Goal: Task Accomplishment & Management: Use online tool/utility

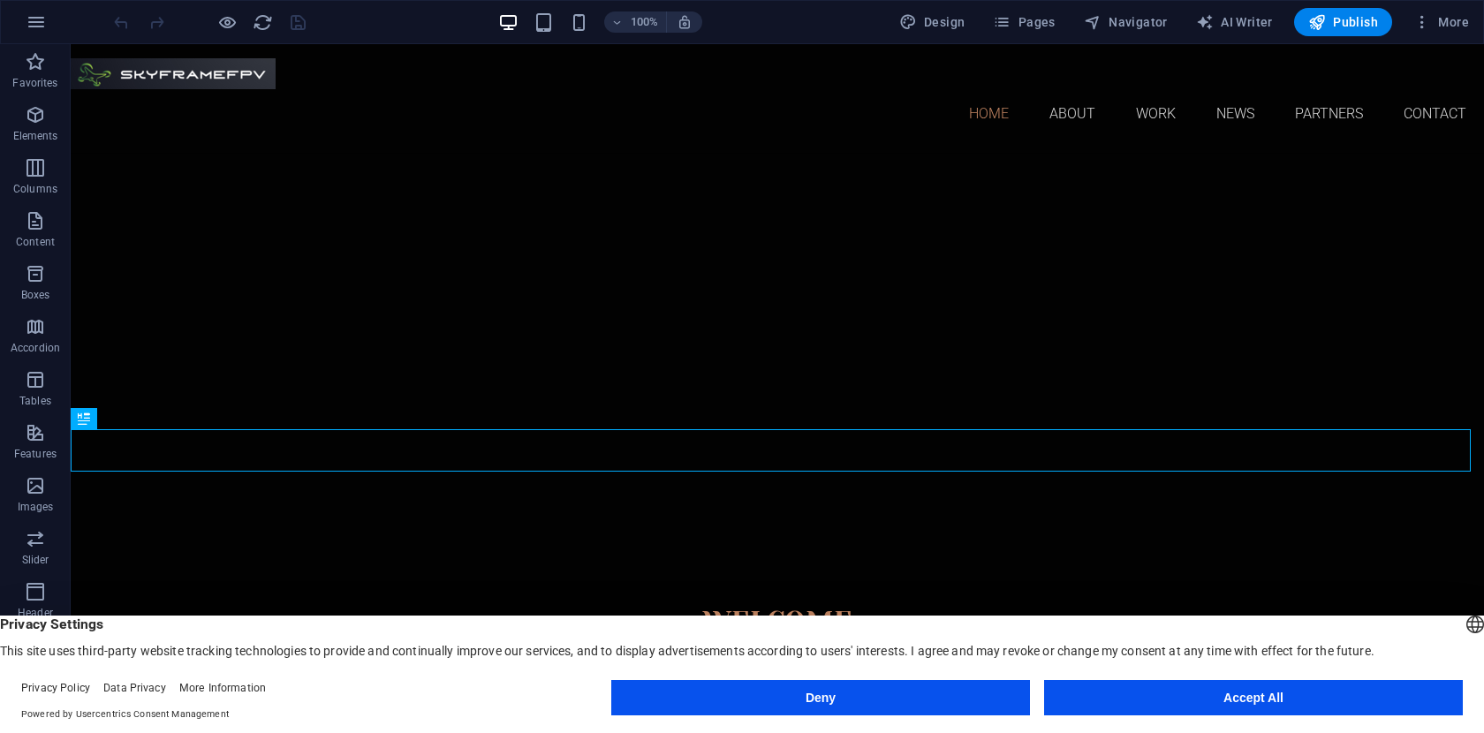
click at [1240, 695] on button "Accept All" at bounding box center [1253, 697] width 419 height 35
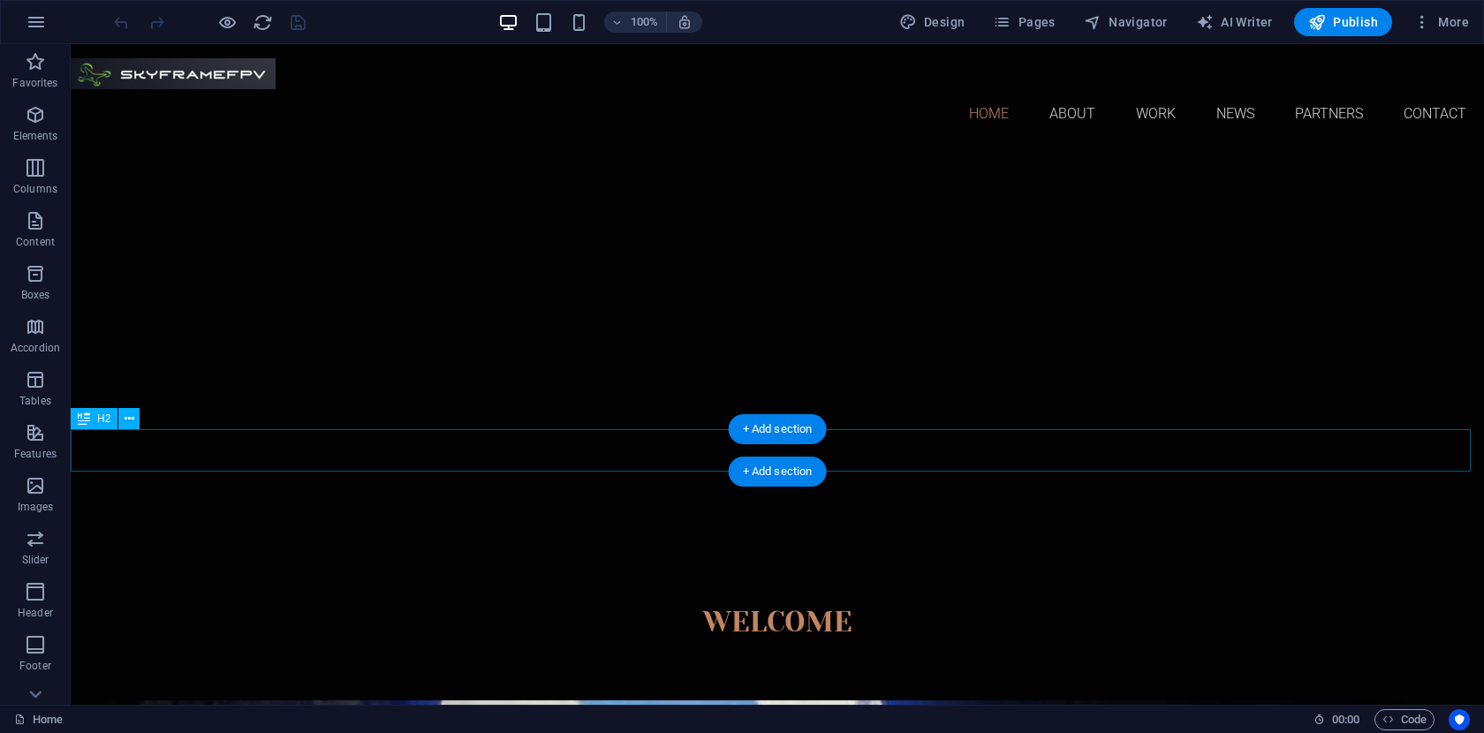
click at [722, 601] on div "Welcome" at bounding box center [777, 622] width 1413 height 42
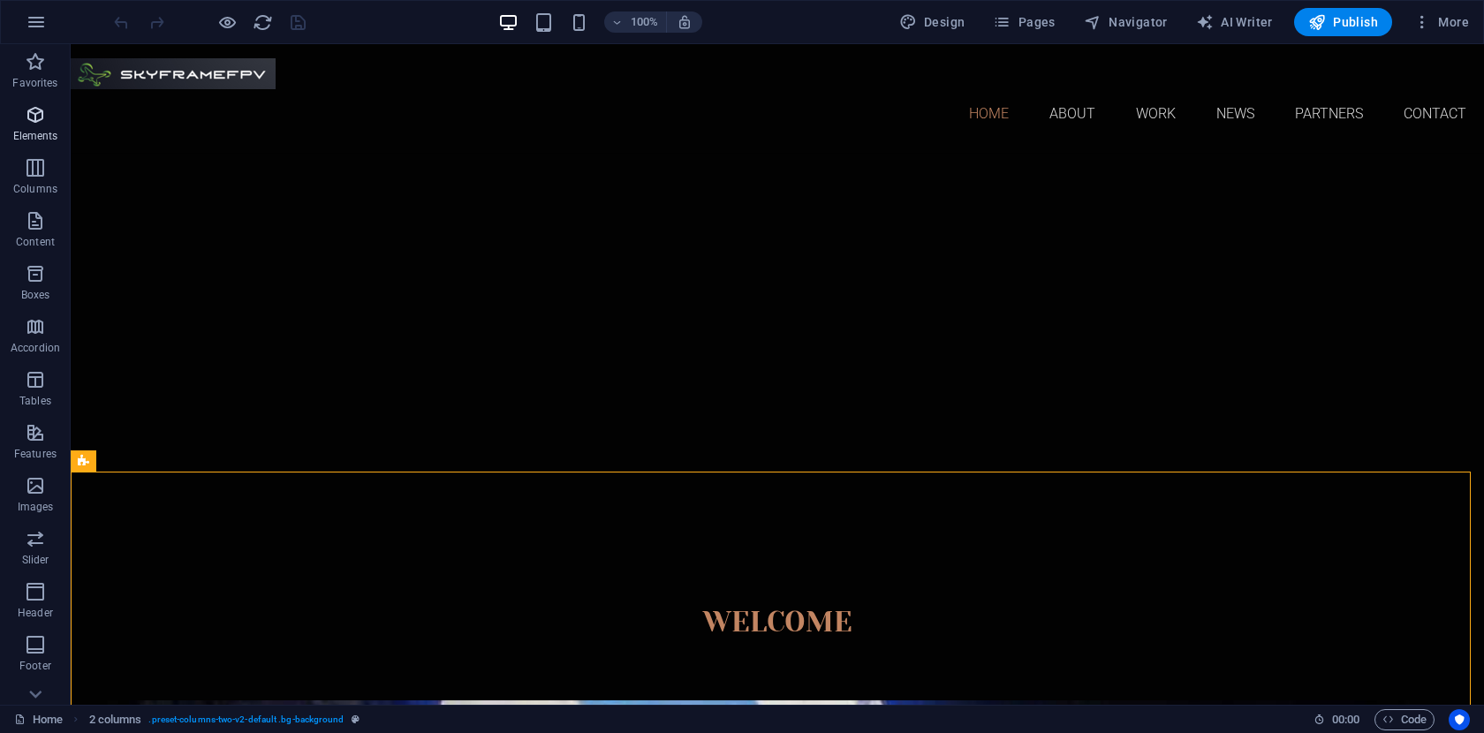
click at [42, 129] on p "Elements" at bounding box center [35, 136] width 45 height 14
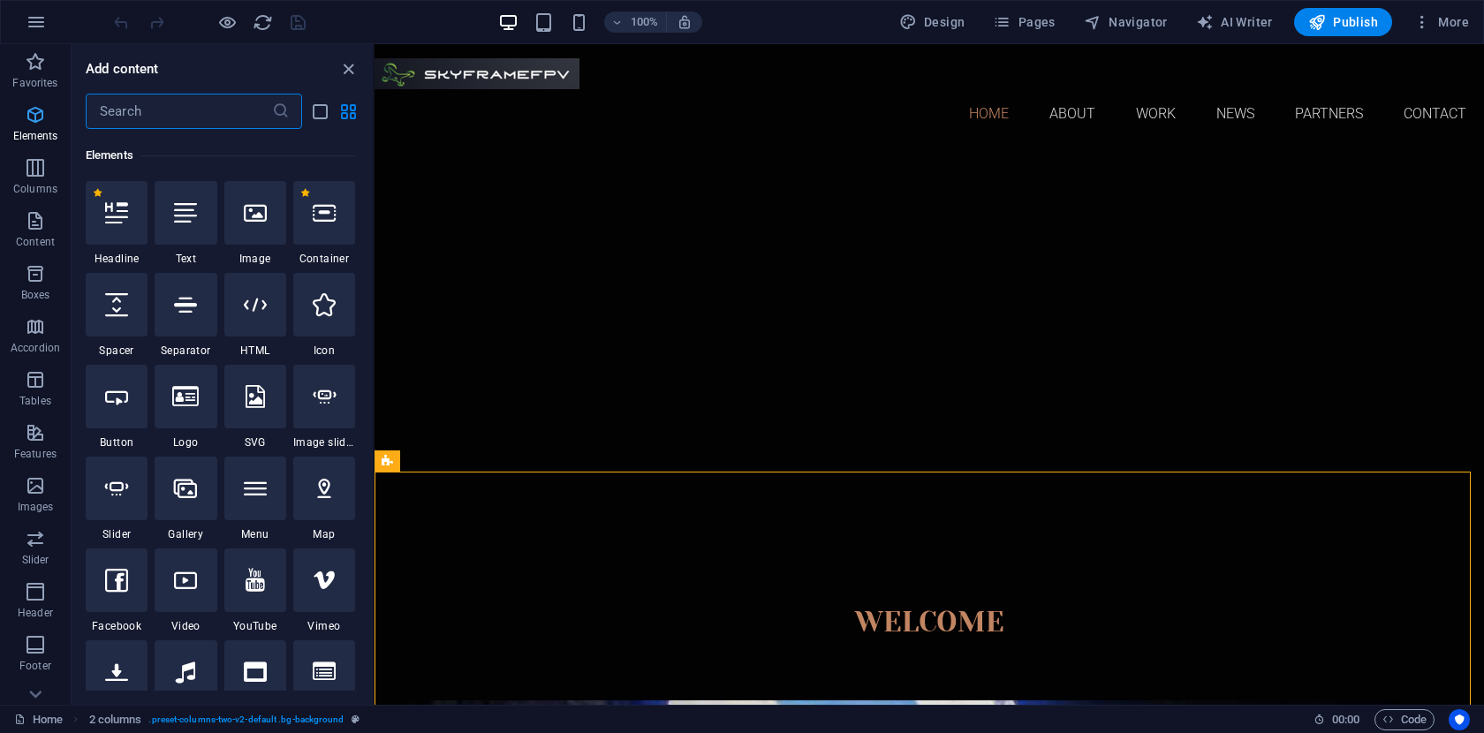
scroll to position [188, 0]
click at [35, 67] on icon "button" at bounding box center [35, 61] width 21 height 21
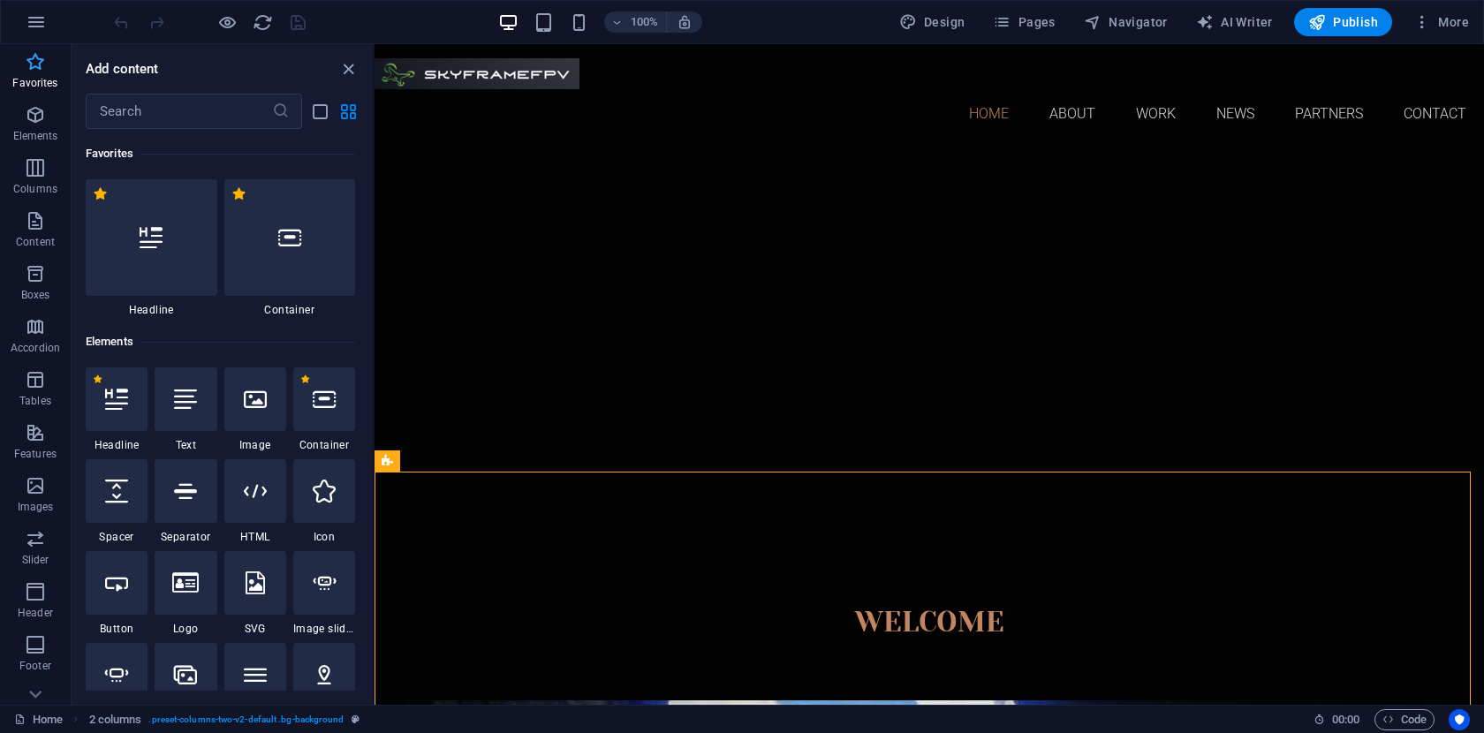
scroll to position [0, 0]
click at [42, 172] on icon "button" at bounding box center [35, 167] width 21 height 21
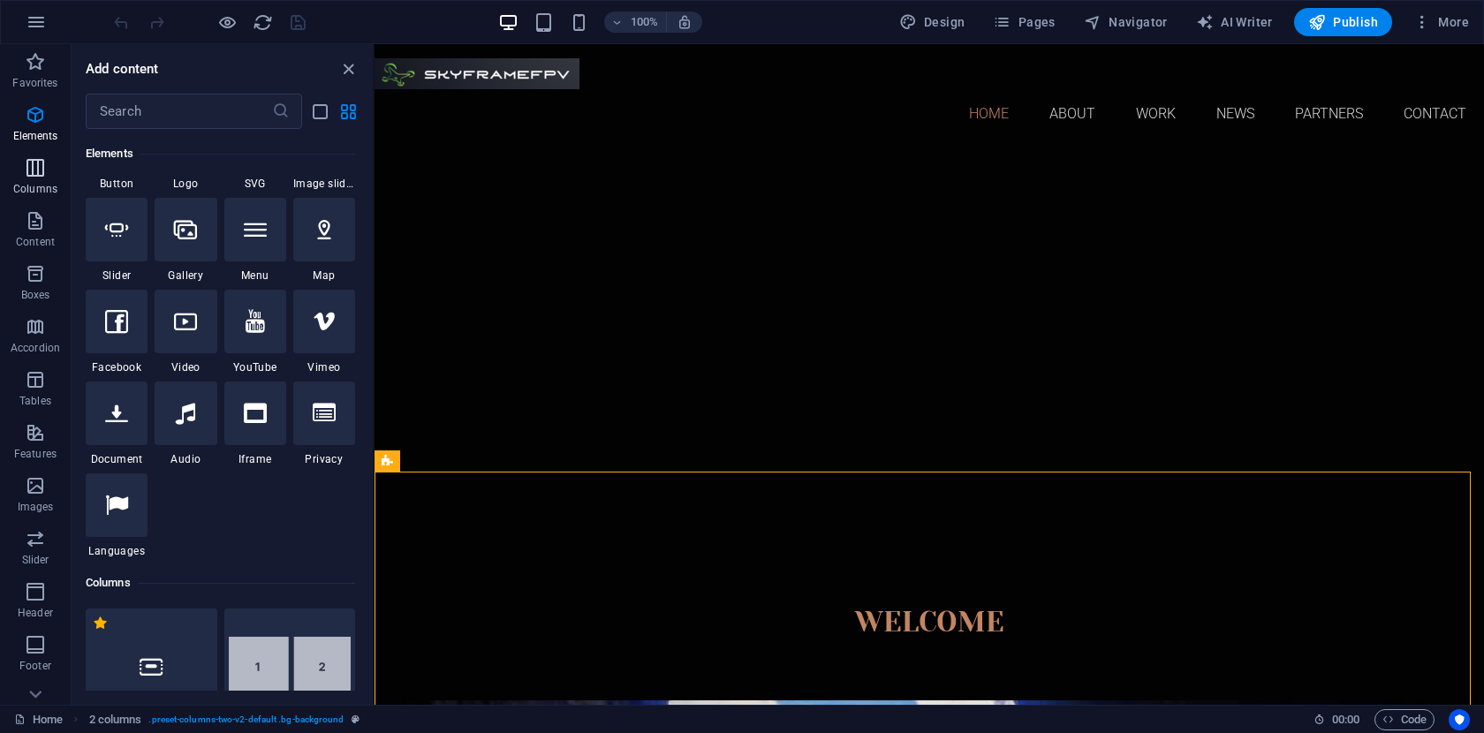
scroll to position [874, 0]
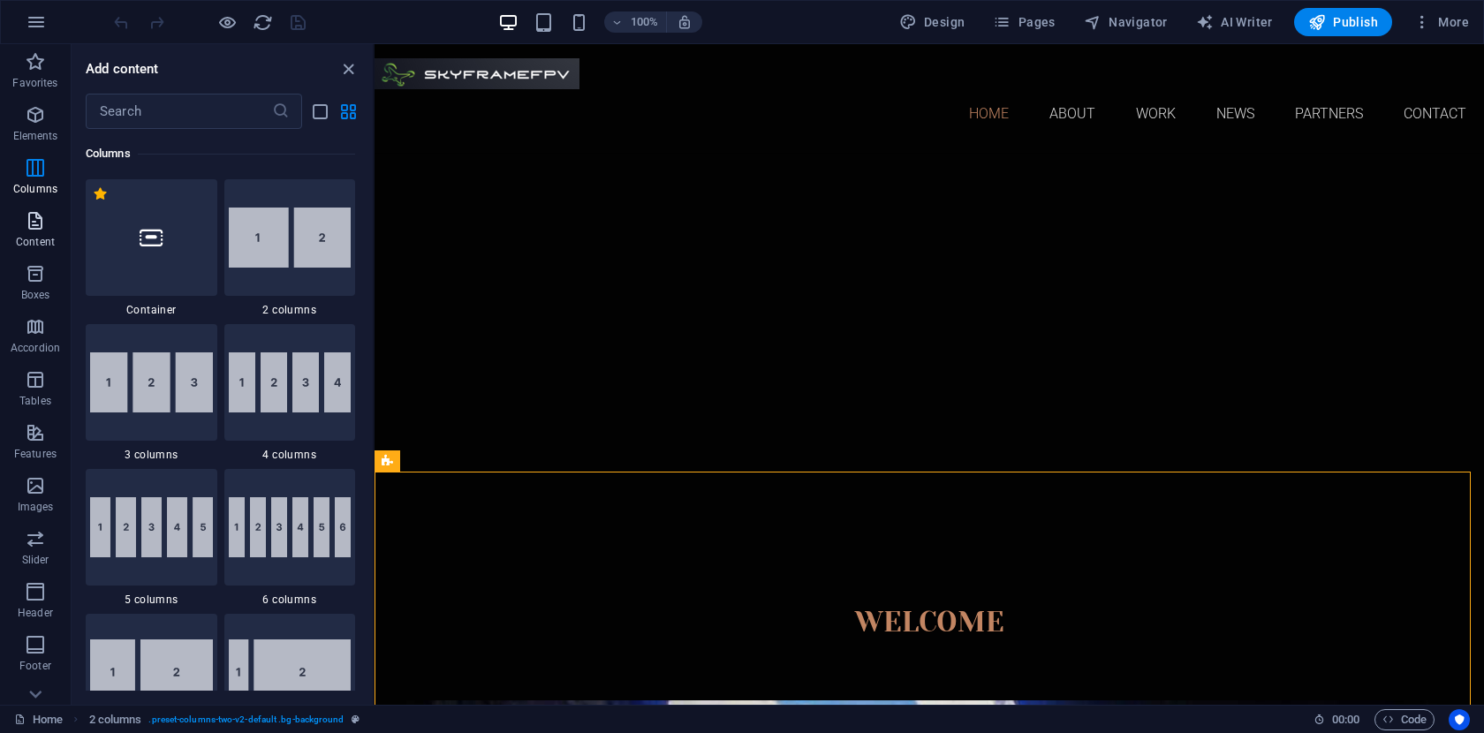
click at [37, 221] on icon "button" at bounding box center [35, 220] width 21 height 21
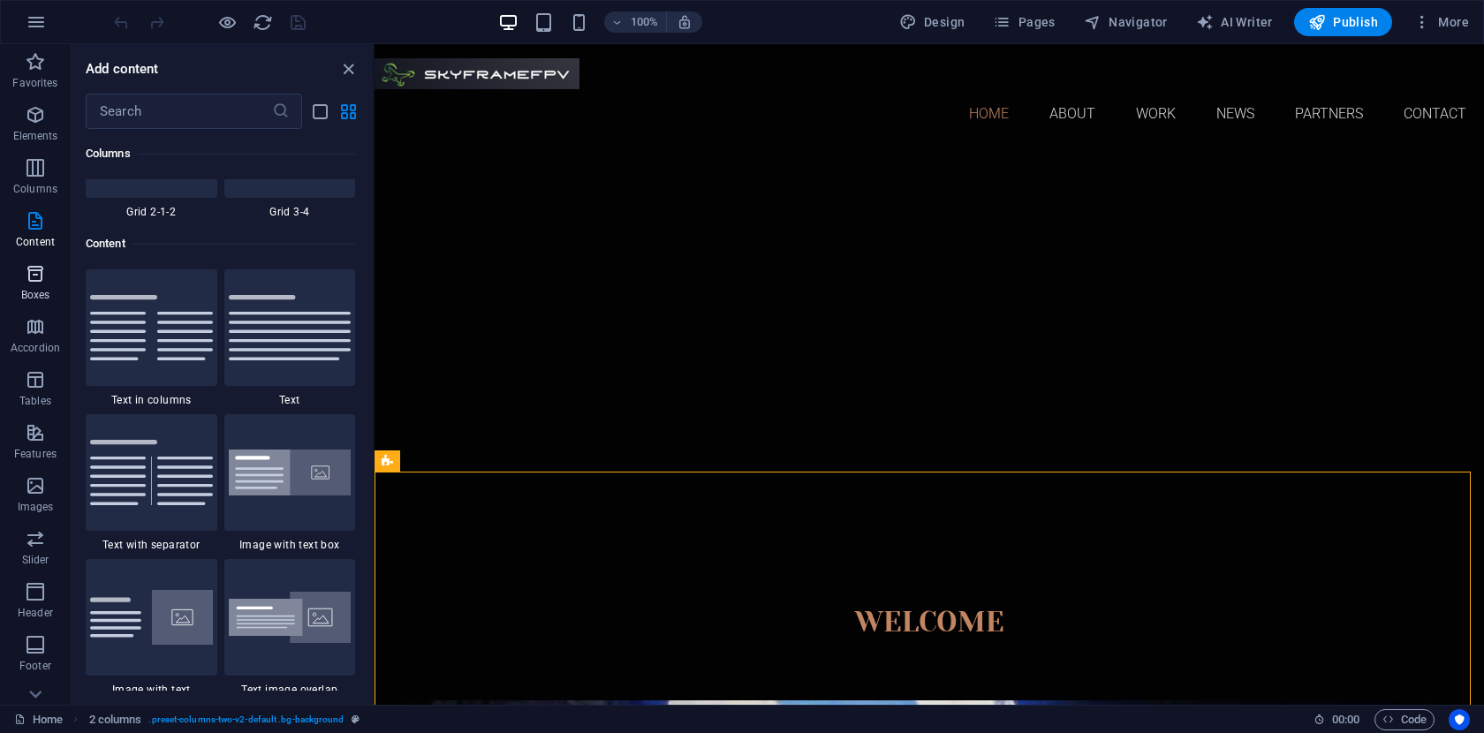
scroll to position [3090, 0]
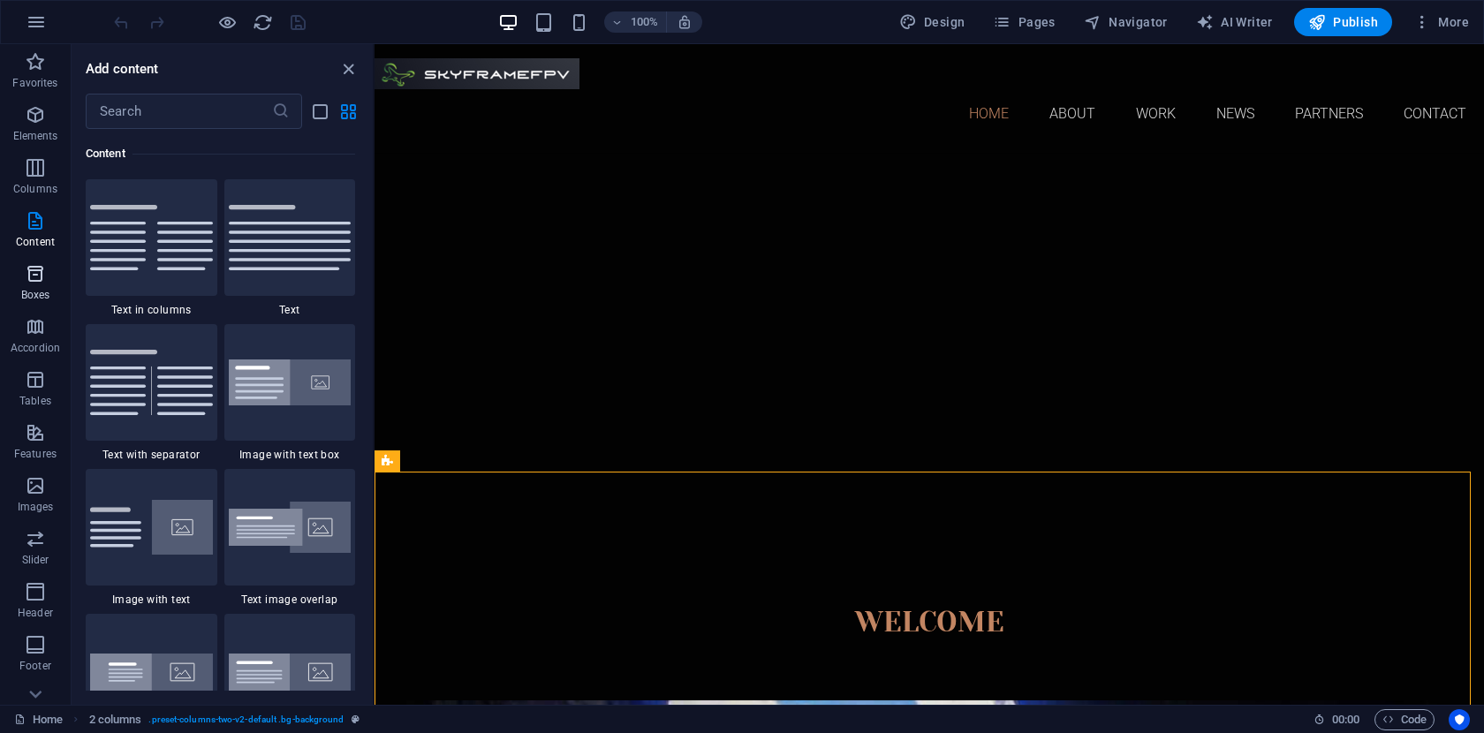
click at [36, 288] on p "Boxes" at bounding box center [35, 295] width 29 height 14
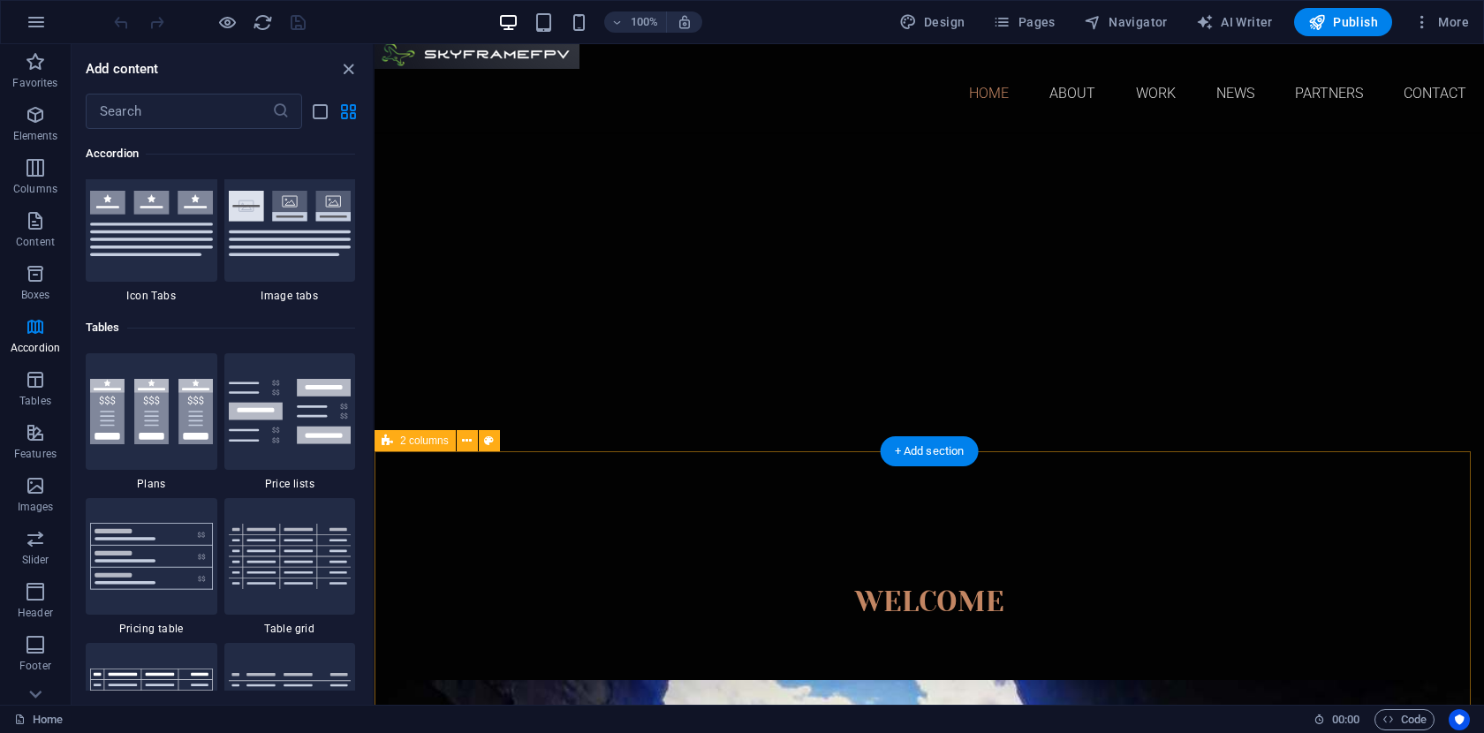
scroll to position [0, 0]
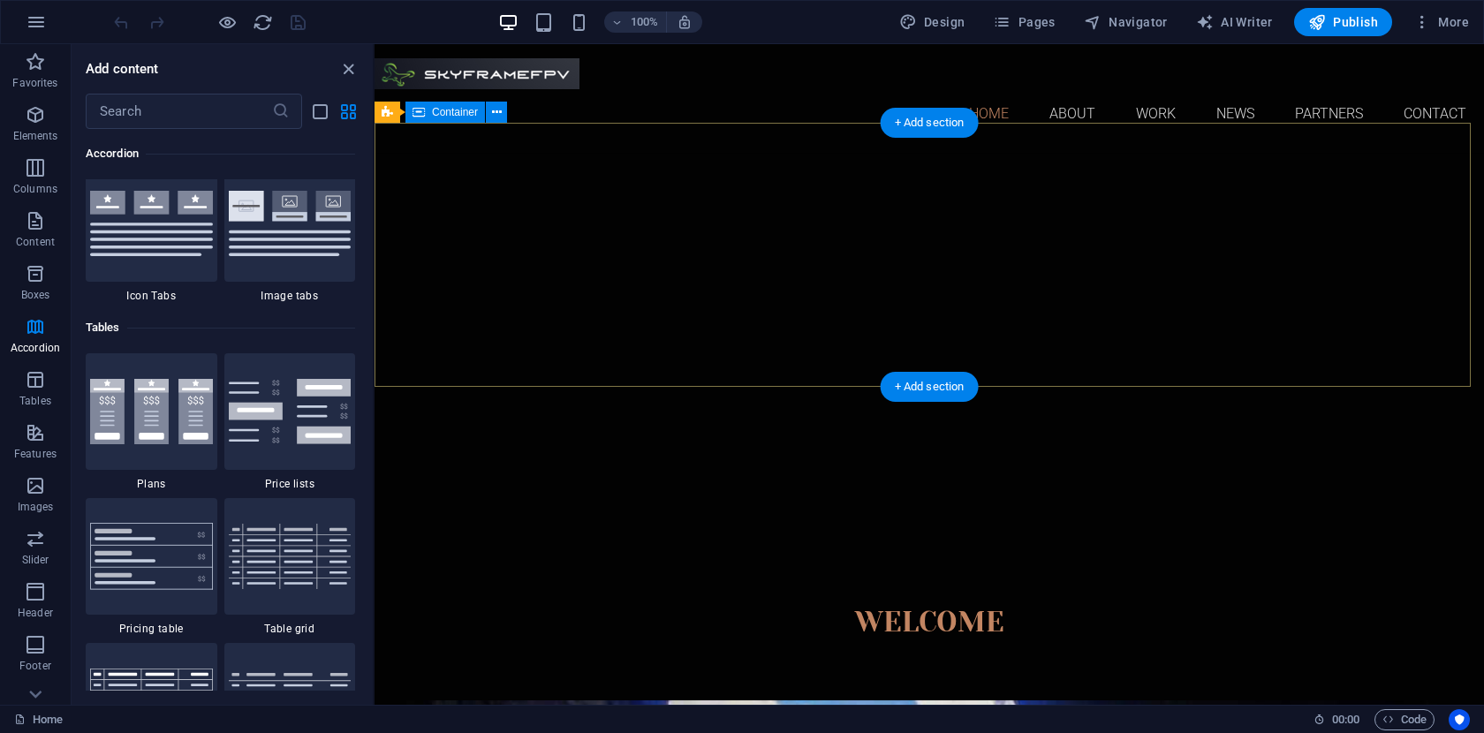
click at [881, 418] on div at bounding box center [928, 488] width 1109 height 141
click at [949, 418] on div at bounding box center [928, 488] width 1109 height 141
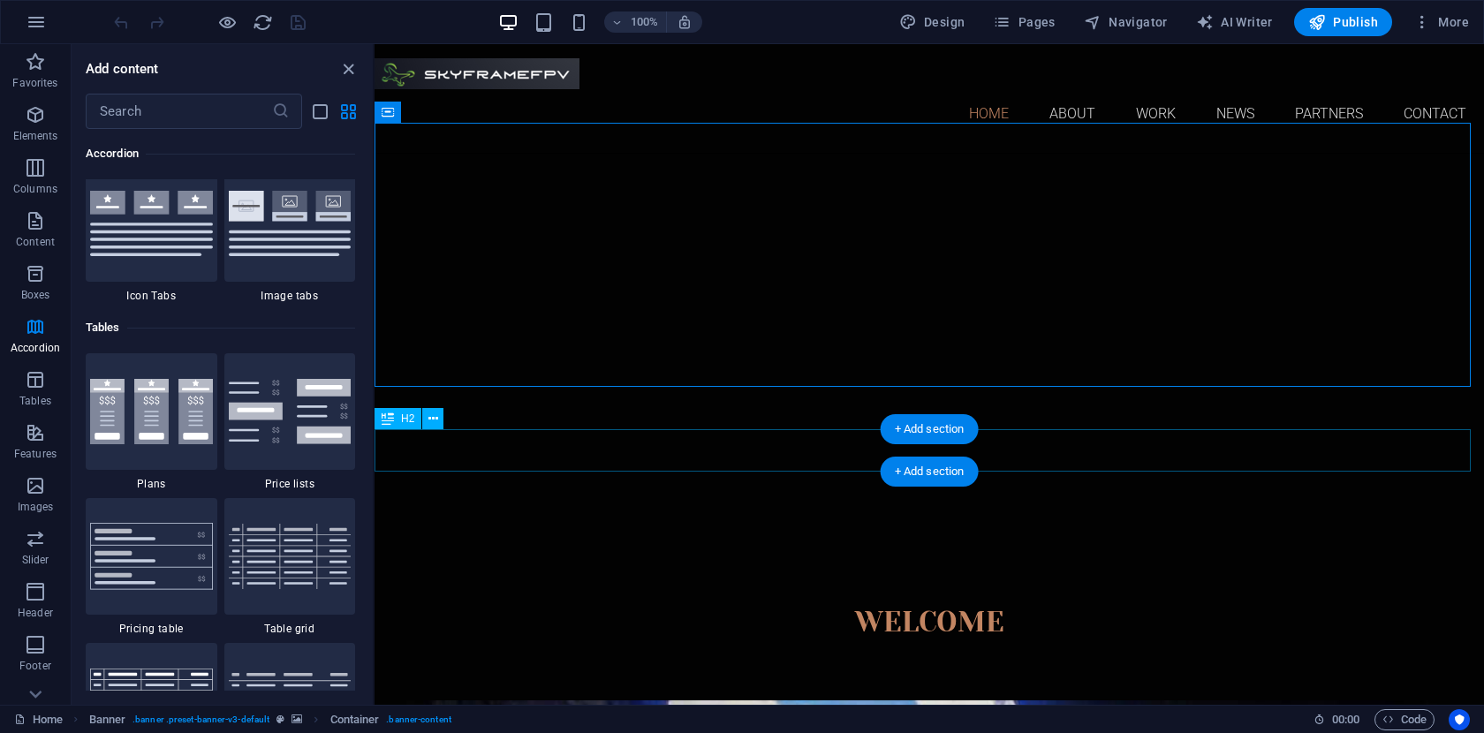
click at [858, 601] on div "Welcome" at bounding box center [928, 622] width 1109 height 42
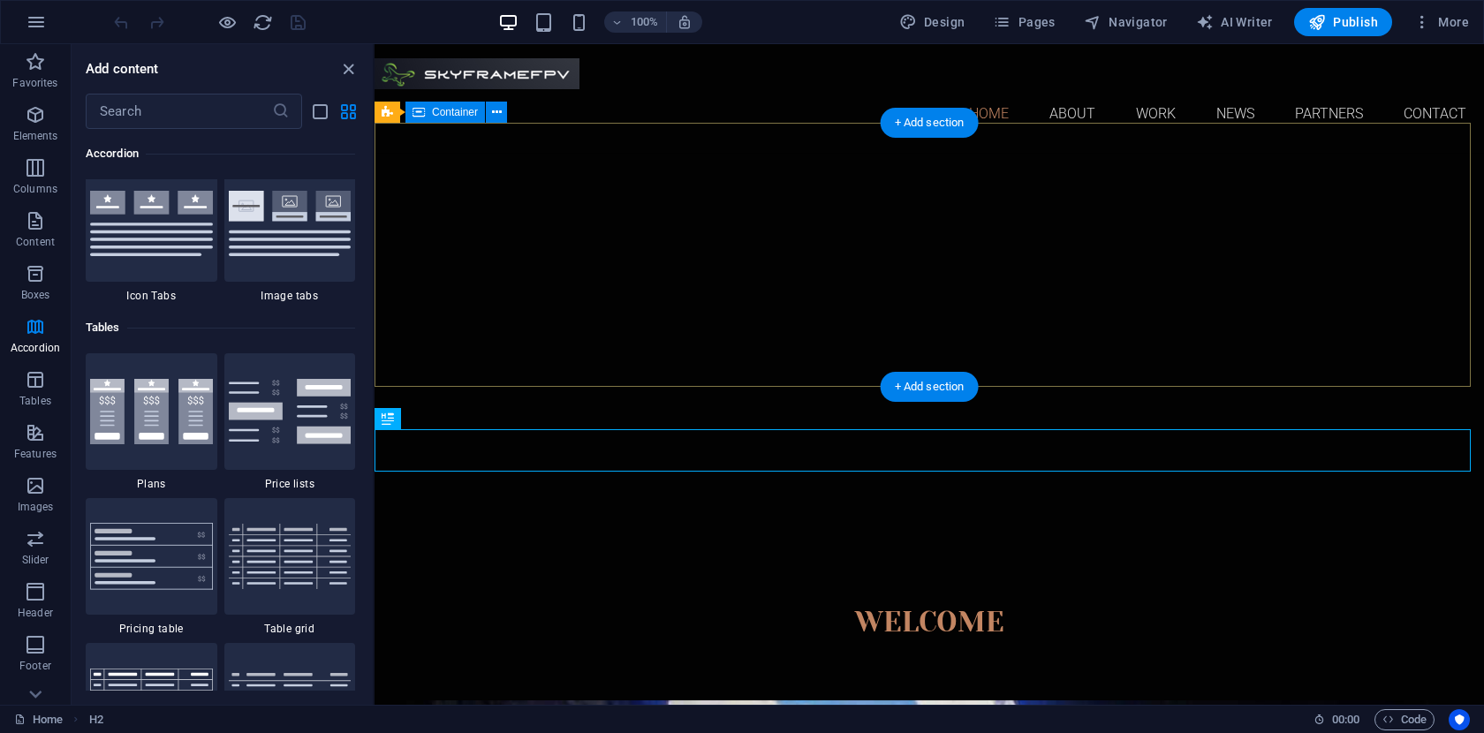
drag, startPoint x: 1303, startPoint y: 103, endPoint x: 923, endPoint y: 149, distance: 382.5
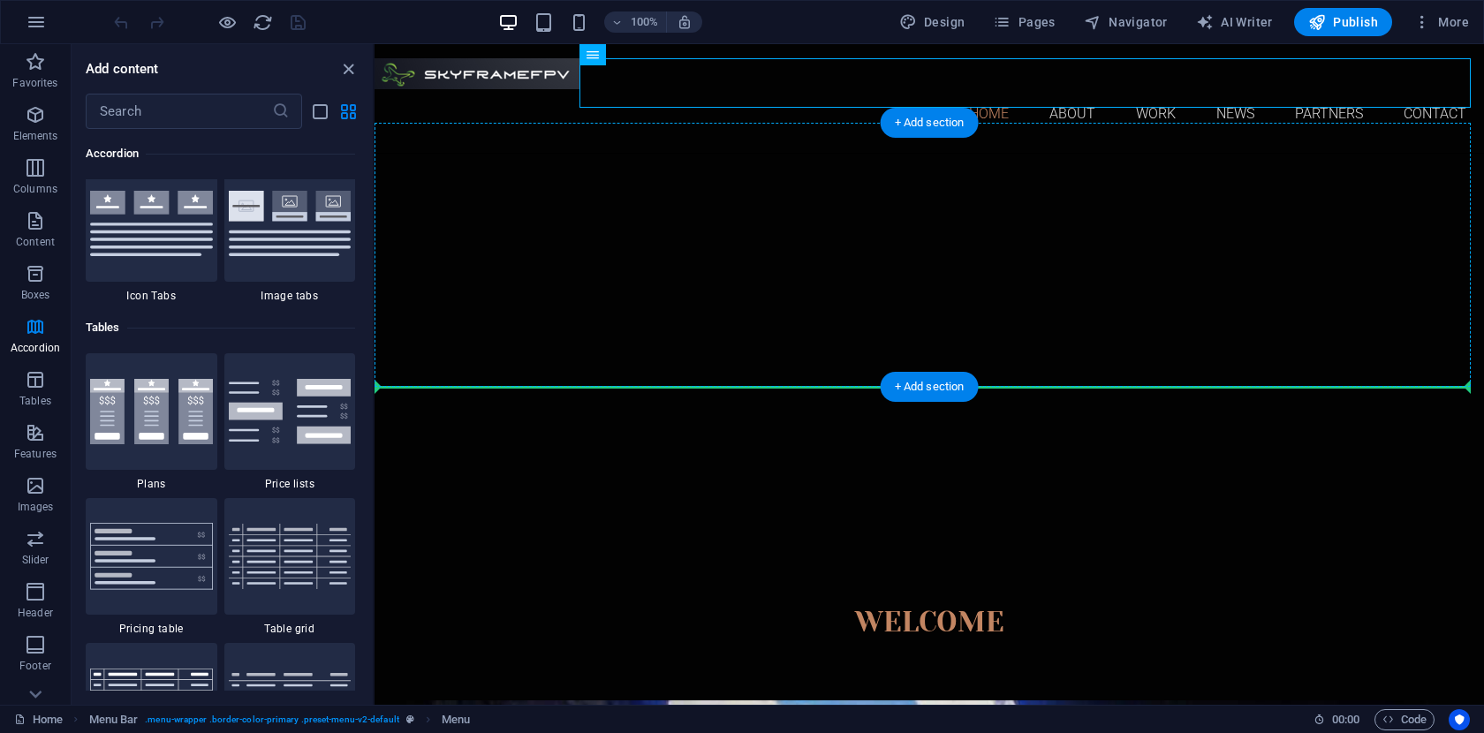
drag, startPoint x: 1003, startPoint y: 86, endPoint x: 952, endPoint y: 363, distance: 282.0
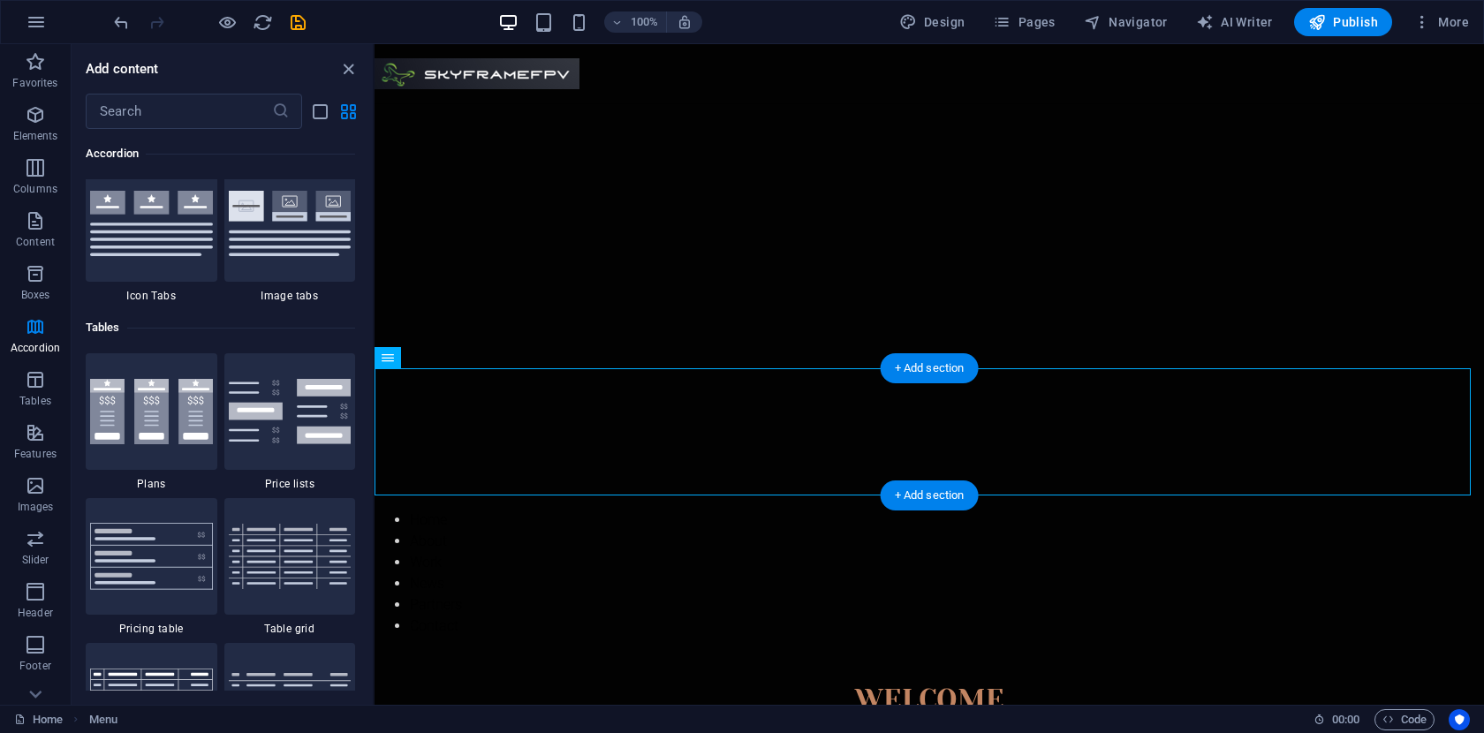
click at [744, 510] on nav "Home About Work News Partners Contact" at bounding box center [928, 573] width 1109 height 127
click at [445, 359] on icon at bounding box center [447, 358] width 10 height 19
click at [118, 24] on icon "undo" at bounding box center [121, 22] width 20 height 20
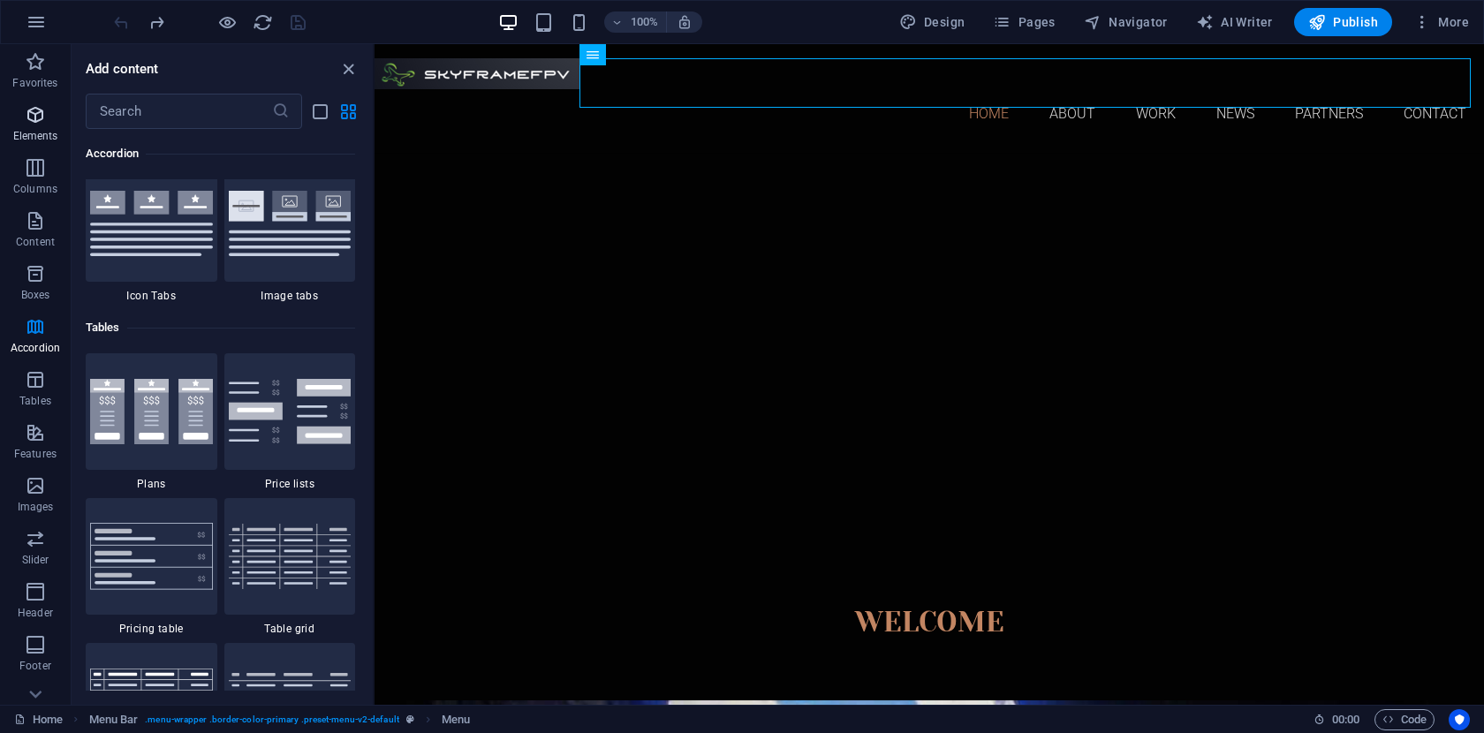
click at [31, 129] on p "Elements" at bounding box center [35, 136] width 45 height 14
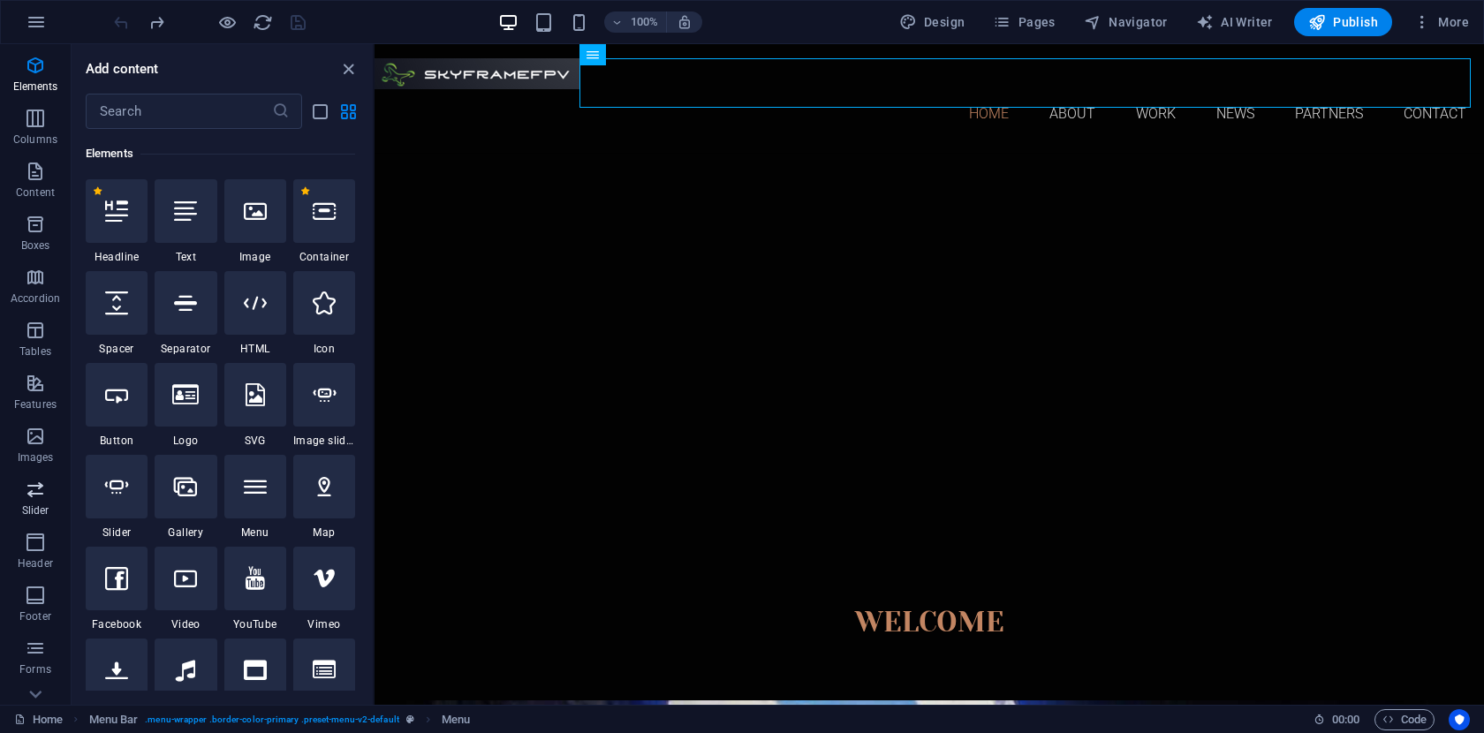
scroll to position [75, 0]
click at [32, 518] on icon "button" at bounding box center [35, 516] width 21 height 21
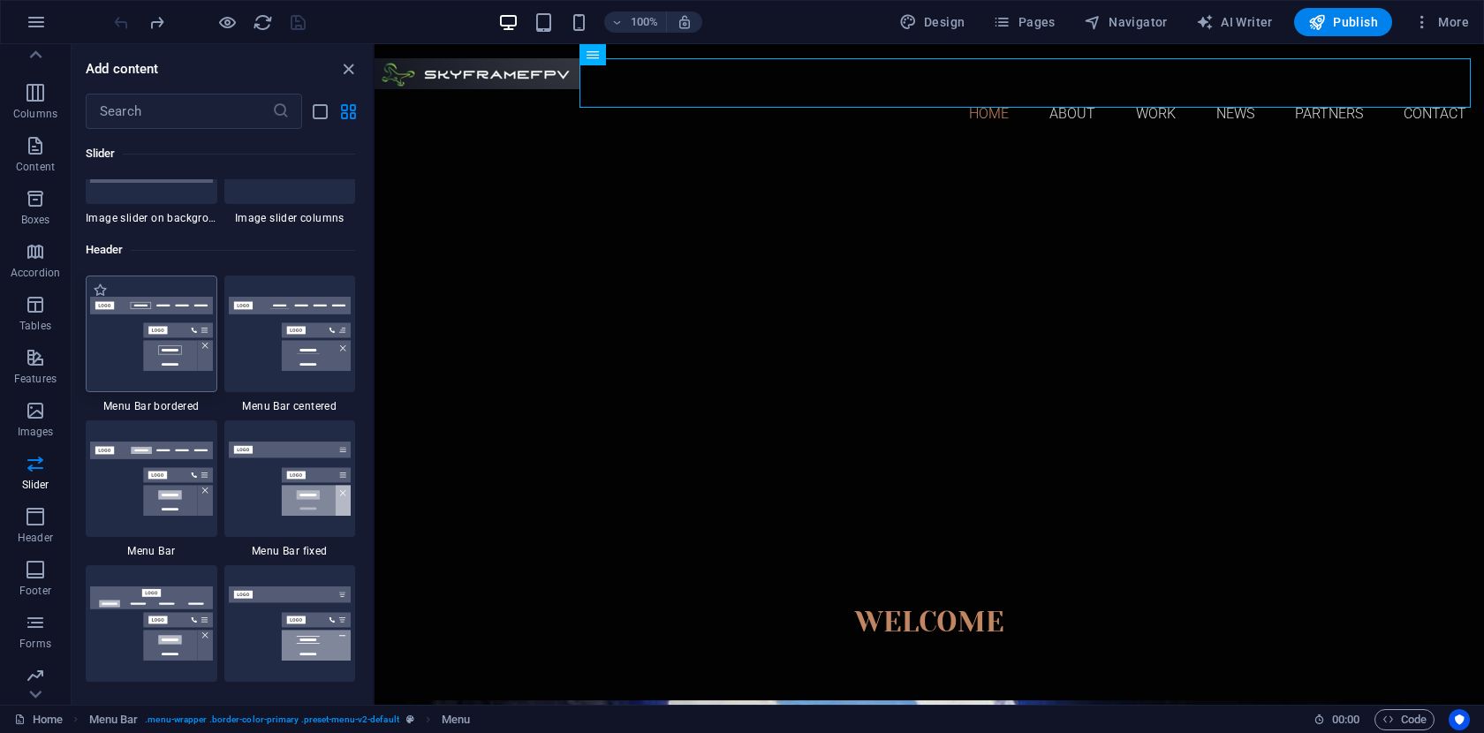
scroll to position [10530, 0]
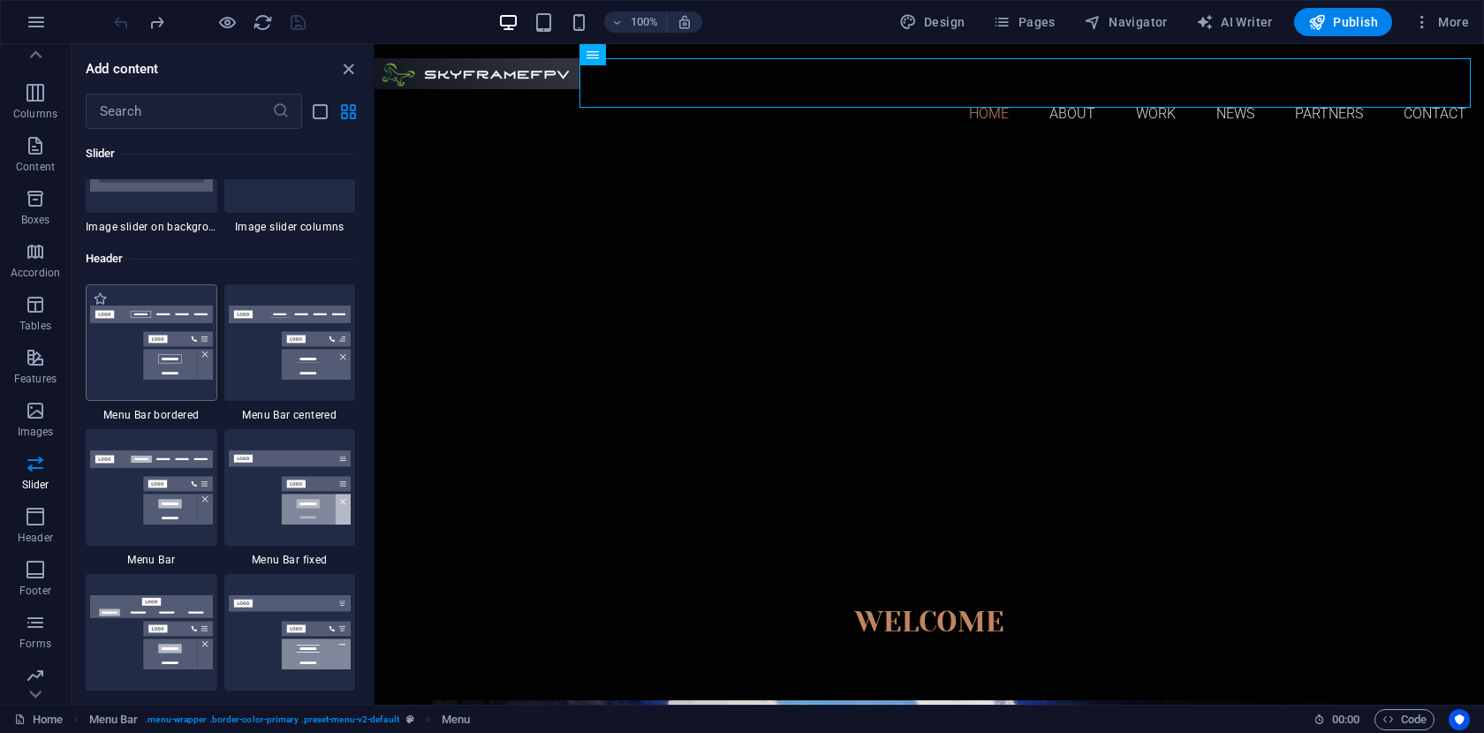
click at [168, 356] on img at bounding box center [151, 343] width 123 height 74
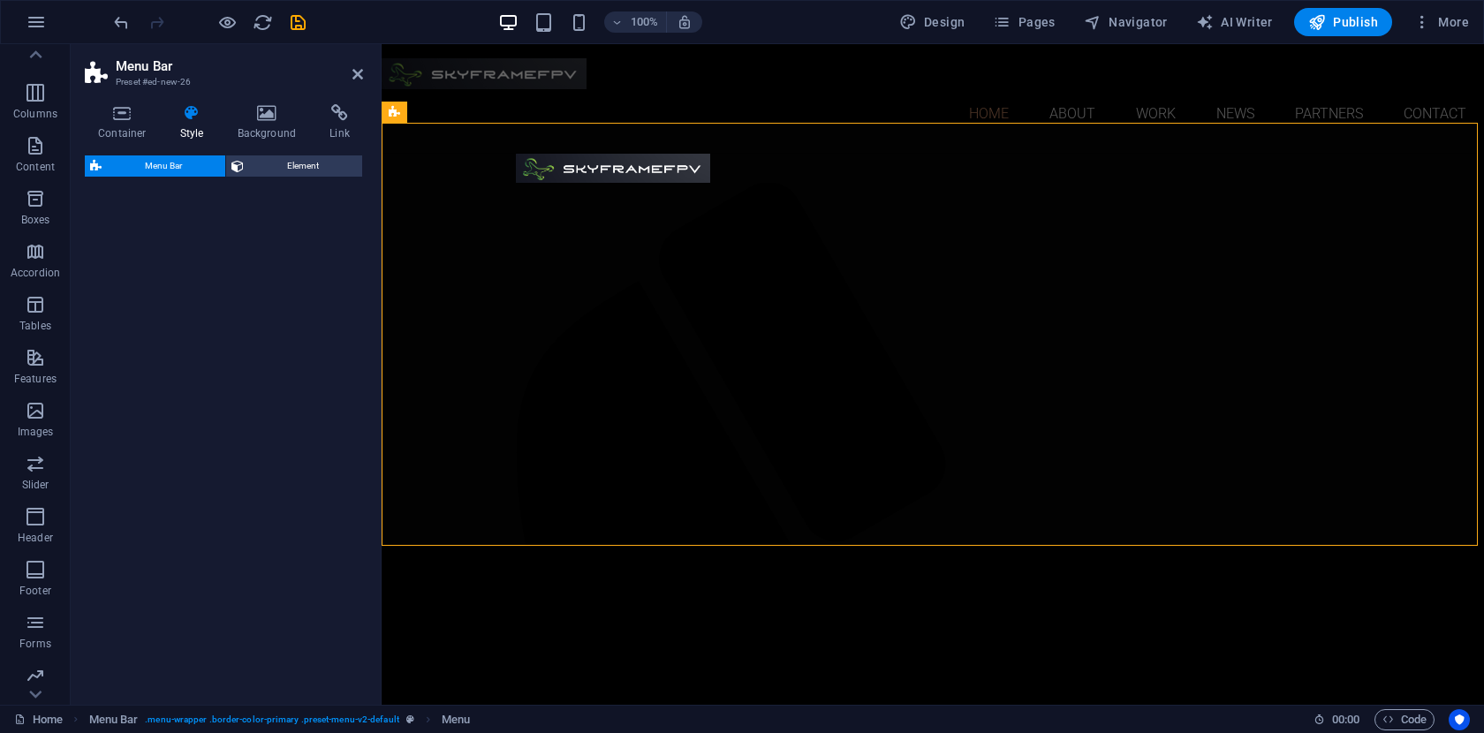
select select "rem"
select select "preset-menu-v2-border"
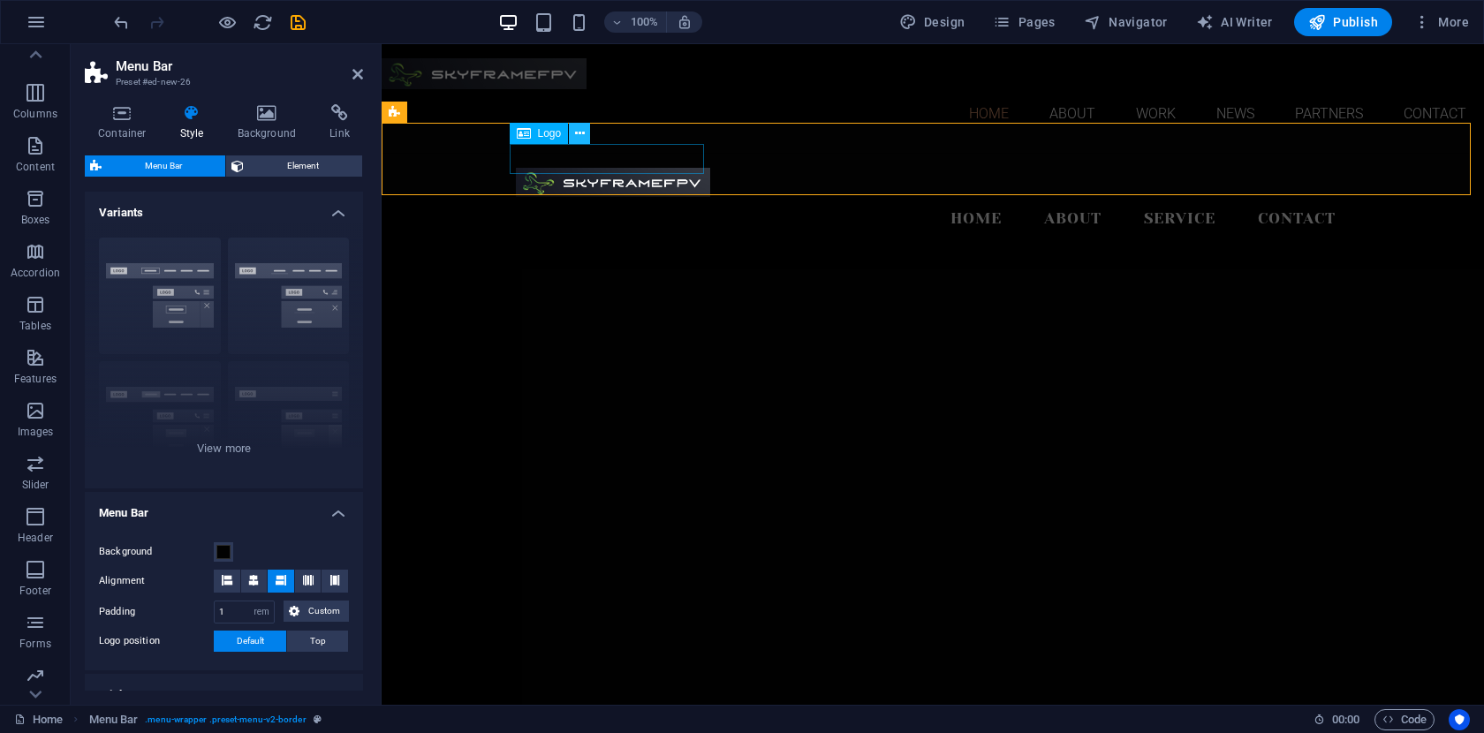
click at [583, 138] on icon at bounding box center [580, 134] width 10 height 19
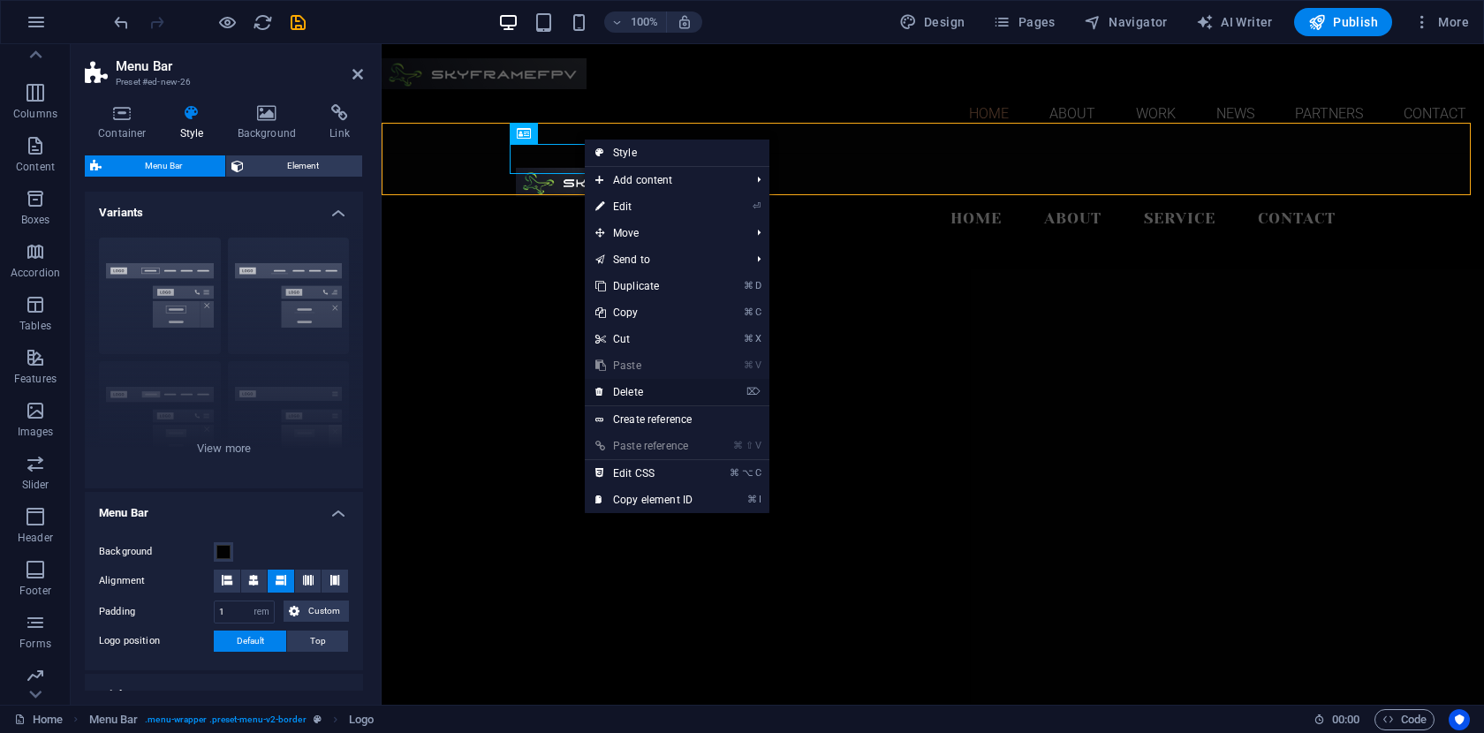
click at [654, 397] on link "⌦ Delete" at bounding box center [644, 392] width 118 height 26
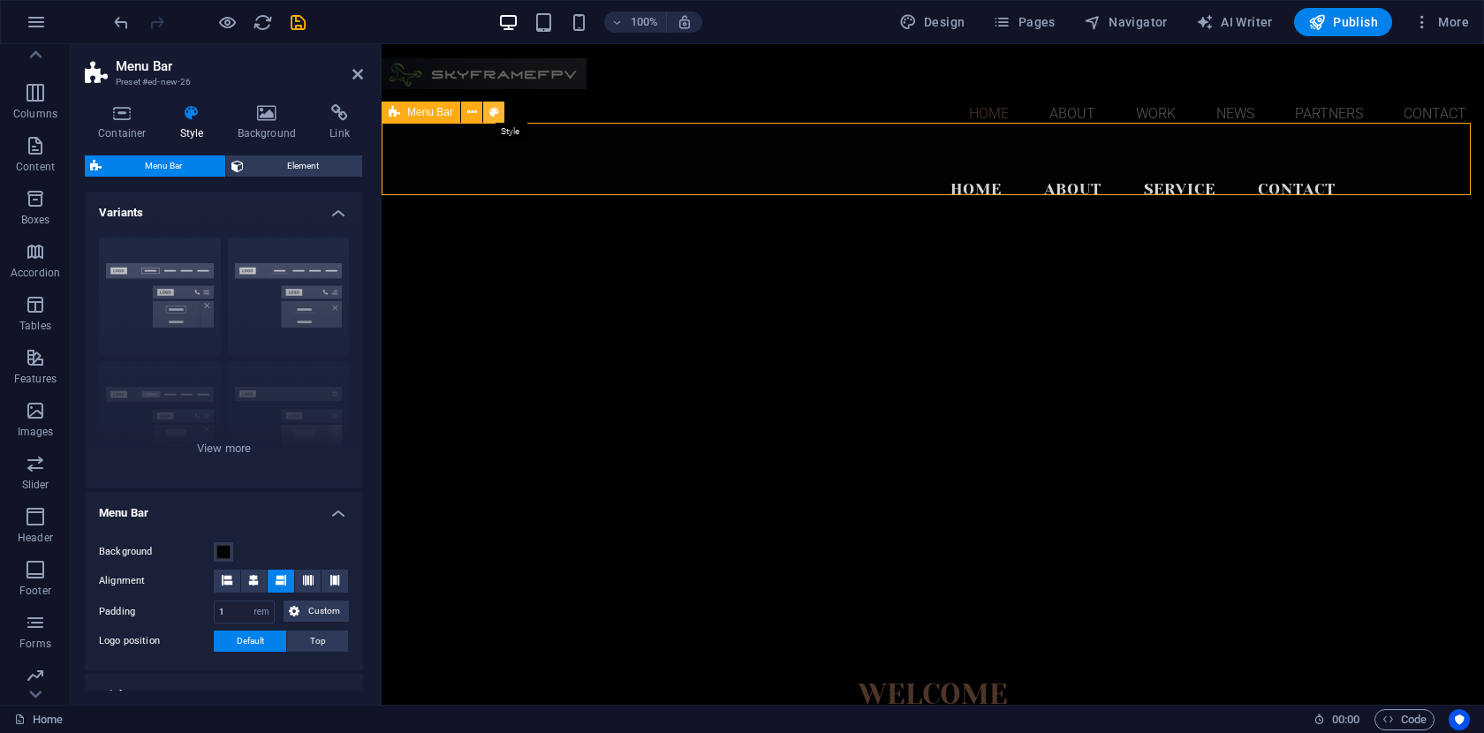
click at [495, 114] on icon at bounding box center [494, 112] width 10 height 19
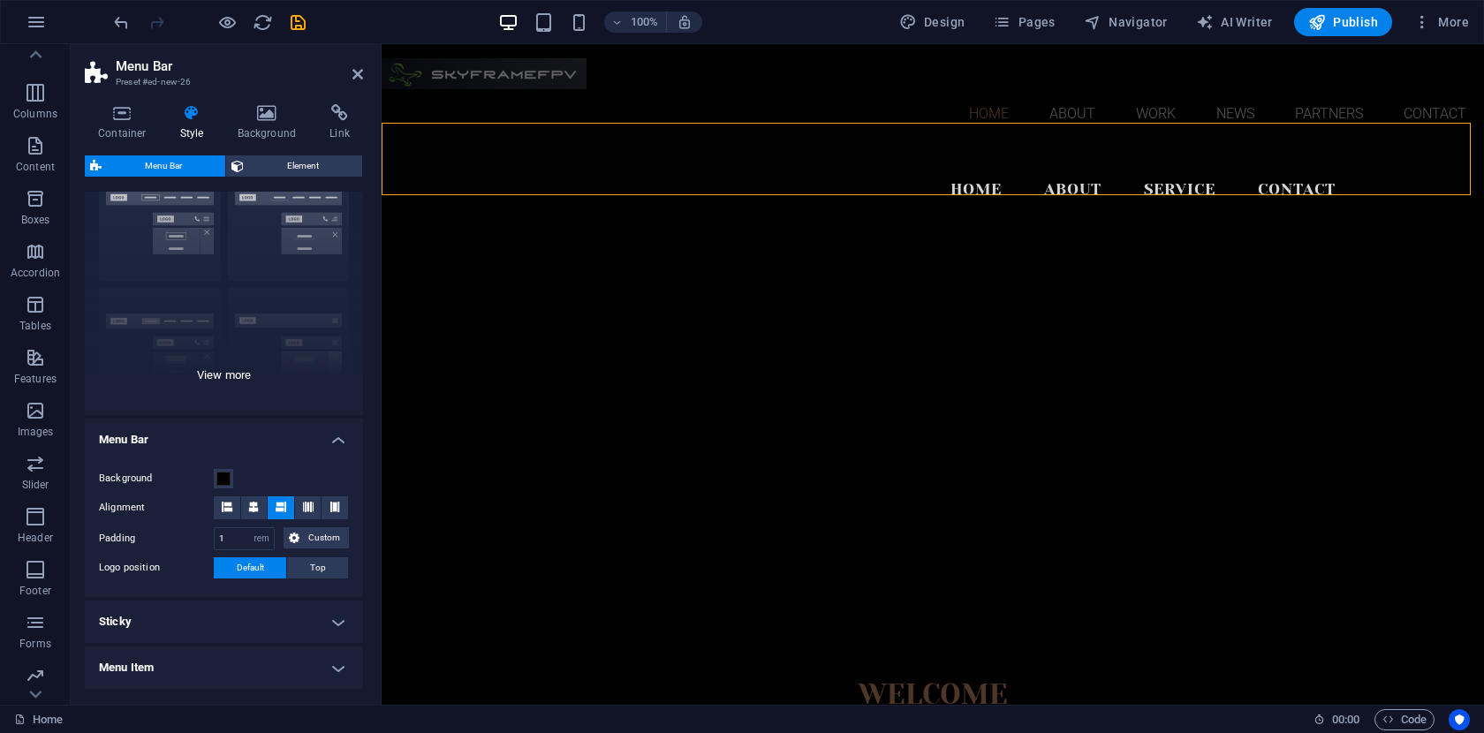
scroll to position [79, 0]
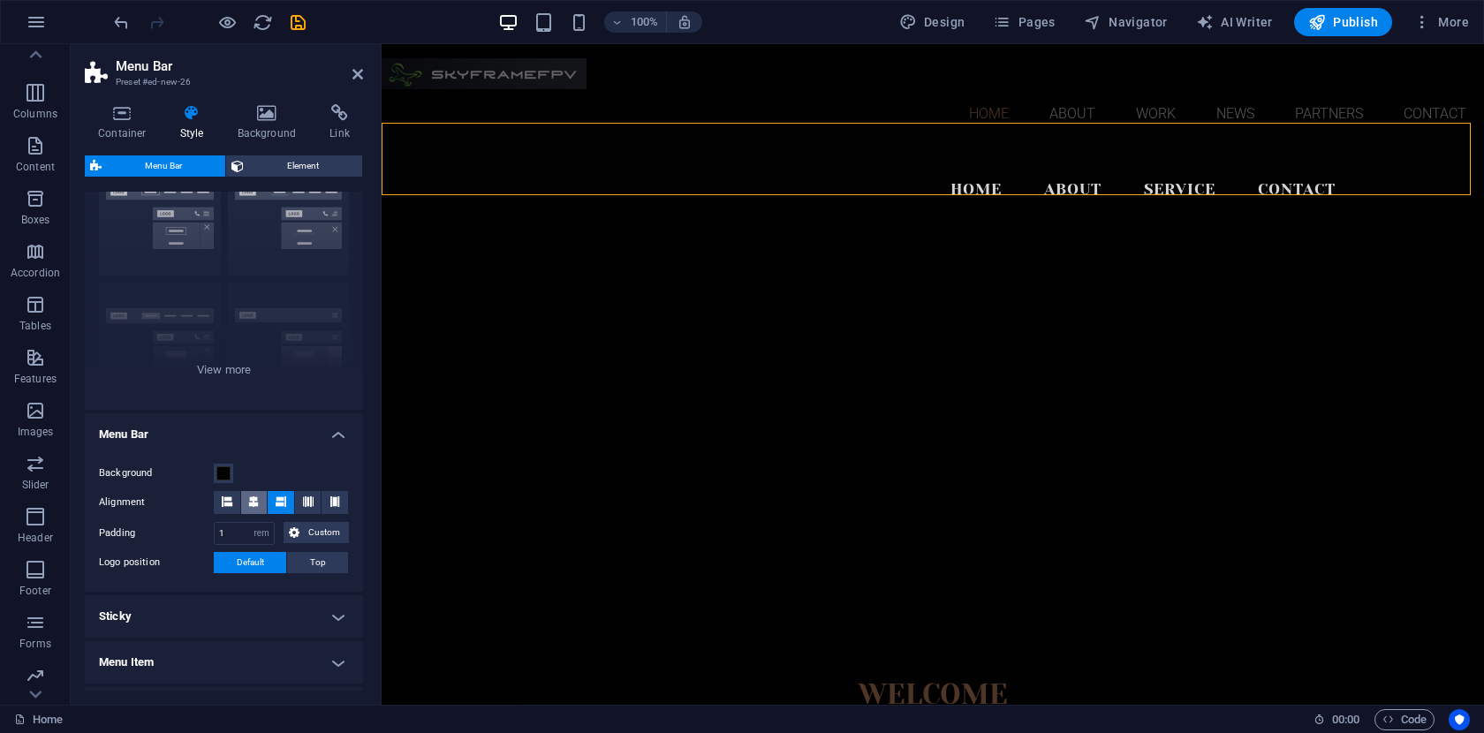
click at [252, 502] on icon at bounding box center [253, 501] width 11 height 11
click at [225, 478] on span at bounding box center [223, 473] width 14 height 14
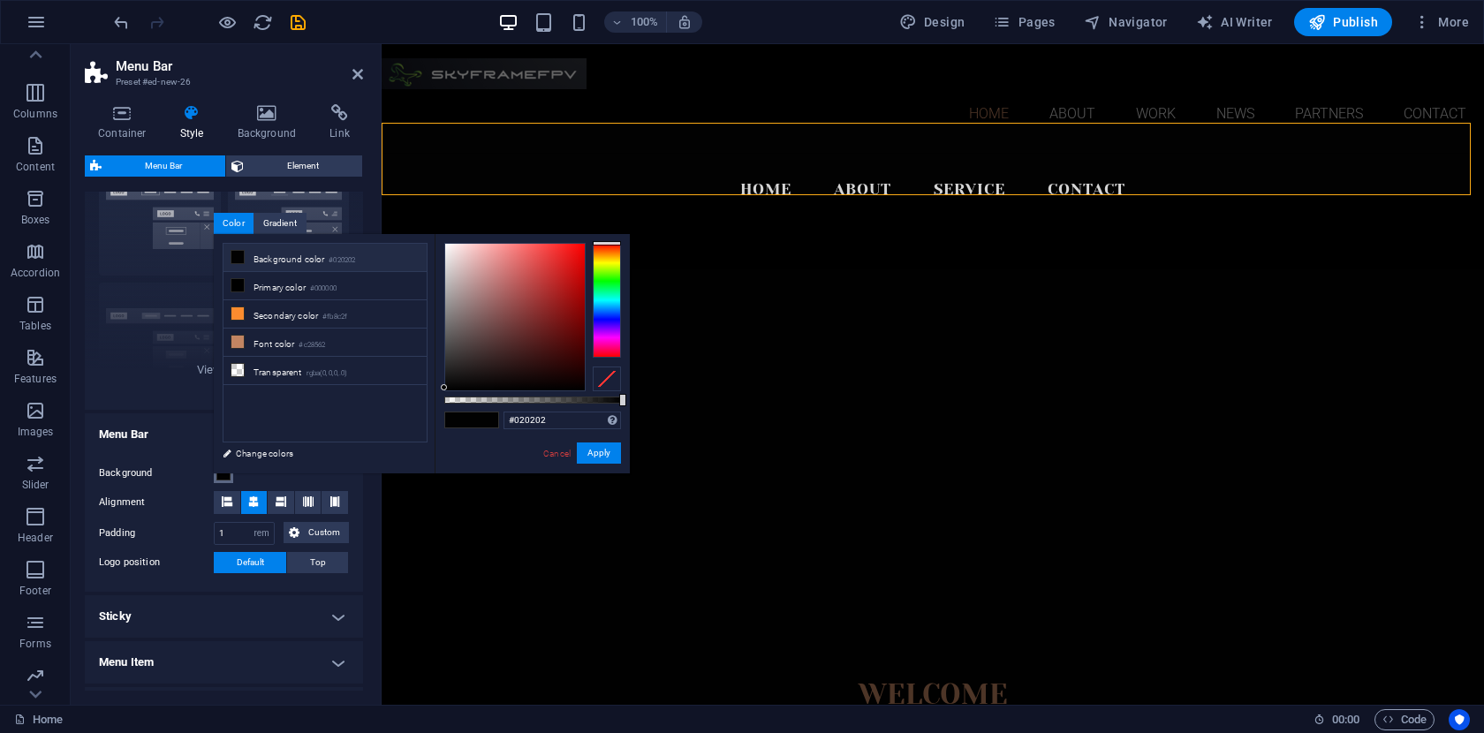
click at [225, 478] on span at bounding box center [223, 473] width 14 height 14
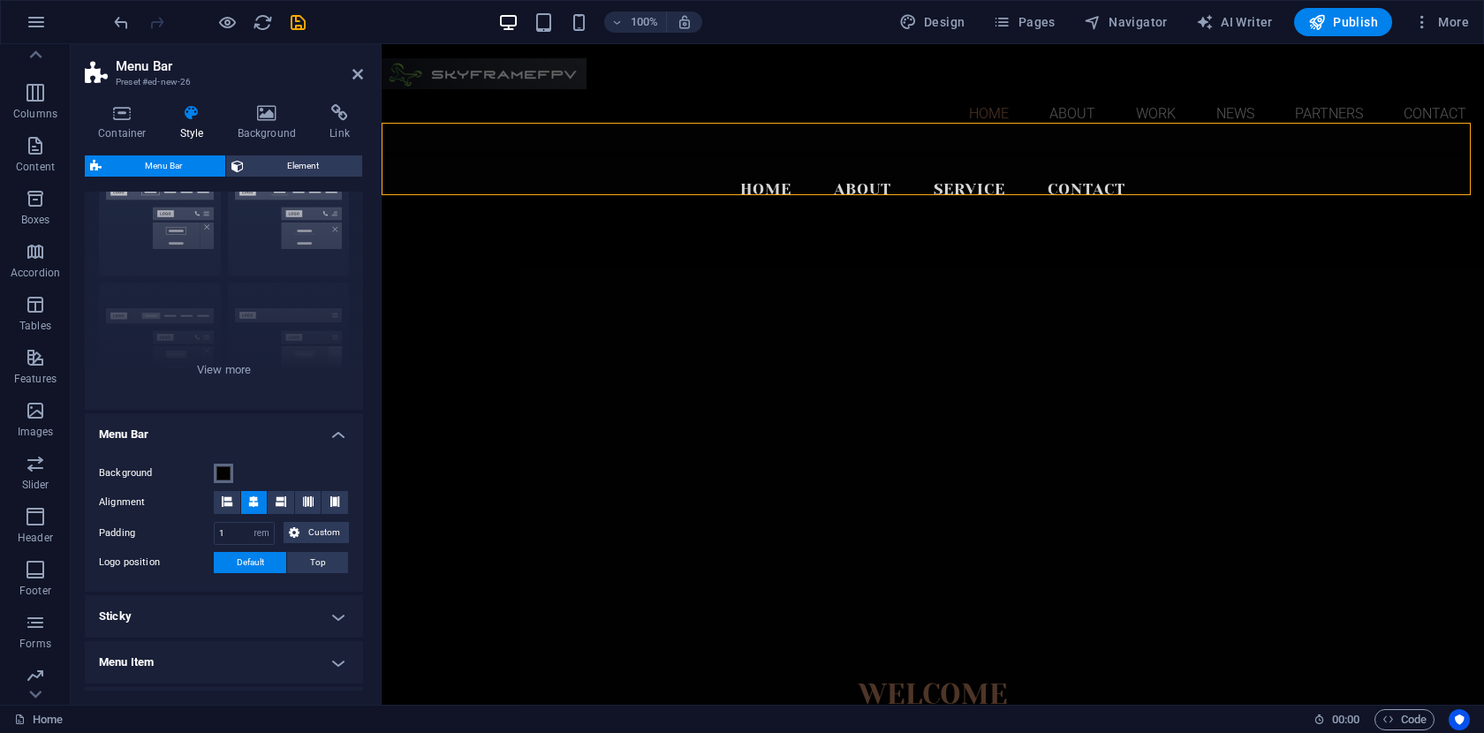
click at [225, 478] on span at bounding box center [223, 473] width 14 height 14
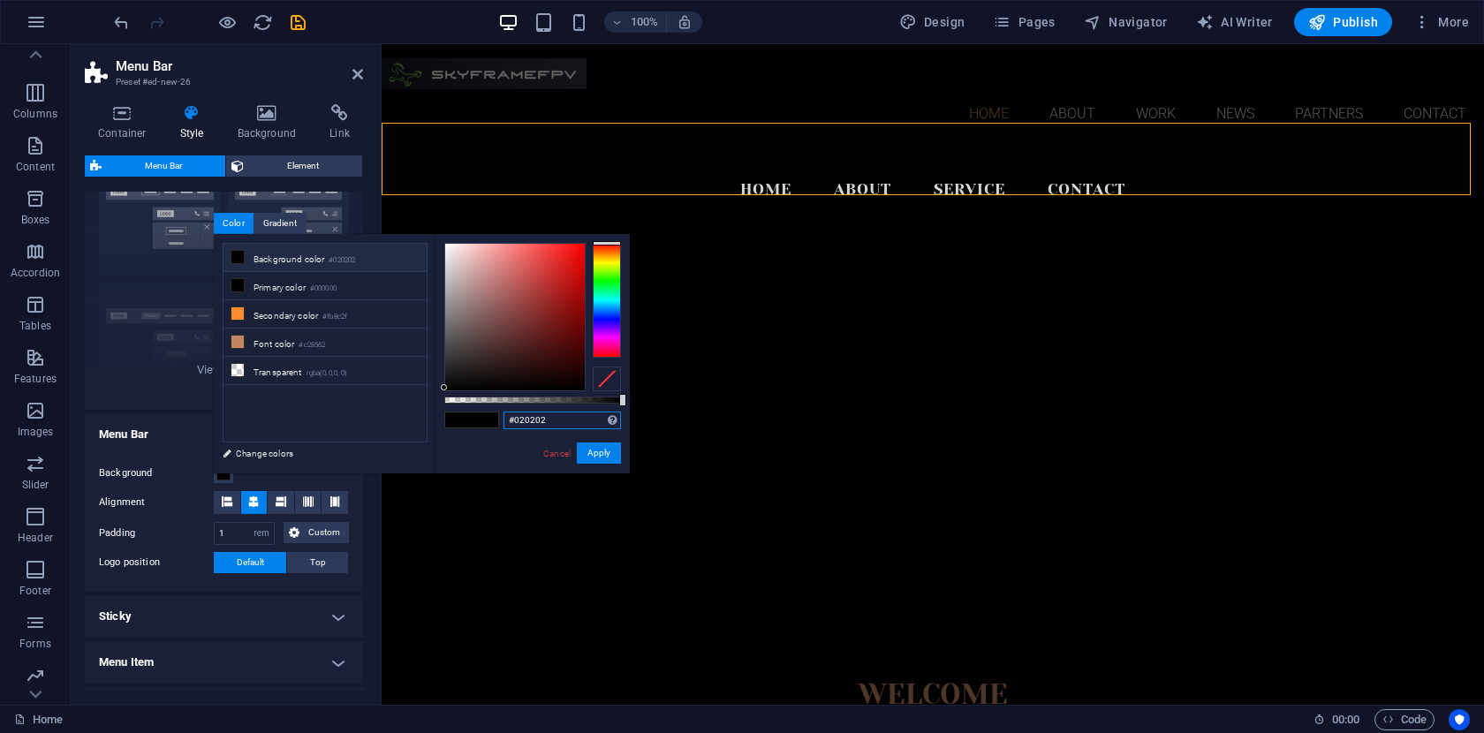
drag, startPoint x: 557, startPoint y: 423, endPoint x: 492, endPoint y: 423, distance: 65.4
click at [492, 423] on div "#020202 Supported formats #0852ed rgb(8, 82, 237) rgba(8, 82, 237, 90%) hsv(221…" at bounding box center [532, 481] width 195 height 495
paste input "28353d"
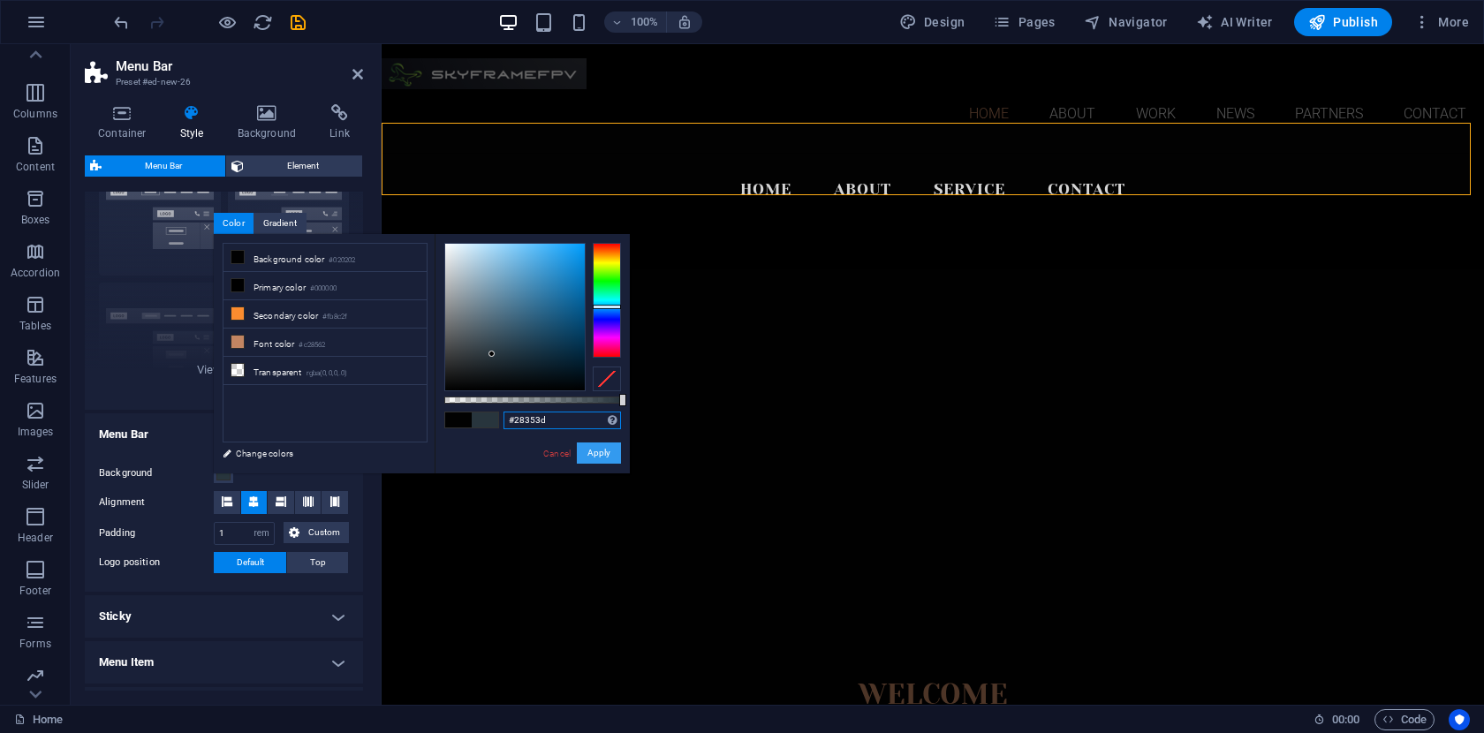
type input "#28353d"
click at [603, 453] on button "Apply" at bounding box center [599, 452] width 44 height 21
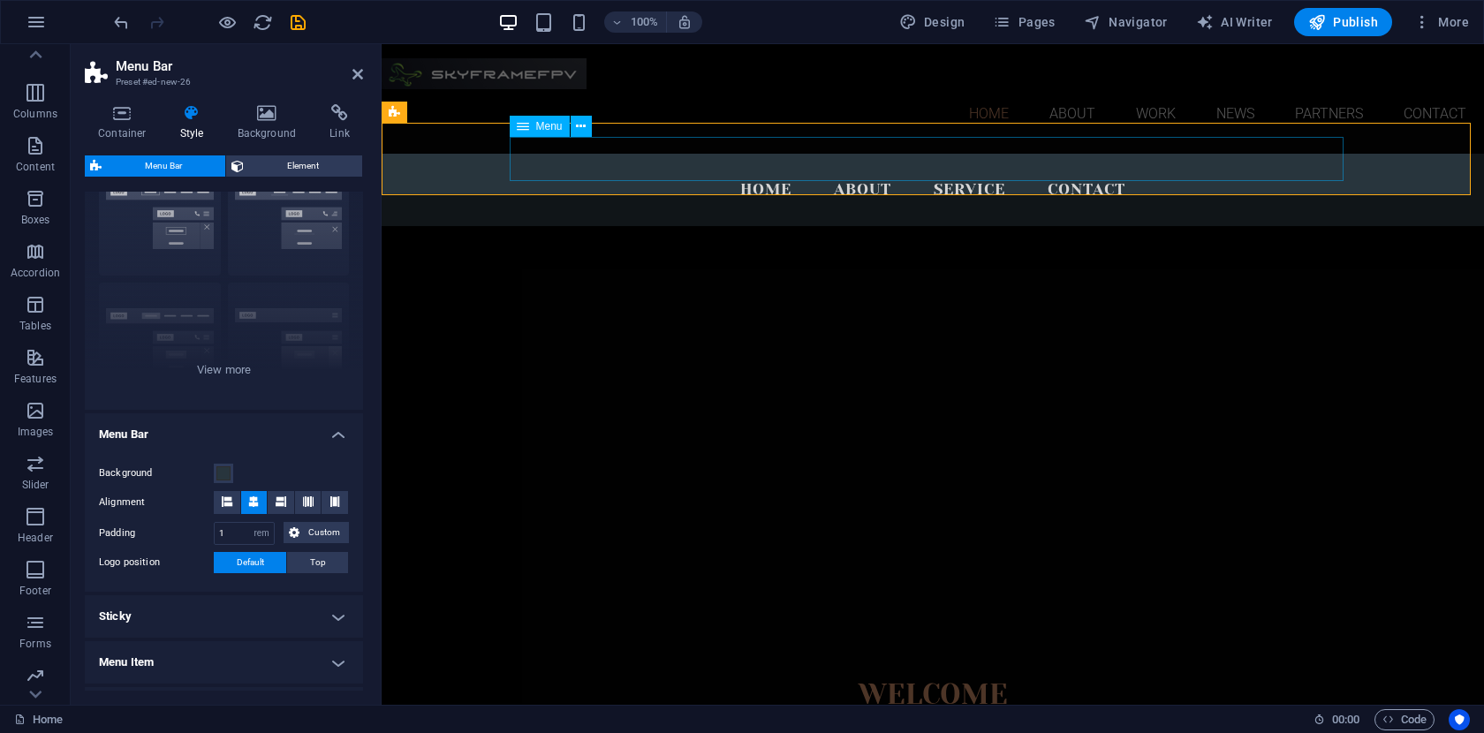
click at [770, 168] on nav "Home About Service Contact" at bounding box center [933, 190] width 834 height 44
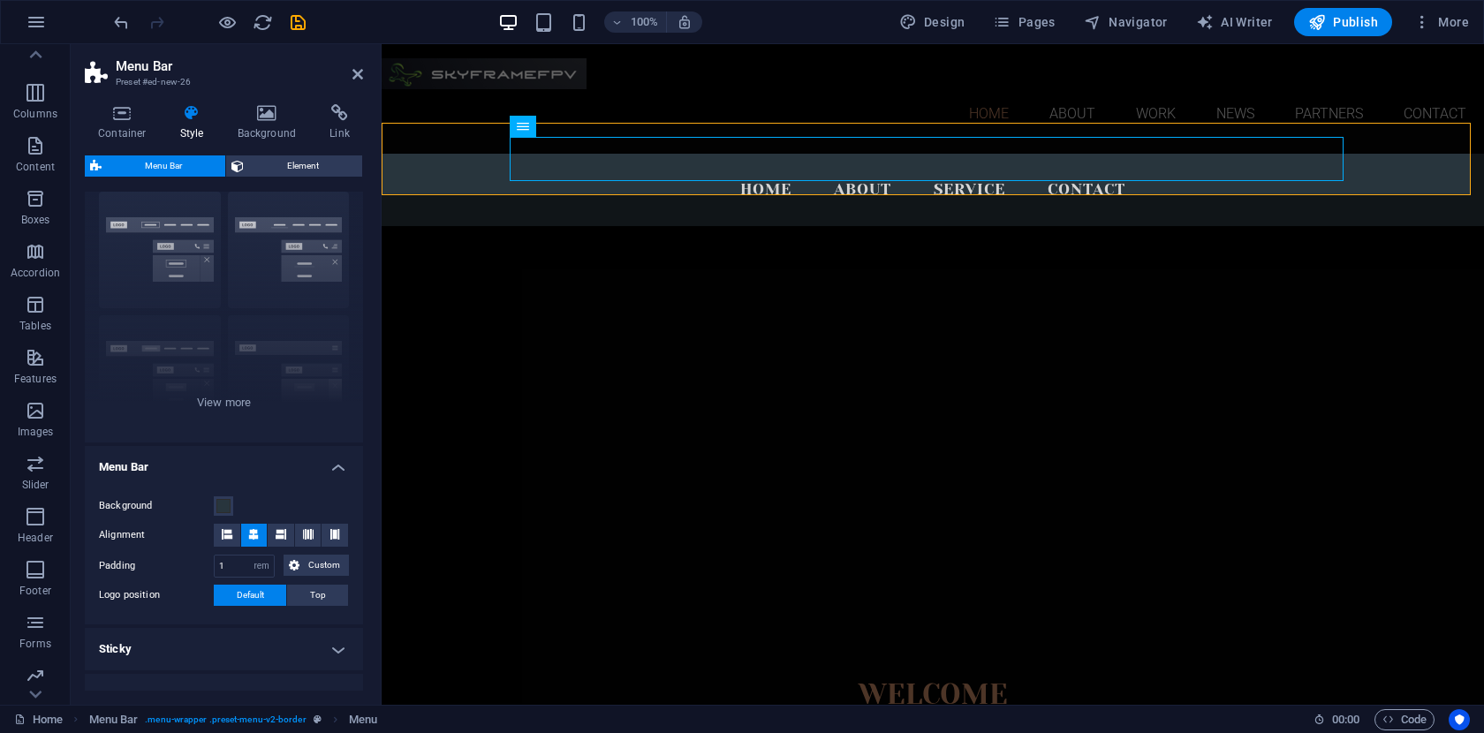
scroll to position [0, 0]
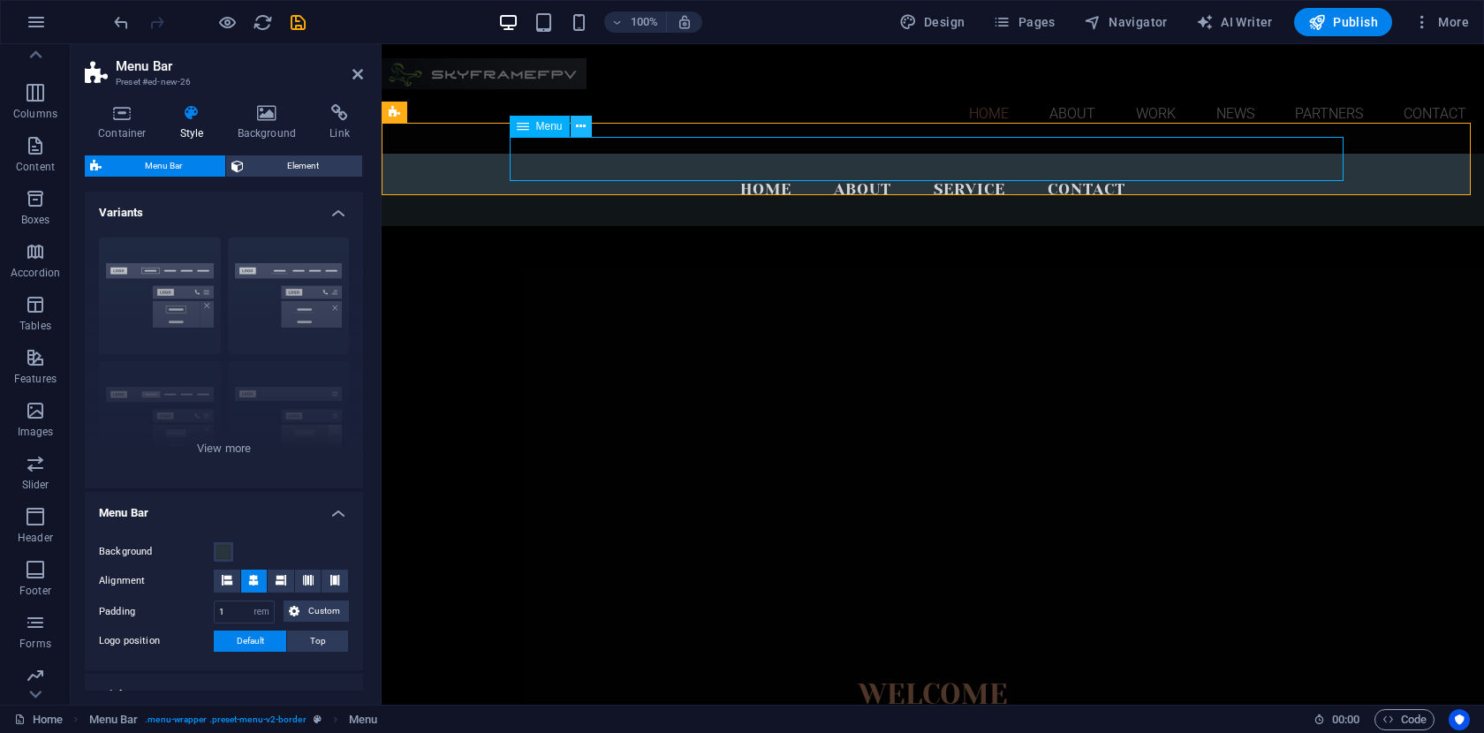
click at [586, 131] on icon at bounding box center [581, 126] width 10 height 19
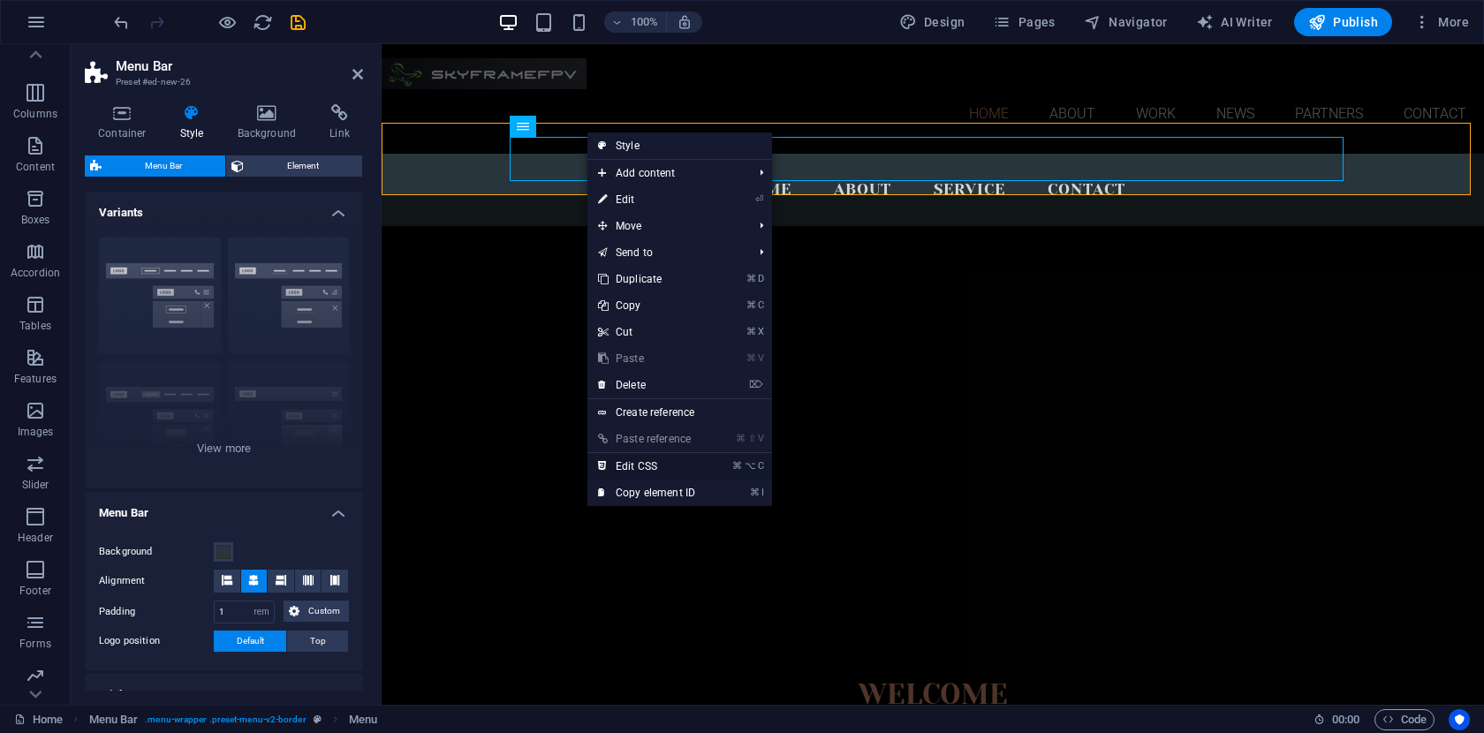
click at [686, 465] on link "⌘ ⌥ C Edit CSS" at bounding box center [646, 466] width 118 height 26
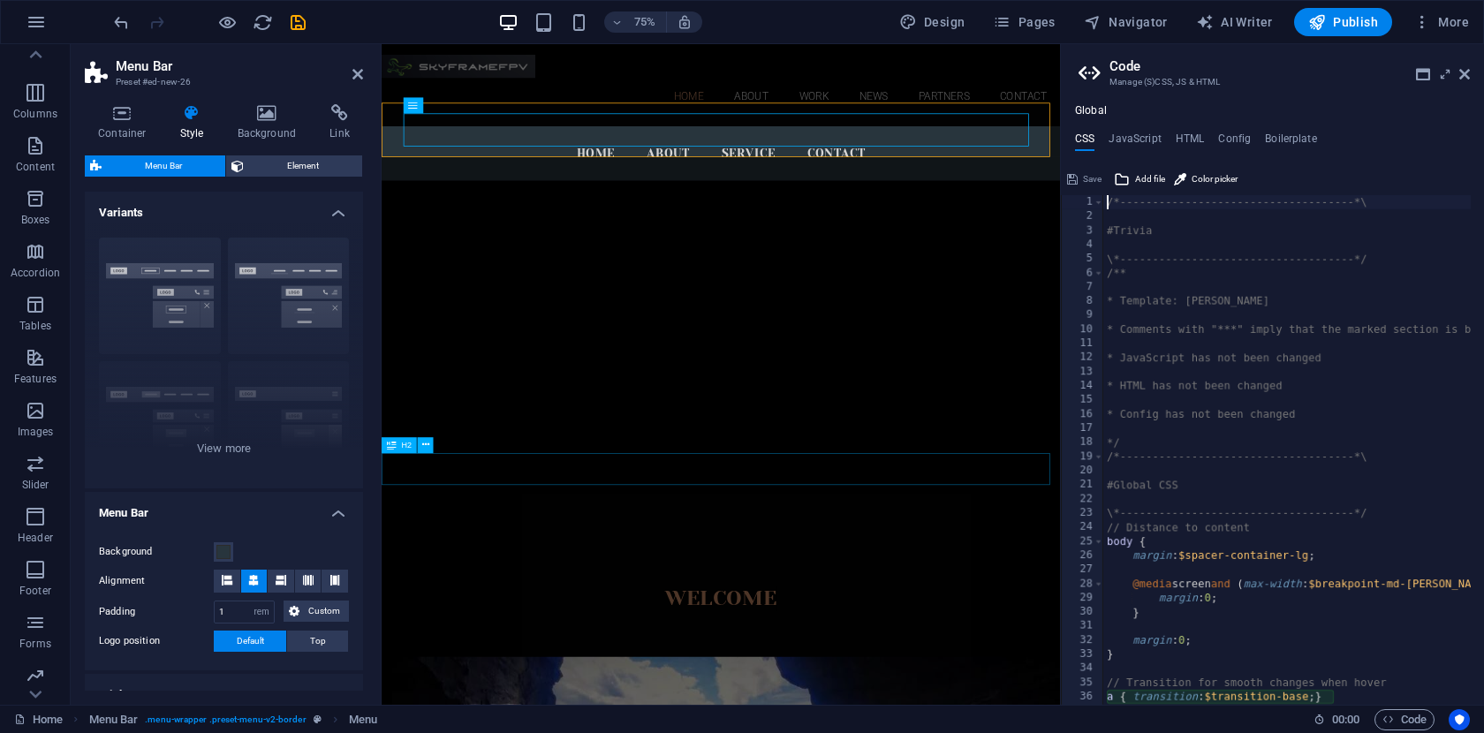
type textarea "a { transition: $transition-base; }"
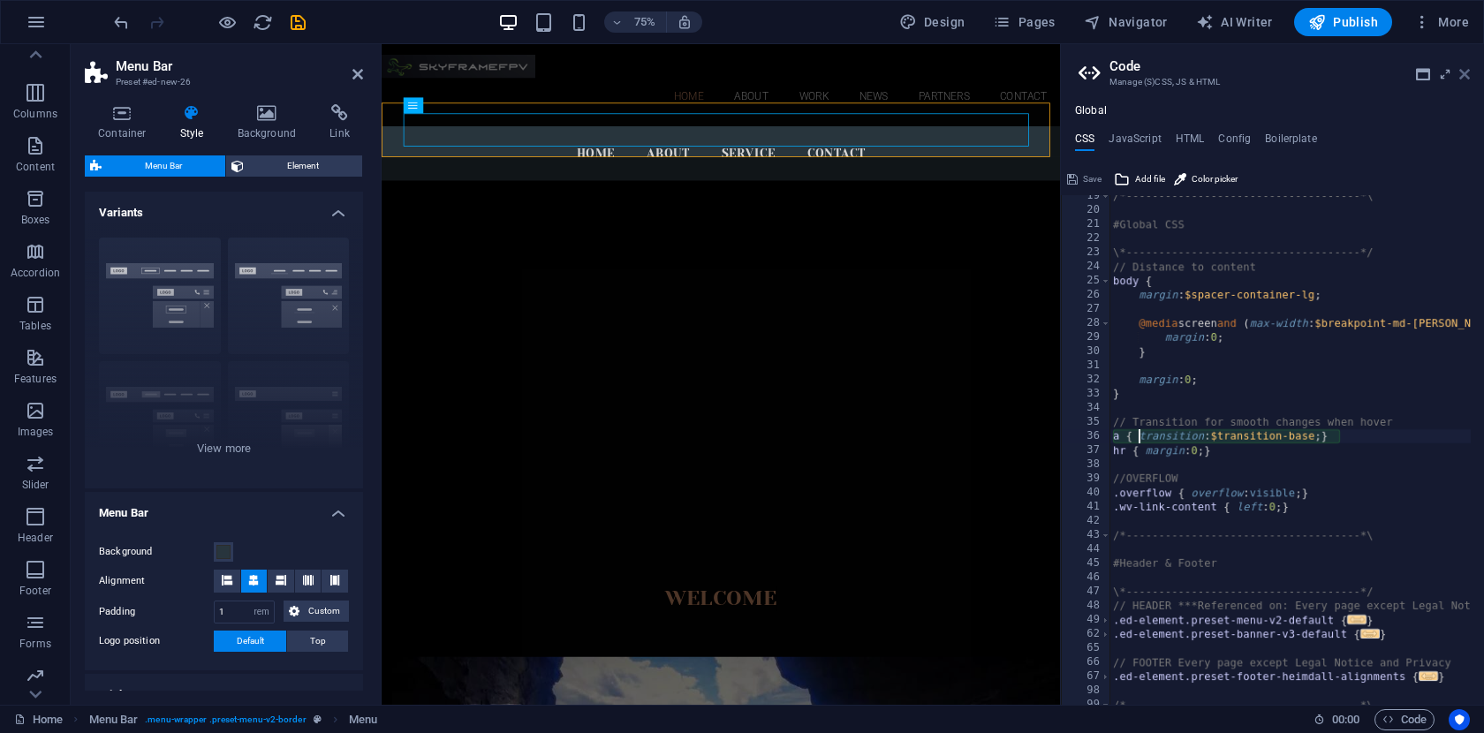
click at [1465, 79] on icon at bounding box center [1464, 74] width 11 height 14
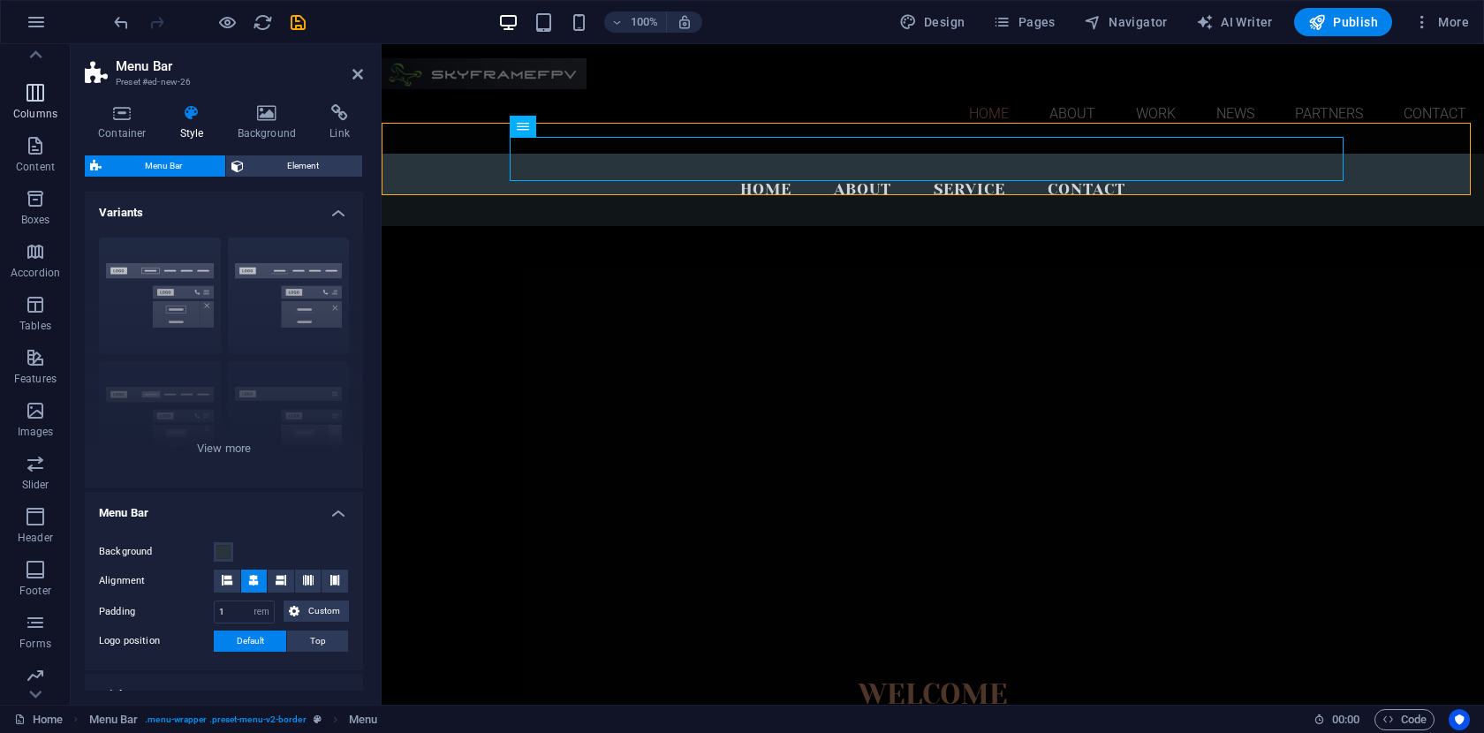
scroll to position [0, 0]
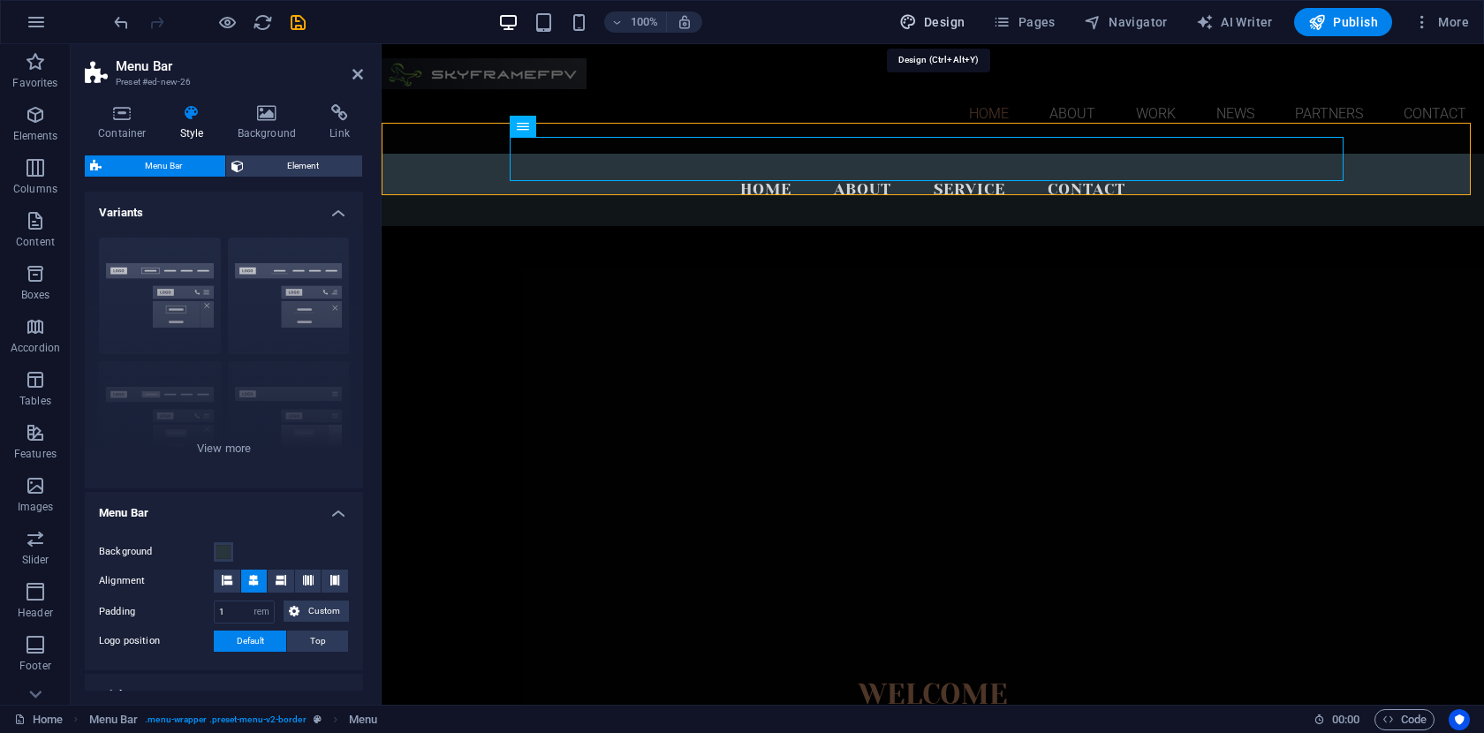
click at [955, 27] on span "Design" at bounding box center [932, 22] width 66 height 18
select select "px"
select select "300"
select select "px"
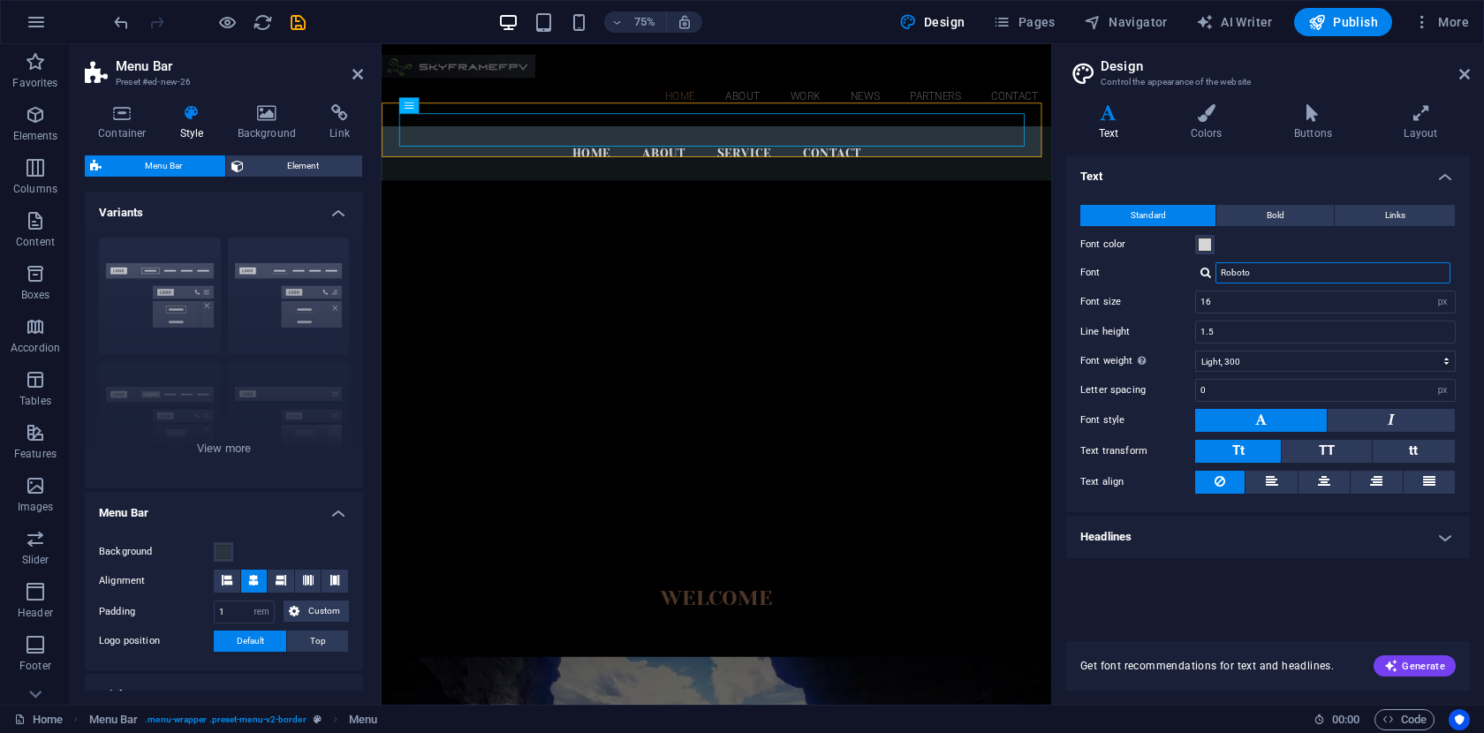
click at [1284, 273] on input "Roboto" at bounding box center [1332, 272] width 235 height 21
drag, startPoint x: 1284, startPoint y: 273, endPoint x: 1153, endPoint y: 273, distance: 130.7
click at [1153, 273] on div "Font Roboto" at bounding box center [1267, 272] width 375 height 21
type input "Hel"
click at [1244, 299] on div "Manage fonts →" at bounding box center [1336, 296] width 233 height 19
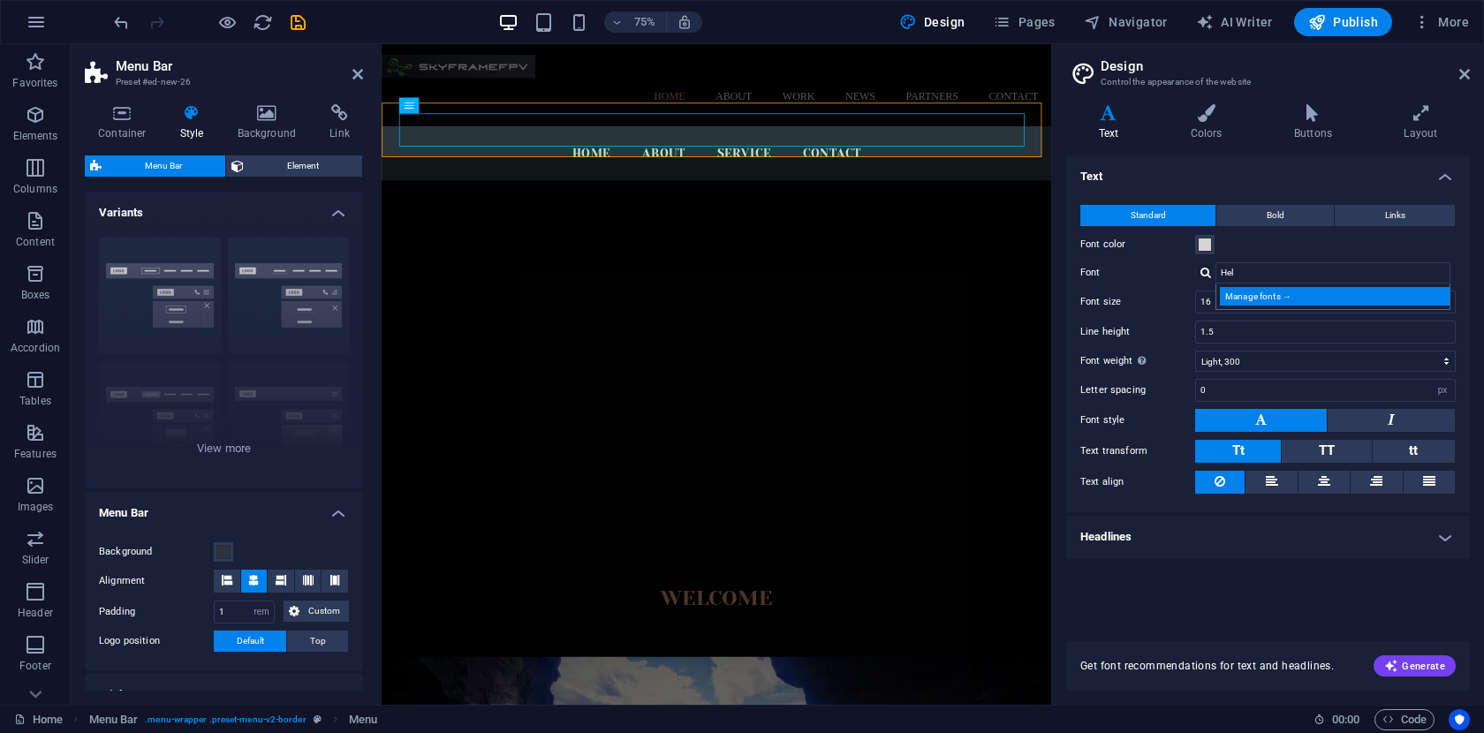
select select "popularity"
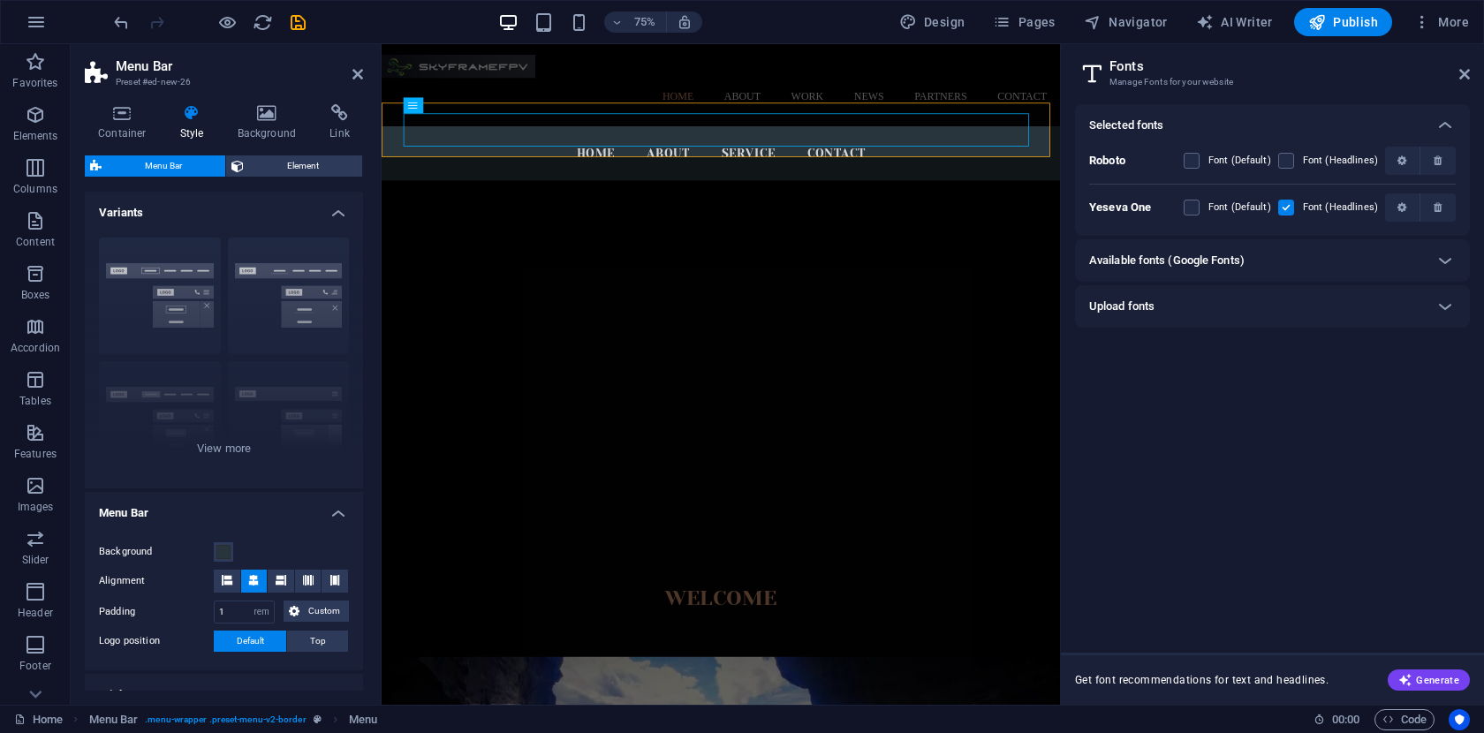
click at [1242, 262] on h6 "Available fonts (Google Fonts)" at bounding box center [1166, 260] width 155 height 21
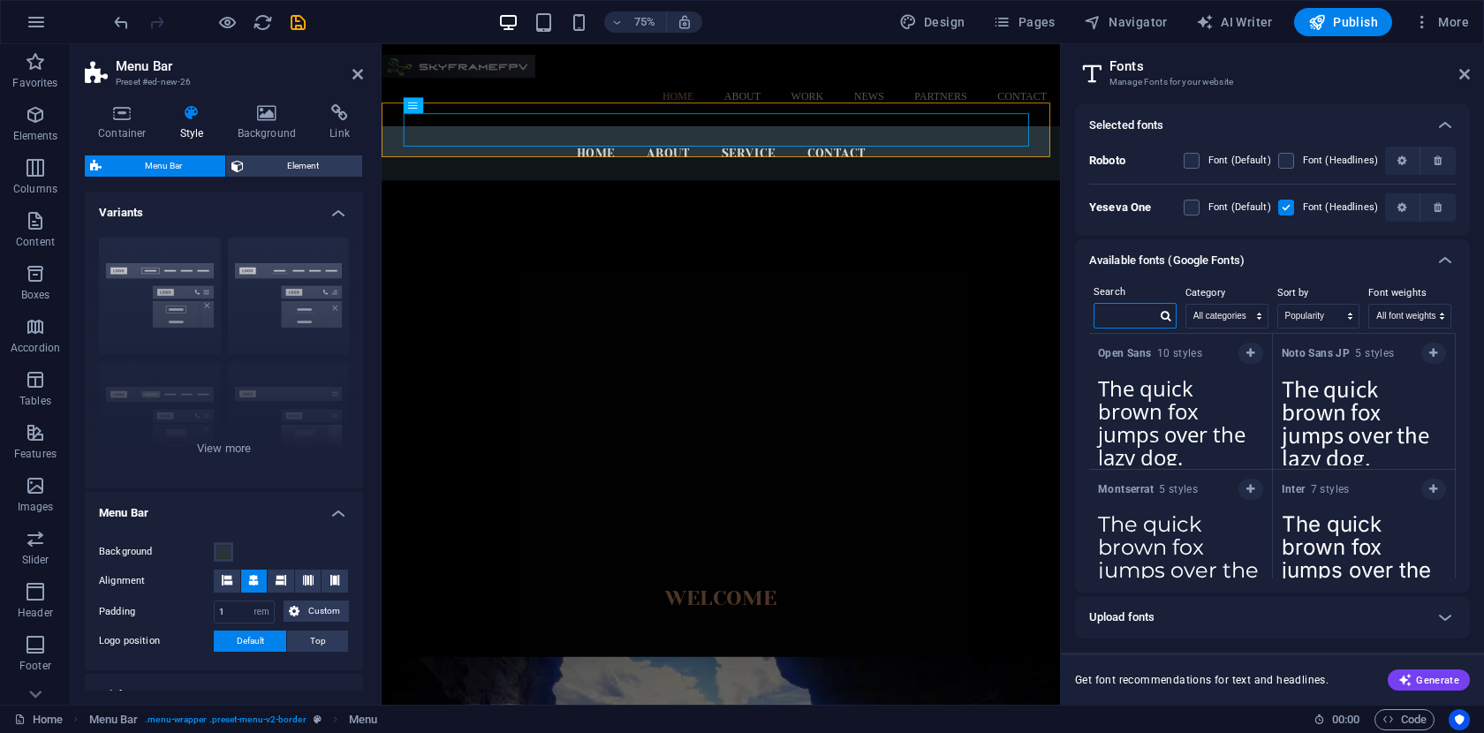
click at [1141, 321] on input "text" at bounding box center [1125, 315] width 62 height 23
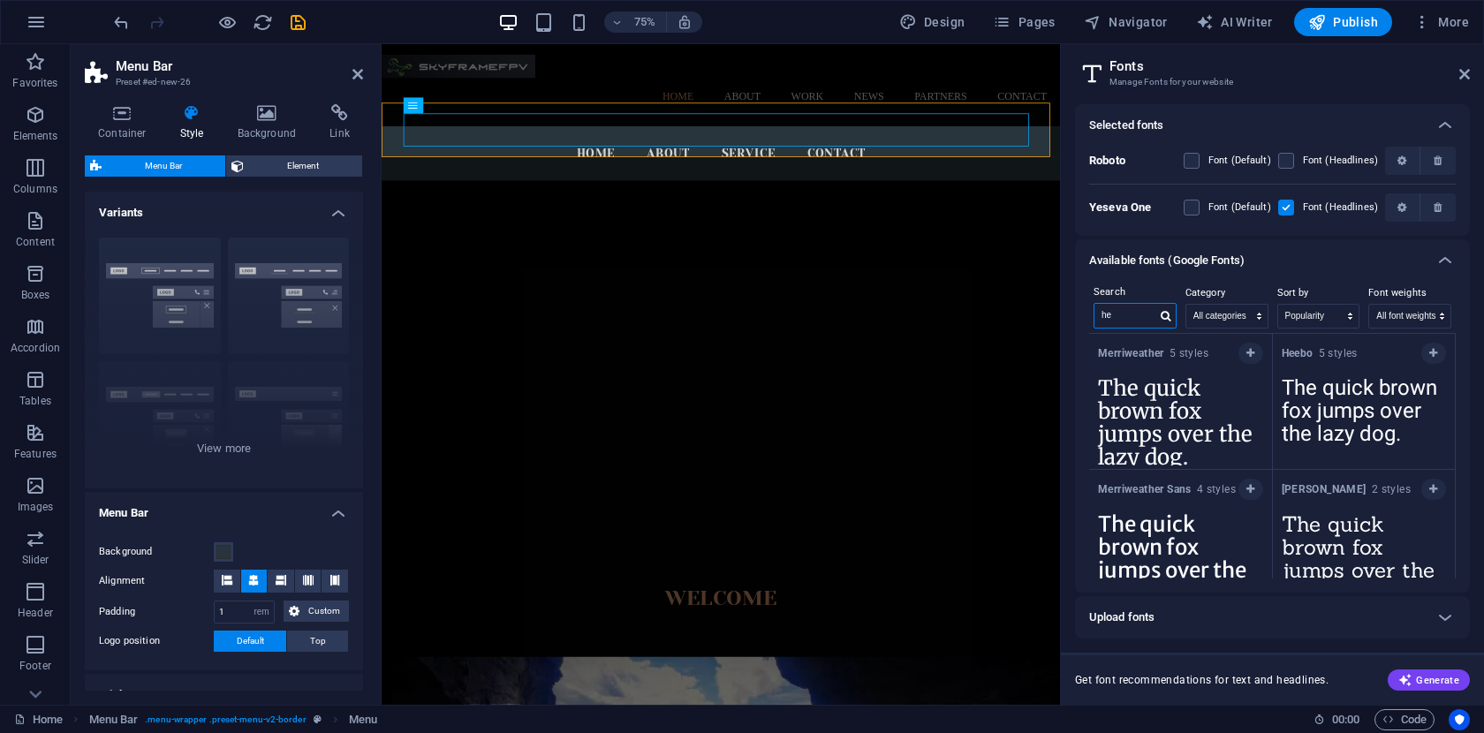
type input "h"
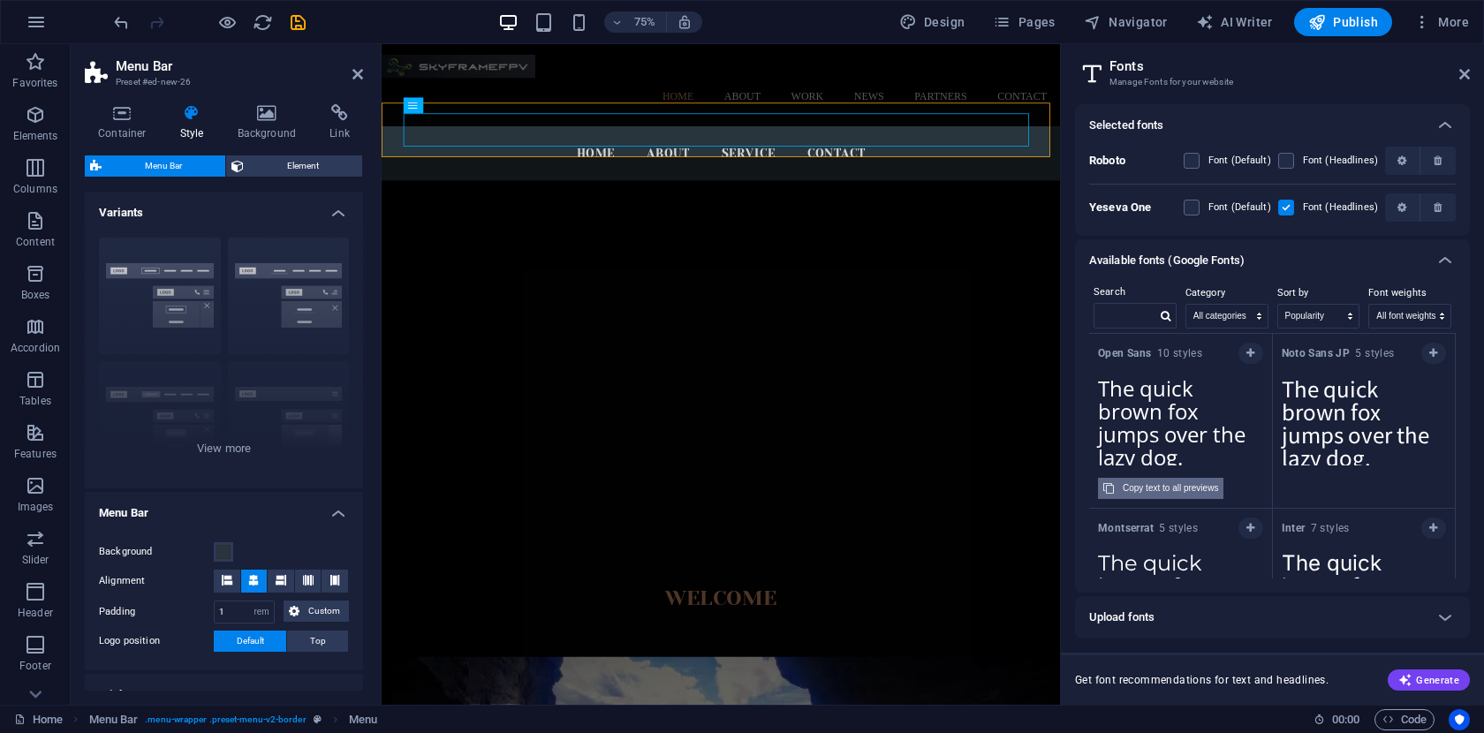
click at [1188, 489] on div "Copy text to all previews" at bounding box center [1170, 488] width 95 height 21
click at [1141, 312] on input "text" at bounding box center [1125, 315] width 62 height 23
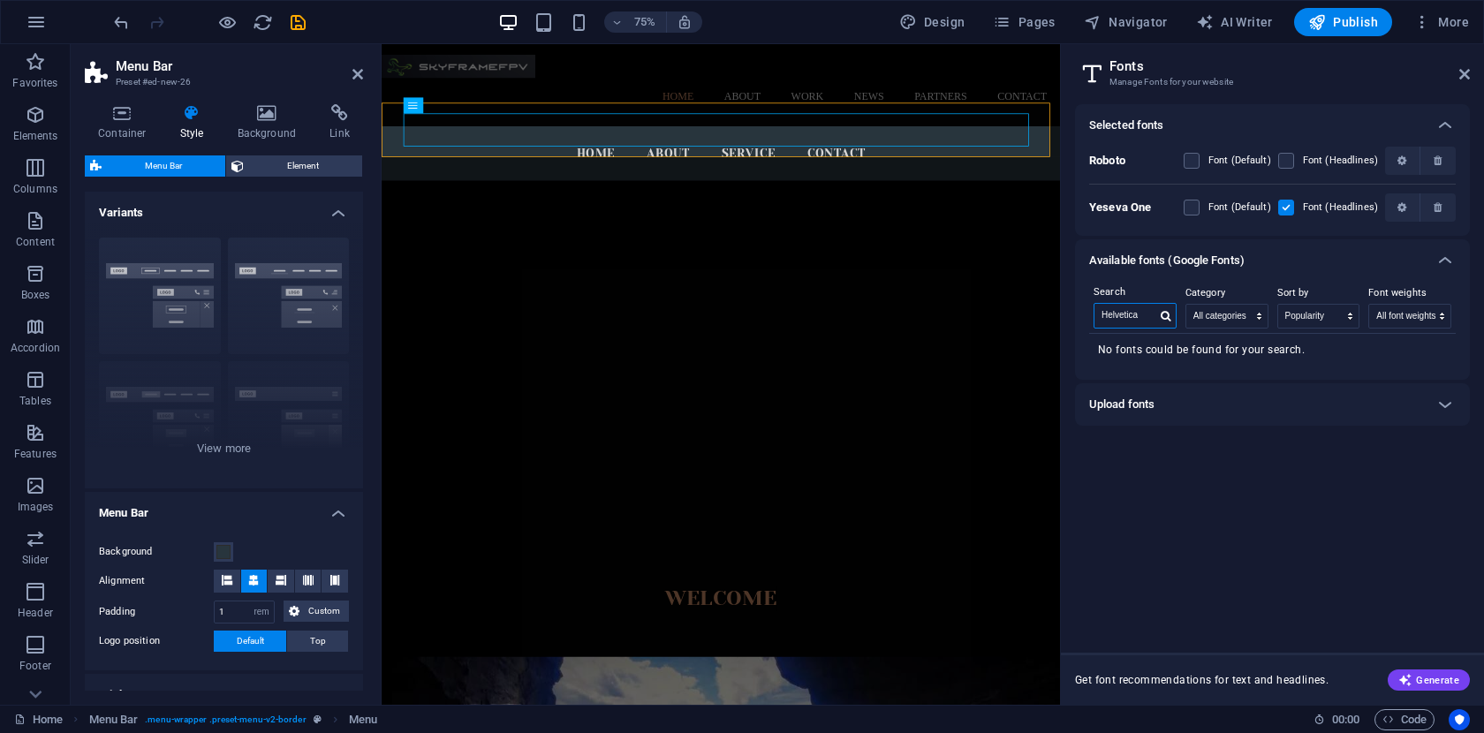
type input "Helvetica"
click at [1226, 408] on div "Upload fonts" at bounding box center [1256, 404] width 335 height 21
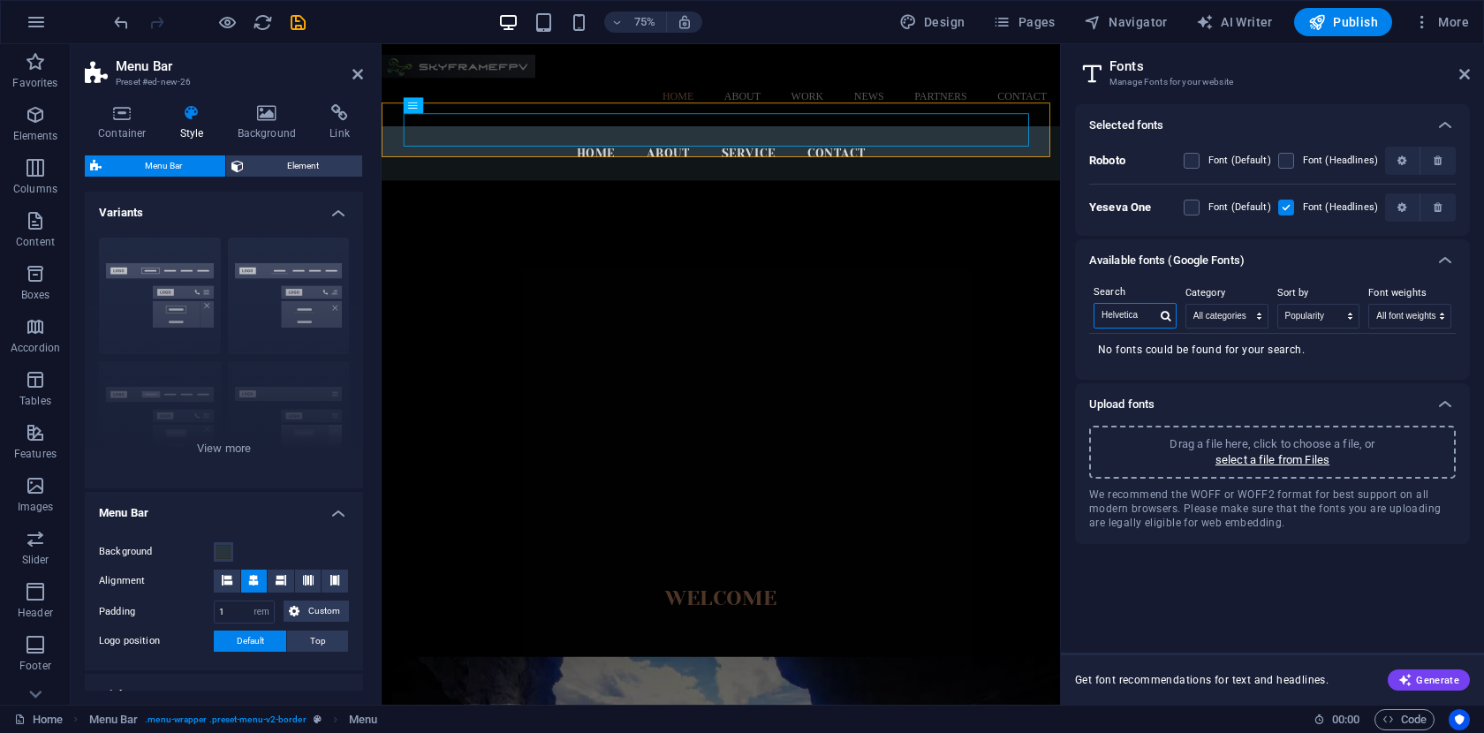
click at [1147, 320] on input "Helvetica" at bounding box center [1125, 315] width 62 height 23
drag, startPoint x: 1147, startPoint y: 320, endPoint x: 1079, endPoint y: 320, distance: 68.0
click at [1079, 320] on div "Search Helvetica Category All categories serif display monospace sans-serif han…" at bounding box center [1272, 331] width 395 height 98
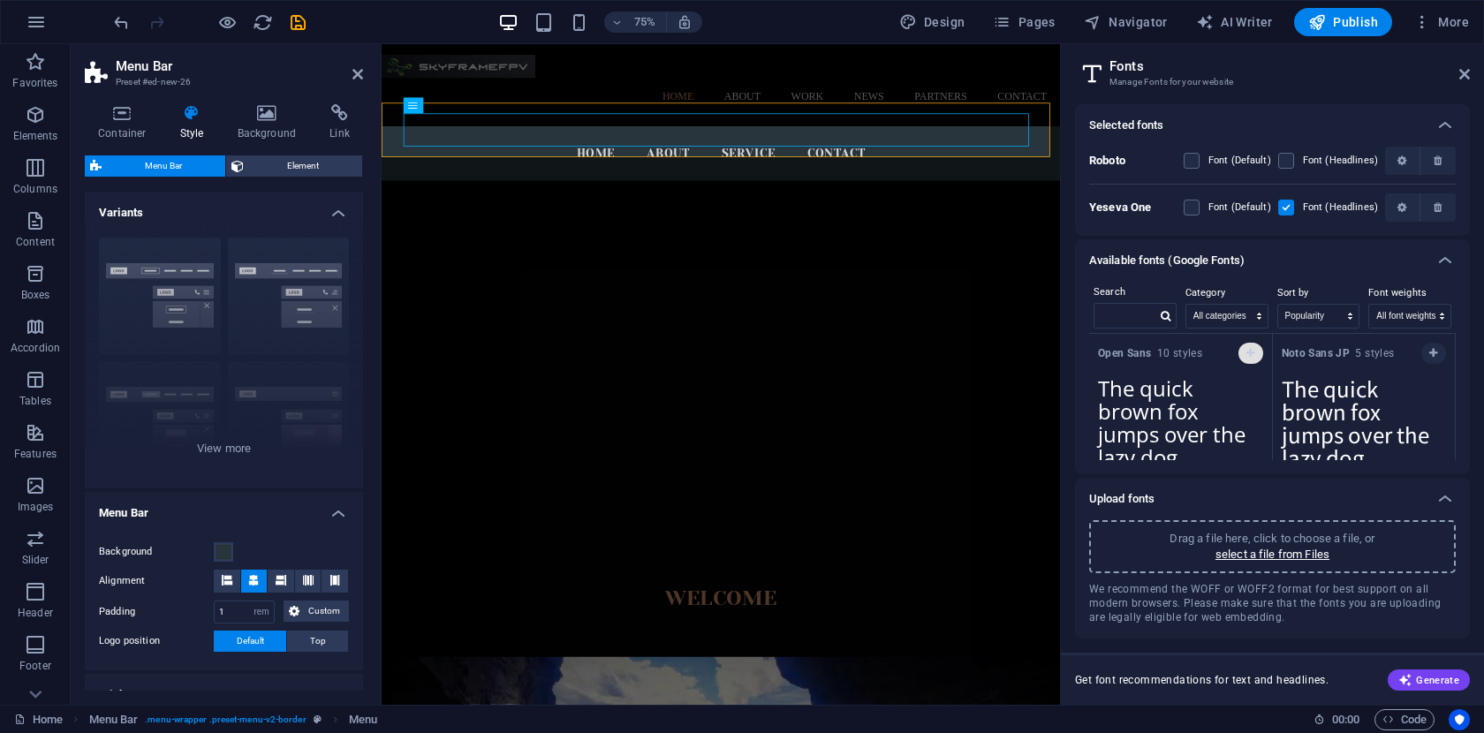
click at [1246, 352] on icon "button" at bounding box center [1250, 353] width 8 height 11
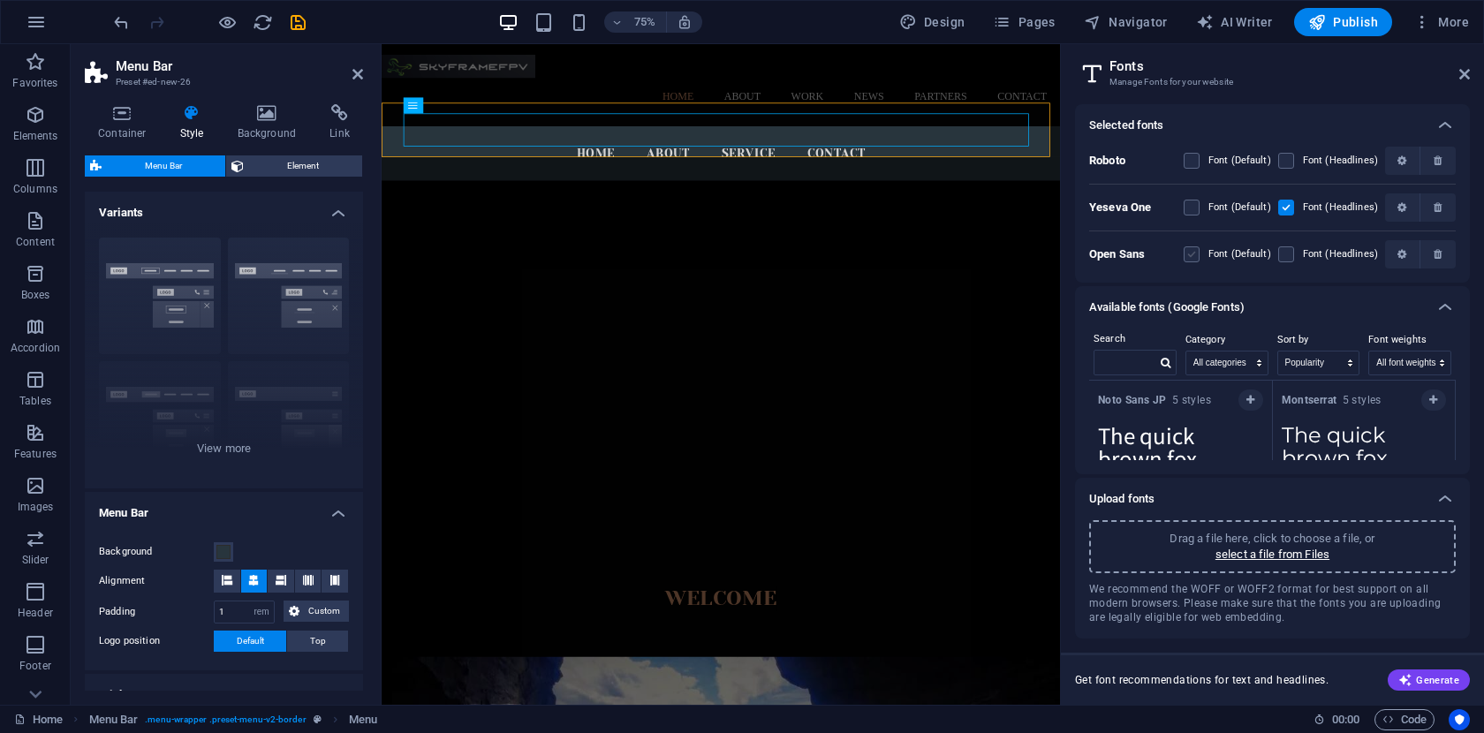
click at [1197, 253] on label at bounding box center [1191, 254] width 16 height 16
click at [0, 0] on Sans "checkbox" at bounding box center [0, 0] width 0 height 0
click at [1004, 168] on nav "Home About Service Contact" at bounding box center [834, 190] width 834 height 44
click at [1467, 72] on icon at bounding box center [1464, 74] width 11 height 14
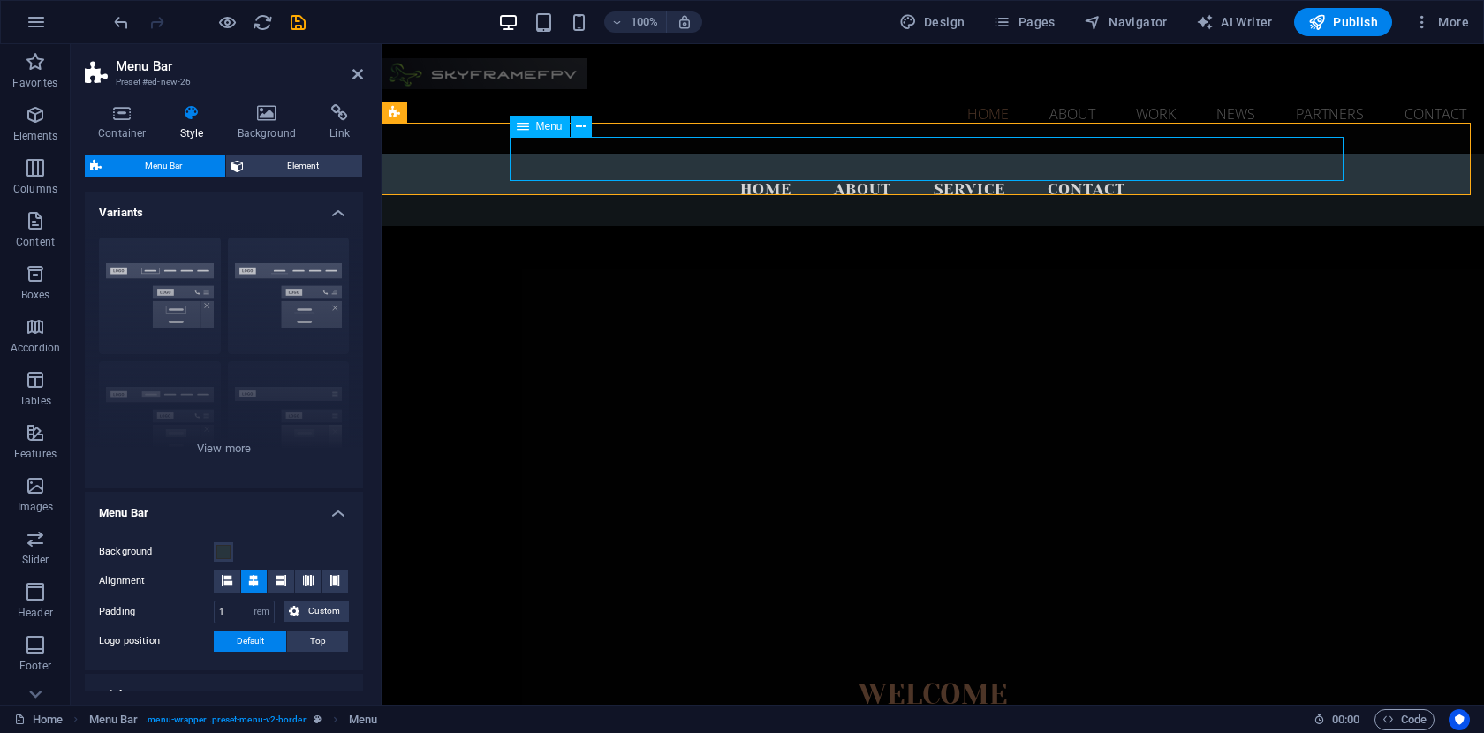
click at [888, 168] on nav "Home About Service Contact" at bounding box center [933, 190] width 834 height 44
click at [873, 168] on nav "Home About Service Contact" at bounding box center [933, 190] width 834 height 44
click at [526, 126] on icon at bounding box center [523, 126] width 12 height 21
click at [582, 127] on icon at bounding box center [581, 126] width 10 height 19
click at [864, 168] on nav "Home About Service Contact" at bounding box center [933, 190] width 834 height 44
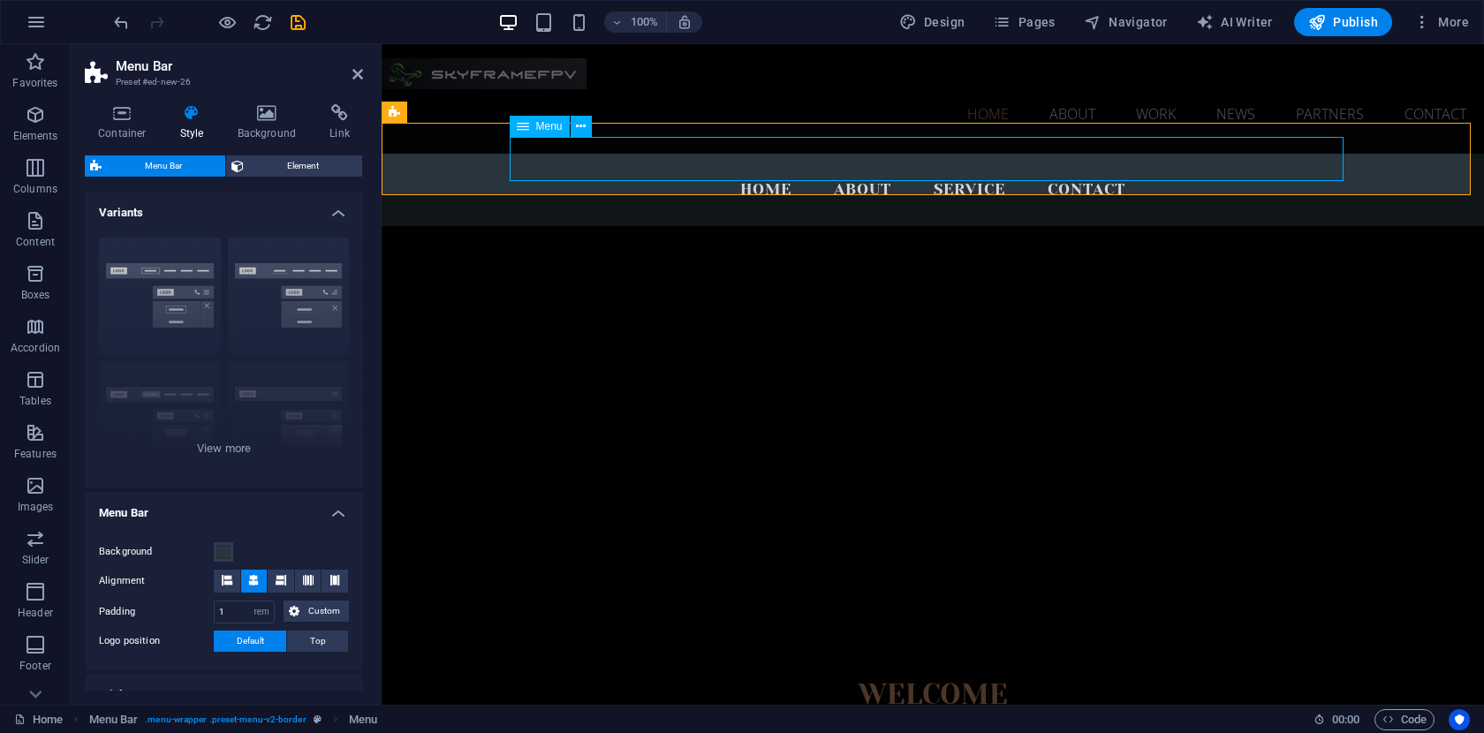
click at [773, 168] on nav "Home About Service Contact" at bounding box center [933, 190] width 834 height 44
click at [753, 168] on nav "Home About Service Contact" at bounding box center [933, 190] width 834 height 44
click at [859, 168] on nav "Home About Service Contact" at bounding box center [933, 190] width 834 height 44
click at [966, 168] on nav "Home About Service Contact" at bounding box center [933, 190] width 834 height 44
click at [1059, 168] on nav "Home About Service Contact" at bounding box center [933, 190] width 834 height 44
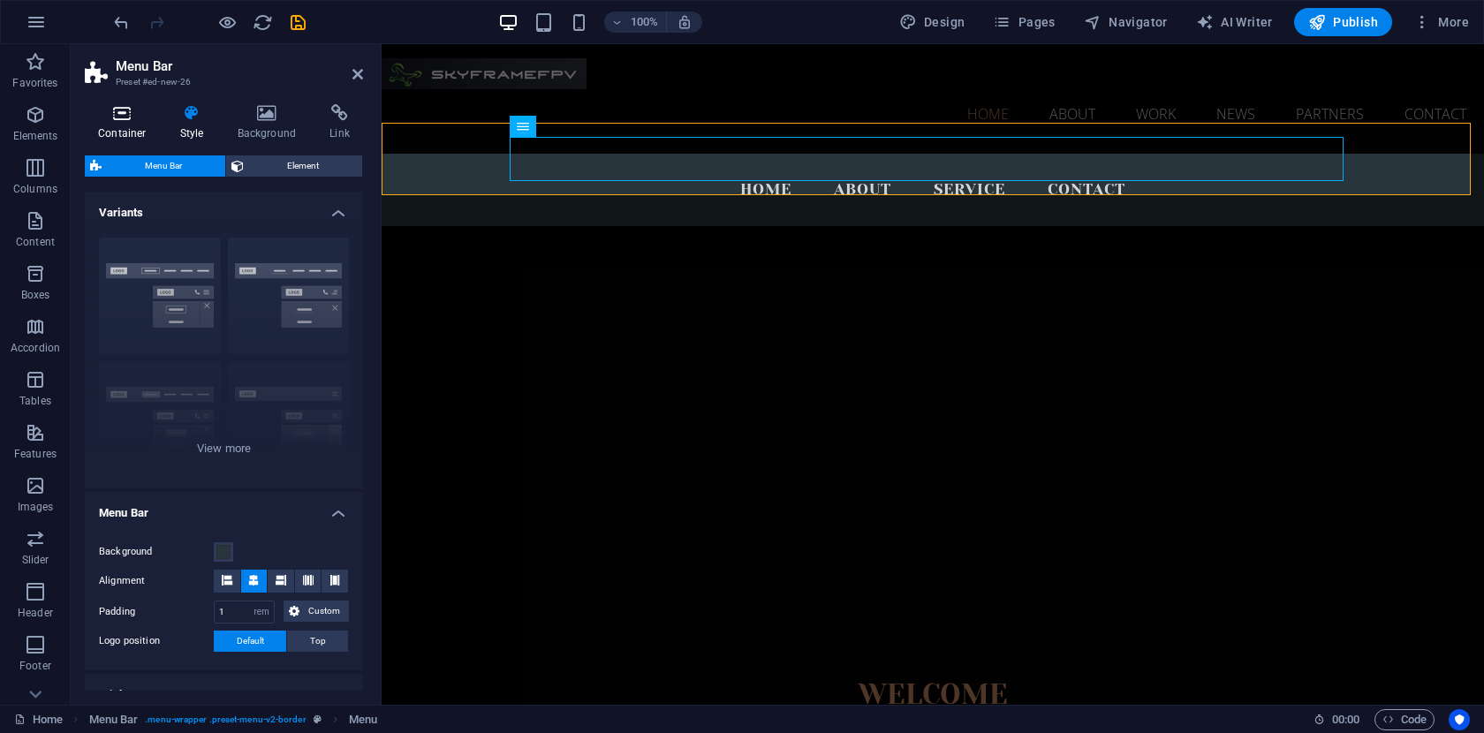
click at [114, 121] on icon at bounding box center [122, 113] width 75 height 18
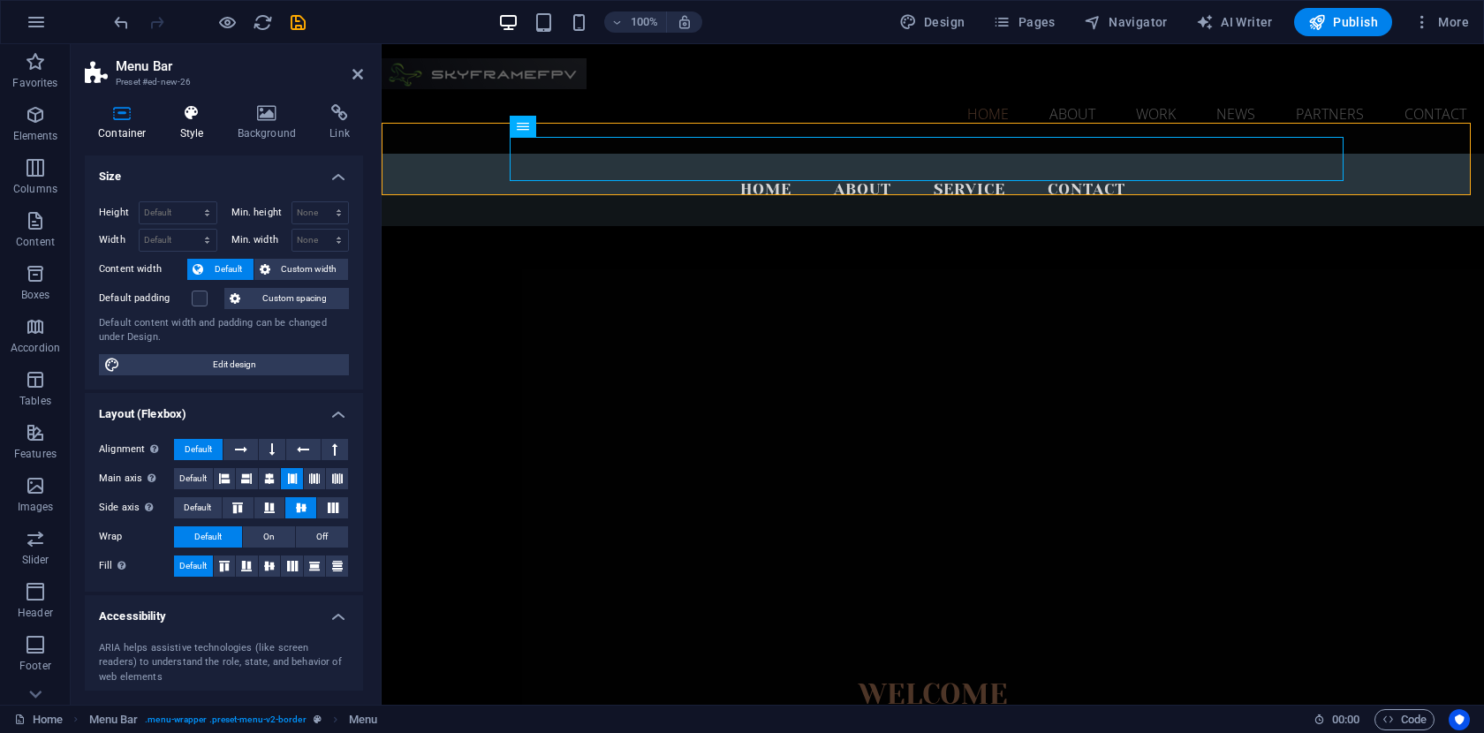
click at [196, 114] on icon at bounding box center [192, 113] width 50 height 18
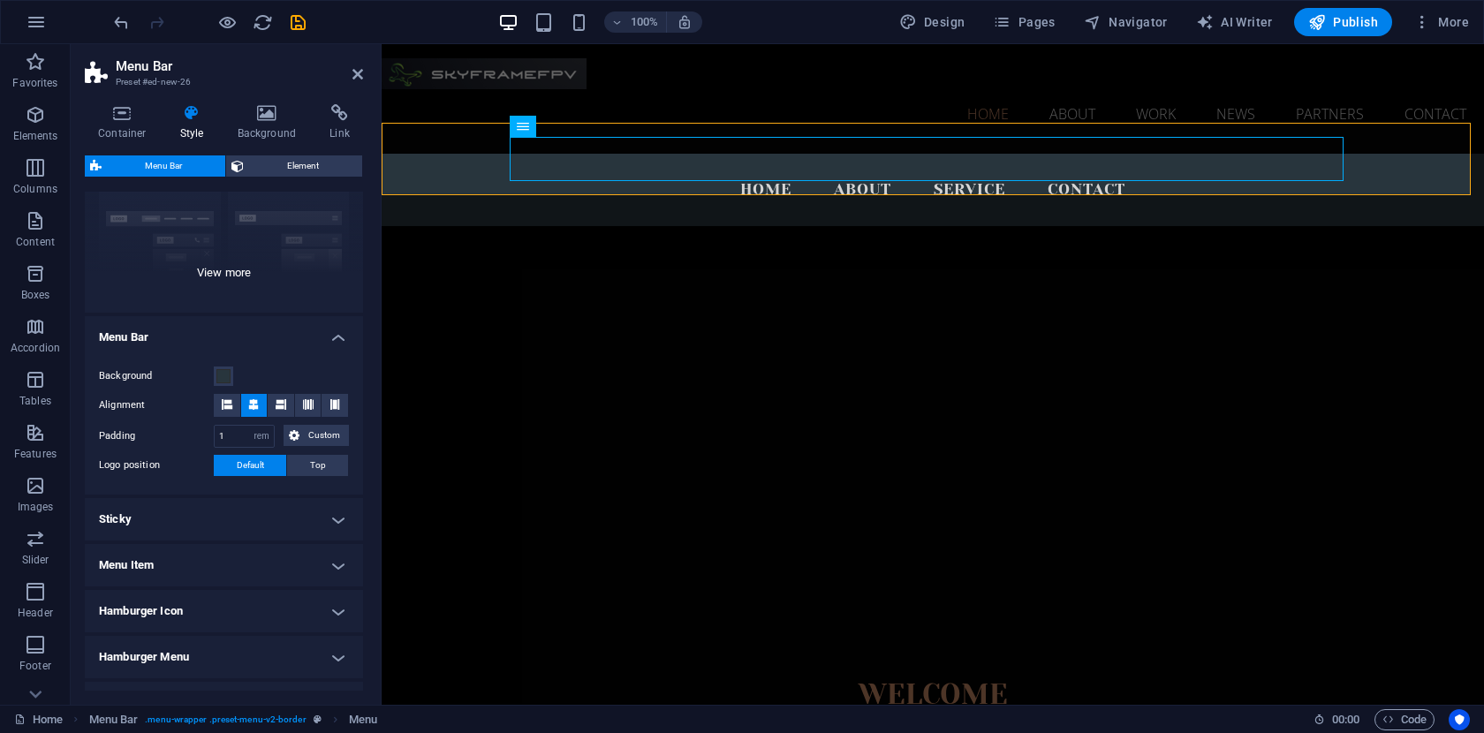
scroll to position [265, 0]
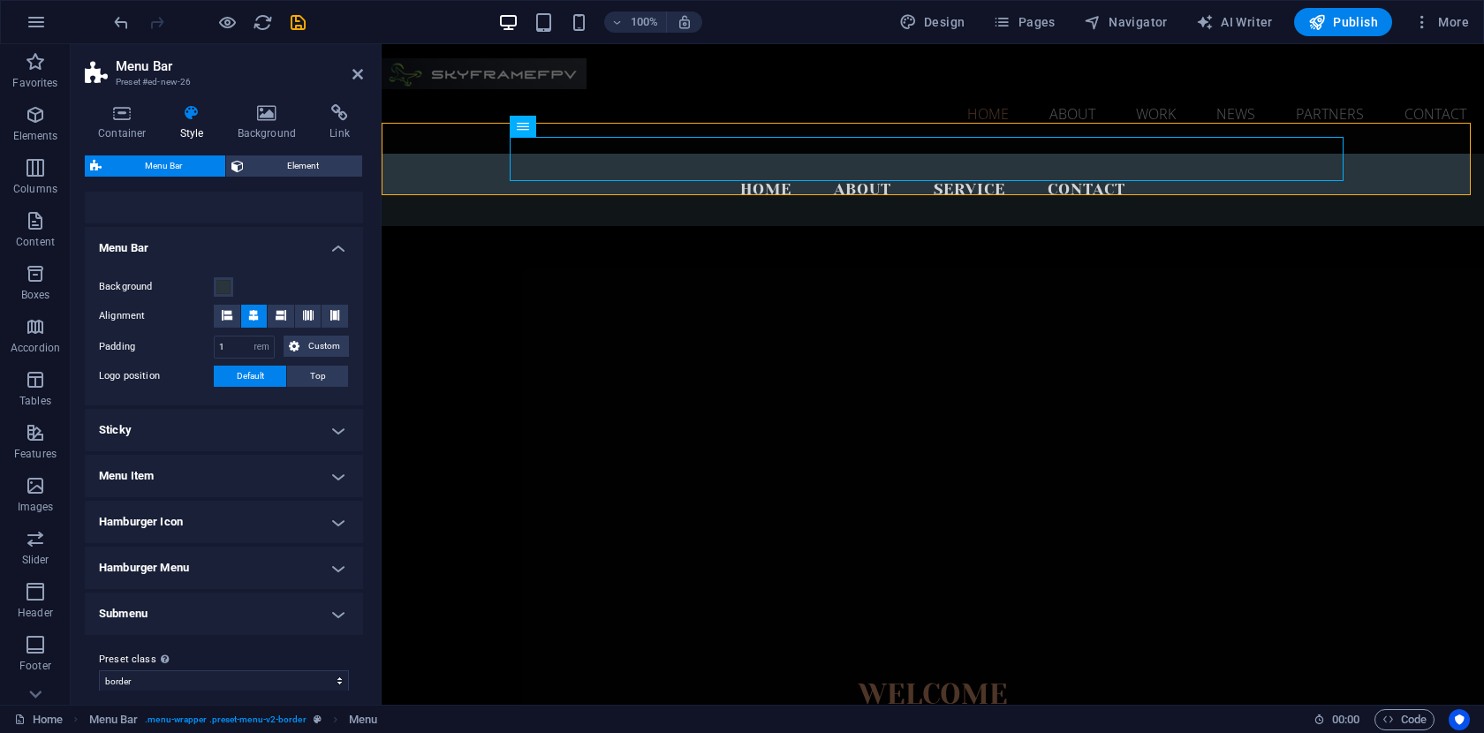
click at [331, 429] on h4 "Sticky" at bounding box center [224, 430] width 278 height 42
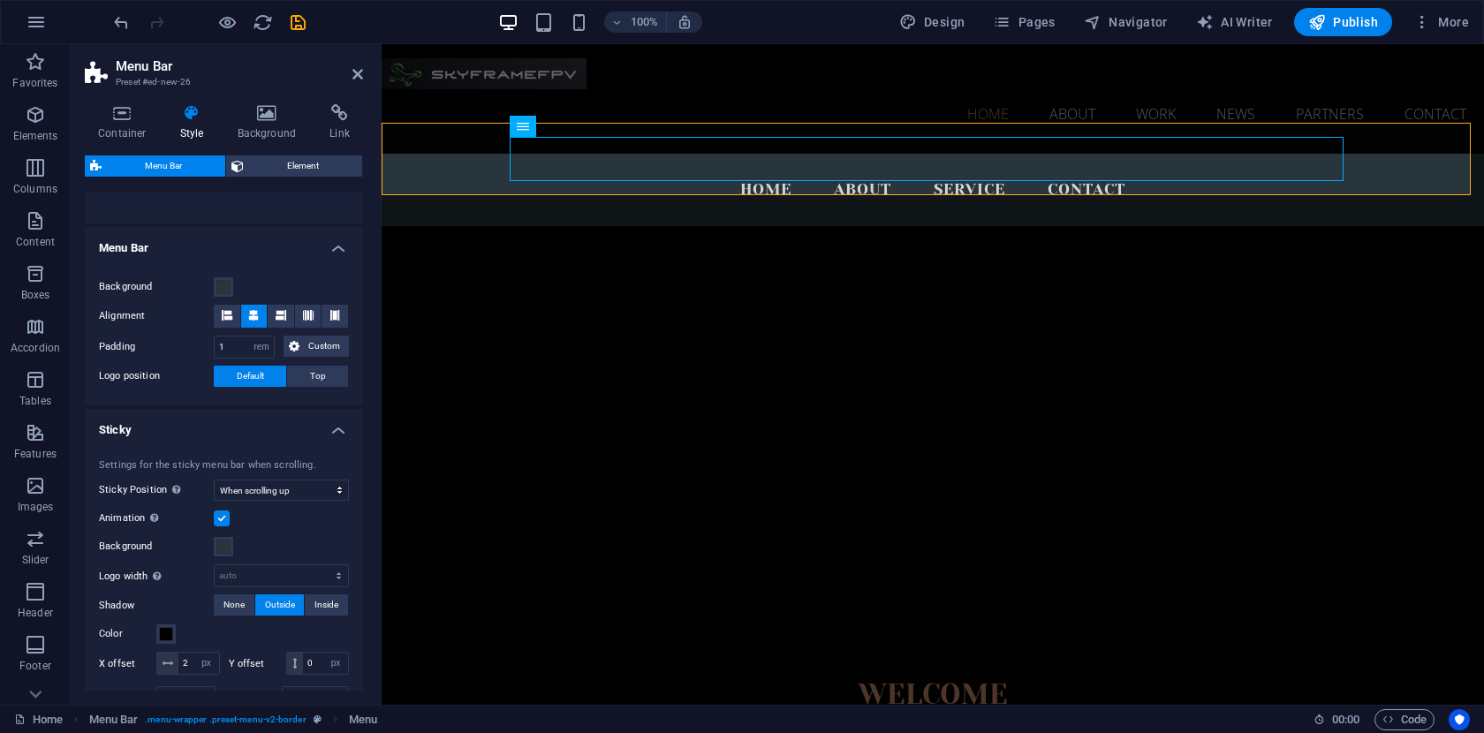
click at [331, 429] on h4 "Sticky" at bounding box center [224, 425] width 278 height 32
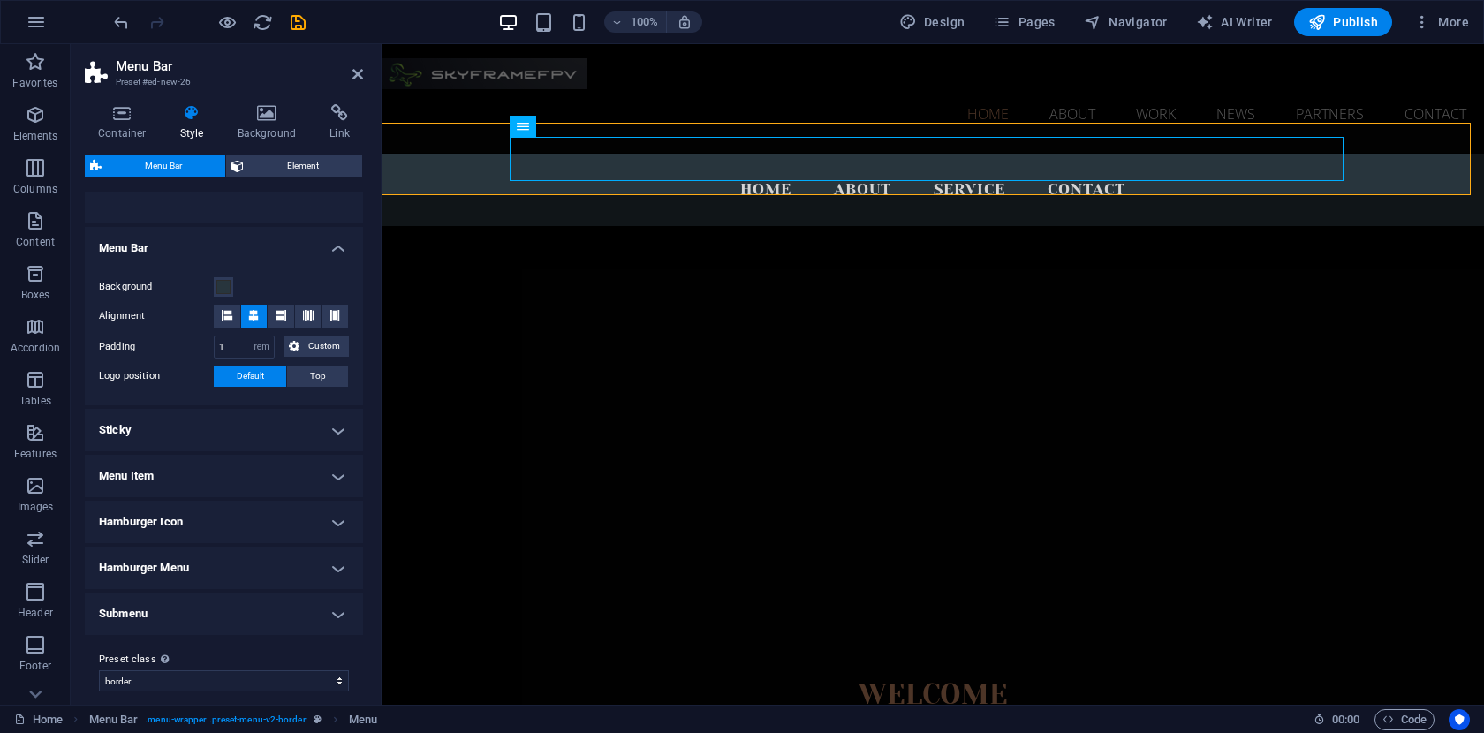
click at [336, 478] on h4 "Menu Item" at bounding box center [224, 476] width 278 height 42
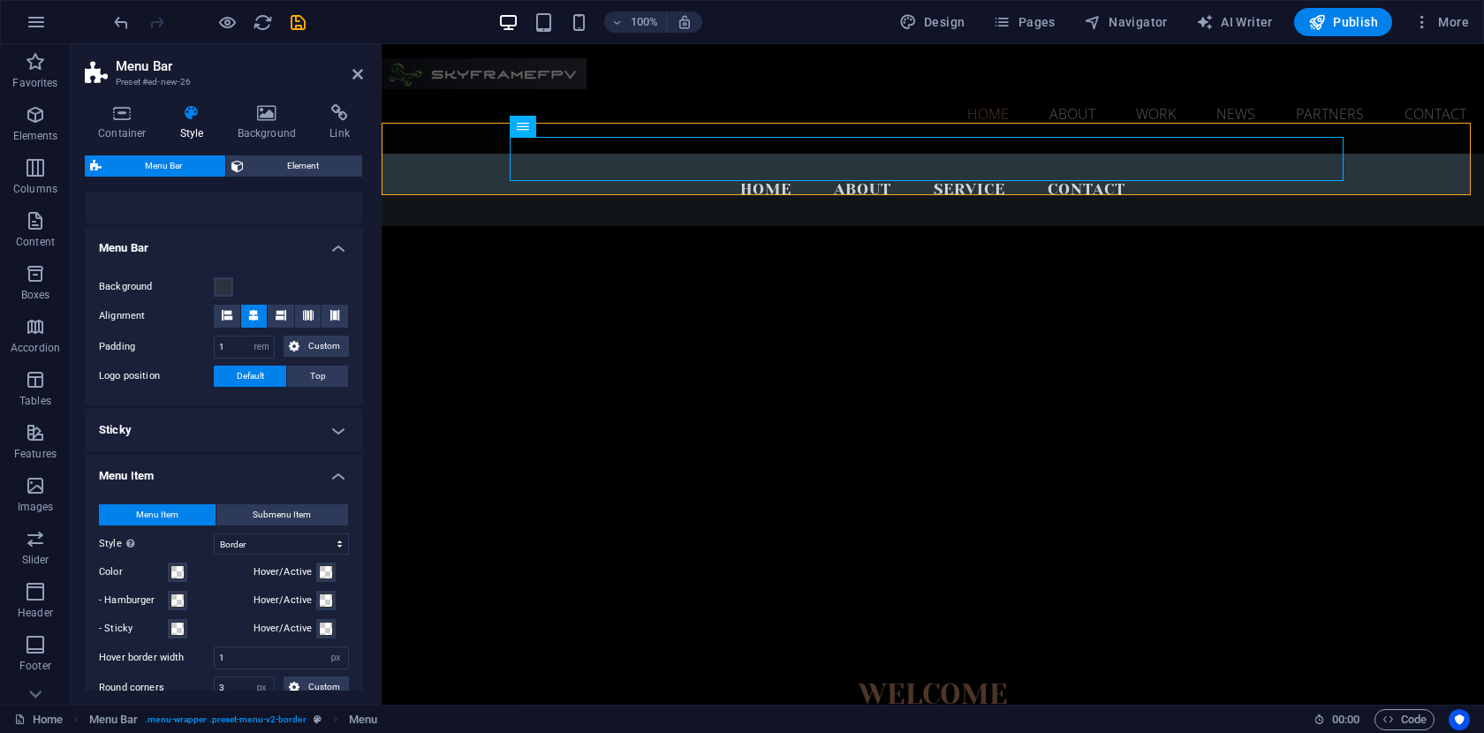
click at [336, 478] on h4 "Menu Item" at bounding box center [224, 471] width 278 height 32
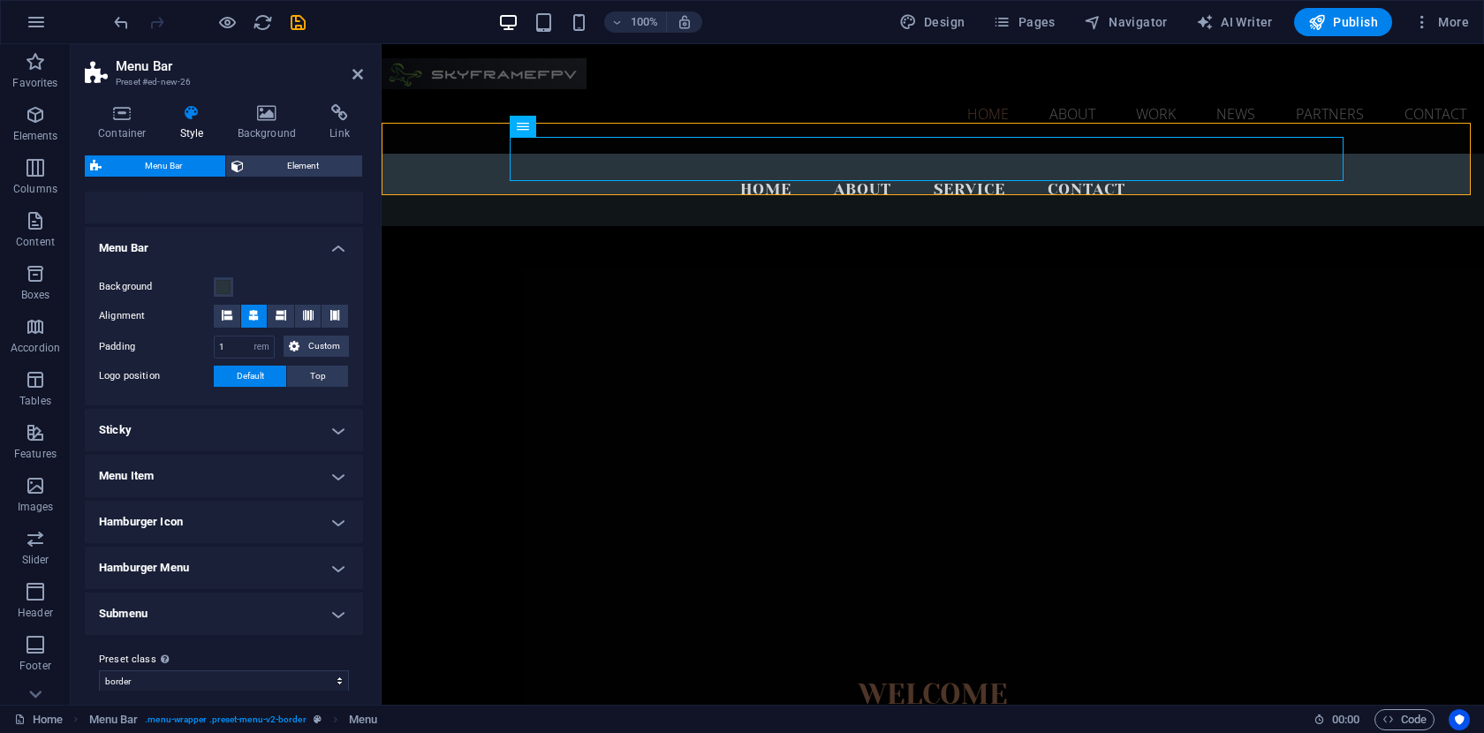
scroll to position [0, 0]
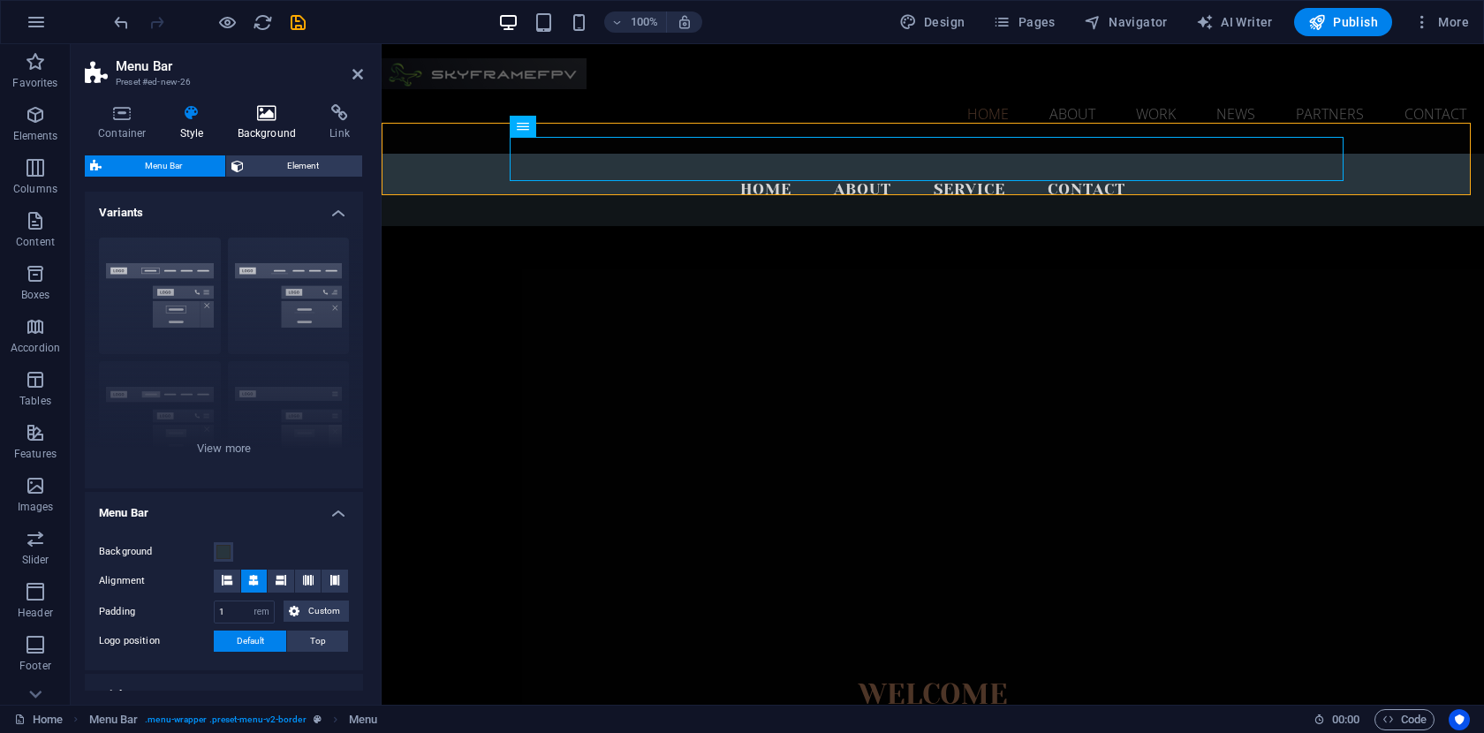
click at [276, 124] on h4 "Background" at bounding box center [270, 122] width 93 height 37
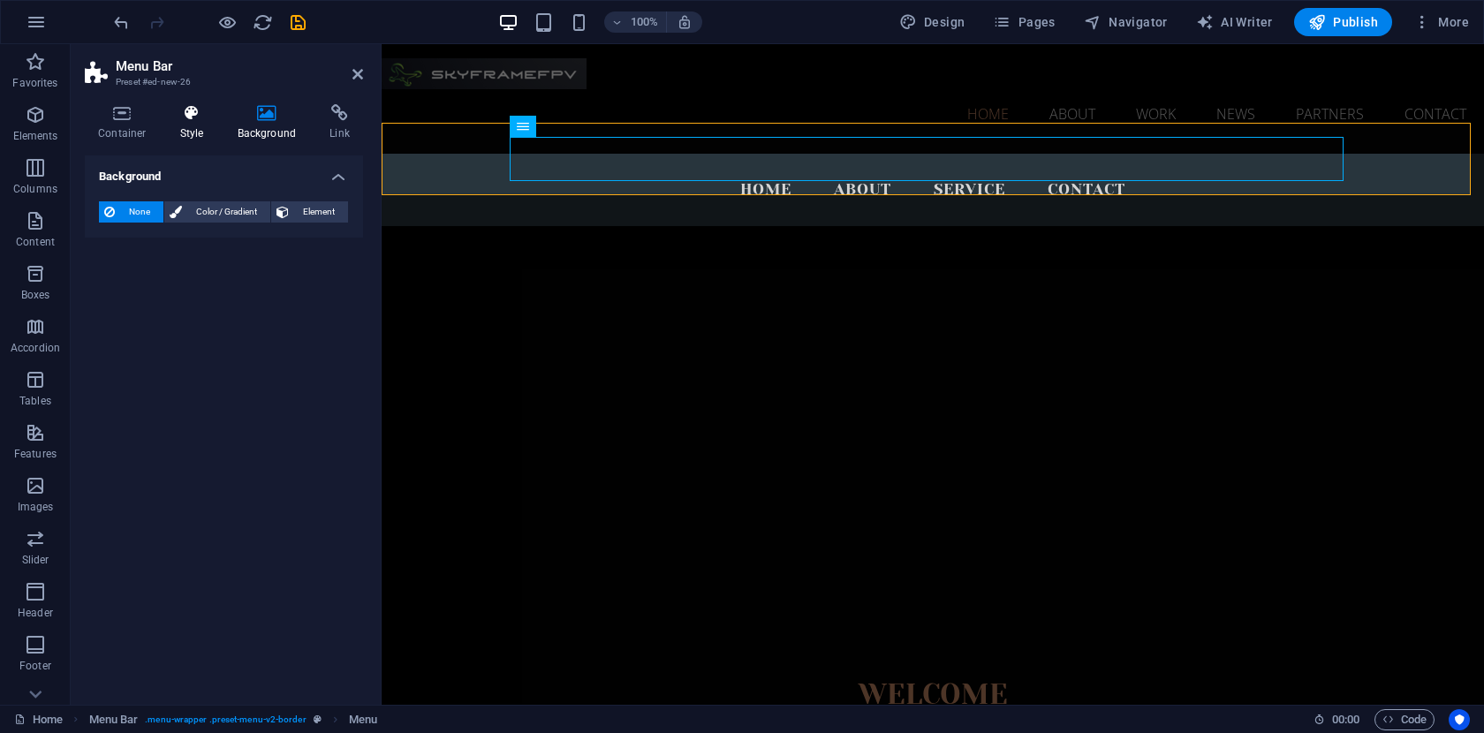
click at [200, 119] on icon at bounding box center [192, 113] width 50 height 18
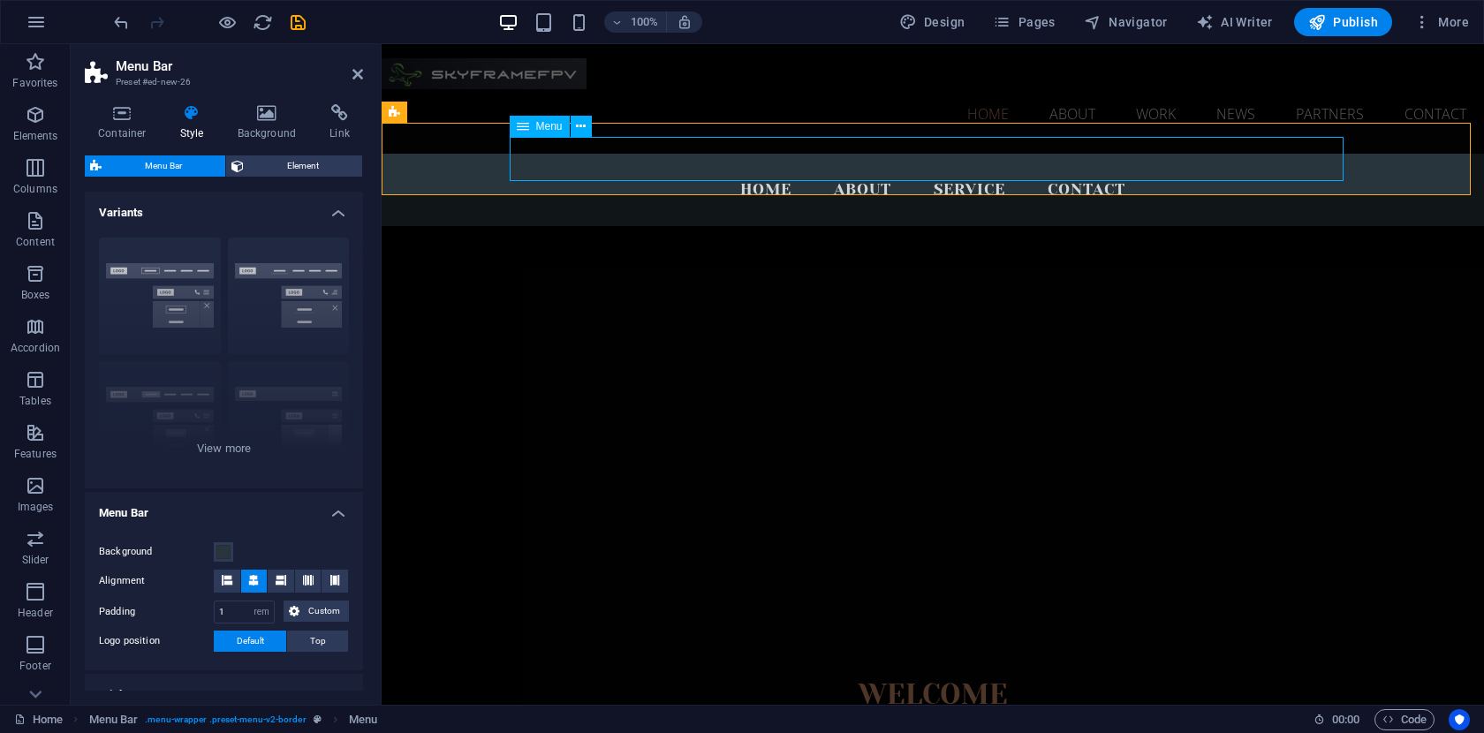
click at [778, 168] on nav "Home About Service Contact" at bounding box center [933, 190] width 834 height 44
click at [971, 89] on nav "Home About Work News Partners Contact" at bounding box center [933, 113] width 1102 height 49
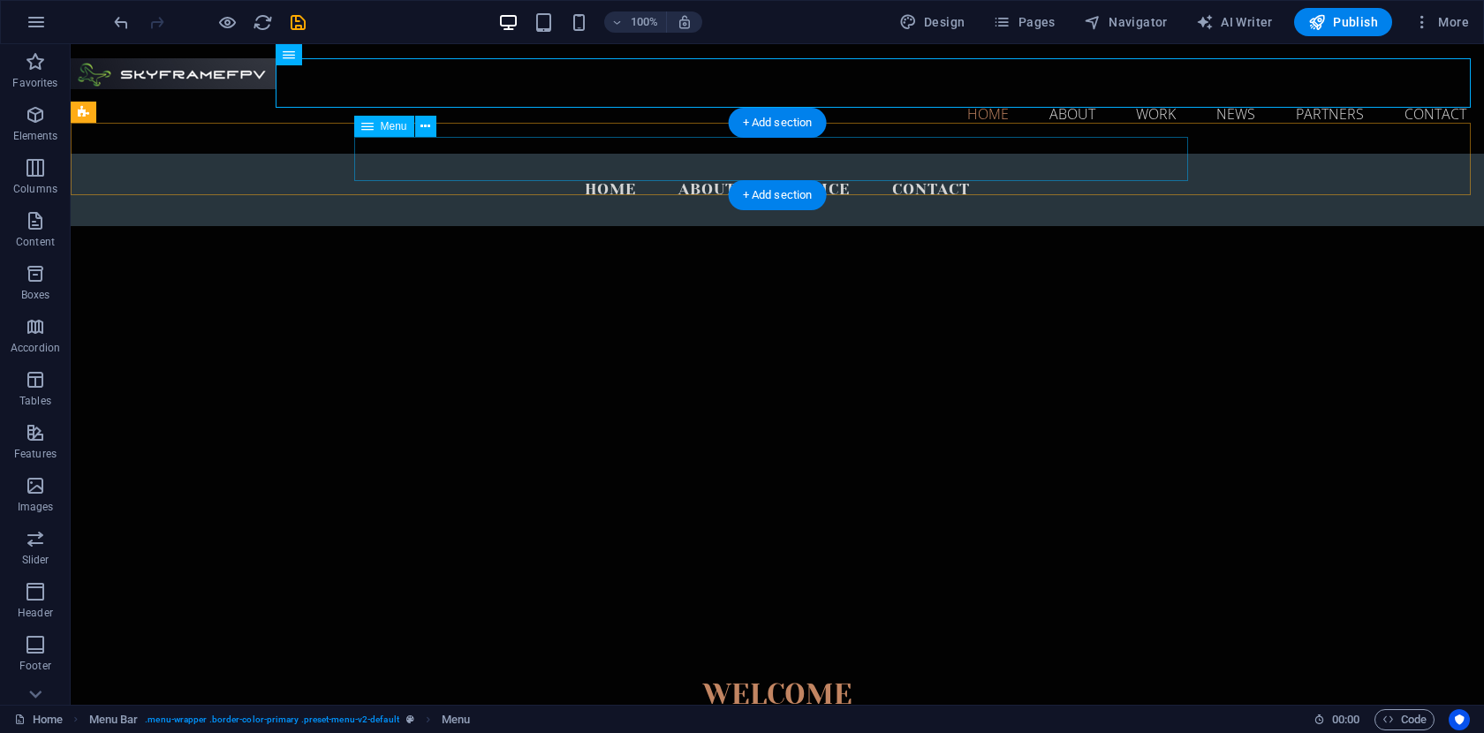
click at [813, 168] on nav "Home About Service Contact" at bounding box center [777, 190] width 834 height 44
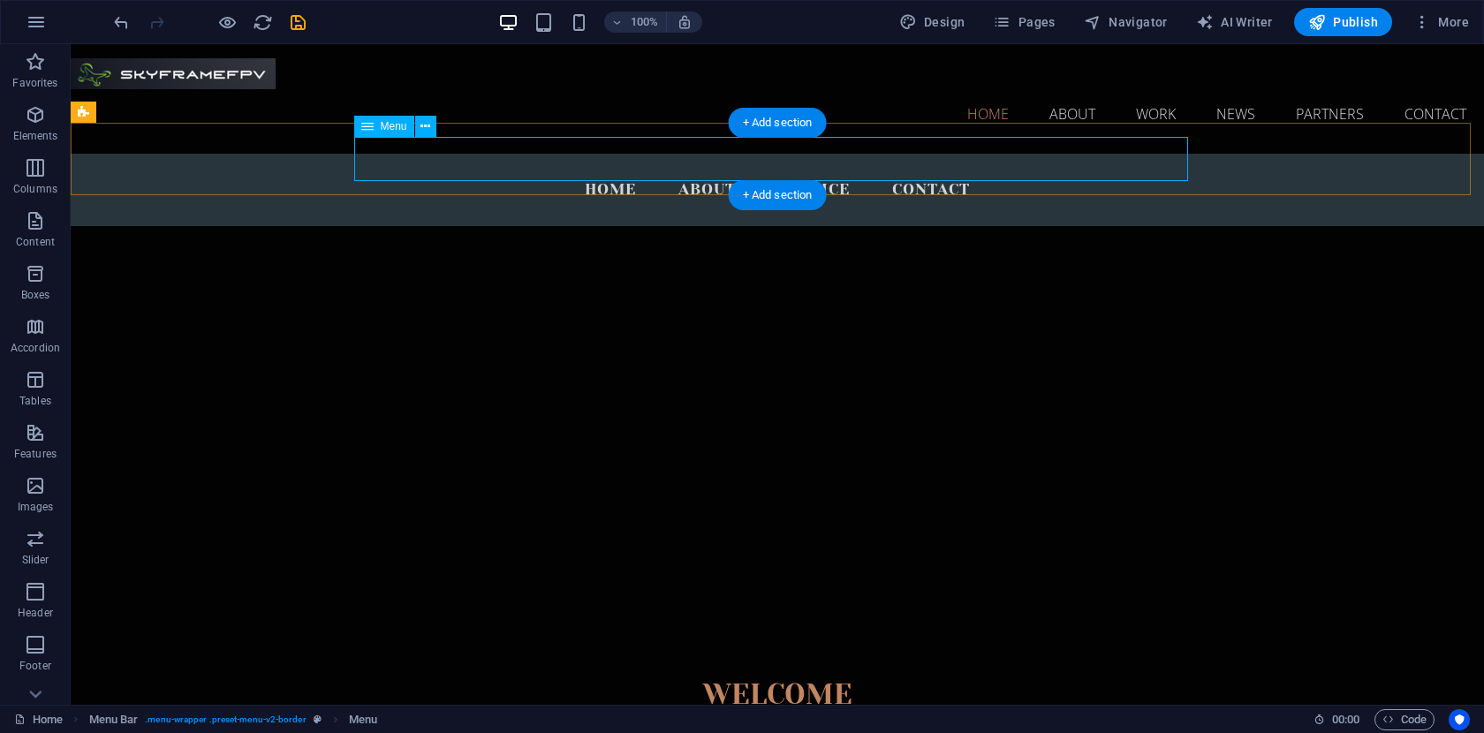
click at [756, 168] on nav "Home About Service Contact" at bounding box center [777, 190] width 834 height 44
select select
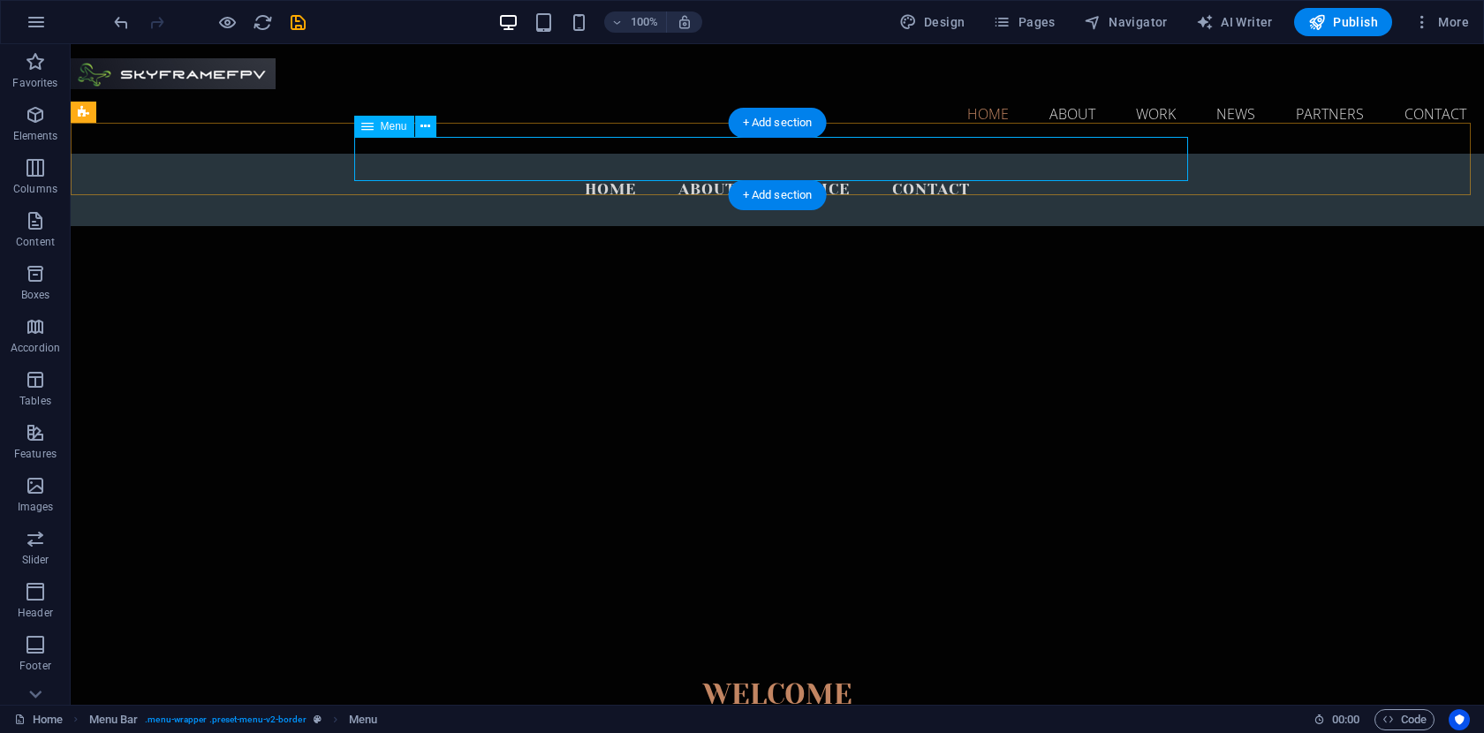
select select
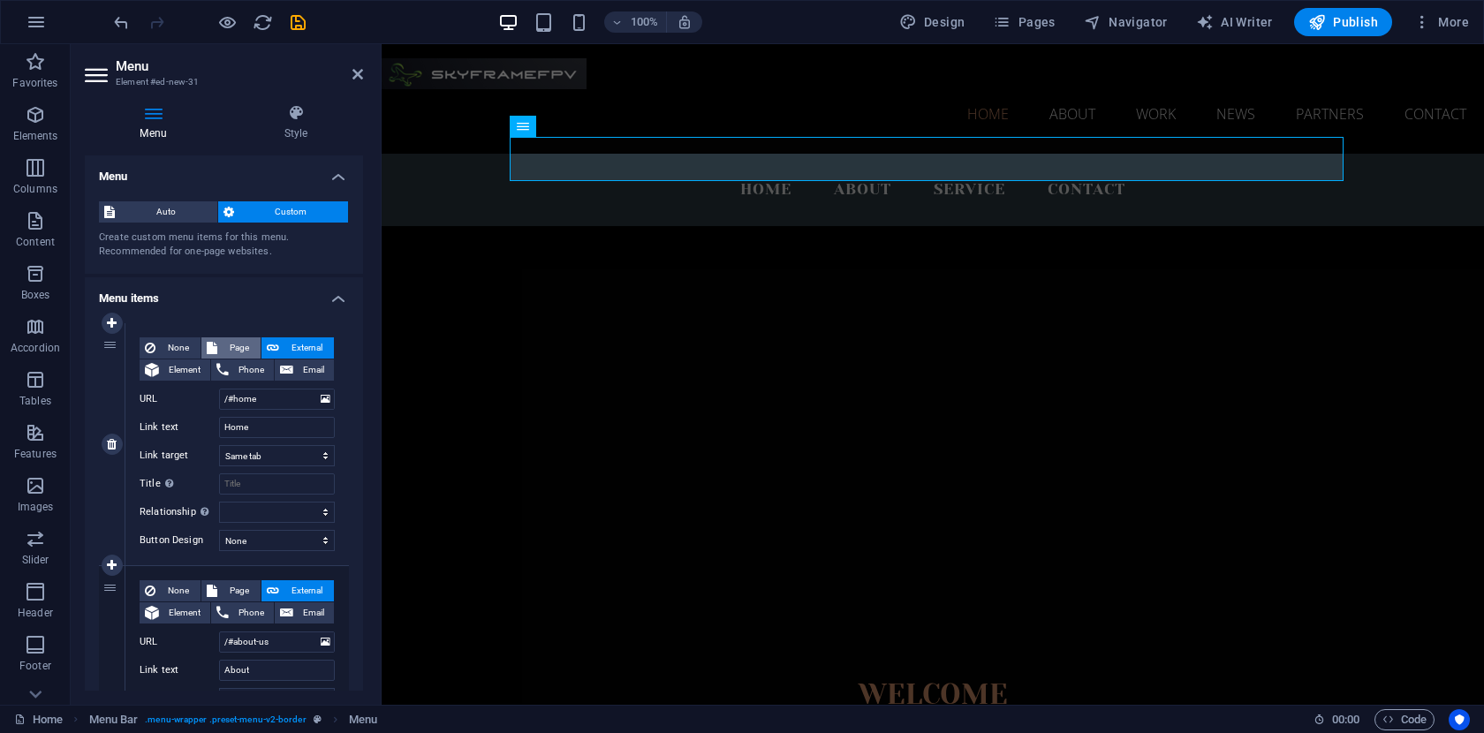
click at [228, 350] on span "Page" at bounding box center [239, 347] width 33 height 21
select select
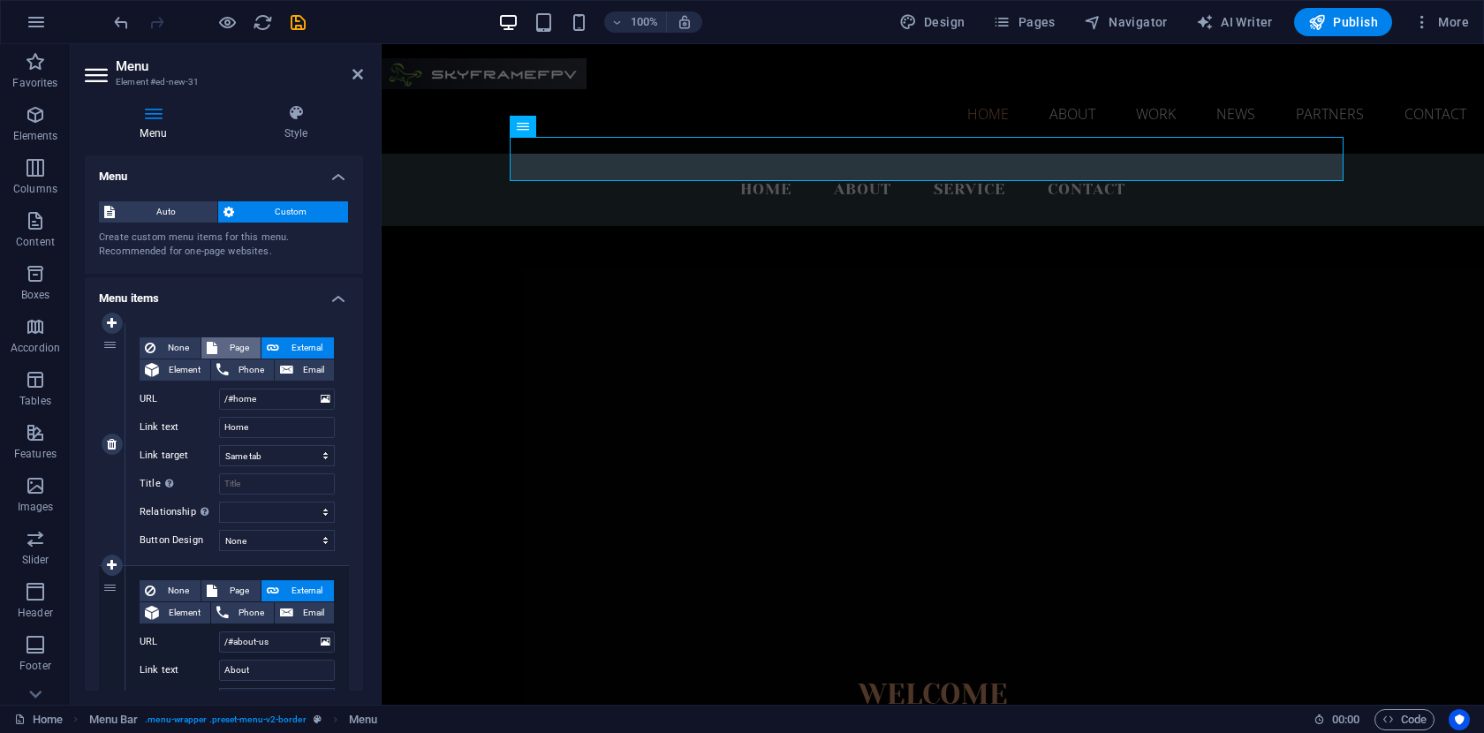
select select
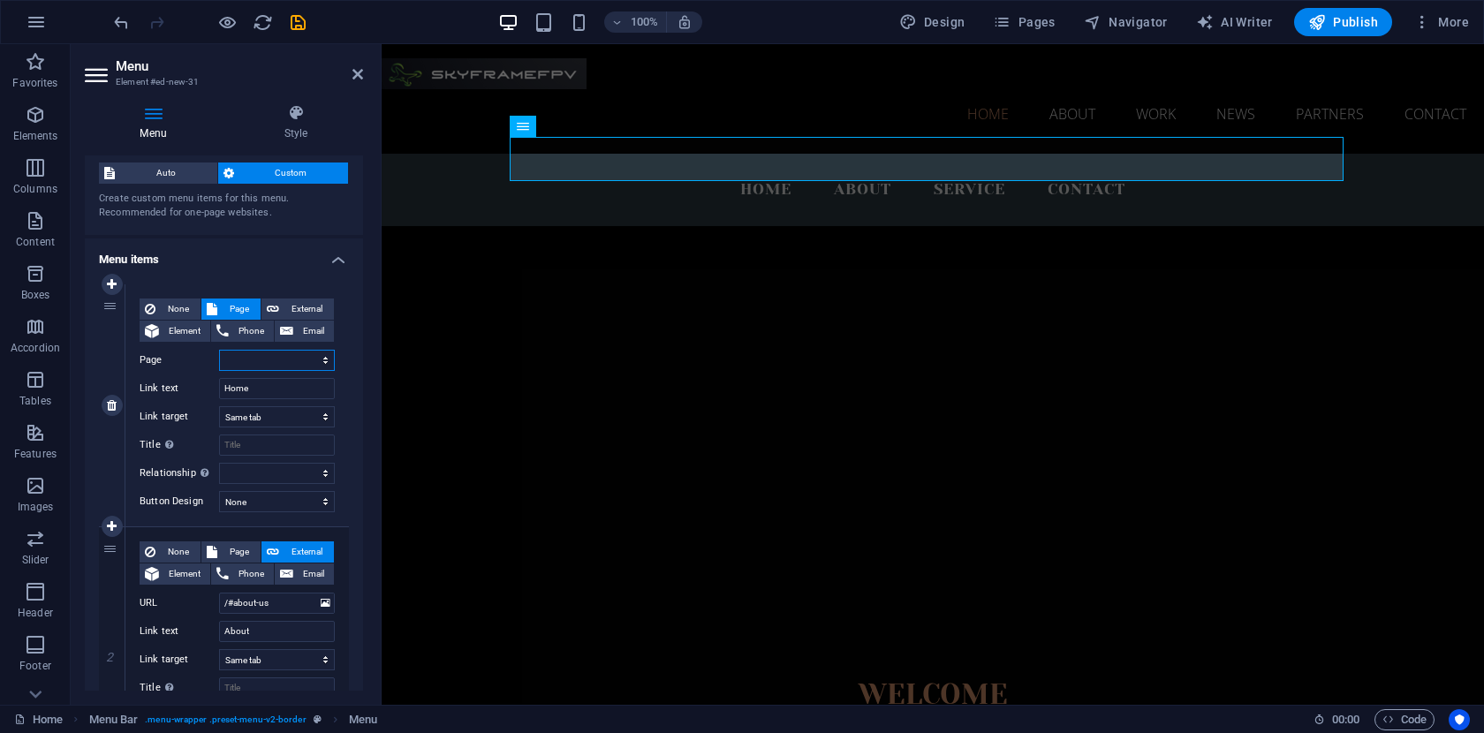
scroll to position [49, 0]
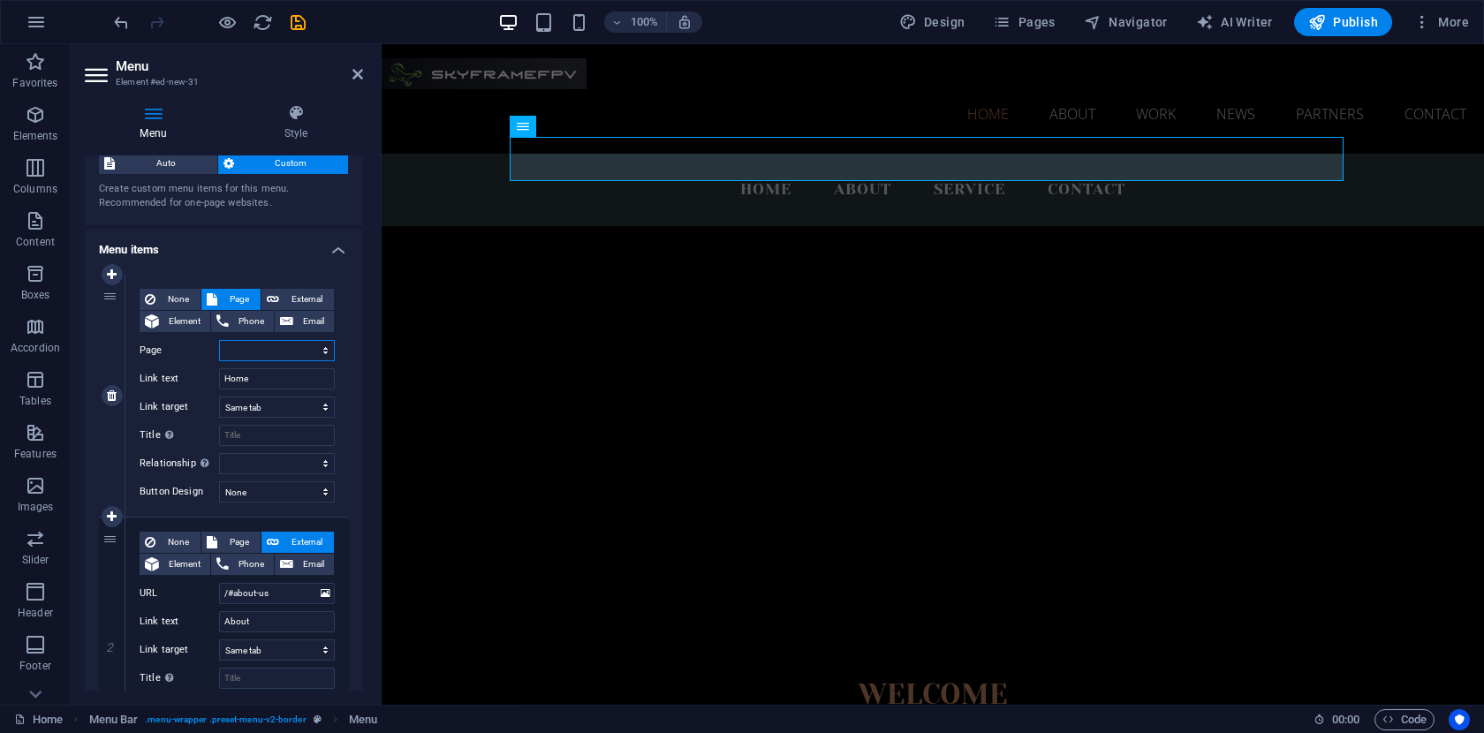
click at [310, 344] on select "Home About Work News Partners Contact Legal Notice Privacy" at bounding box center [277, 350] width 116 height 21
click at [859, 168] on nav "Home About Service Contact" at bounding box center [933, 190] width 834 height 44
click at [852, 168] on nav "Home About Service Contact" at bounding box center [933, 190] width 834 height 44
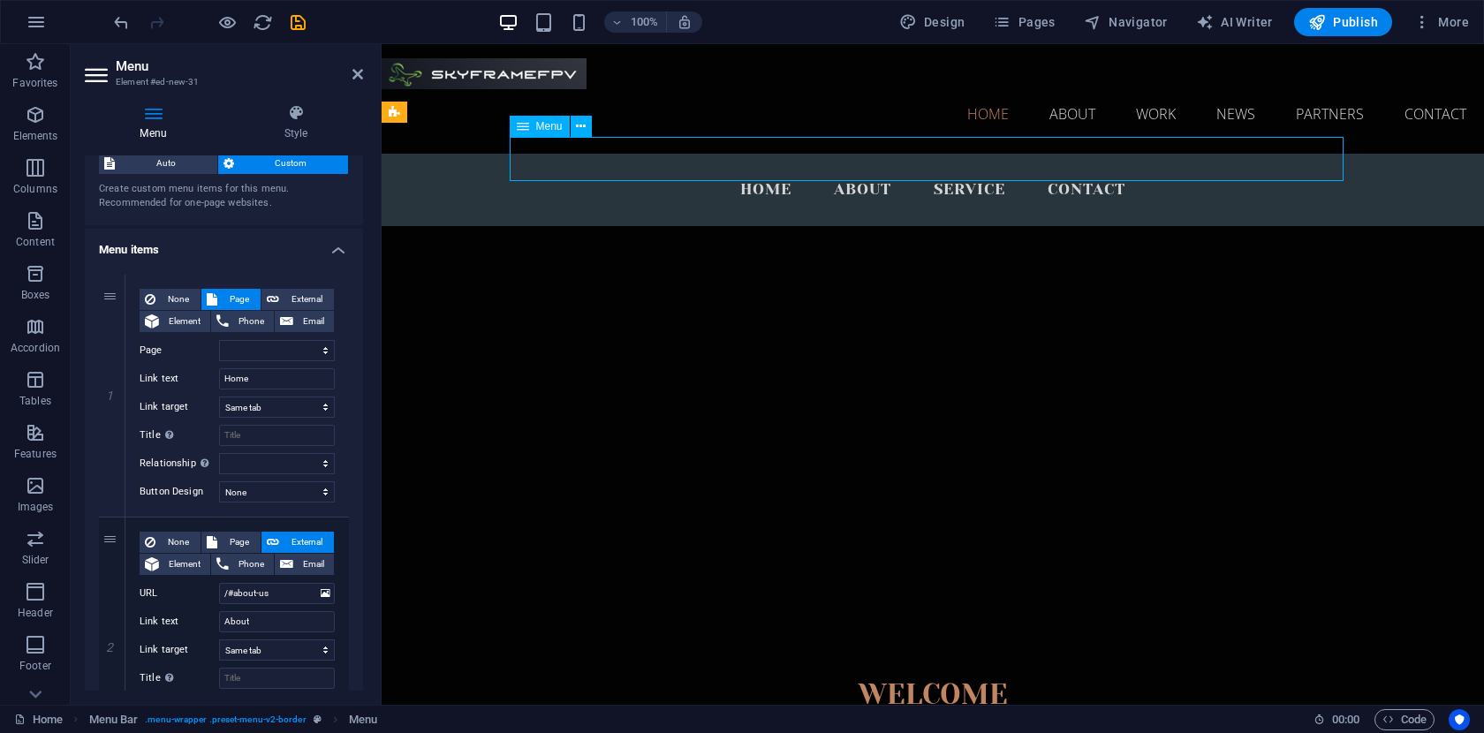
drag, startPoint x: 860, startPoint y: 155, endPoint x: 813, endPoint y: 155, distance: 46.8
click at [813, 168] on nav "Home About Service Contact" at bounding box center [933, 190] width 834 height 44
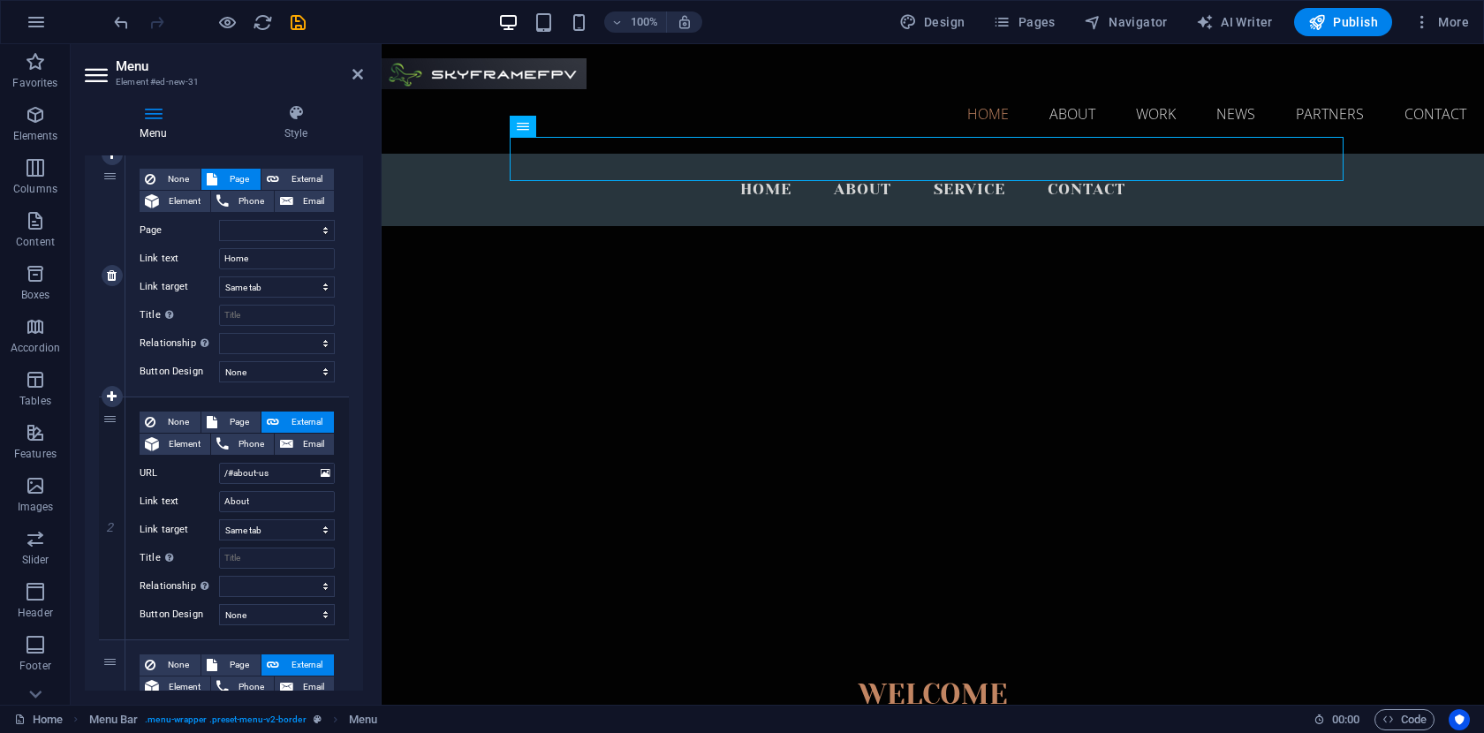
scroll to position [198, 0]
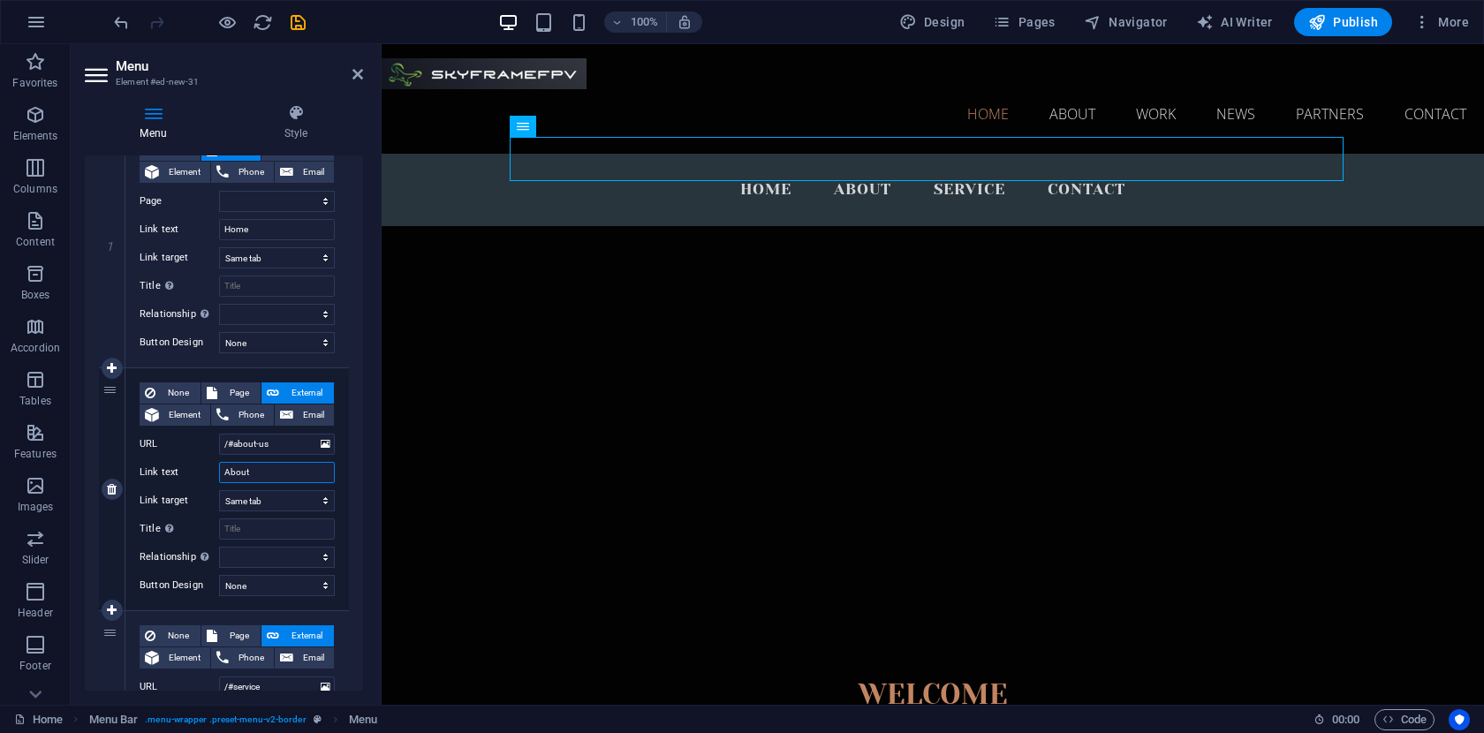
click at [281, 472] on input "About" at bounding box center [277, 472] width 116 height 21
drag, startPoint x: 285, startPoint y: 472, endPoint x: 192, endPoint y: 472, distance: 93.6
click at [192, 472] on div "Link text About" at bounding box center [237, 472] width 195 height 21
type input "P"
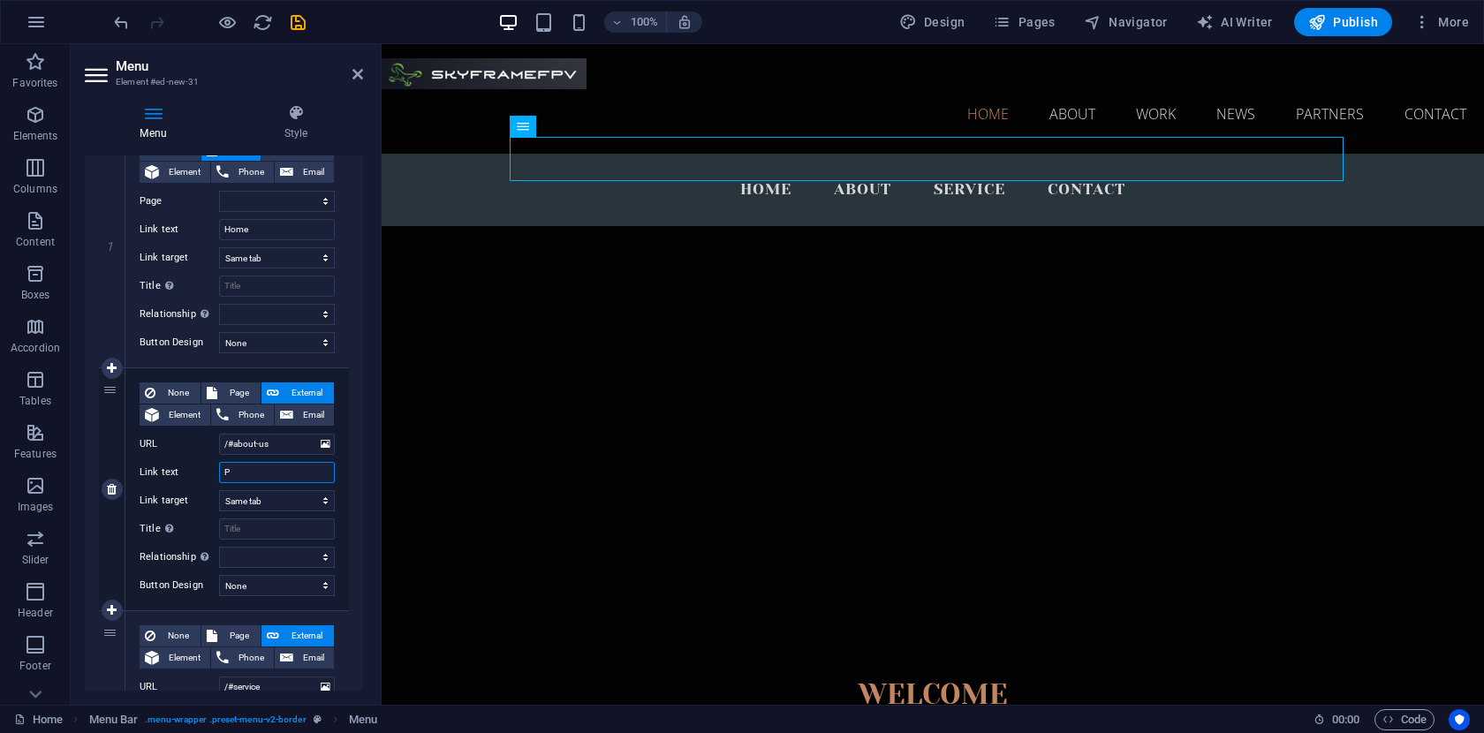
select select
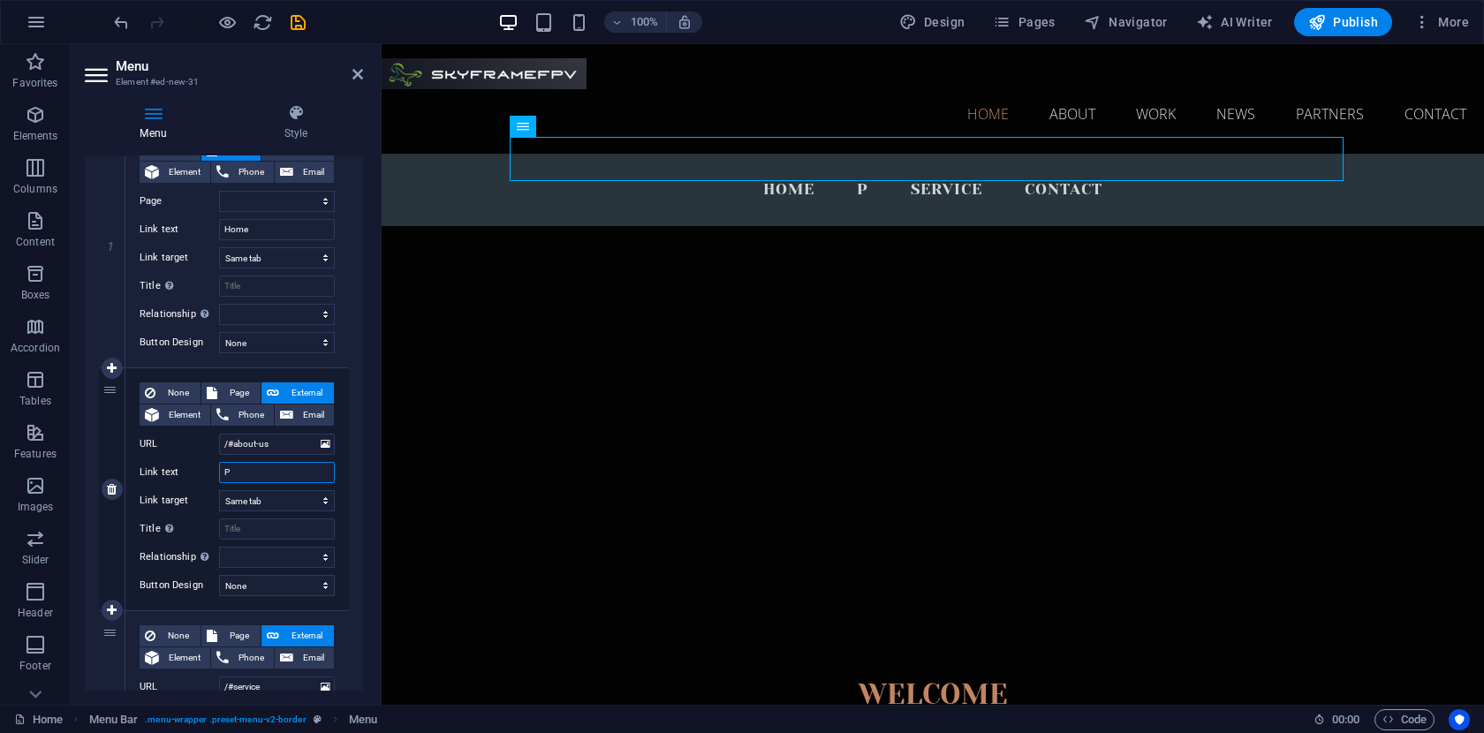
type input "Pr"
select select
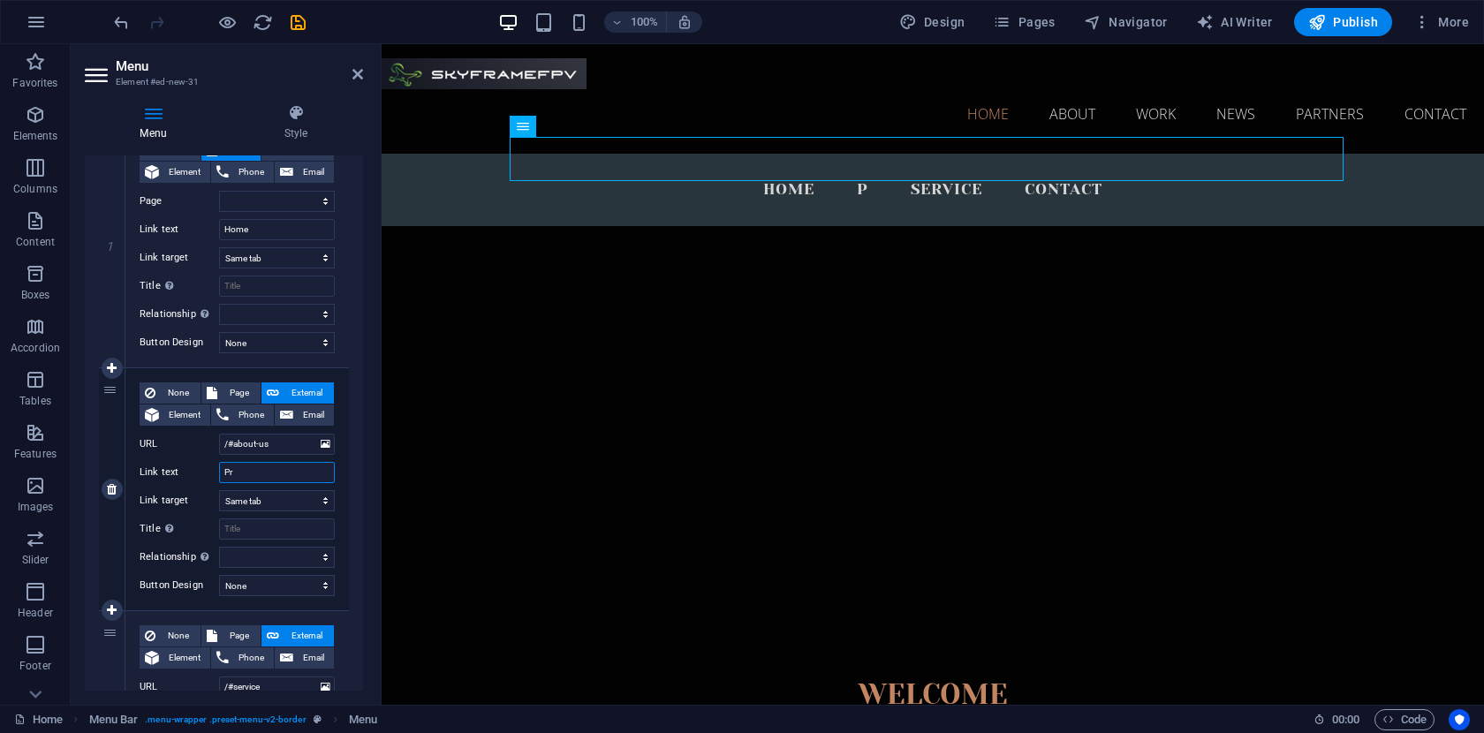
select select
type input "Projec"
select select
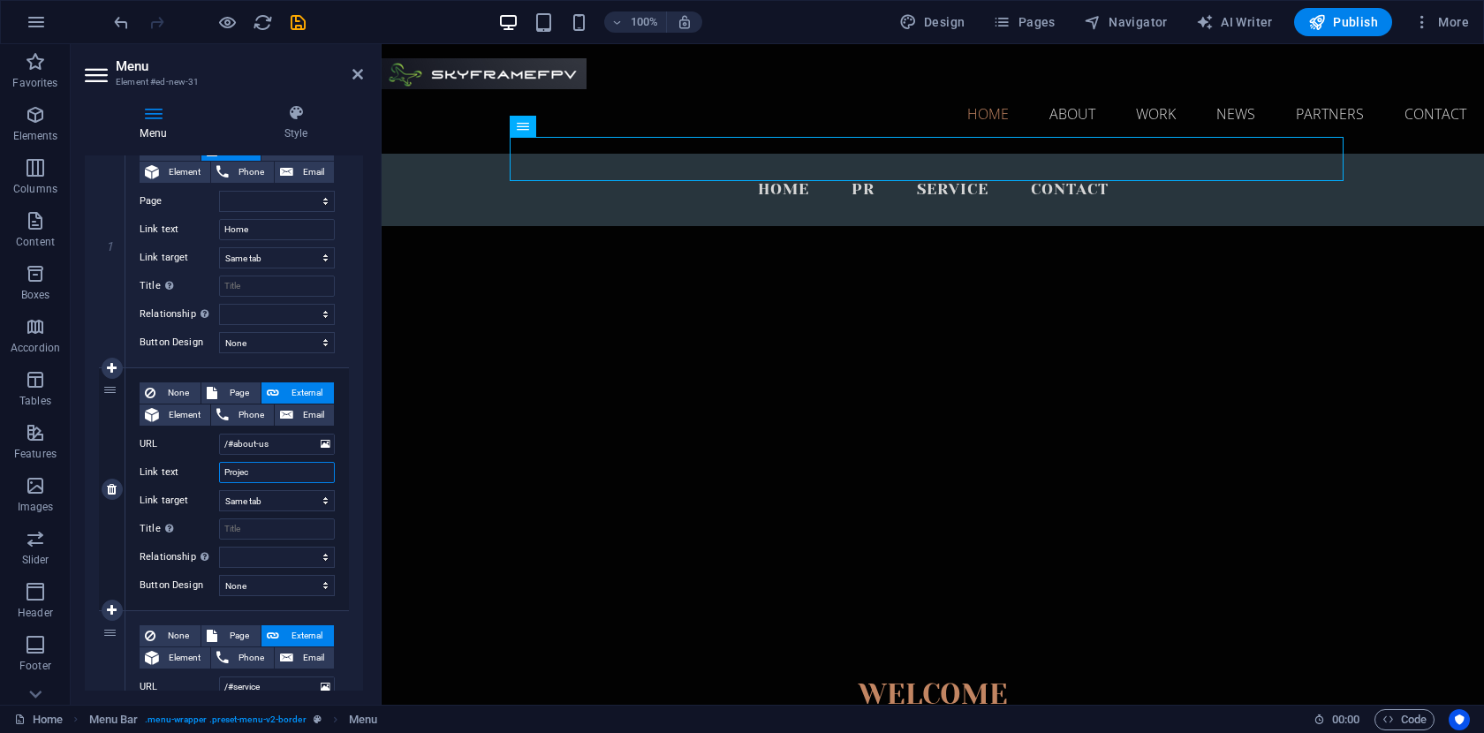
select select
type input "Projects"
select select
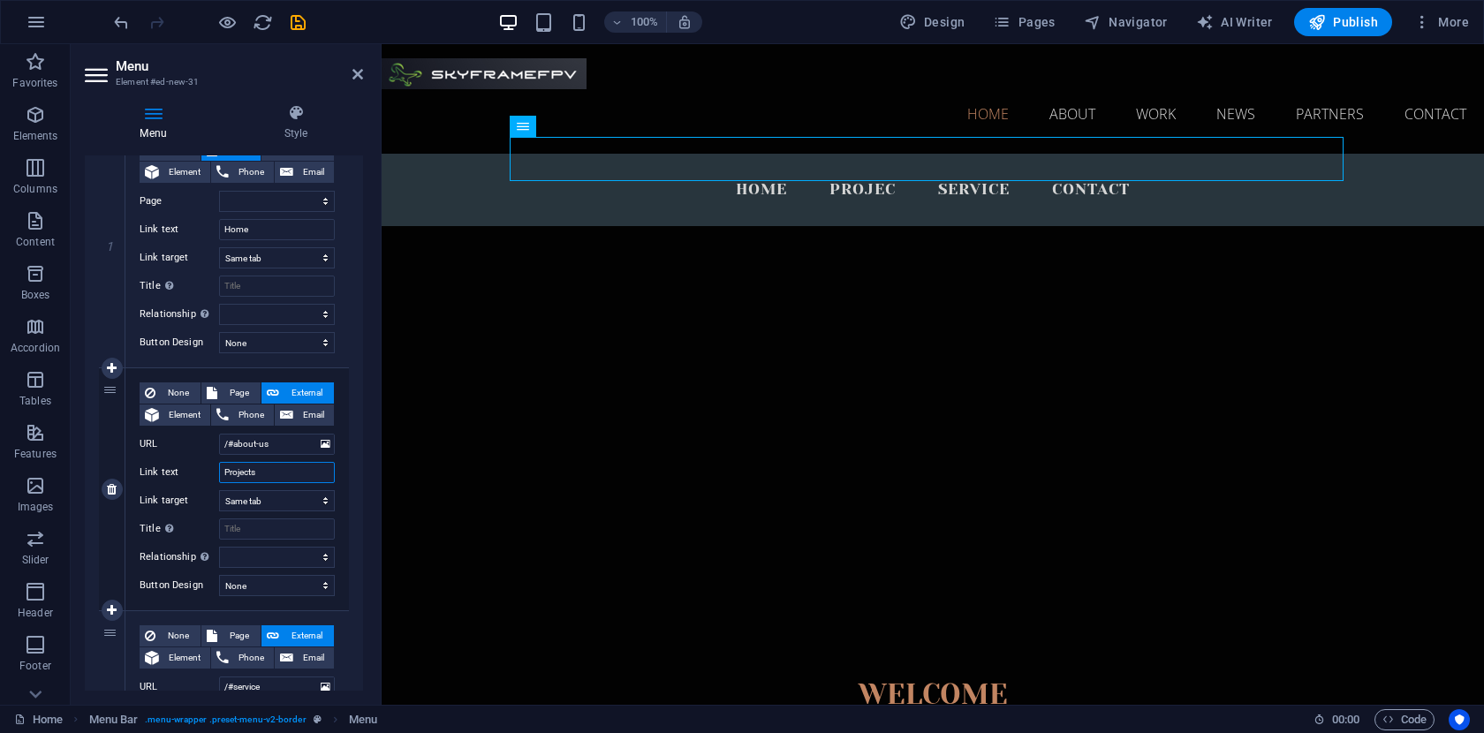
select select
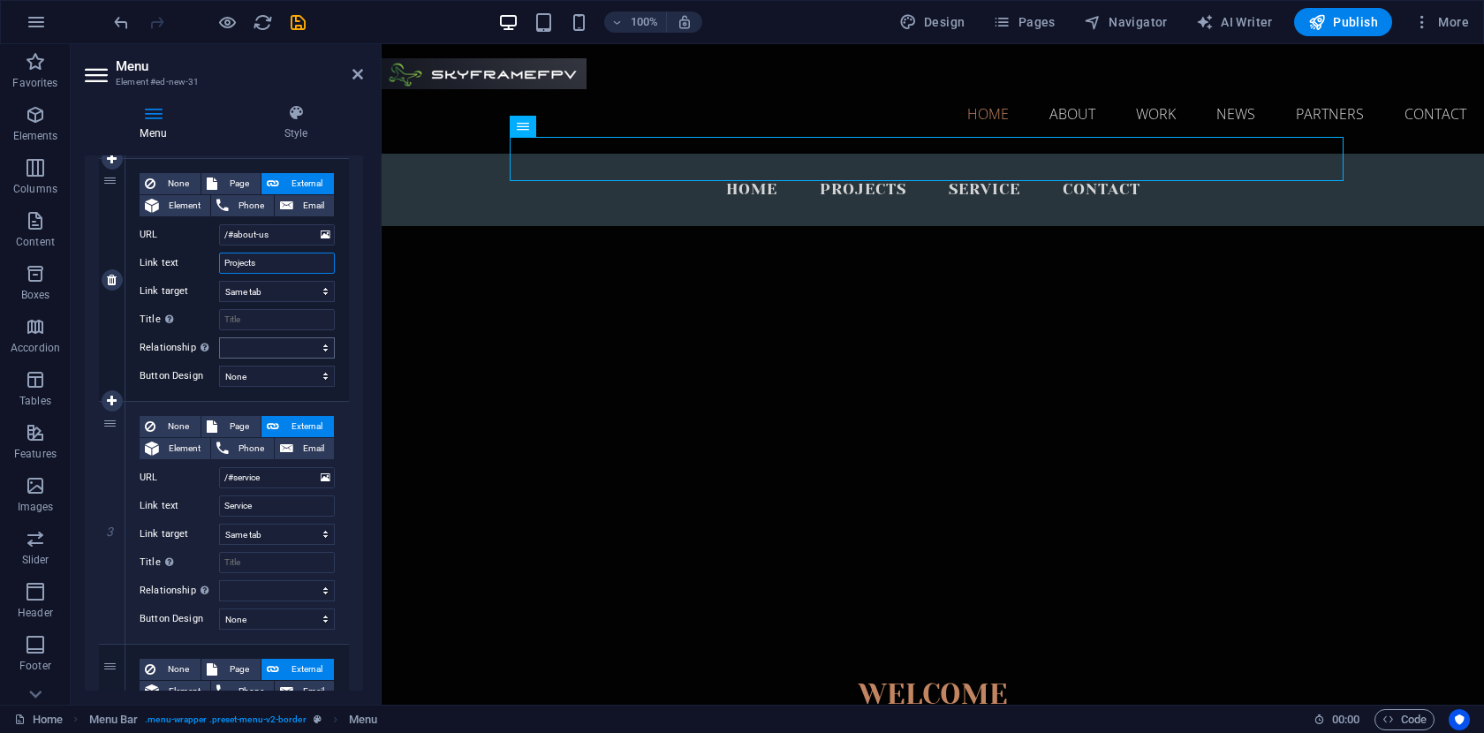
scroll to position [433, 0]
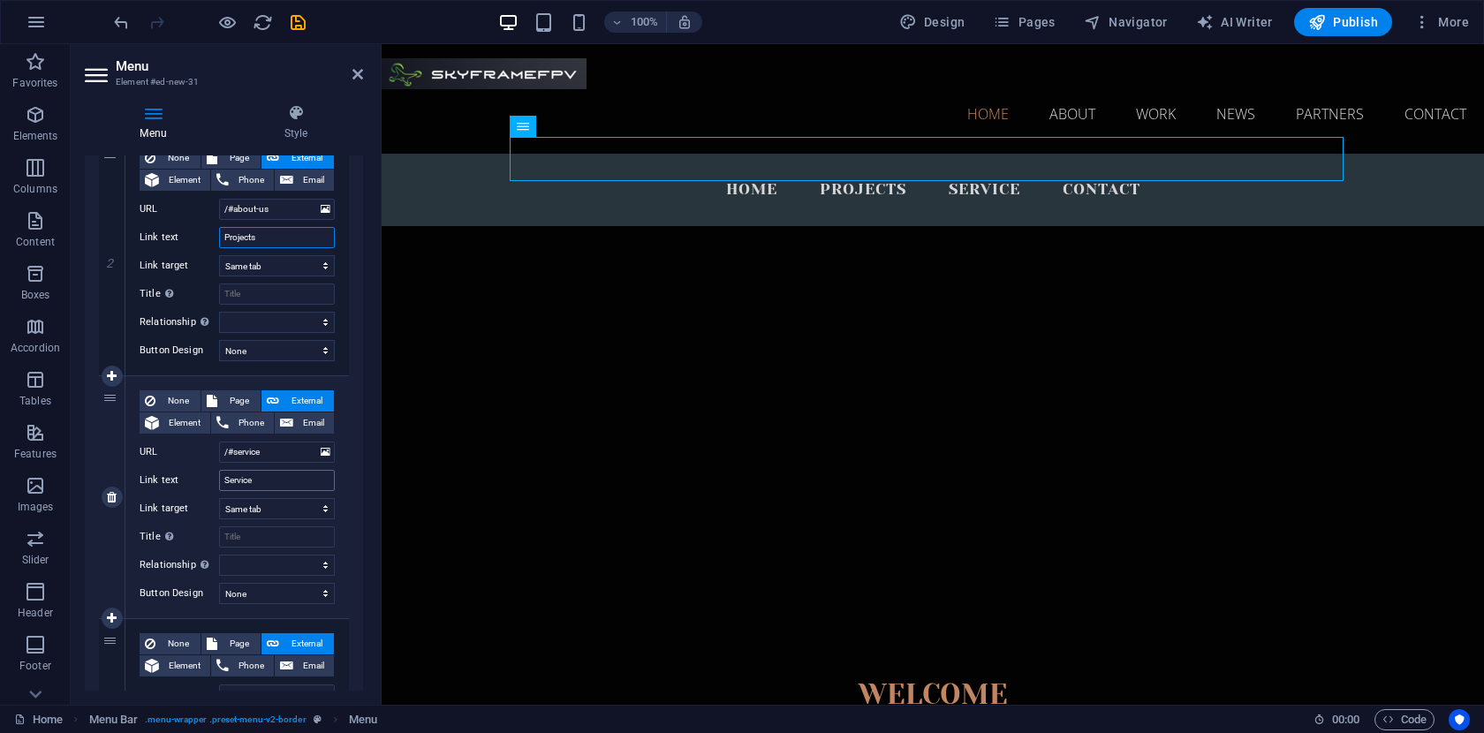
type input "Projects"
click at [269, 485] on input "Service" at bounding box center [277, 480] width 116 height 21
type input "Services"
select select
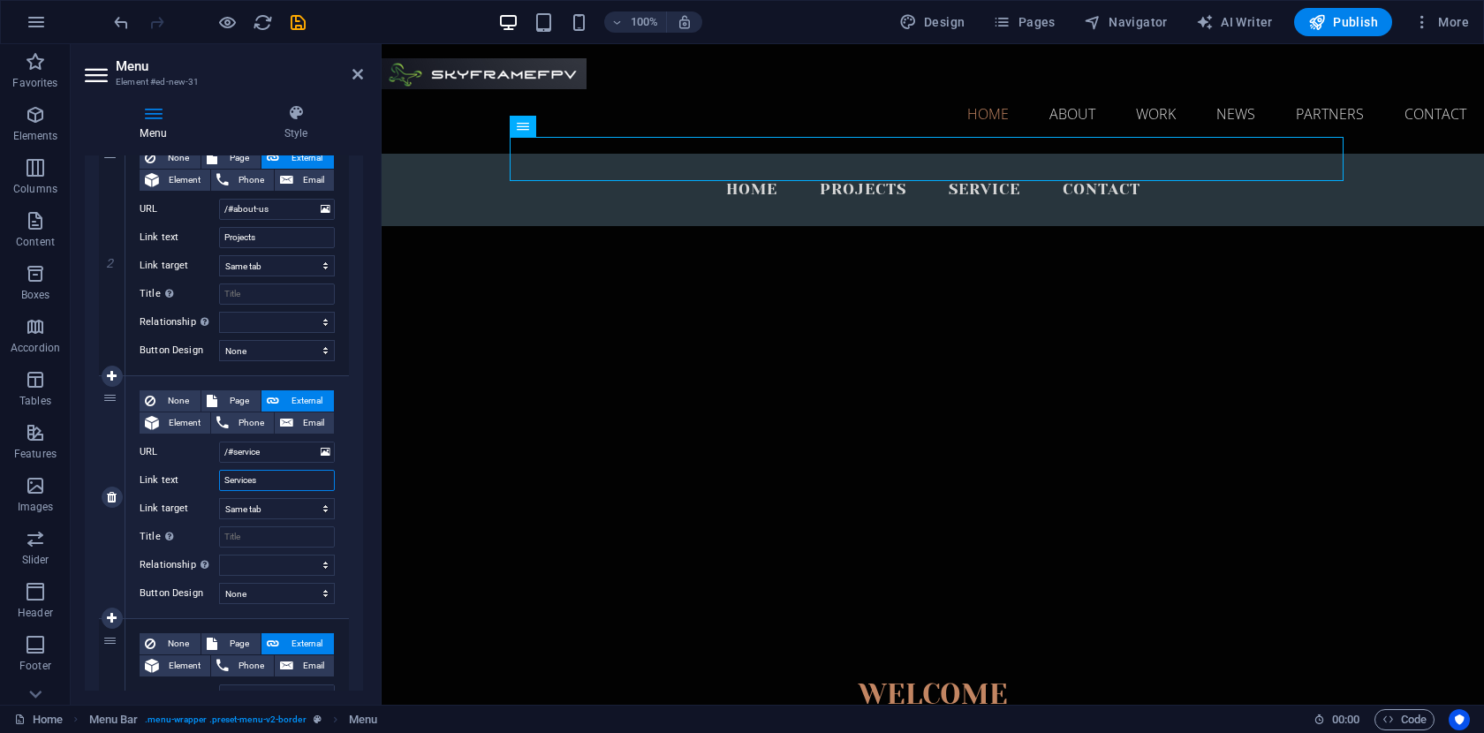
select select
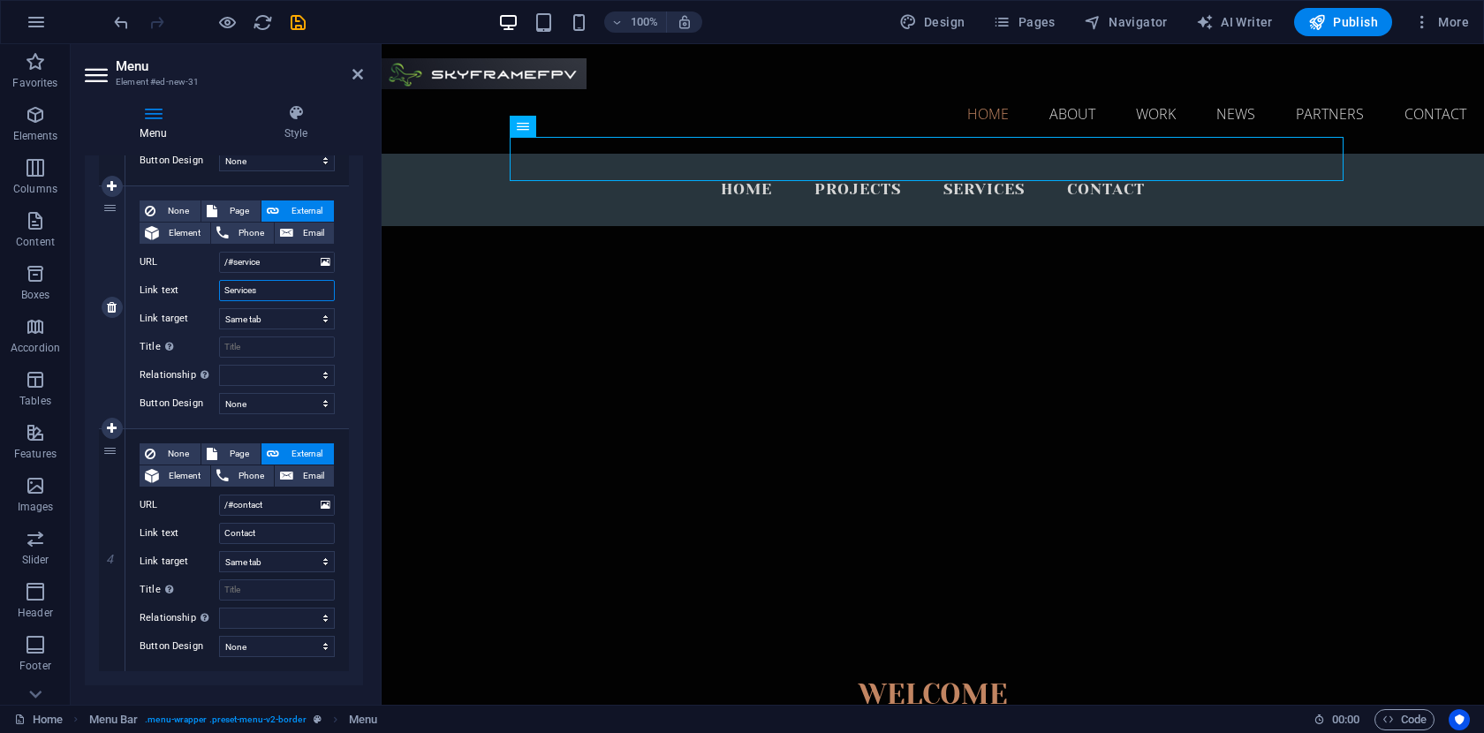
scroll to position [653, 0]
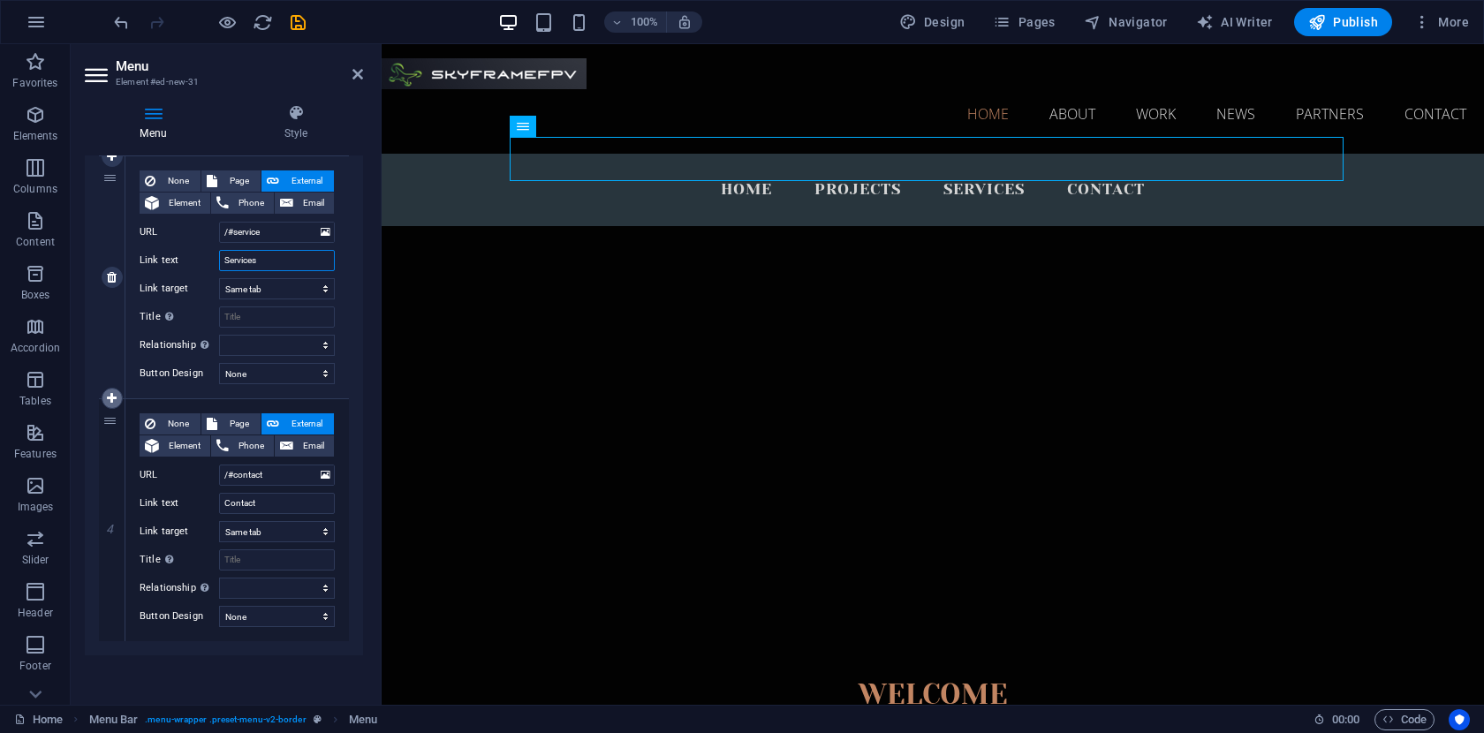
type input "Services"
click at [114, 397] on icon at bounding box center [112, 398] width 10 height 12
select select
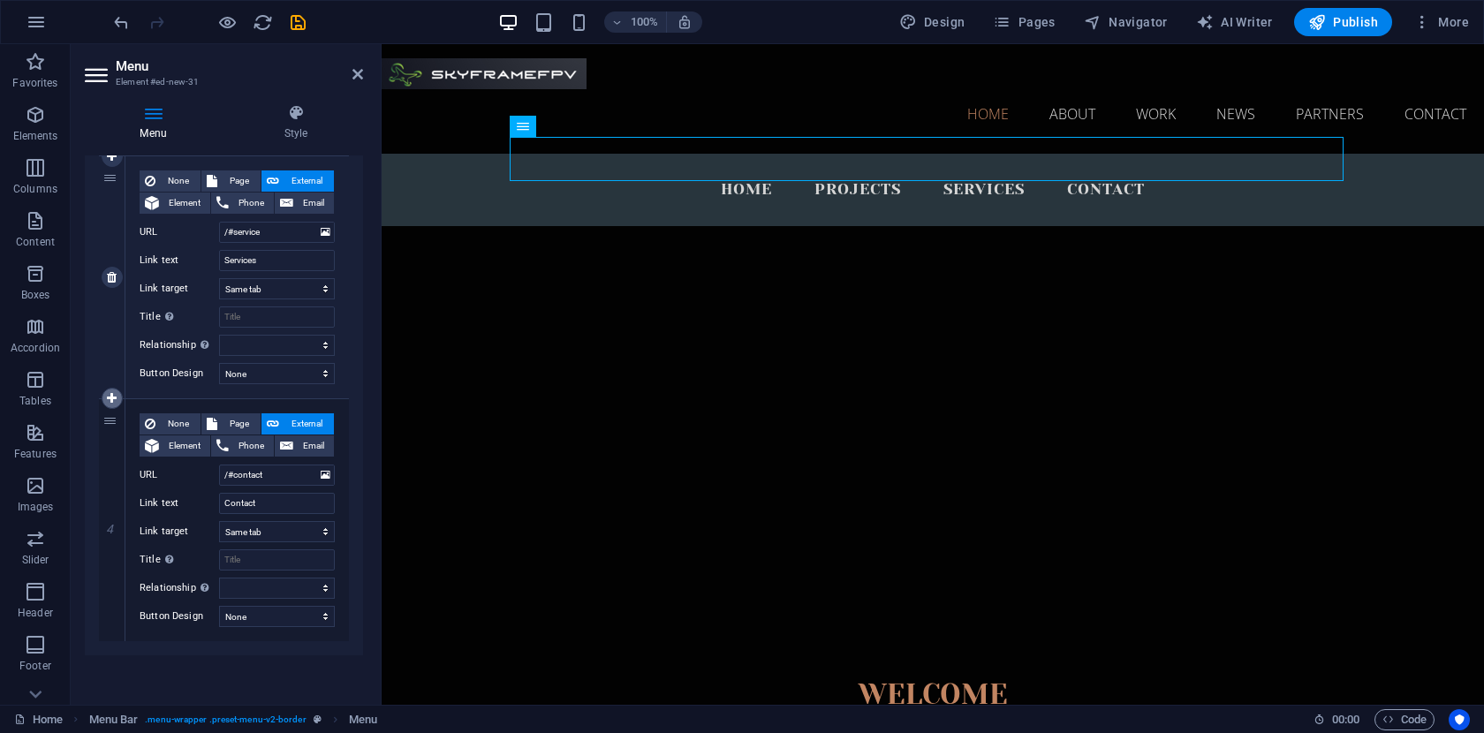
select select
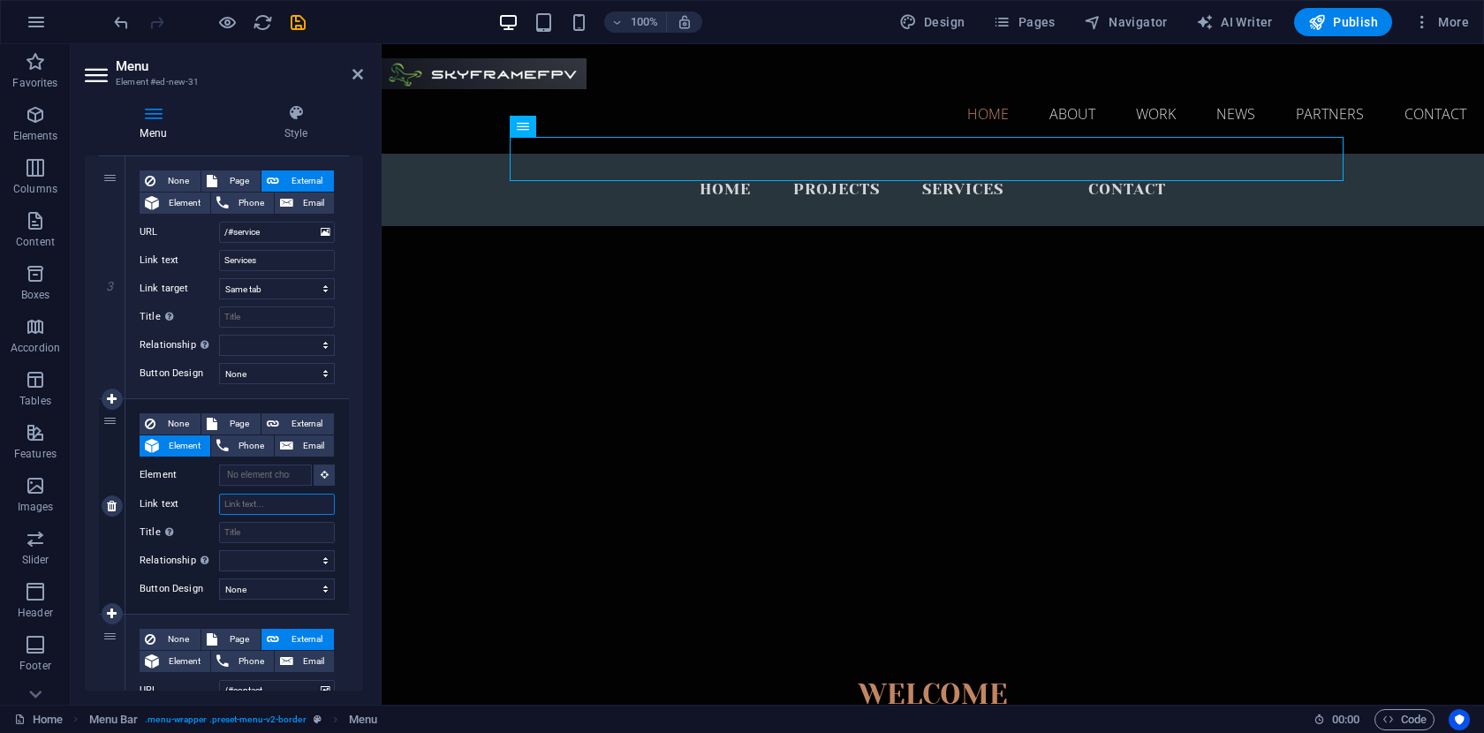
click at [287, 507] on input "Link text" at bounding box center [277, 504] width 116 height 21
type input "Ab"
select select
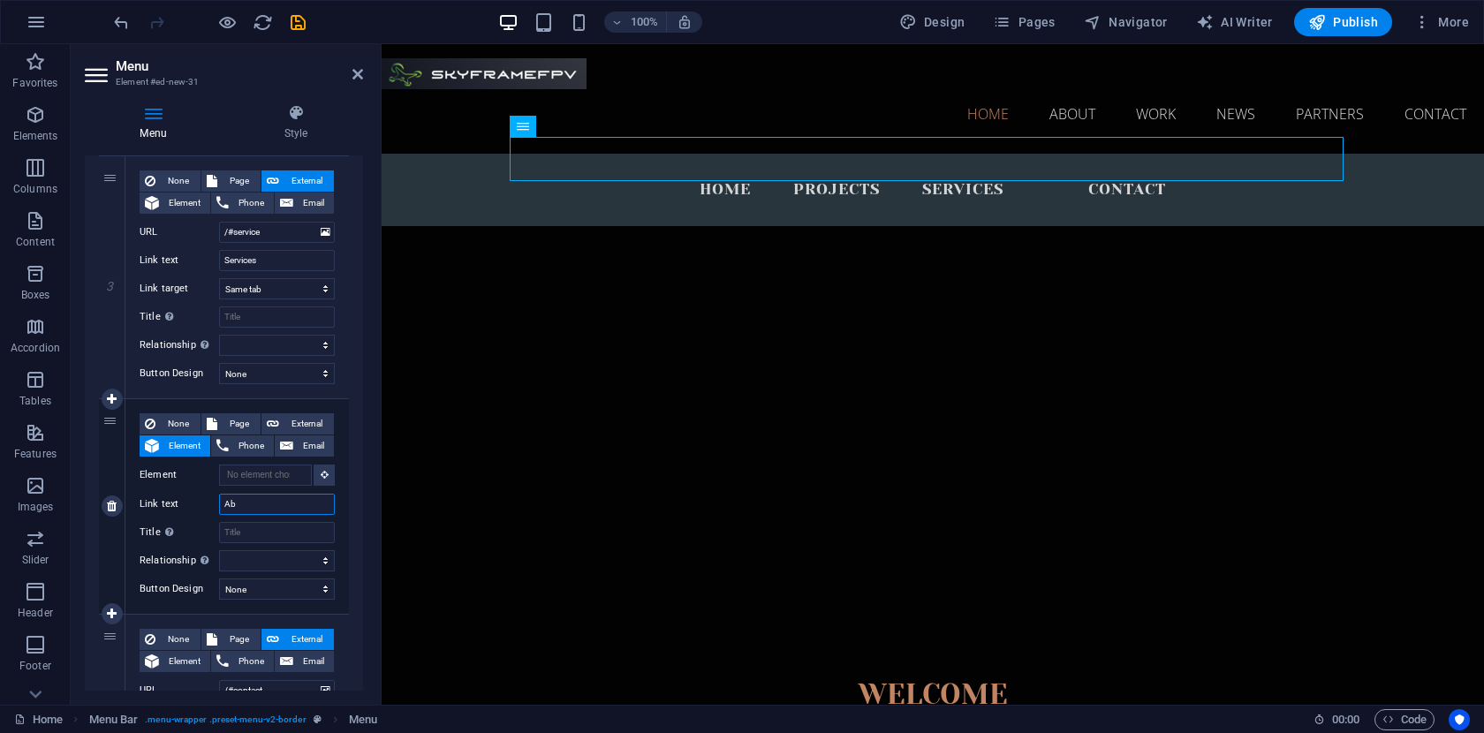
select select
type input "About"
select select
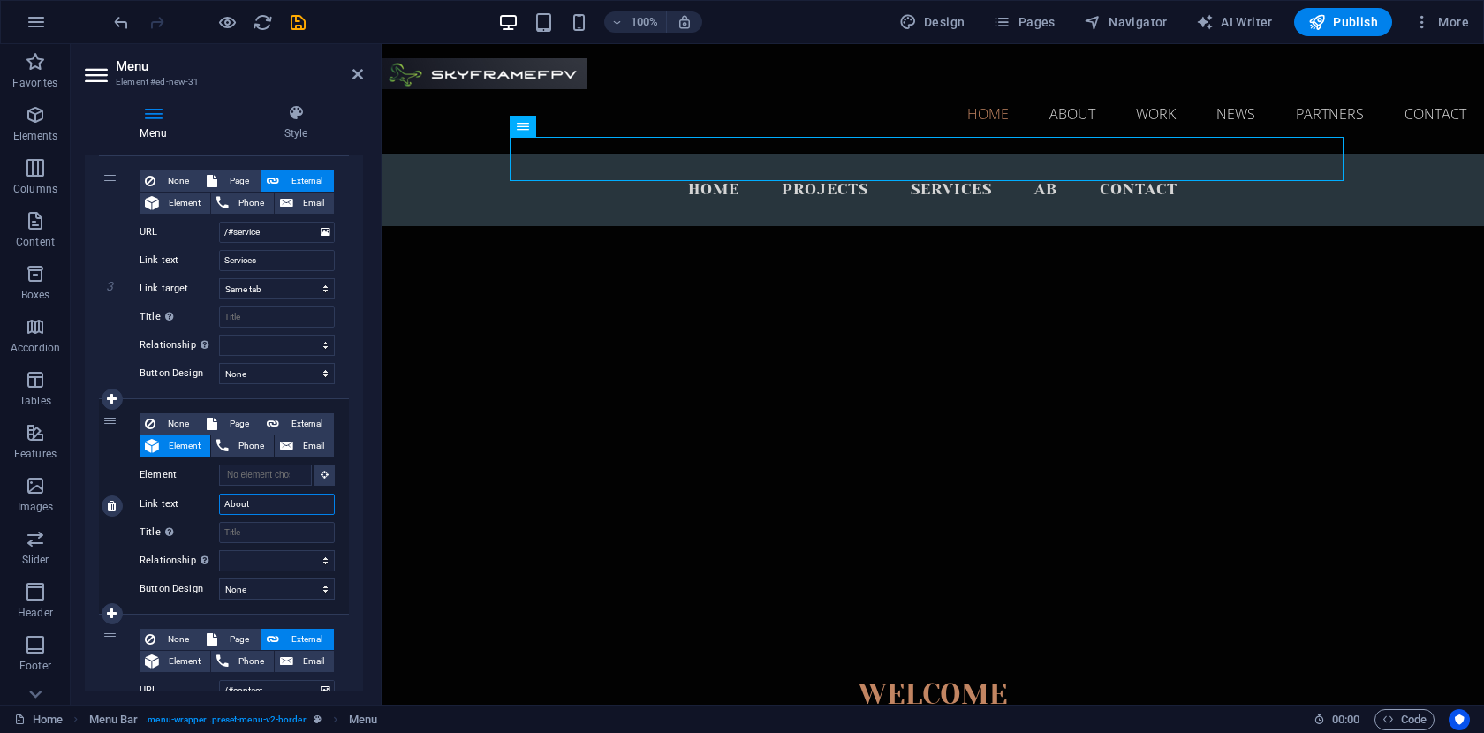
select select
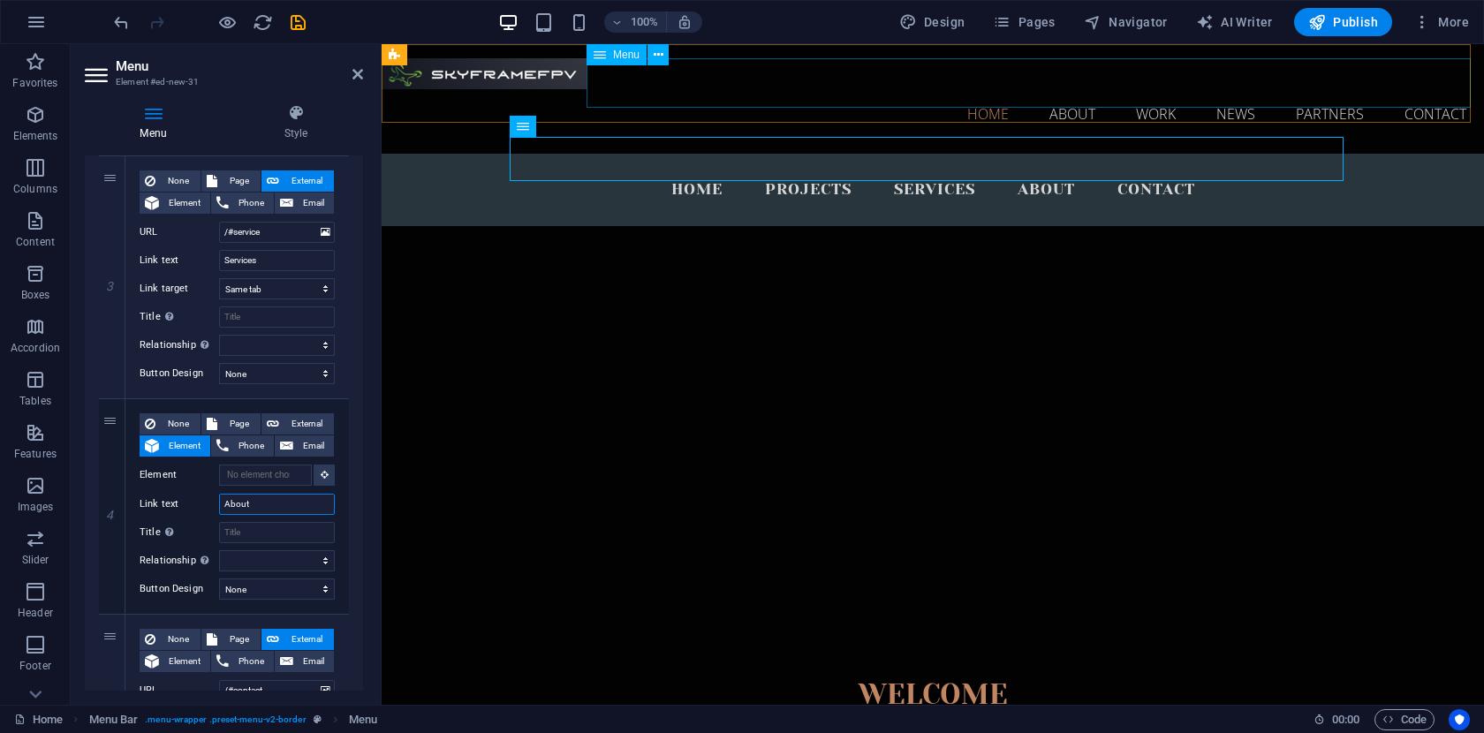
type input "About"
click at [883, 89] on nav "Home About Work News Partners Contact" at bounding box center [933, 113] width 1102 height 49
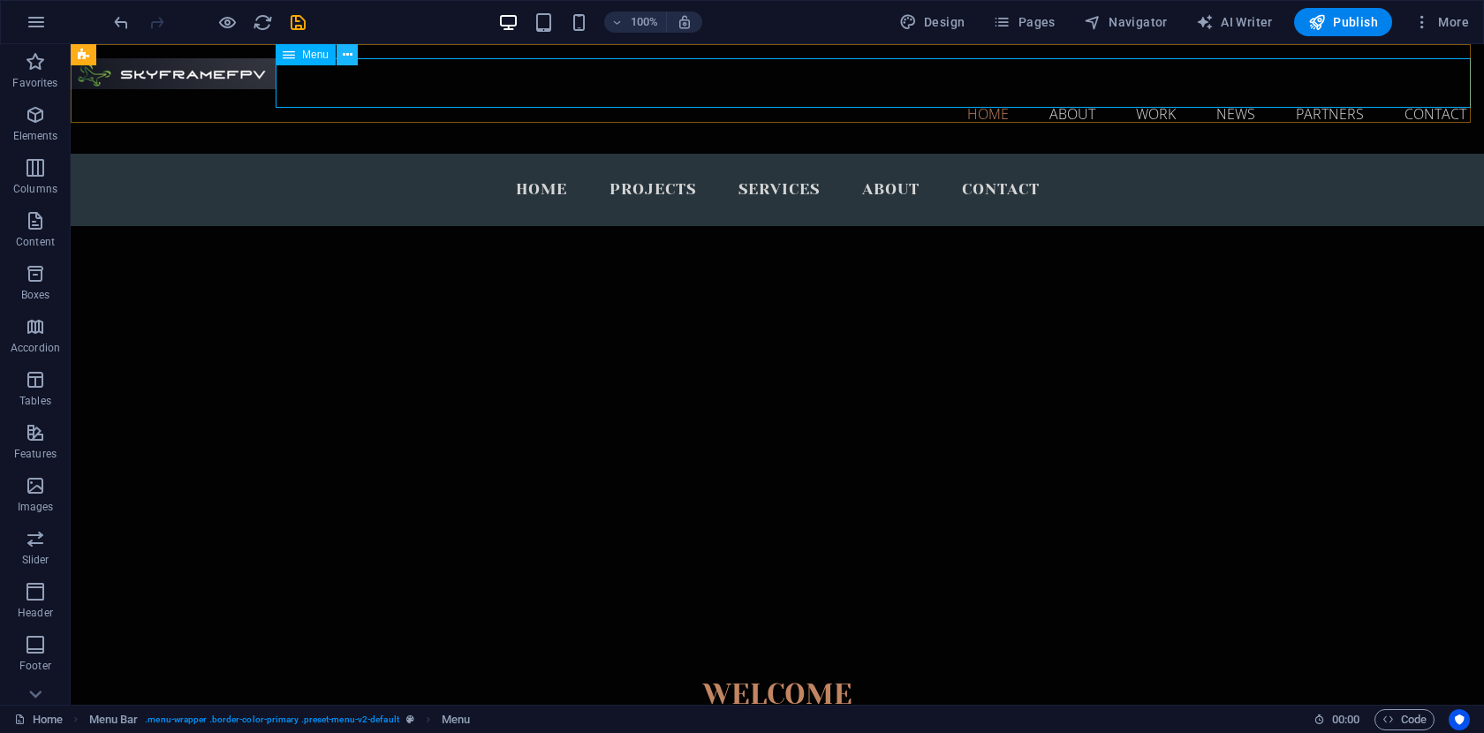
click at [351, 57] on icon at bounding box center [348, 55] width 10 height 19
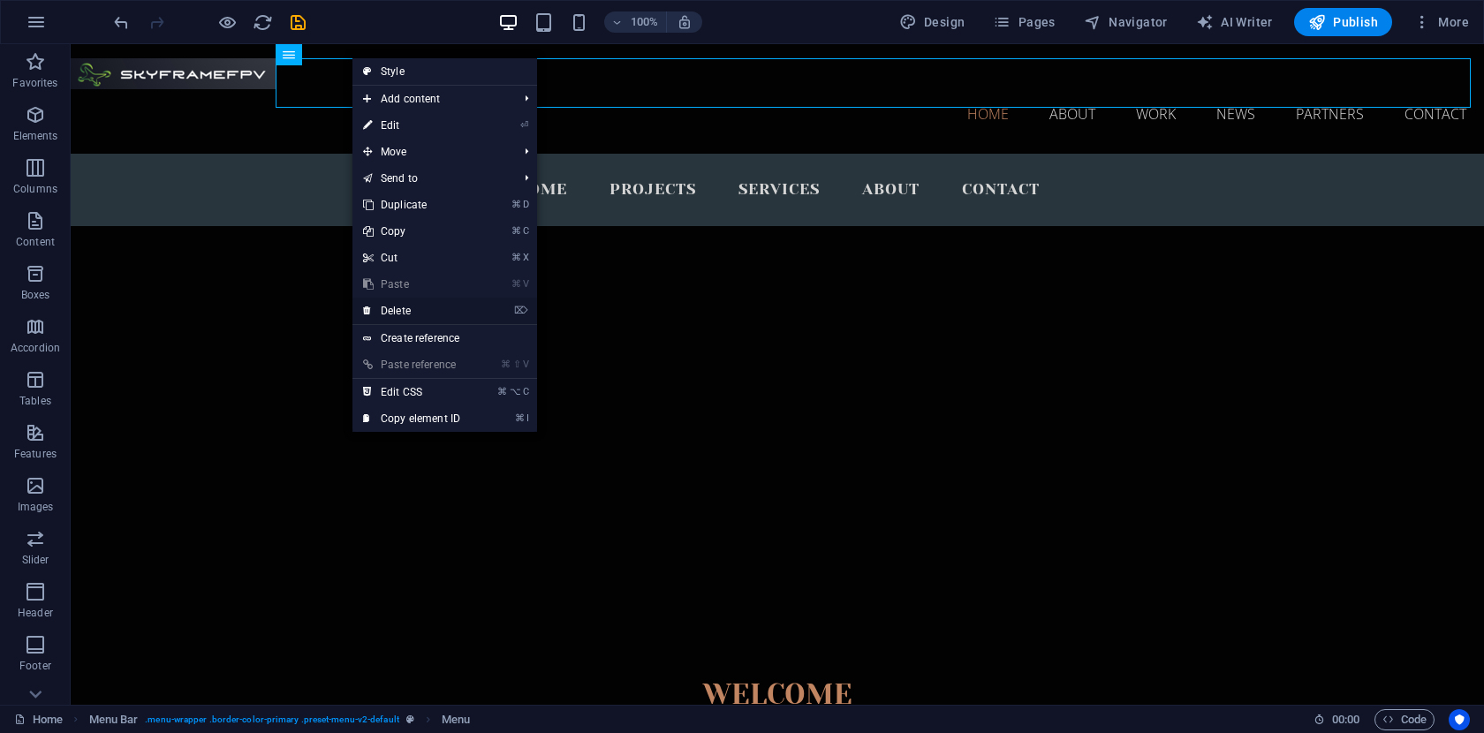
click at [424, 311] on link "⌦ Delete" at bounding box center [411, 311] width 118 height 26
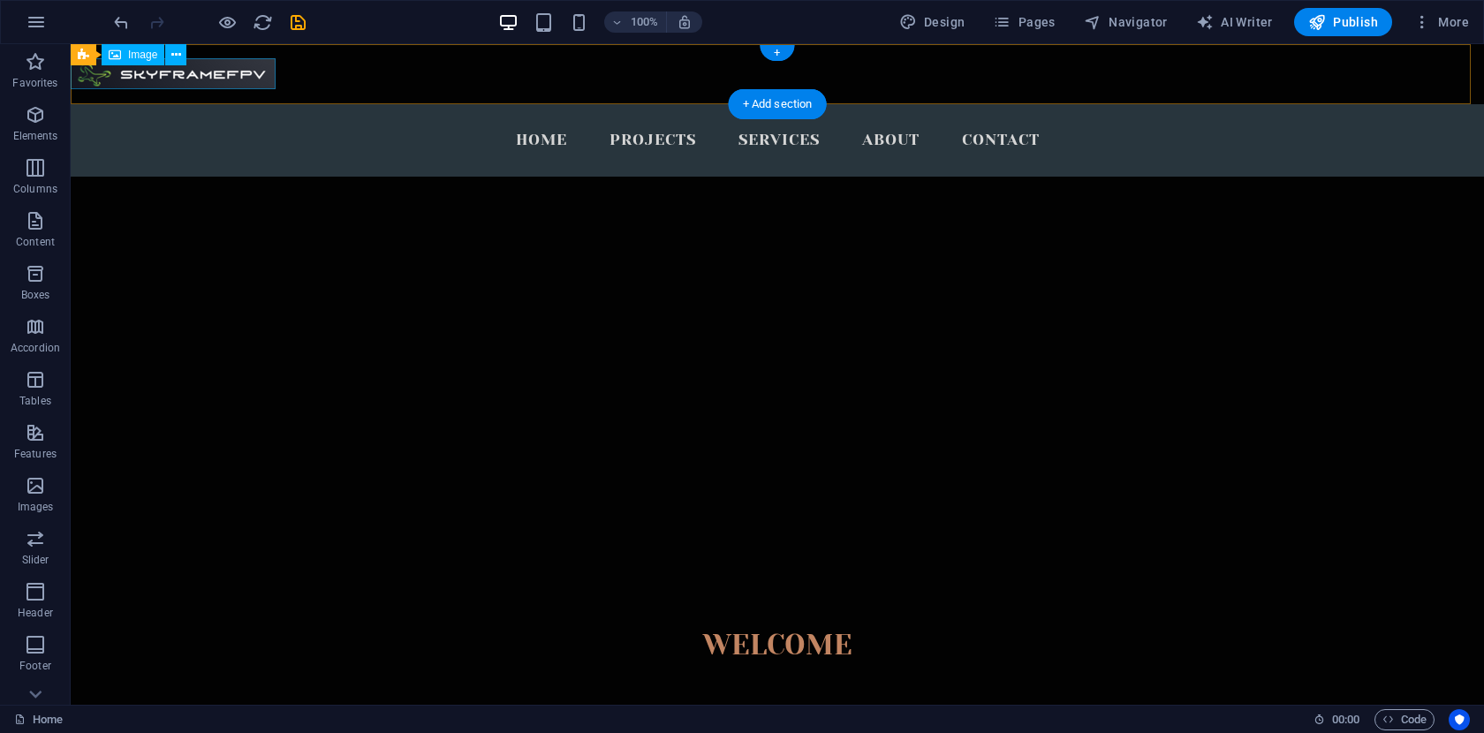
click at [246, 77] on figure at bounding box center [777, 73] width 1413 height 31
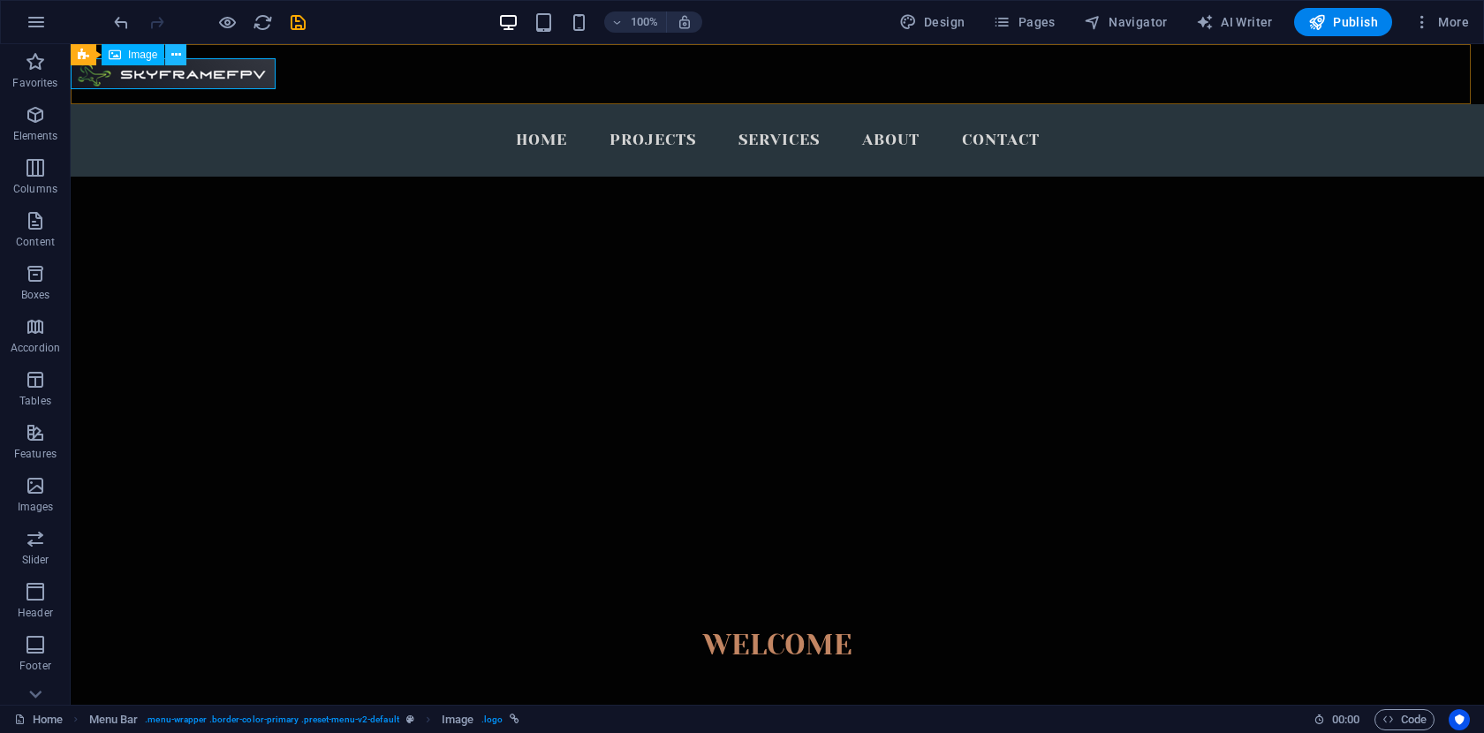
click at [176, 53] on icon at bounding box center [176, 55] width 10 height 19
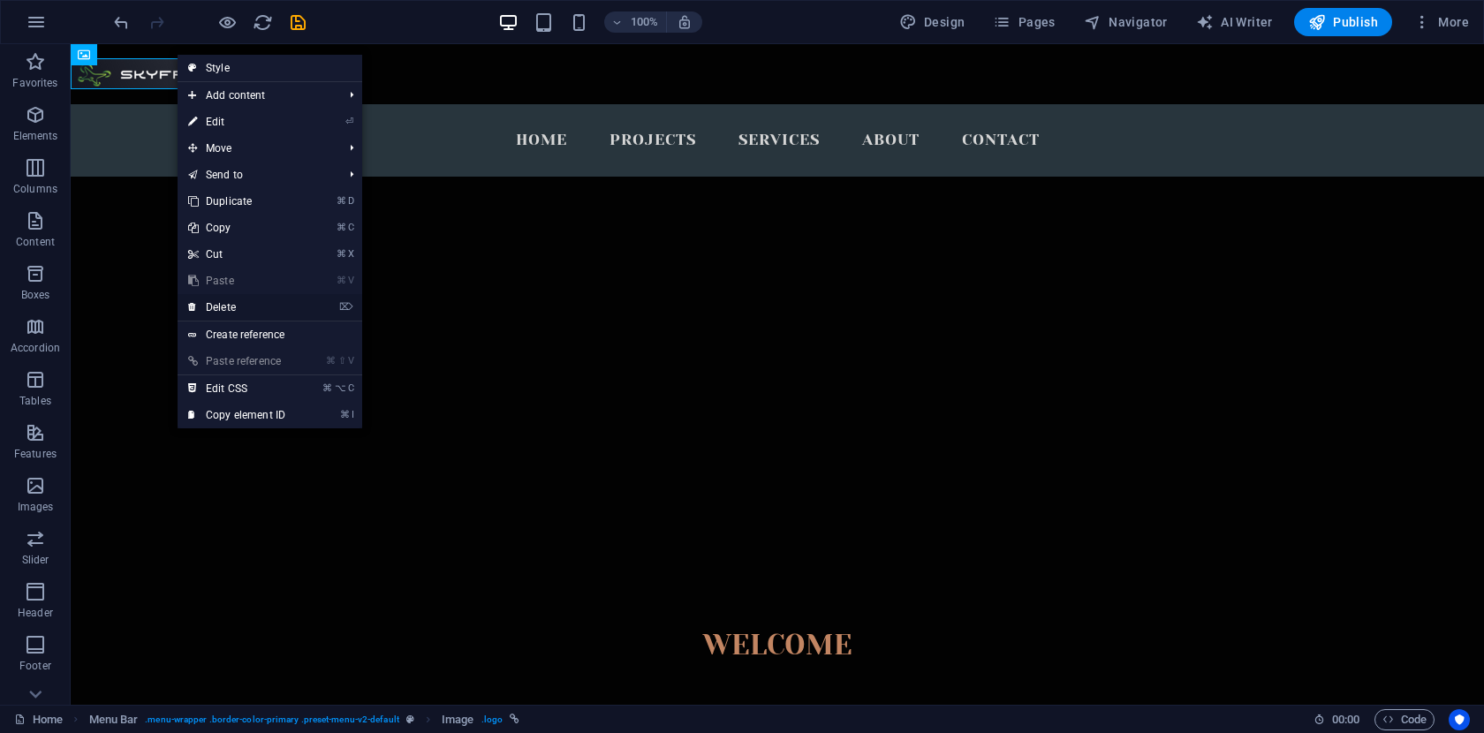
click at [247, 302] on link "⌦ Delete" at bounding box center [237, 307] width 118 height 26
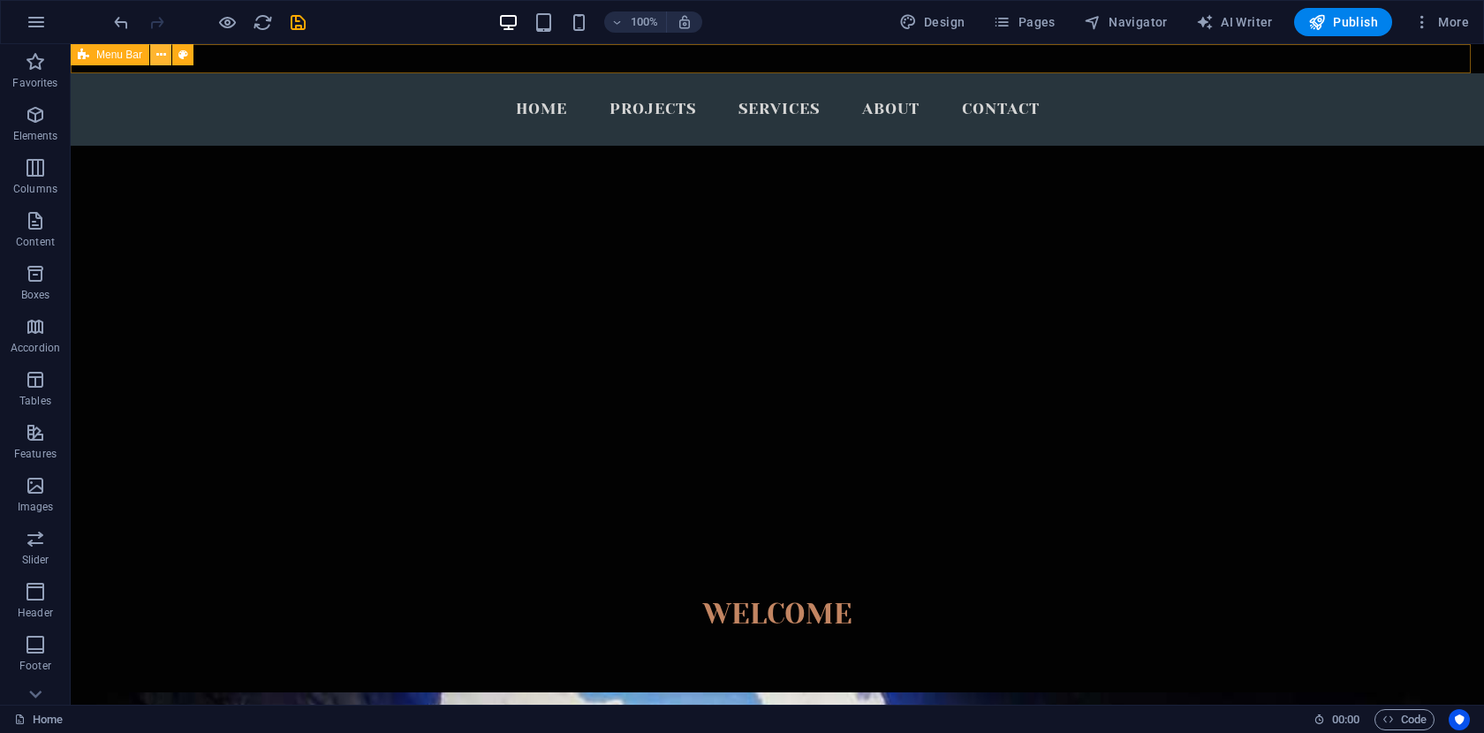
click at [161, 54] on icon at bounding box center [161, 55] width 10 height 19
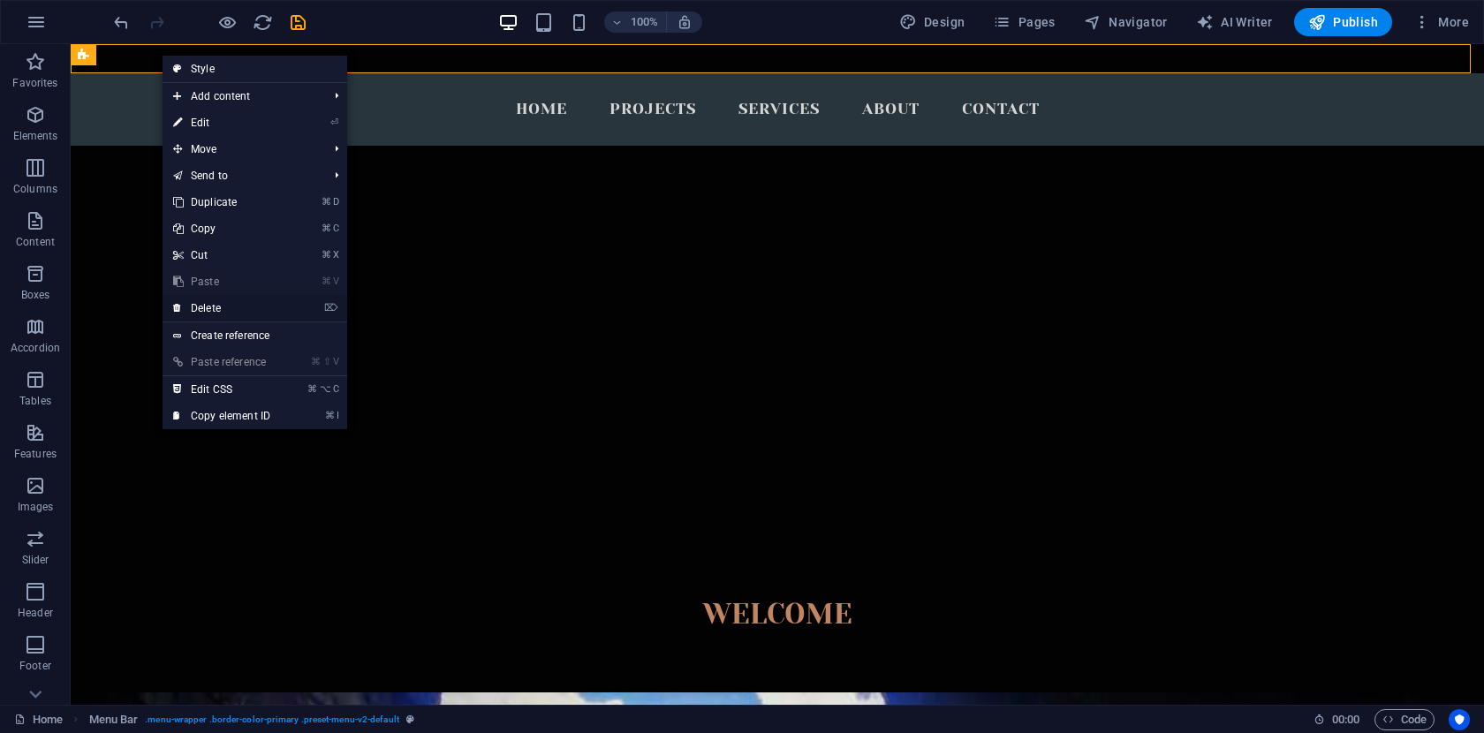
click at [218, 310] on link "⌦ Delete" at bounding box center [222, 308] width 118 height 26
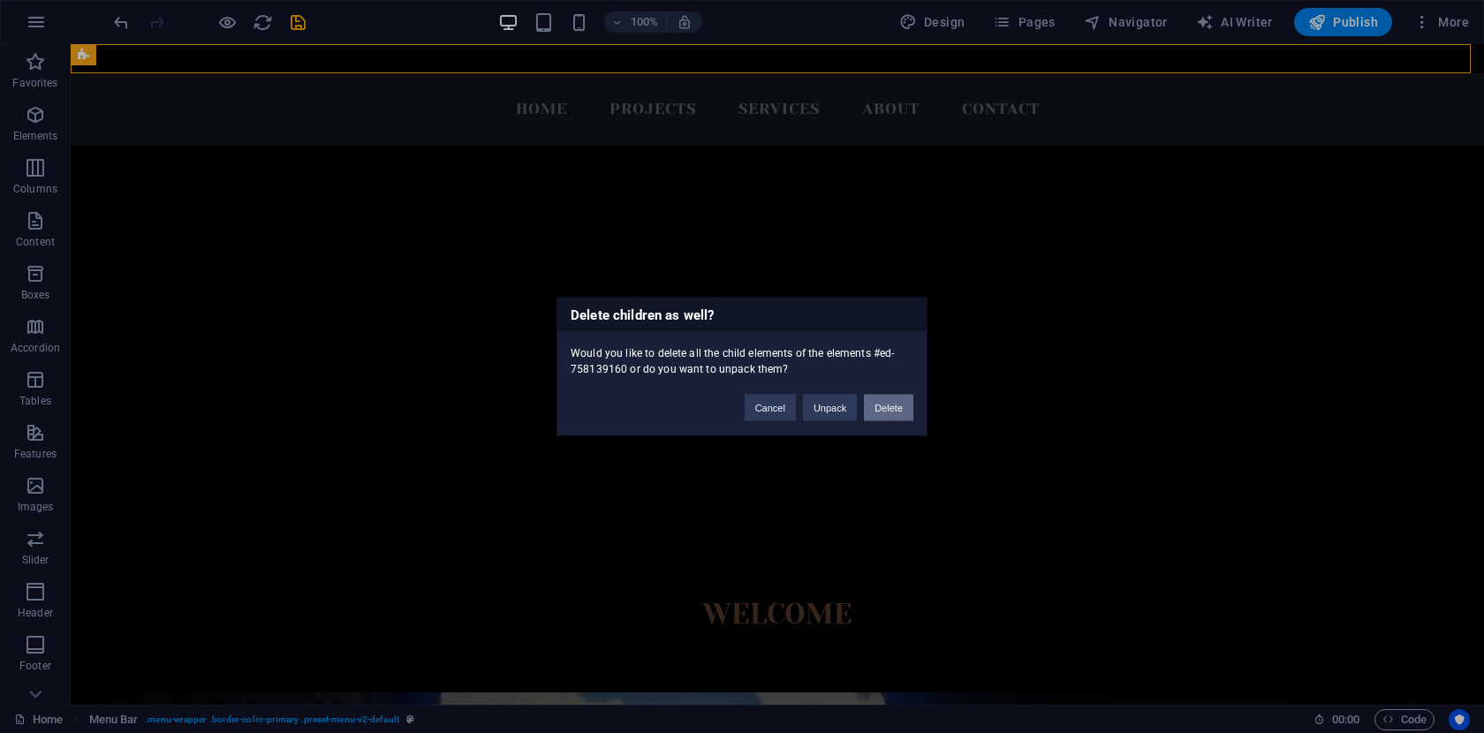
click at [889, 410] on button "Delete" at bounding box center [888, 408] width 49 height 26
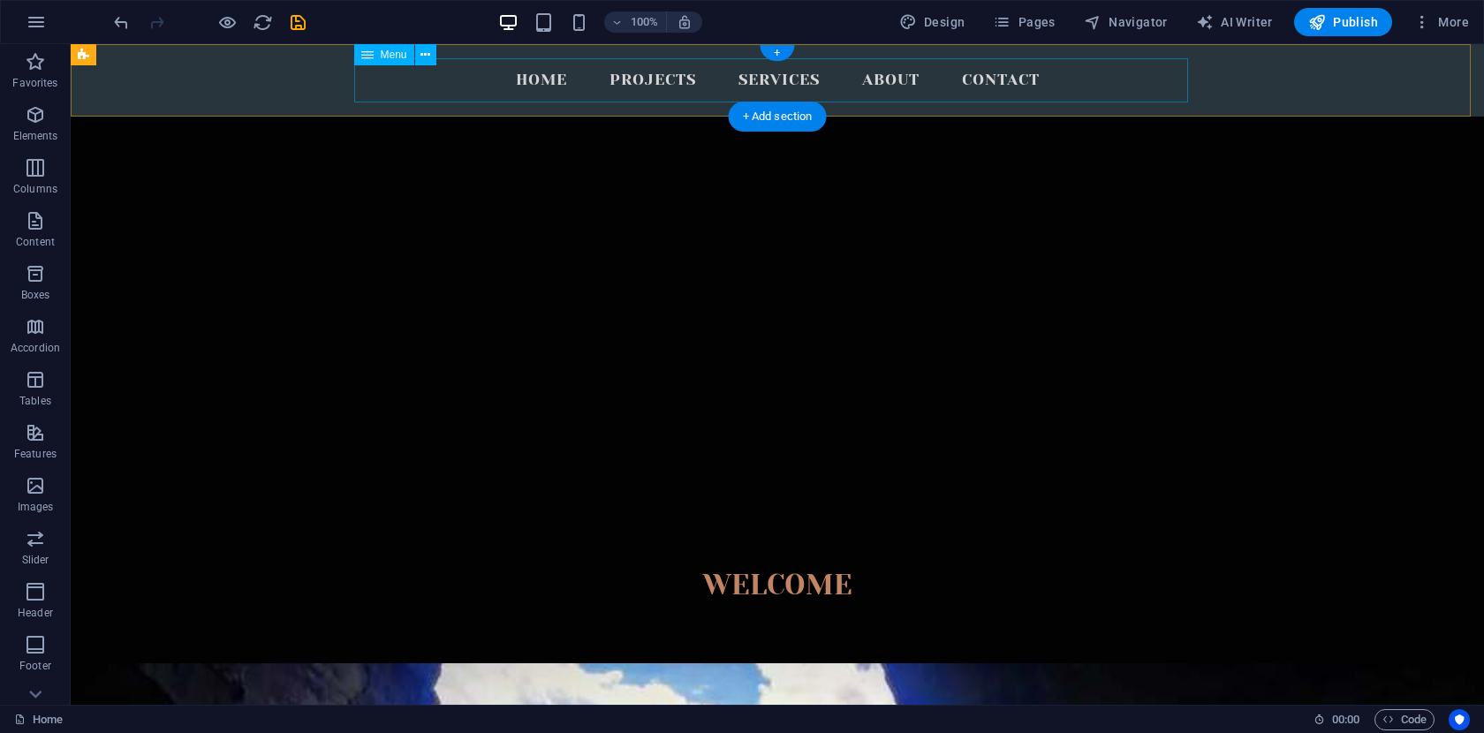
click at [553, 79] on nav "Home Projects Services About Contact" at bounding box center [777, 80] width 834 height 44
click at [470, 82] on nav "Home Projects Services About Contact" at bounding box center [777, 80] width 834 height 44
click at [427, 57] on icon at bounding box center [425, 55] width 10 height 19
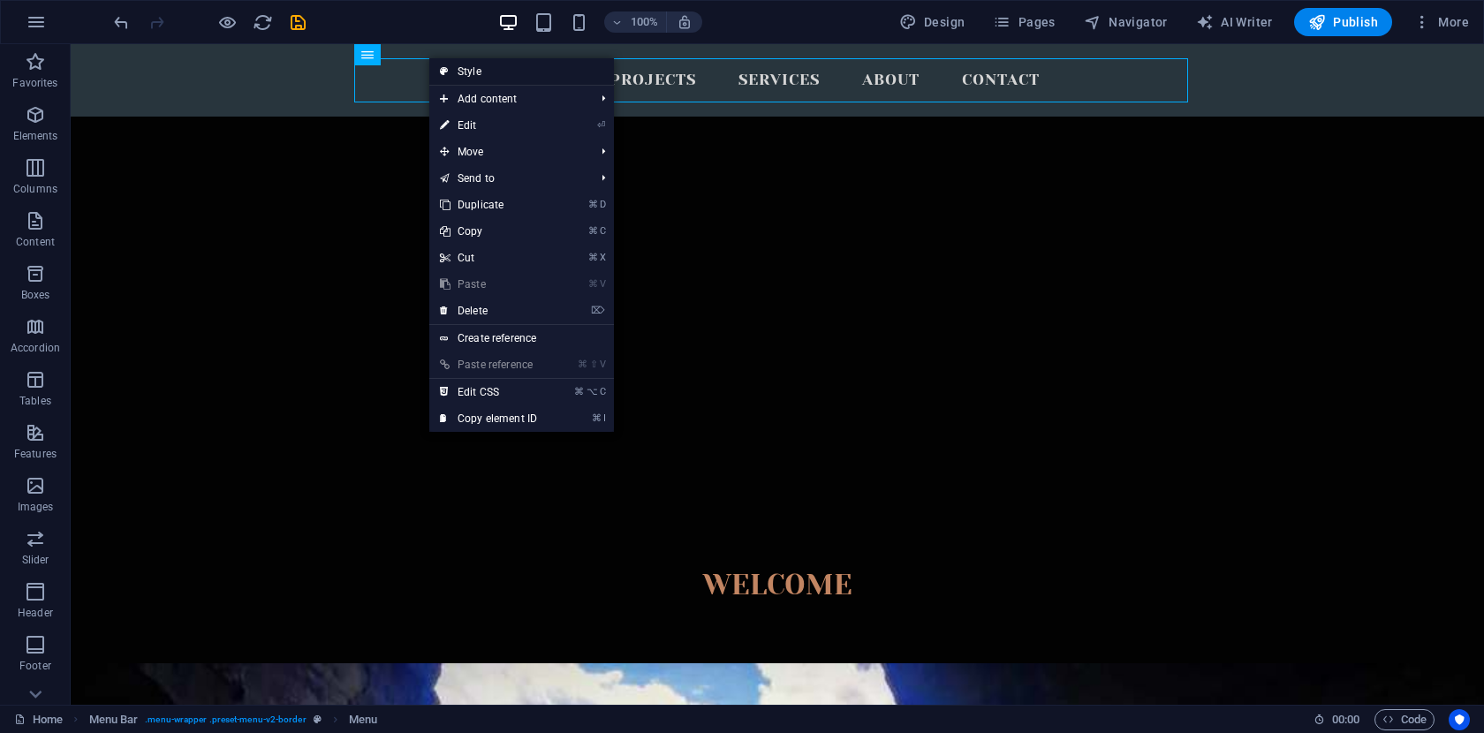
click at [471, 68] on link "Style" at bounding box center [521, 71] width 185 height 26
select select "rem"
select select "preset-menu-v2-border"
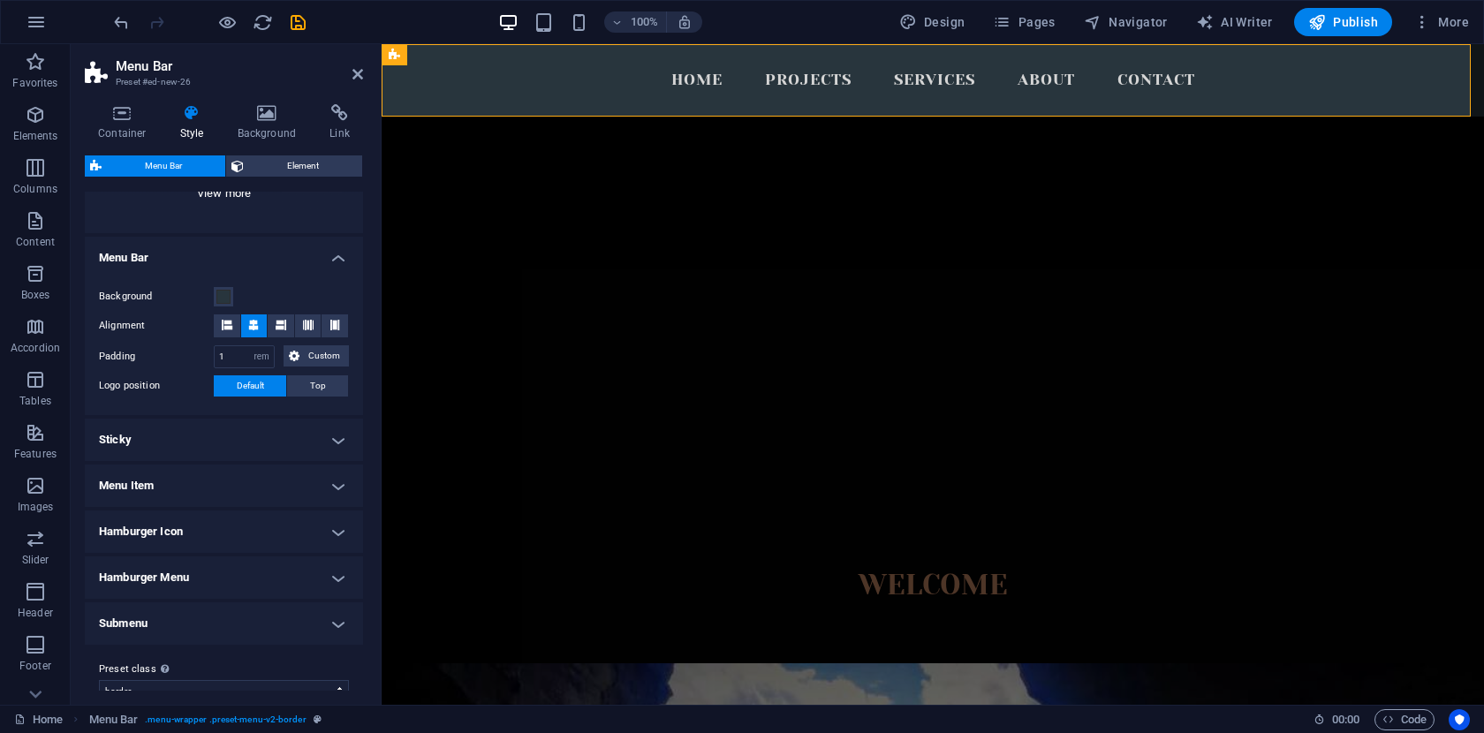
scroll to position [279, 0]
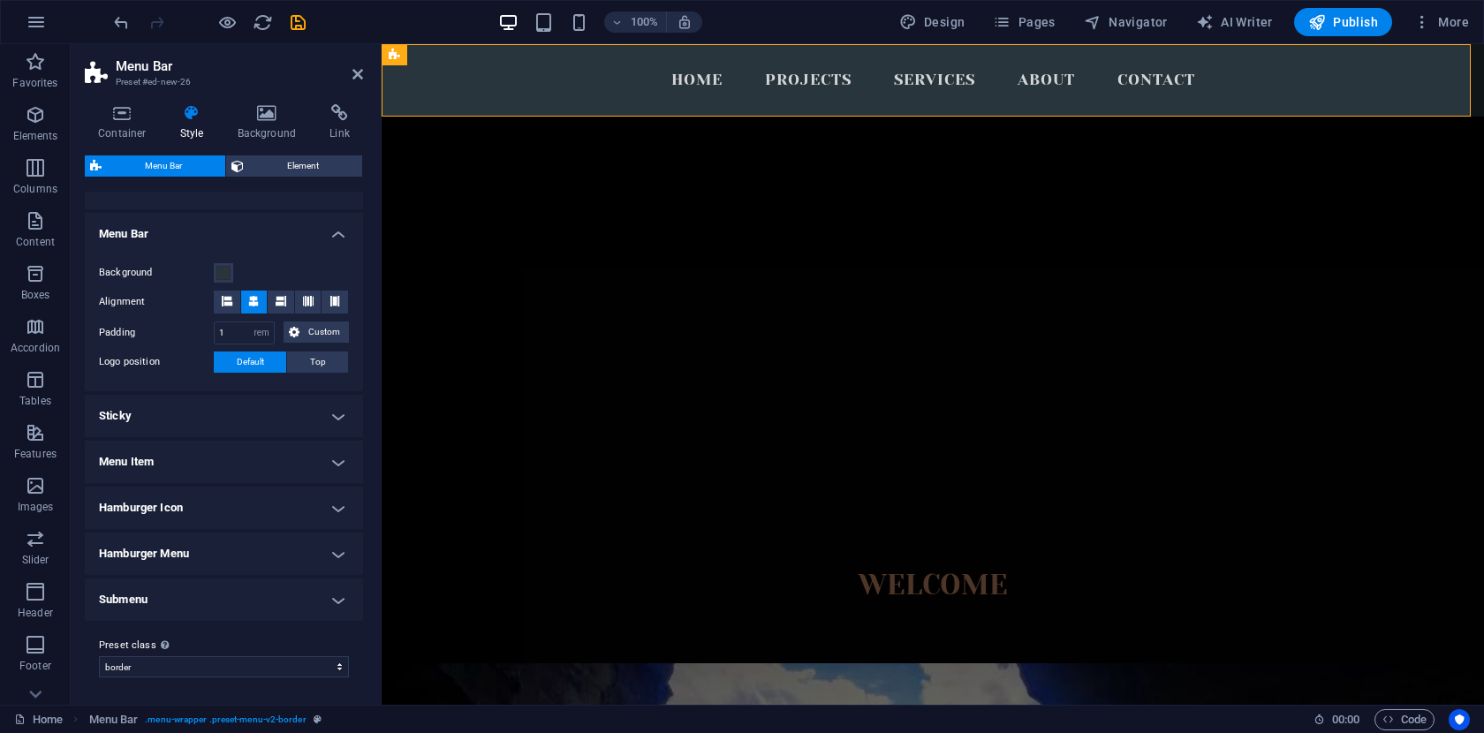
click at [336, 413] on h4 "Sticky" at bounding box center [224, 416] width 278 height 42
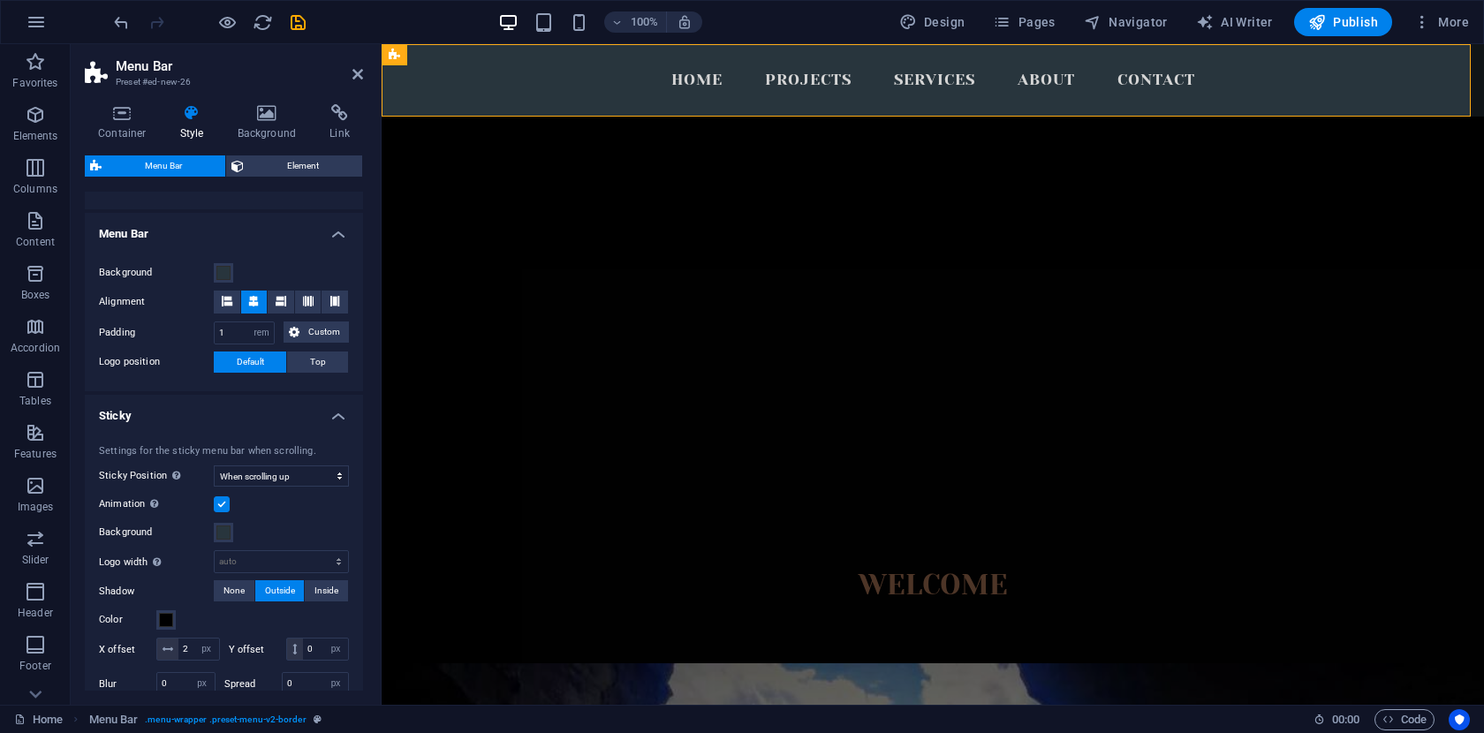
click at [336, 413] on h4 "Sticky" at bounding box center [224, 411] width 278 height 32
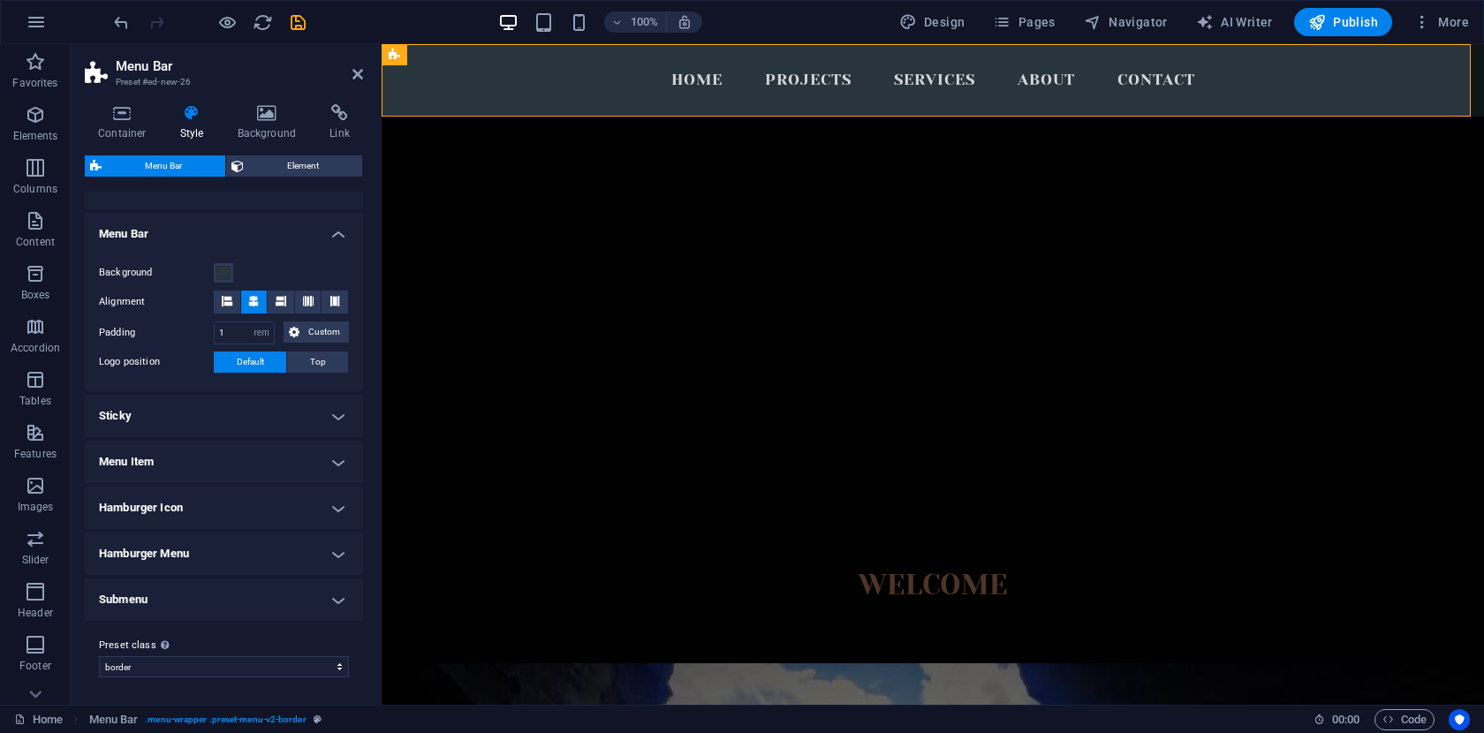
scroll to position [0, 0]
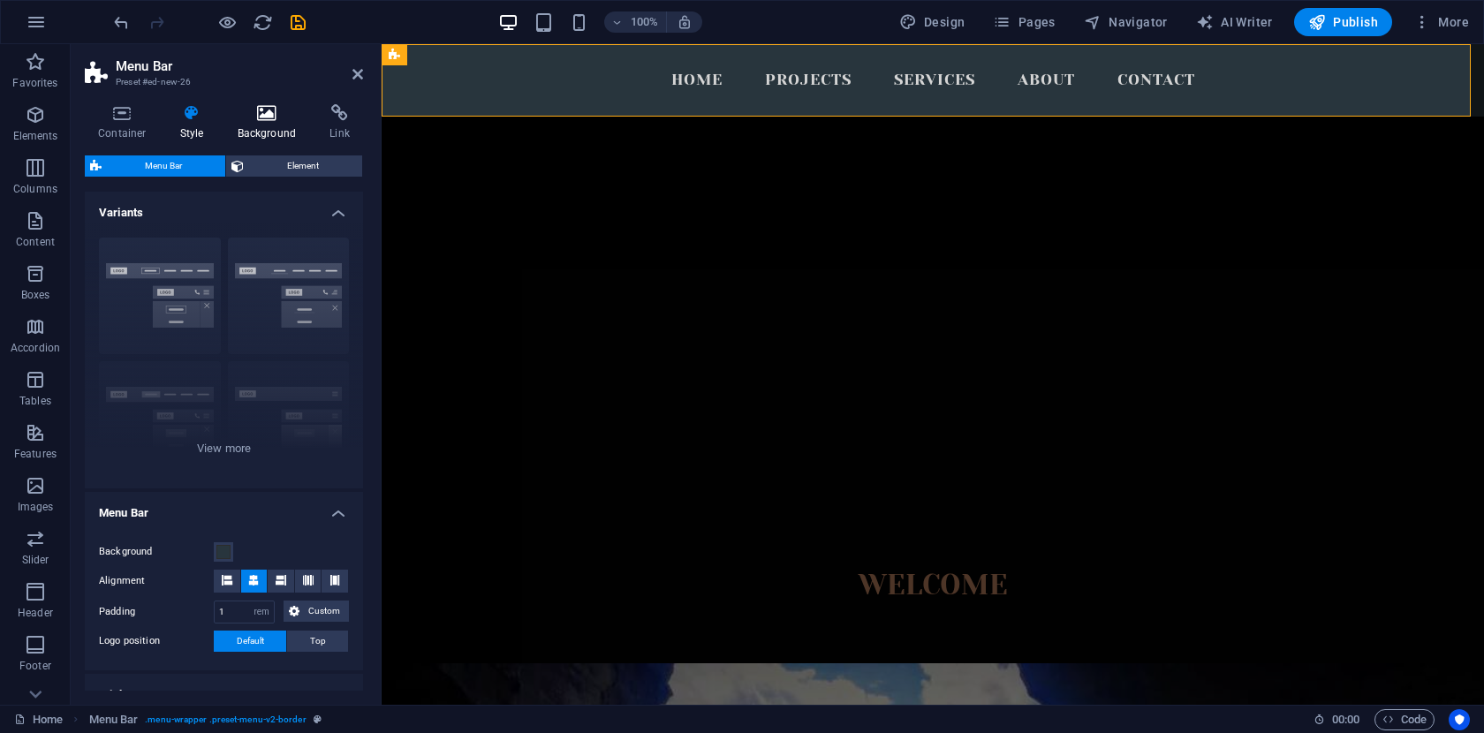
click at [259, 116] on icon at bounding box center [267, 113] width 86 height 18
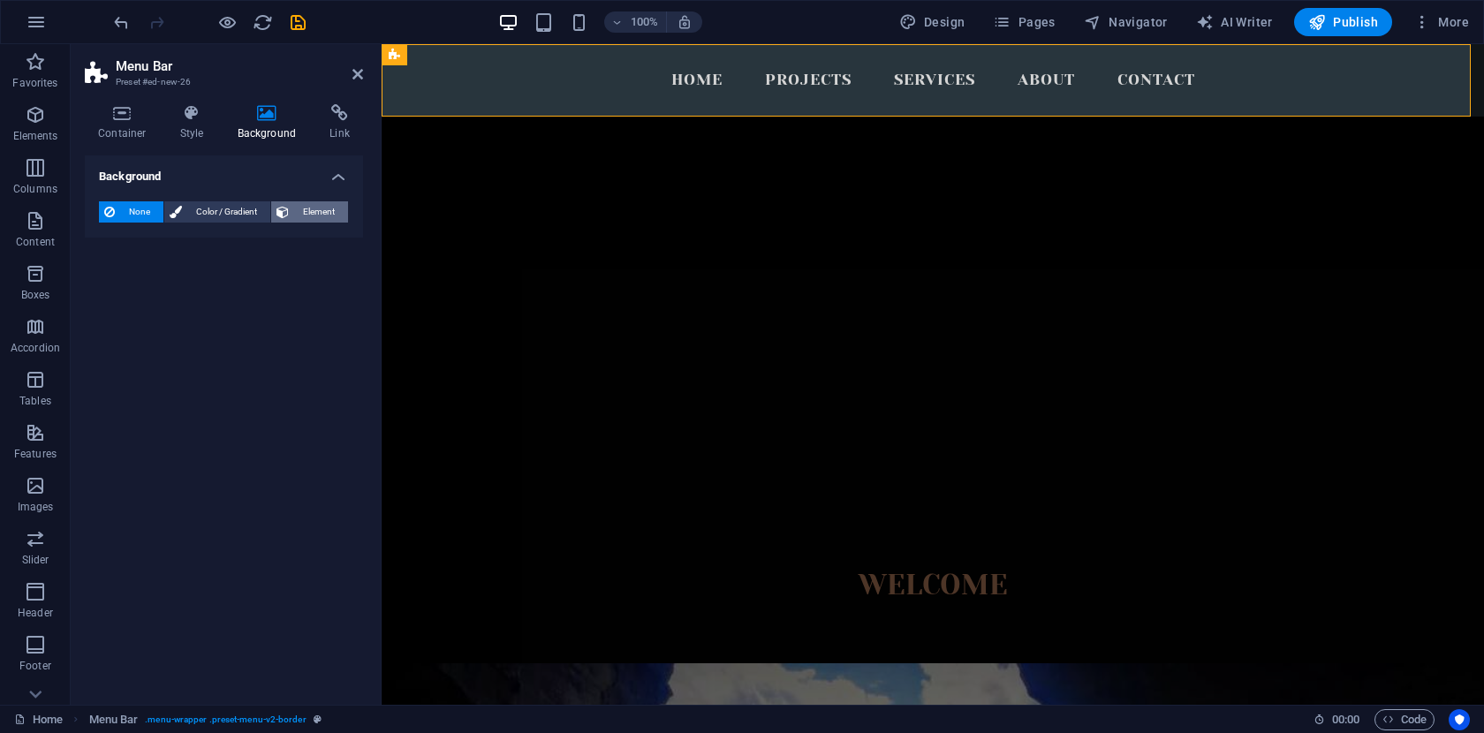
click at [295, 208] on span "Element" at bounding box center [318, 211] width 49 height 21
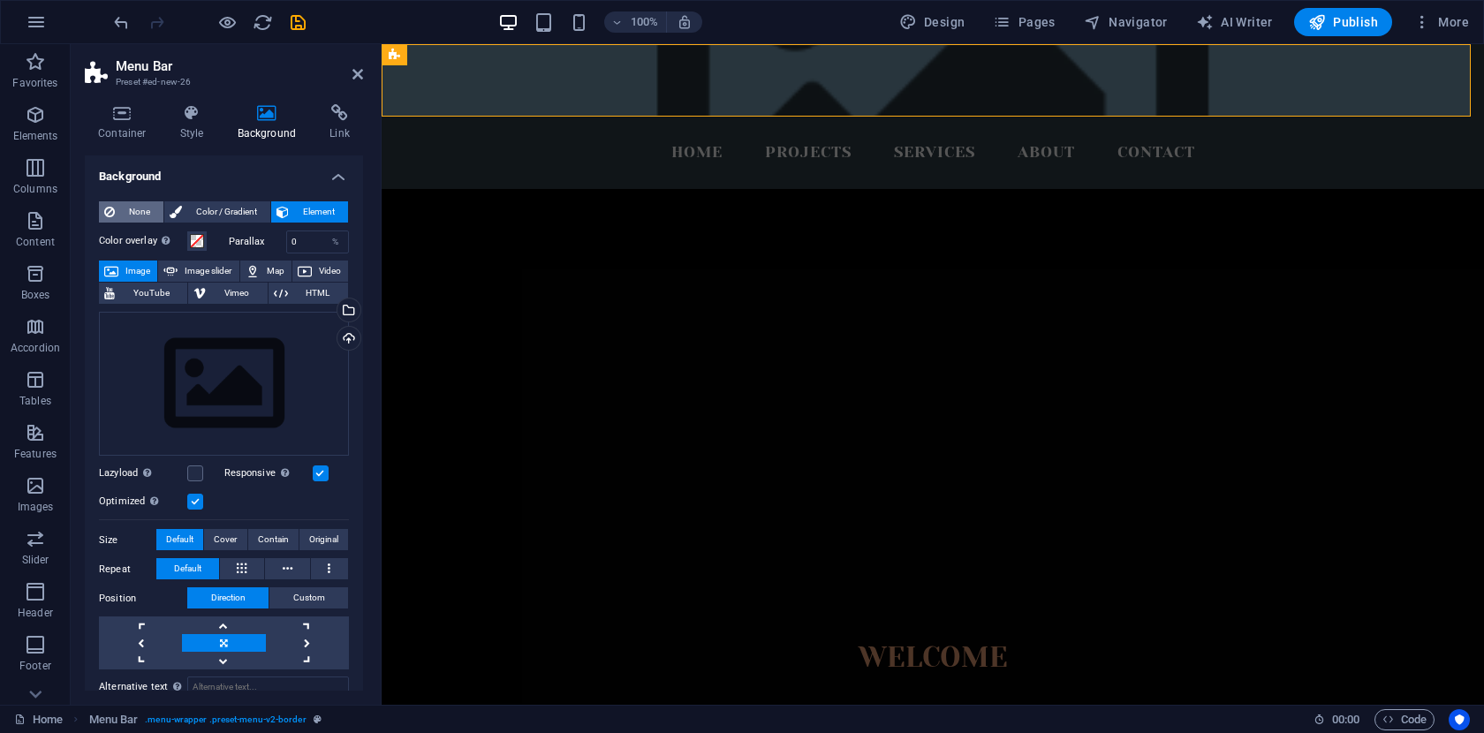
click at [125, 213] on span "None" at bounding box center [139, 211] width 38 height 21
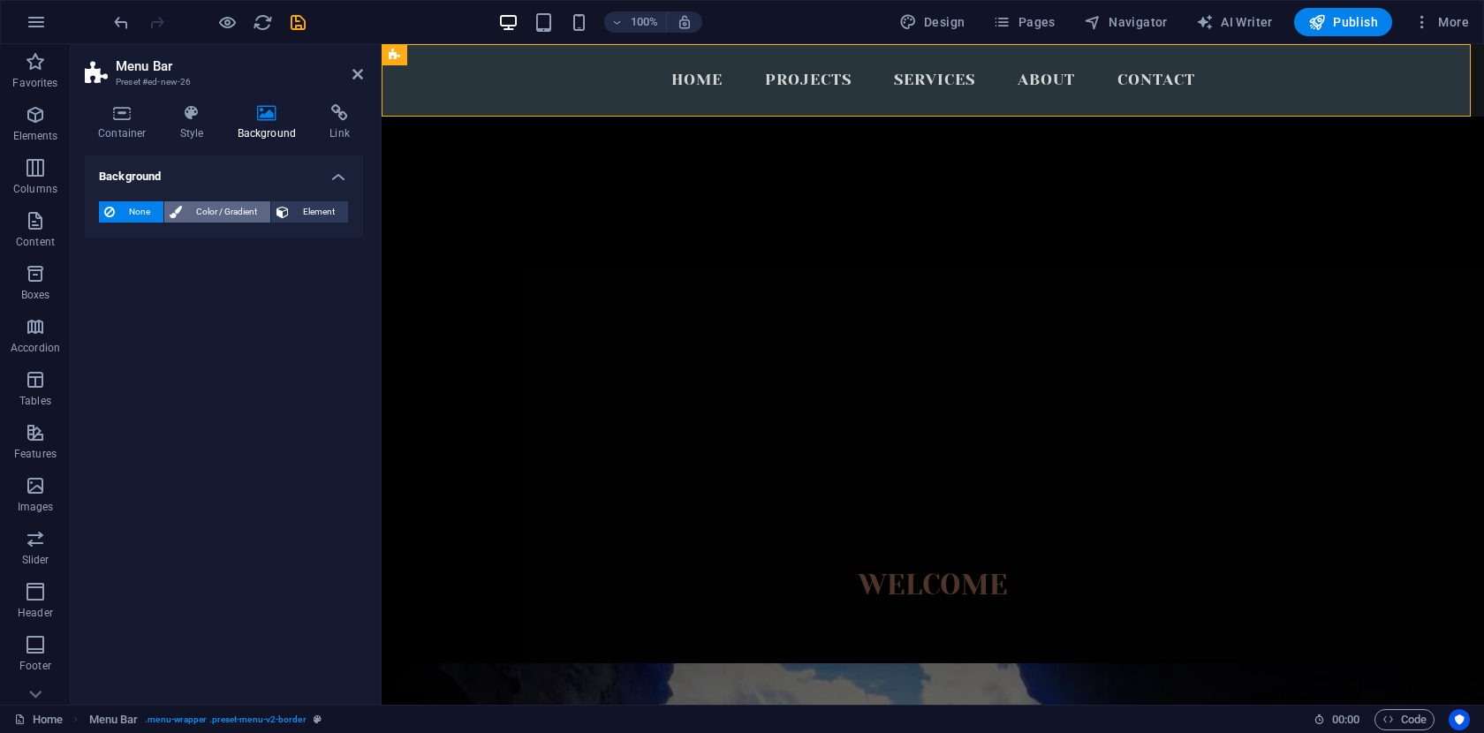
click at [236, 210] on span "Color / Gradient" at bounding box center [226, 211] width 78 height 21
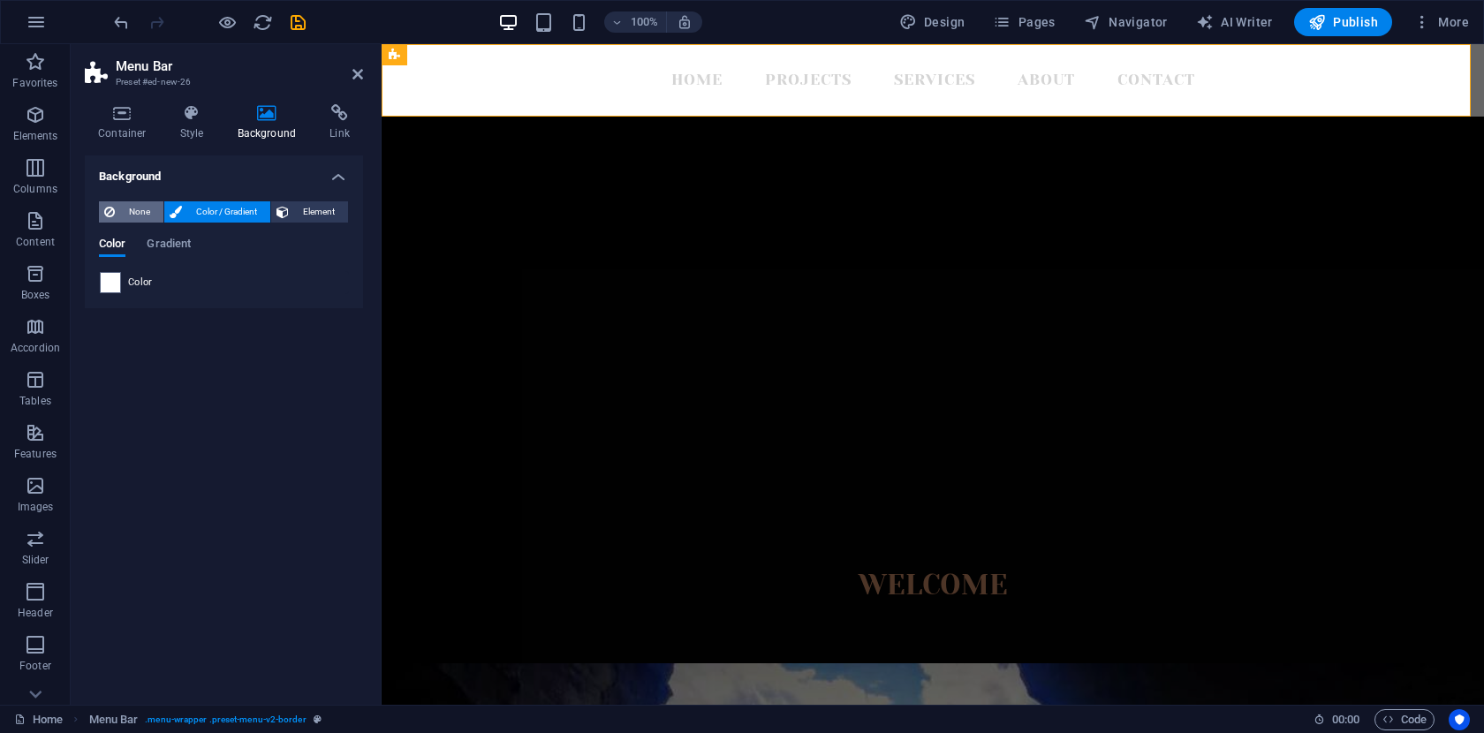
click at [147, 205] on span "None" at bounding box center [139, 211] width 38 height 21
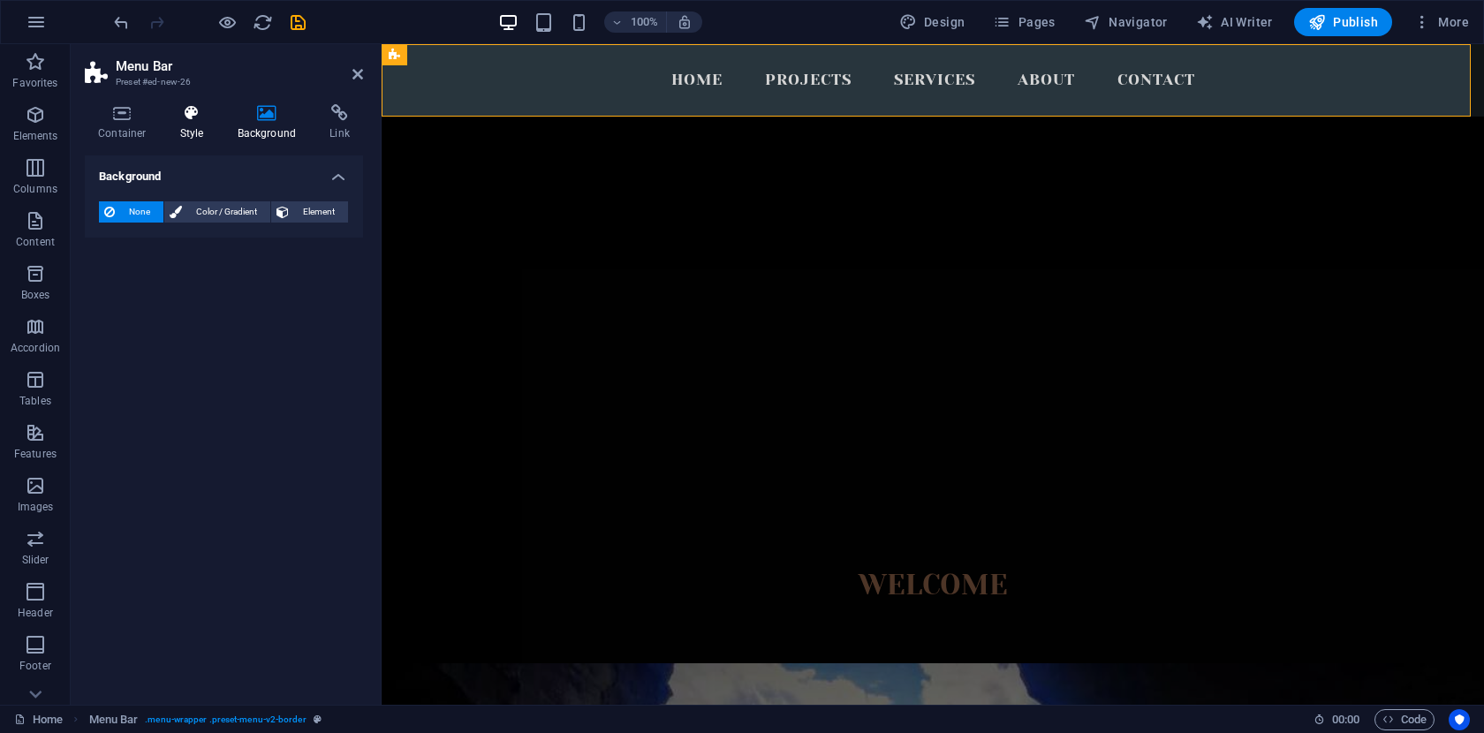
click at [190, 122] on h4 "Style" at bounding box center [195, 122] width 57 height 37
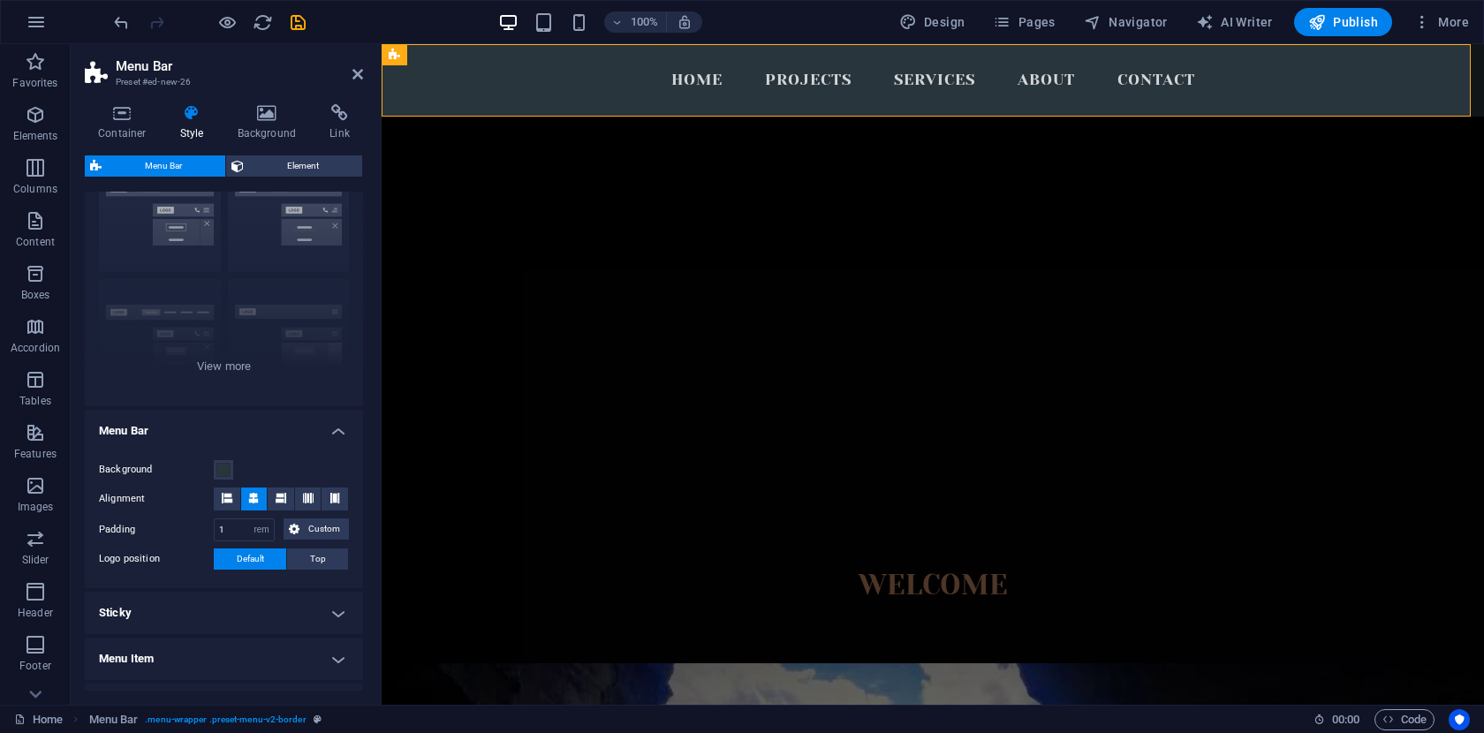
scroll to position [106, 0]
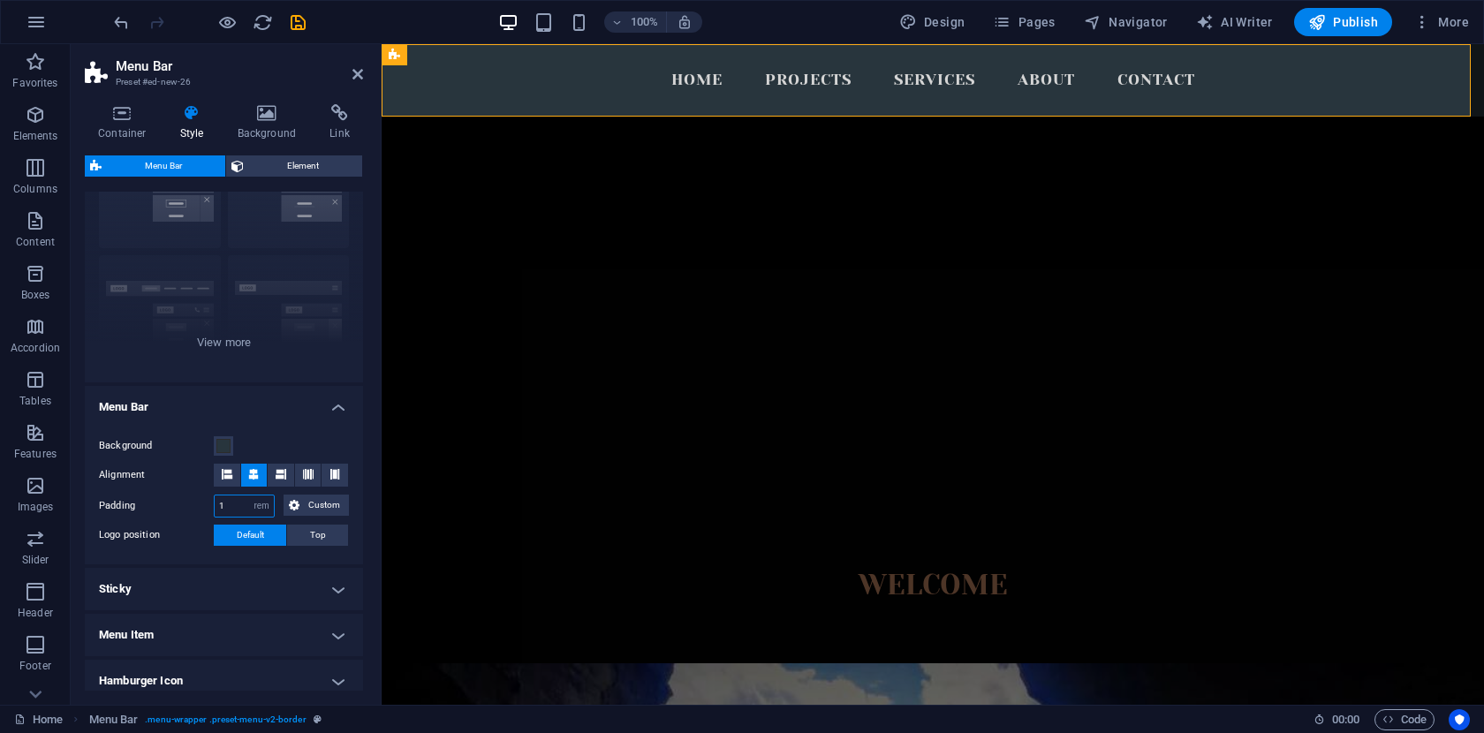
click at [237, 502] on input "1" at bounding box center [244, 505] width 59 height 21
type input "5"
click at [231, 565] on ul "Menu Bar Background Alignment Padding 5 px rem % vh vw Custom Custom 5 px rem %…" at bounding box center [224, 590] width 278 height 408
click at [237, 508] on input "5" at bounding box center [244, 505] width 59 height 21
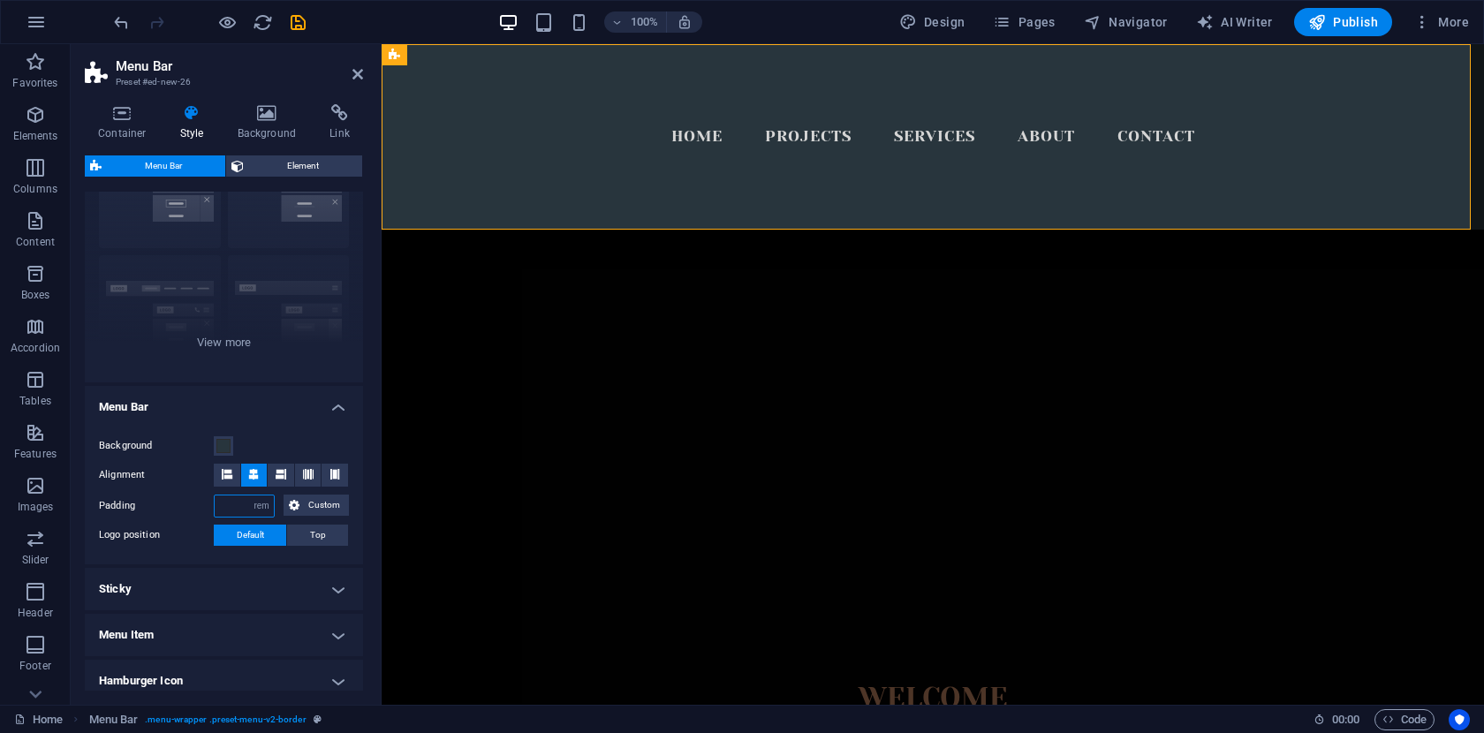
type input "1"
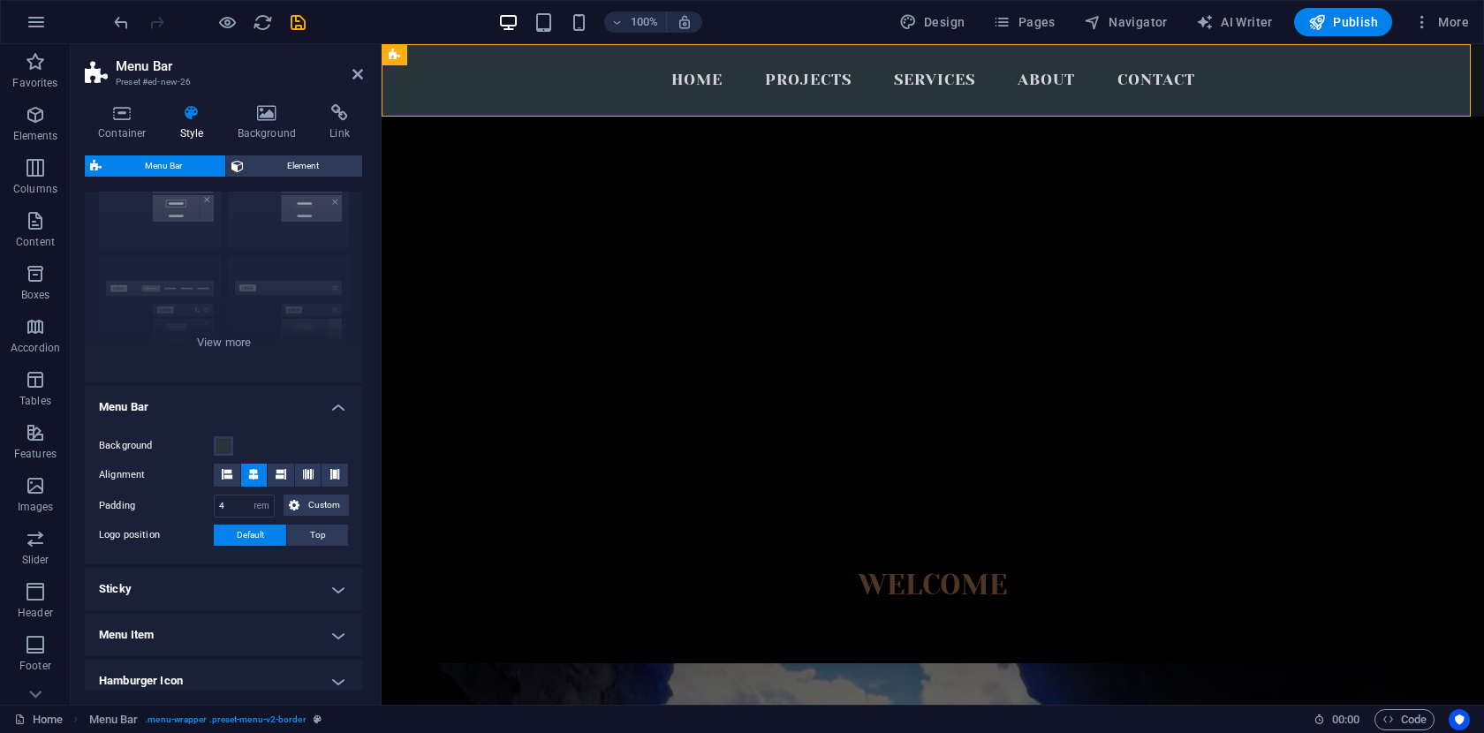
click at [251, 565] on ul "Menu Bar Background Alignment Padding 4 px rem % vh vw Custom Custom 4 px rem %…" at bounding box center [224, 590] width 278 height 408
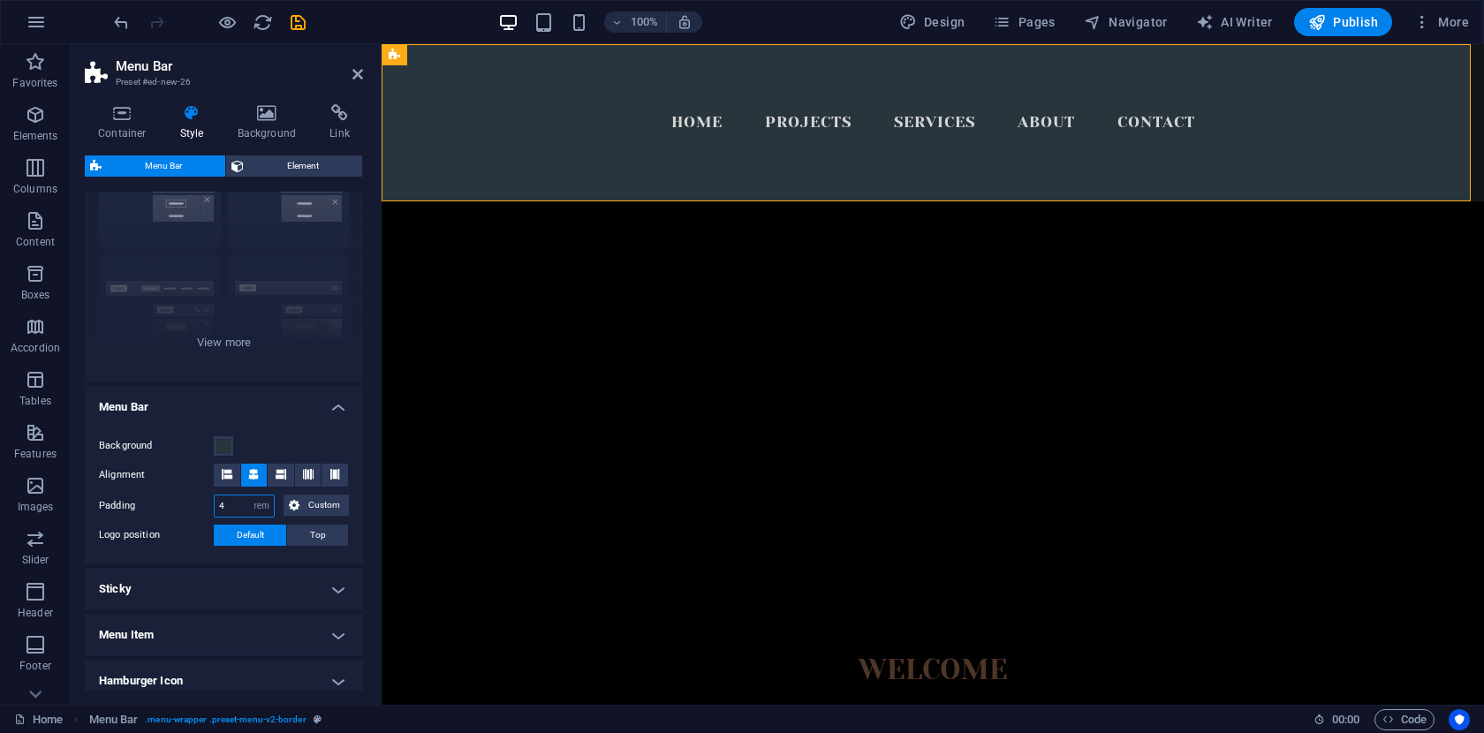
drag, startPoint x: 231, startPoint y: 508, endPoint x: 204, endPoint y: 508, distance: 27.4
click at [208, 508] on div "Padding 4 px rem % vh vw Custom Custom" at bounding box center [224, 506] width 250 height 23
type input "1"
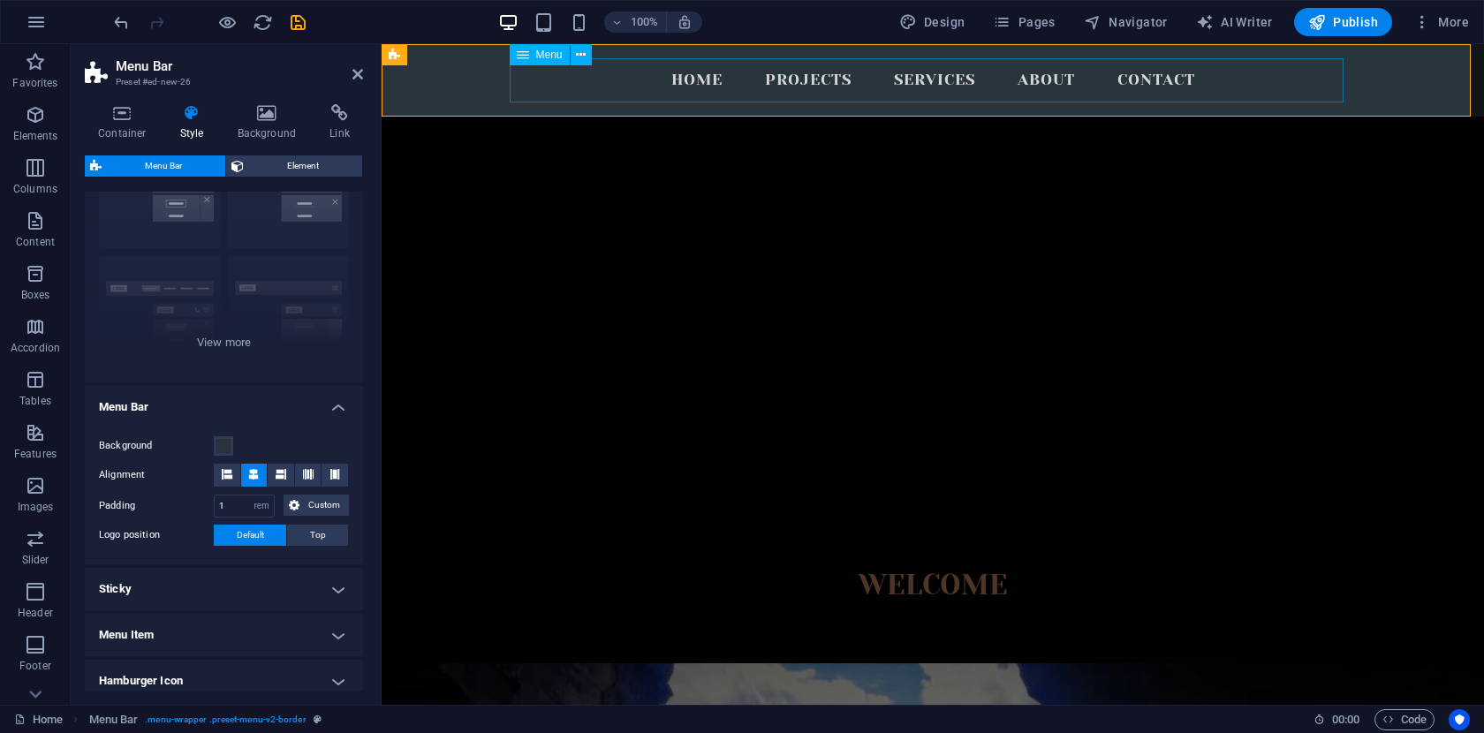
click at [702, 97] on nav "Home Projects Services About Contact" at bounding box center [933, 80] width 834 height 44
click at [576, 57] on icon at bounding box center [581, 55] width 10 height 19
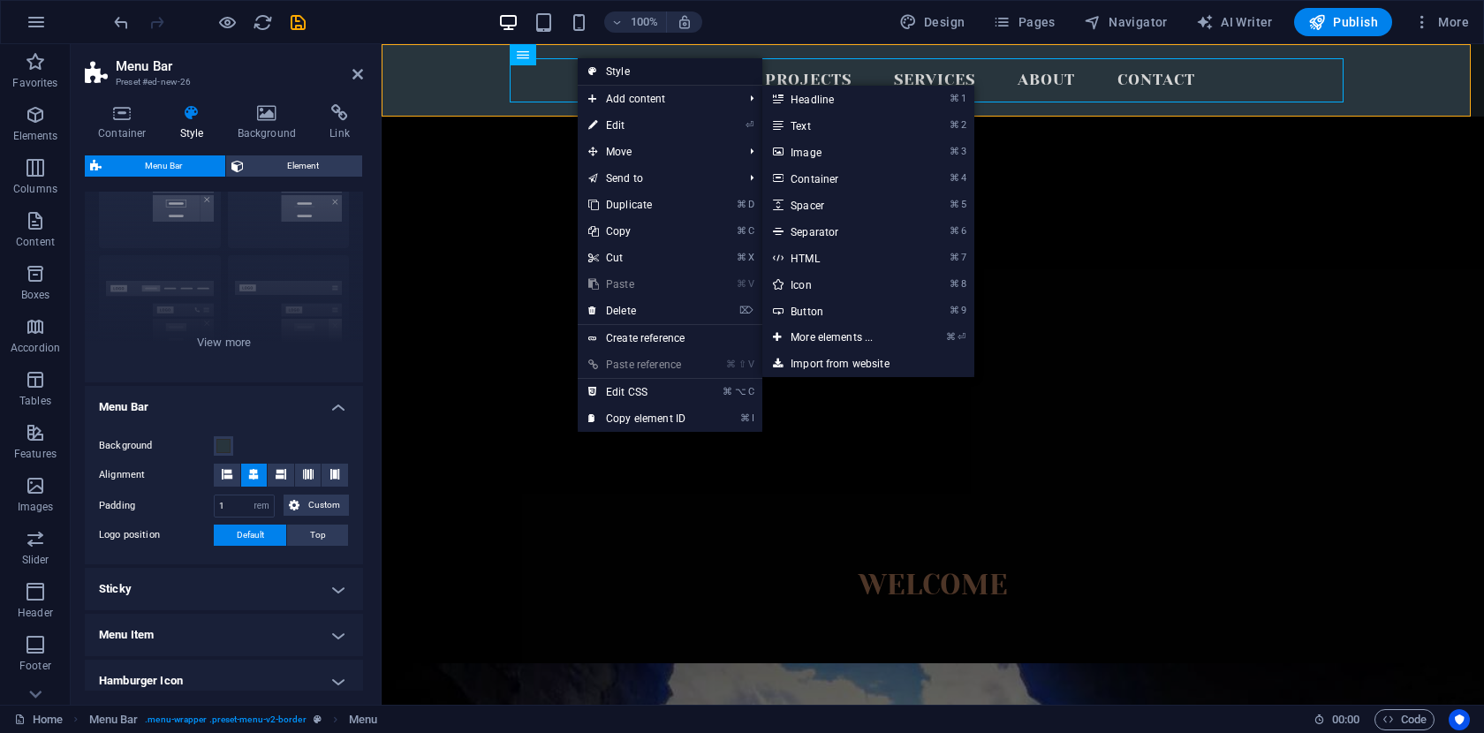
click at [629, 72] on link "Style" at bounding box center [670, 71] width 185 height 26
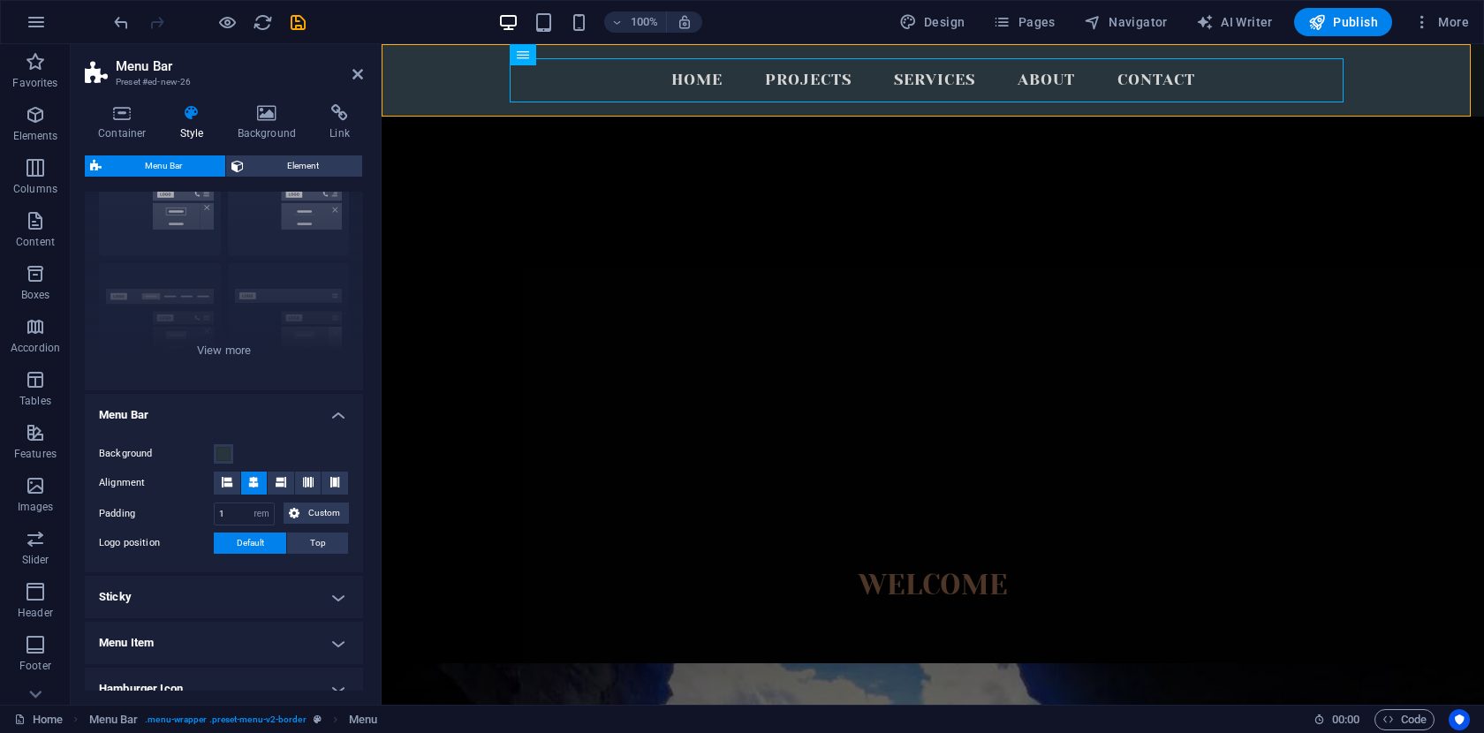
scroll to position [0, 0]
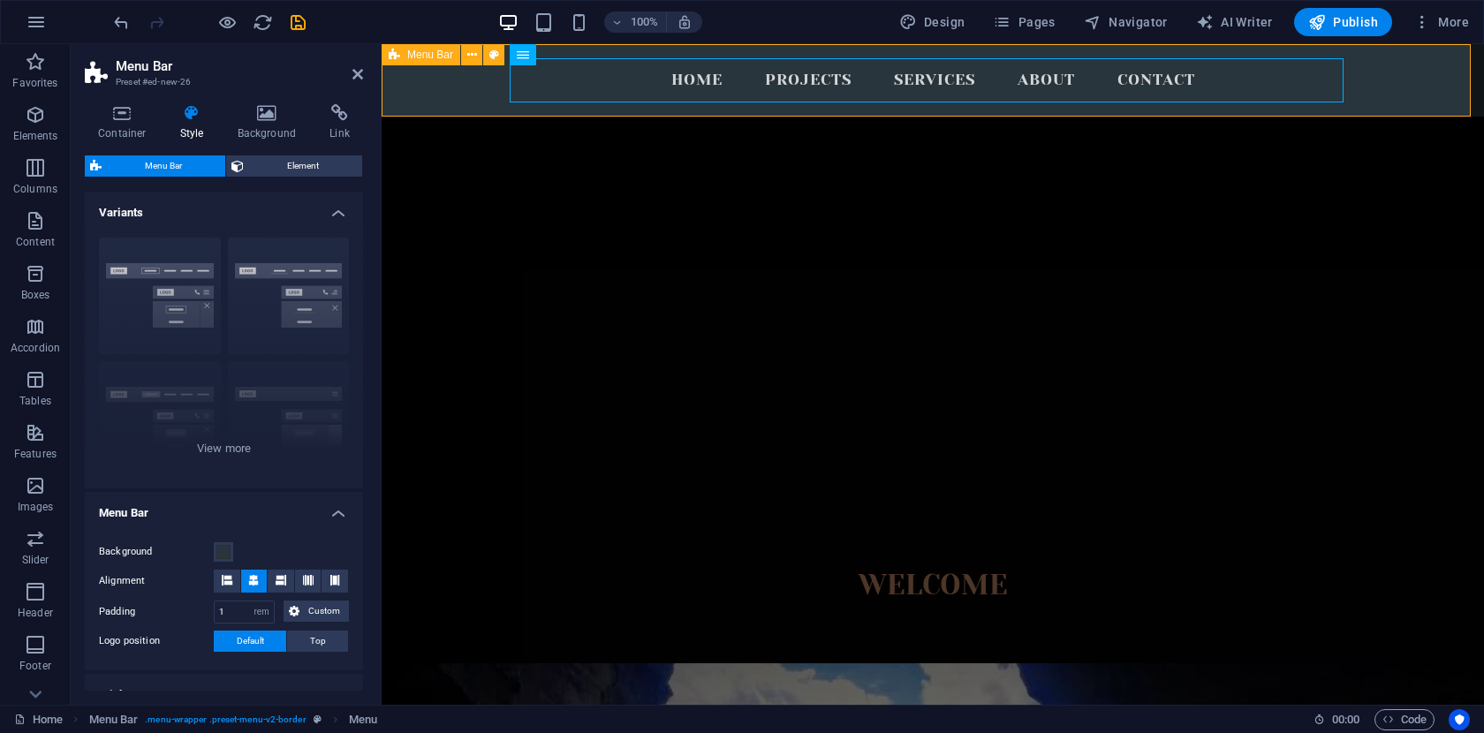
click at [473, 81] on div "Menu Home Projects Services About Contact" at bounding box center [933, 80] width 1102 height 72
click at [453, 85] on div "Menu Home Projects Services About Contact" at bounding box center [933, 80] width 1102 height 72
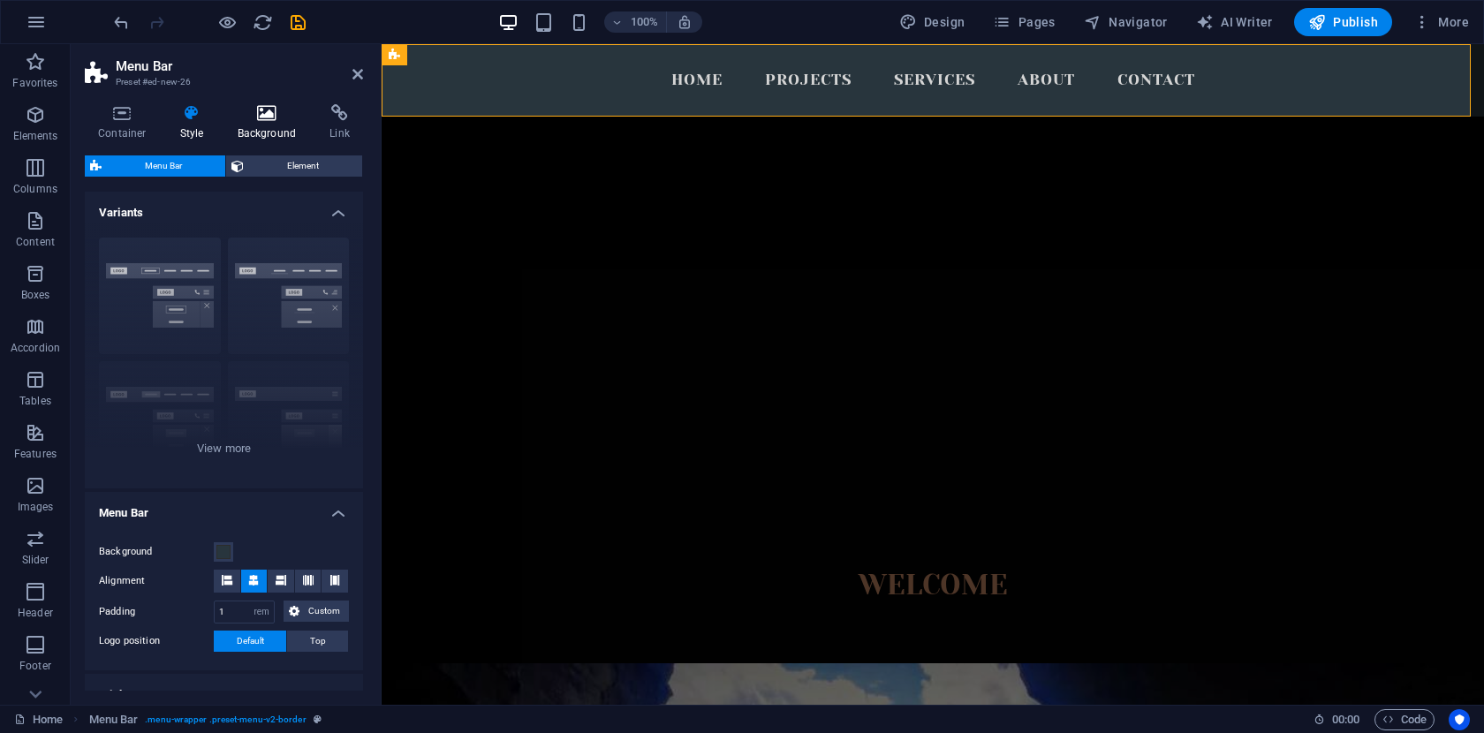
click at [269, 122] on h4 "Background" at bounding box center [270, 122] width 93 height 37
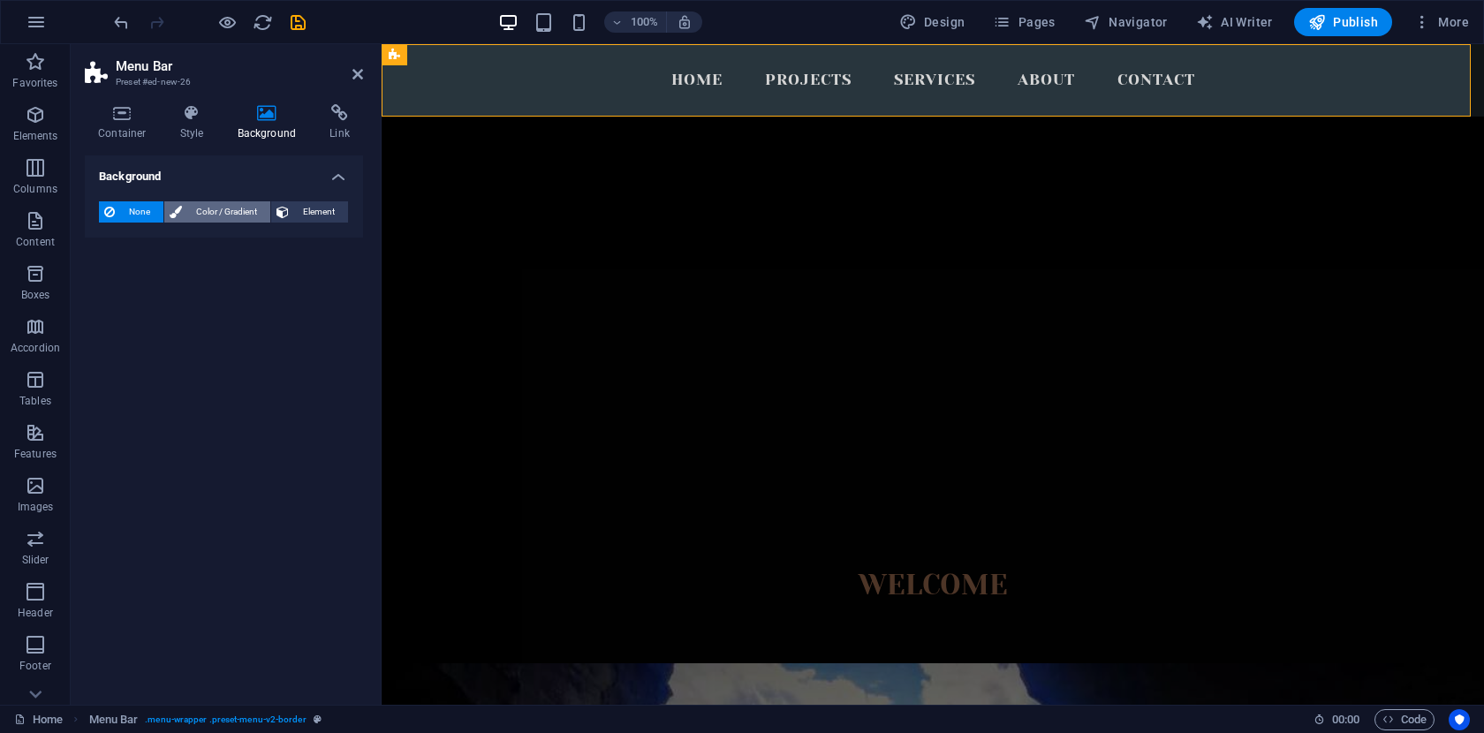
click at [223, 213] on span "Color / Gradient" at bounding box center [226, 211] width 78 height 21
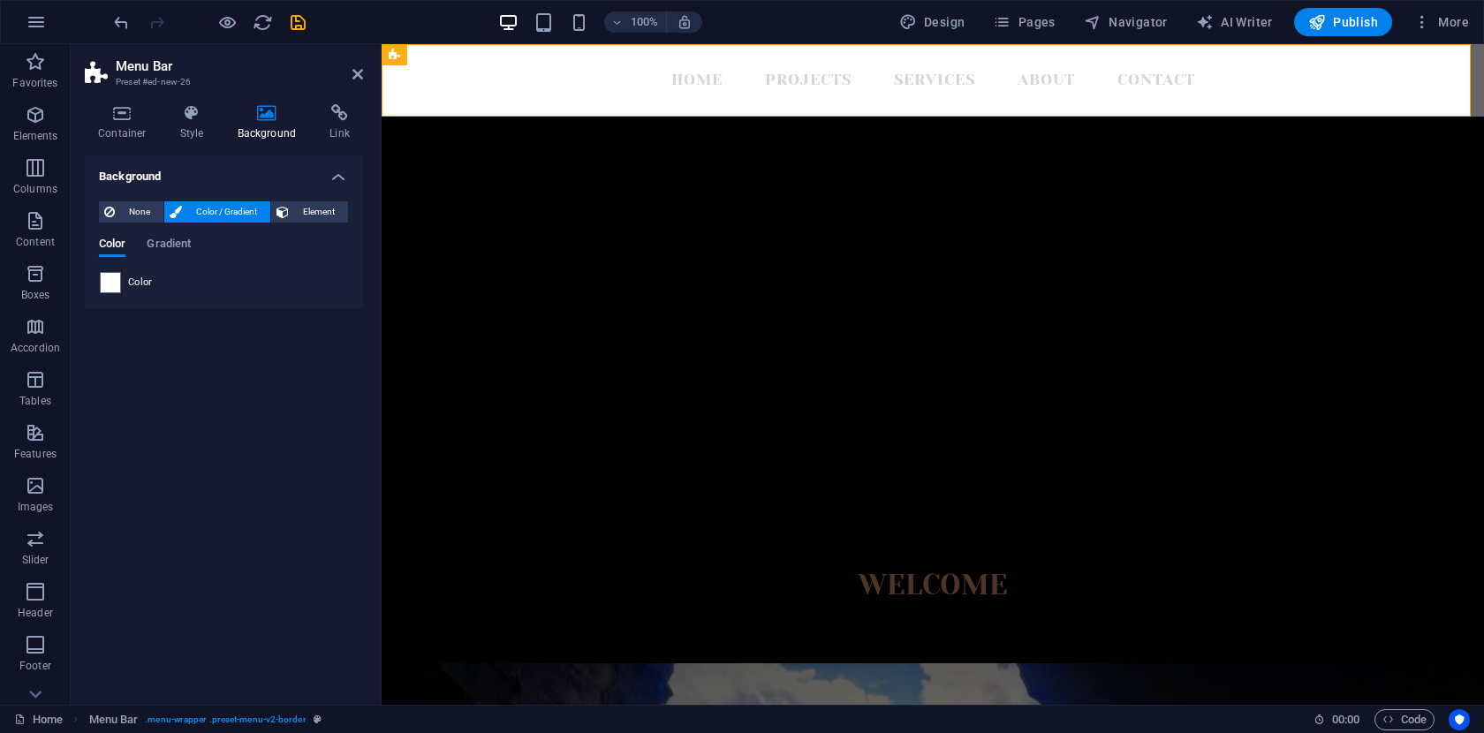
click at [143, 281] on span "Color" at bounding box center [140, 283] width 25 height 14
click at [110, 282] on span at bounding box center [110, 282] width 19 height 19
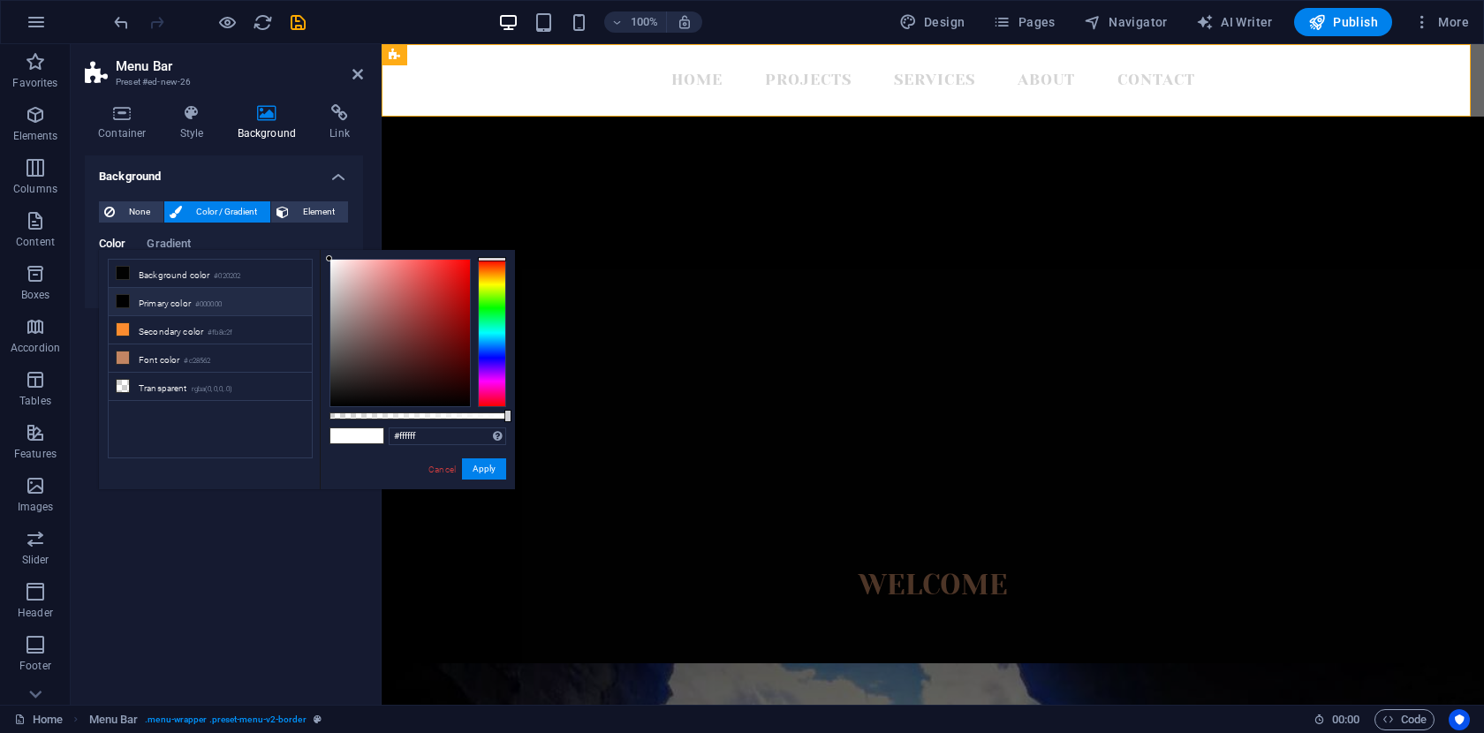
click at [110, 282] on li "Background color #020202" at bounding box center [210, 274] width 203 height 28
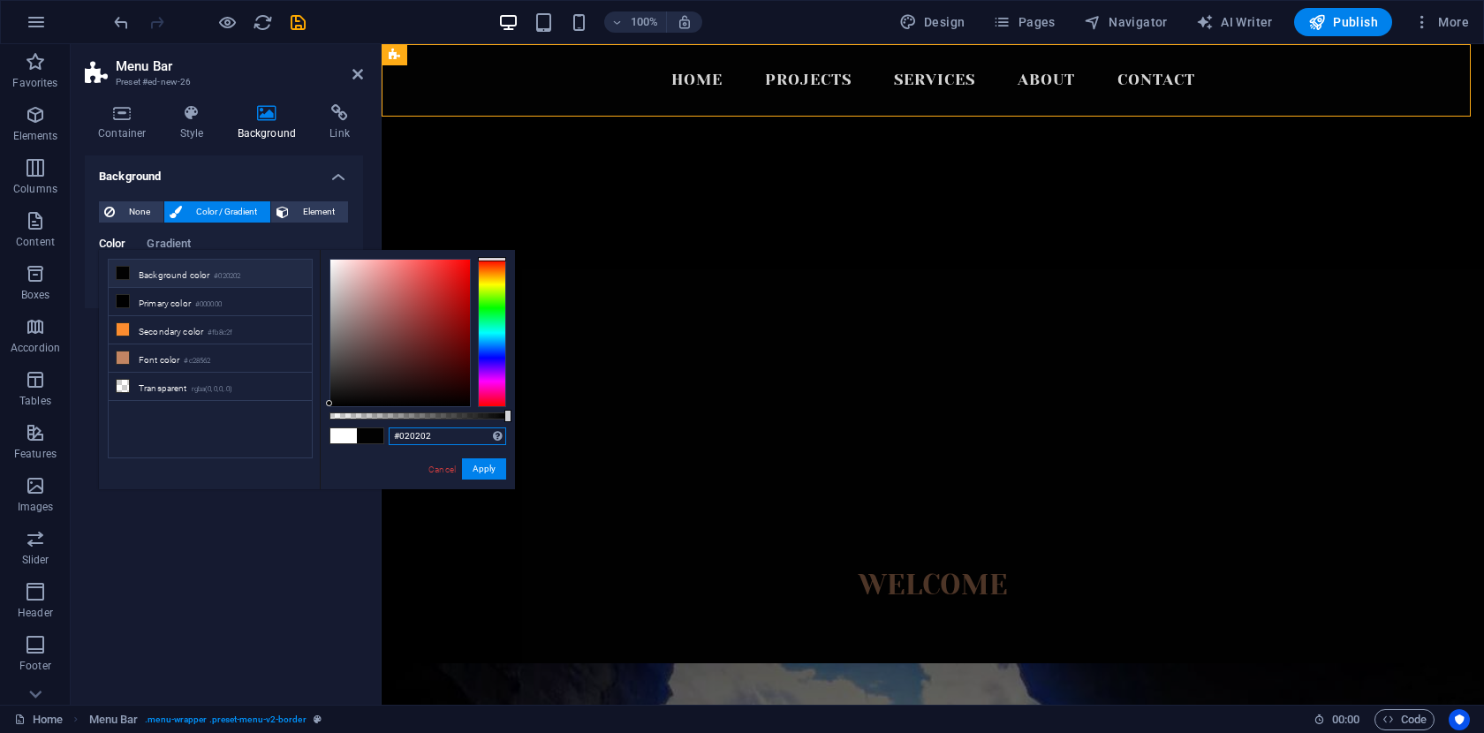
drag, startPoint x: 451, startPoint y: 430, endPoint x: 358, endPoint y: 428, distance: 93.6
click at [358, 428] on div "#020202 Supported formats #0852ed rgb(8, 82, 237) rgba(8, 82, 237, 90%) hsv(221…" at bounding box center [417, 497] width 195 height 495
drag, startPoint x: 436, startPoint y: 438, endPoint x: 376, endPoint y: 438, distance: 60.1
click at [376, 438] on div "#020202 Supported formats #0852ed rgb(8, 82, 237) rgba(8, 82, 237, 90%) hsv(221…" at bounding box center [417, 497] width 195 height 495
paste input "ce2128"
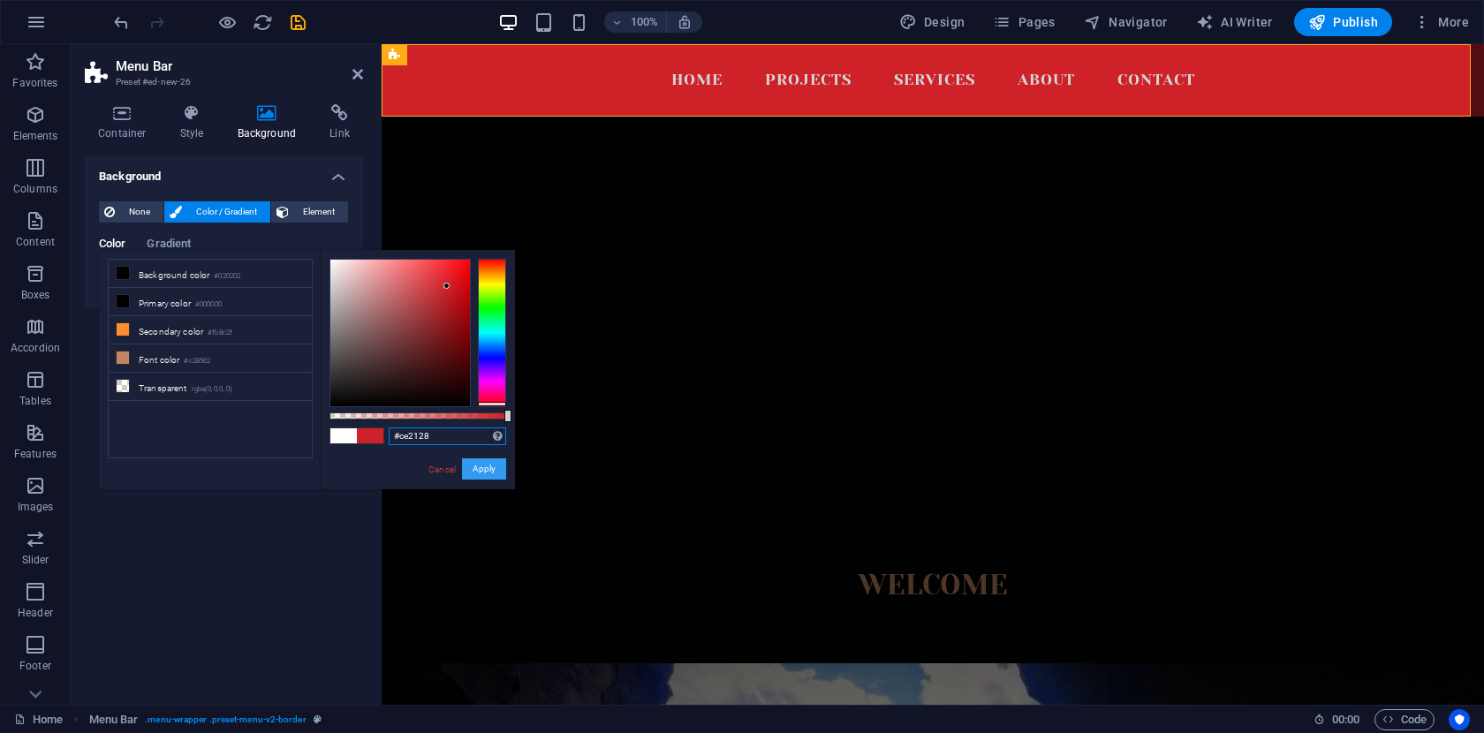
type input "#ce2128"
click at [487, 467] on button "Apply" at bounding box center [484, 468] width 44 height 21
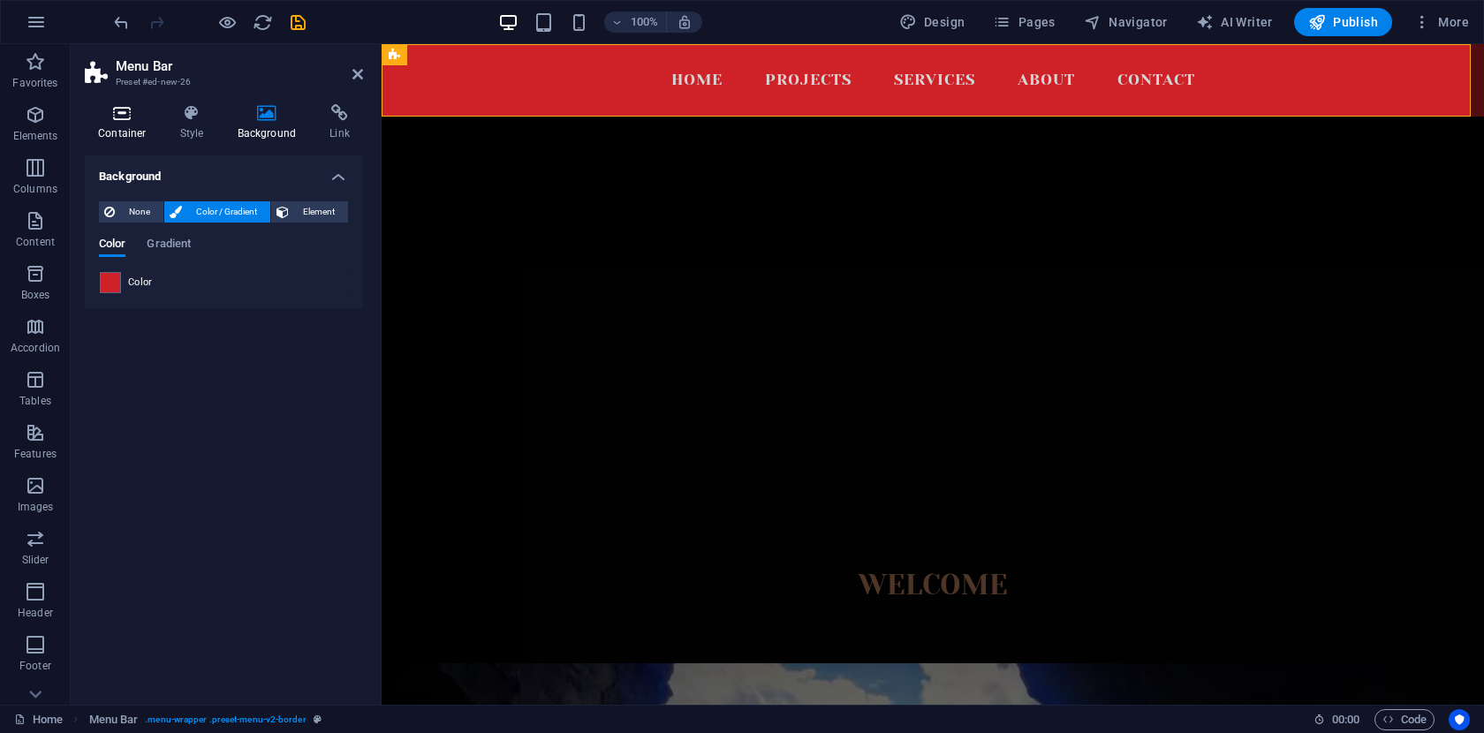
click at [122, 123] on h4 "Container" at bounding box center [126, 122] width 82 height 37
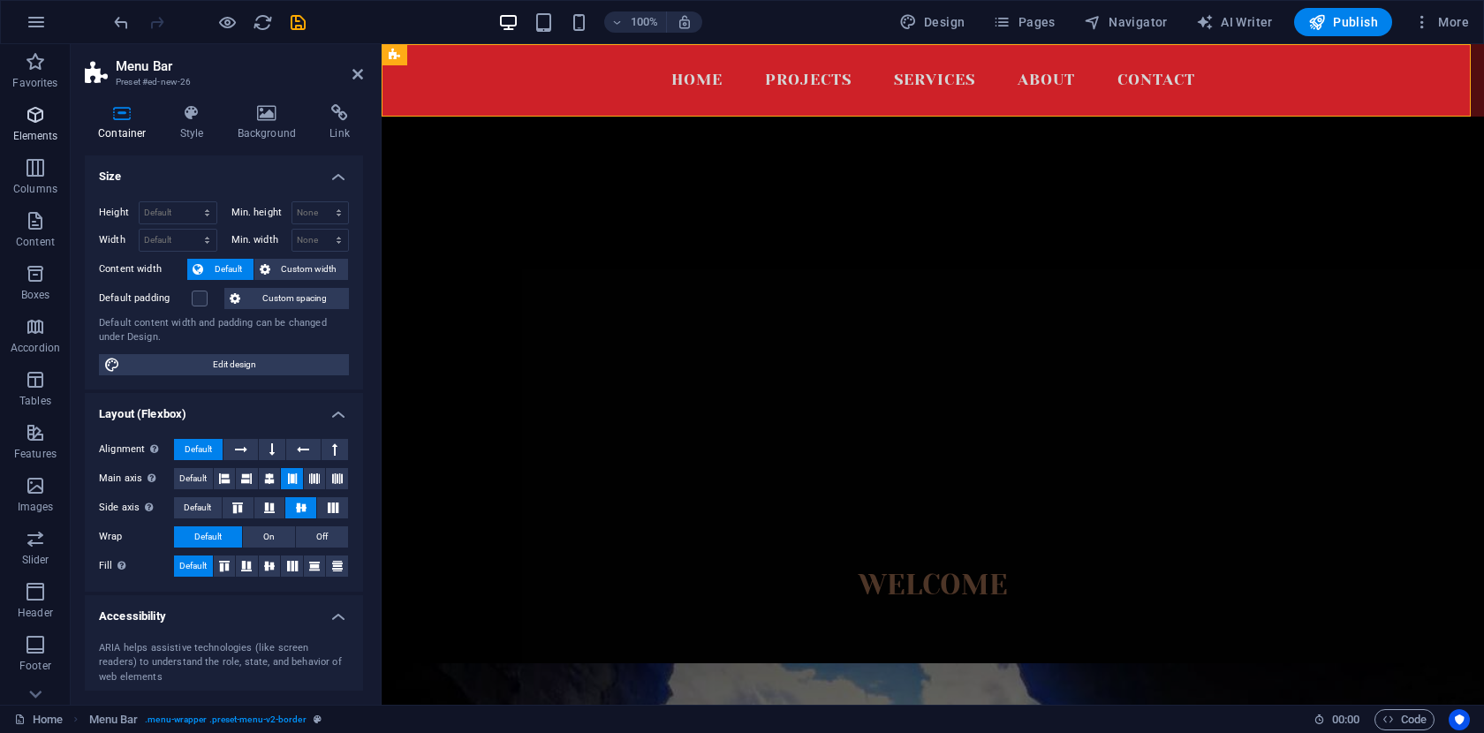
click at [40, 114] on icon "button" at bounding box center [35, 114] width 21 height 21
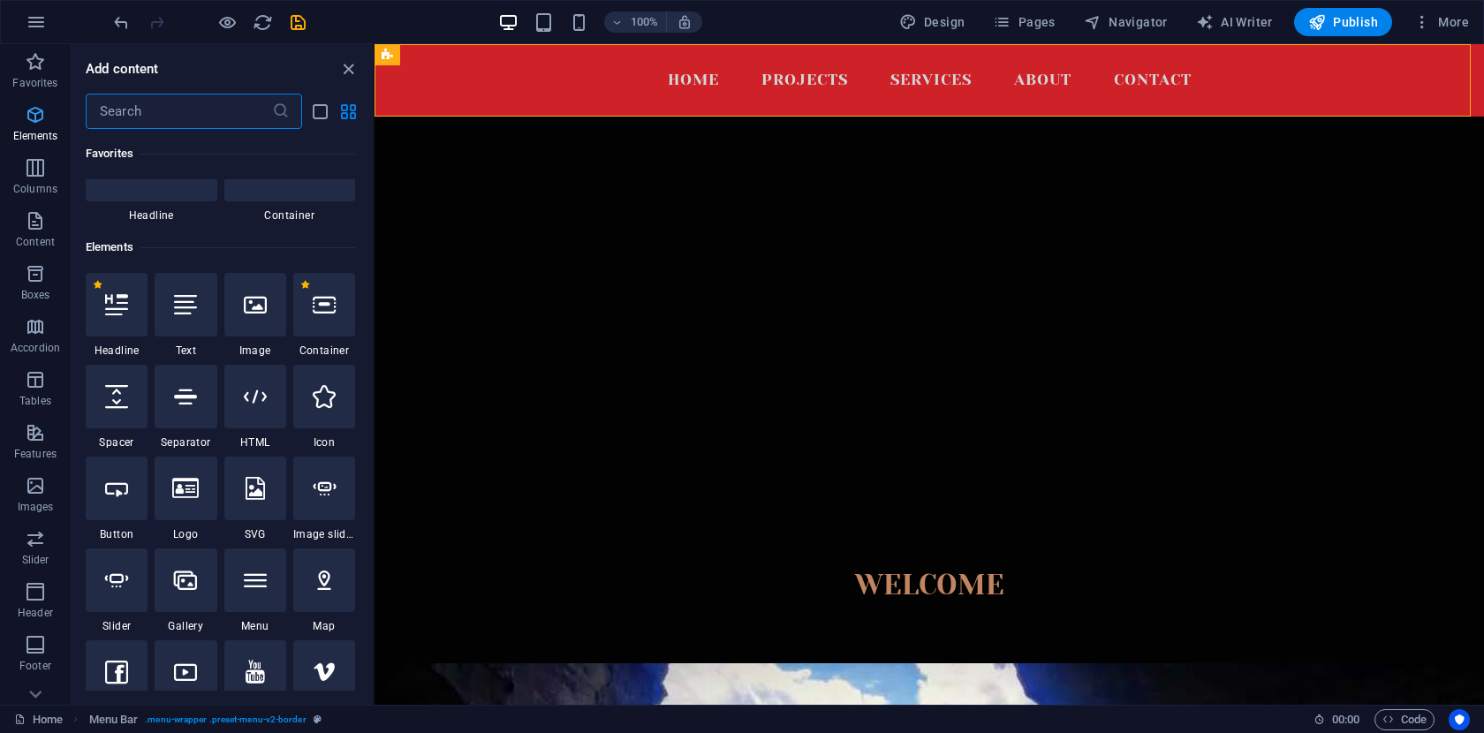
scroll to position [188, 0]
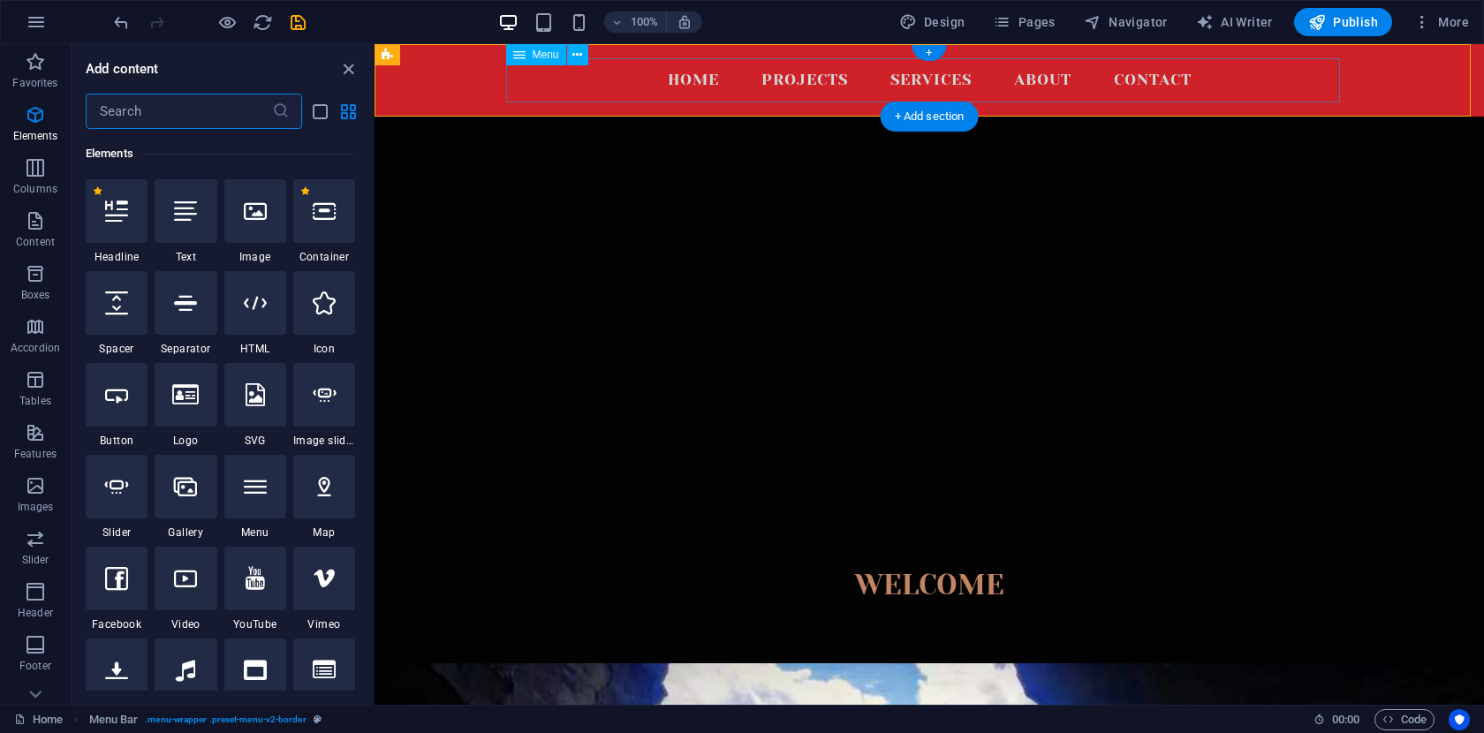
click at [748, 73] on nav "Home Projects Services About Contact" at bounding box center [929, 80] width 834 height 44
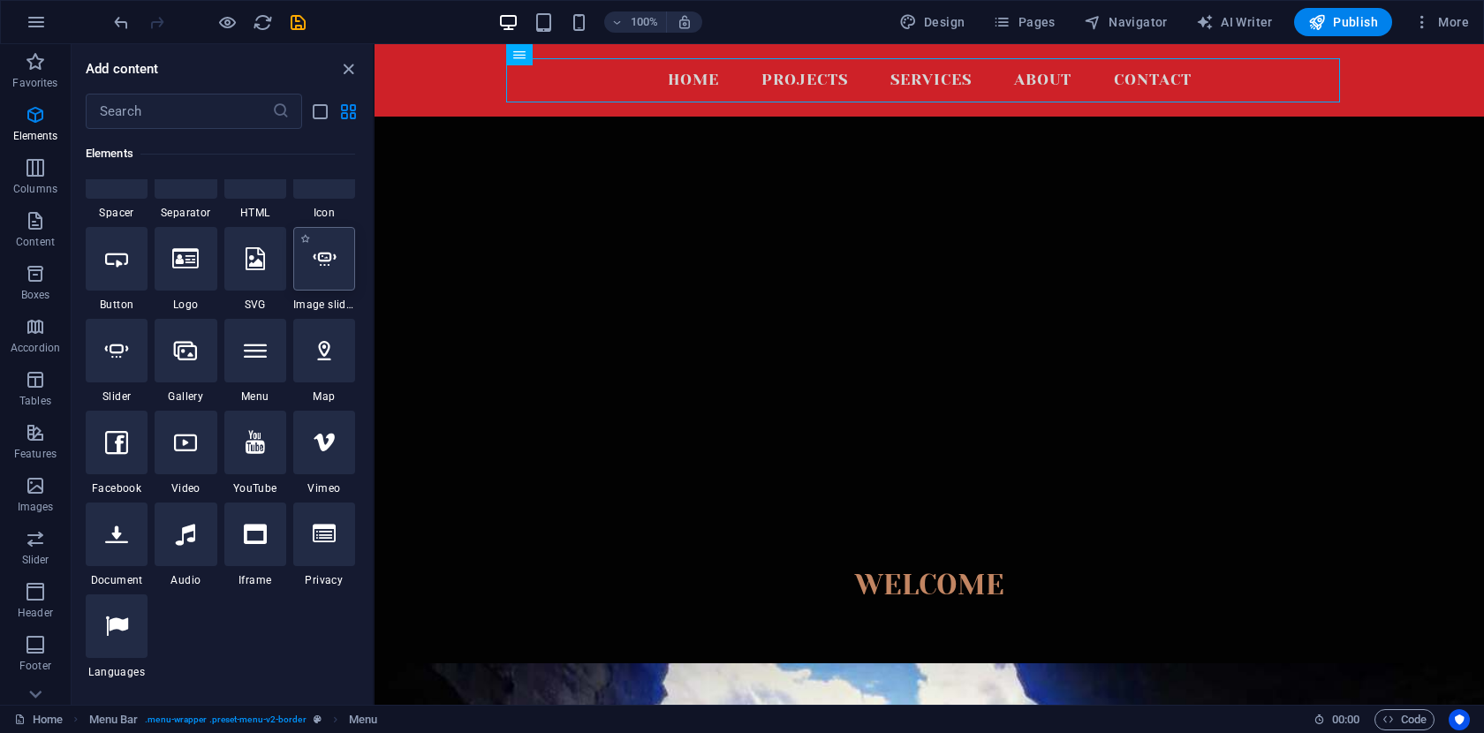
scroll to position [322, 0]
click at [34, 591] on icon "button" at bounding box center [35, 591] width 21 height 21
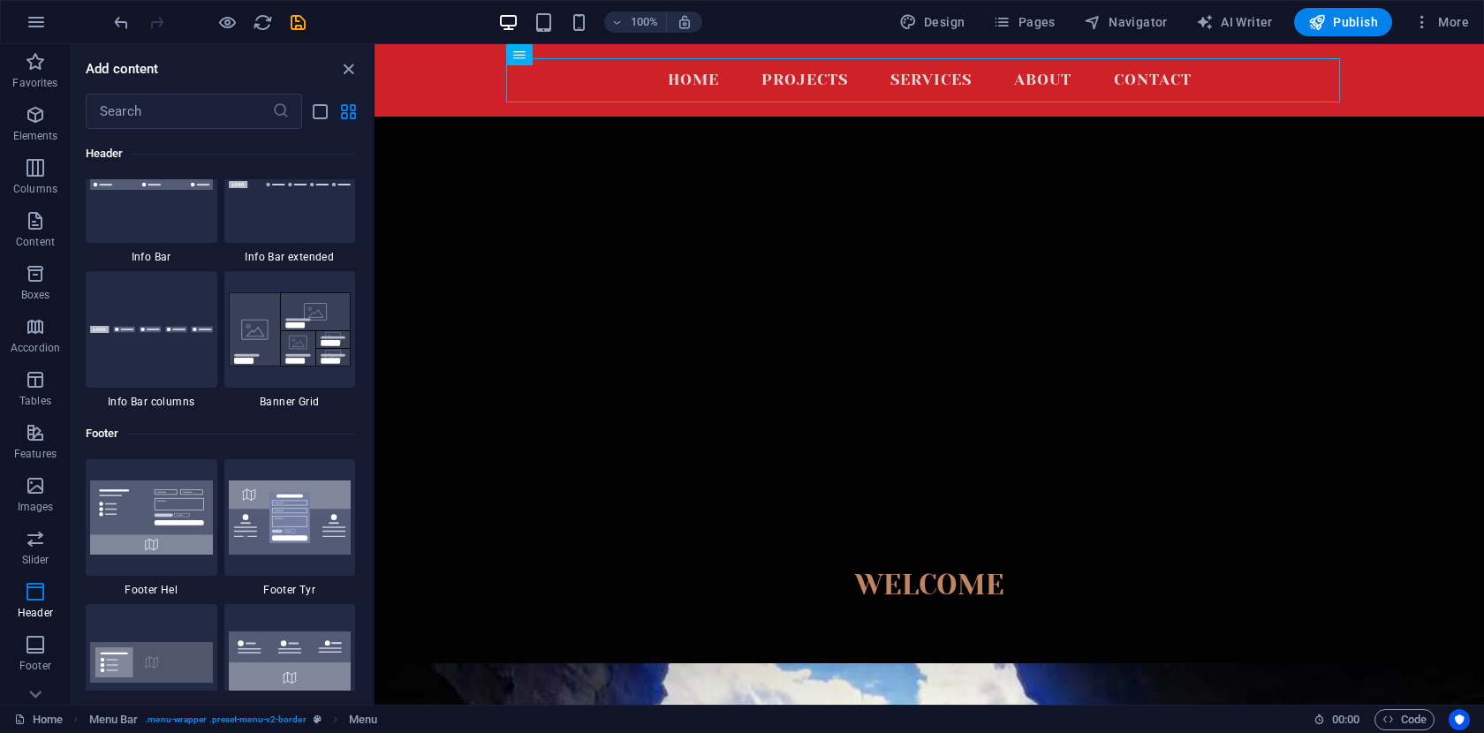
scroll to position [11415, 0]
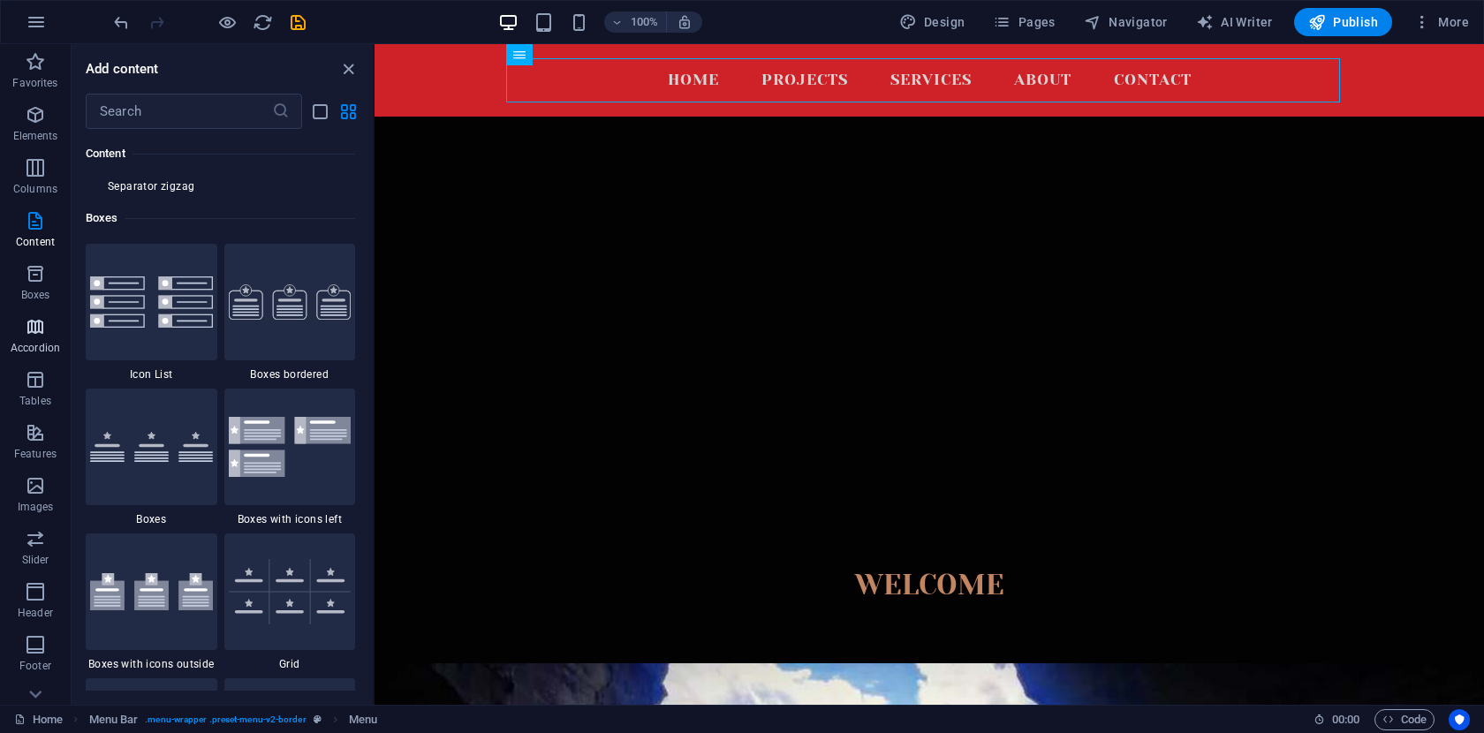
click at [36, 330] on icon "button" at bounding box center [35, 326] width 21 height 21
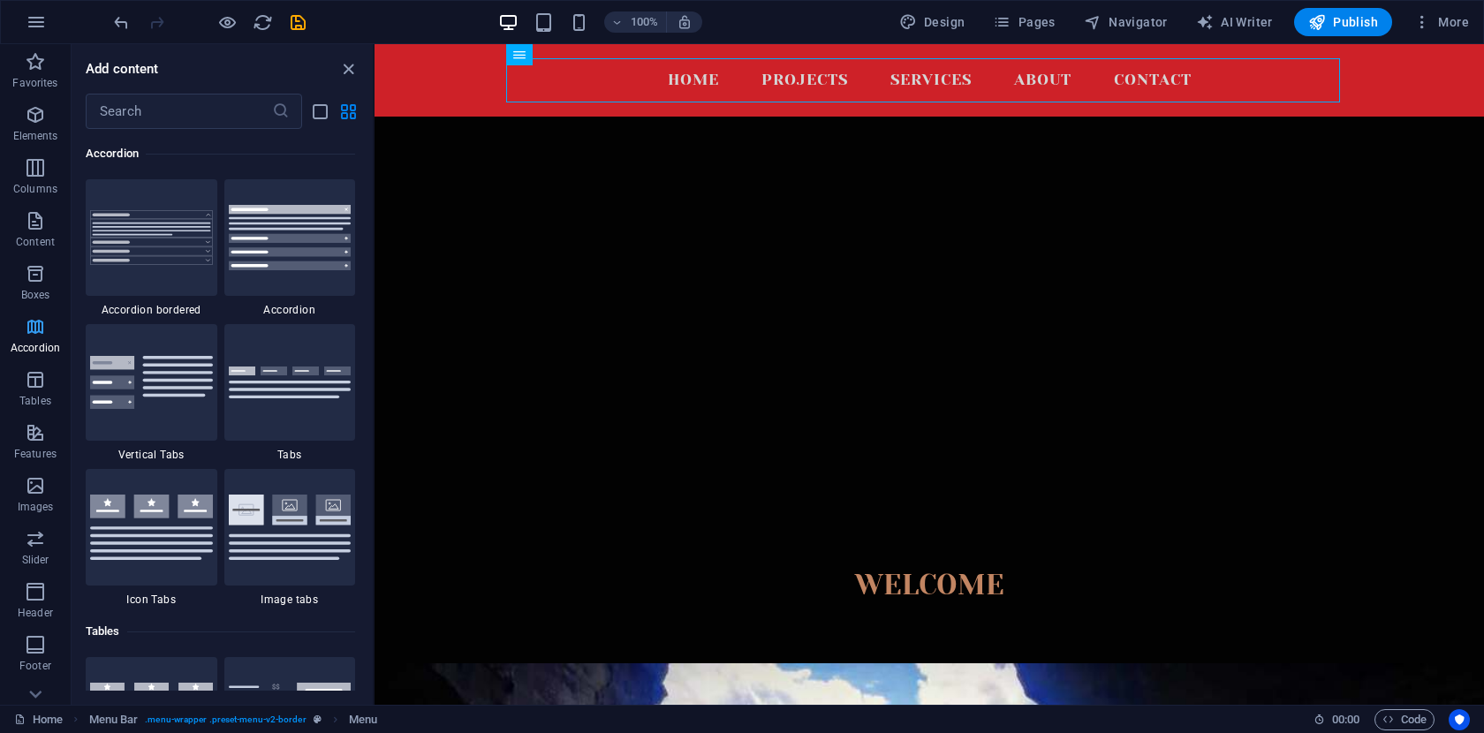
scroll to position [5639, 0]
click at [41, 125] on icon "button" at bounding box center [35, 114] width 21 height 21
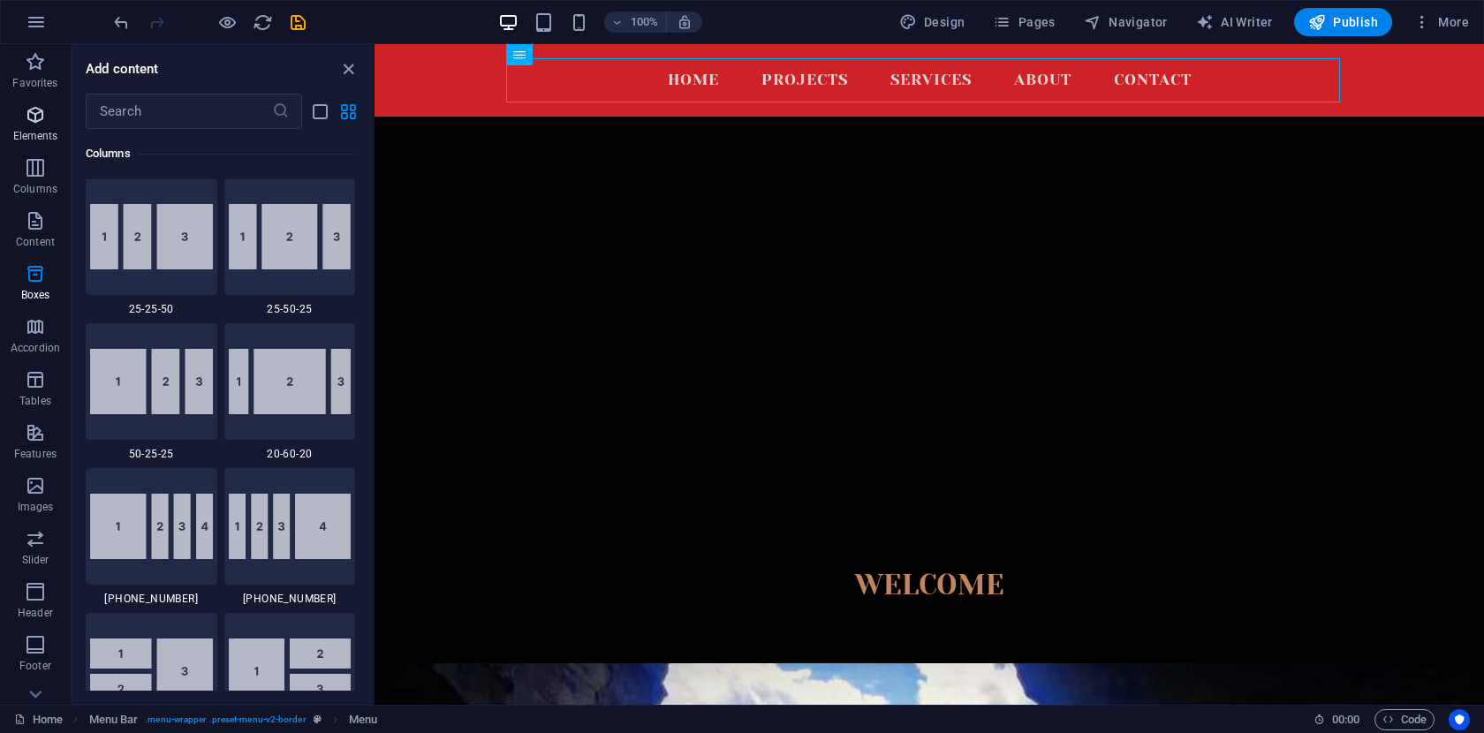
scroll to position [188, 0]
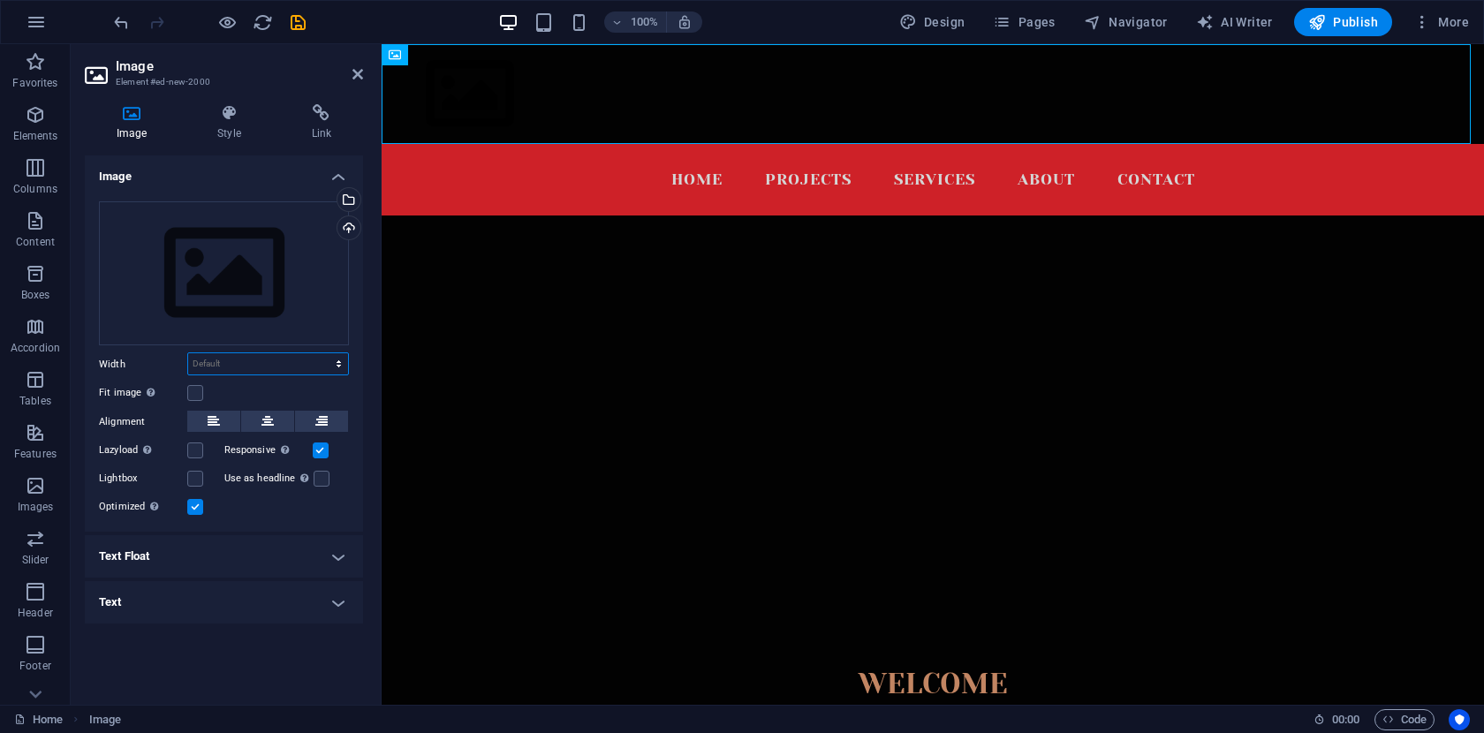
click at [332, 358] on select "Default auto px rem % em vh vw" at bounding box center [268, 363] width 160 height 21
click at [188, 353] on select "Default auto px rem % em vh vw" at bounding box center [268, 363] width 160 height 21
select select "DISABLED_OPTION_VALUE"
click at [349, 202] on div "Select files from the file manager, stock photos, or upload file(s)" at bounding box center [347, 201] width 26 height 26
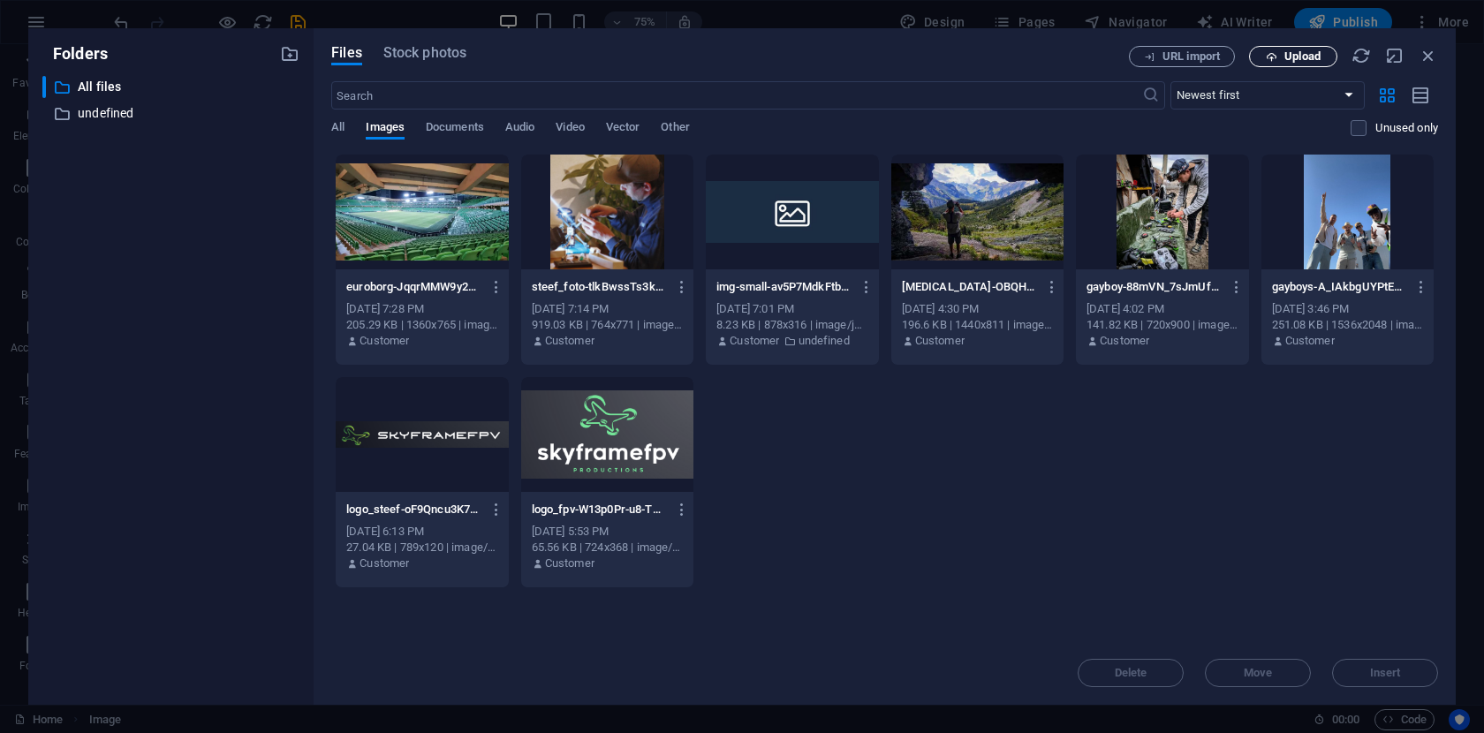
click at [1305, 56] on span "Upload" at bounding box center [1302, 56] width 36 height 11
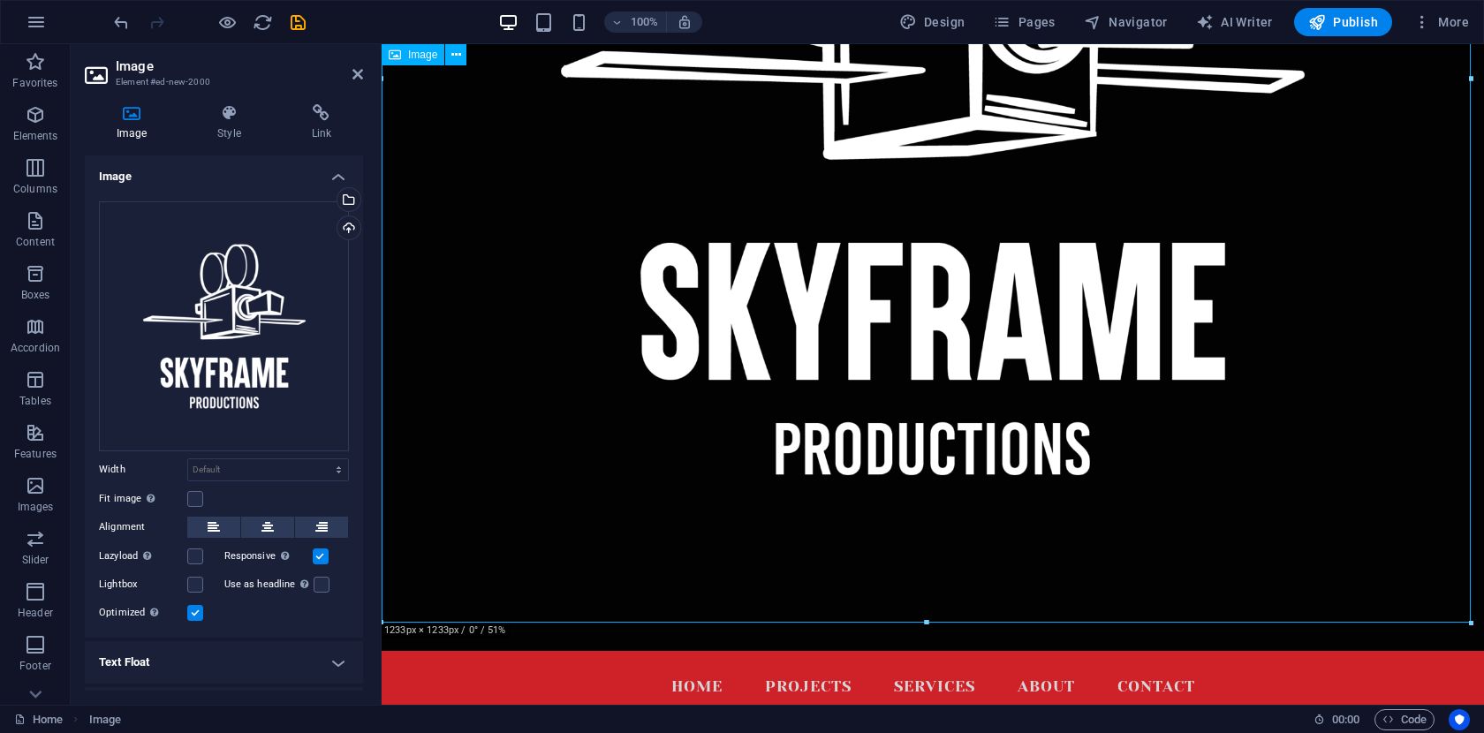
scroll to position [510, 0]
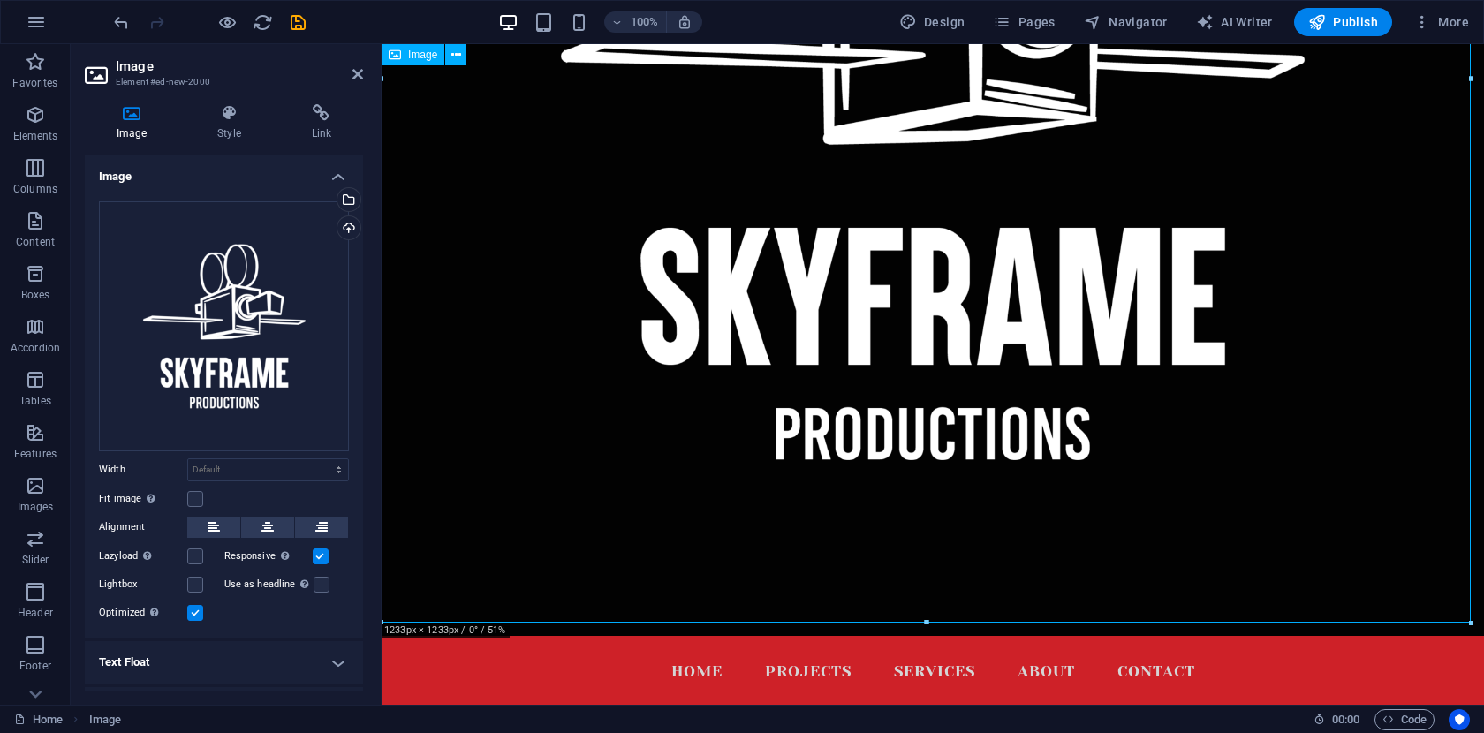
drag, startPoint x: 1306, startPoint y: 664, endPoint x: 934, endPoint y: 391, distance: 461.9
click at [321, 578] on label at bounding box center [322, 585] width 16 height 16
click at [0, 0] on input "Use as headline The image will be wrapped in an H1 headline tag. Useful for giv…" at bounding box center [0, 0] width 0 height 0
click at [317, 550] on label at bounding box center [321, 556] width 16 height 16
click at [0, 0] on input "Responsive Automatically load retina image and smartphone optimized sizes." at bounding box center [0, 0] width 0 height 0
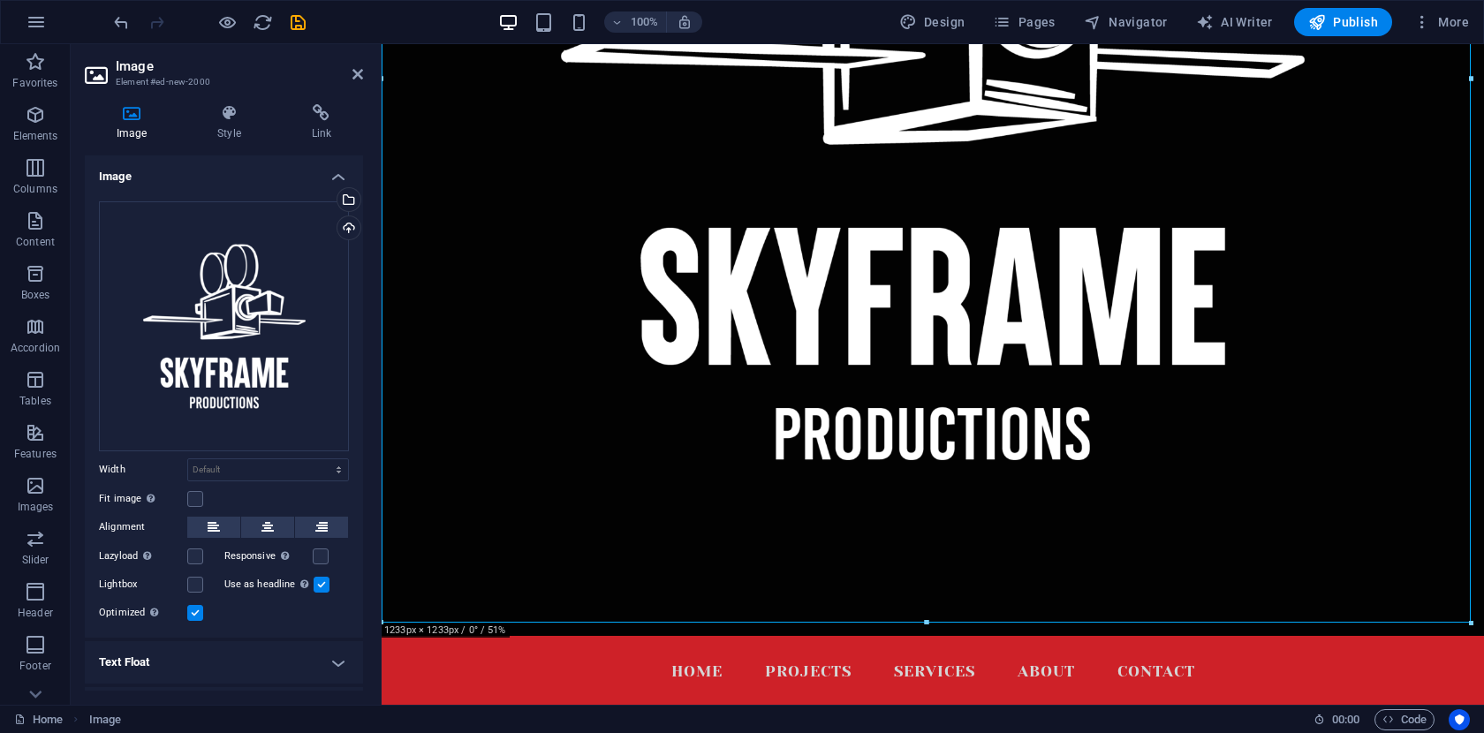
click at [321, 579] on label at bounding box center [322, 585] width 16 height 16
click at [0, 0] on input "Use as headline The image will be wrapped in an H1 headline tag. Useful for giv…" at bounding box center [0, 0] width 0 height 0
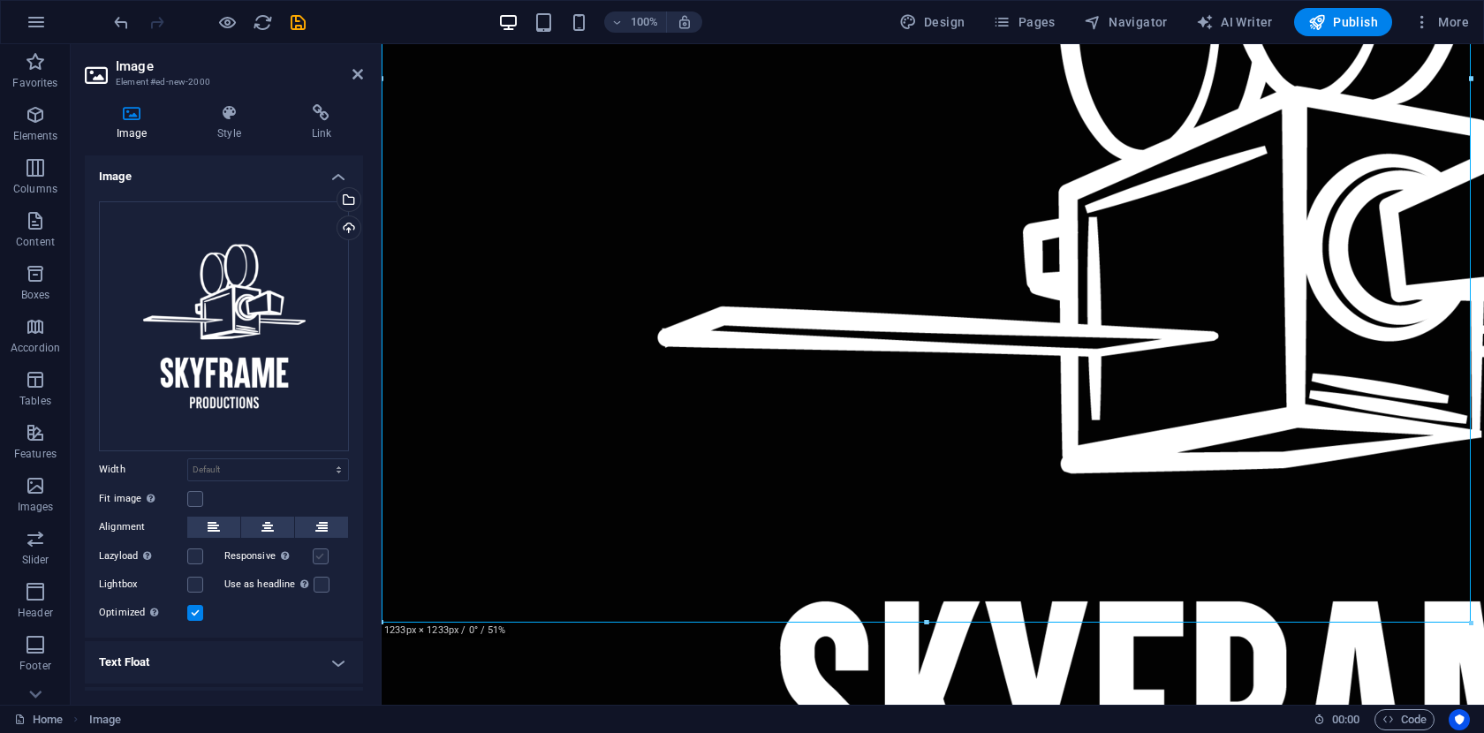
click at [321, 558] on label at bounding box center [321, 556] width 16 height 16
click at [0, 0] on input "Responsive Automatically load retina image and smartphone optimized sizes." at bounding box center [0, 0] width 0 height 0
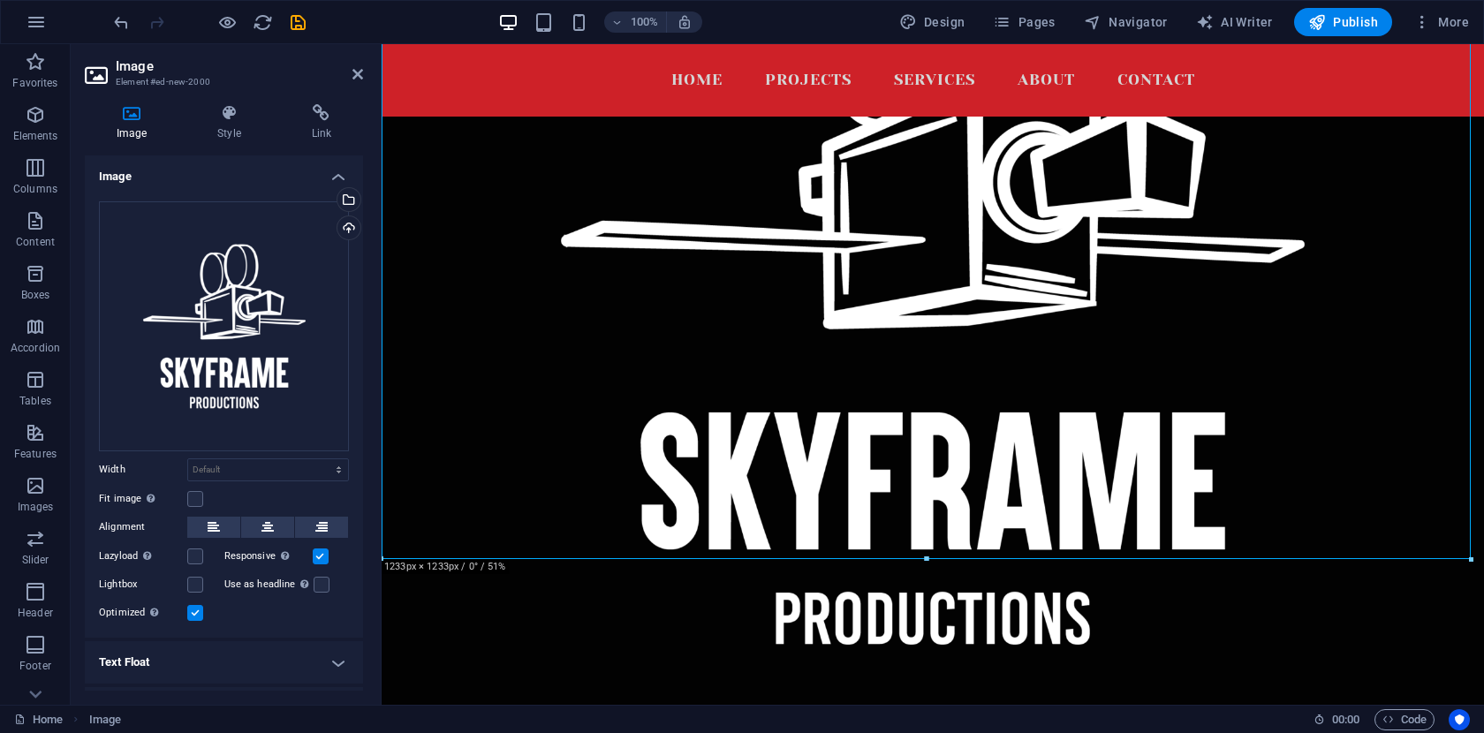
scroll to position [122, 0]
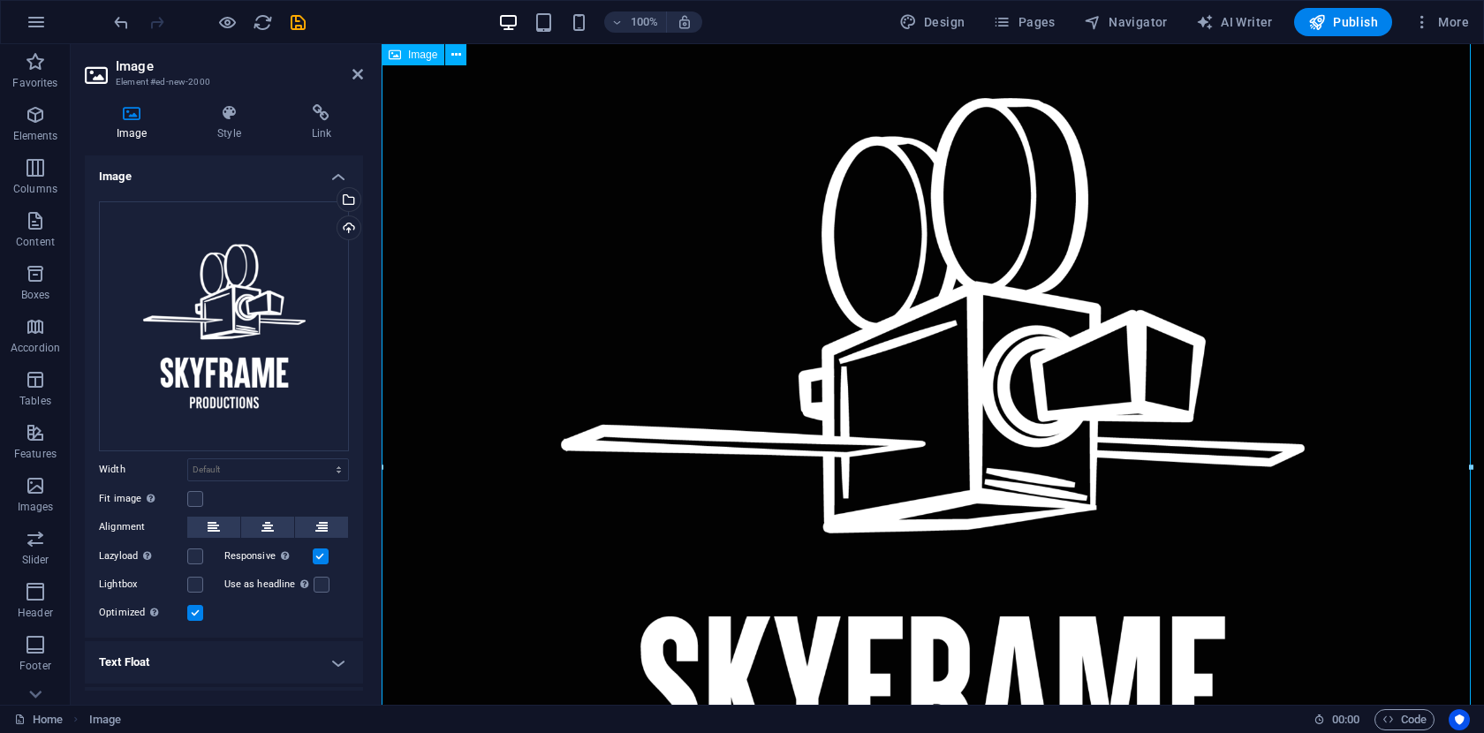
click at [898, 358] on figure at bounding box center [933, 473] width 1102 height 1102
click at [452, 58] on icon at bounding box center [456, 55] width 10 height 19
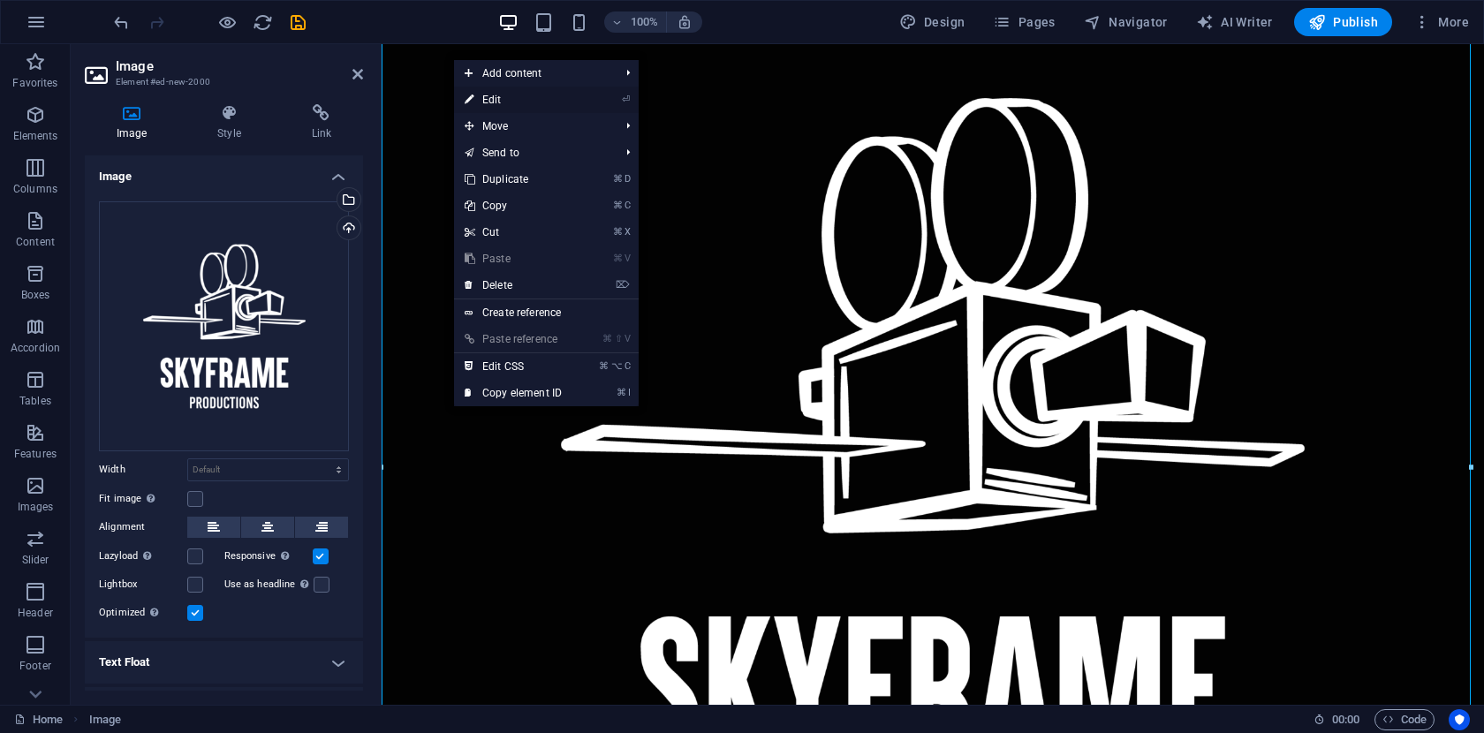
click at [530, 96] on link "⏎ Edit" at bounding box center [513, 100] width 118 height 26
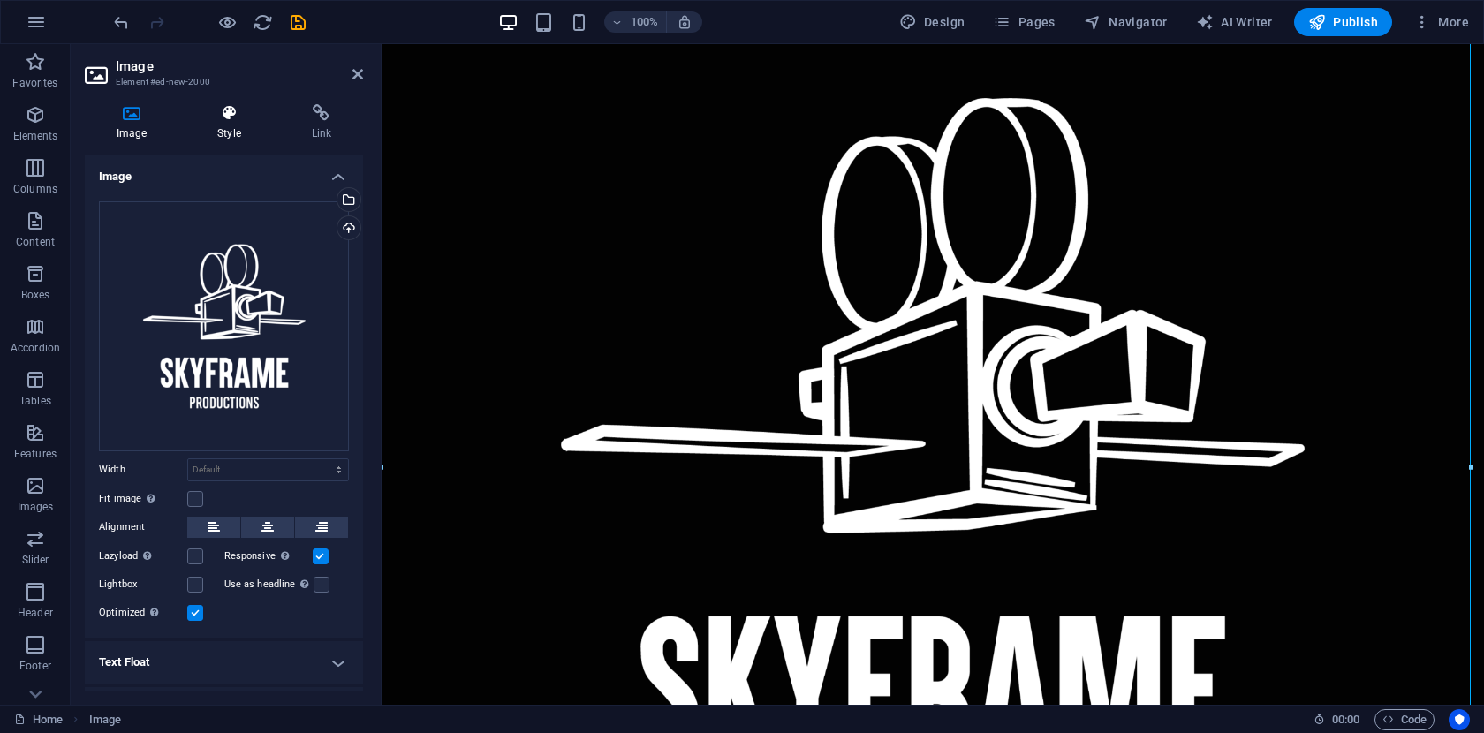
click at [229, 117] on icon at bounding box center [228, 113] width 87 height 18
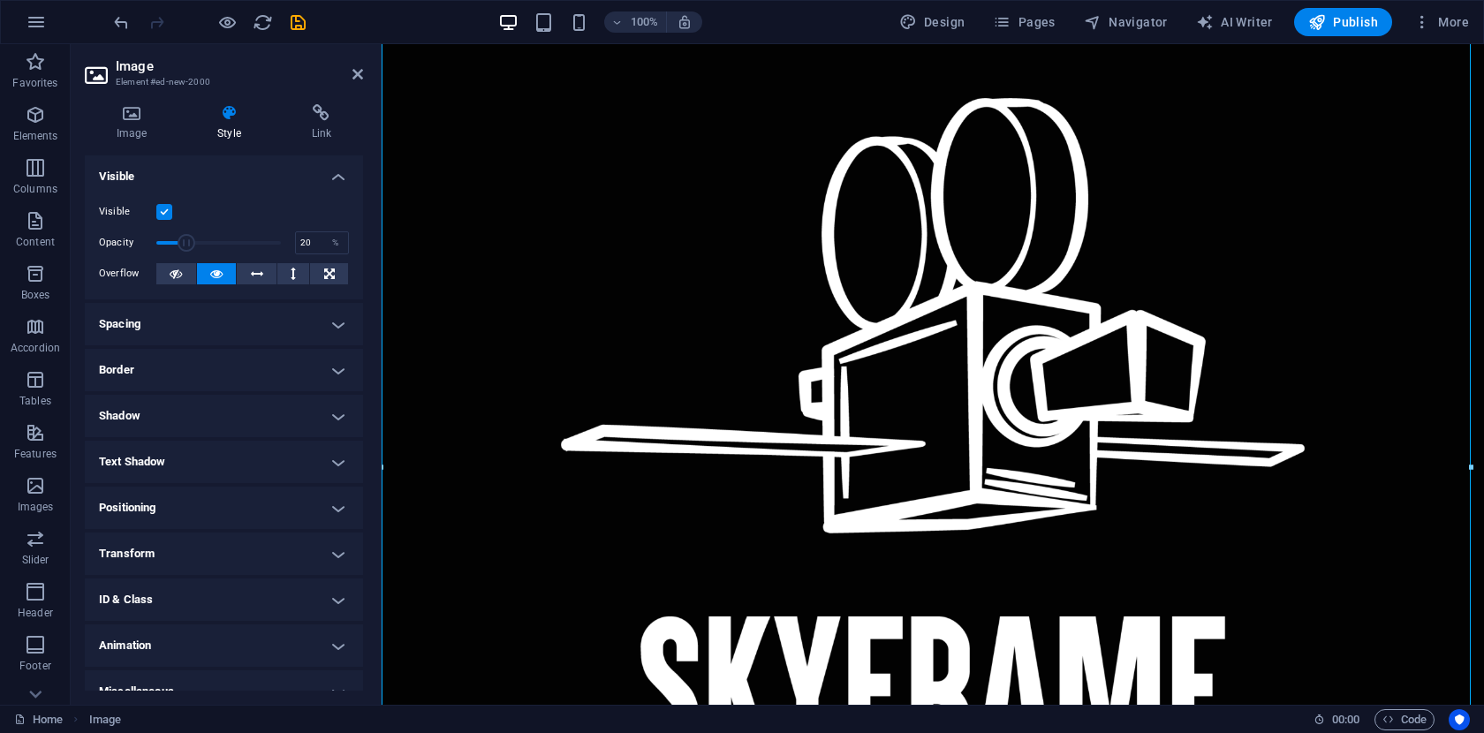
drag, startPoint x: 271, startPoint y: 240, endPoint x: 178, endPoint y: 238, distance: 92.8
click at [178, 238] on span at bounding box center [187, 243] width 18 height 18
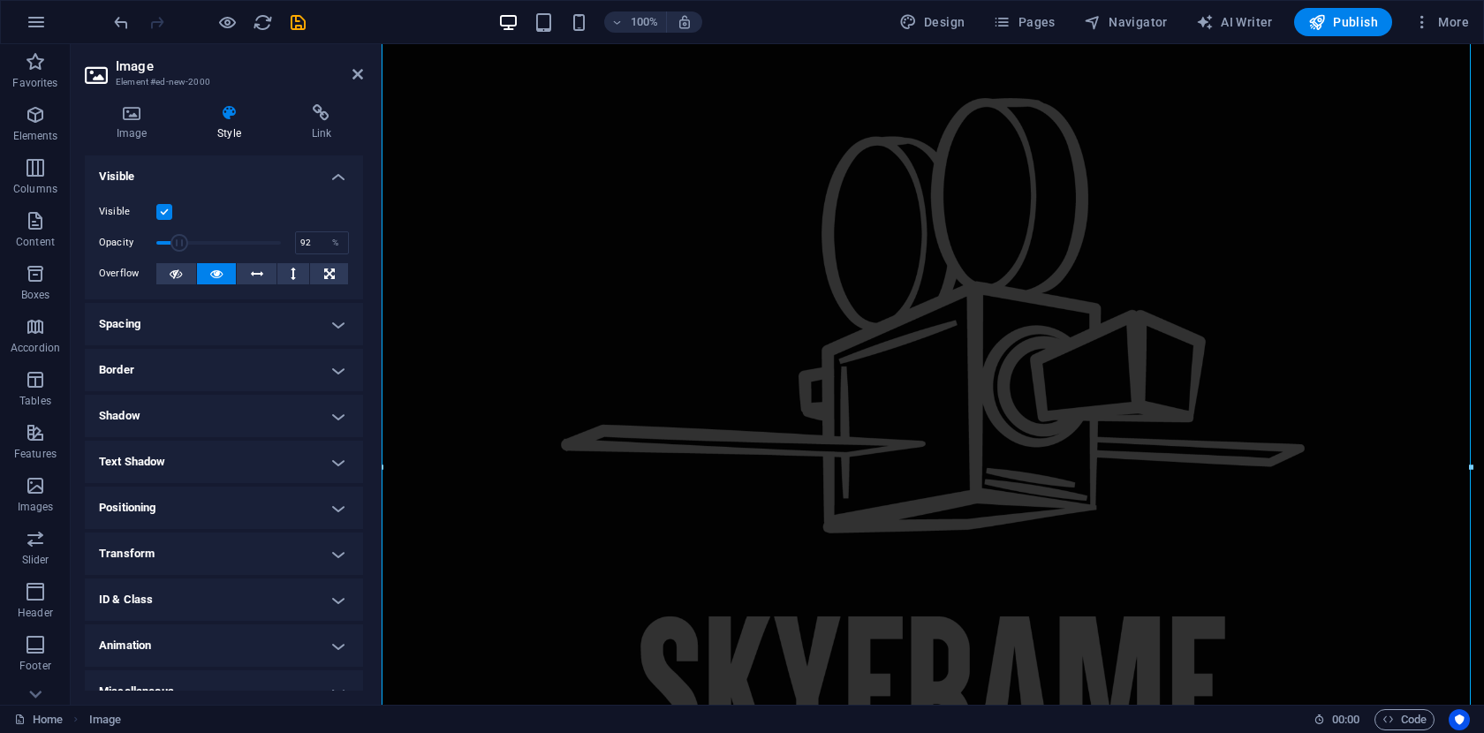
type input "100"
drag, startPoint x: 178, startPoint y: 238, endPoint x: 349, endPoint y: 233, distance: 170.5
click at [349, 233] on div "Visible Opacity 100 % Overflow" at bounding box center [224, 243] width 278 height 112
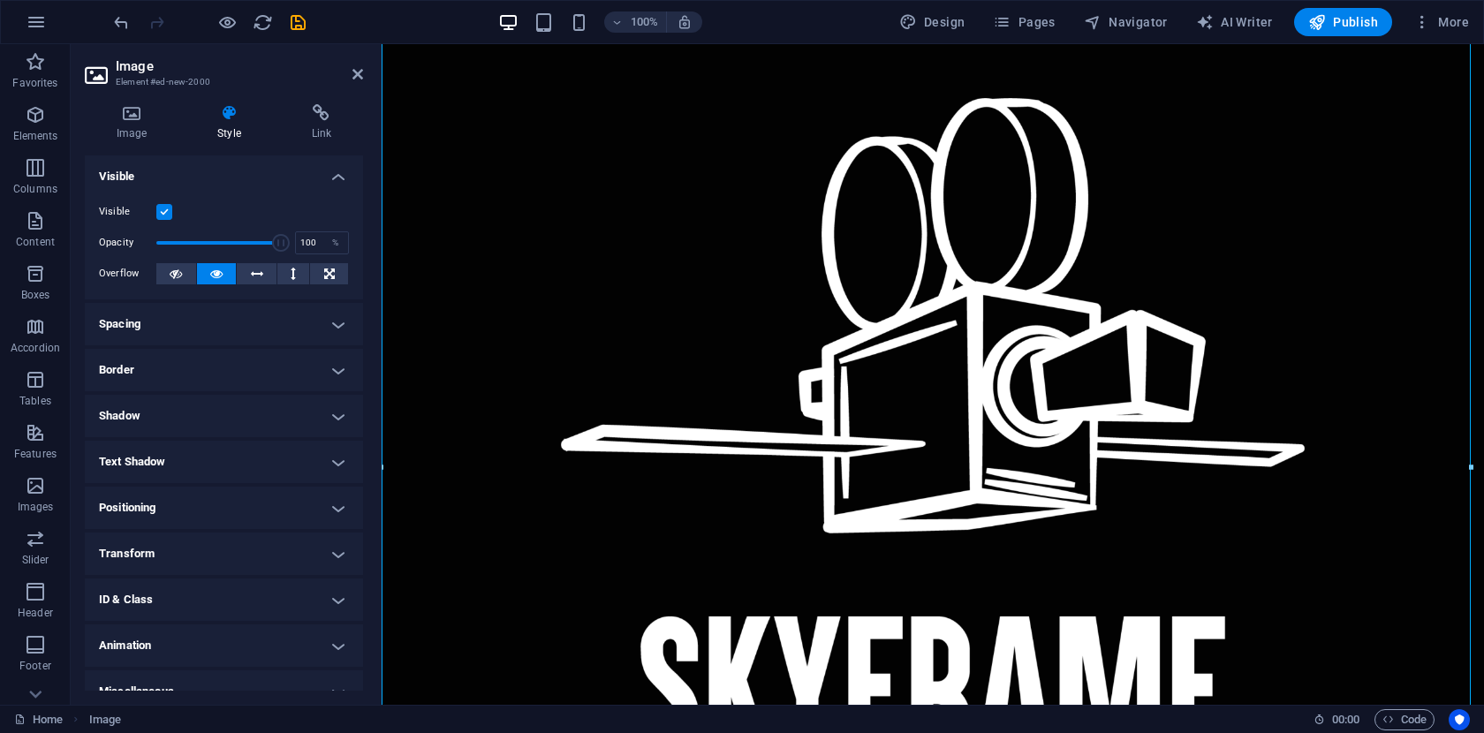
click at [332, 320] on h4 "Spacing" at bounding box center [224, 324] width 278 height 42
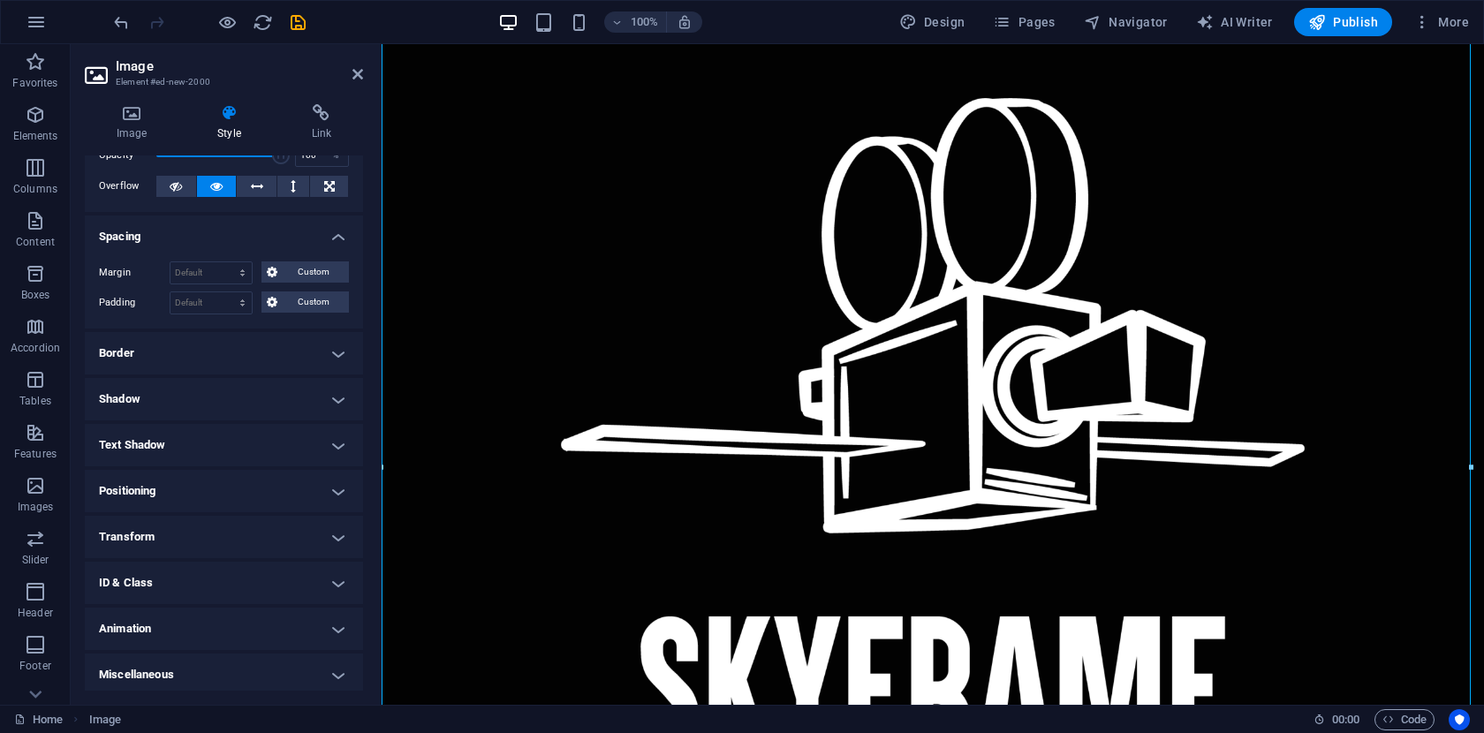
scroll to position [92, 0]
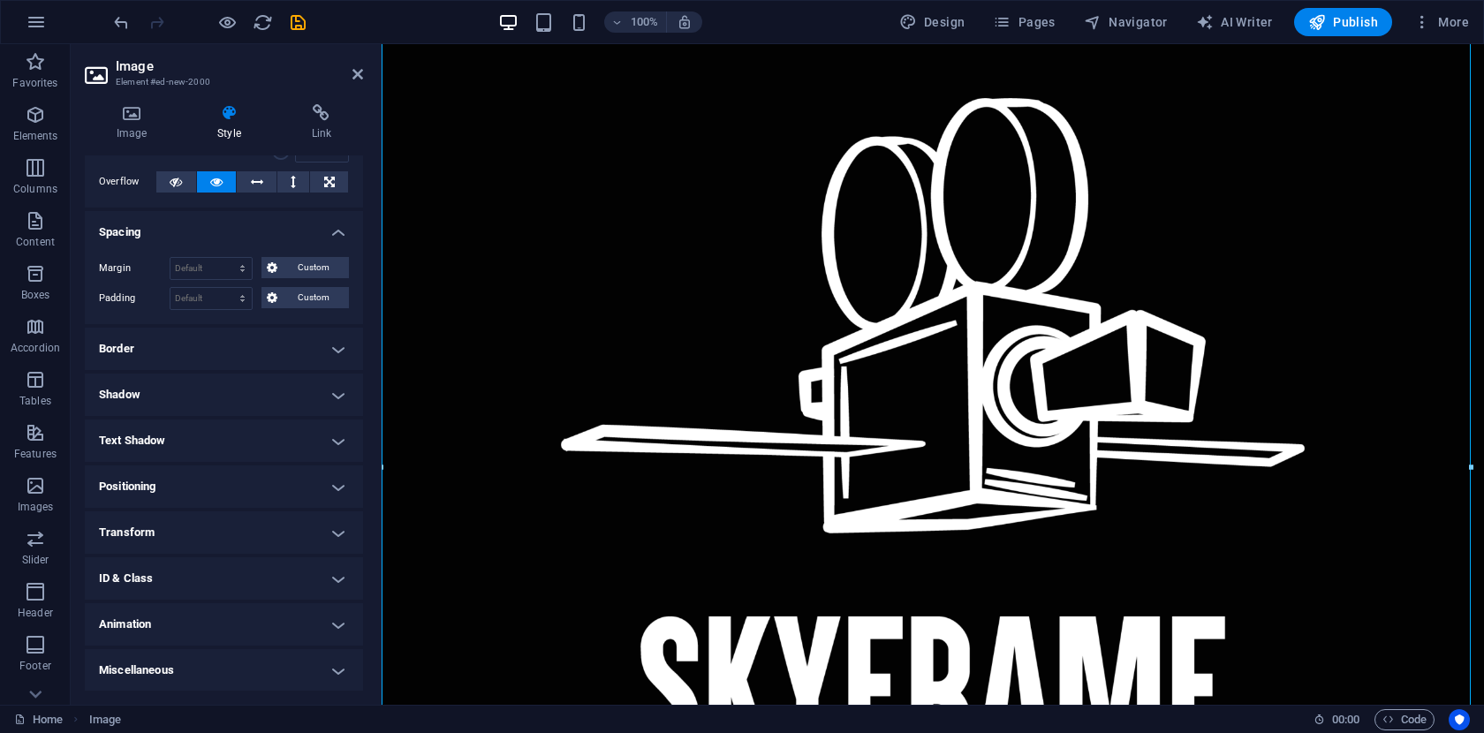
click at [320, 529] on h4 "Transform" at bounding box center [224, 532] width 278 height 42
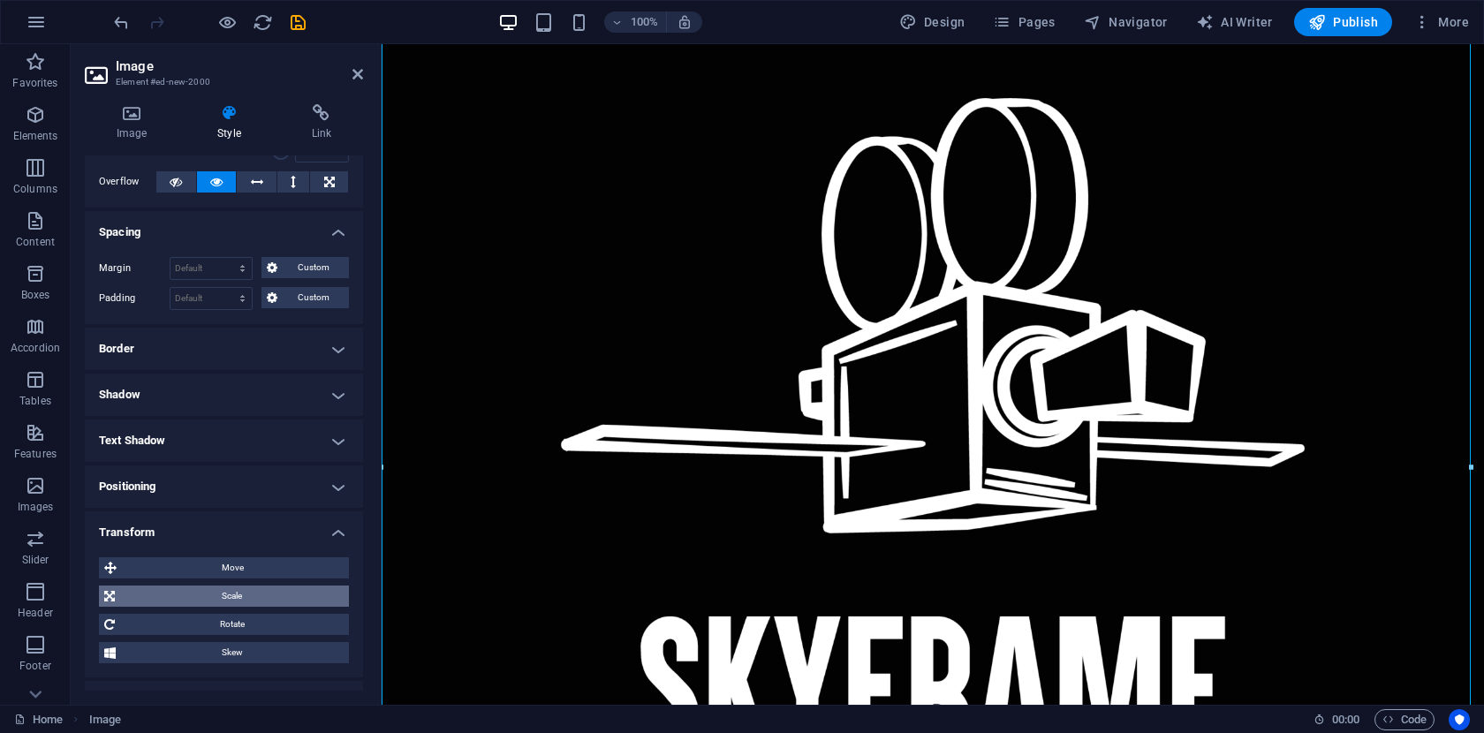
click at [239, 595] on span "Scale" at bounding box center [231, 596] width 223 height 21
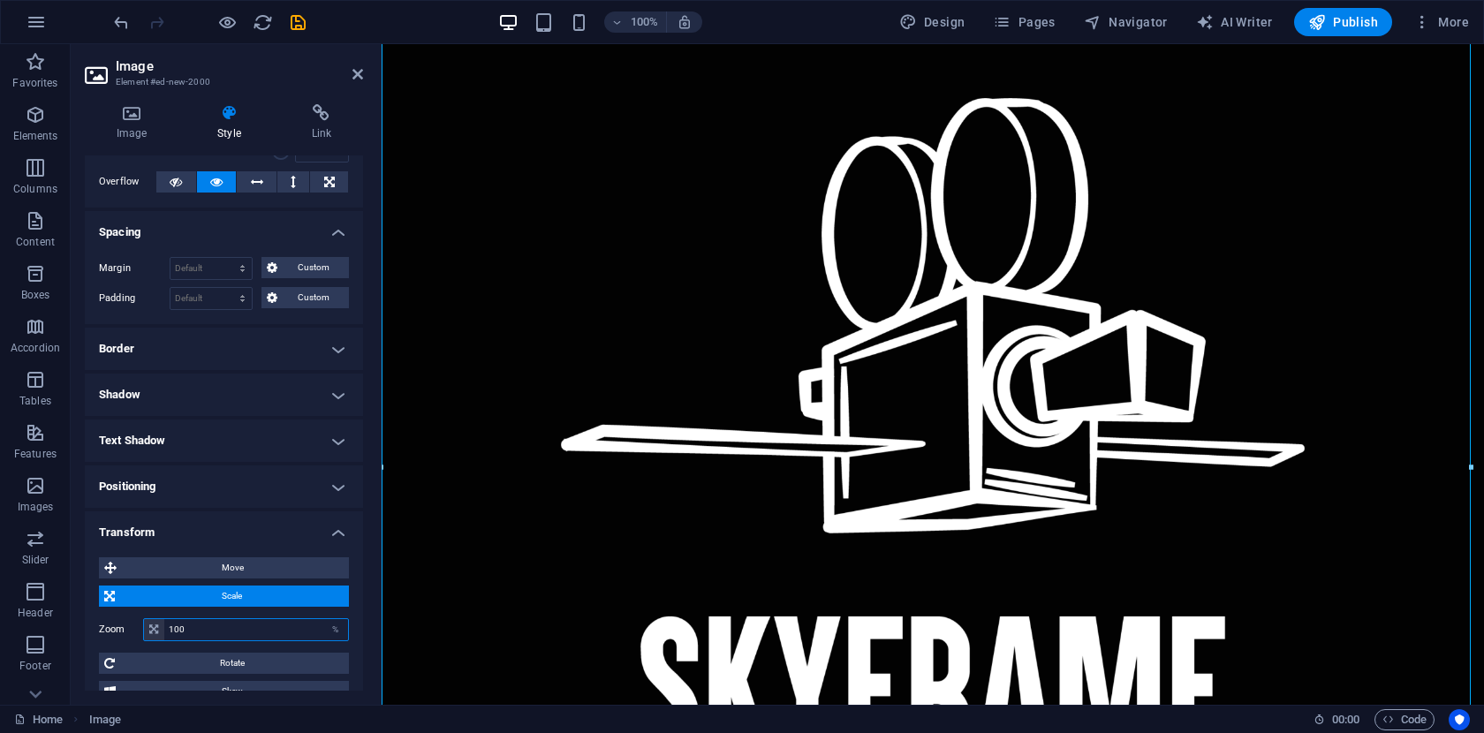
drag, startPoint x: 208, startPoint y: 631, endPoint x: 124, endPoint y: 628, distance: 84.8
click at [124, 628] on div "Zoom 100 %" at bounding box center [224, 629] width 250 height 23
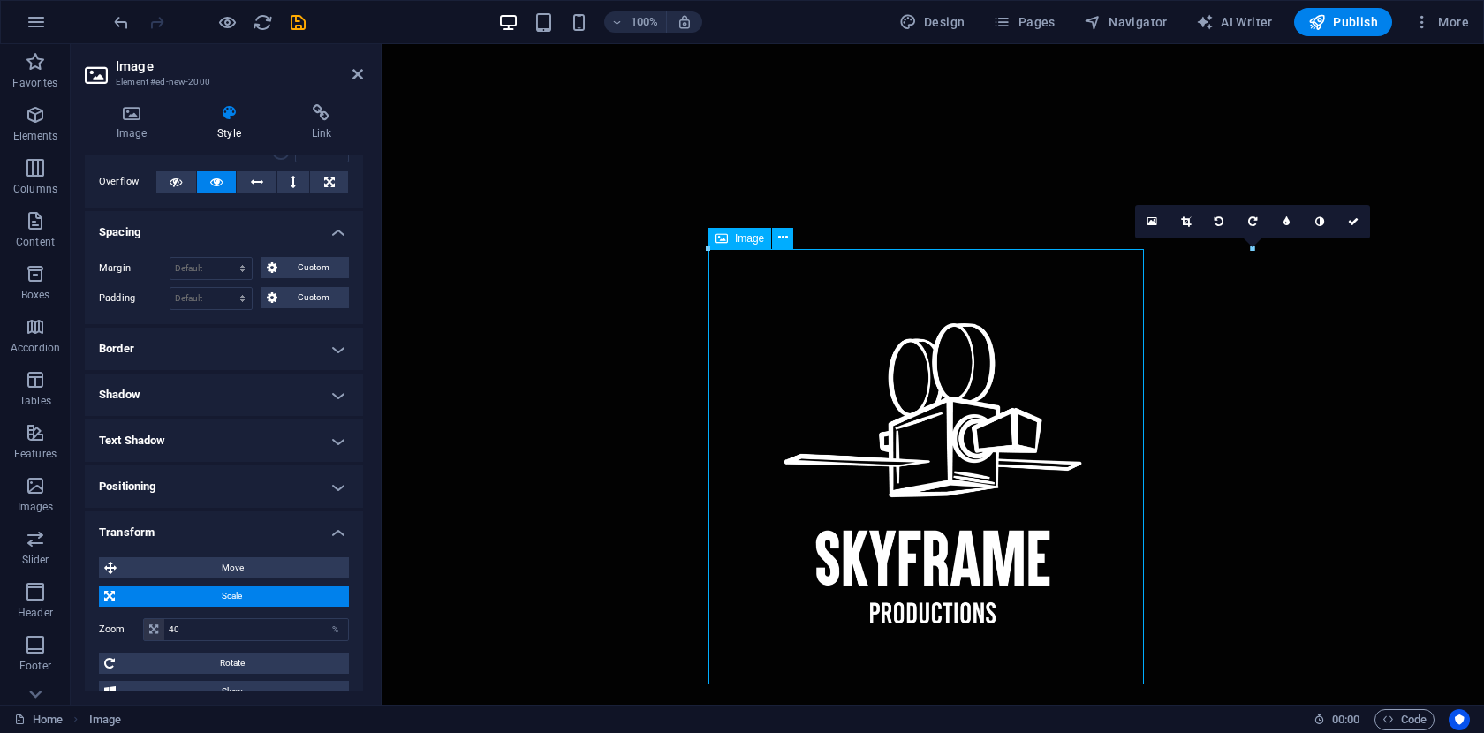
drag, startPoint x: 949, startPoint y: 505, endPoint x: 949, endPoint y: 284, distance: 221.7
click at [949, 284] on figure at bounding box center [932, 473] width 441 height 441
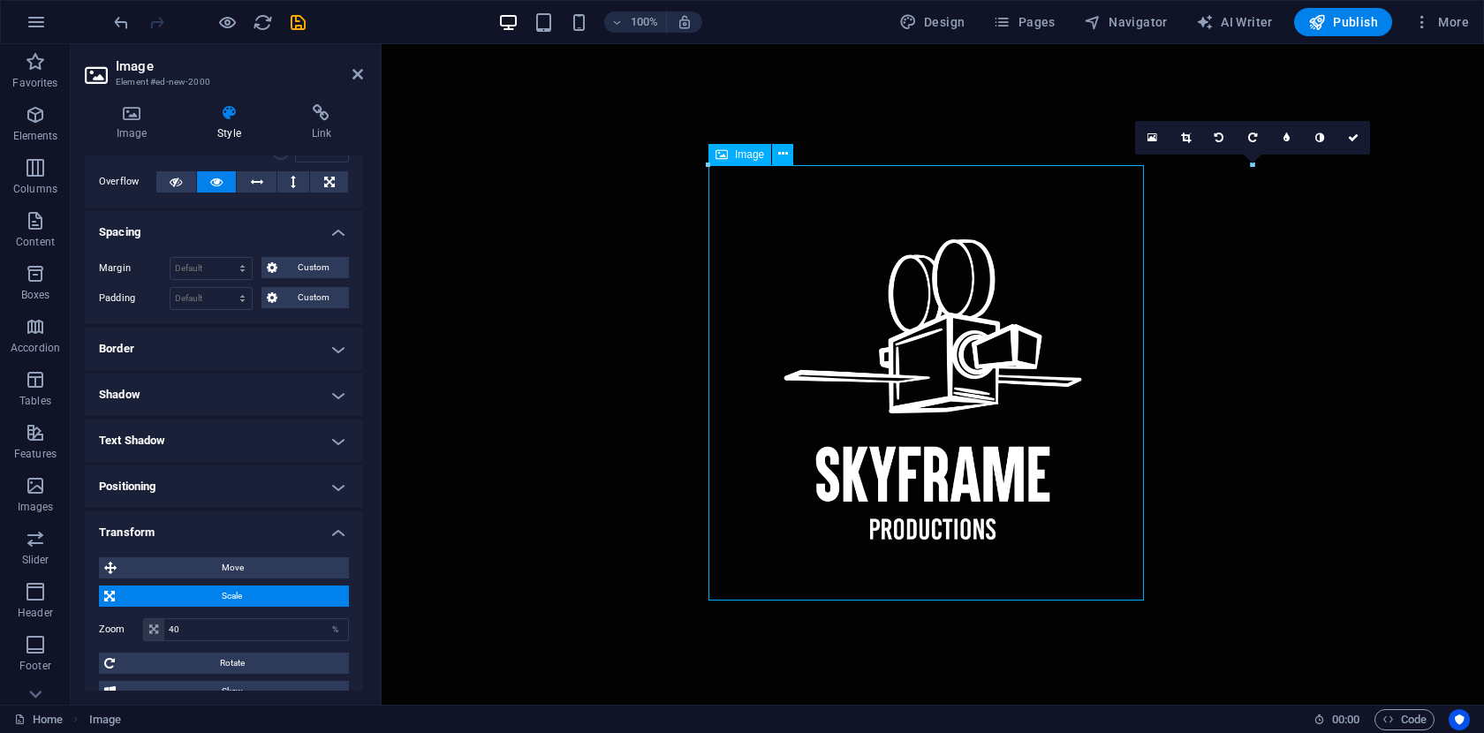
scroll to position [232, 0]
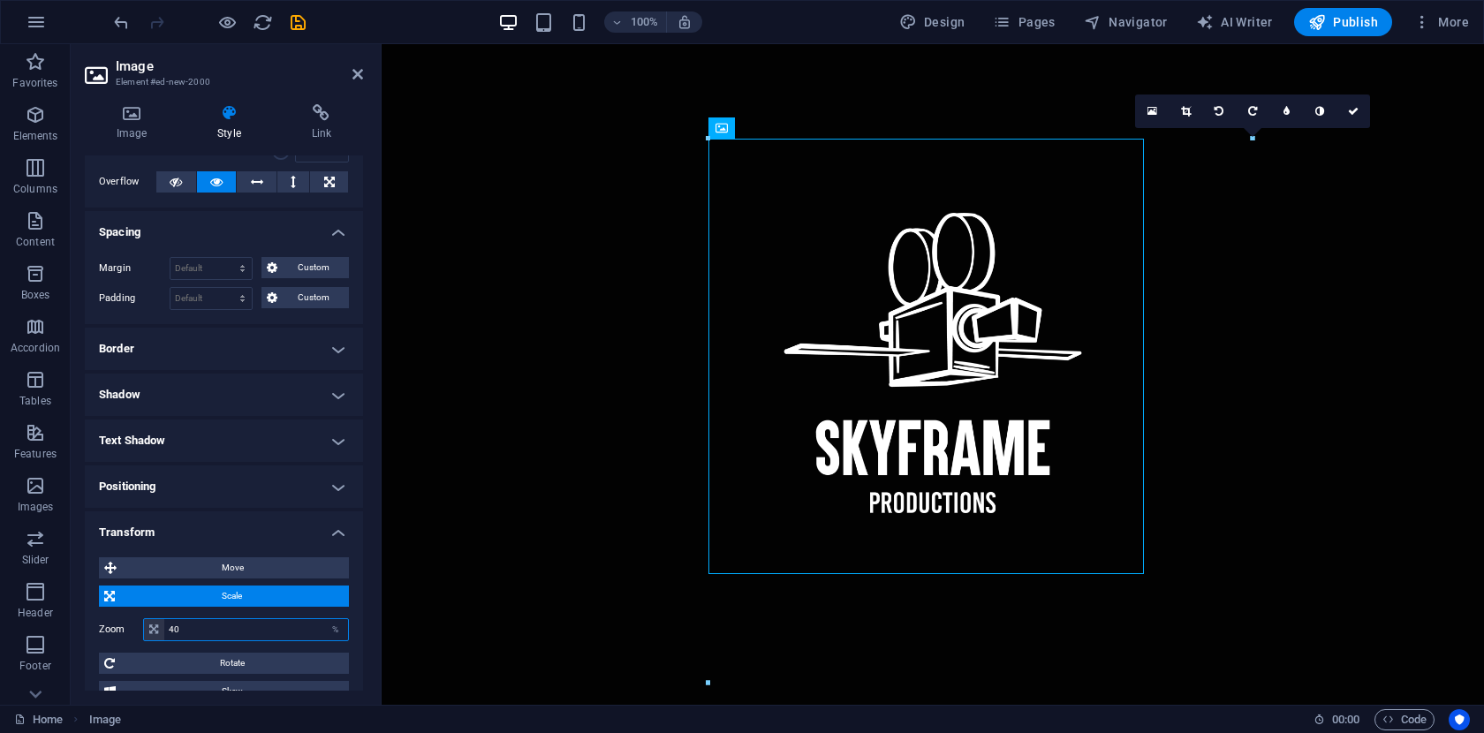
drag, startPoint x: 208, startPoint y: 630, endPoint x: 124, endPoint y: 630, distance: 83.9
click at [124, 630] on div "Zoom 40 %" at bounding box center [224, 629] width 250 height 23
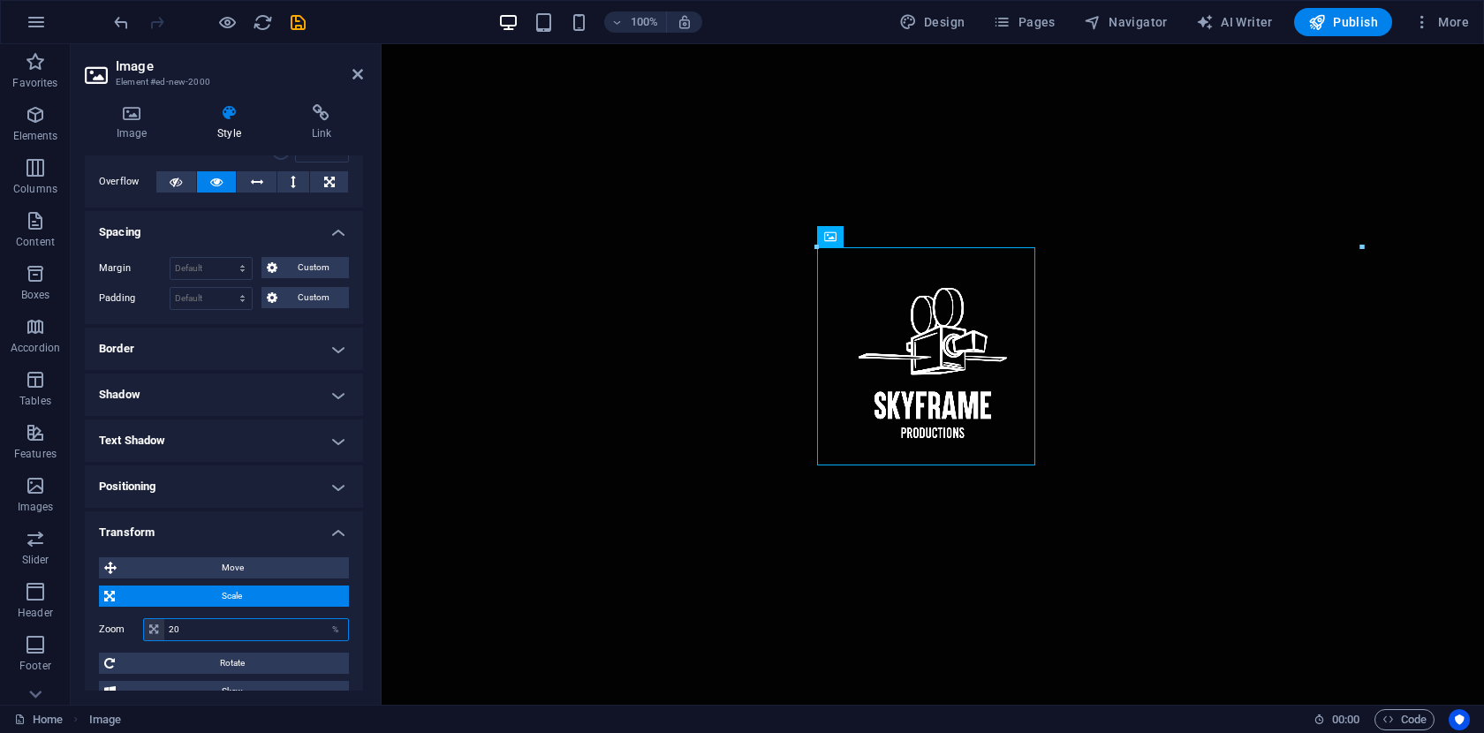
drag, startPoint x: 195, startPoint y: 631, endPoint x: 142, endPoint y: 631, distance: 53.0
click at [143, 631] on div "20 %" at bounding box center [246, 629] width 206 height 23
type input "30"
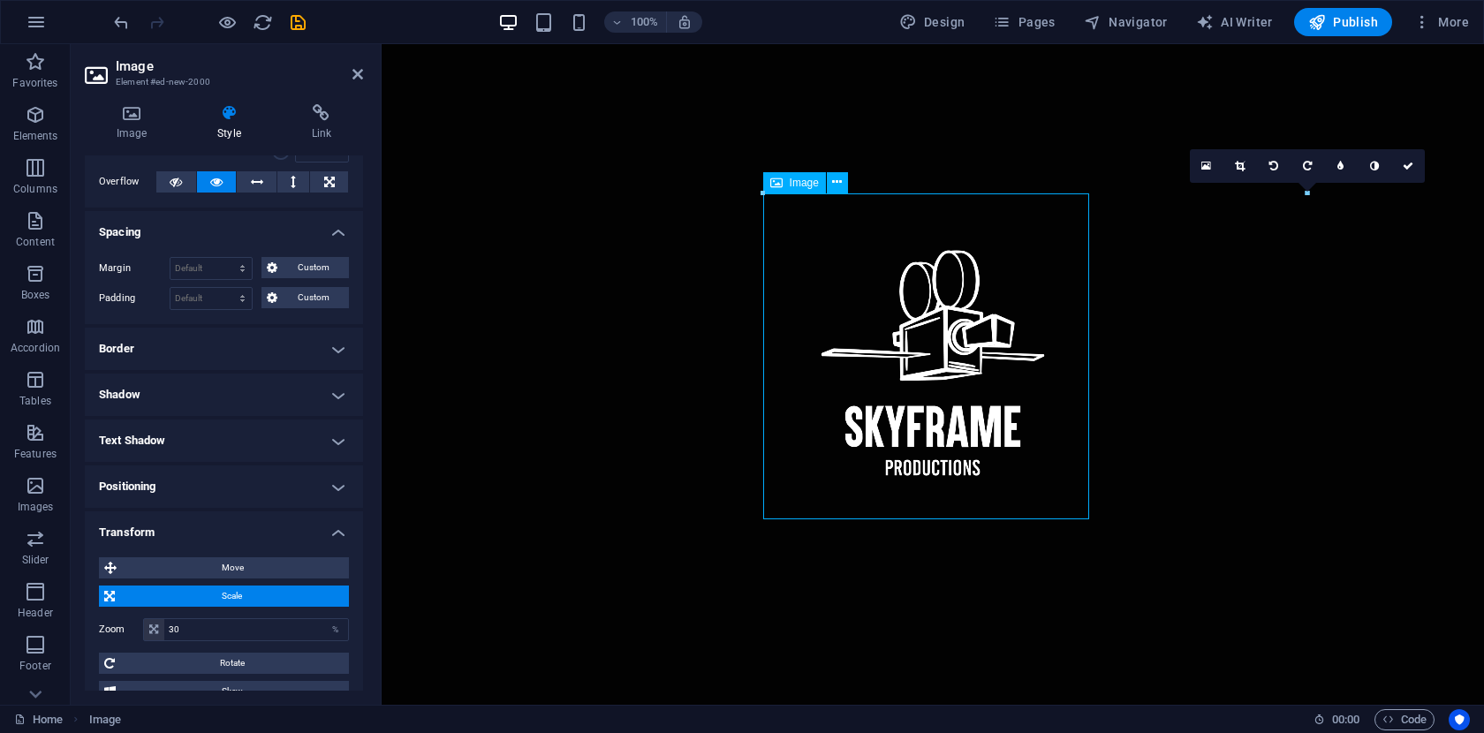
scroll to position [194, 0]
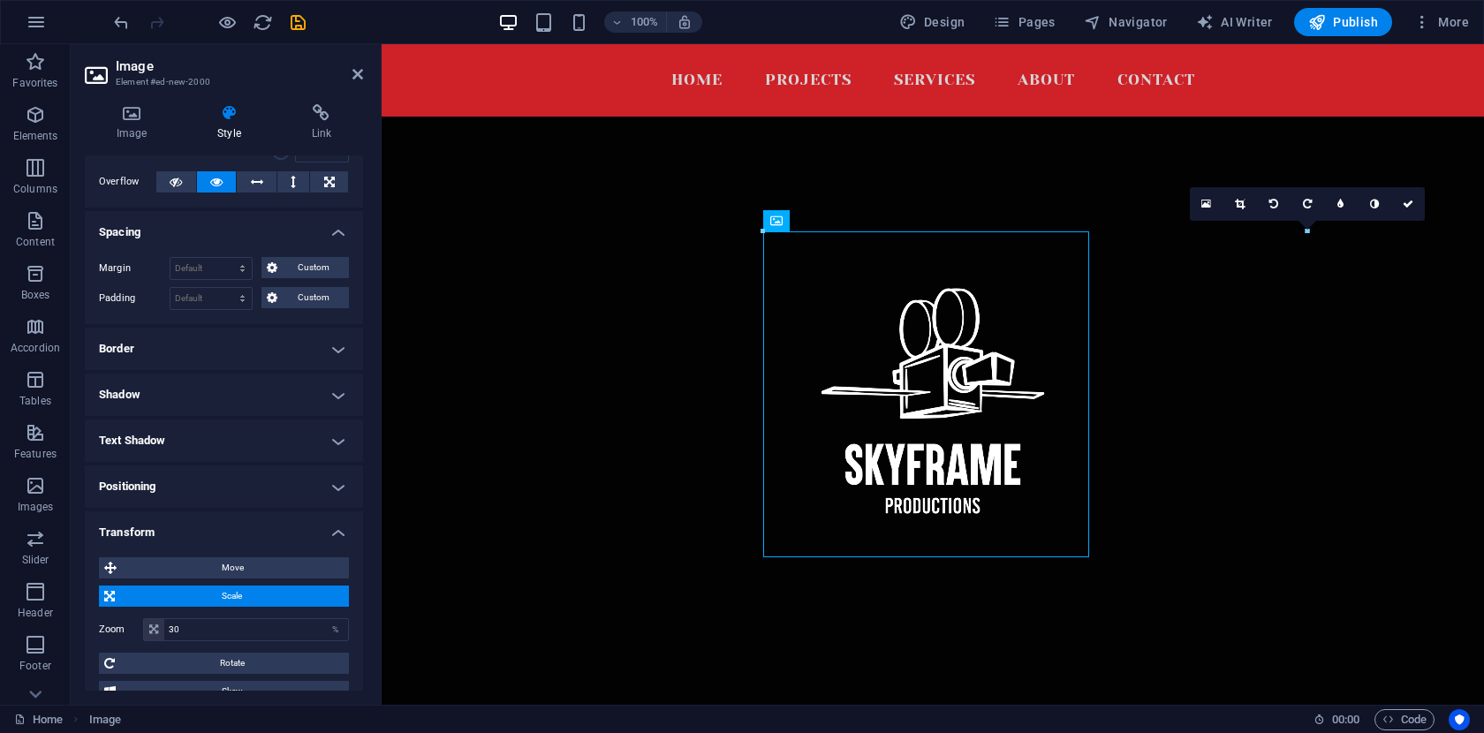
click at [332, 486] on h4 "Positioning" at bounding box center [224, 486] width 278 height 42
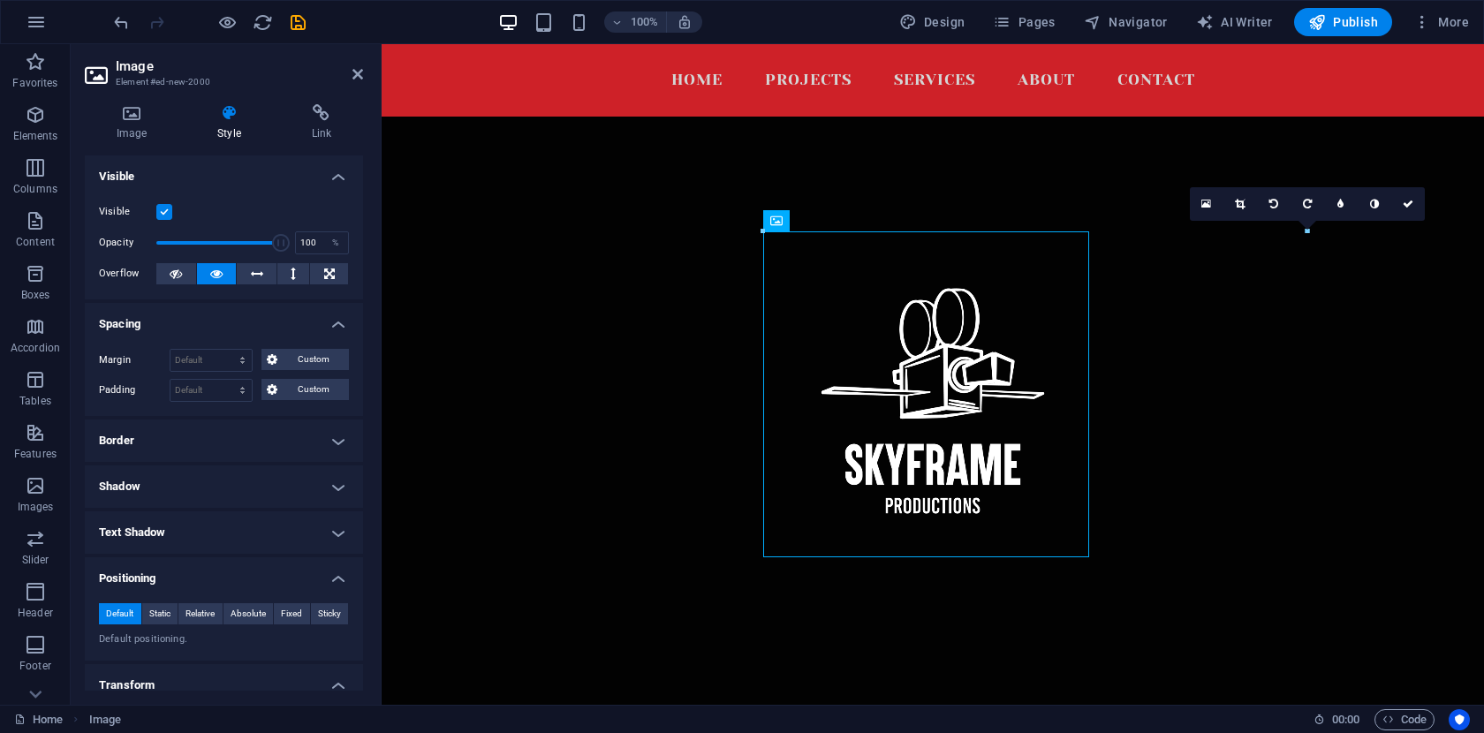
scroll to position [0, 0]
click at [255, 447] on h4 "Border" at bounding box center [224, 441] width 278 height 42
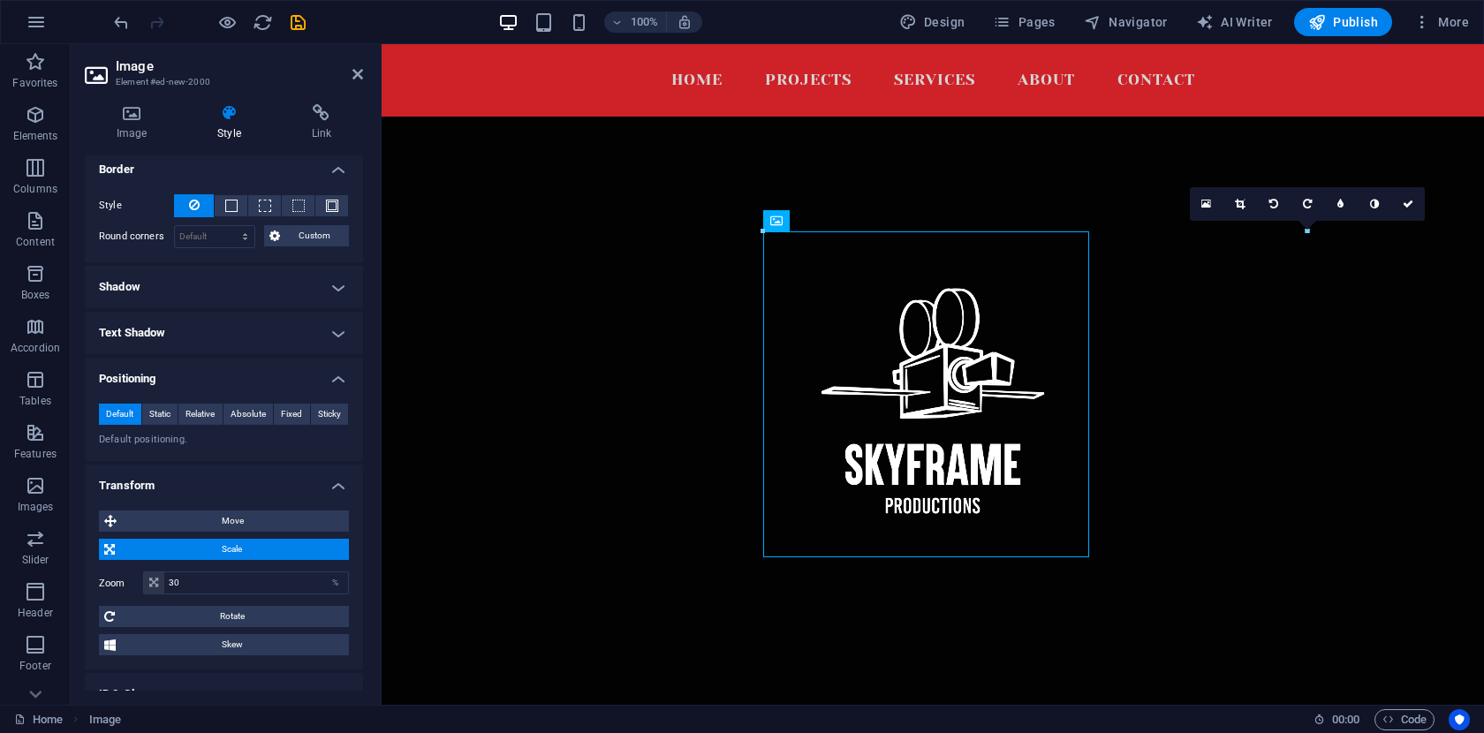
scroll to position [387, 0]
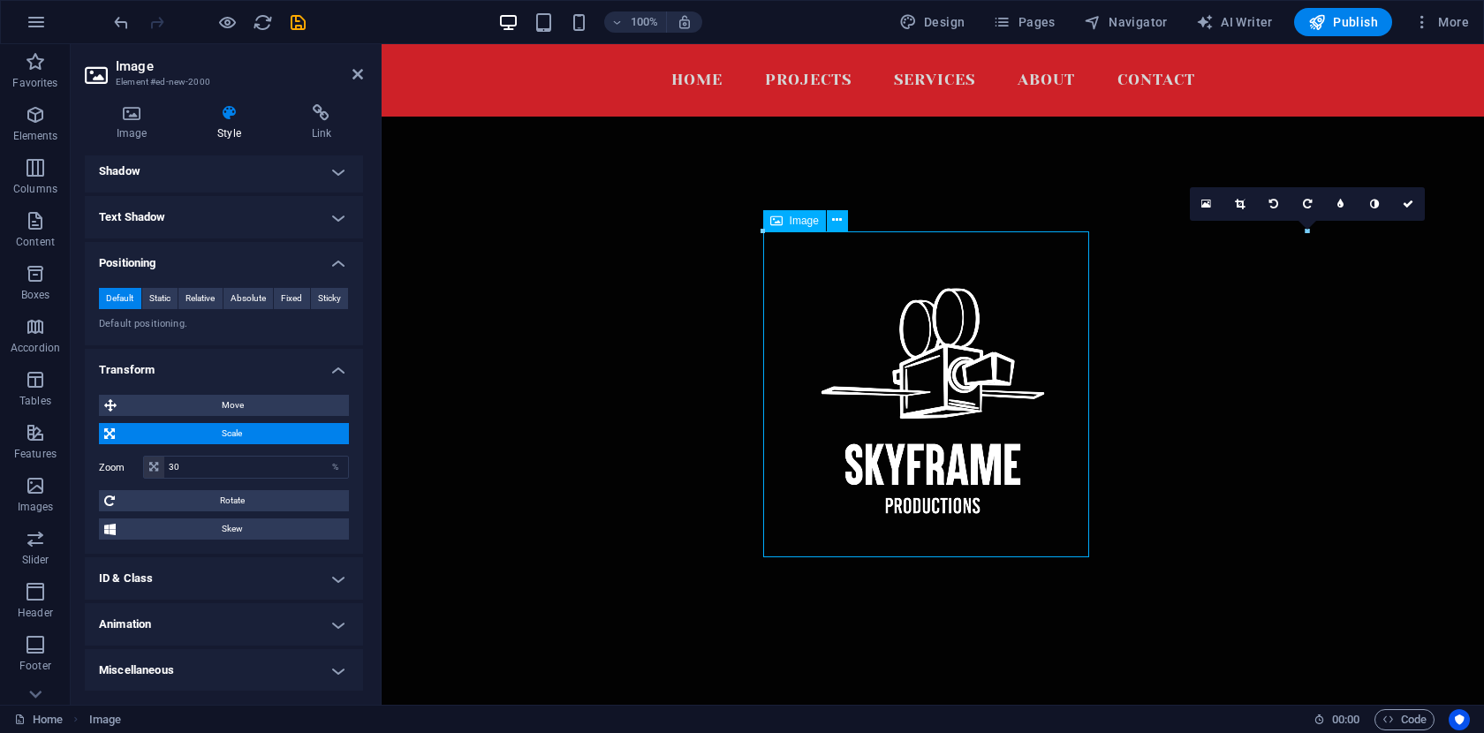
click at [892, 345] on figure at bounding box center [932, 401] width 330 height 330
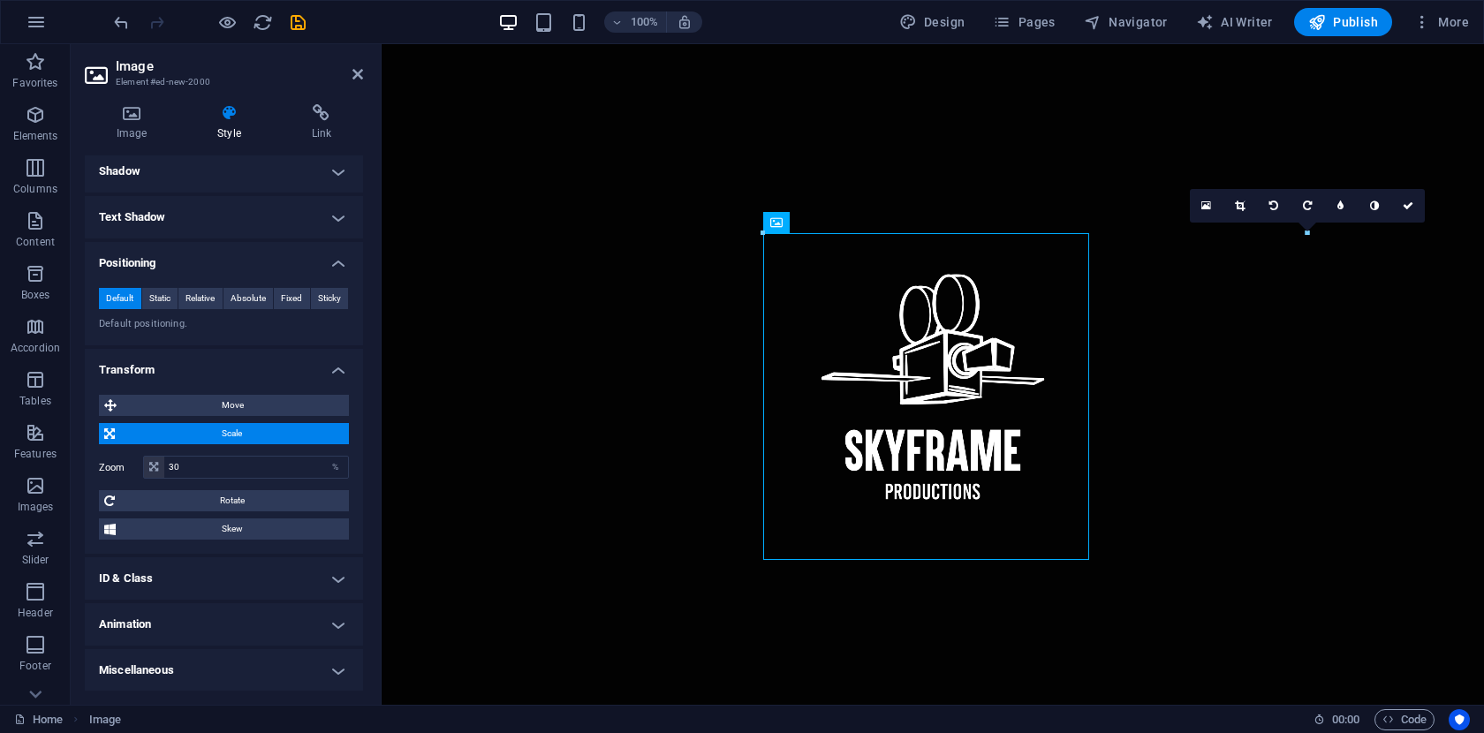
drag, startPoint x: 964, startPoint y: 345, endPoint x: 964, endPoint y: 129, distance: 216.4
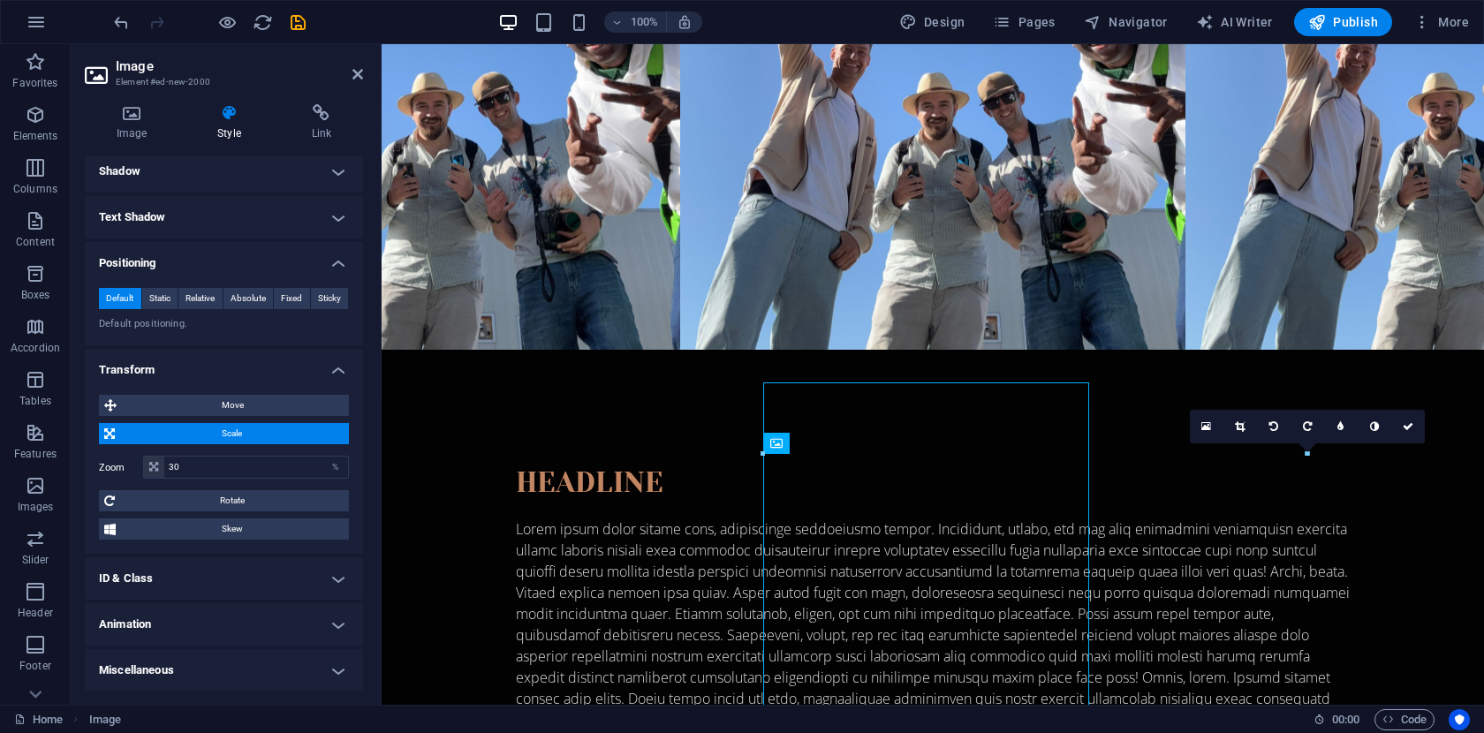
scroll to position [3073, 0]
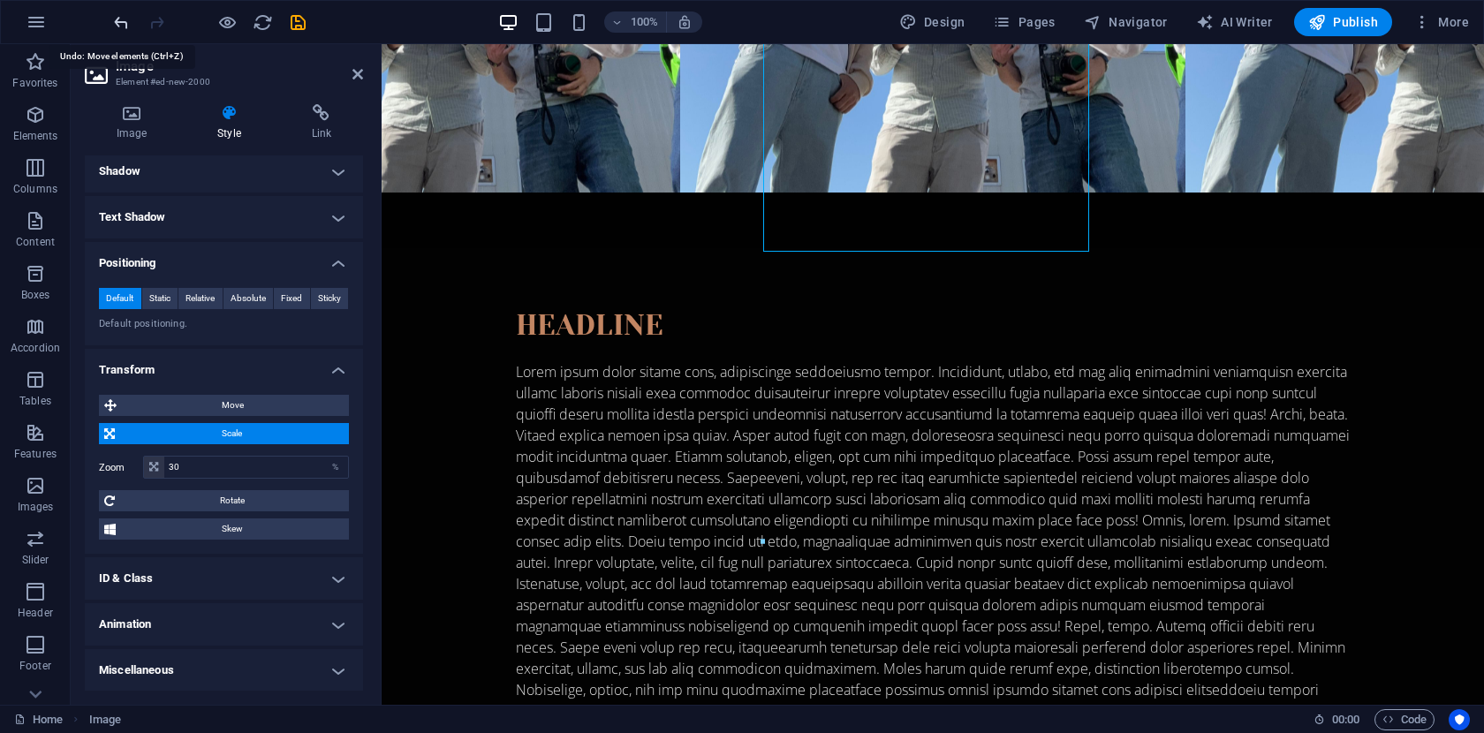
click at [118, 16] on icon "undo" at bounding box center [121, 22] width 20 height 20
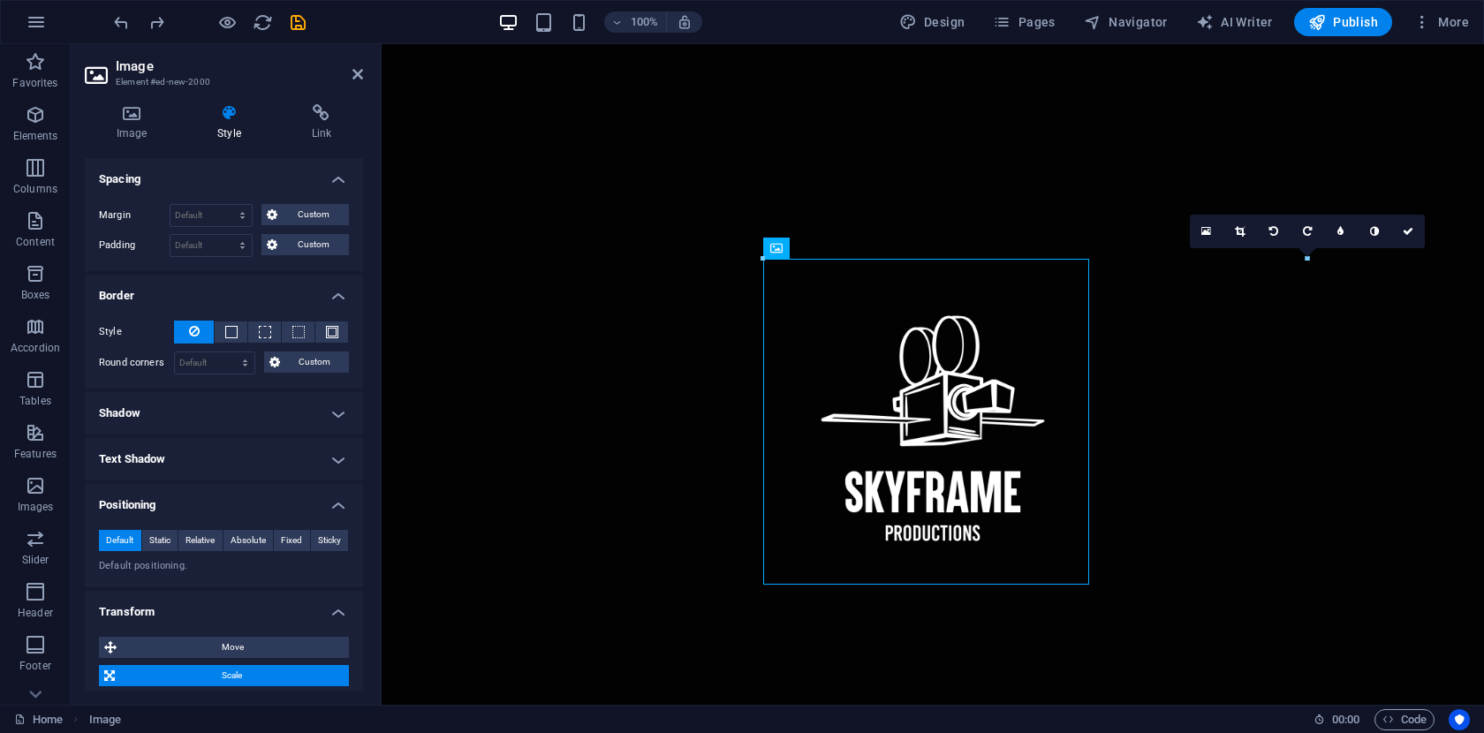
scroll to position [0, 0]
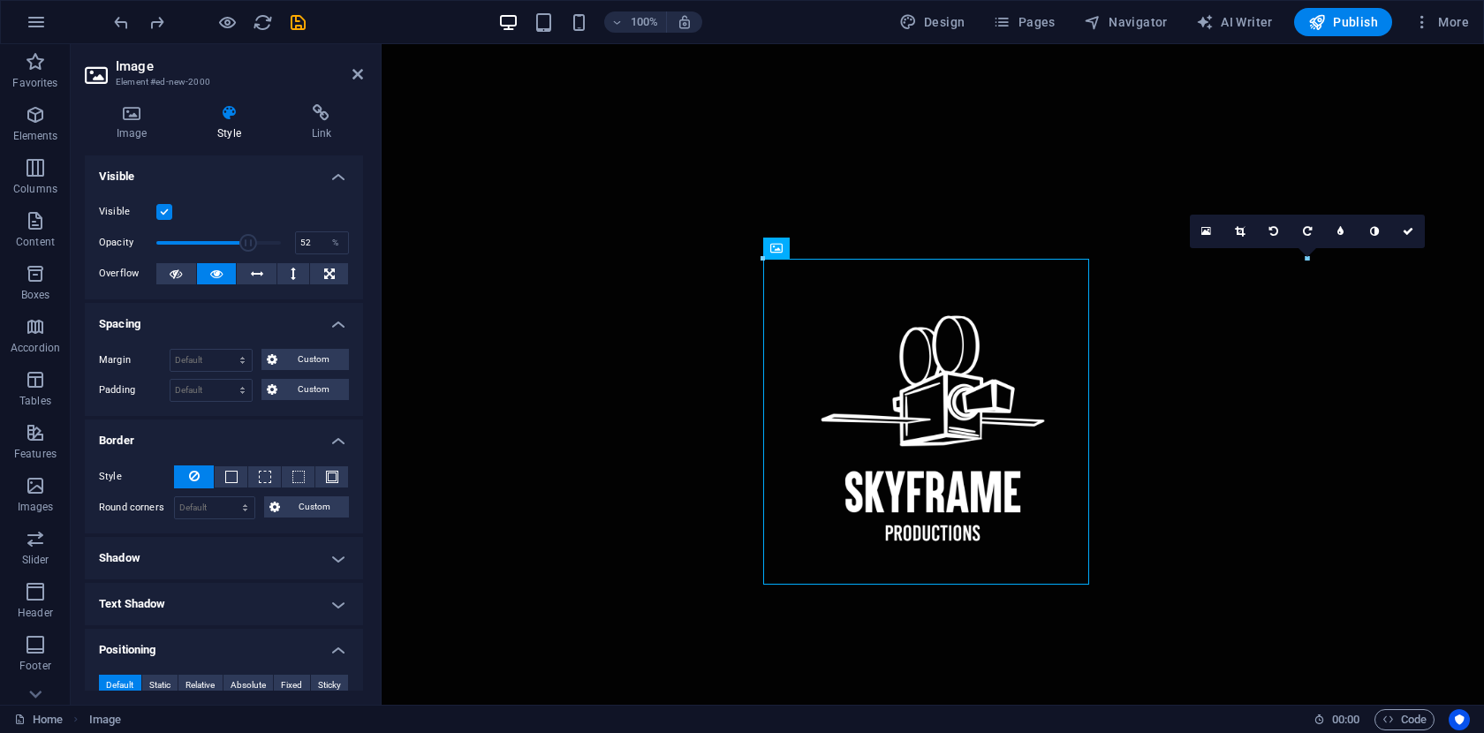
drag, startPoint x: 276, startPoint y: 240, endPoint x: 218, endPoint y: 240, distance: 58.3
click at [239, 240] on span at bounding box center [248, 243] width 18 height 18
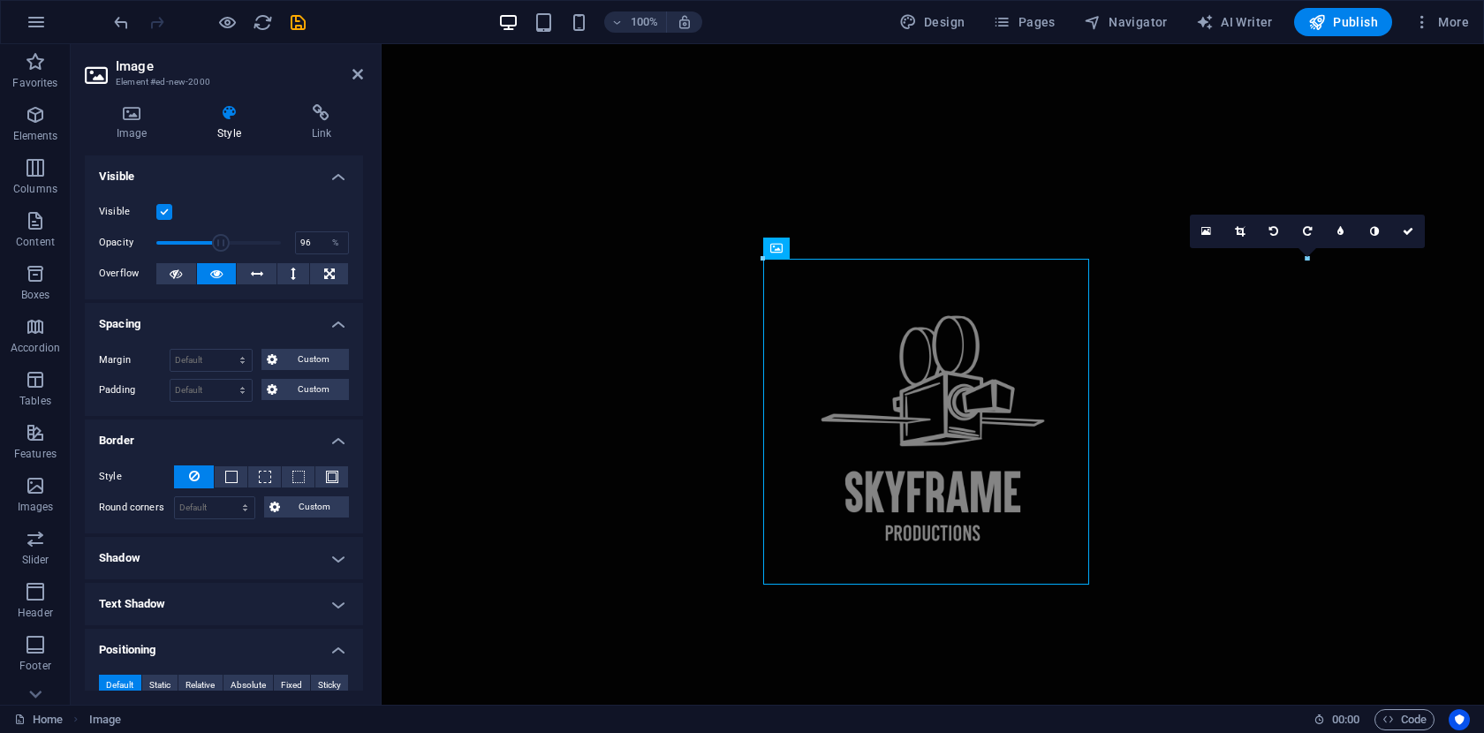
type input "100"
drag, startPoint x: 218, startPoint y: 240, endPoint x: 326, endPoint y: 239, distance: 107.8
click at [326, 239] on div "Opacity 100 %" at bounding box center [224, 243] width 250 height 26
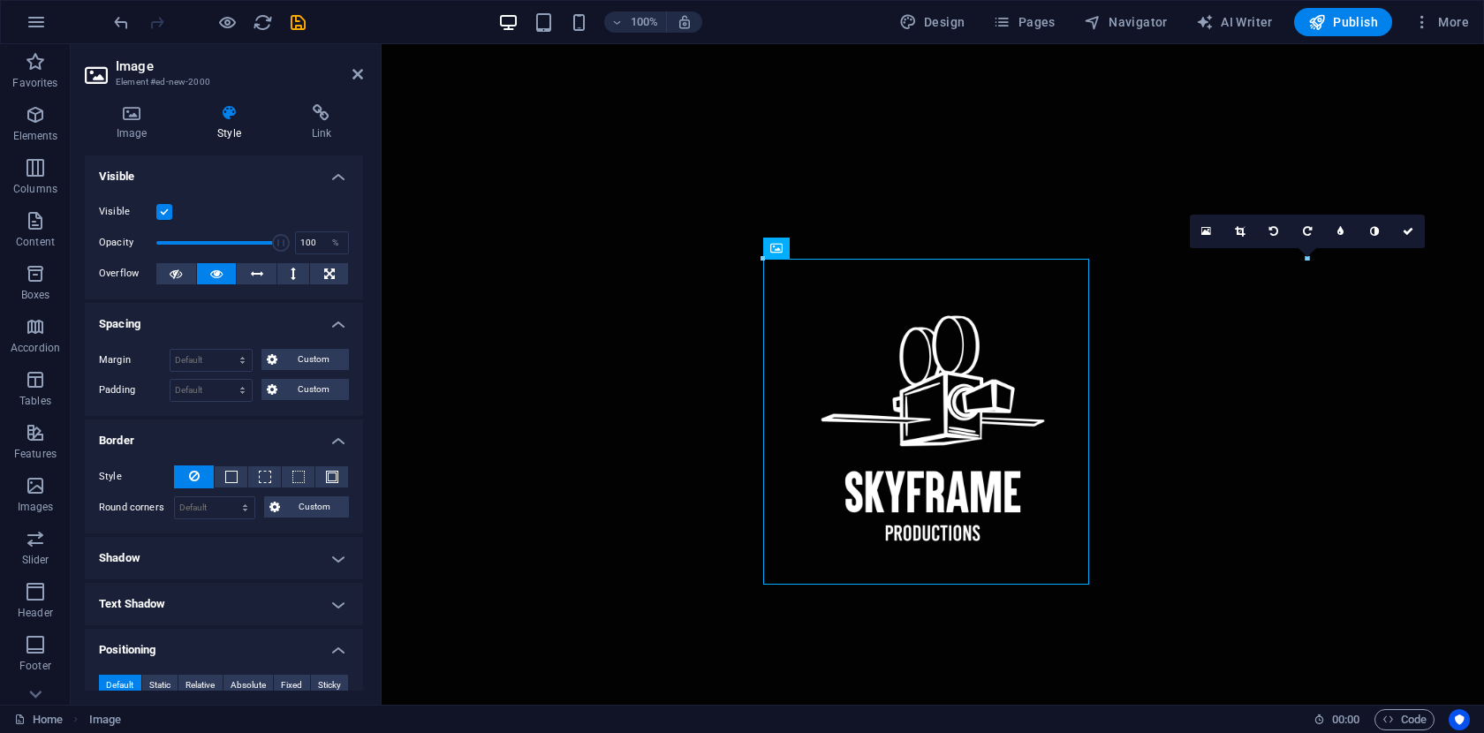
click at [336, 177] on h4 "Visible" at bounding box center [224, 171] width 278 height 32
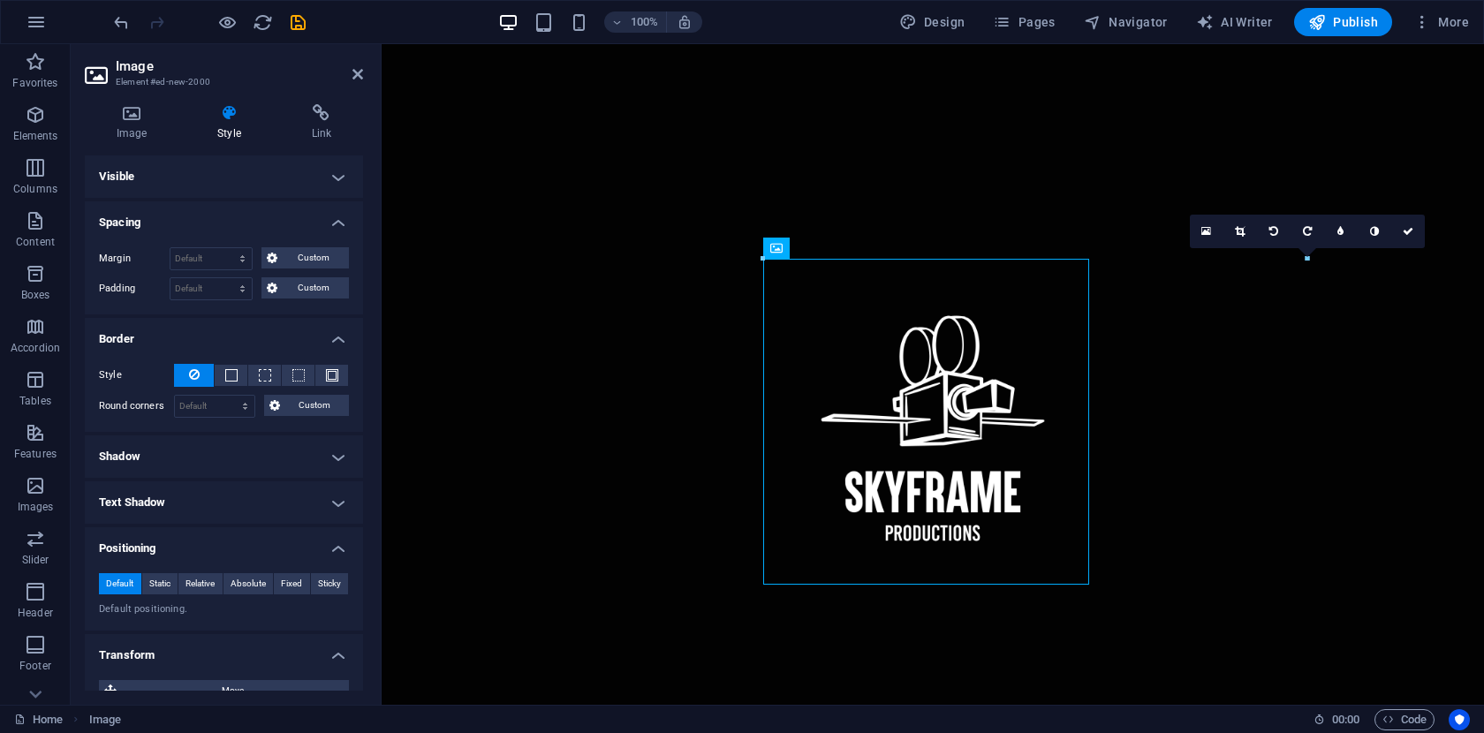
click at [338, 217] on h4 "Spacing" at bounding box center [224, 217] width 278 height 32
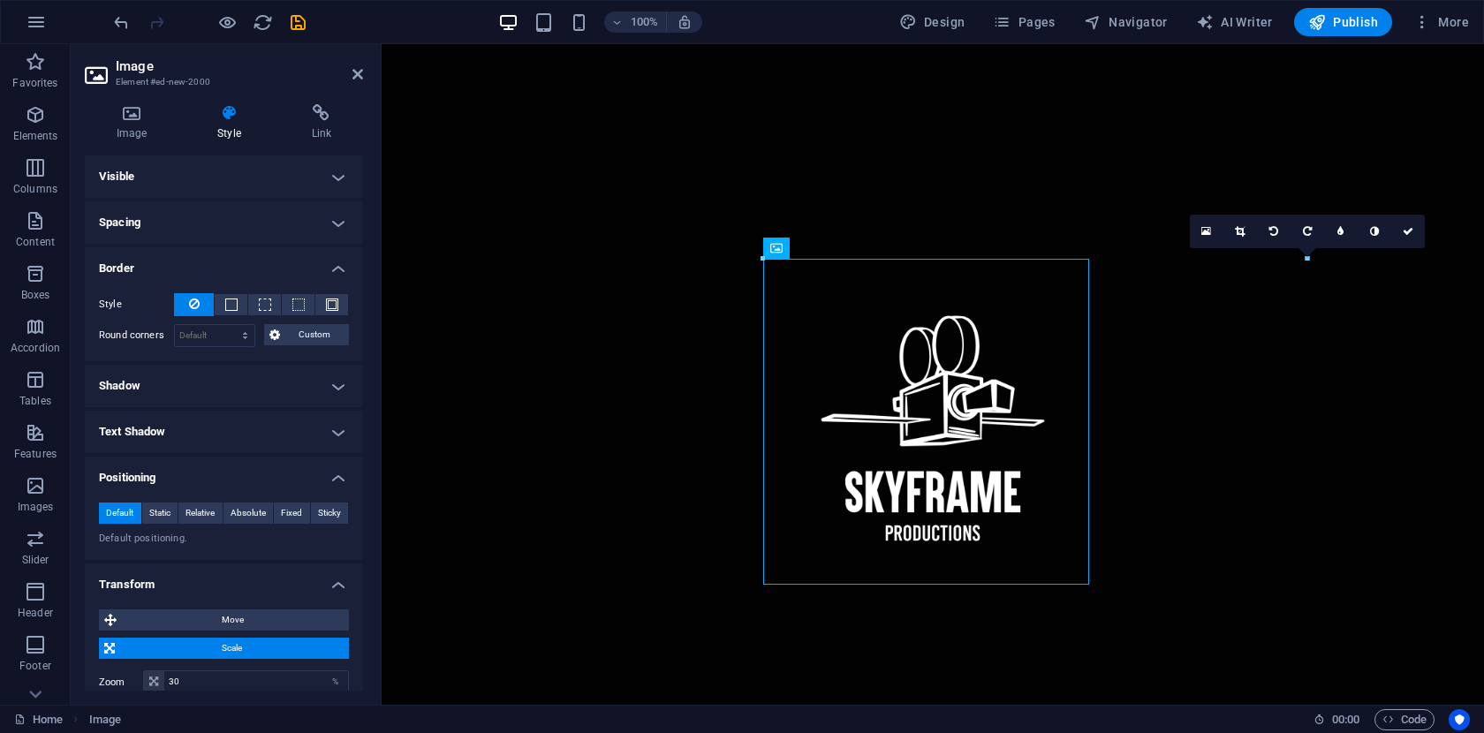
click at [341, 266] on h4 "Border" at bounding box center [224, 263] width 278 height 32
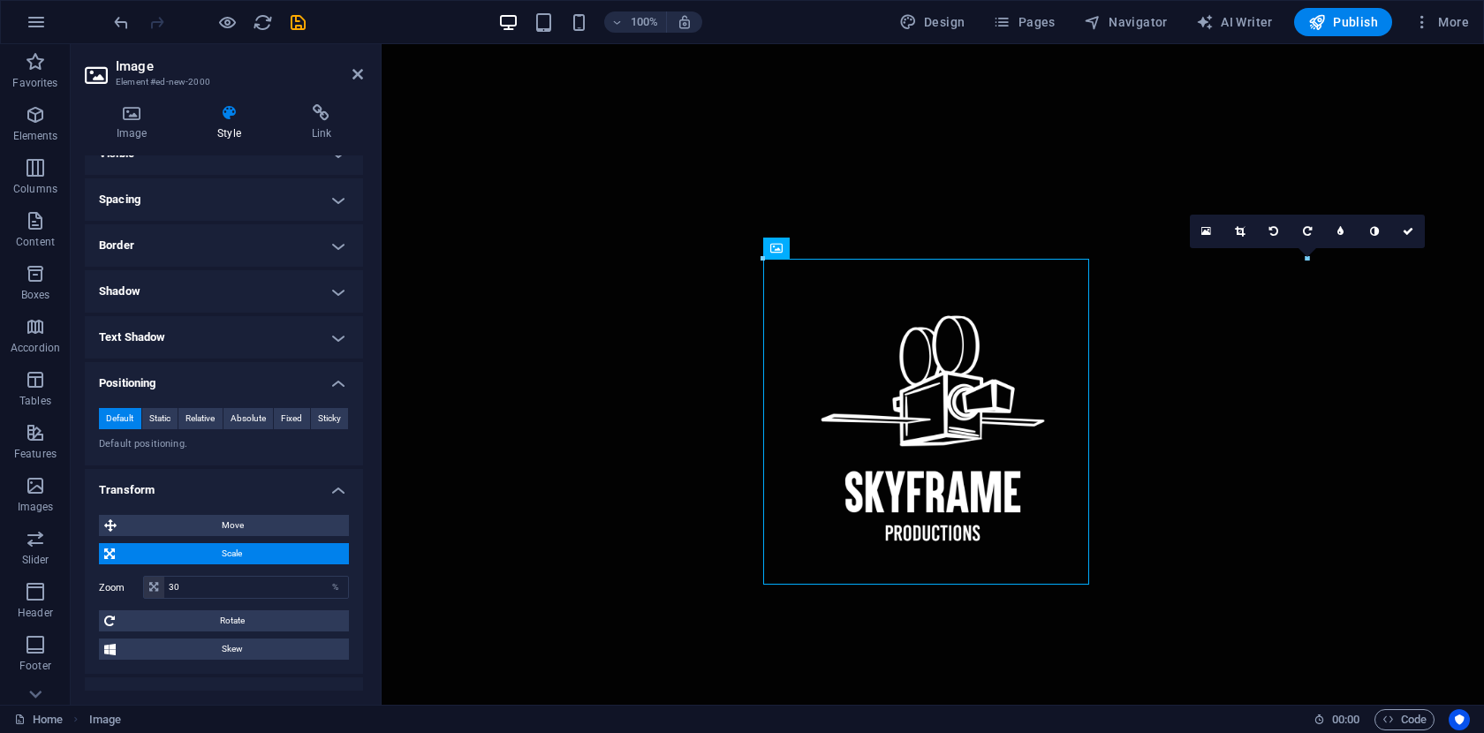
scroll to position [27, 0]
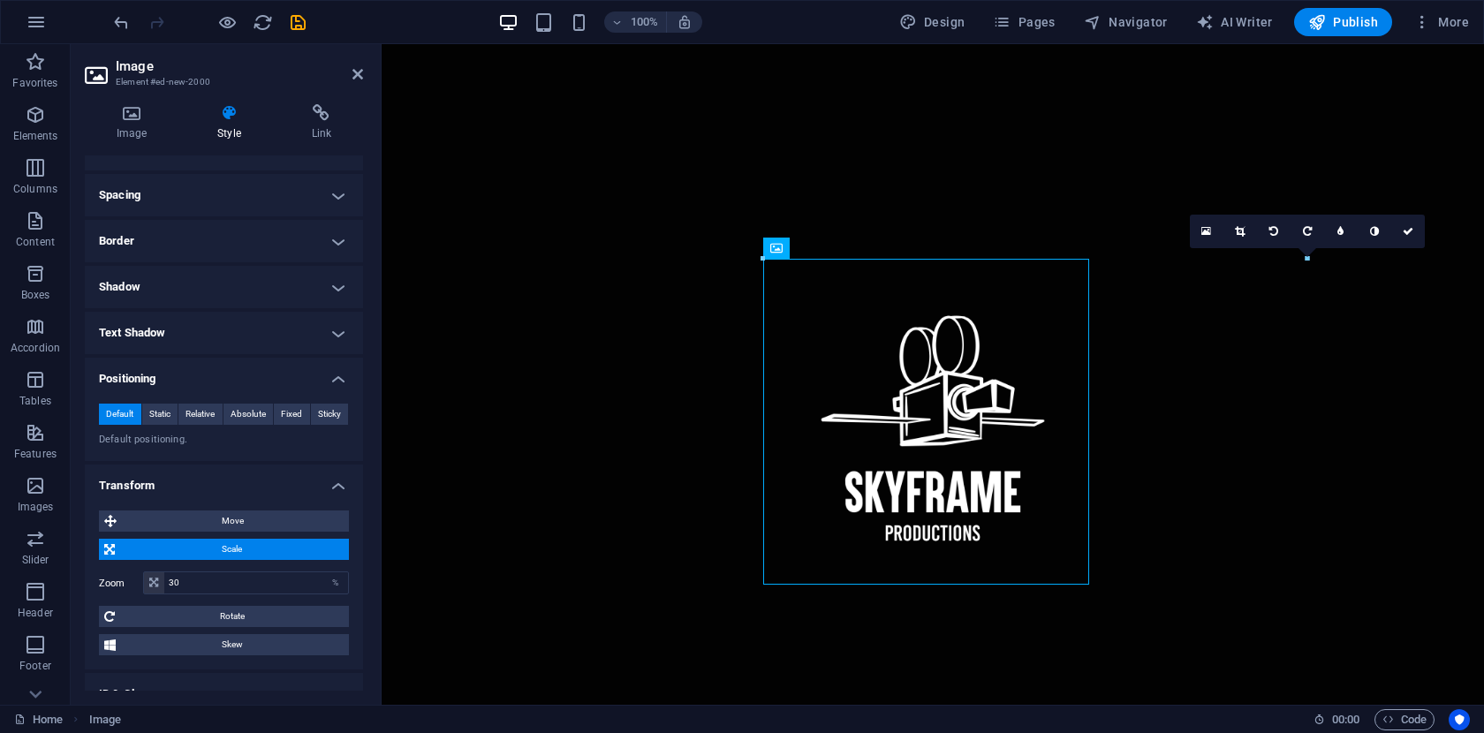
click at [336, 379] on h4 "Positioning" at bounding box center [224, 374] width 278 height 32
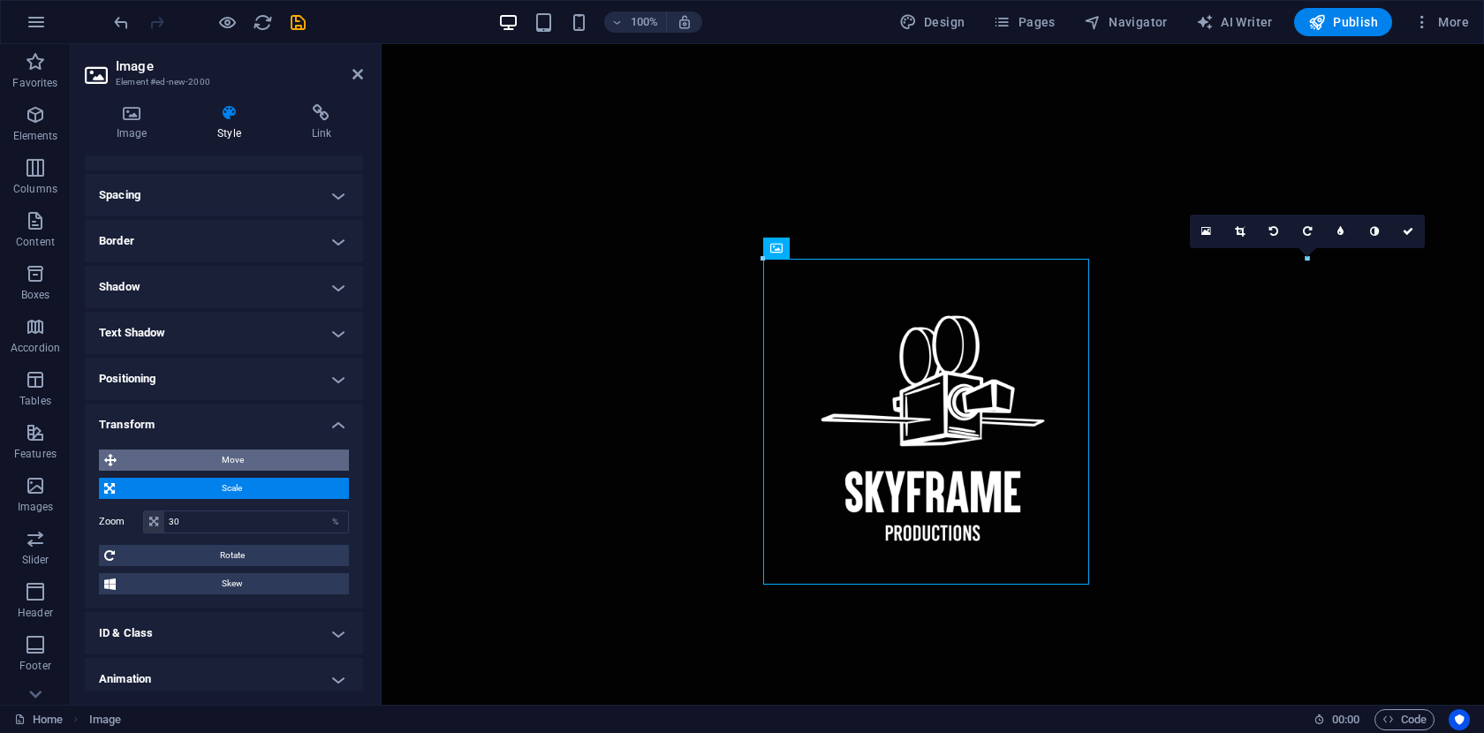
click at [310, 461] on span "Move" at bounding box center [233, 460] width 222 height 21
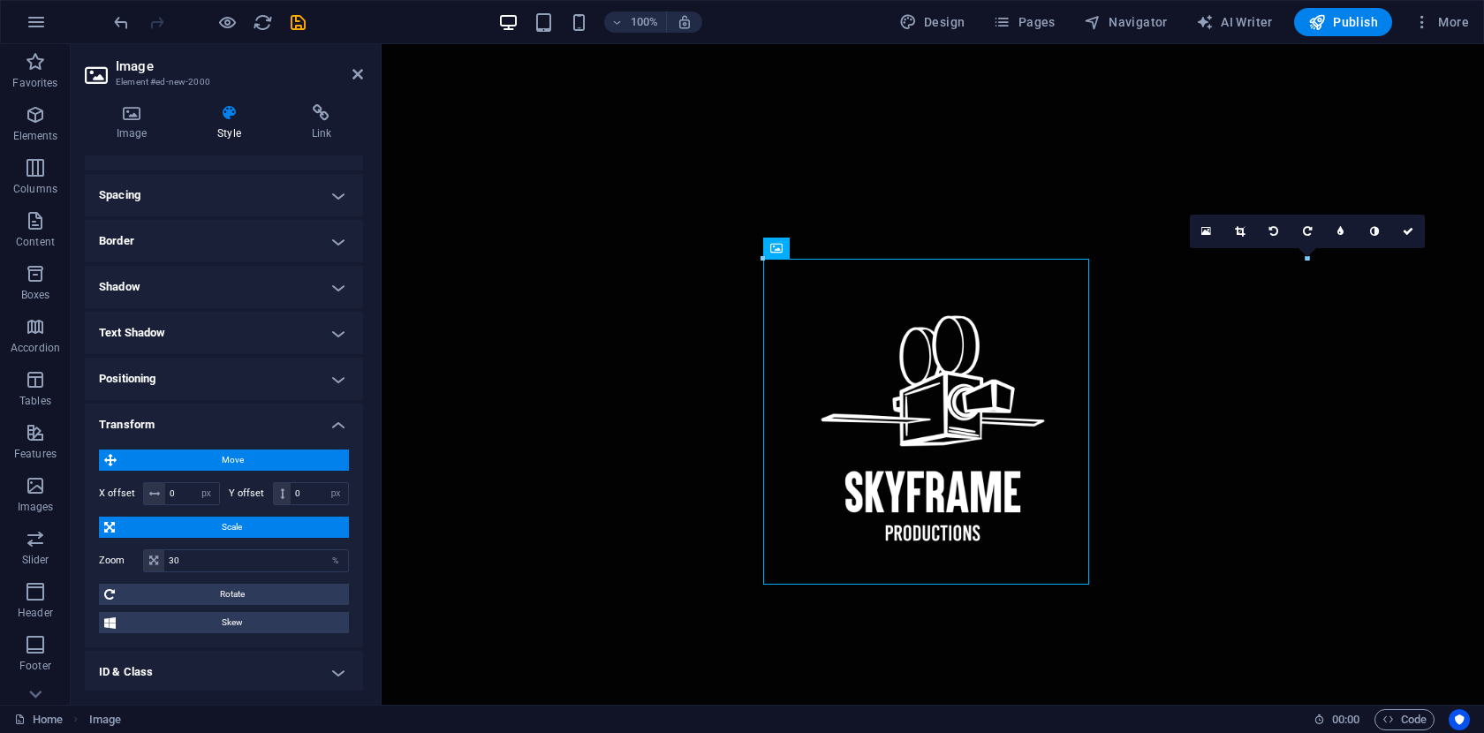
click at [206, 461] on span "Move" at bounding box center [233, 460] width 222 height 21
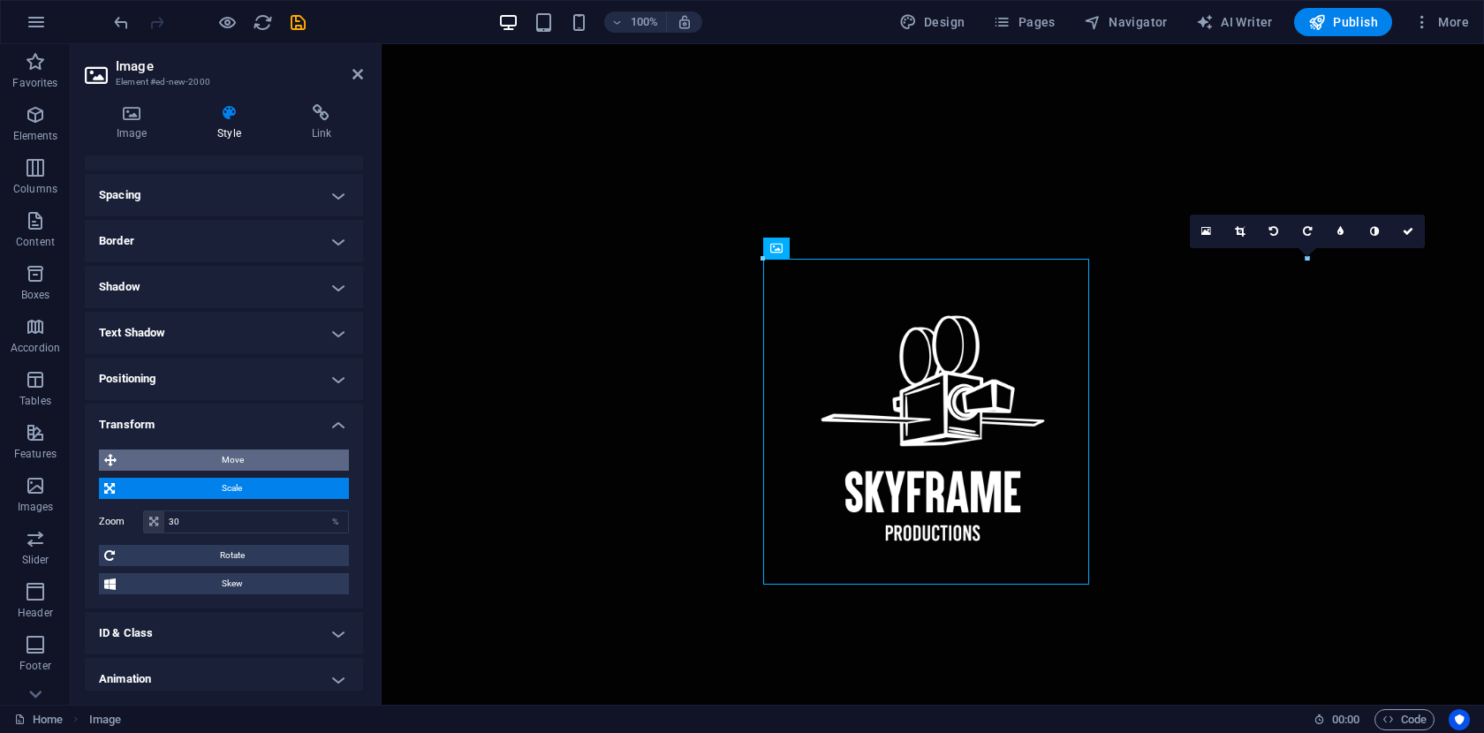
click at [206, 461] on span "Move" at bounding box center [233, 460] width 222 height 21
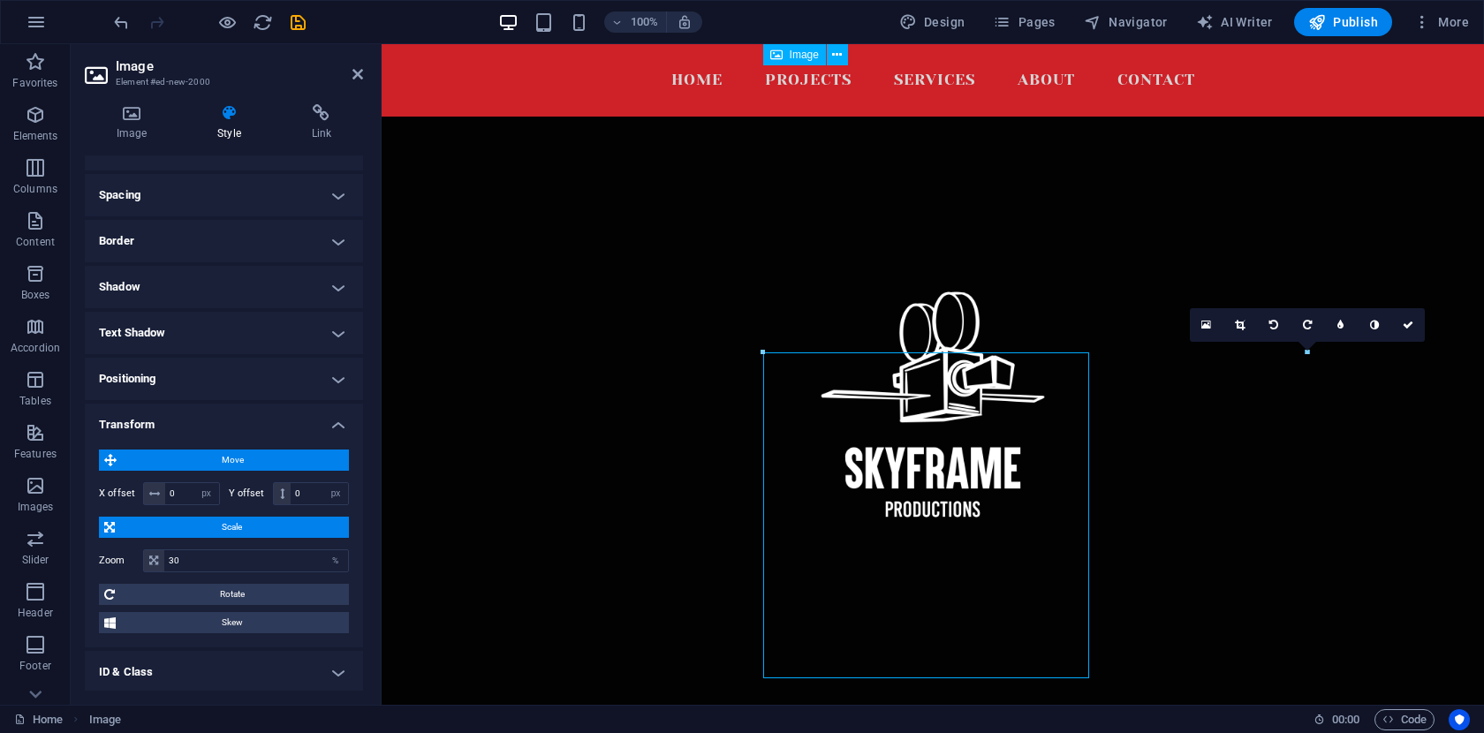
scroll to position [73, 0]
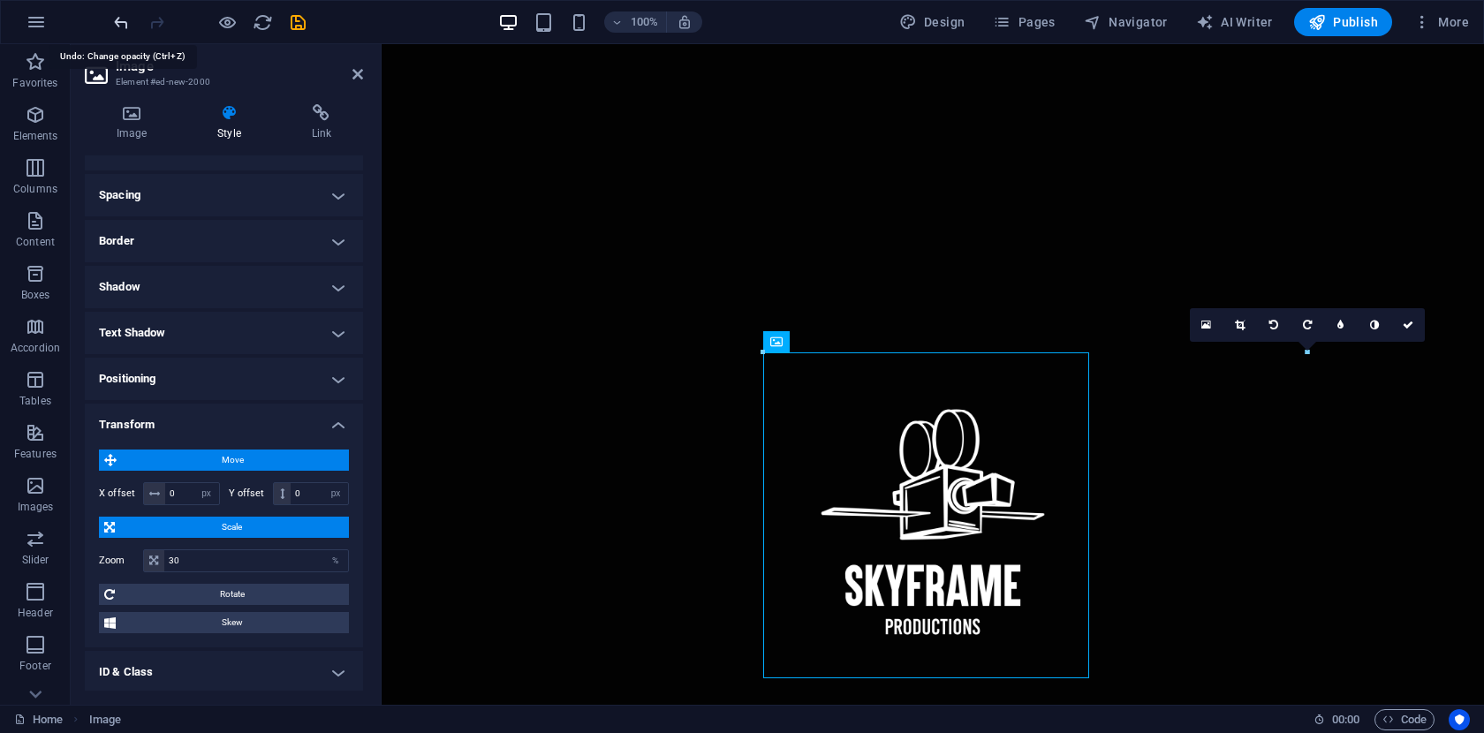
click at [123, 23] on icon "undo" at bounding box center [121, 22] width 20 height 20
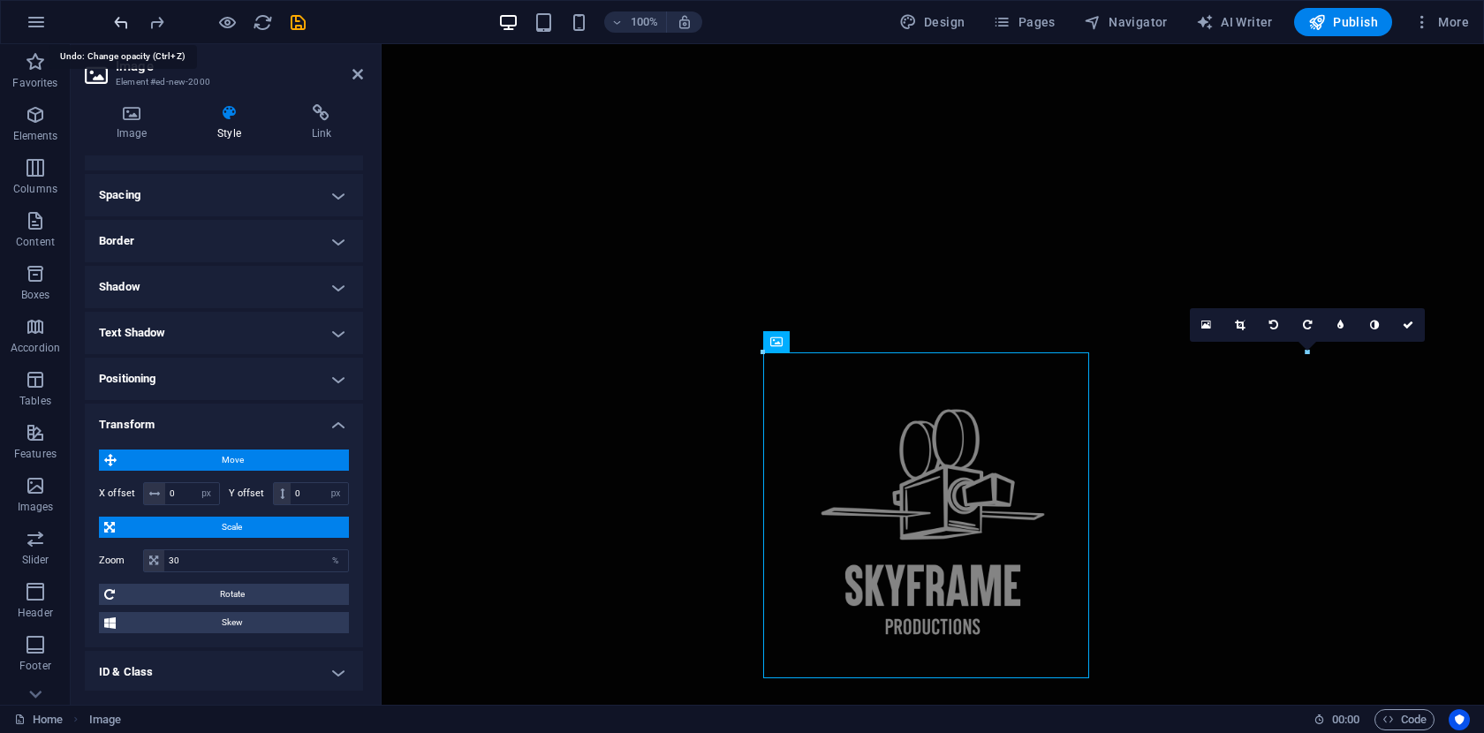
click at [123, 23] on icon "undo" at bounding box center [121, 22] width 20 height 20
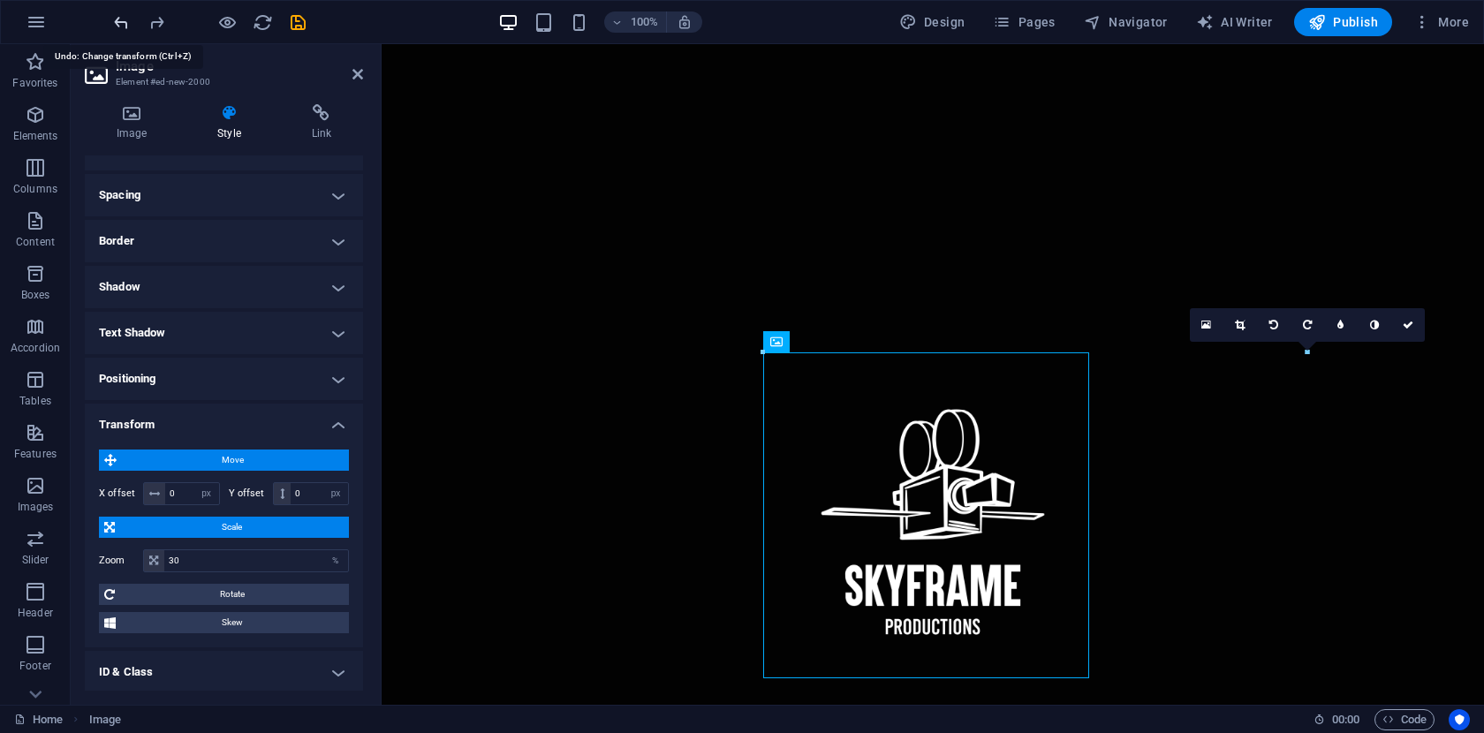
click at [123, 23] on icon "undo" at bounding box center [121, 22] width 20 height 20
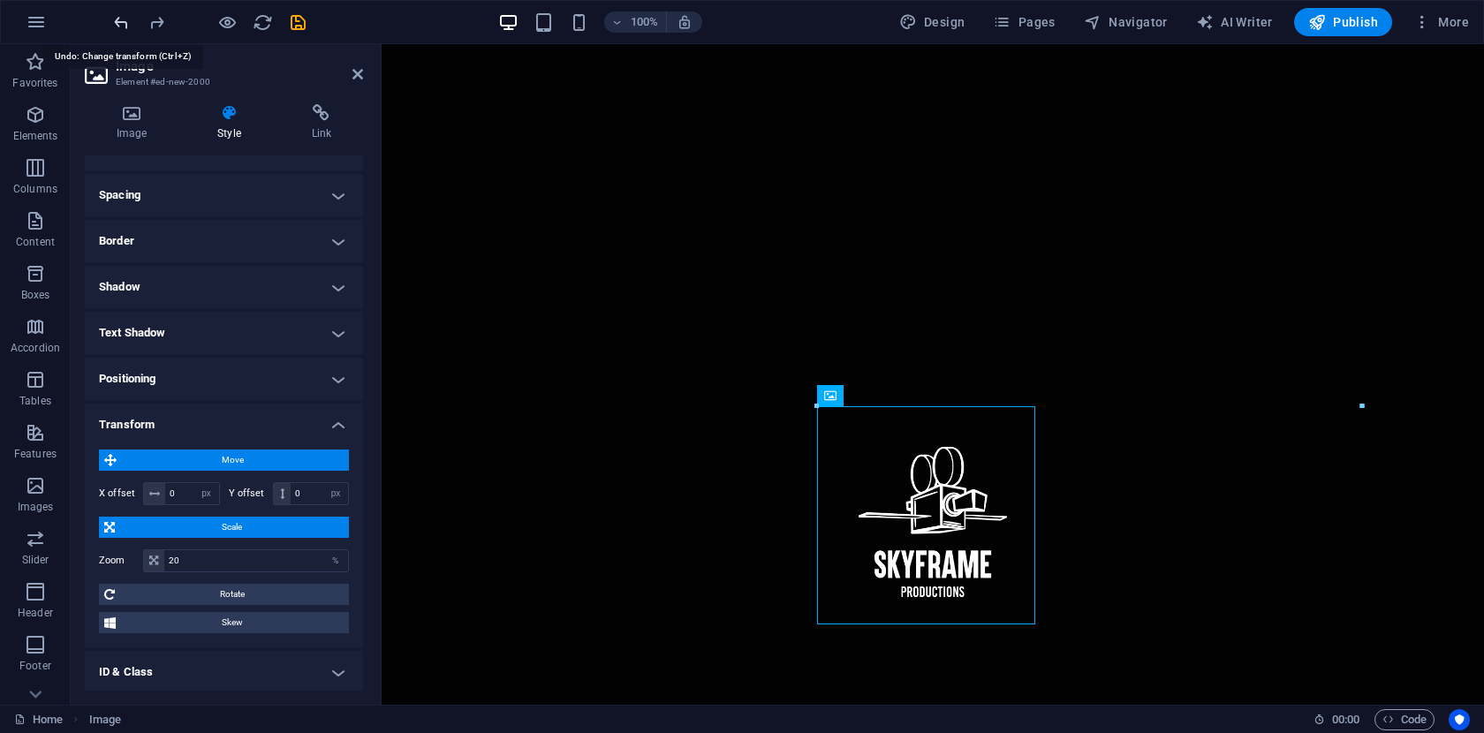
click at [123, 23] on icon "undo" at bounding box center [121, 22] width 20 height 20
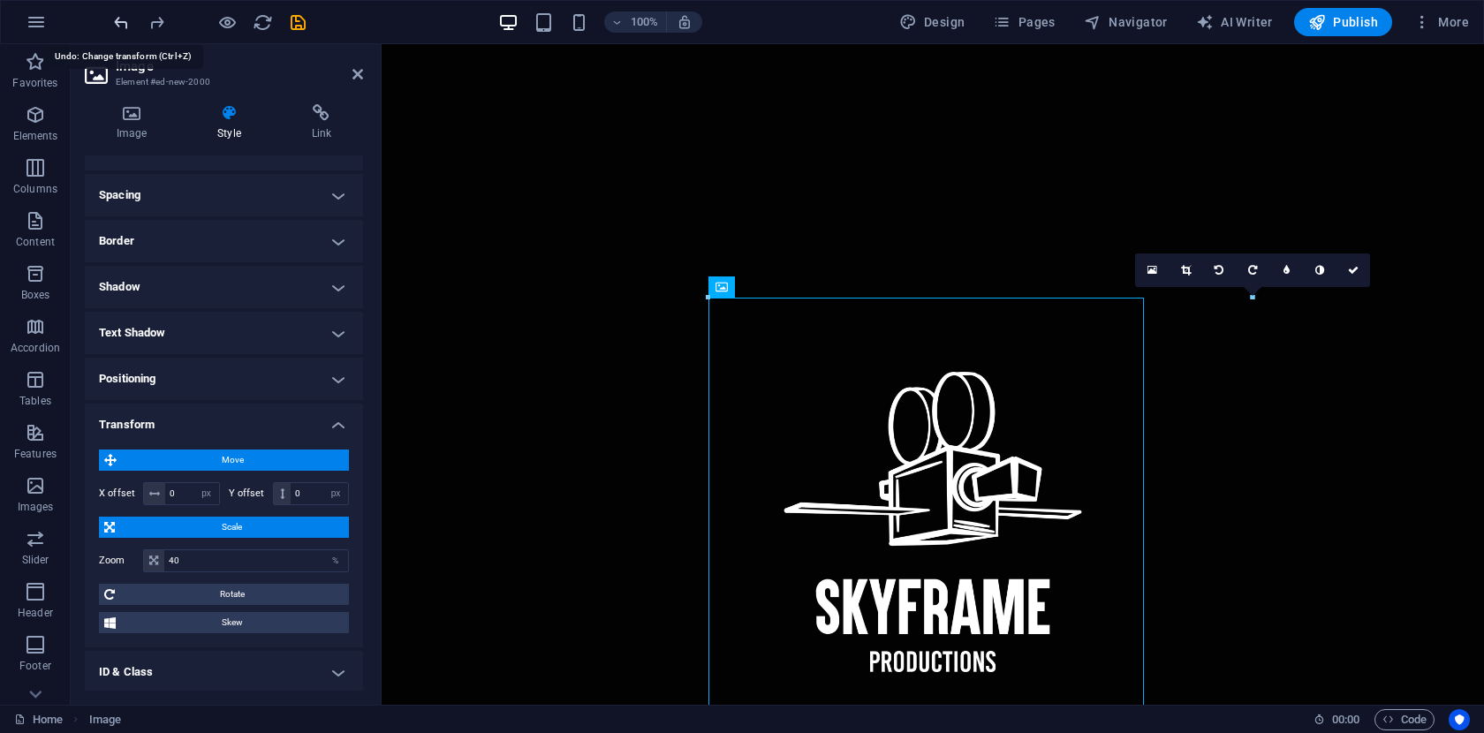
click at [123, 23] on icon "undo" at bounding box center [121, 22] width 20 height 20
type input "100"
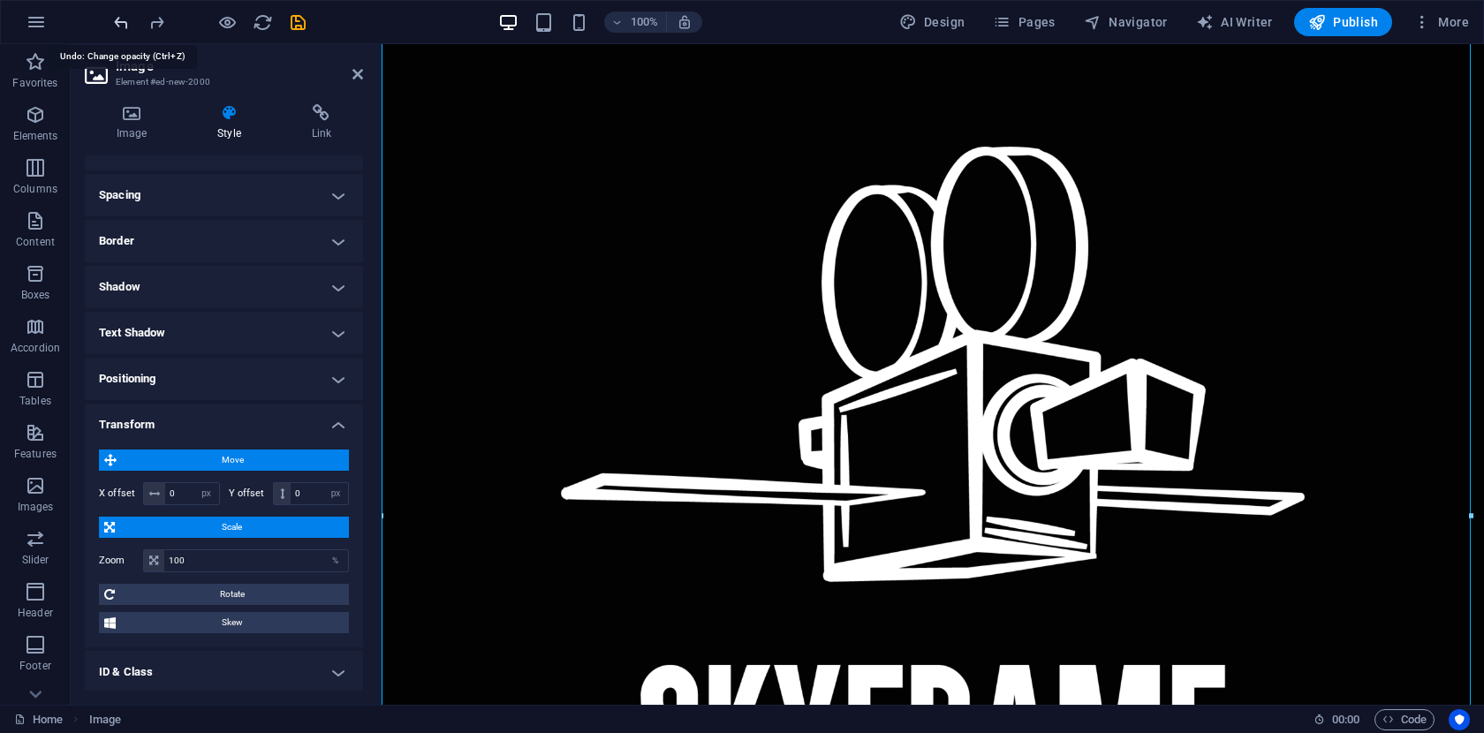
click at [123, 23] on icon "undo" at bounding box center [121, 22] width 20 height 20
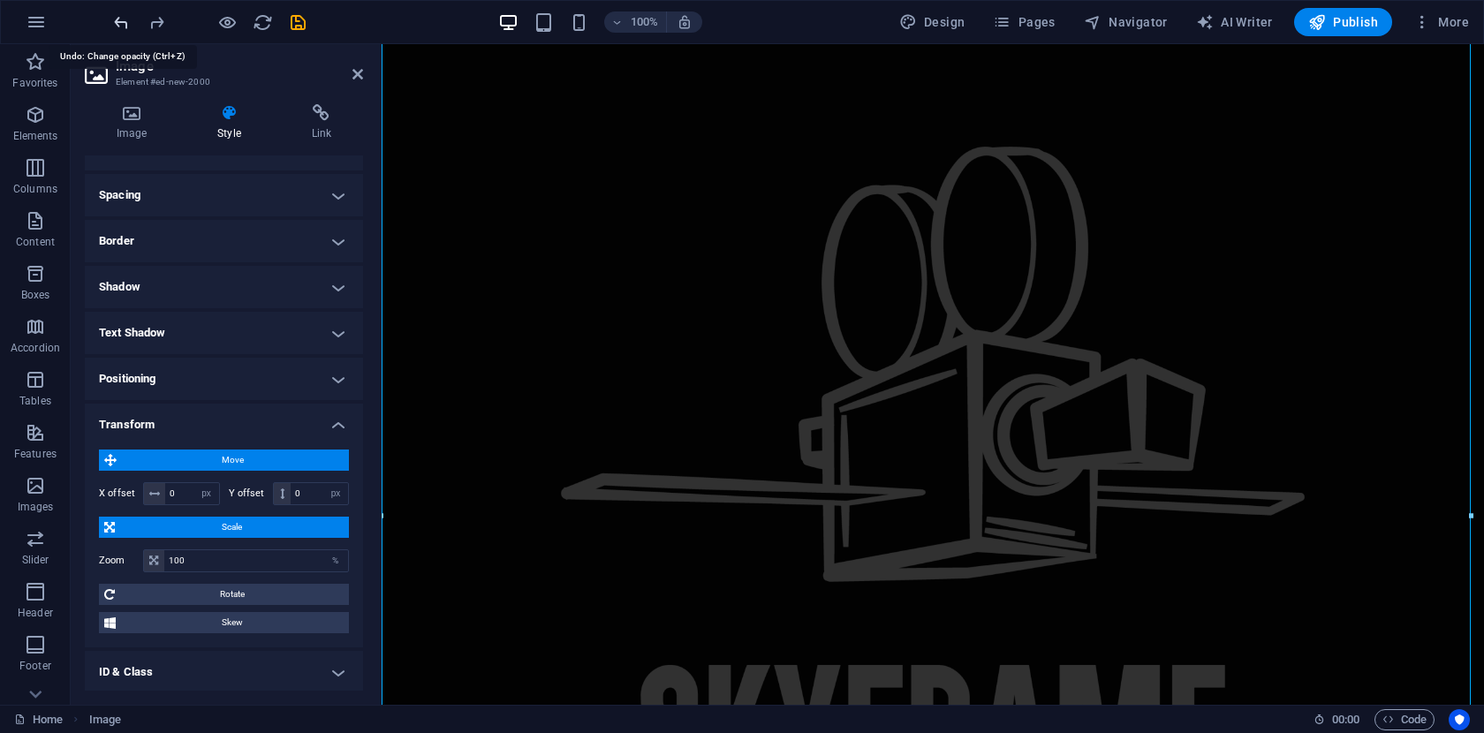
click at [123, 23] on icon "undo" at bounding box center [121, 22] width 20 height 20
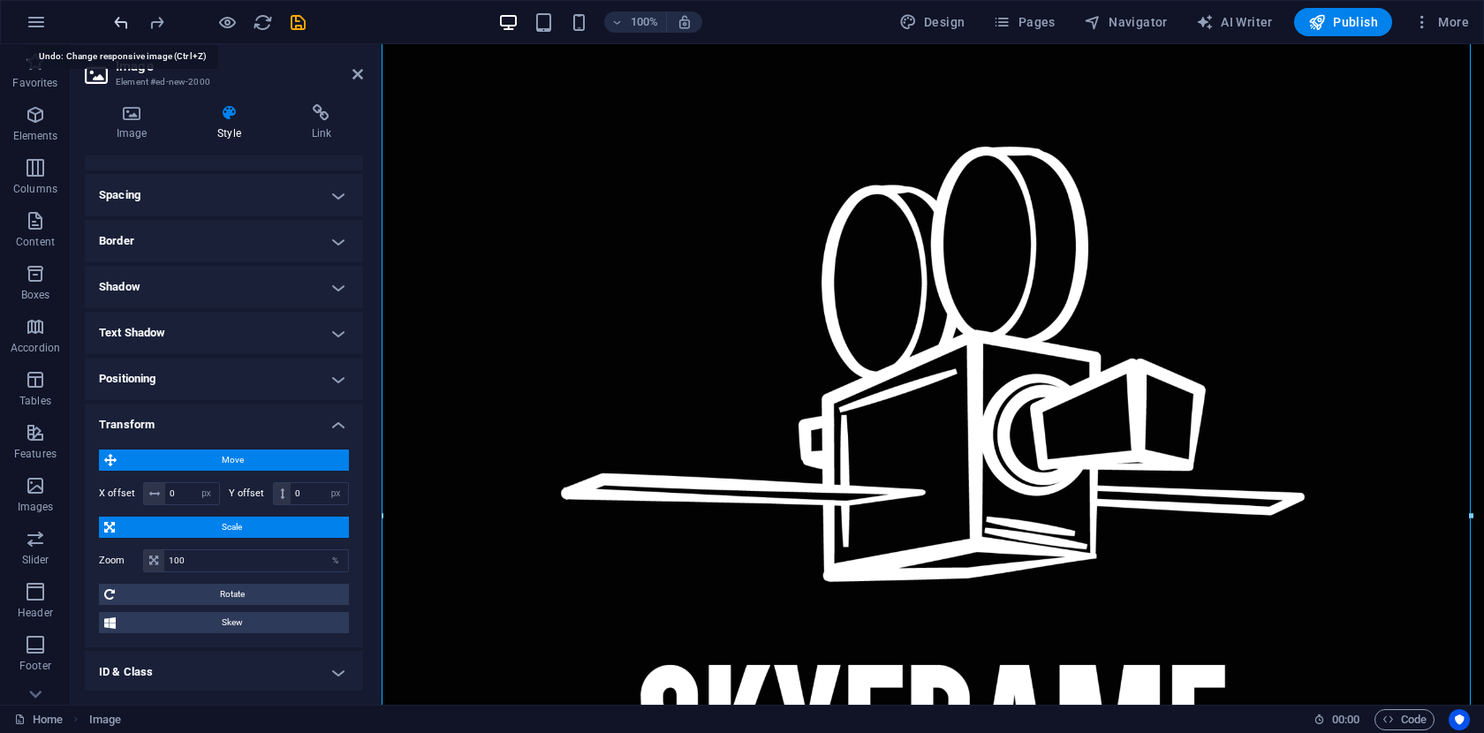
click at [123, 23] on icon "undo" at bounding box center [121, 22] width 20 height 20
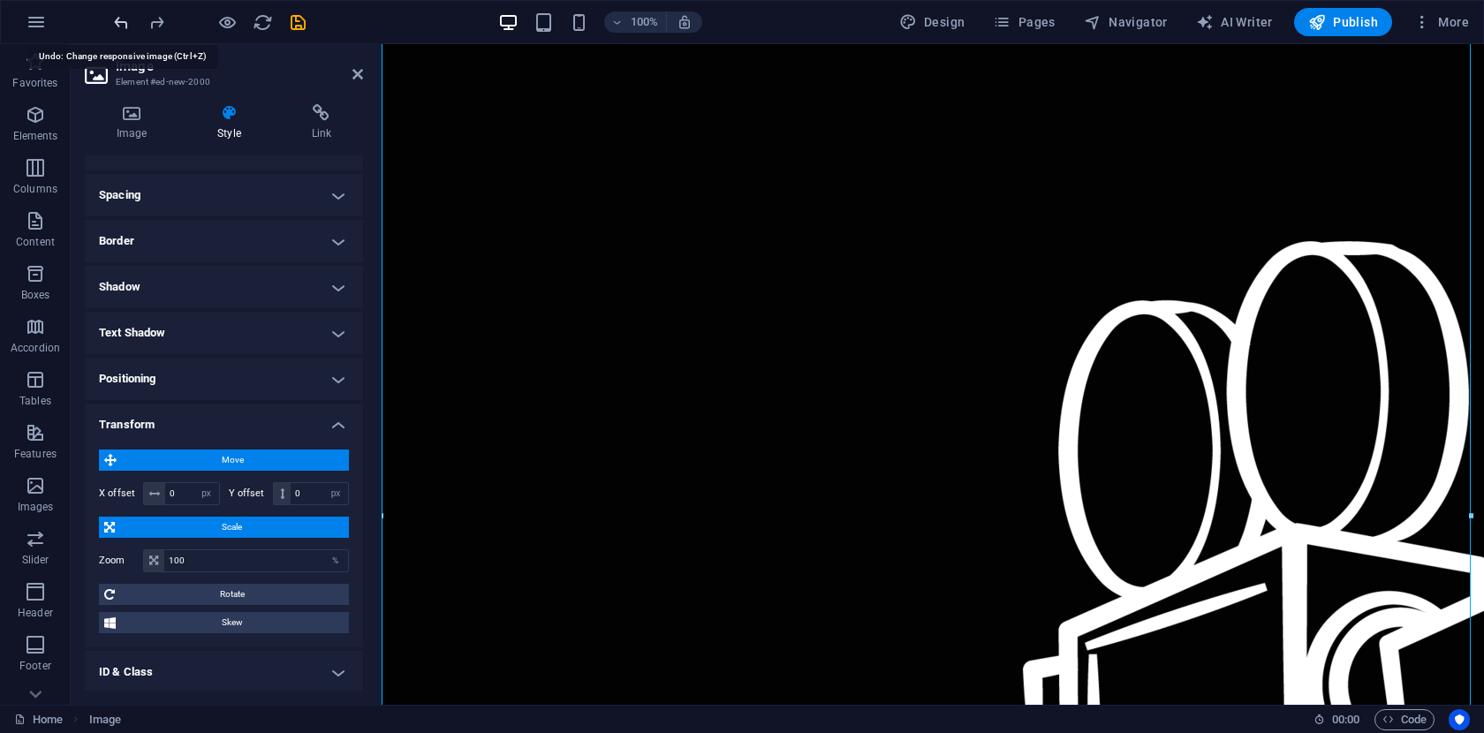
click at [125, 20] on icon "undo" at bounding box center [121, 22] width 20 height 20
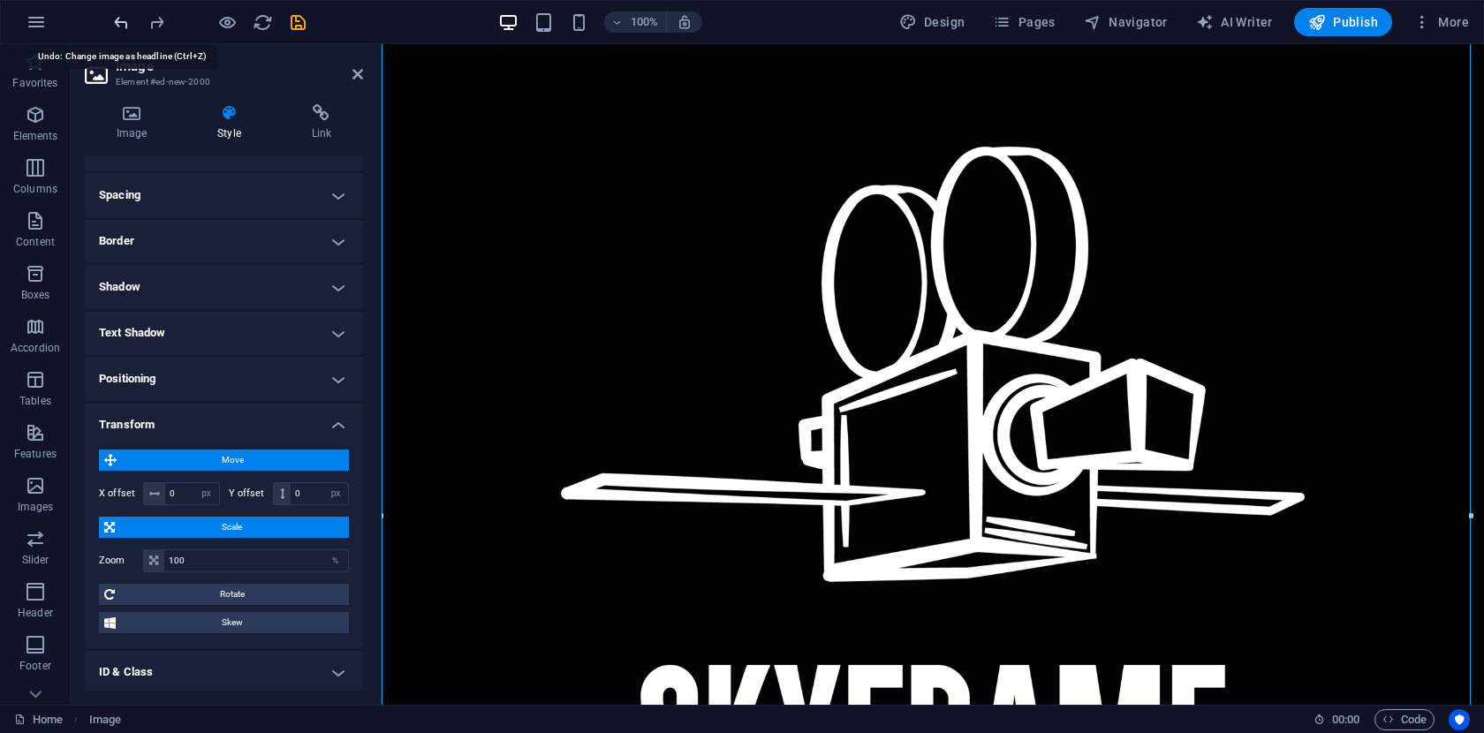
click at [125, 20] on icon "undo" at bounding box center [121, 22] width 20 height 20
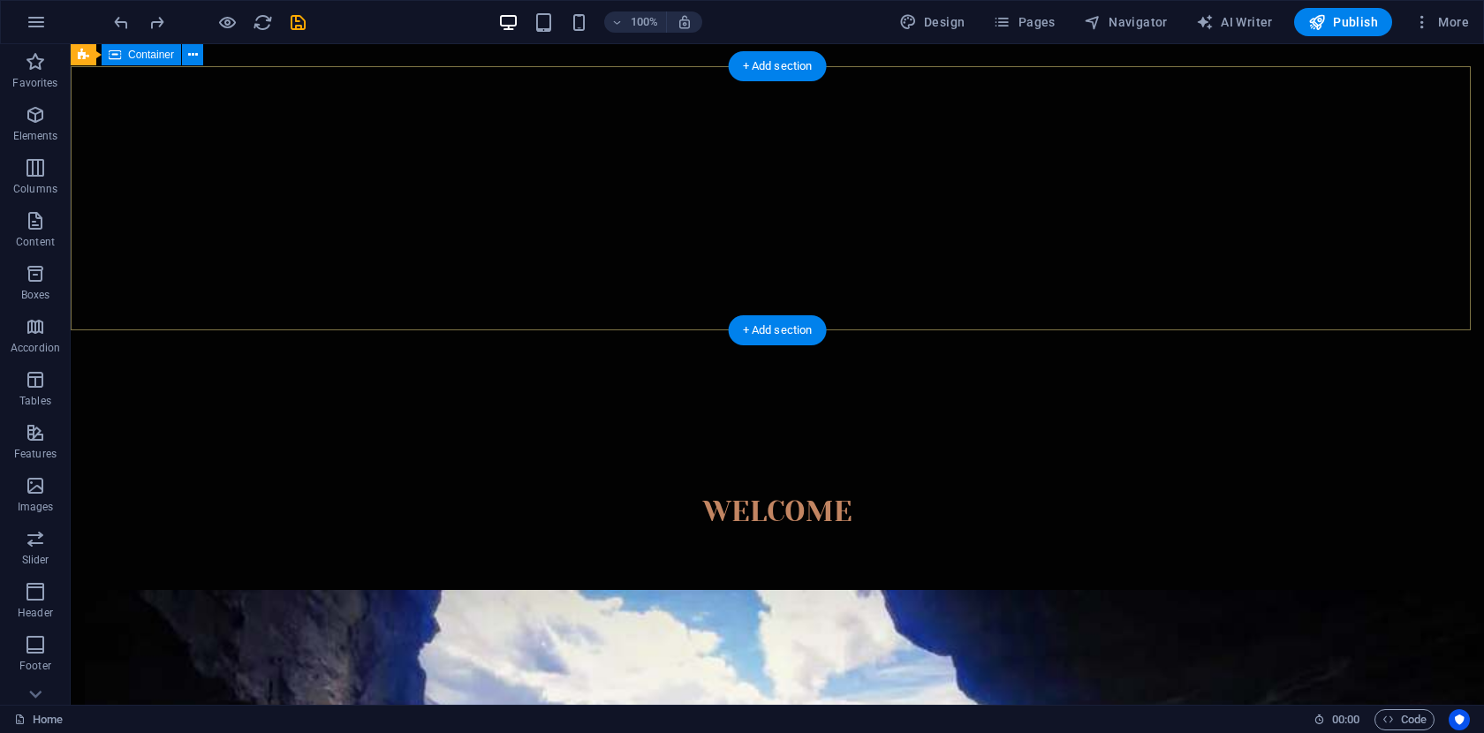
scroll to position [0, 0]
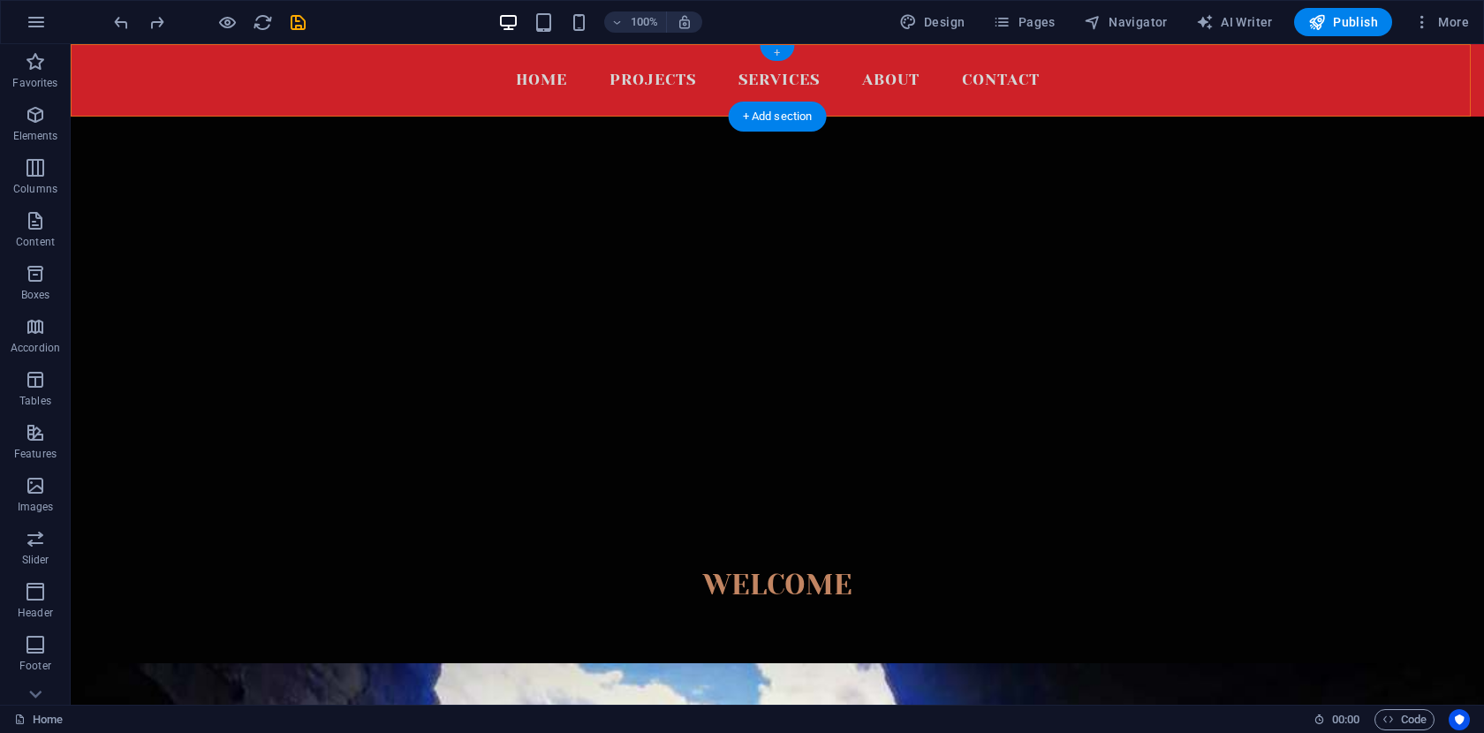
click at [782, 53] on div "+" at bounding box center [777, 53] width 34 height 16
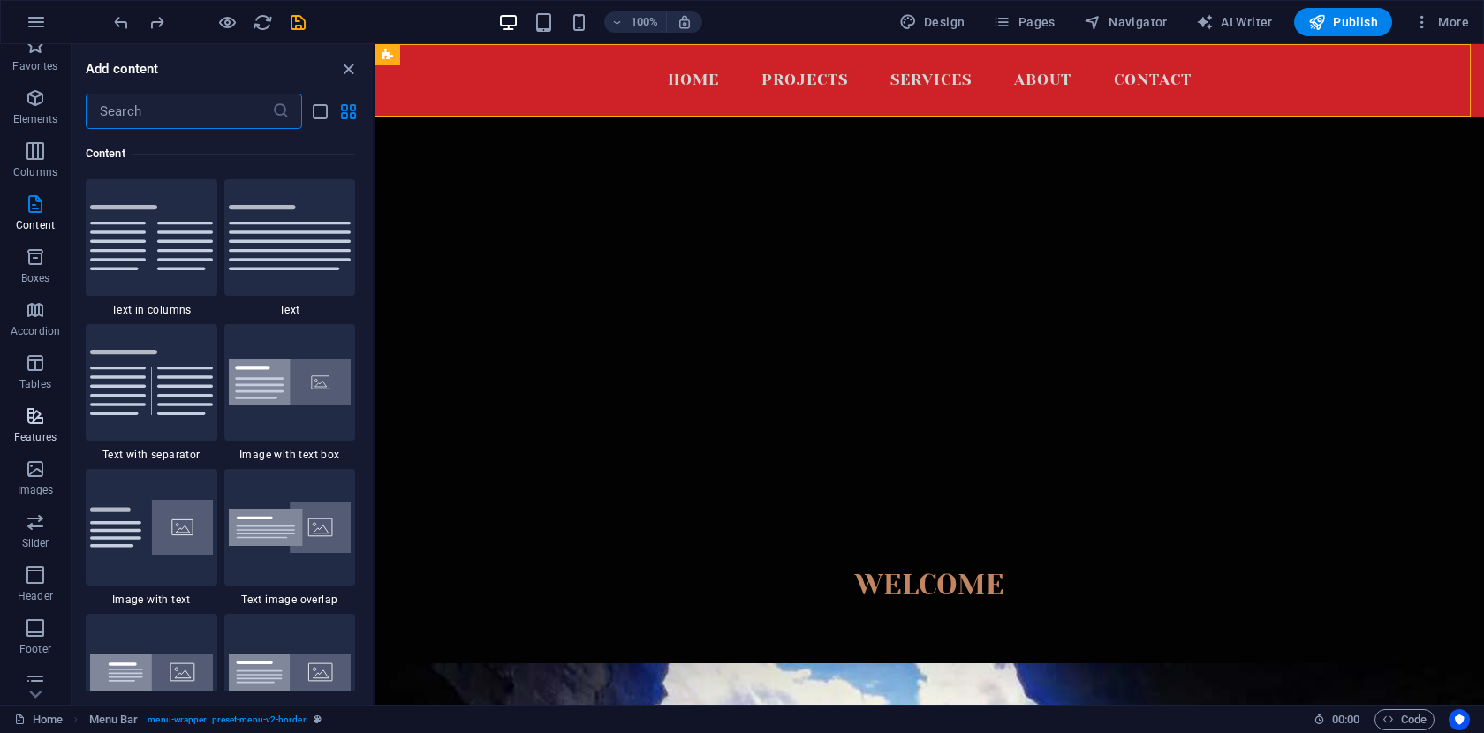
scroll to position [24, 0]
click at [38, 465] on icon "button" at bounding box center [35, 461] width 21 height 21
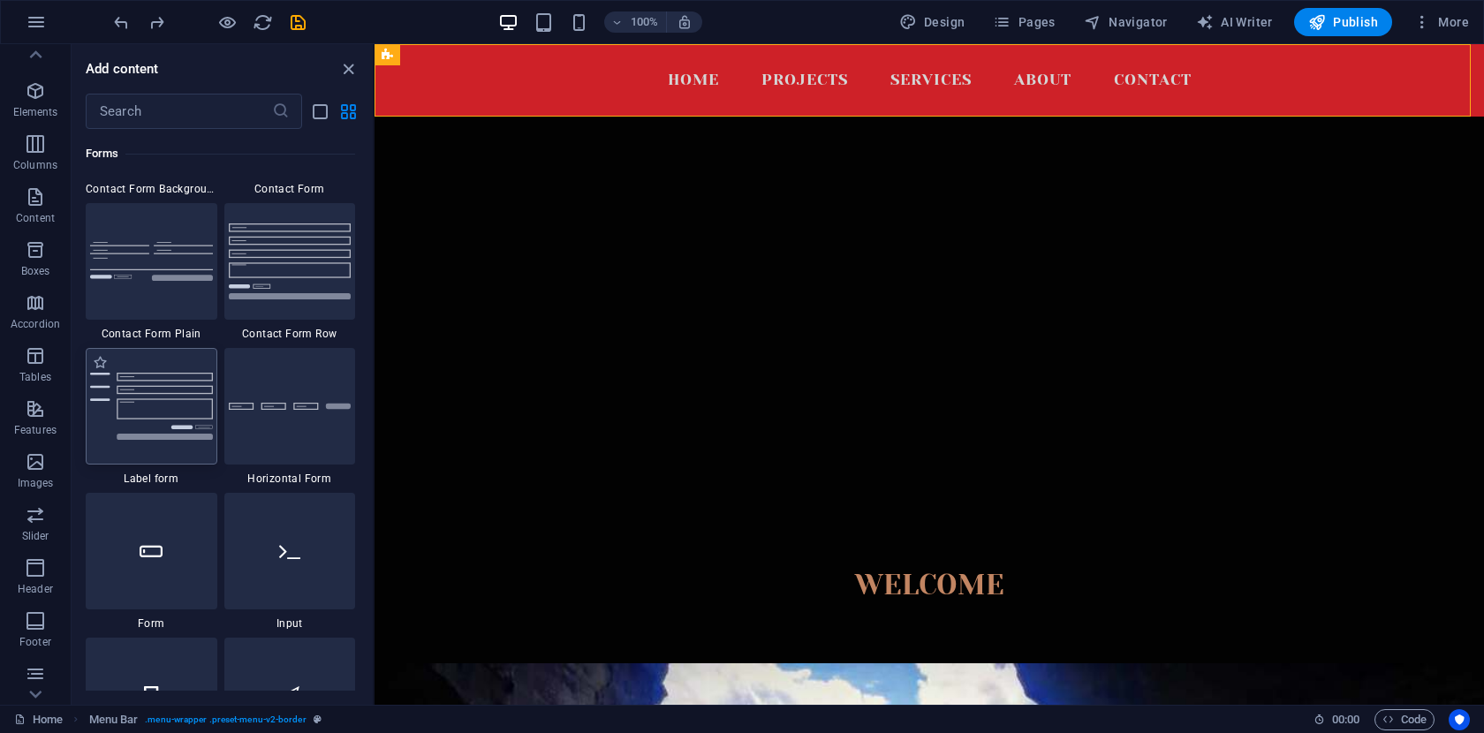
scroll to position [12847, 0]
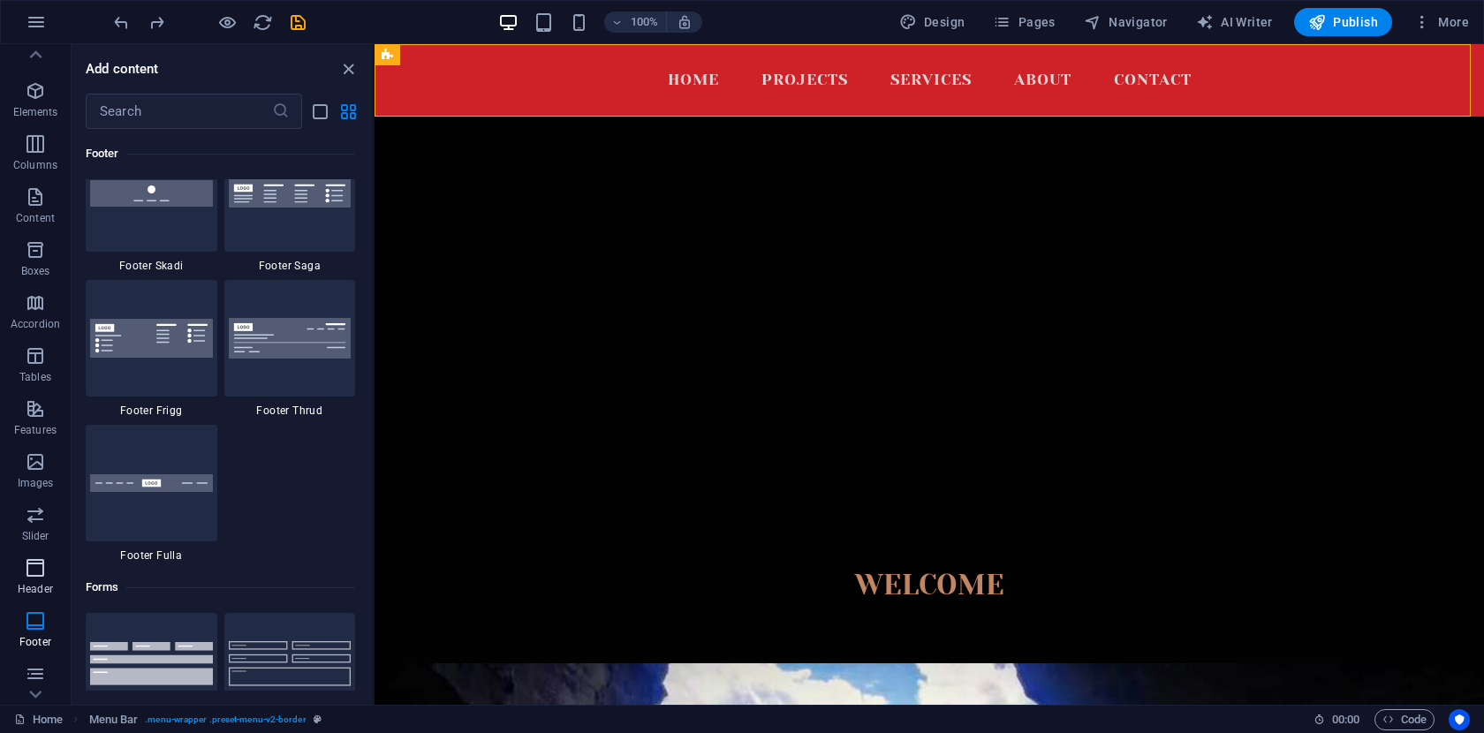
click at [36, 576] on icon "button" at bounding box center [35, 567] width 21 height 21
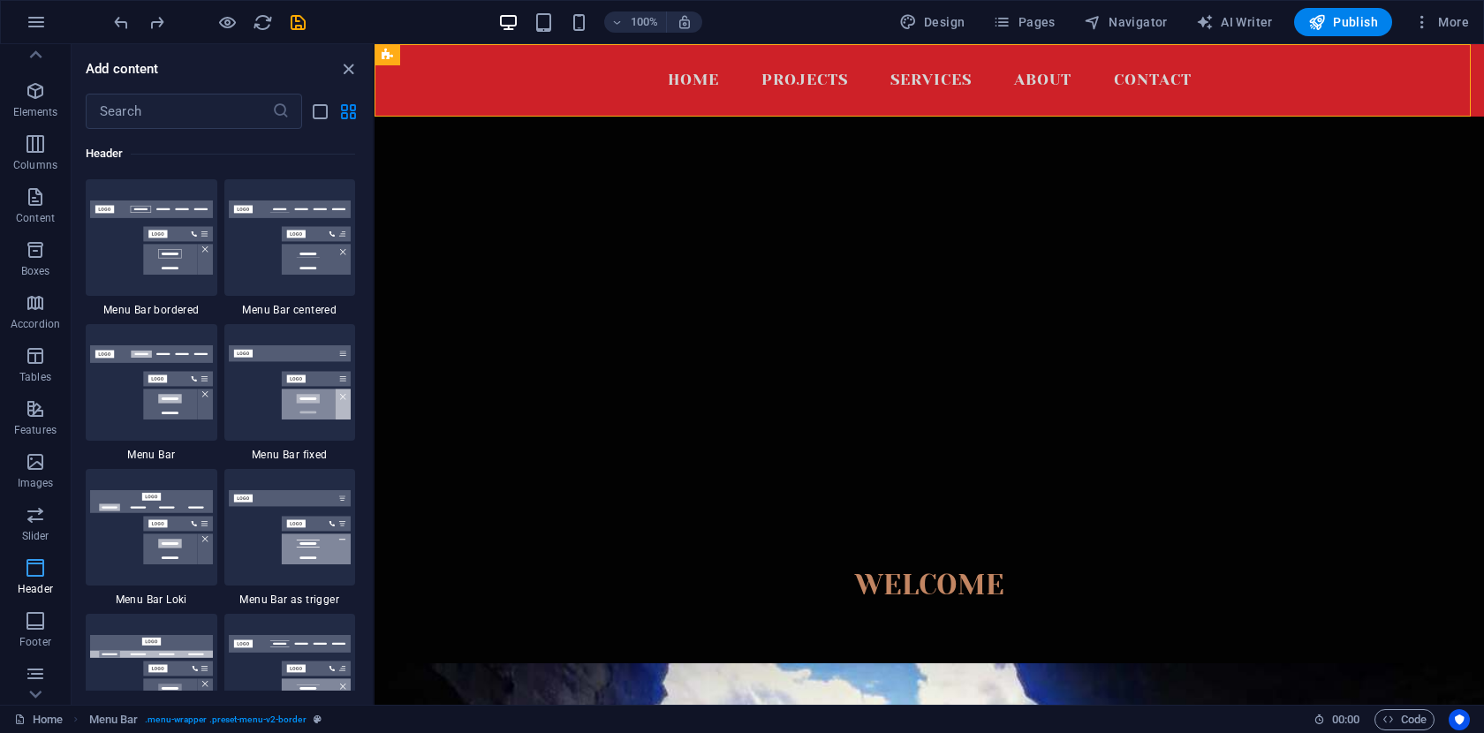
scroll to position [10635, 0]
click at [42, 461] on icon "button" at bounding box center [35, 461] width 21 height 21
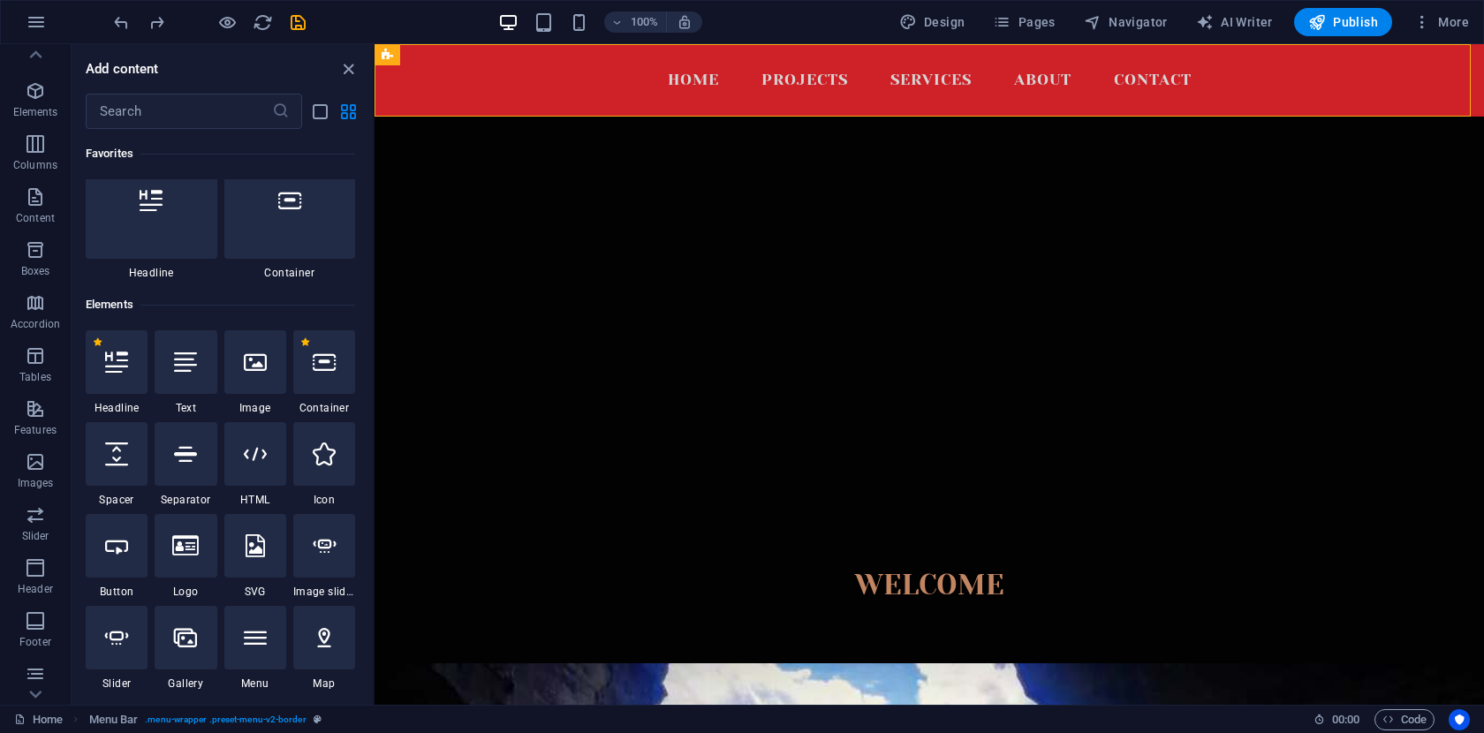
scroll to position [0, 0]
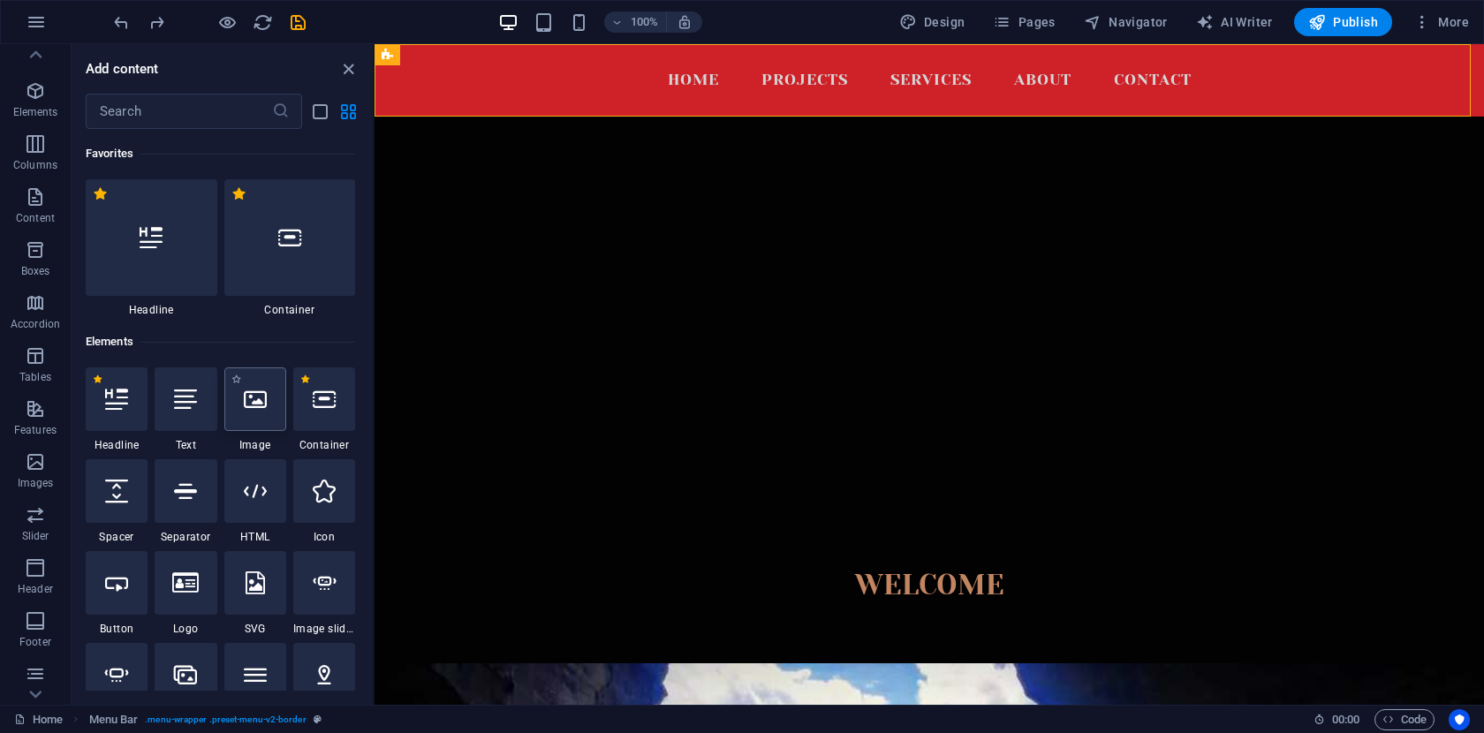
click at [263, 414] on div at bounding box center [255, 399] width 62 height 64
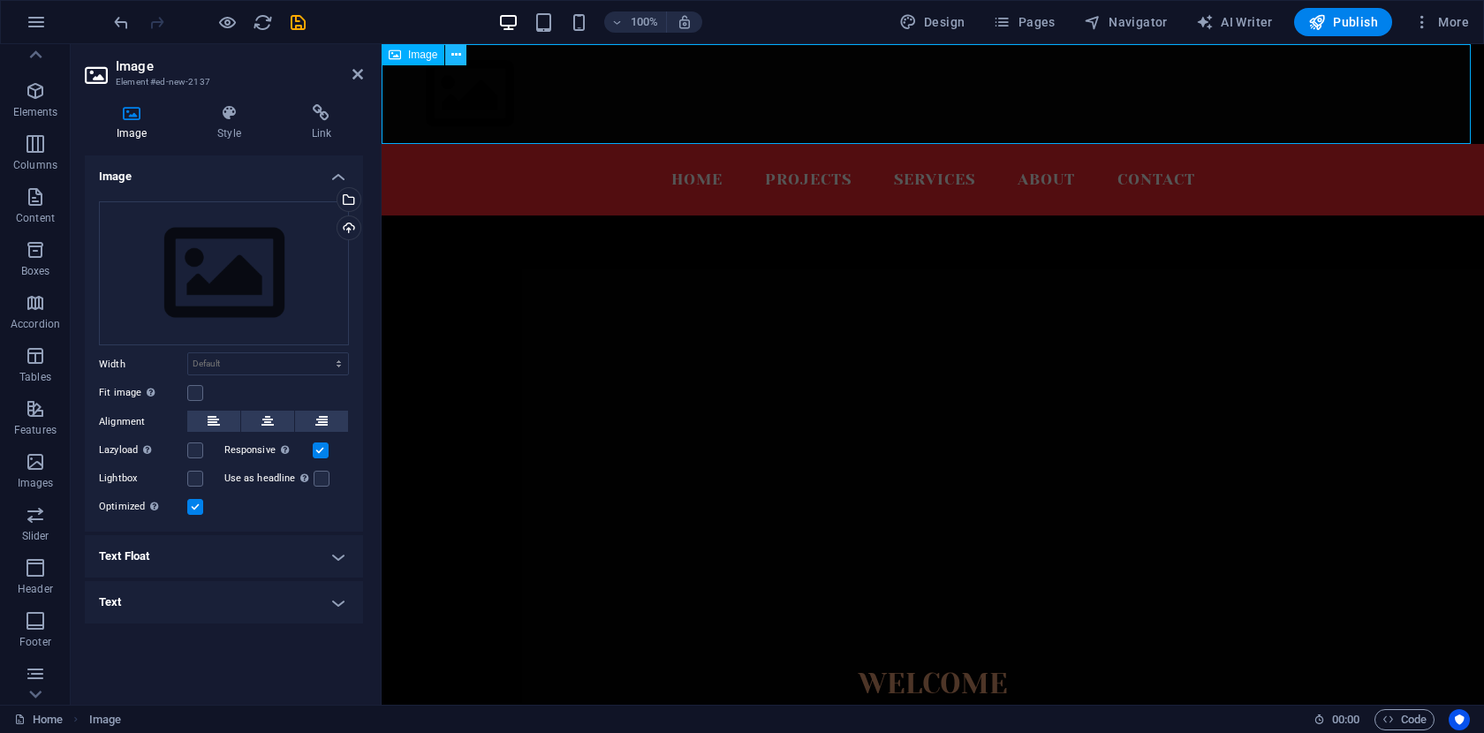
click at [460, 57] on button at bounding box center [455, 54] width 21 height 21
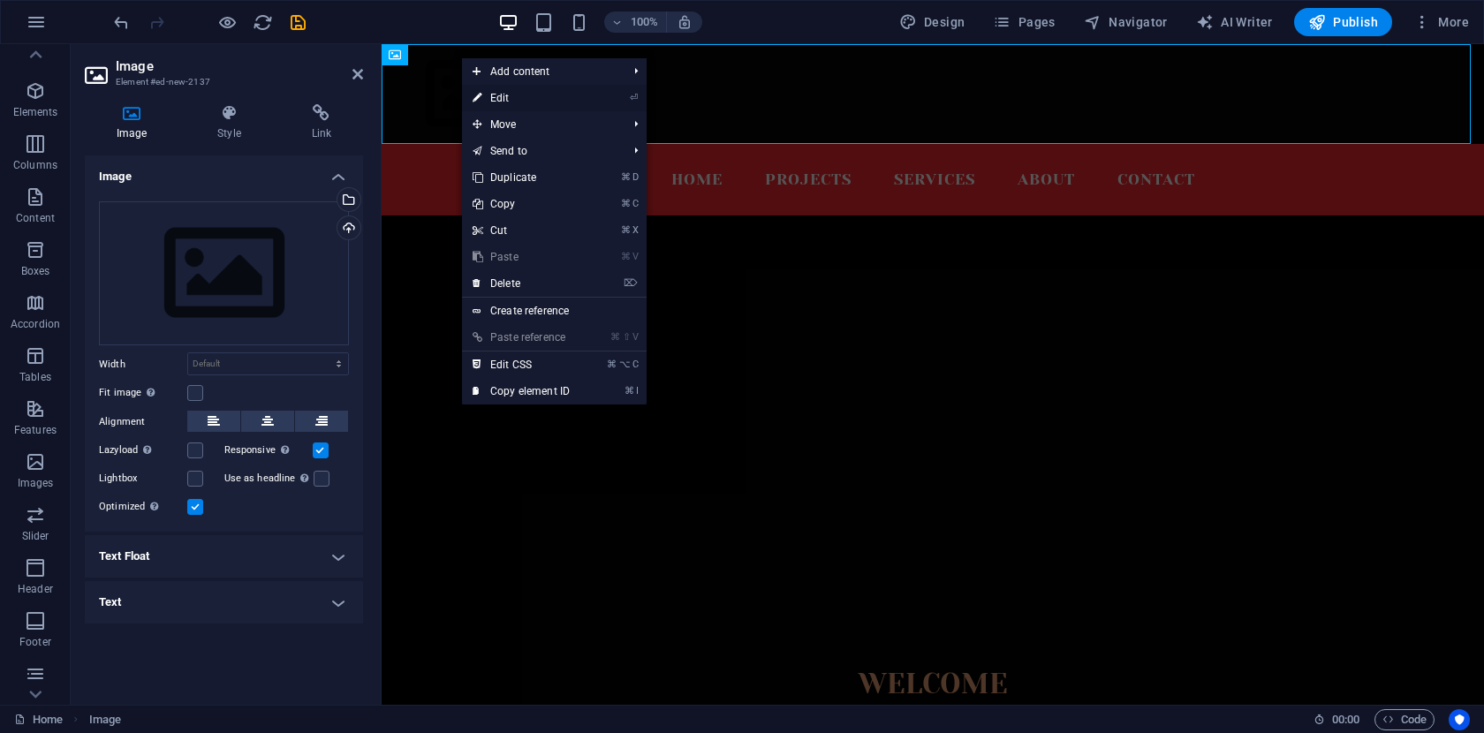
click at [529, 97] on link "⏎ Edit" at bounding box center [521, 98] width 118 height 26
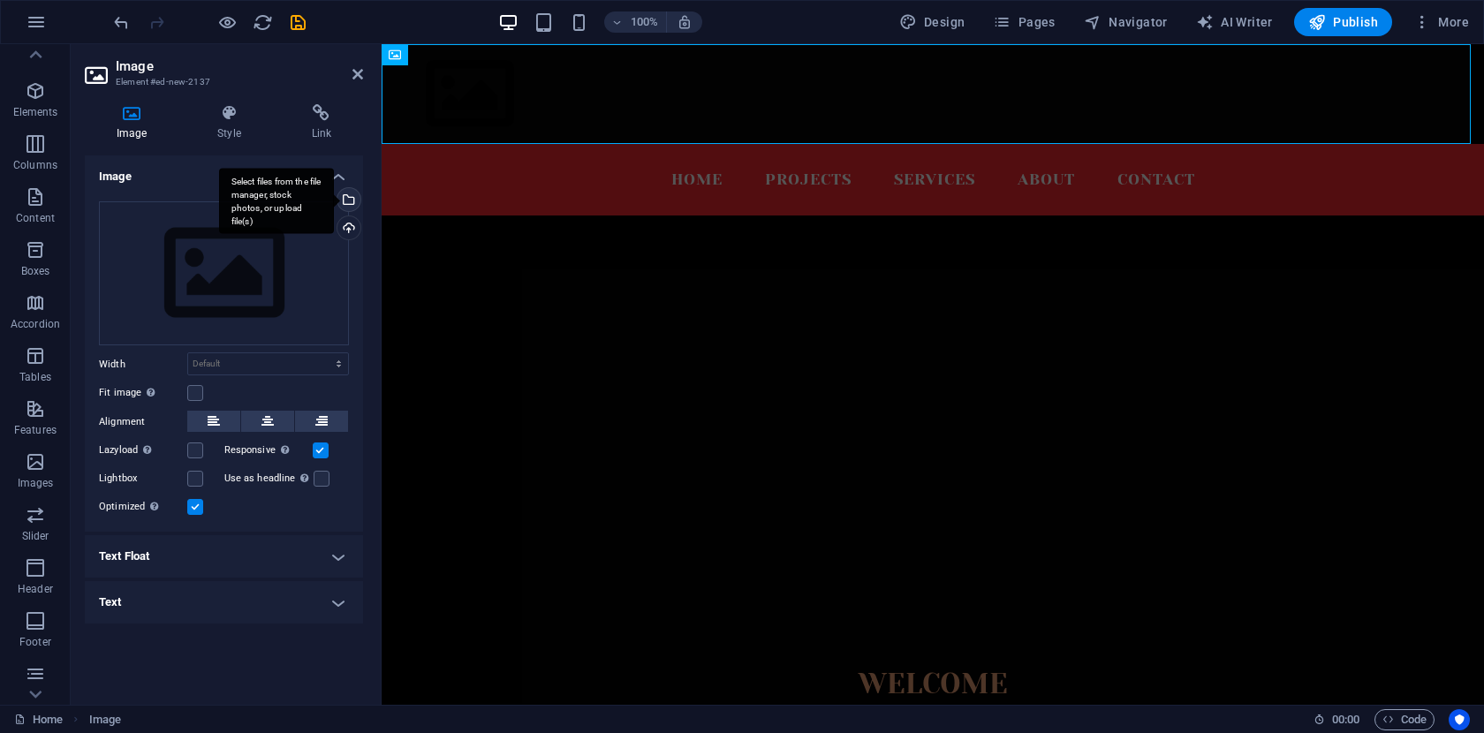
click at [351, 193] on div "Select files from the file manager, stock photos, or upload file(s)" at bounding box center [347, 201] width 26 height 26
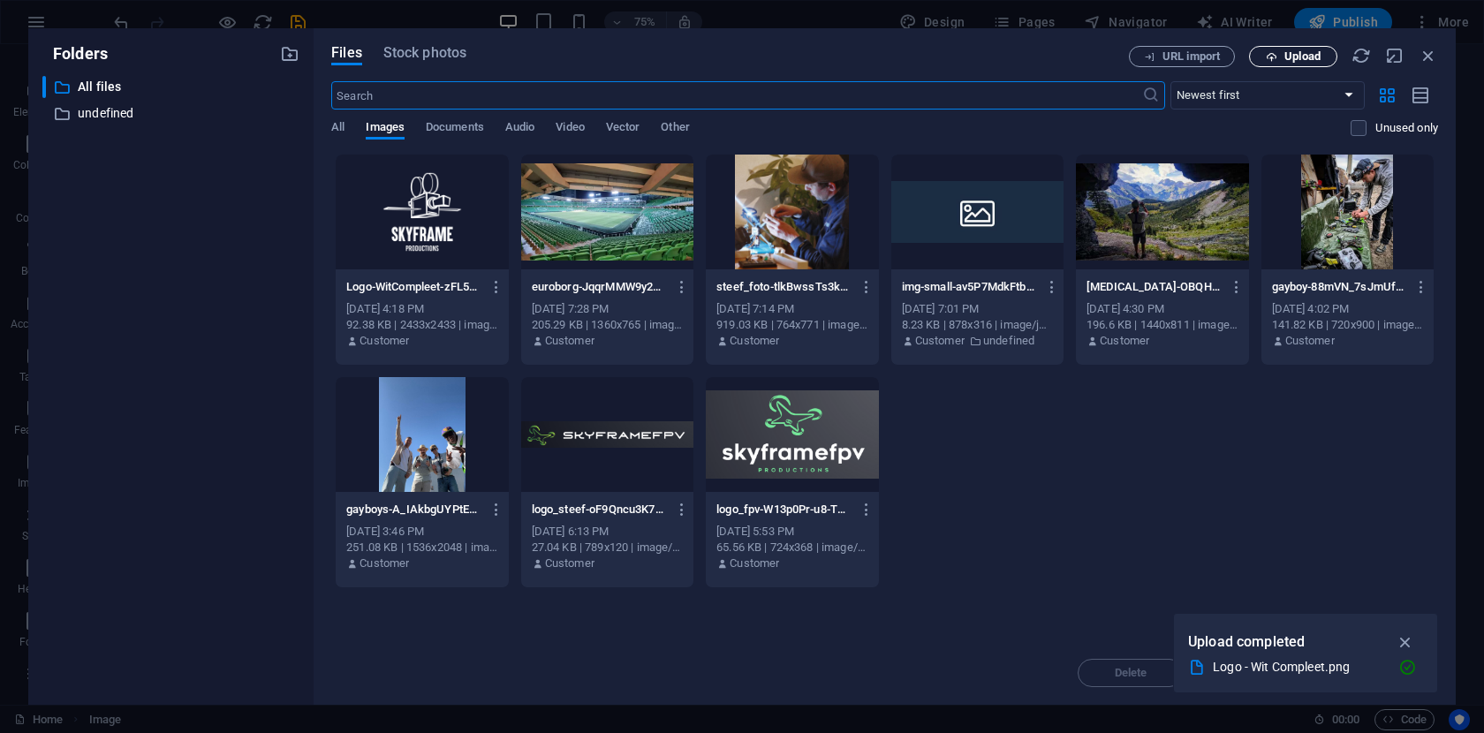
click at [1293, 58] on span "Upload" at bounding box center [1302, 56] width 36 height 11
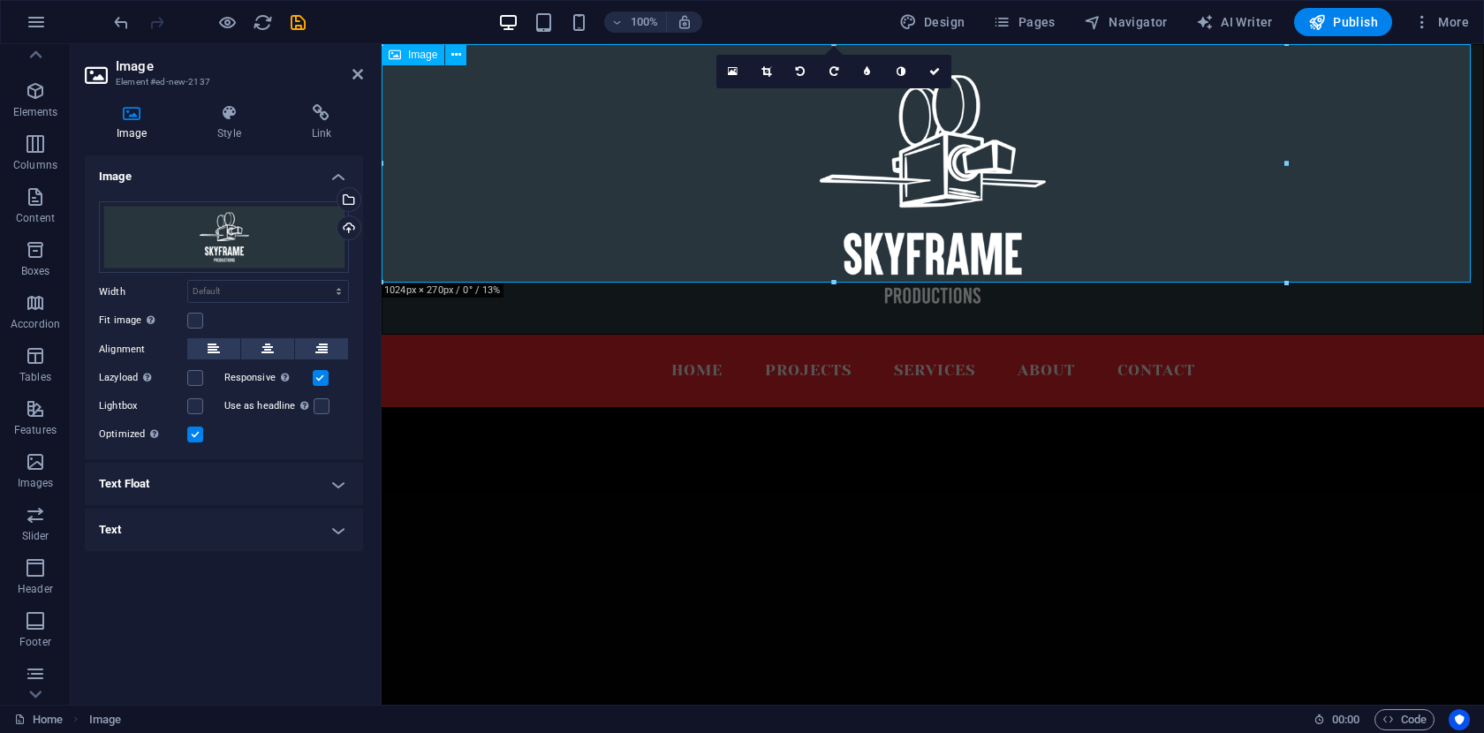
drag, startPoint x: 1668, startPoint y: 208, endPoint x: 1425, endPoint y: 171, distance: 246.6
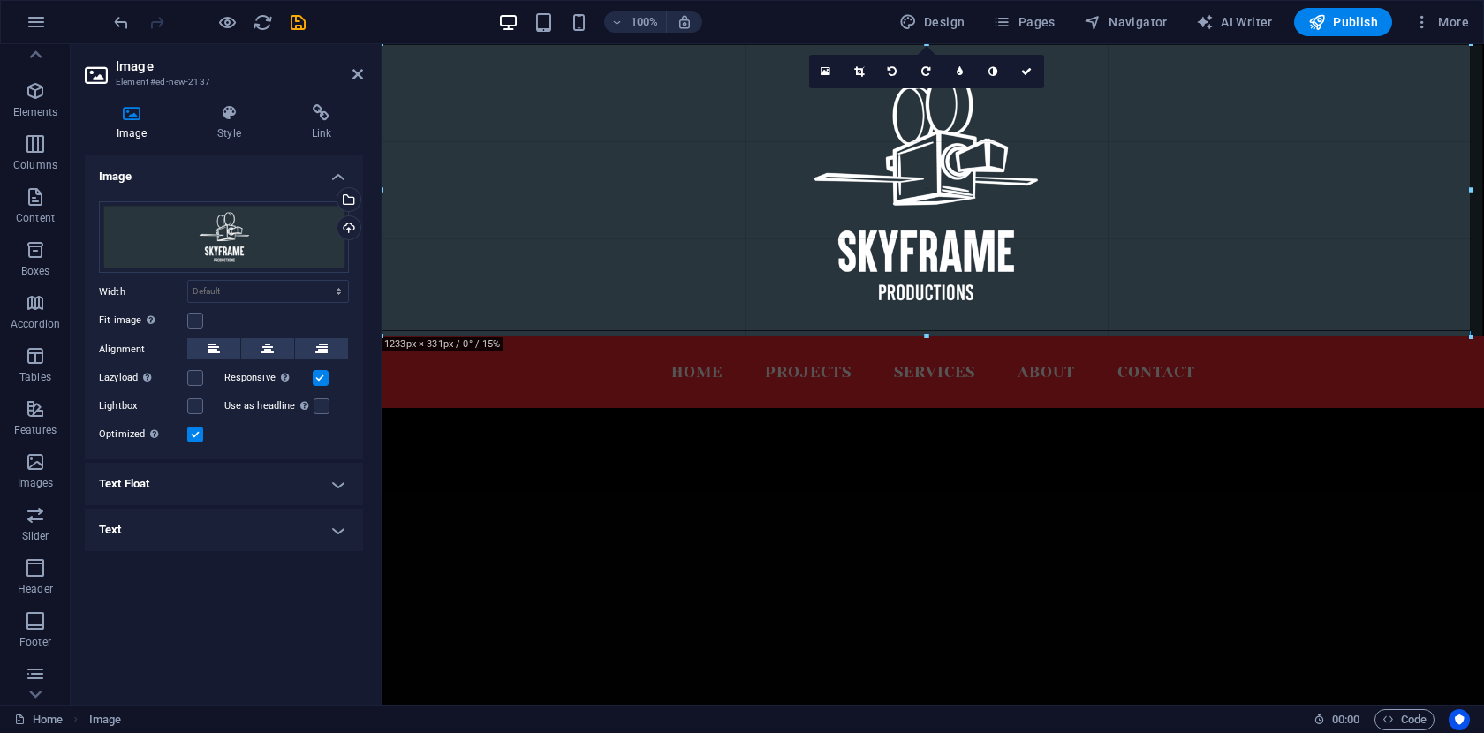
drag, startPoint x: 1286, startPoint y: 161, endPoint x: 1483, endPoint y: 176, distance: 197.5
type input "1233"
select select "px"
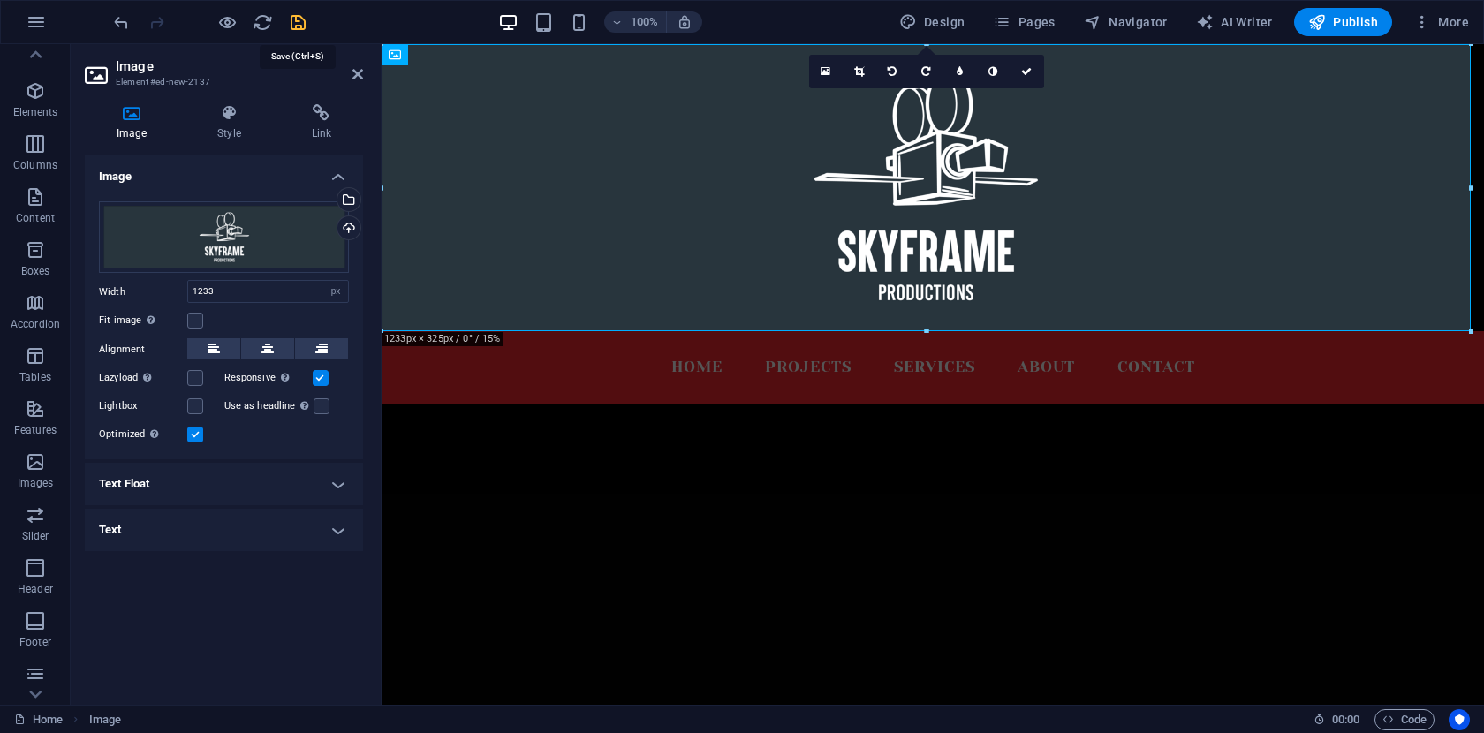
click at [298, 20] on icon "save" at bounding box center [298, 22] width 20 height 20
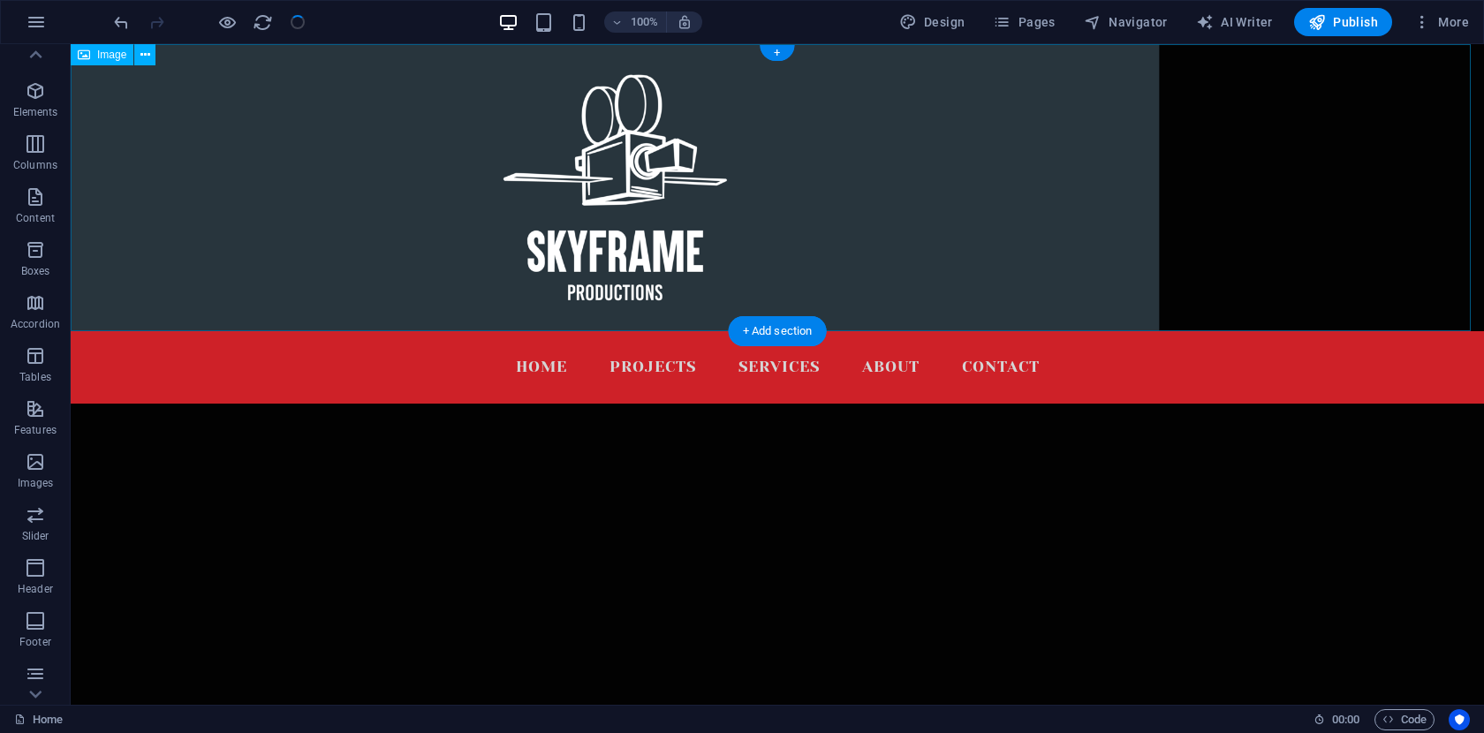
click at [1040, 206] on figure at bounding box center [777, 187] width 1413 height 287
click at [1048, 246] on figure at bounding box center [777, 187] width 1413 height 287
click at [935, 150] on figure at bounding box center [777, 187] width 1413 height 287
click at [149, 58] on button at bounding box center [144, 54] width 21 height 21
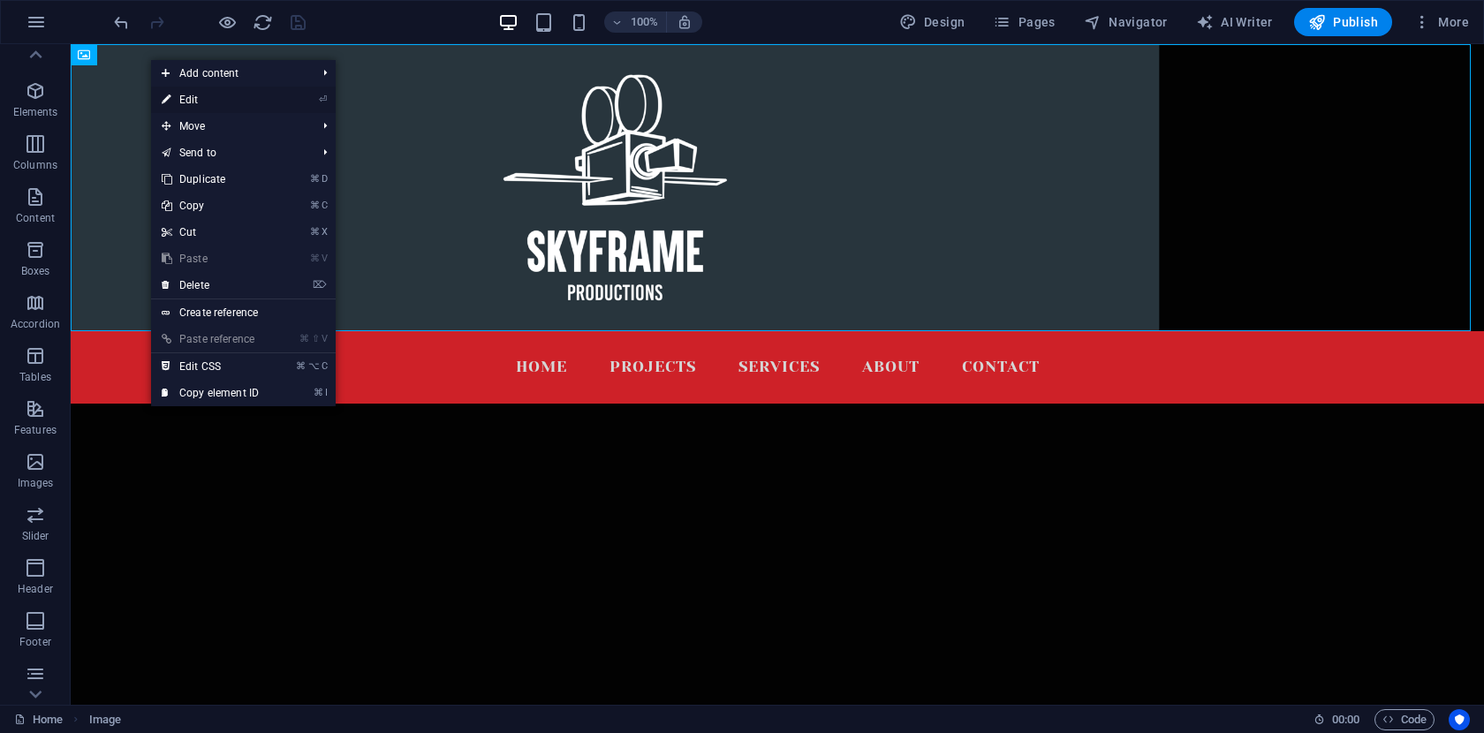
click at [200, 97] on link "⏎ Edit" at bounding box center [210, 100] width 118 height 26
select select "px"
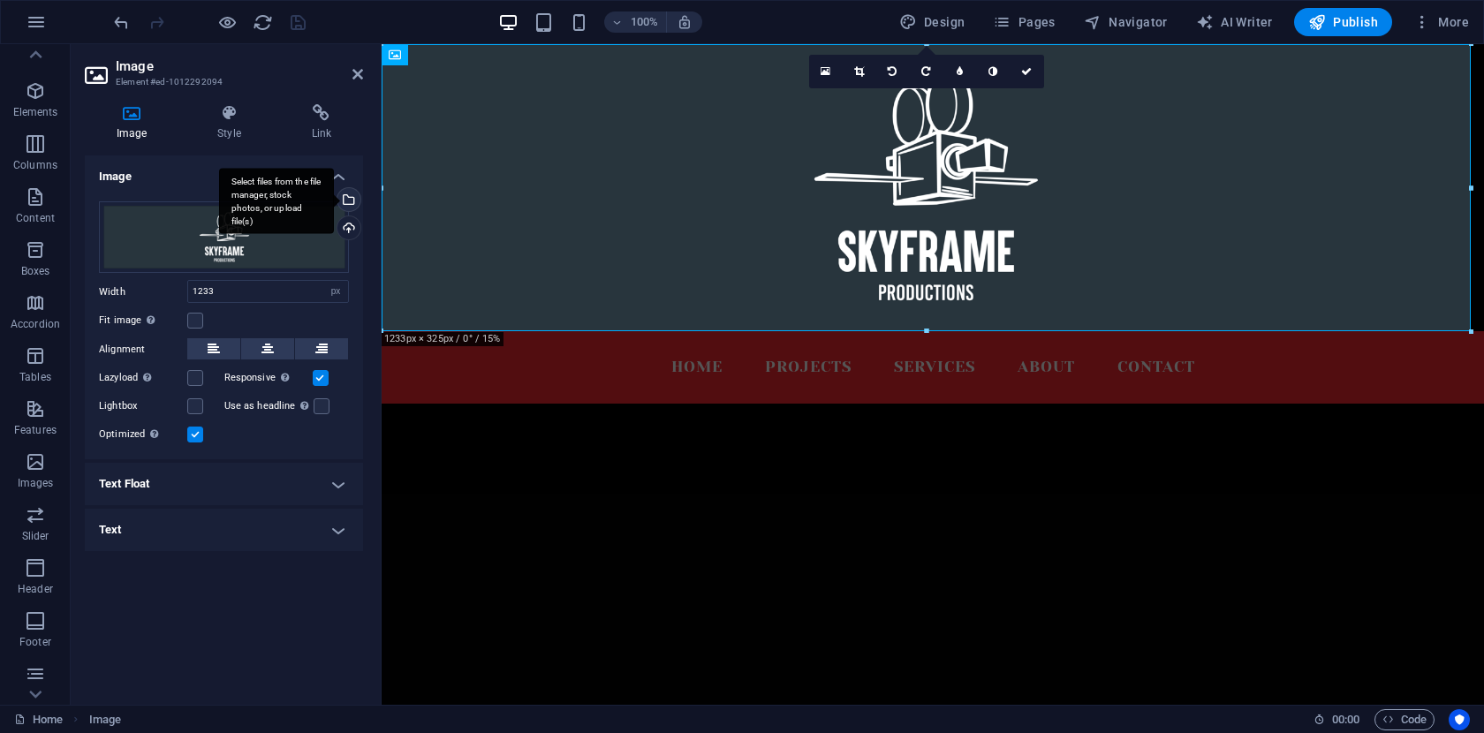
click at [349, 200] on div "Select files from the file manager, stock photos, or upload file(s)" at bounding box center [347, 201] width 26 height 26
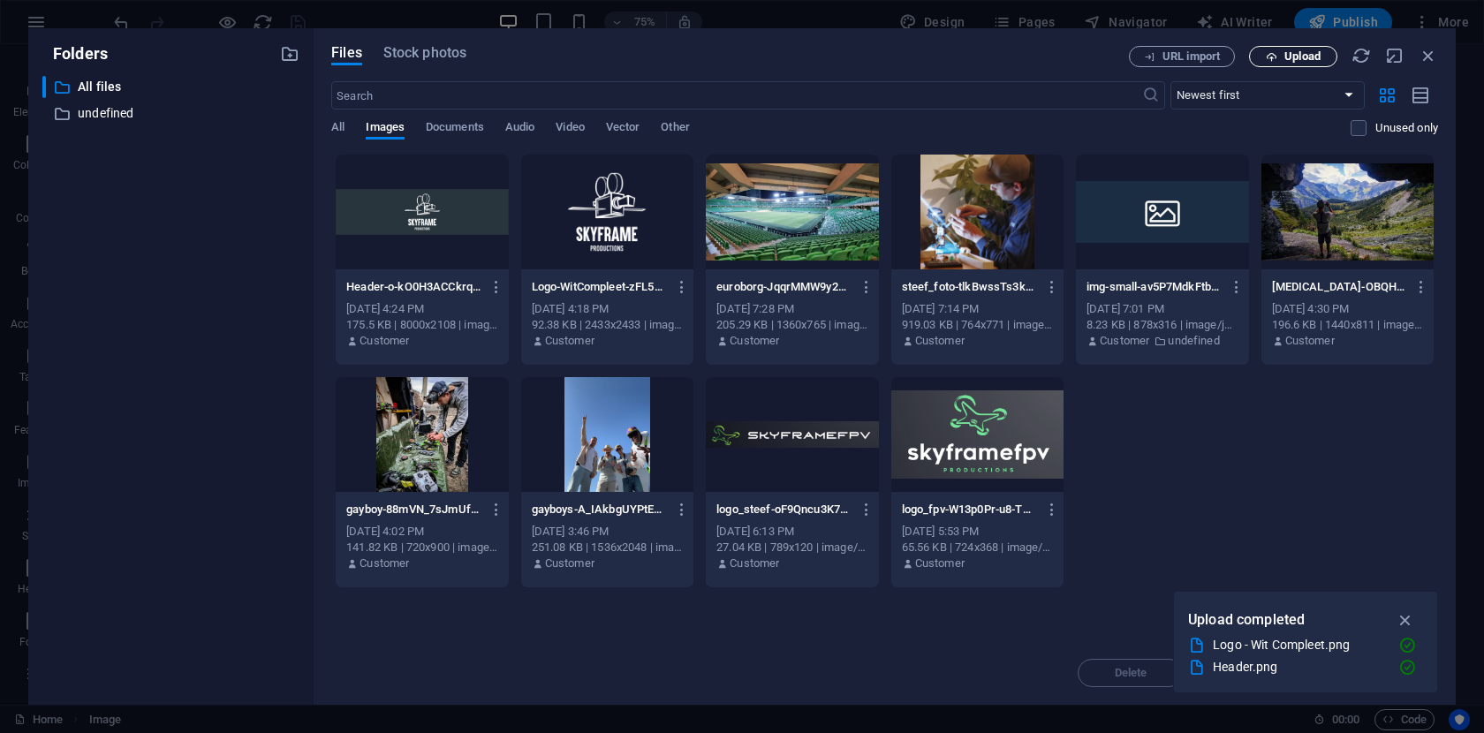
click at [1309, 61] on span "Upload" at bounding box center [1302, 56] width 36 height 11
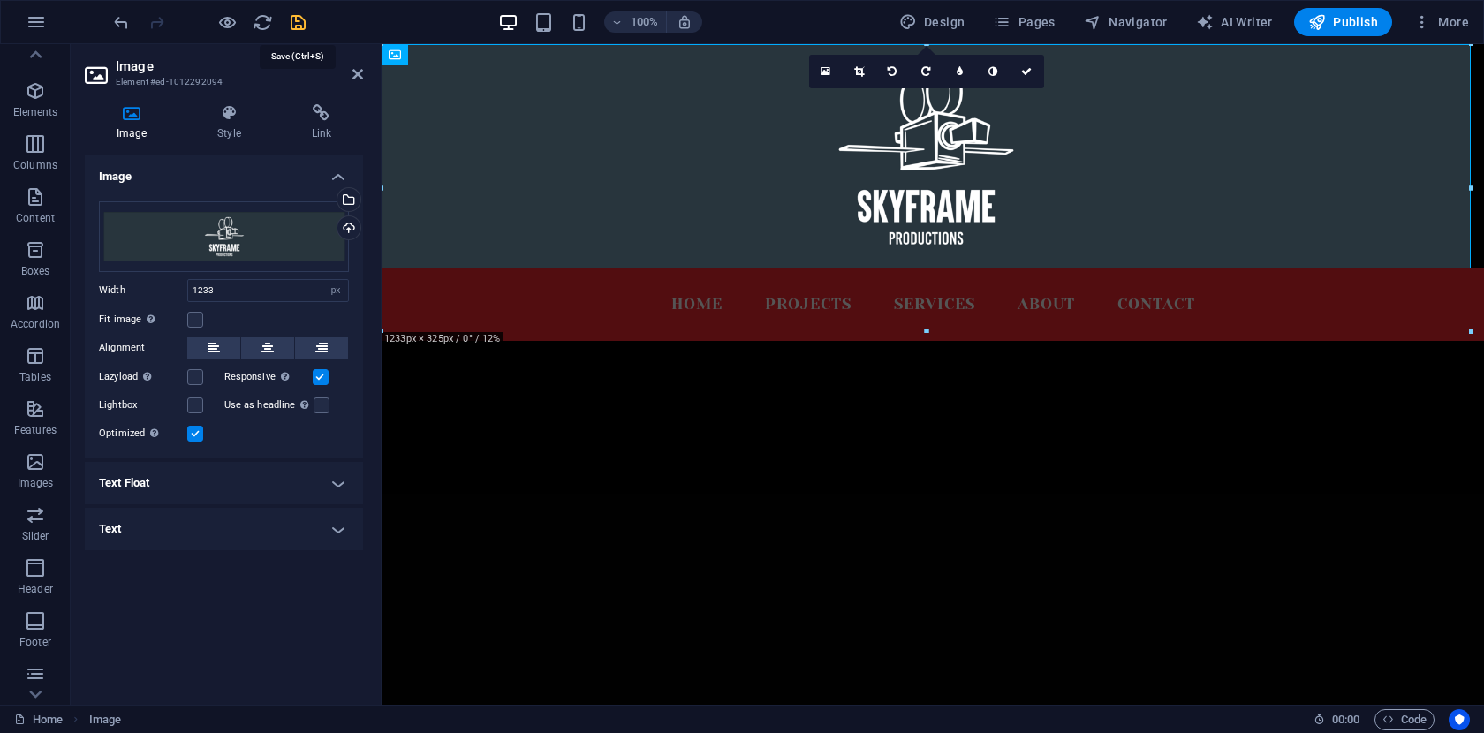
click at [296, 19] on icon "save" at bounding box center [298, 22] width 20 height 20
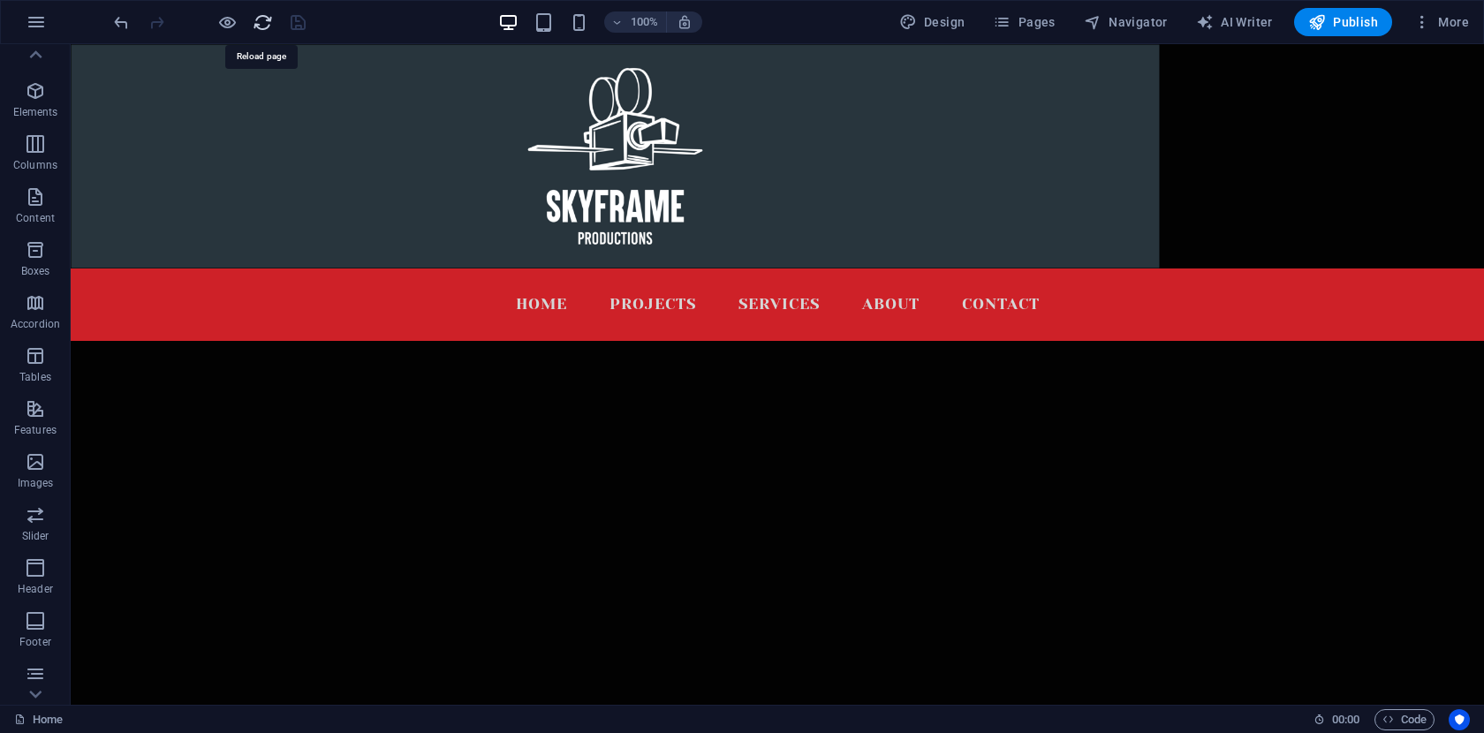
click at [262, 23] on icon "reload" at bounding box center [263, 22] width 20 height 20
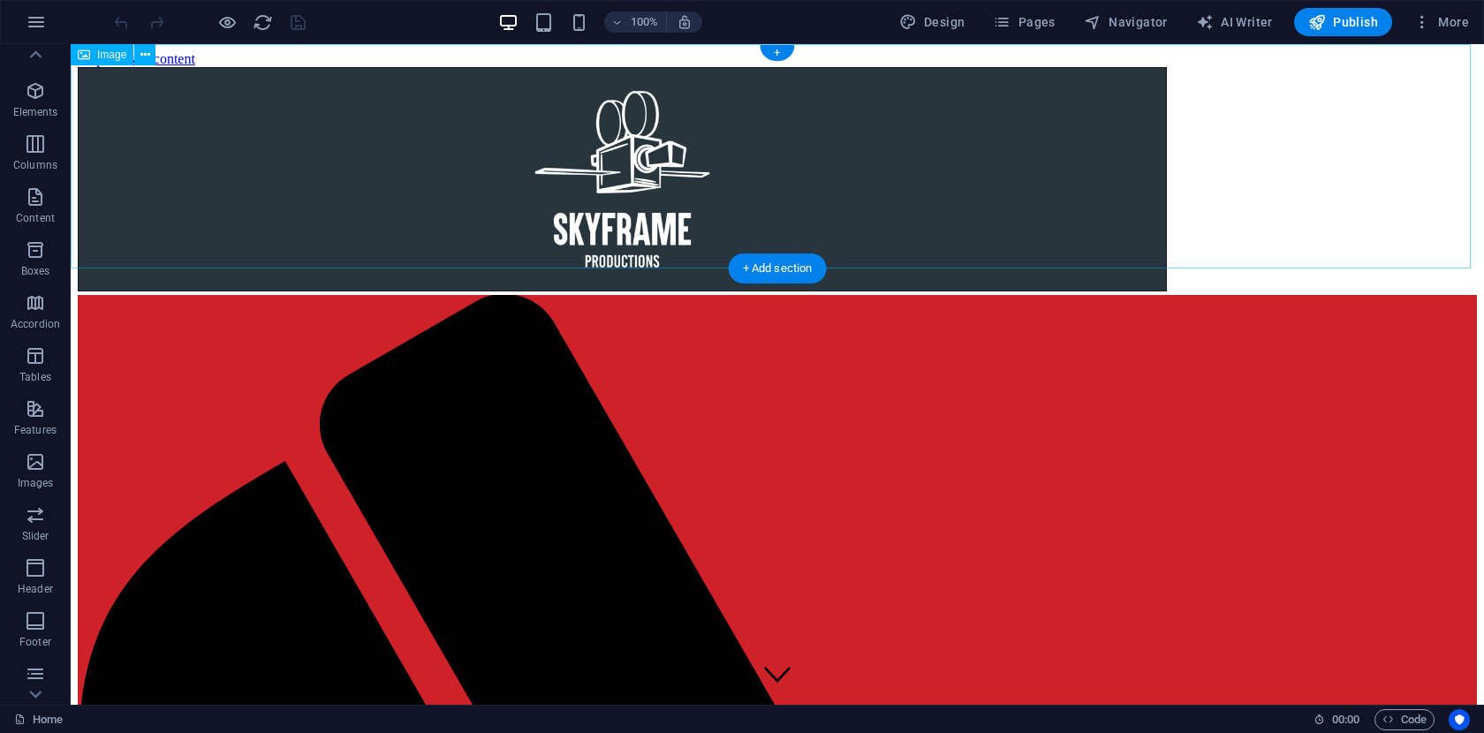
click at [832, 164] on figure at bounding box center [777, 181] width 1399 height 228
click at [752, 130] on figure at bounding box center [777, 181] width 1399 height 228
click at [145, 54] on icon at bounding box center [145, 55] width 10 height 19
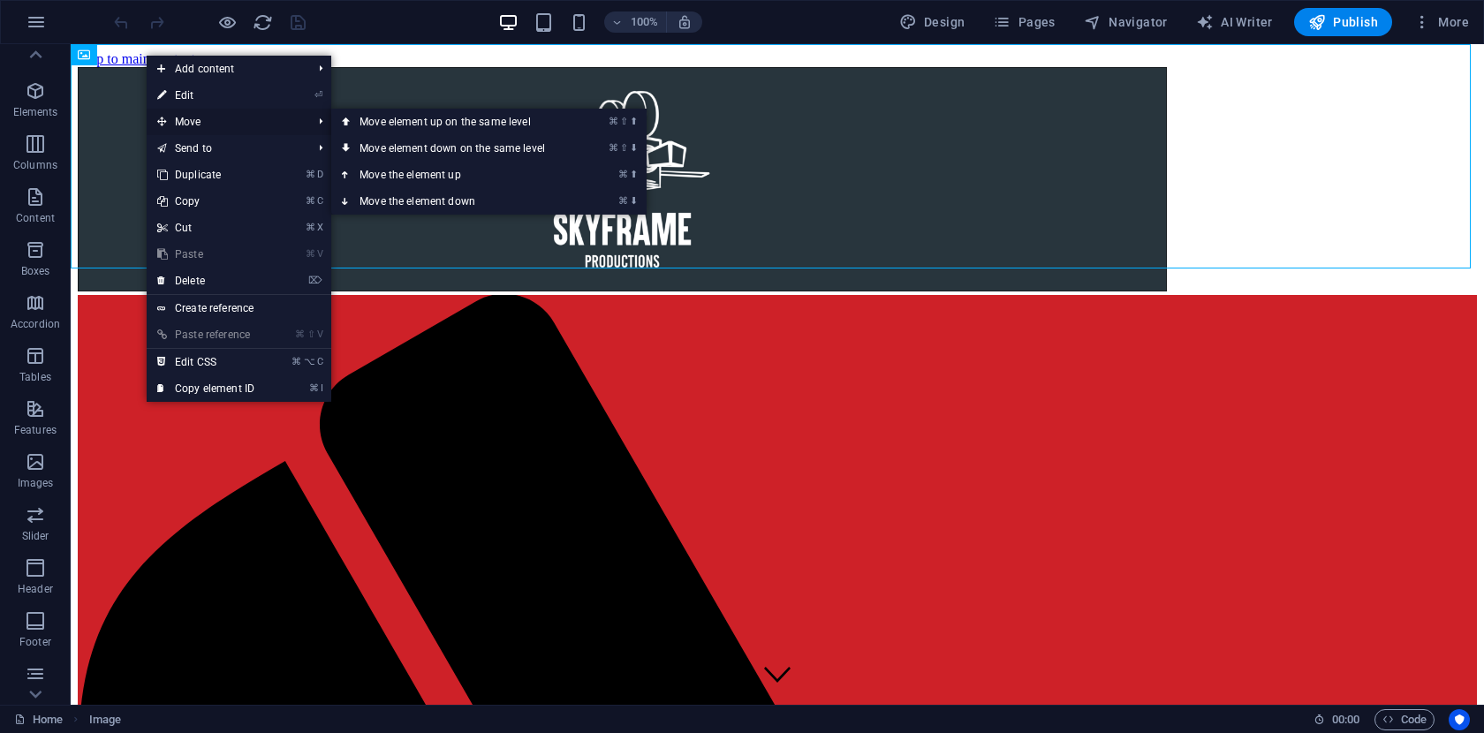
click at [202, 121] on span "Move" at bounding box center [226, 122] width 158 height 26
click at [194, 92] on link "⏎ Edit" at bounding box center [206, 95] width 118 height 26
select select "px"
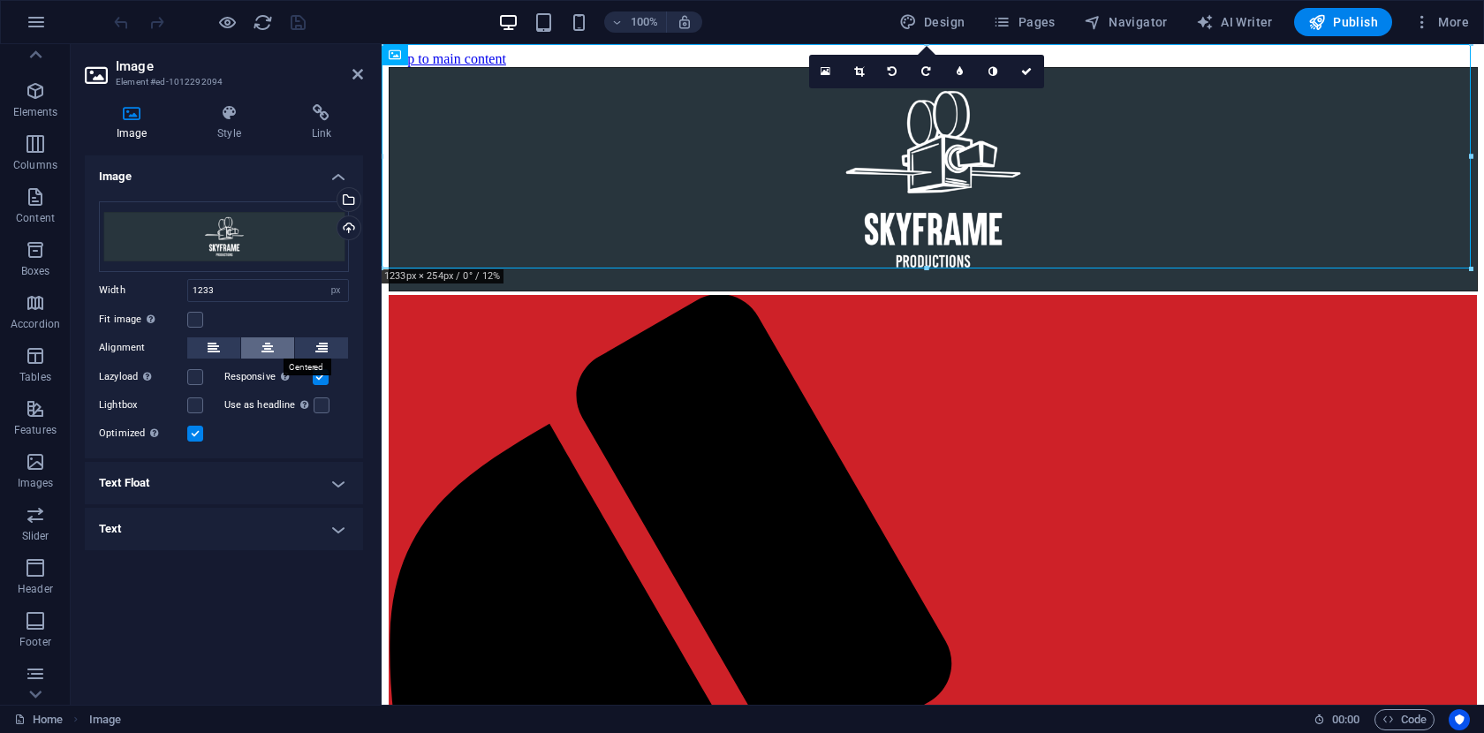
click at [268, 350] on icon at bounding box center [267, 347] width 12 height 21
click at [319, 405] on label at bounding box center [322, 405] width 16 height 16
click at [0, 0] on input "Use as headline The image will be wrapped in an H1 headline tag. Useful for giv…" at bounding box center [0, 0] width 0 height 0
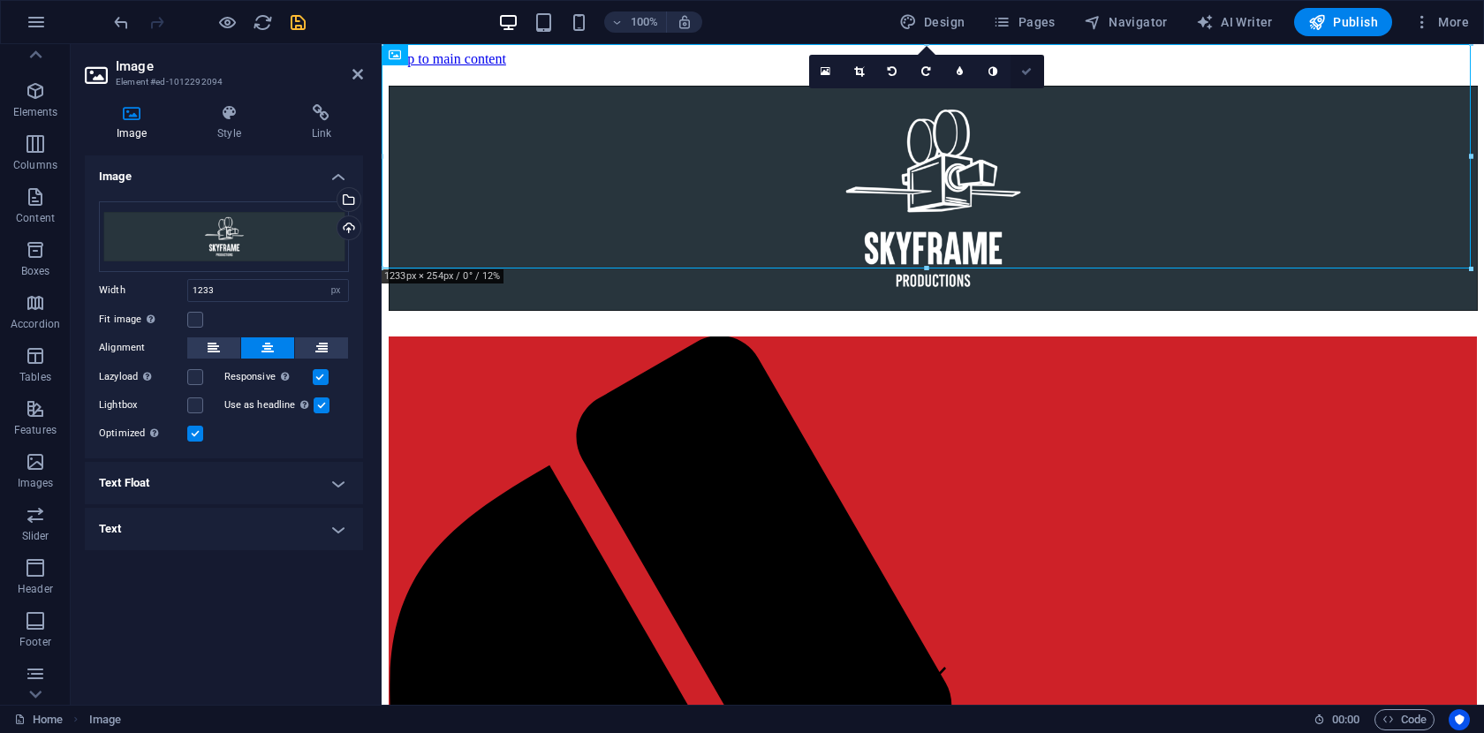
click at [1029, 71] on icon at bounding box center [1026, 71] width 11 height 11
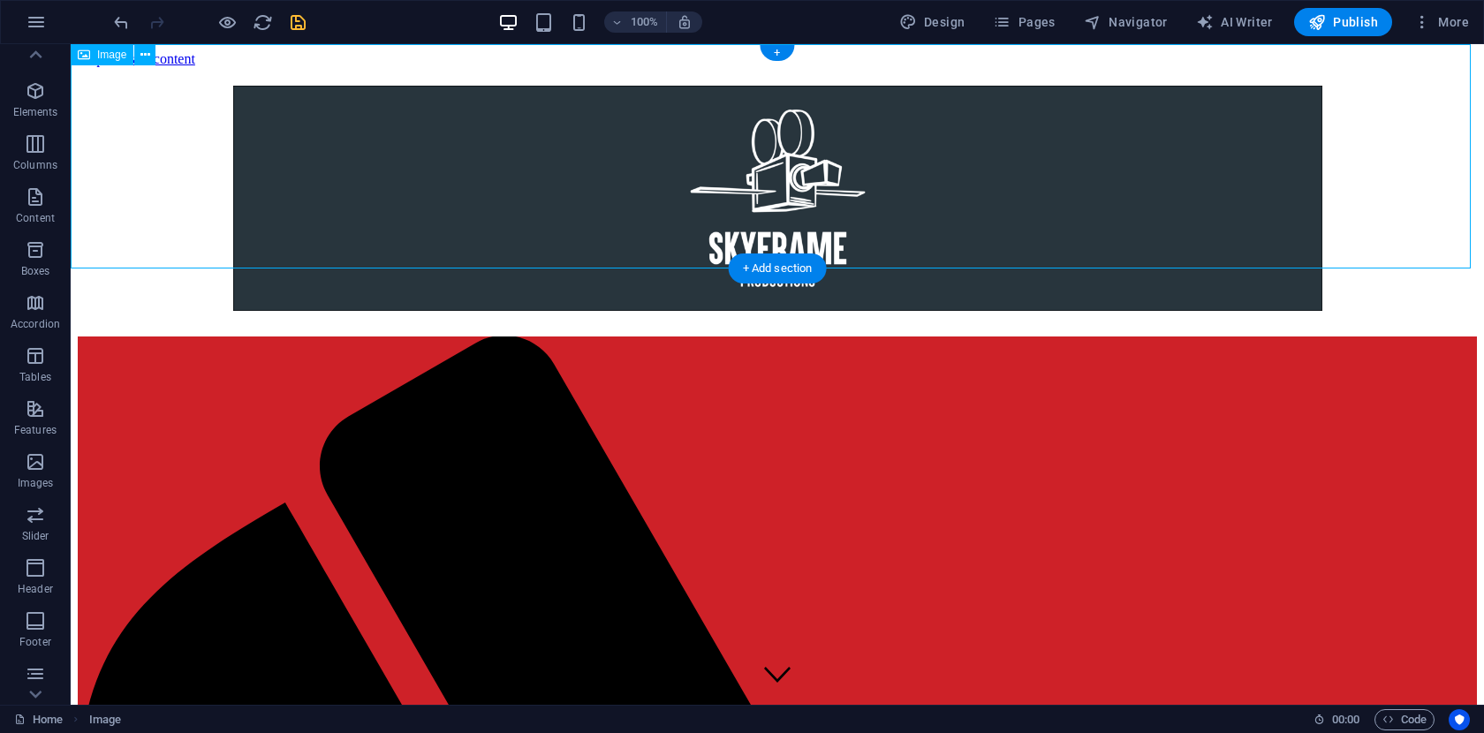
click at [140, 179] on figure at bounding box center [777, 201] width 1399 height 231
click at [155, 147] on figure at bounding box center [777, 201] width 1399 height 231
select select "px"
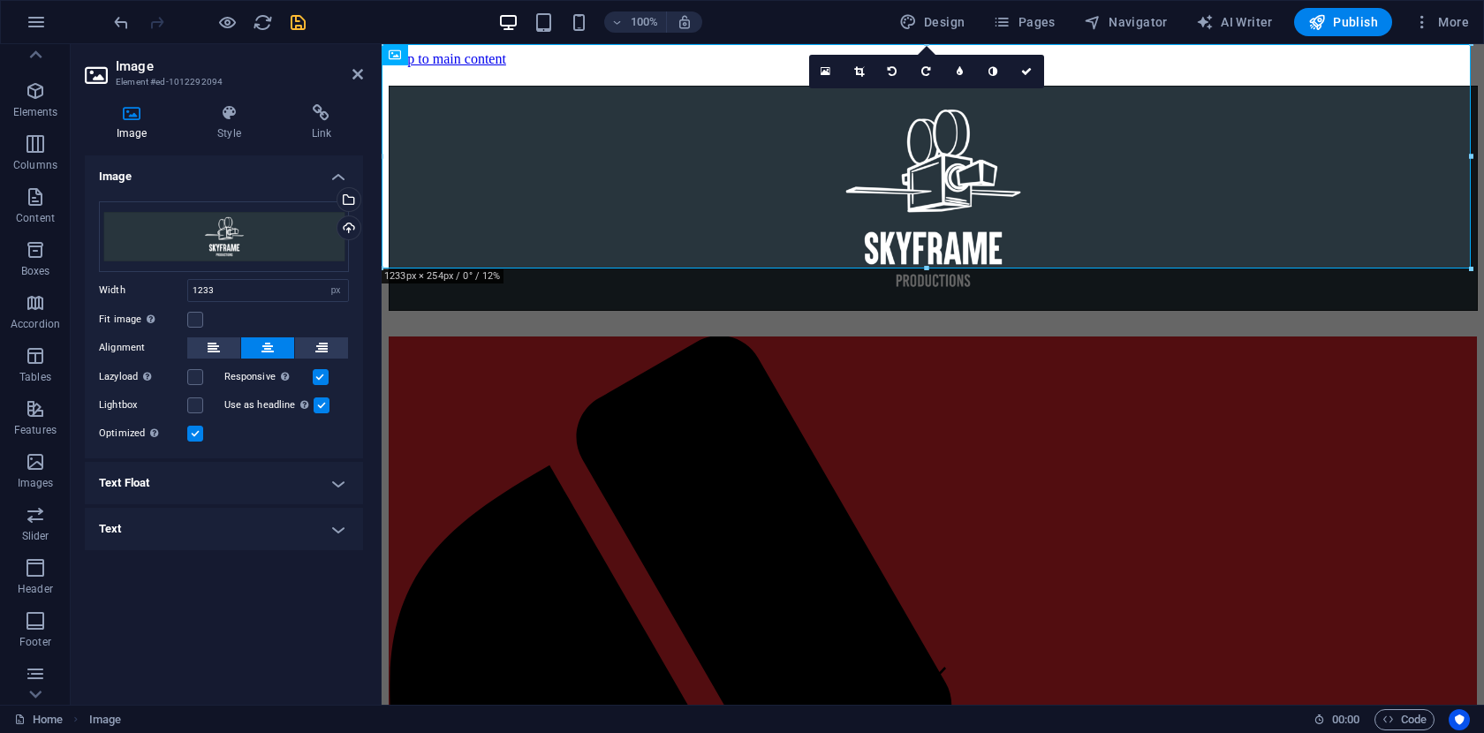
click at [295, 612] on div "Image Drag files here, click to choose files or select files from Files or our …" at bounding box center [224, 422] width 278 height 535
click at [360, 77] on icon at bounding box center [357, 74] width 11 height 14
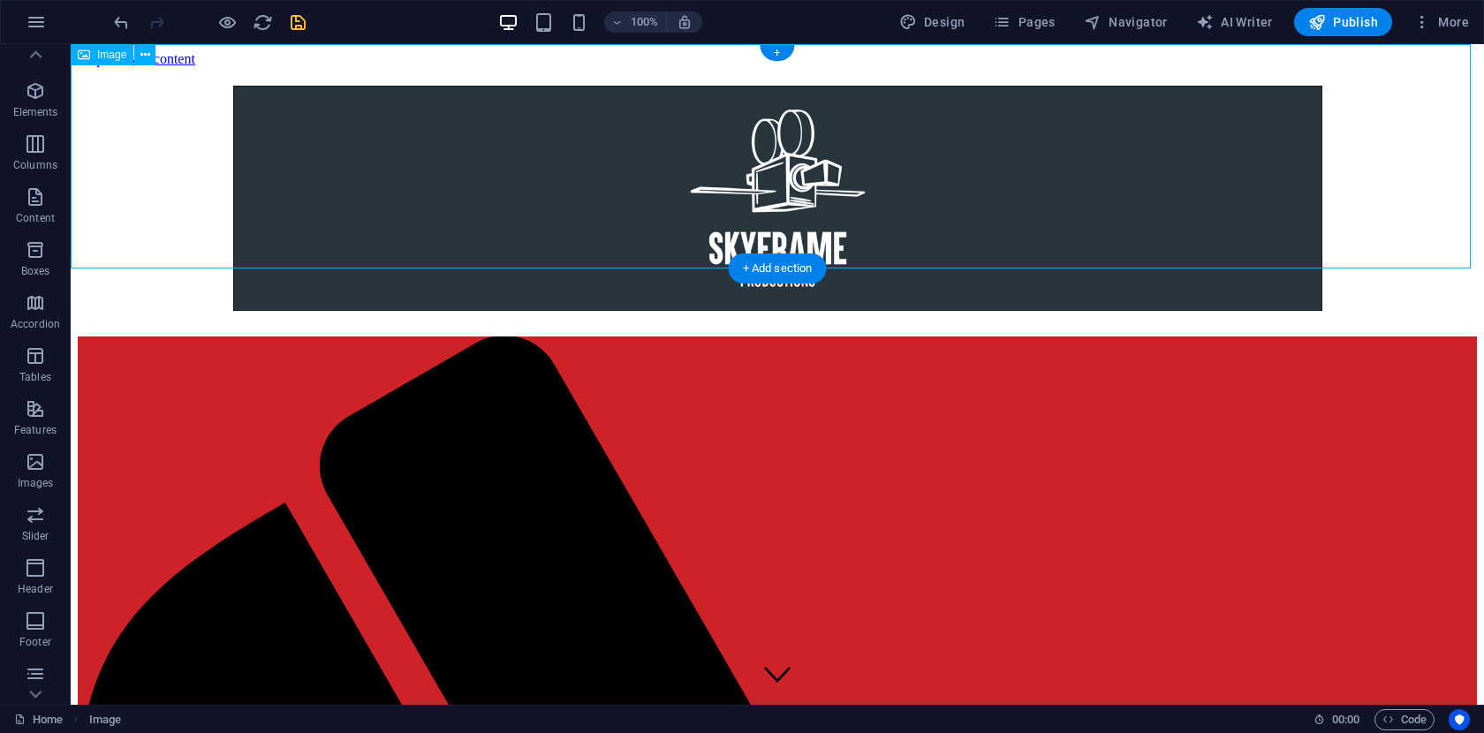
click at [108, 106] on figure at bounding box center [777, 201] width 1399 height 231
click at [145, 58] on icon at bounding box center [145, 55] width 10 height 19
click at [146, 55] on icon at bounding box center [145, 55] width 10 height 19
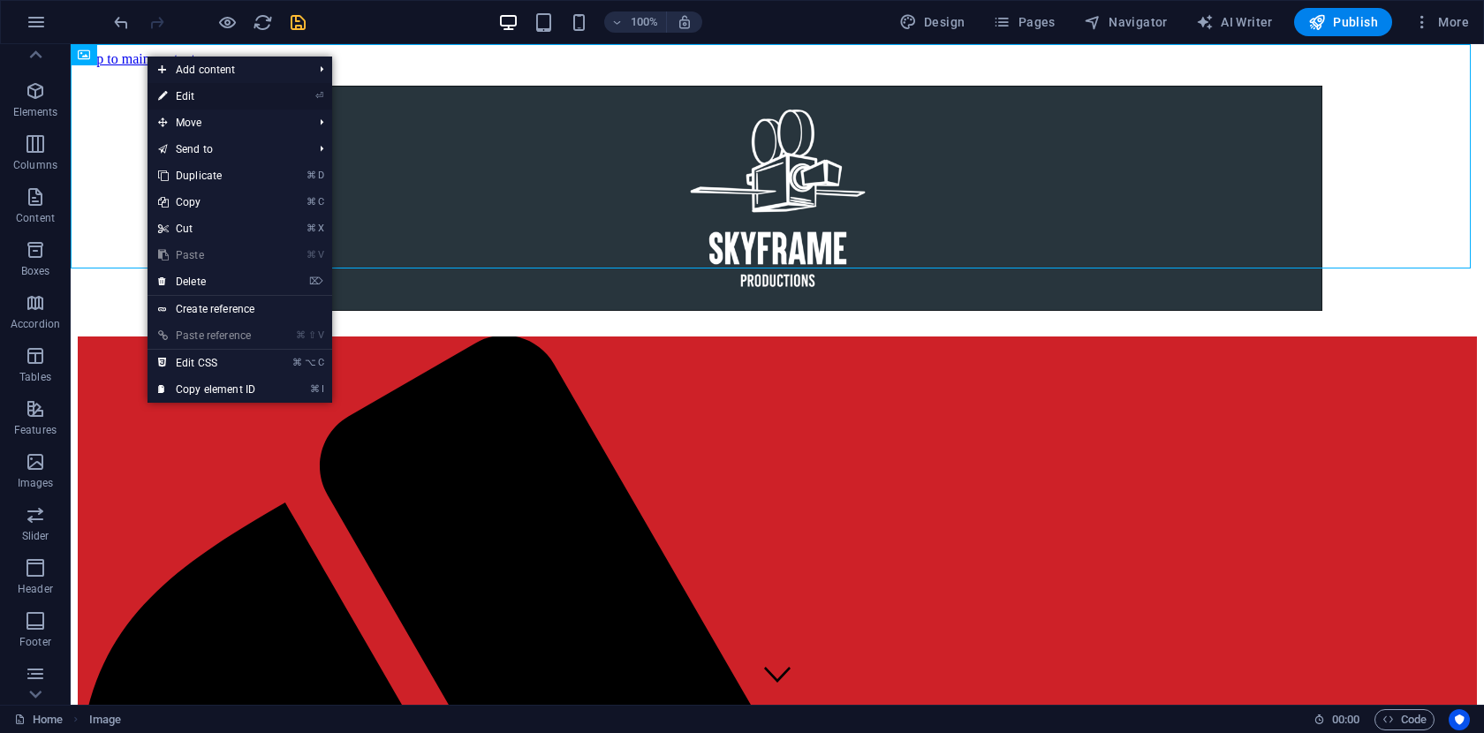
click at [215, 98] on link "⏎ Edit" at bounding box center [206, 96] width 118 height 26
select select "px"
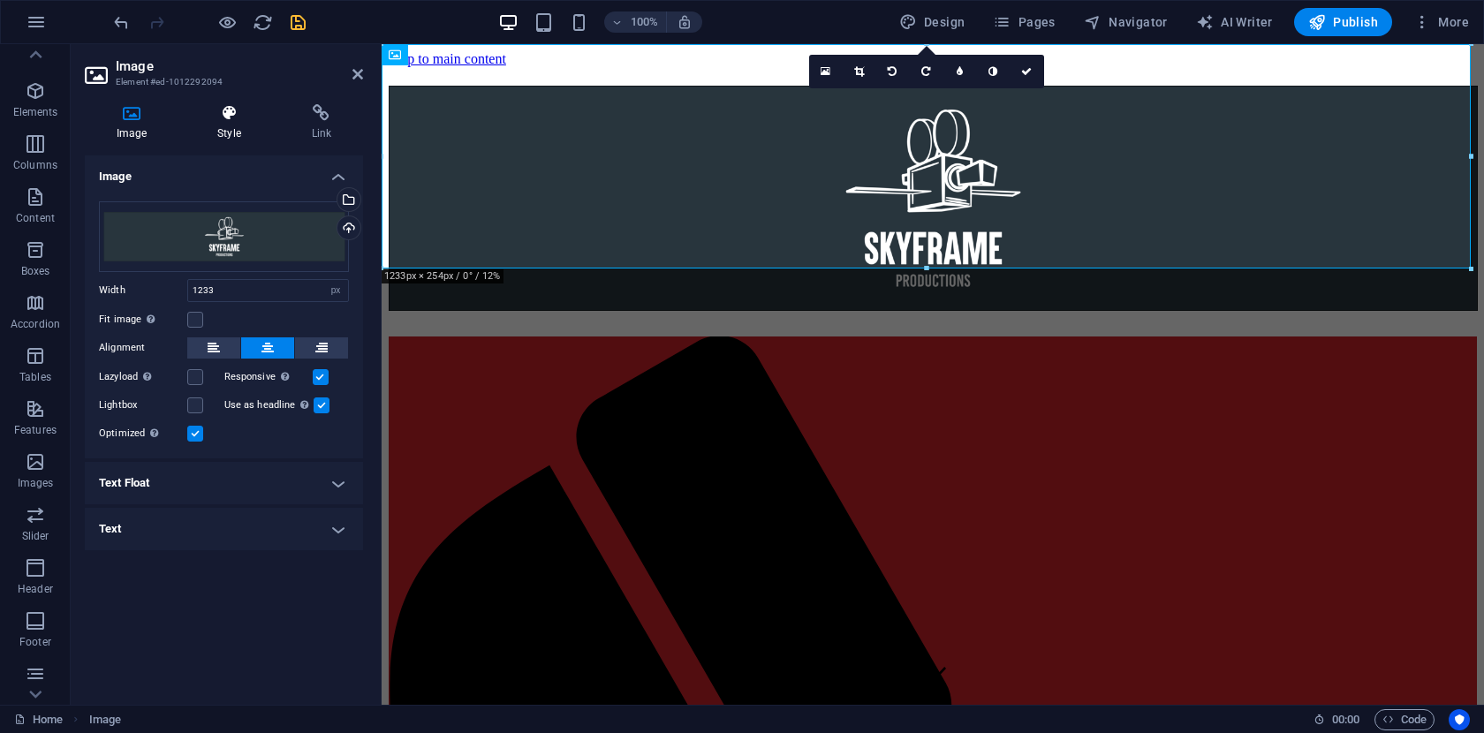
click at [233, 117] on icon at bounding box center [228, 113] width 87 height 18
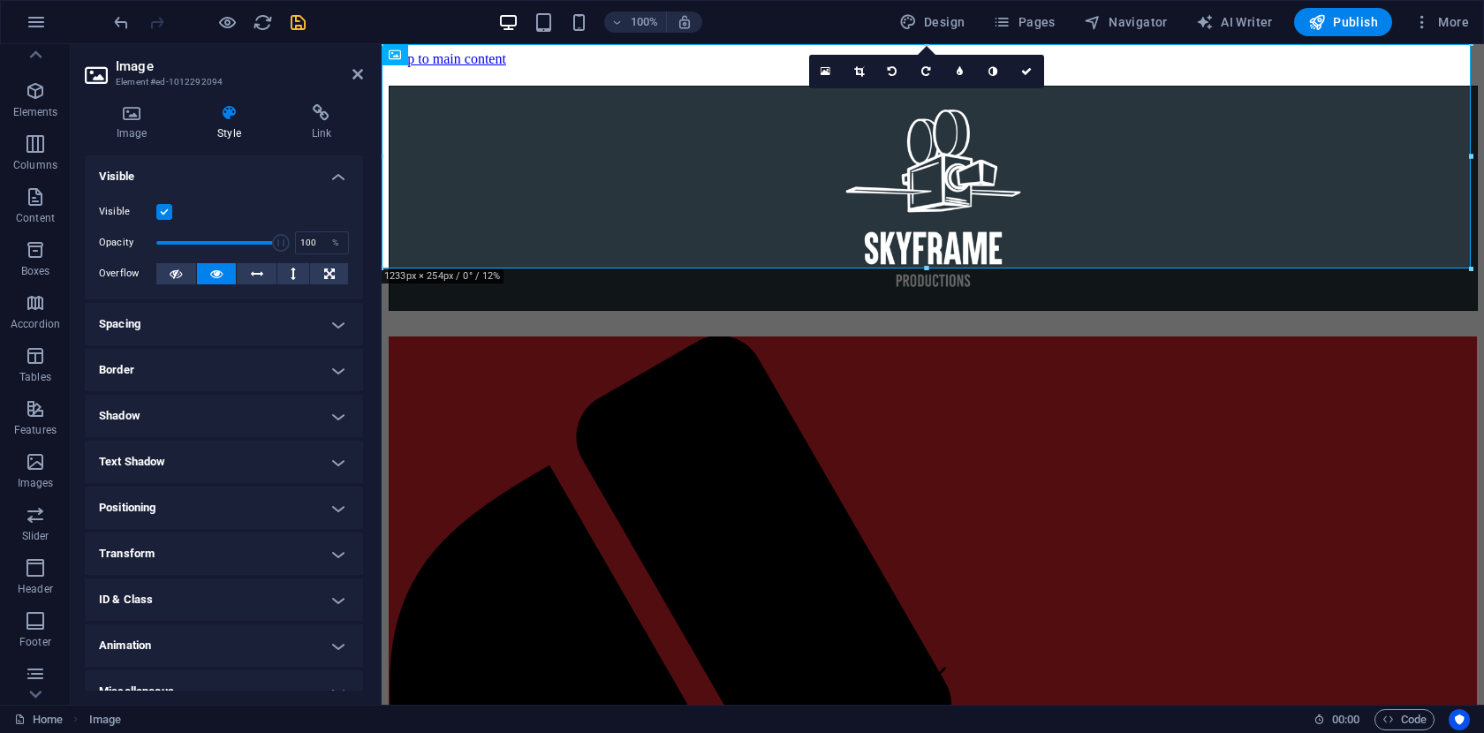
click at [168, 213] on label at bounding box center [164, 212] width 16 height 16
click at [0, 0] on input "Visible" at bounding box center [0, 0] width 0 height 0
click at [168, 213] on label at bounding box center [164, 212] width 16 height 16
click at [0, 0] on input "Visible" at bounding box center [0, 0] width 0 height 0
click at [168, 213] on label at bounding box center [164, 212] width 16 height 16
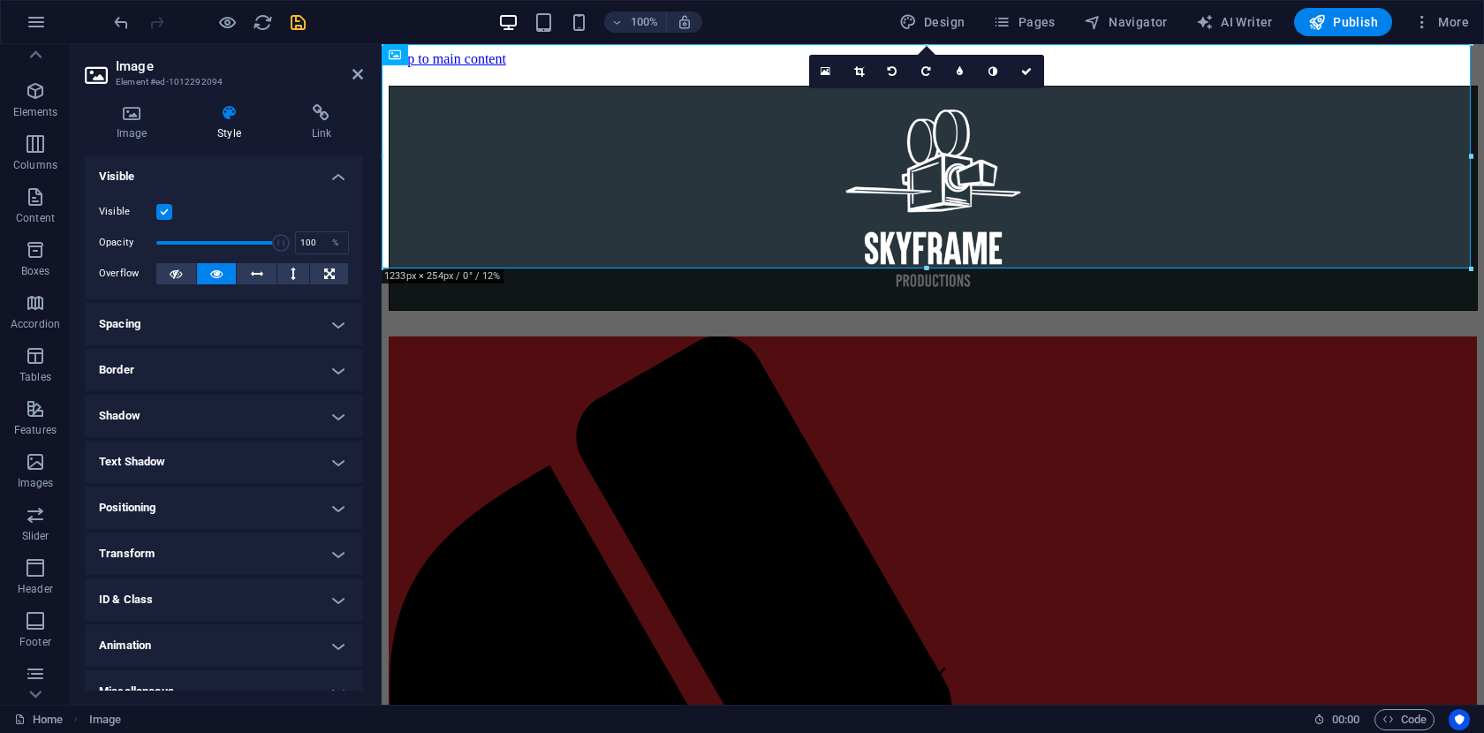
click at [0, 0] on input "Visible" at bounding box center [0, 0] width 0 height 0
click at [168, 213] on label at bounding box center [164, 212] width 16 height 16
click at [0, 0] on input "Visible" at bounding box center [0, 0] width 0 height 0
click at [258, 276] on icon at bounding box center [257, 273] width 12 height 21
click at [215, 275] on icon at bounding box center [216, 273] width 12 height 21
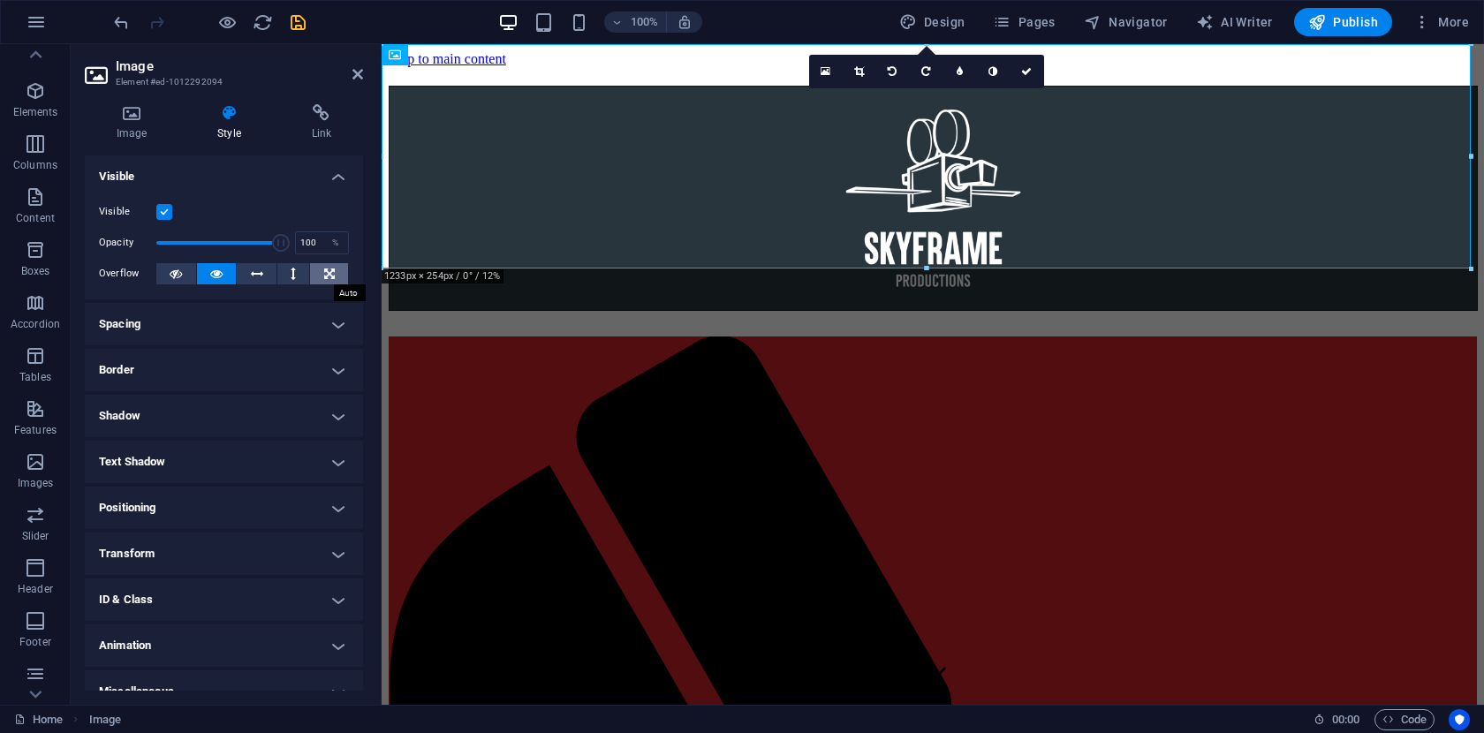
click at [324, 268] on icon at bounding box center [329, 273] width 11 height 21
click at [253, 273] on icon at bounding box center [257, 273] width 12 height 21
click at [215, 270] on icon at bounding box center [216, 273] width 12 height 21
click at [334, 321] on h4 "Spacing" at bounding box center [224, 324] width 278 height 42
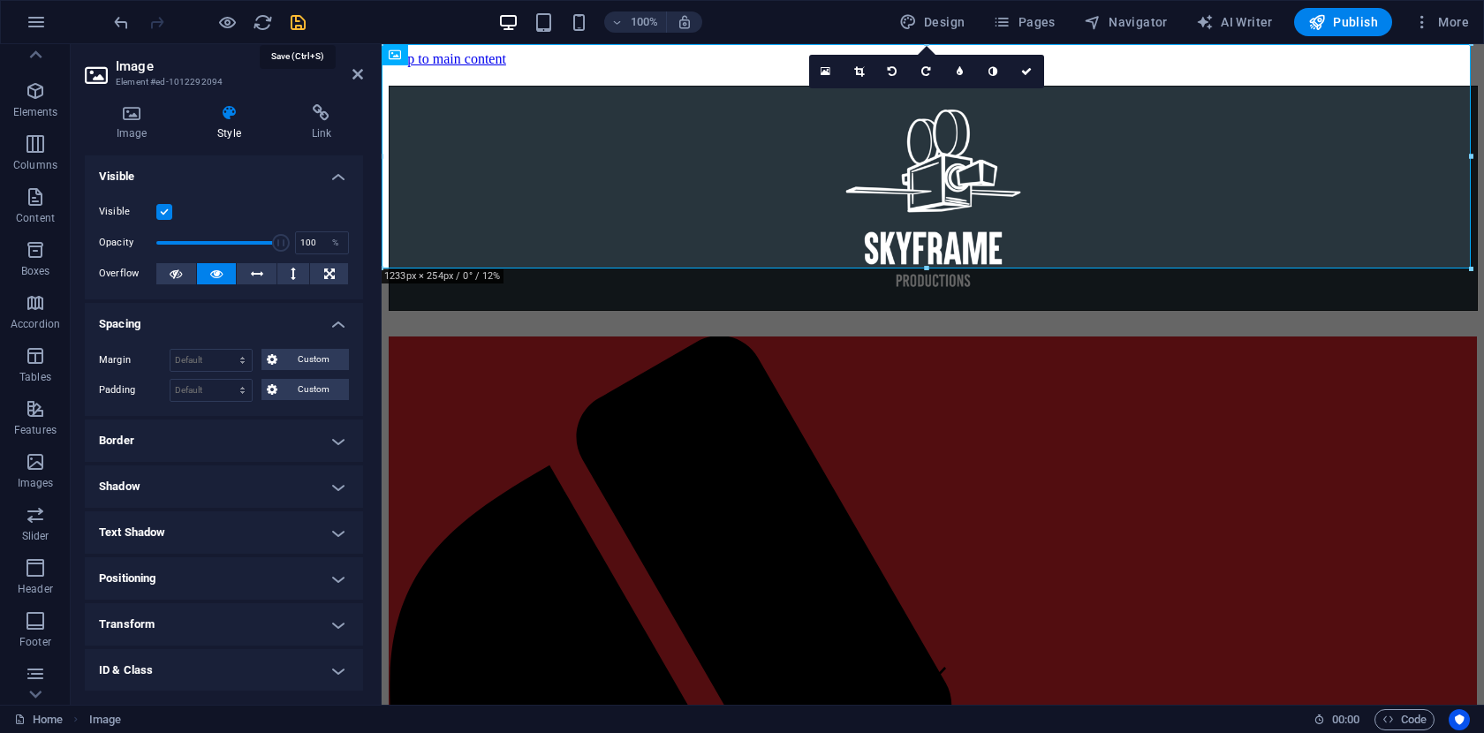
click at [296, 25] on icon "save" at bounding box center [298, 22] width 20 height 20
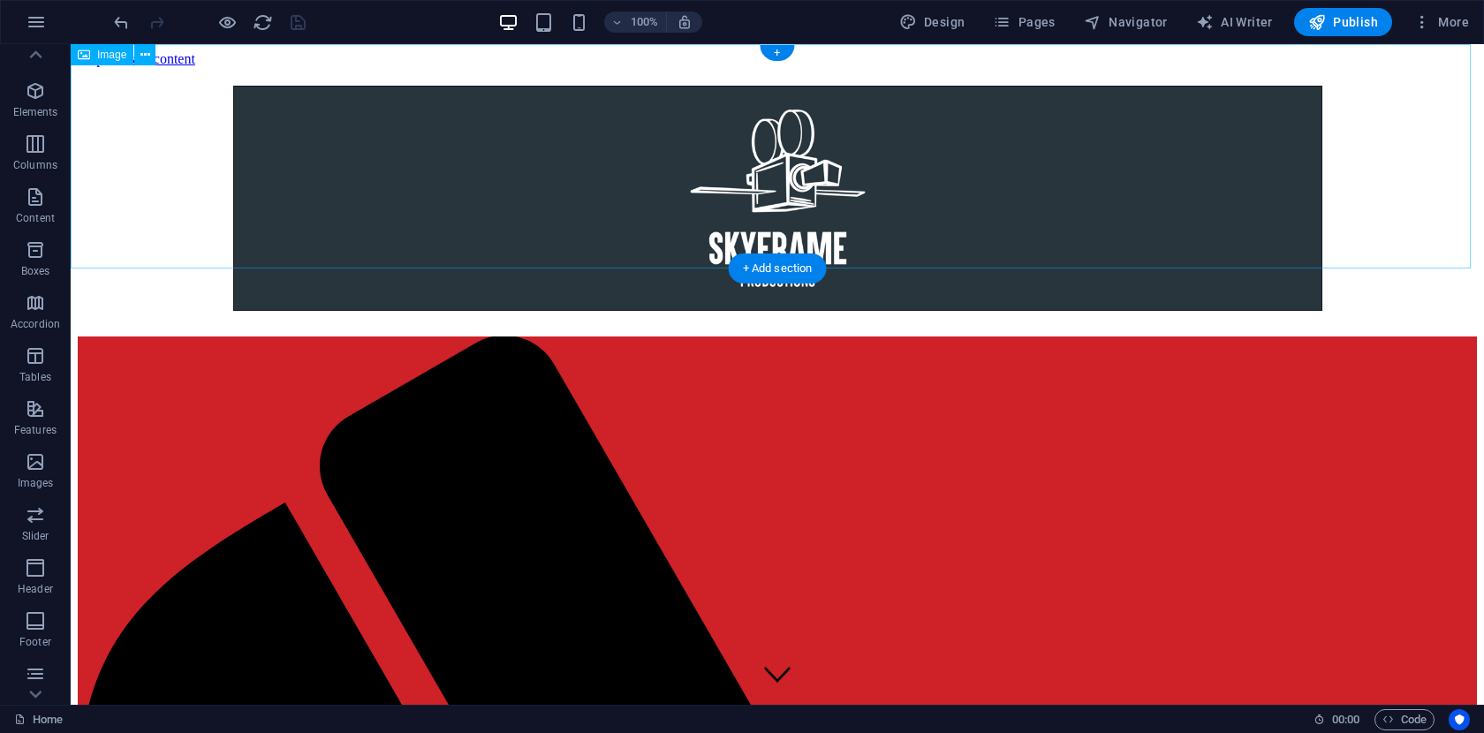
click at [567, 192] on figure at bounding box center [777, 201] width 1399 height 231
click at [145, 57] on icon at bounding box center [145, 55] width 10 height 19
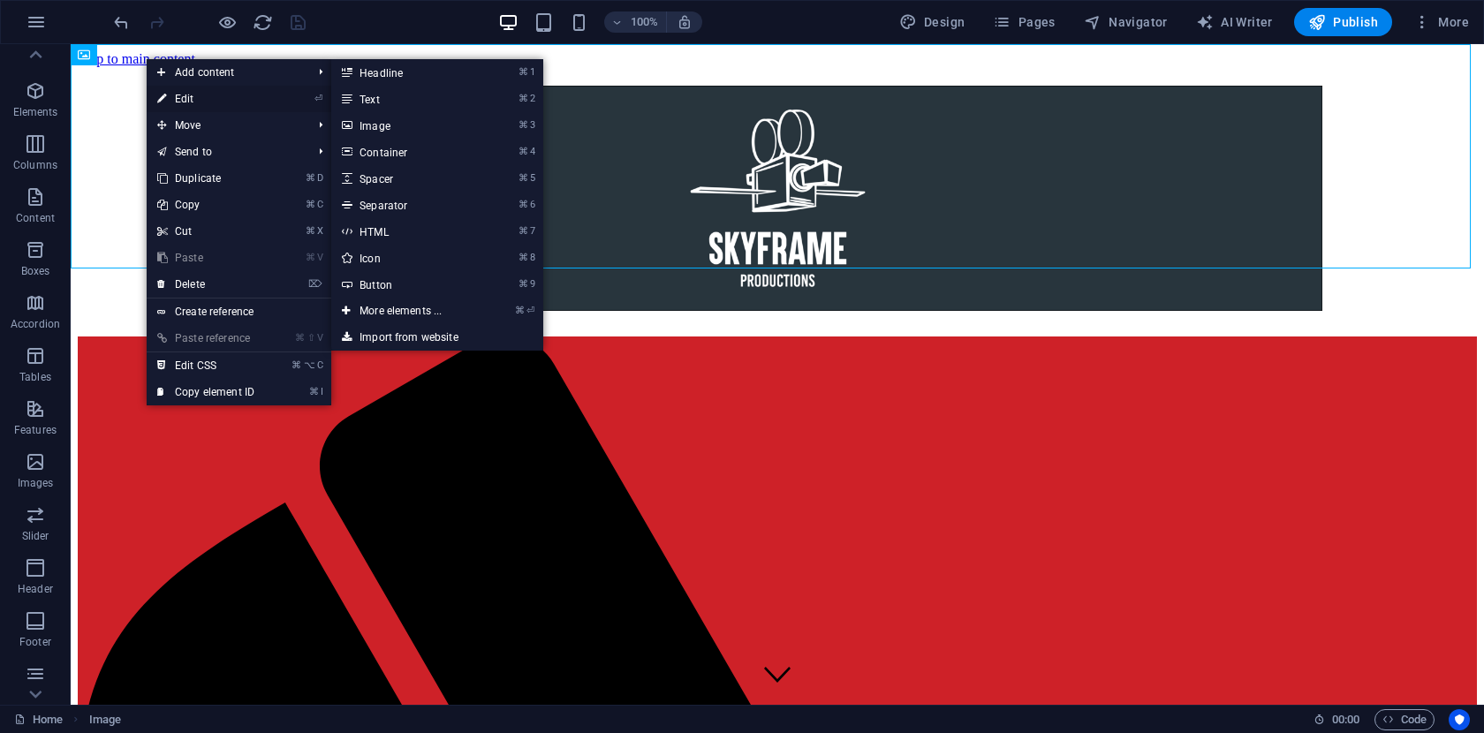
click at [203, 96] on link "⏎ Edit" at bounding box center [206, 99] width 118 height 26
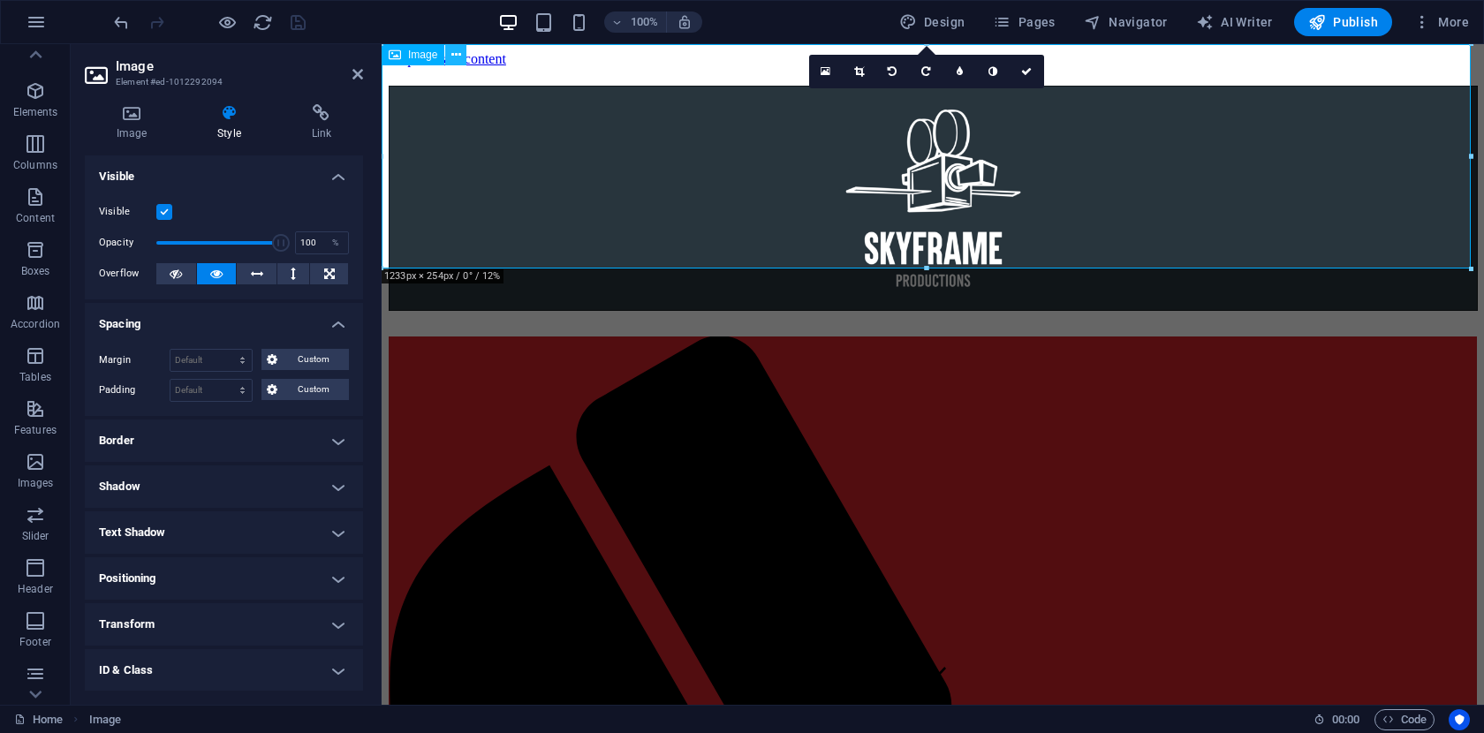
click at [459, 53] on icon at bounding box center [456, 55] width 10 height 19
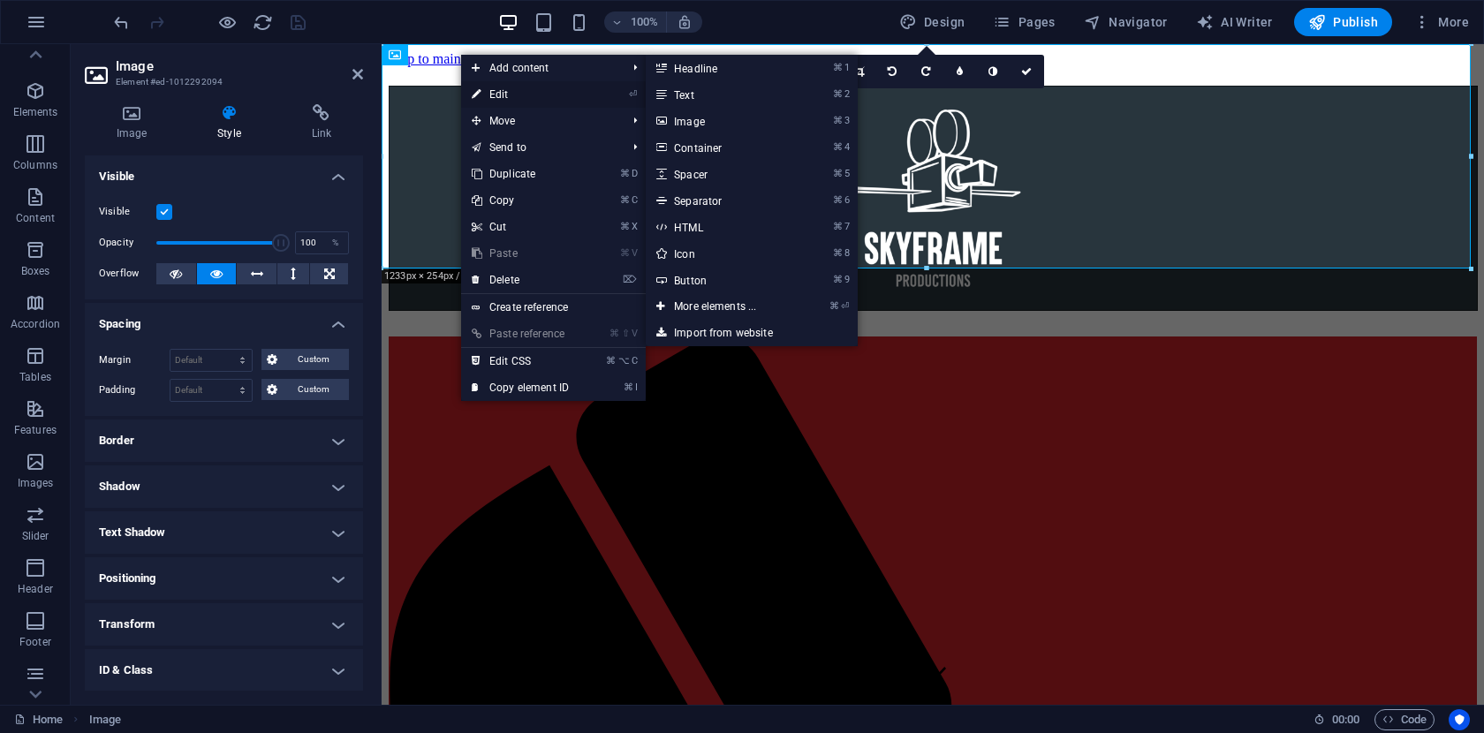
click at [501, 98] on link "⏎ Edit" at bounding box center [520, 94] width 118 height 26
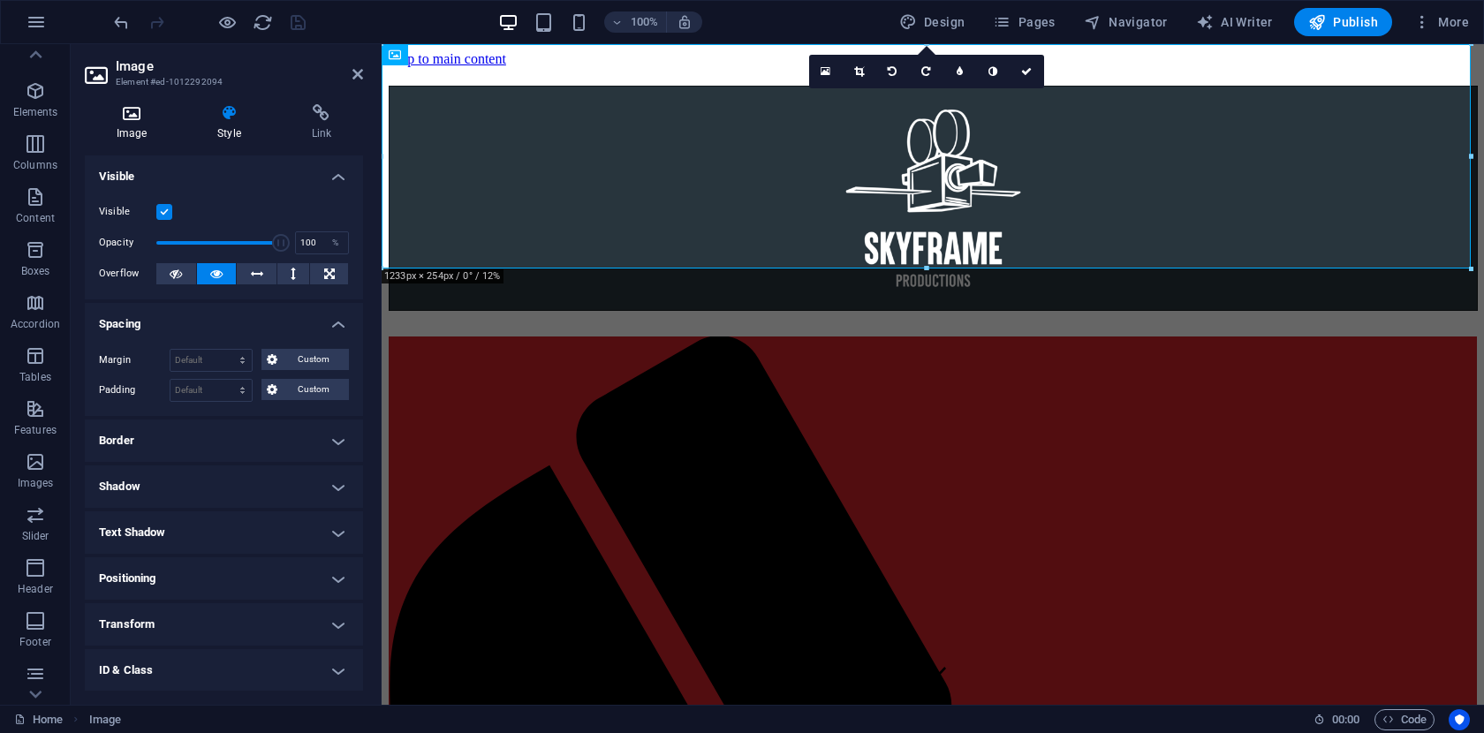
click at [125, 117] on icon at bounding box center [132, 113] width 94 height 18
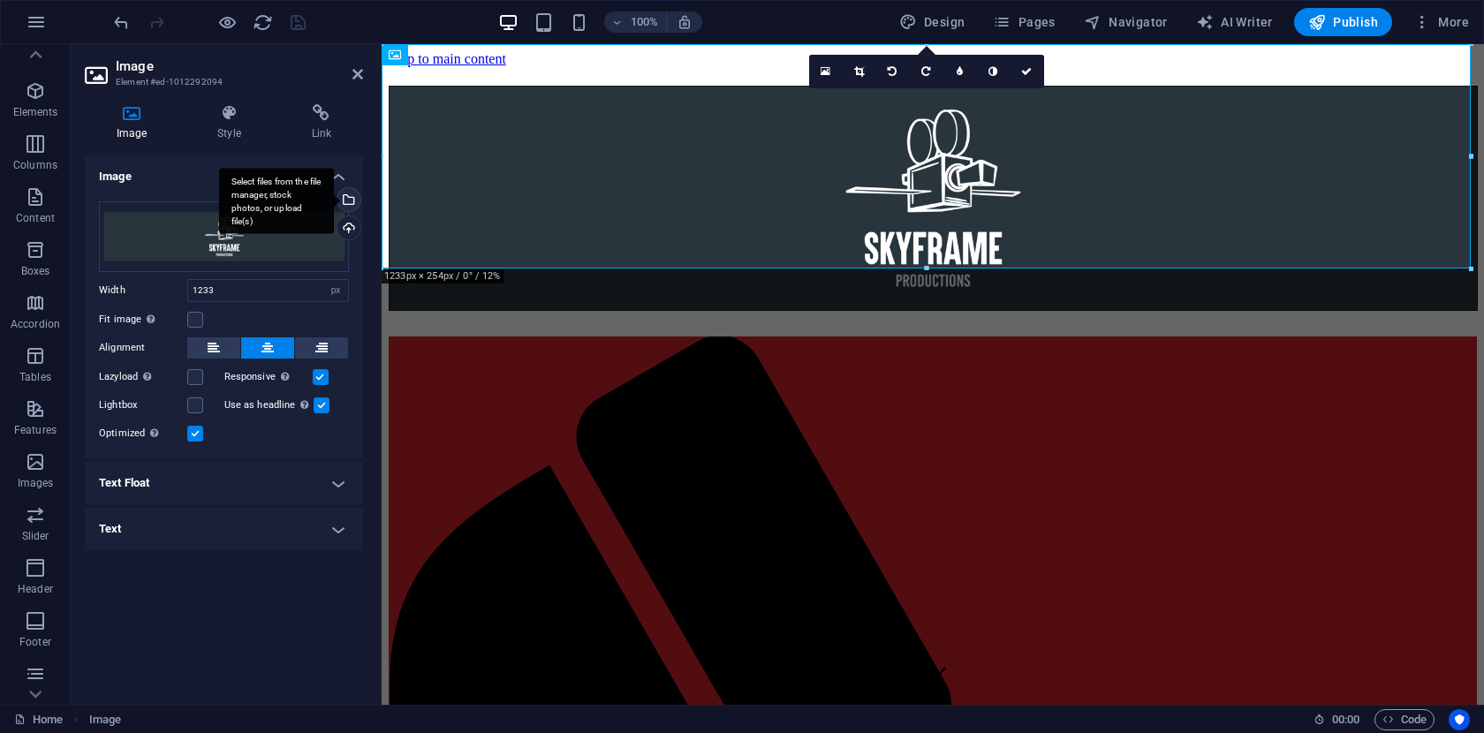
click at [349, 203] on div "Select files from the file manager, stock photos, or upload file(s)" at bounding box center [347, 201] width 26 height 26
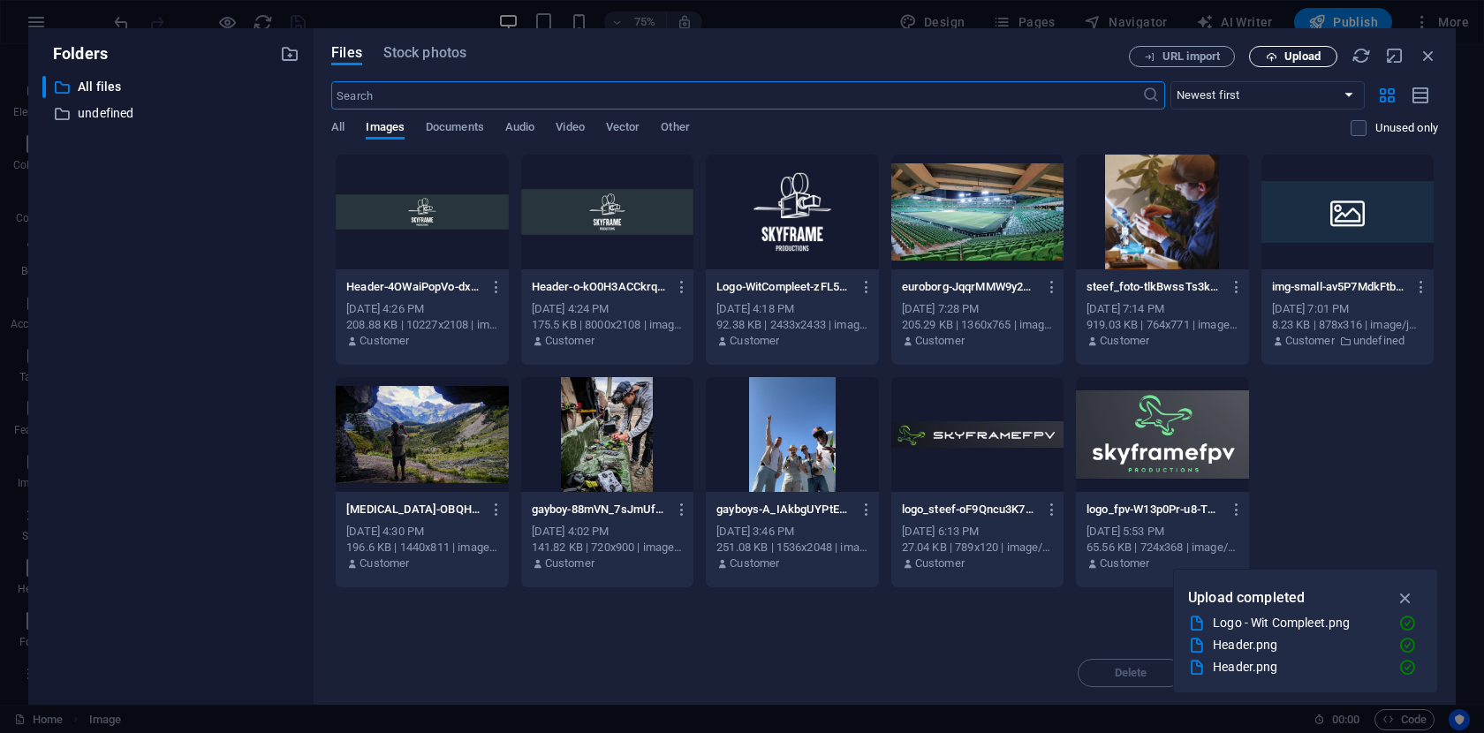
click at [1312, 55] on span "Upload" at bounding box center [1302, 56] width 36 height 11
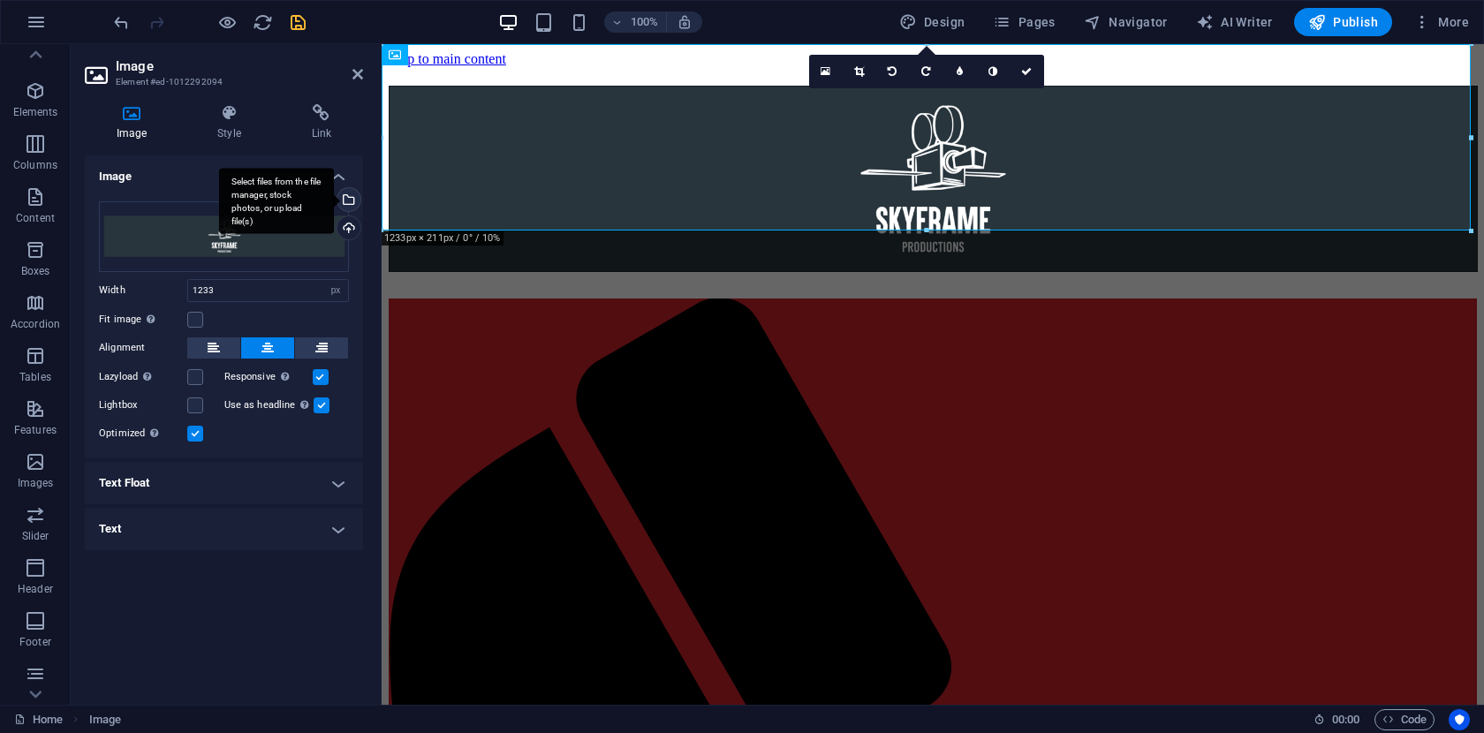
click at [353, 197] on div "Select files from the file manager, stock photos, or upload file(s)" at bounding box center [347, 201] width 26 height 26
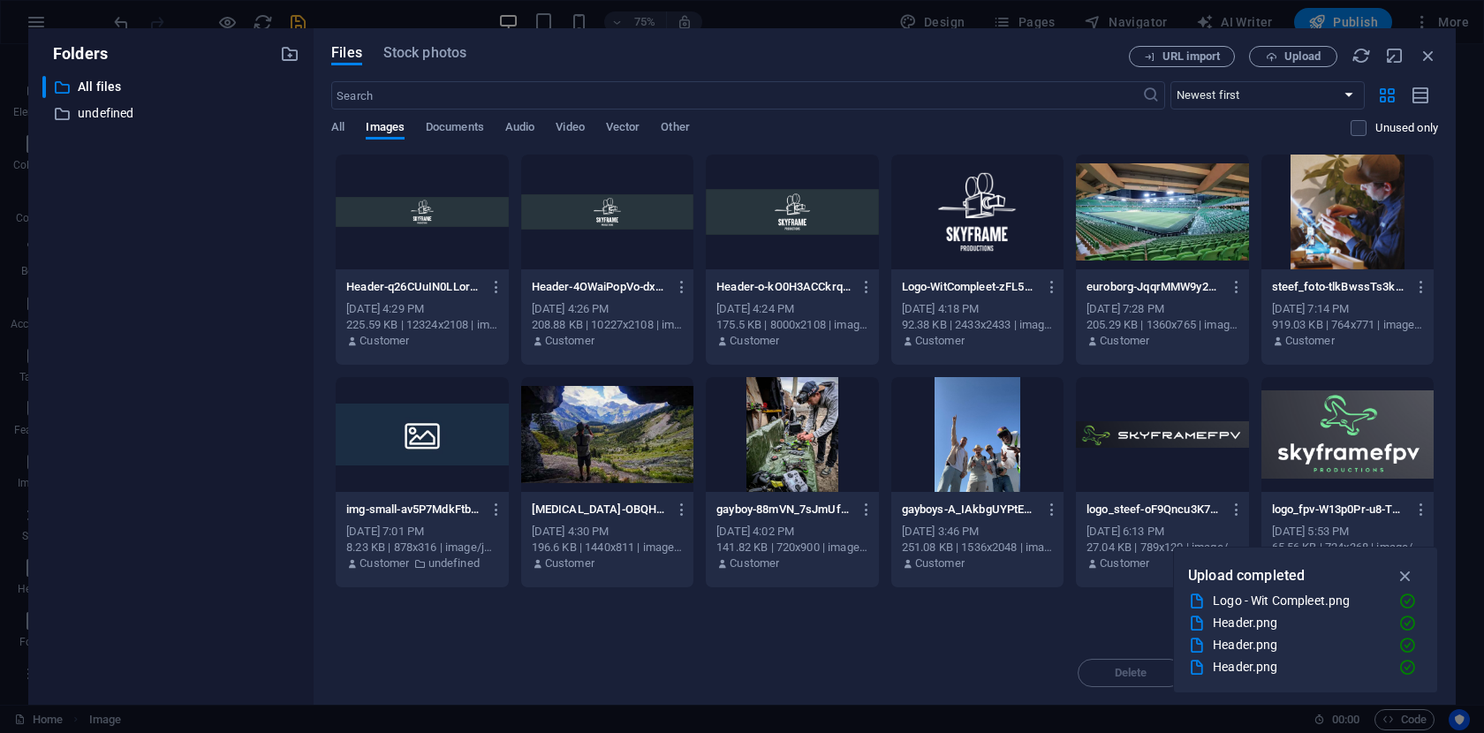
click at [424, 221] on div at bounding box center [422, 212] width 172 height 115
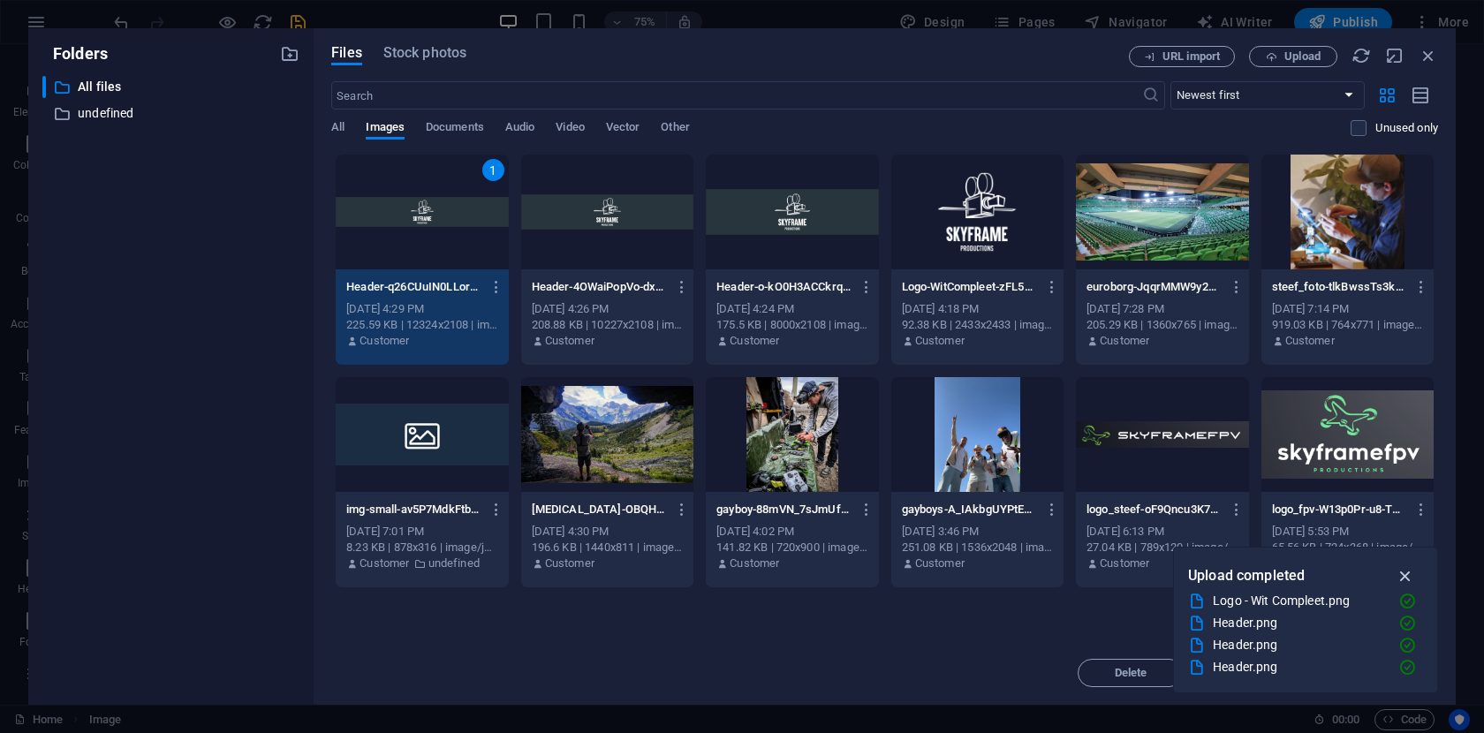
click at [1409, 574] on icon "button" at bounding box center [1405, 575] width 20 height 19
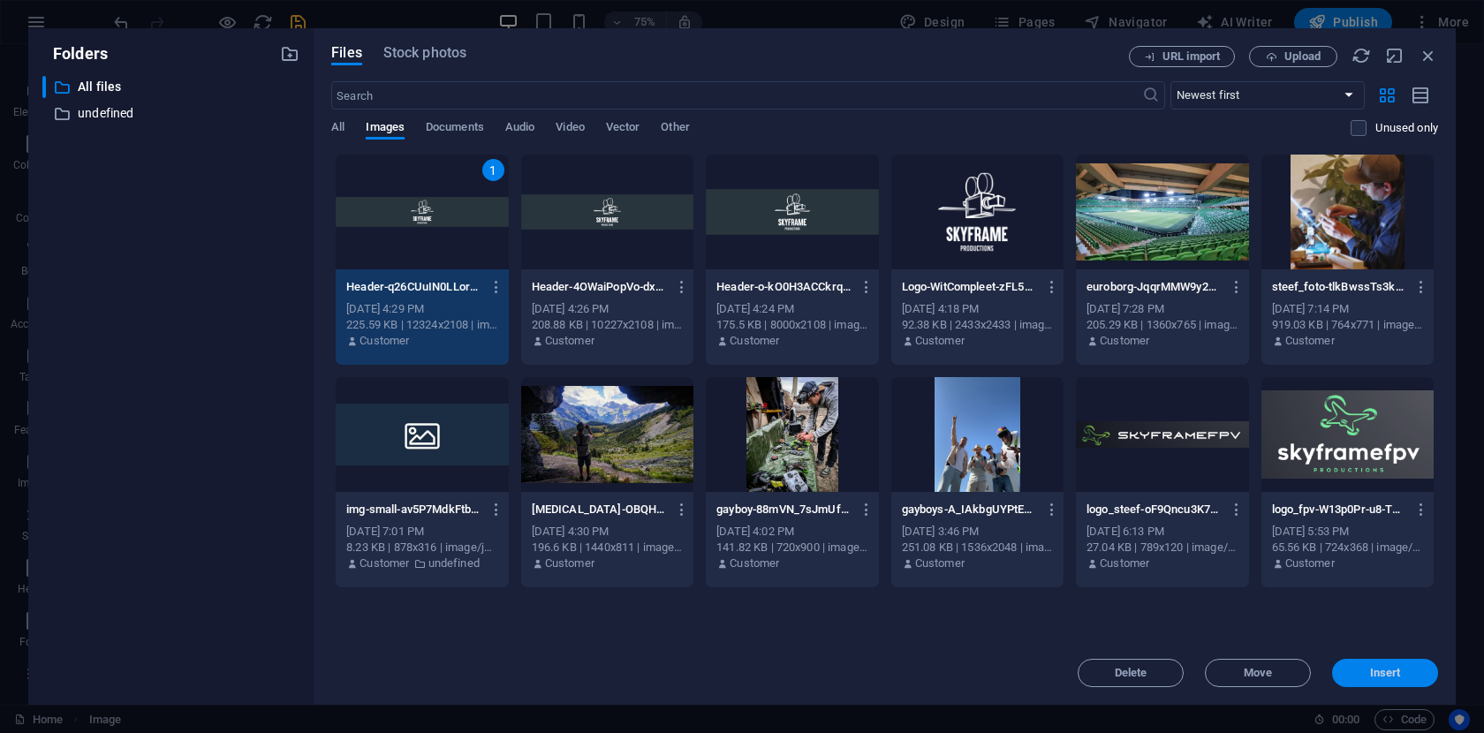
click at [1380, 668] on span "Insert" at bounding box center [1385, 673] width 31 height 11
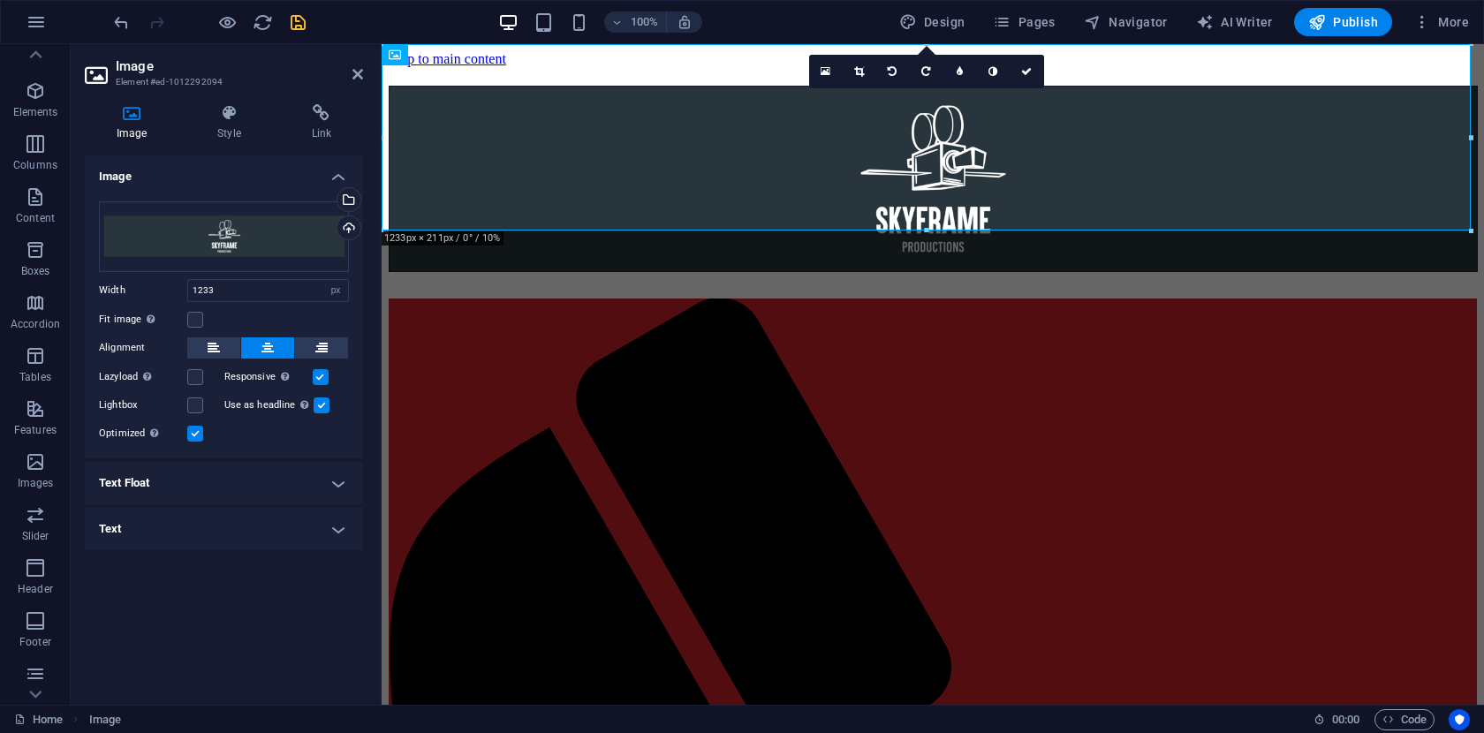
click at [299, 33] on div at bounding box center [209, 22] width 198 height 28
click at [298, 24] on icon "save" at bounding box center [298, 22] width 20 height 20
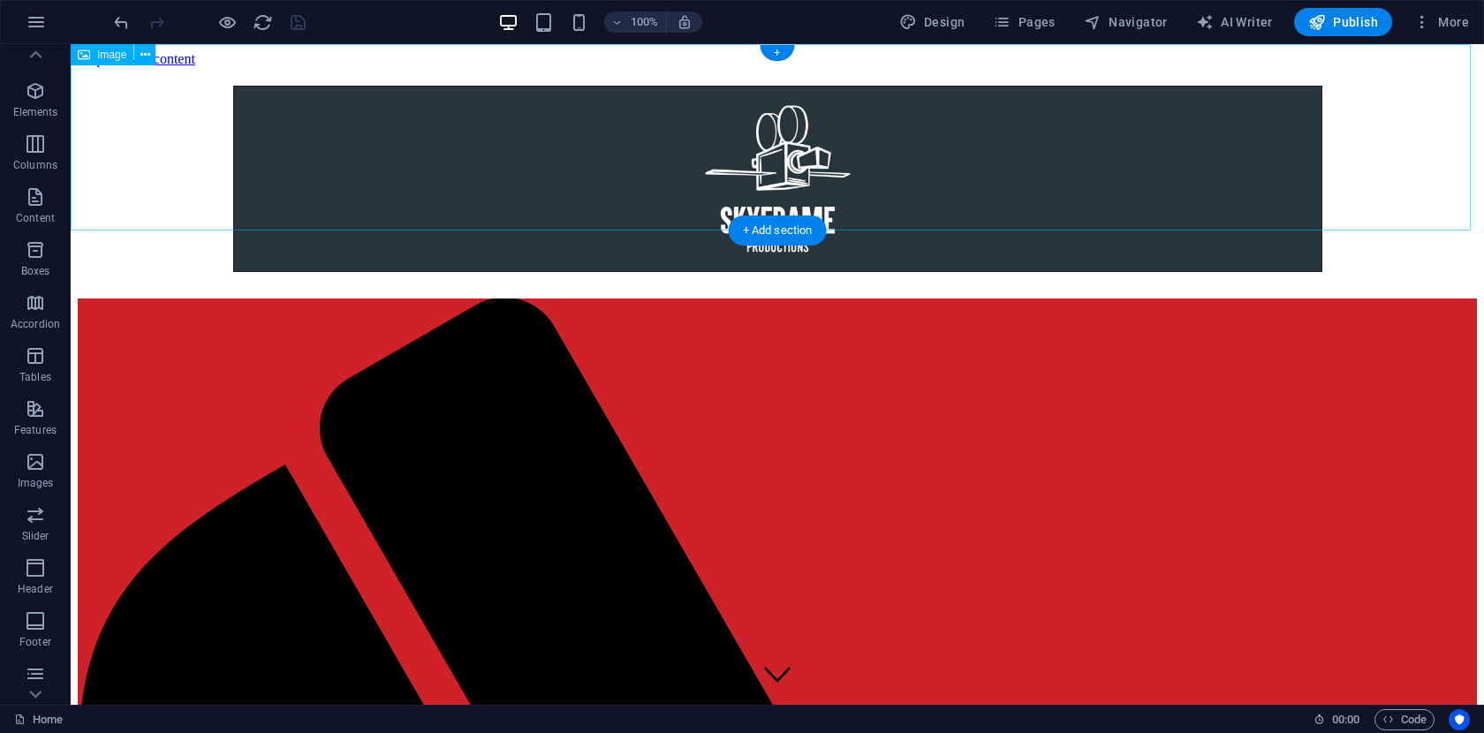
click at [333, 100] on figure at bounding box center [777, 182] width 1399 height 193
click at [143, 57] on icon at bounding box center [145, 55] width 10 height 19
click at [94, 60] on div "Image" at bounding box center [102, 54] width 63 height 21
click at [146, 61] on icon at bounding box center [145, 55] width 10 height 19
click at [647, 133] on figure at bounding box center [777, 182] width 1399 height 193
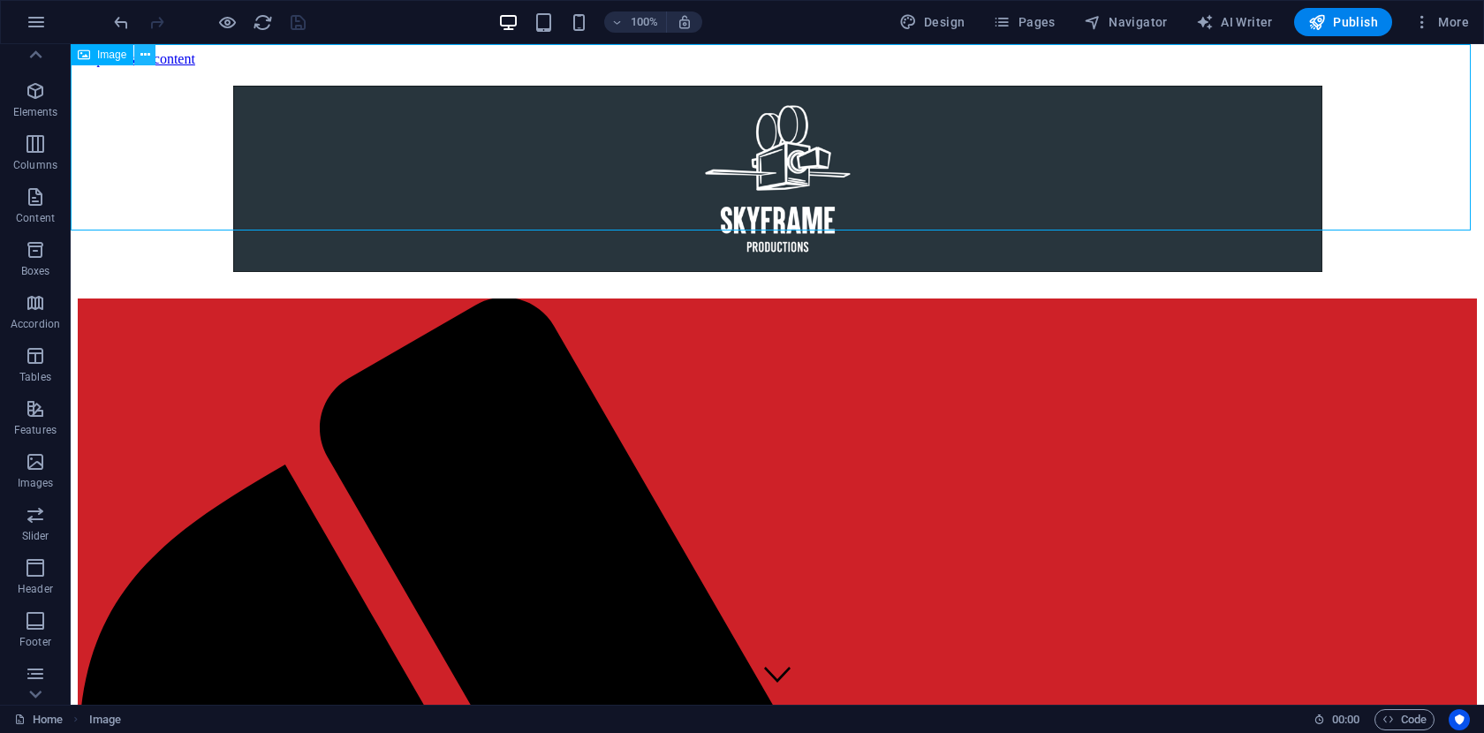
click at [145, 57] on icon at bounding box center [145, 55] width 10 height 19
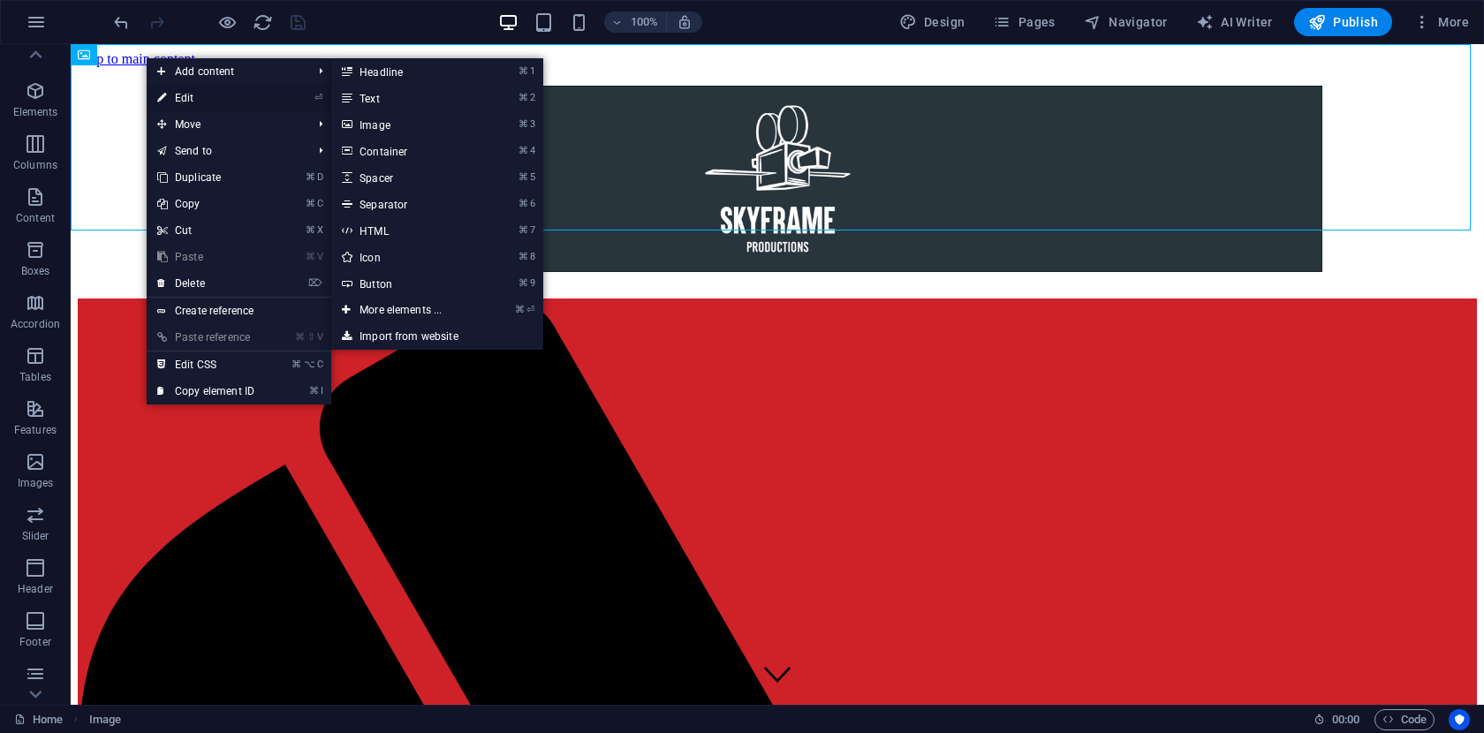
click at [185, 102] on link "⏎ Edit" at bounding box center [206, 98] width 118 height 26
select select "px"
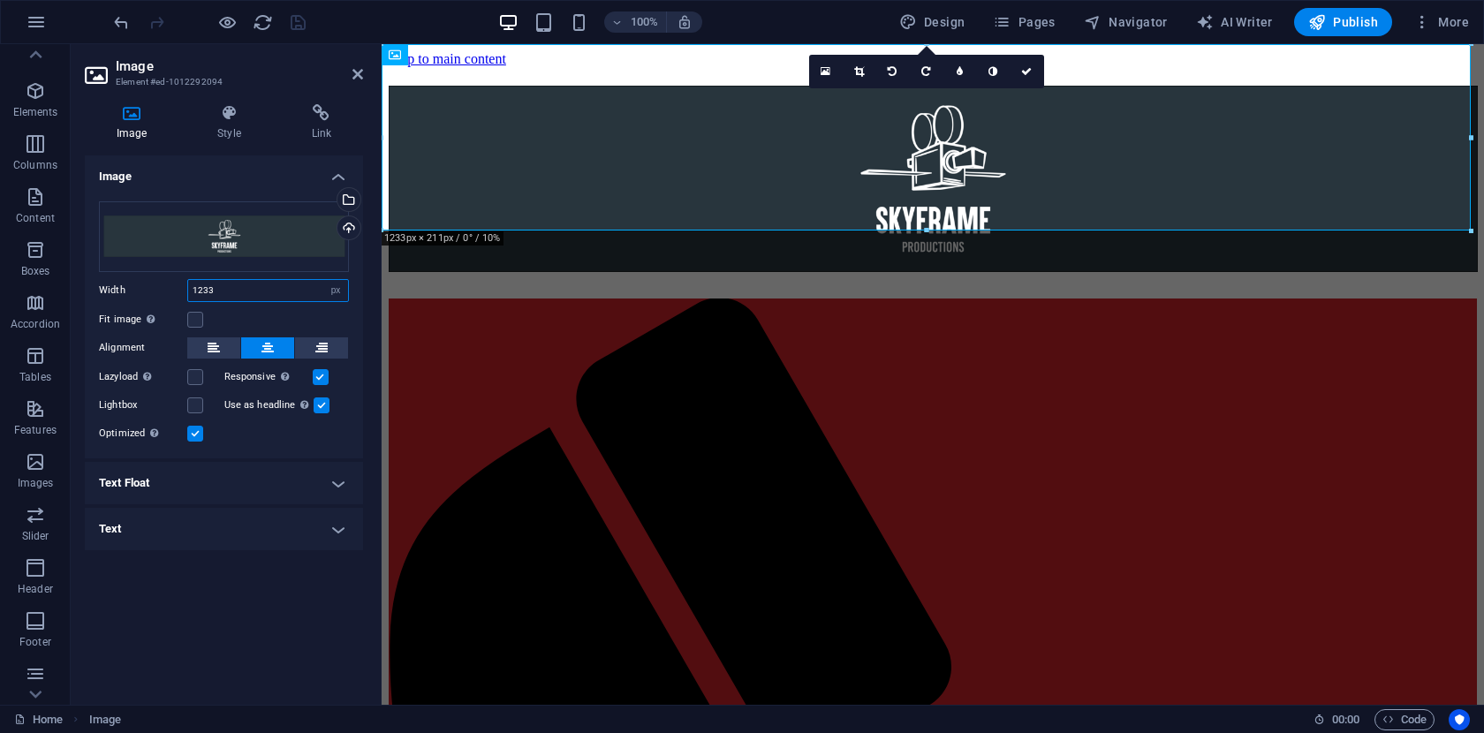
drag, startPoint x: 261, startPoint y: 293, endPoint x: 133, endPoint y: 293, distance: 127.2
click at [133, 293] on div "Width 1233 Default auto px rem % em vh vw" at bounding box center [224, 290] width 250 height 23
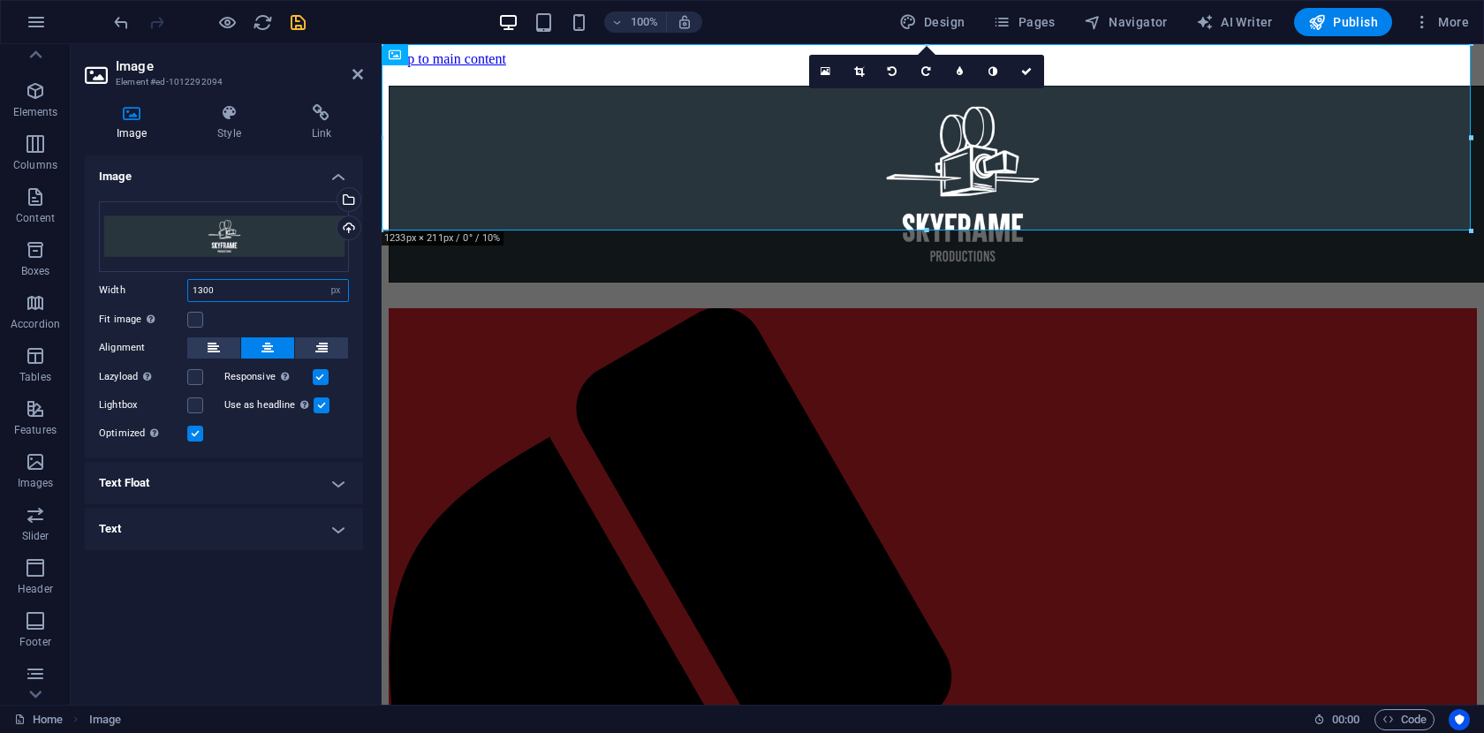
drag, startPoint x: 240, startPoint y: 293, endPoint x: 132, endPoint y: 288, distance: 108.8
click at [132, 288] on div "Width 1300 Default auto px rem % em vh vw" at bounding box center [224, 290] width 250 height 23
type input "1400"
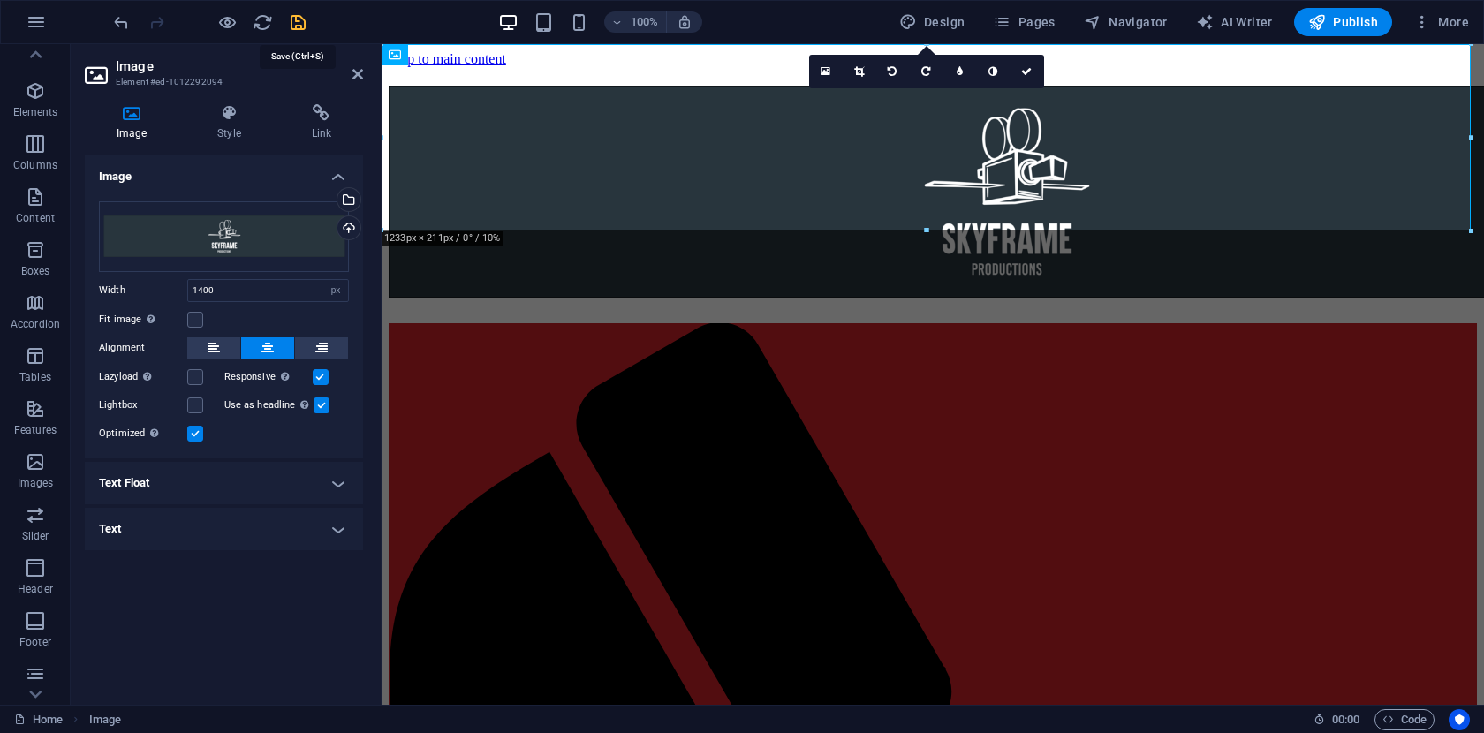
click at [298, 24] on icon "save" at bounding box center [298, 22] width 20 height 20
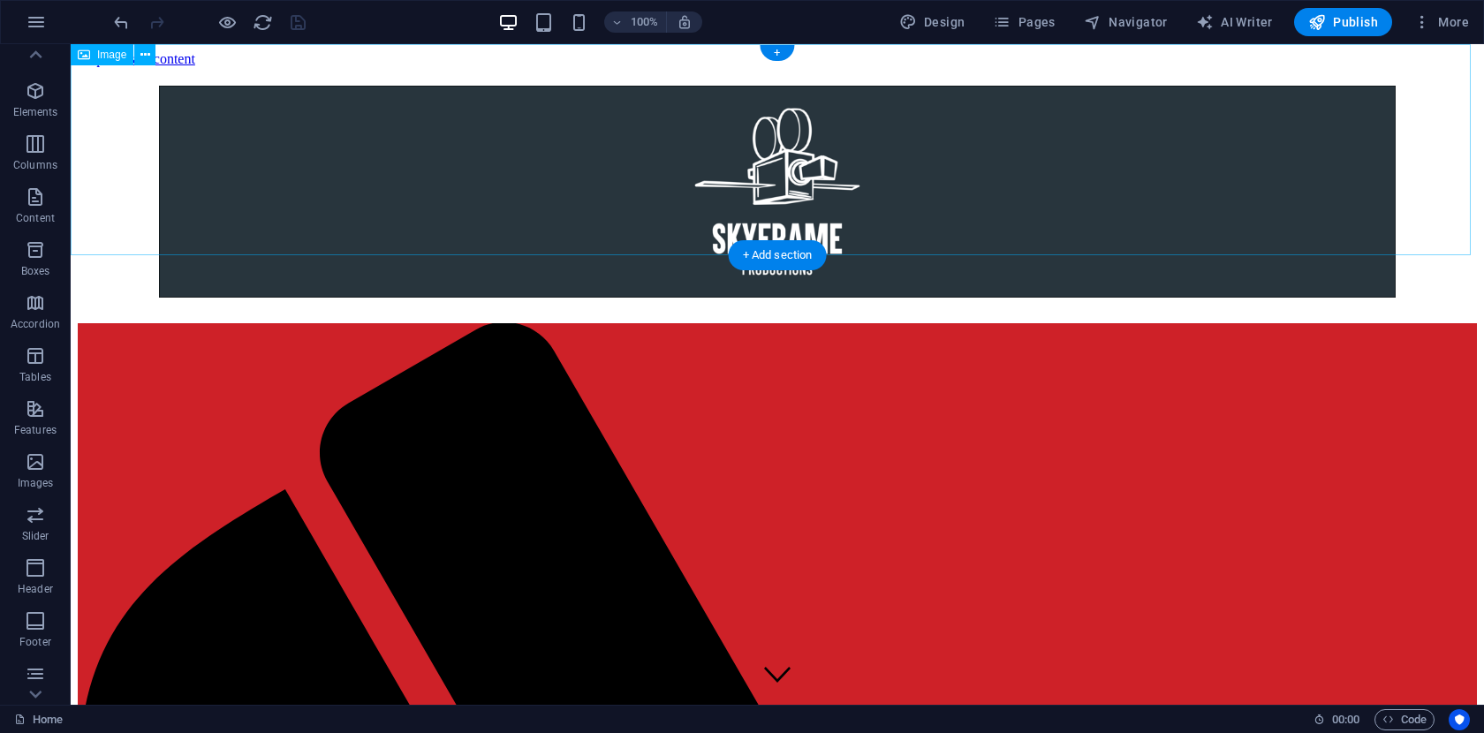
click at [303, 122] on figure at bounding box center [777, 195] width 1399 height 218
click at [146, 58] on icon at bounding box center [145, 55] width 10 height 19
click at [112, 53] on span "Image" at bounding box center [111, 54] width 29 height 11
click at [141, 57] on icon at bounding box center [145, 55] width 10 height 19
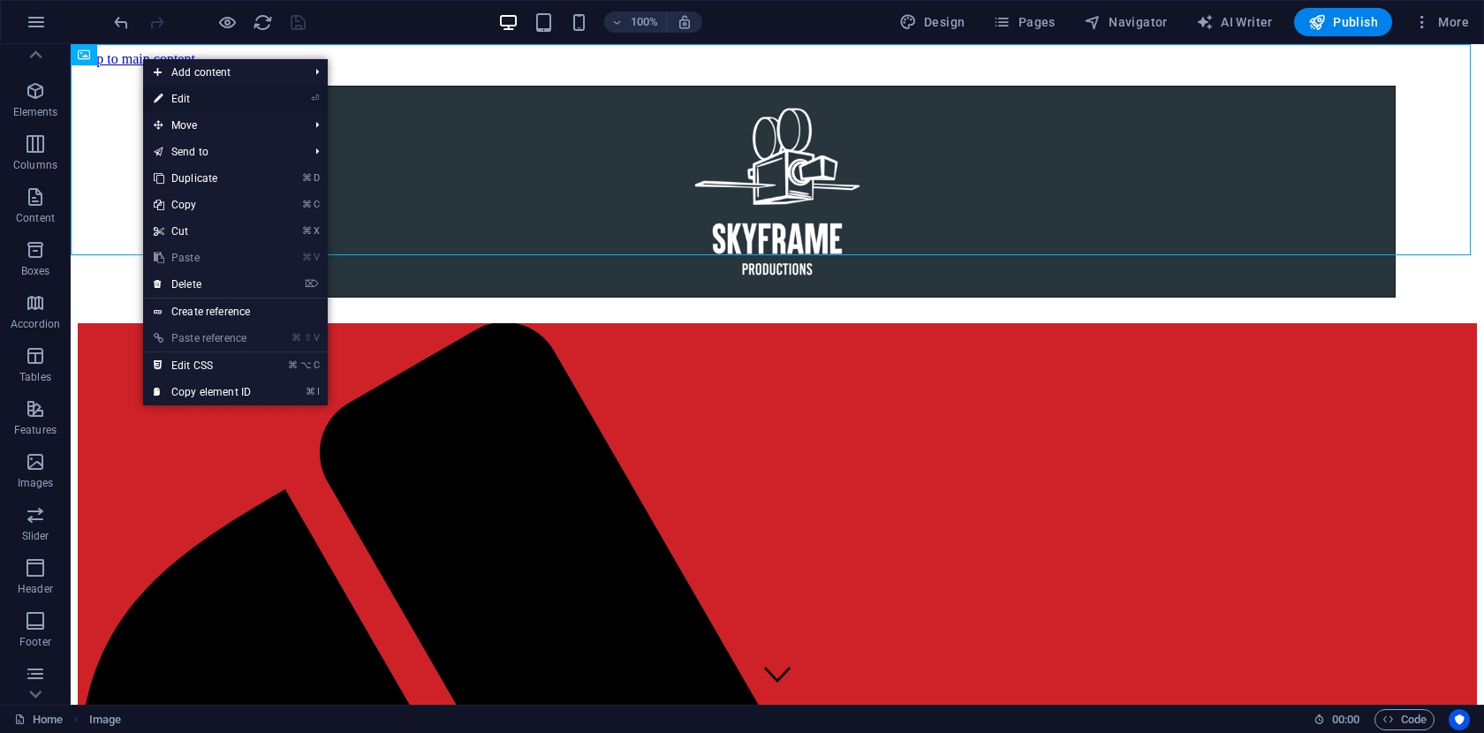
click at [202, 98] on link "⏎ Edit" at bounding box center [202, 99] width 118 height 26
select select "px"
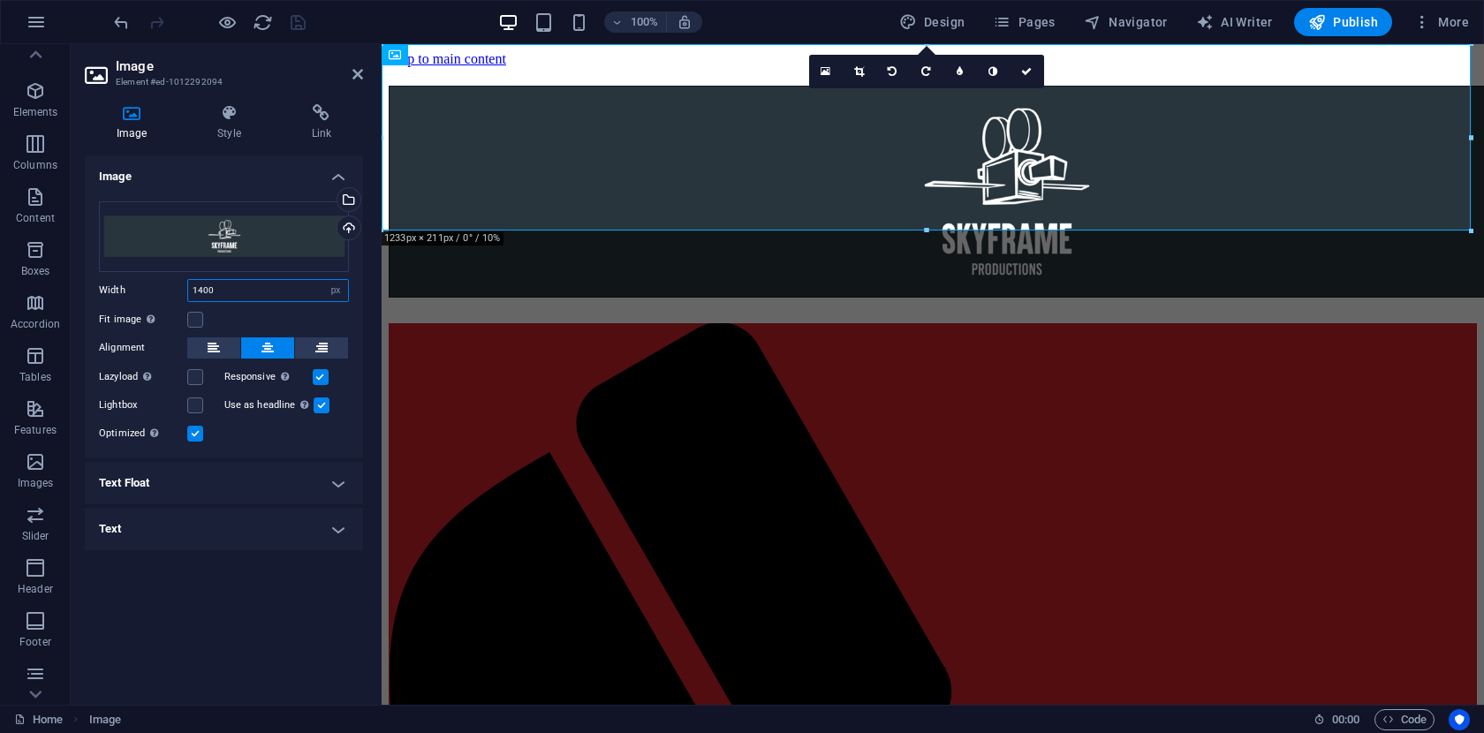
drag, startPoint x: 232, startPoint y: 289, endPoint x: 140, endPoint y: 289, distance: 91.9
click at [140, 289] on div "Width 1400 Default auto px rem % em vh vw" at bounding box center [224, 290] width 250 height 23
type input "1600"
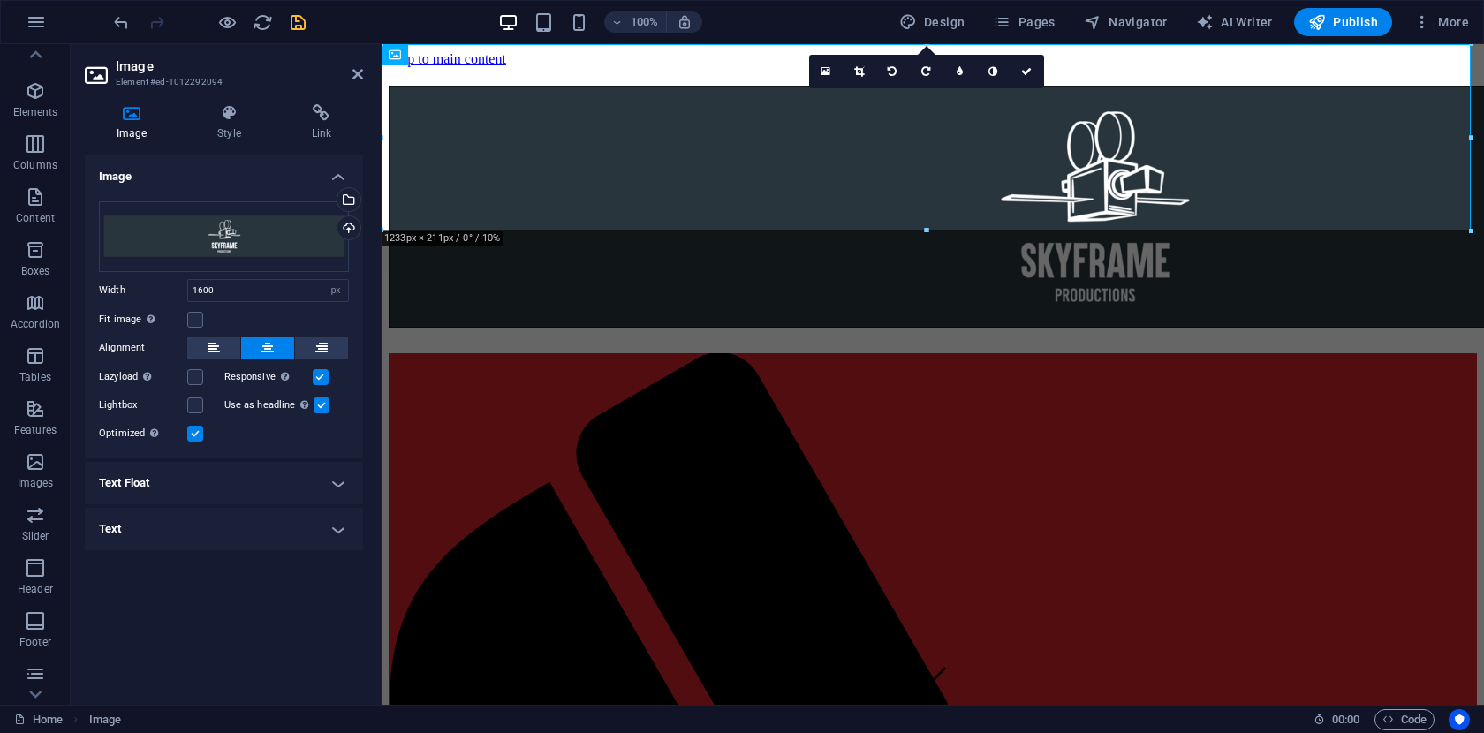
click at [298, 19] on icon "save" at bounding box center [298, 22] width 20 height 20
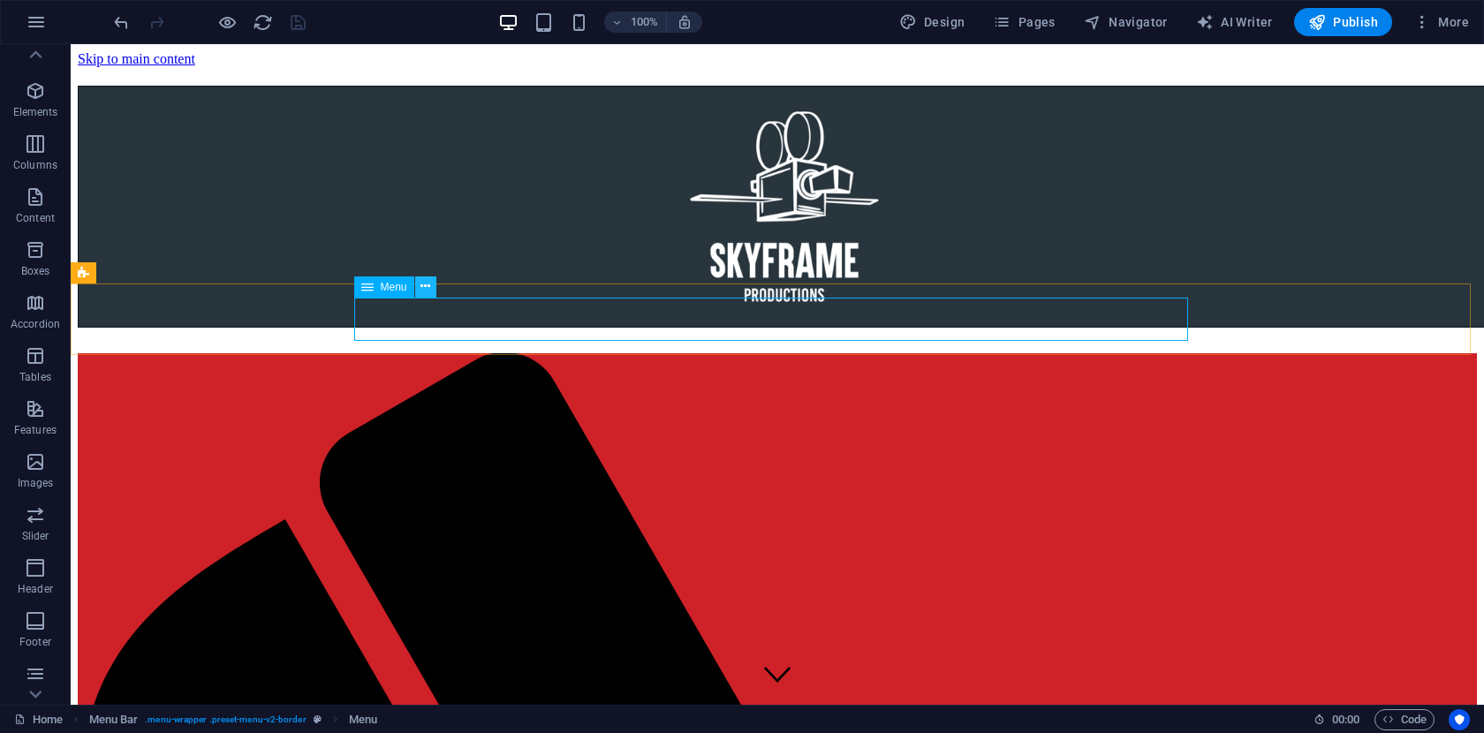
click at [427, 284] on icon at bounding box center [425, 286] width 10 height 19
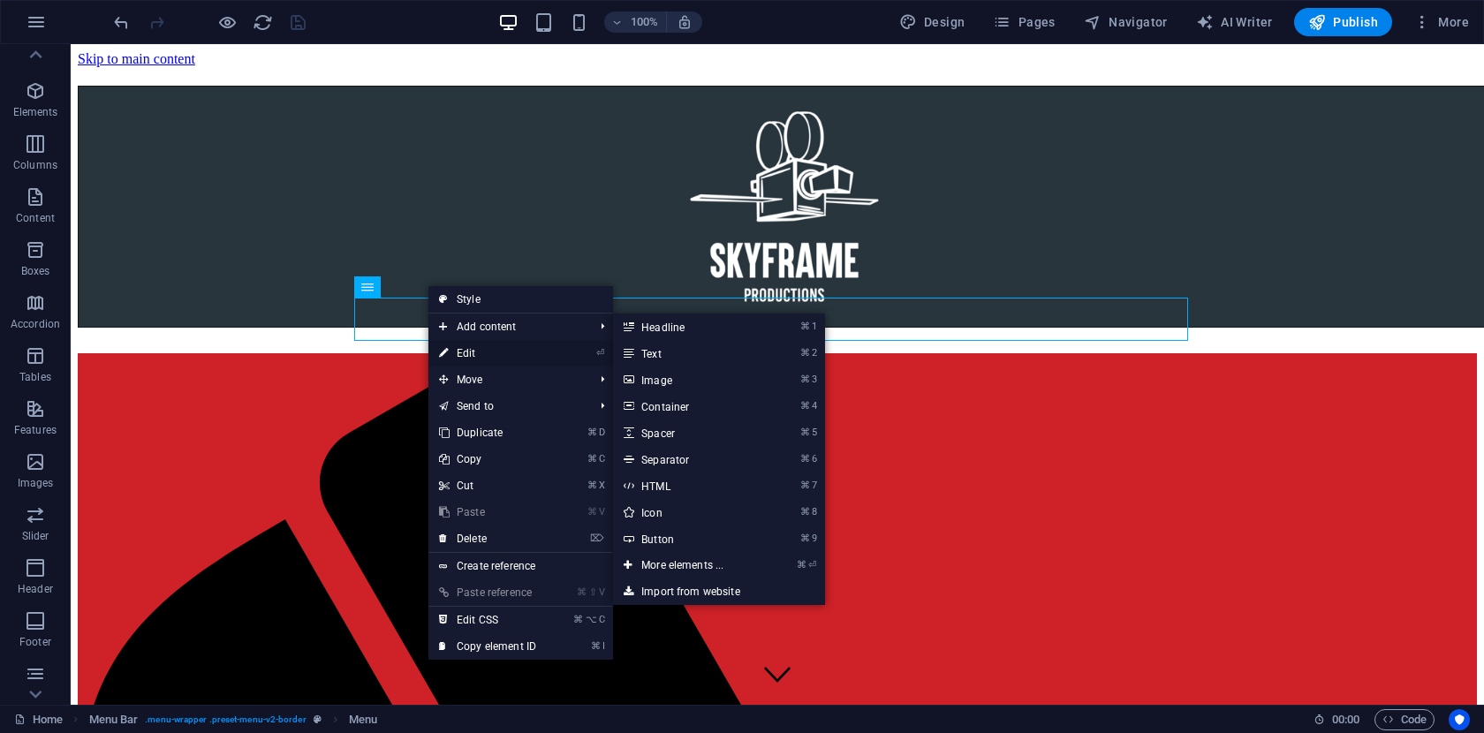
click at [491, 353] on link "⏎ Edit" at bounding box center [487, 353] width 118 height 26
select select
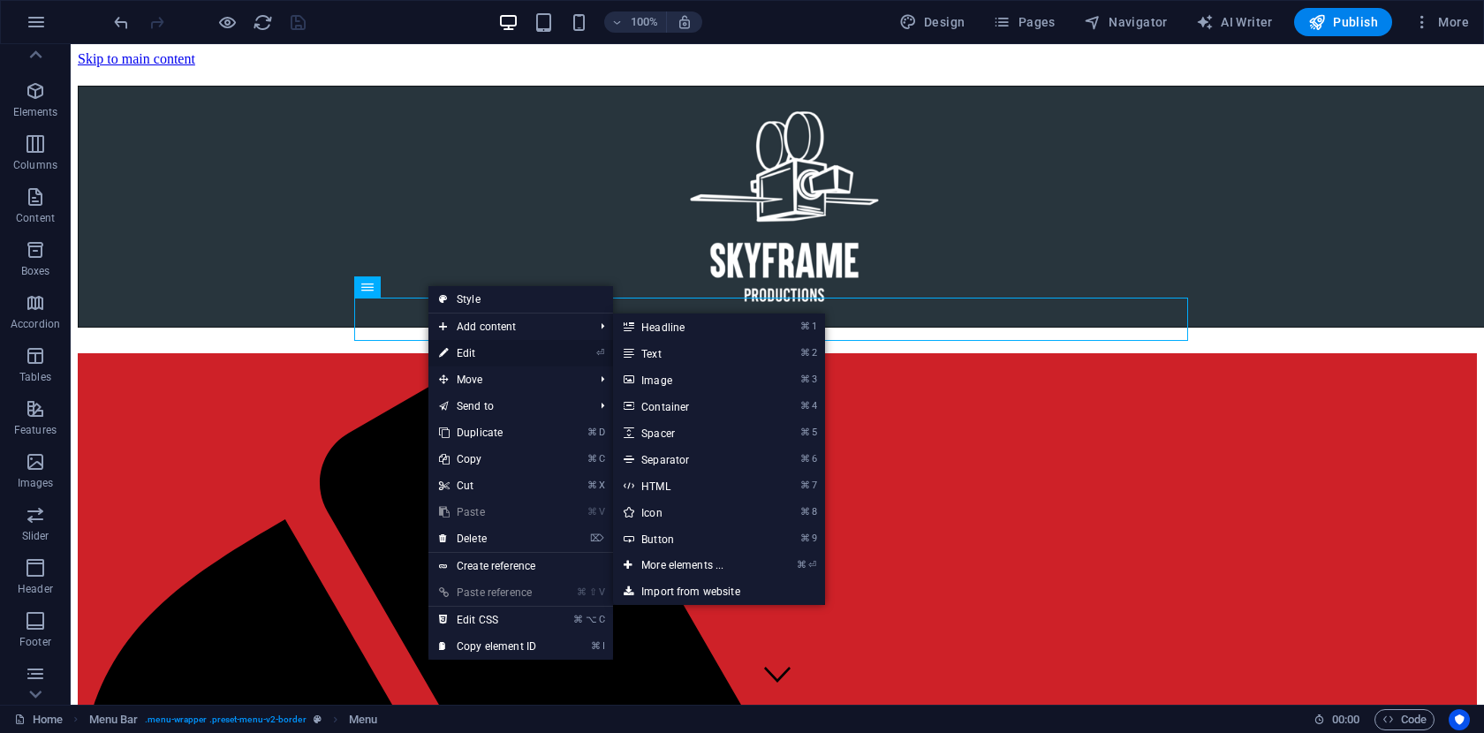
select select
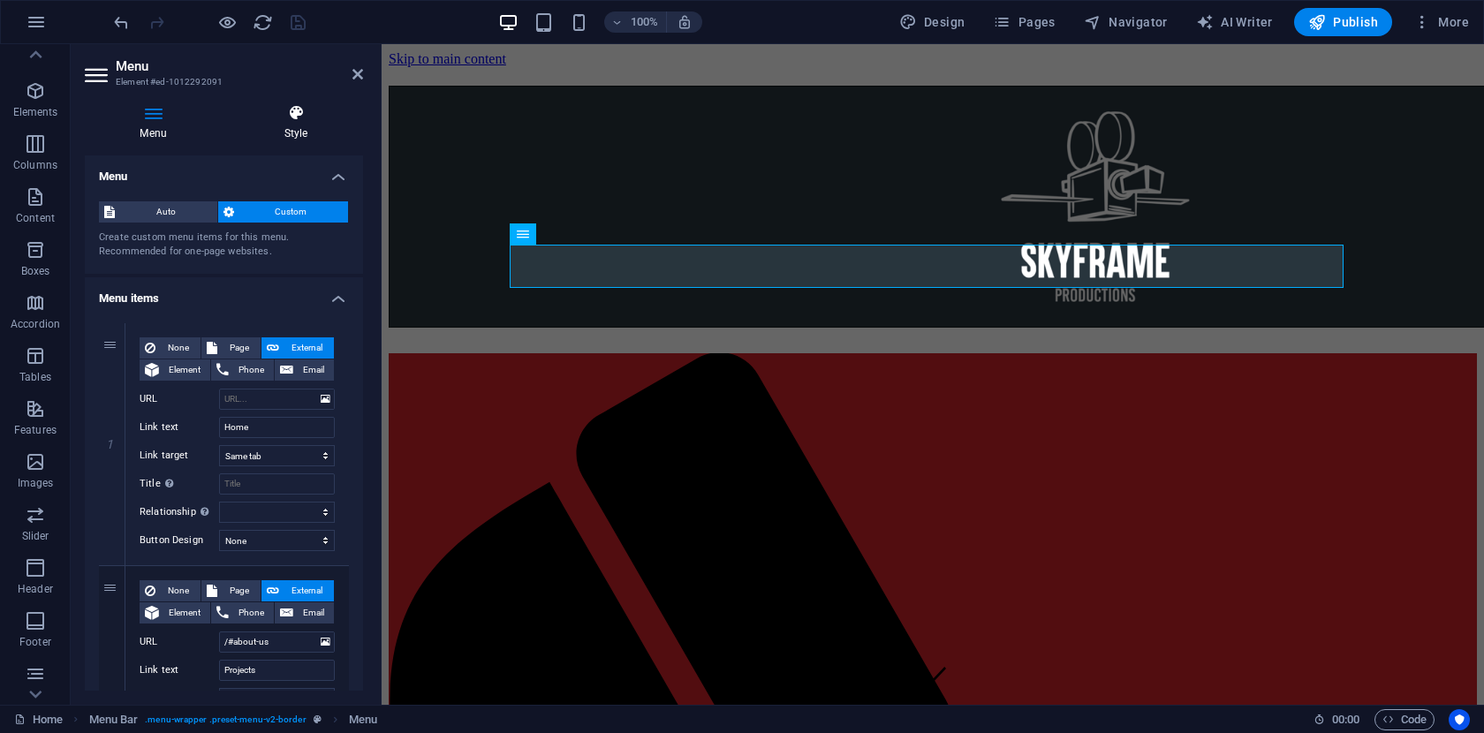
click at [299, 124] on h4 "Style" at bounding box center [296, 122] width 134 height 37
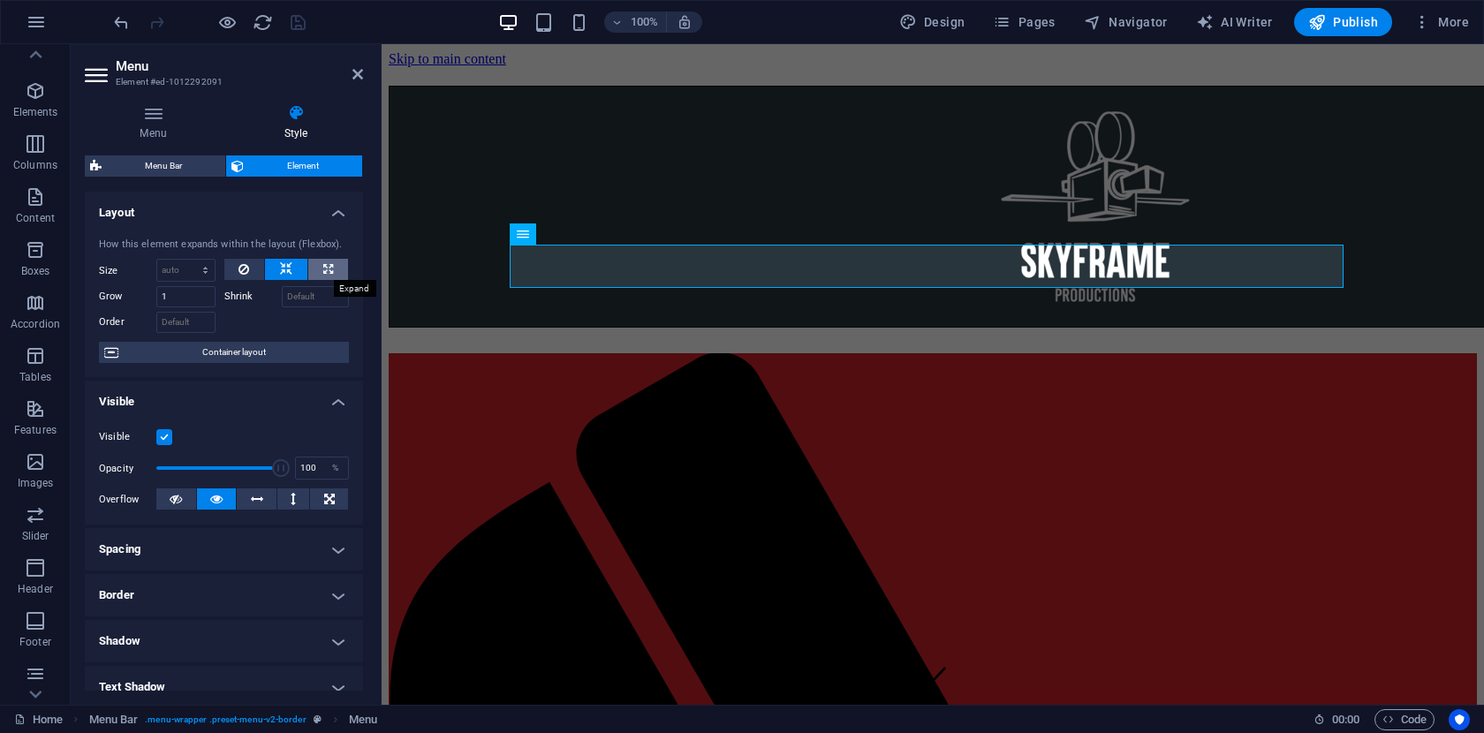
click at [327, 270] on icon at bounding box center [328, 269] width 10 height 21
type input "100"
select select "%"
click at [291, 268] on button at bounding box center [286, 269] width 42 height 21
select select "DISABLED_OPTION_VALUE"
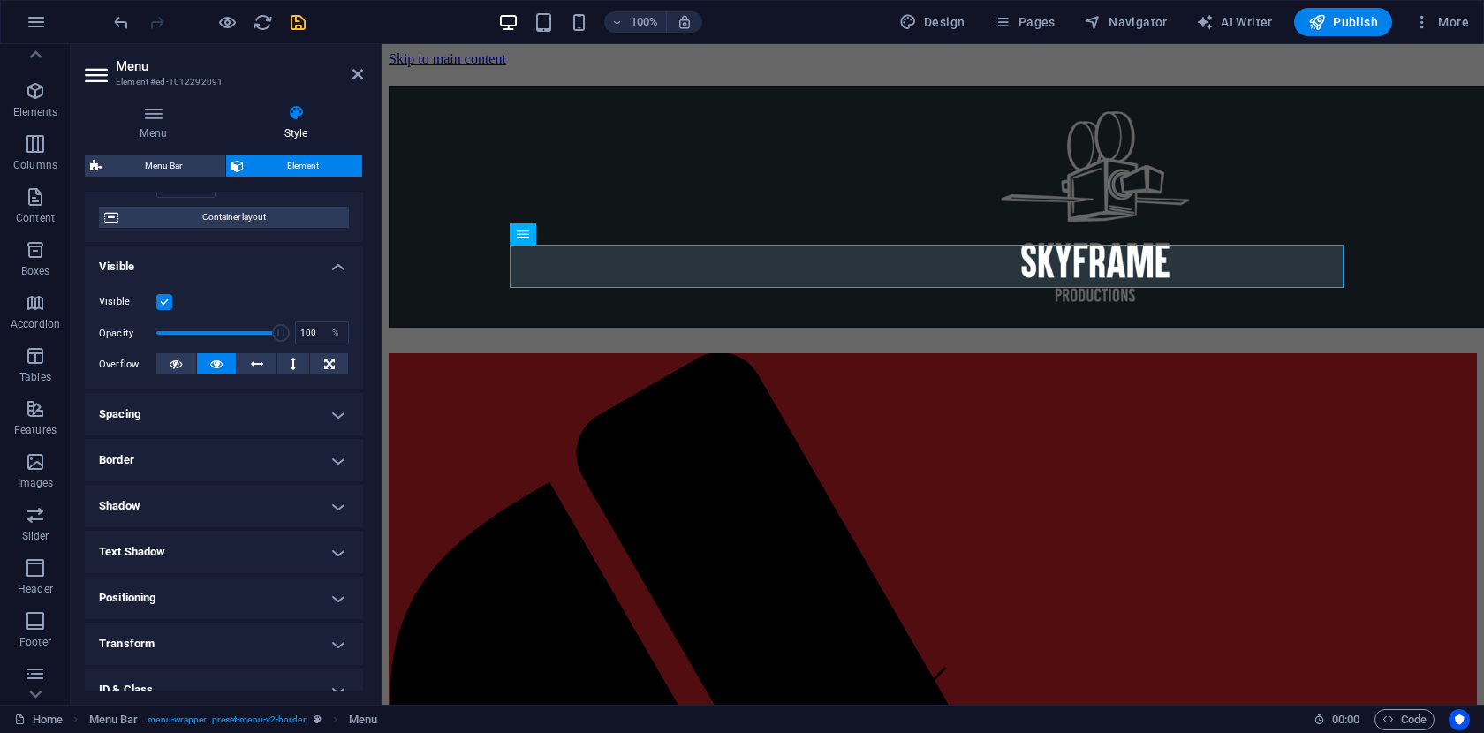
scroll to position [144, 0]
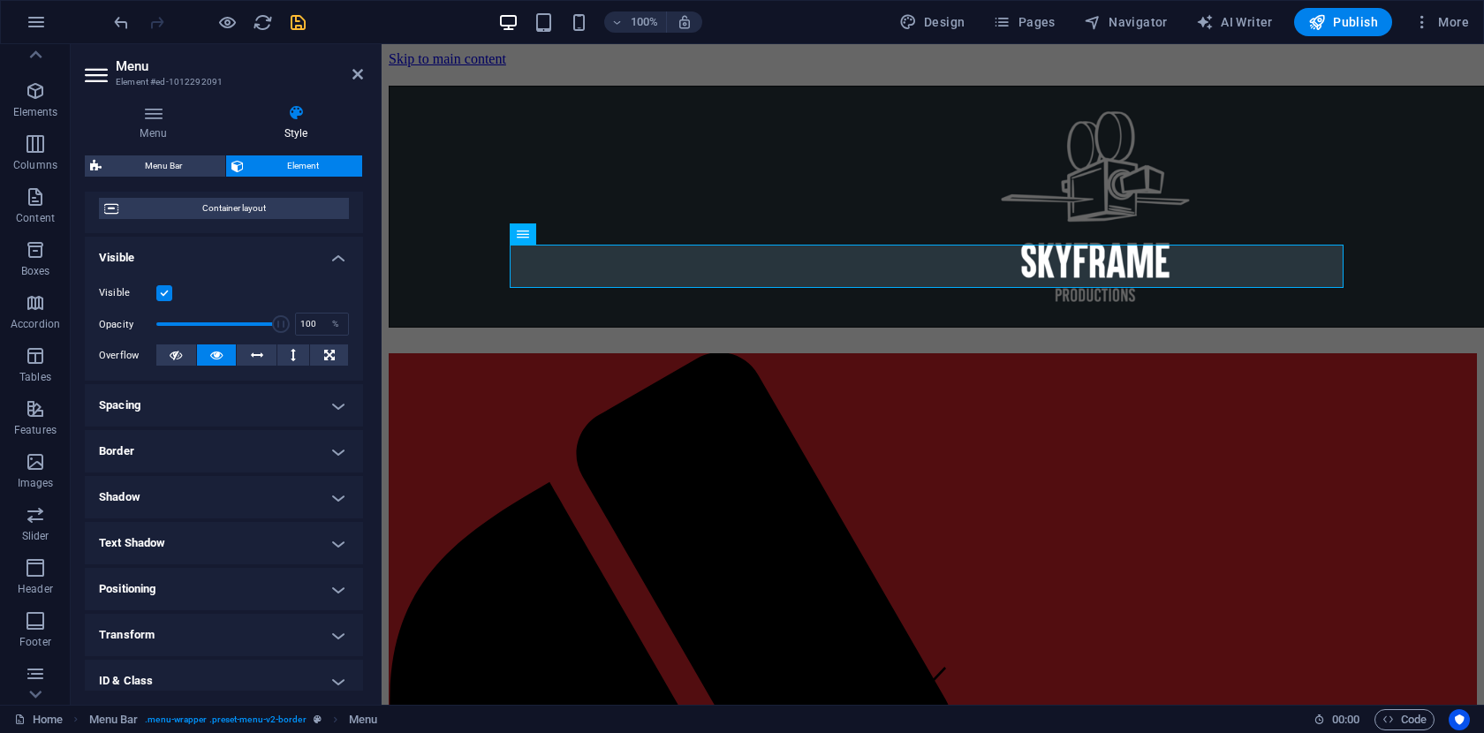
click at [317, 398] on h4 "Spacing" at bounding box center [224, 405] width 278 height 42
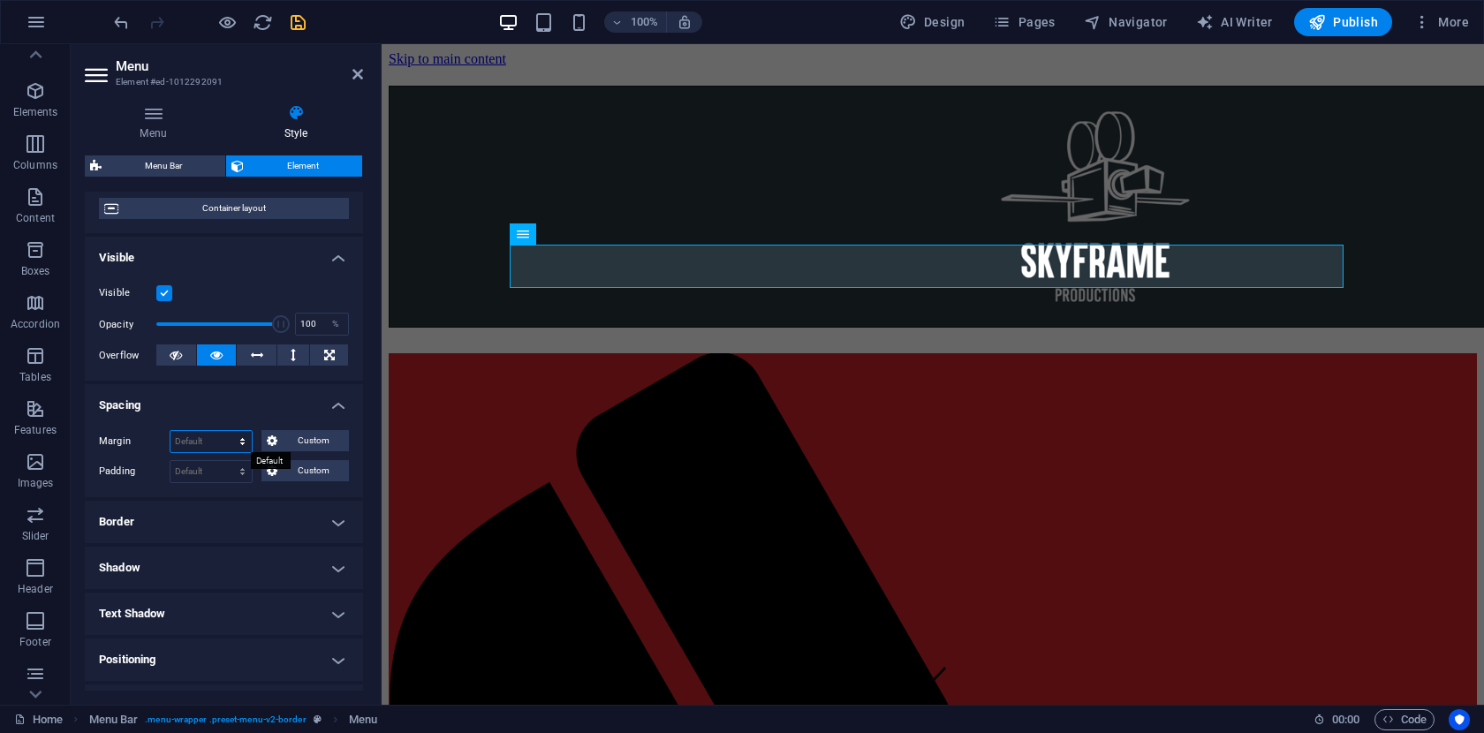
click at [241, 439] on select "Default auto px % rem vw vh Custom" at bounding box center [210, 441] width 81 height 21
click at [170, 431] on select "Default auto px % rem vw vh Custom" at bounding box center [210, 441] width 81 height 21
click at [208, 442] on select "Default auto px % rem vw vh Custom" at bounding box center [210, 441] width 81 height 21
select select "px"
click at [225, 431] on select "Default auto px % rem vw vh Custom" at bounding box center [210, 441] width 81 height 21
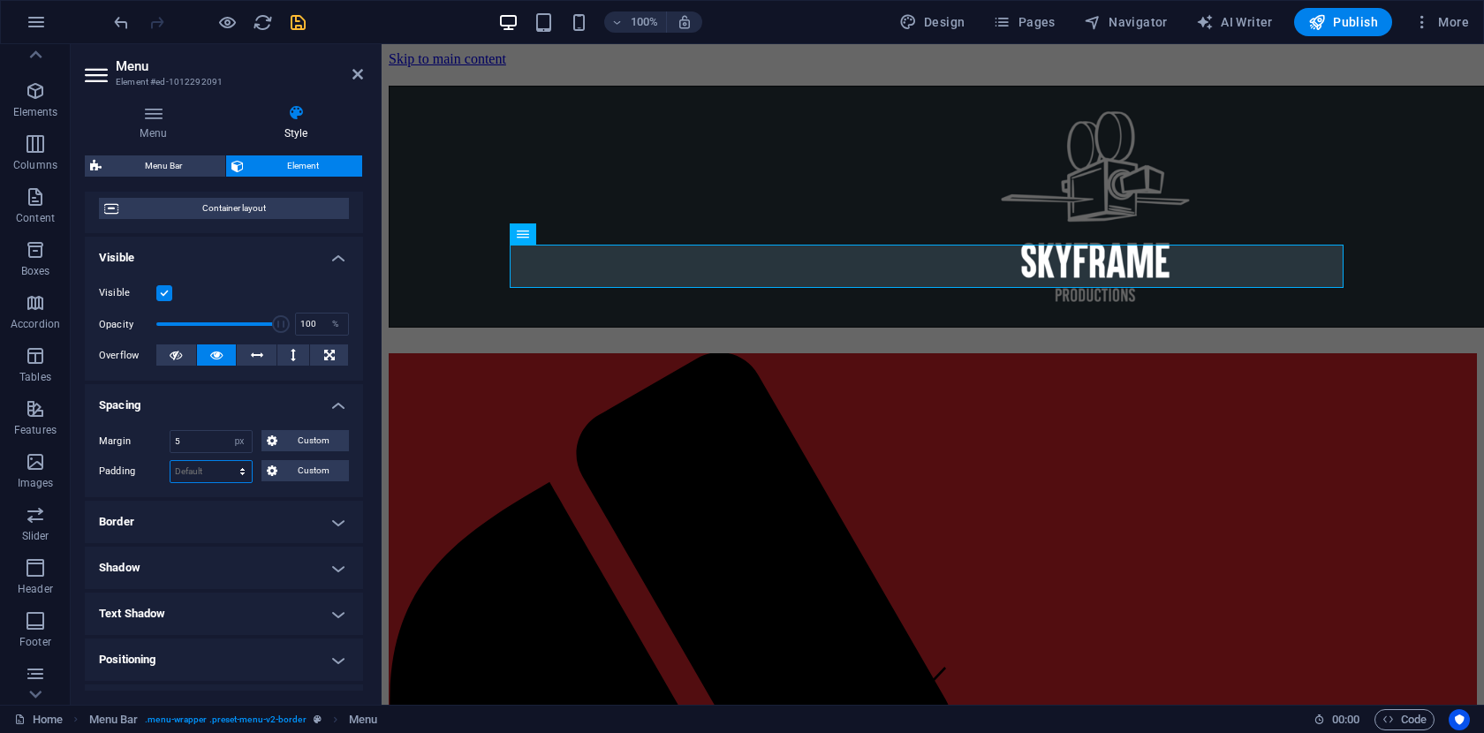
click at [213, 473] on select "Default px rem % vh vw Custom" at bounding box center [210, 471] width 81 height 21
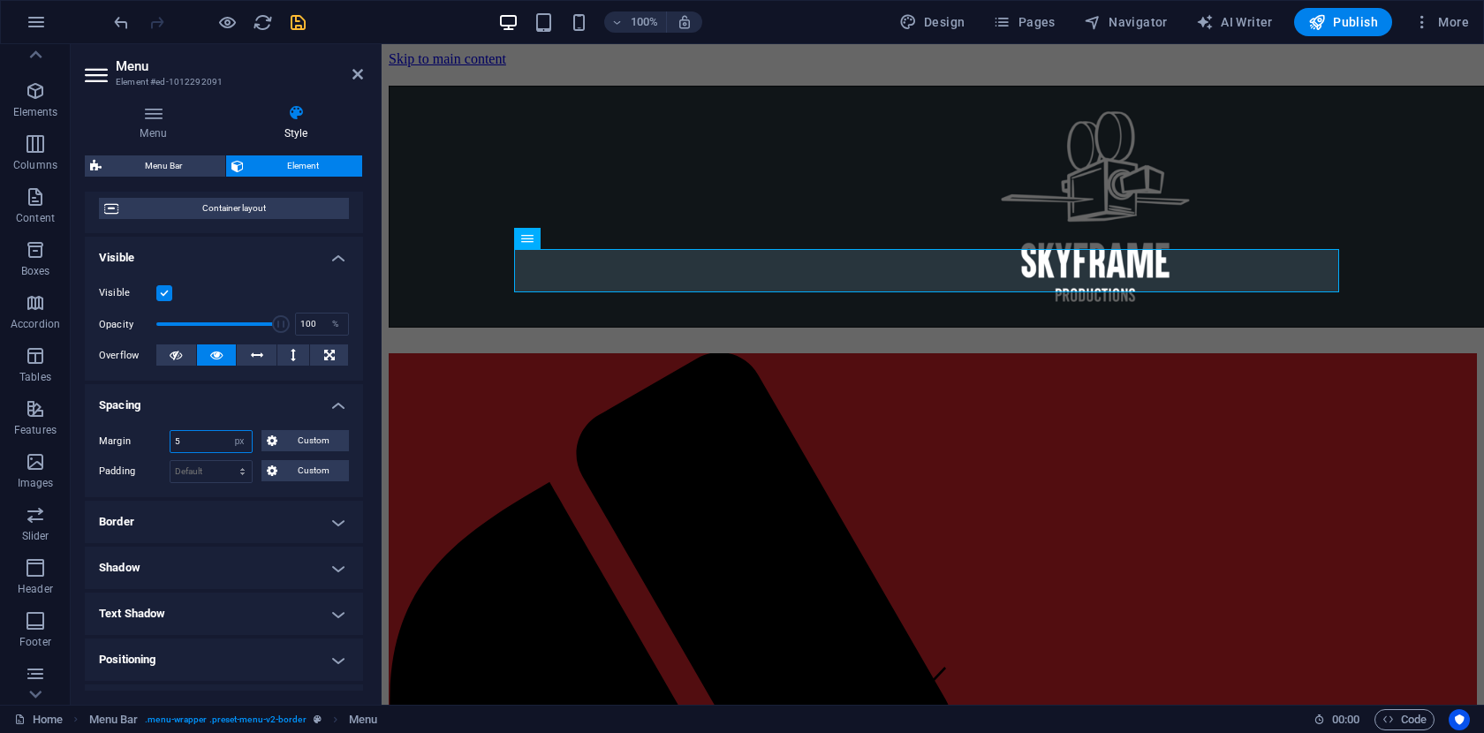
drag, startPoint x: 207, startPoint y: 445, endPoint x: 146, endPoint y: 445, distance: 60.9
click at [146, 445] on div "Margin 5 Default auto px % rem vw vh Custom Custom" at bounding box center [224, 441] width 250 height 23
click at [224, 443] on input "10" at bounding box center [210, 441] width 81 height 21
drag, startPoint x: 224, startPoint y: 443, endPoint x: 163, endPoint y: 443, distance: 60.9
click at [163, 443] on div "Margin 10 Default auto px % rem vw vh Custom Custom" at bounding box center [224, 441] width 250 height 23
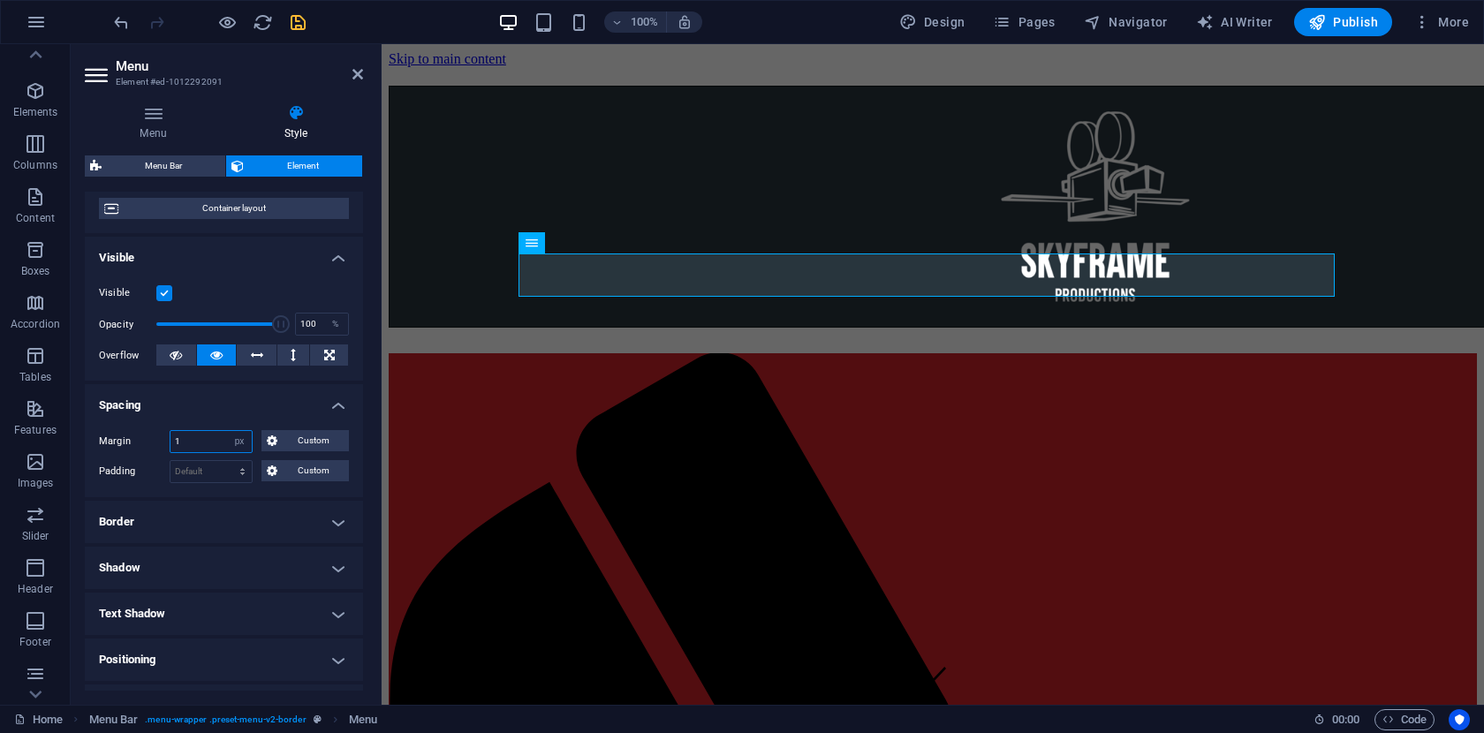
type input "1"
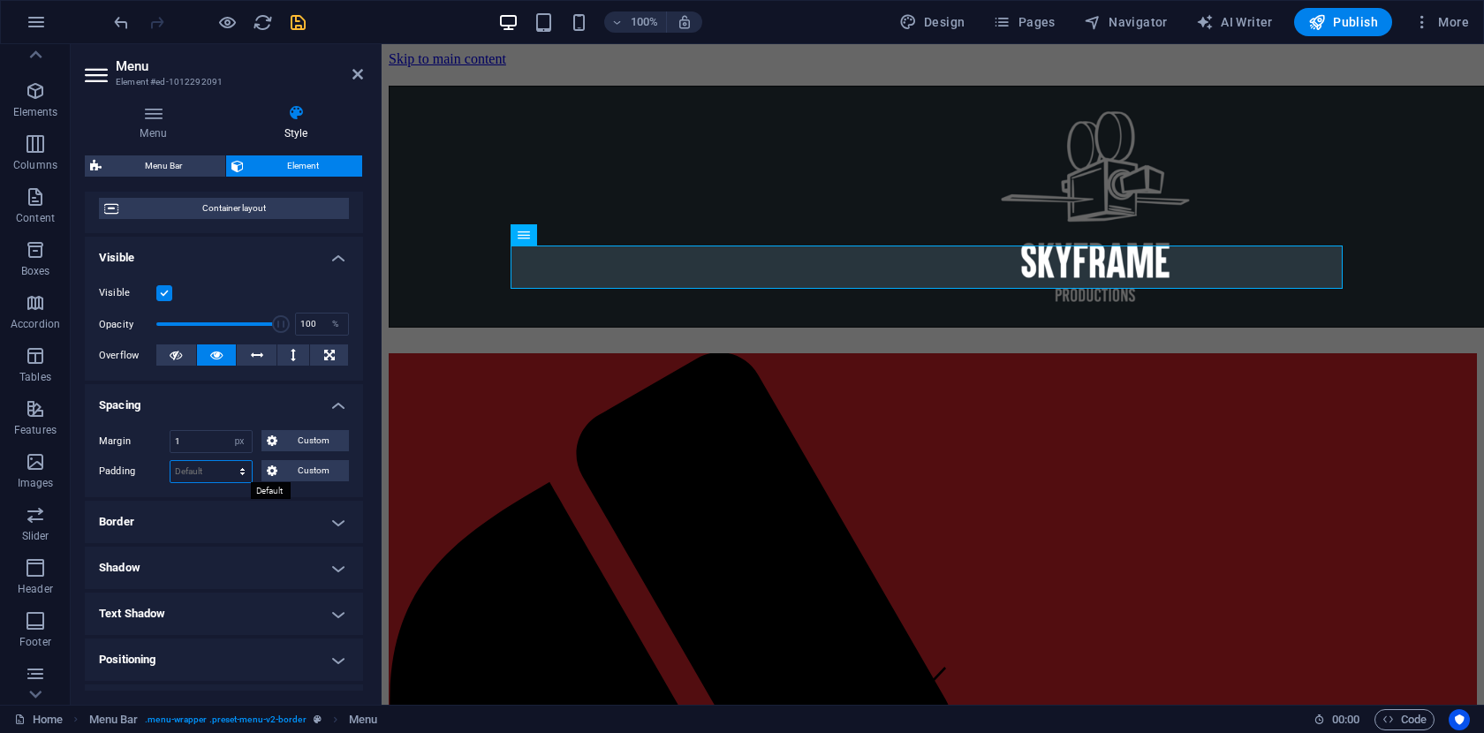
click at [222, 476] on select "Default px rem % vh vw Custom" at bounding box center [210, 471] width 81 height 21
select select "px"
click at [225, 461] on select "Default px rem % vh vw Custom" at bounding box center [210, 471] width 81 height 21
type input "3"
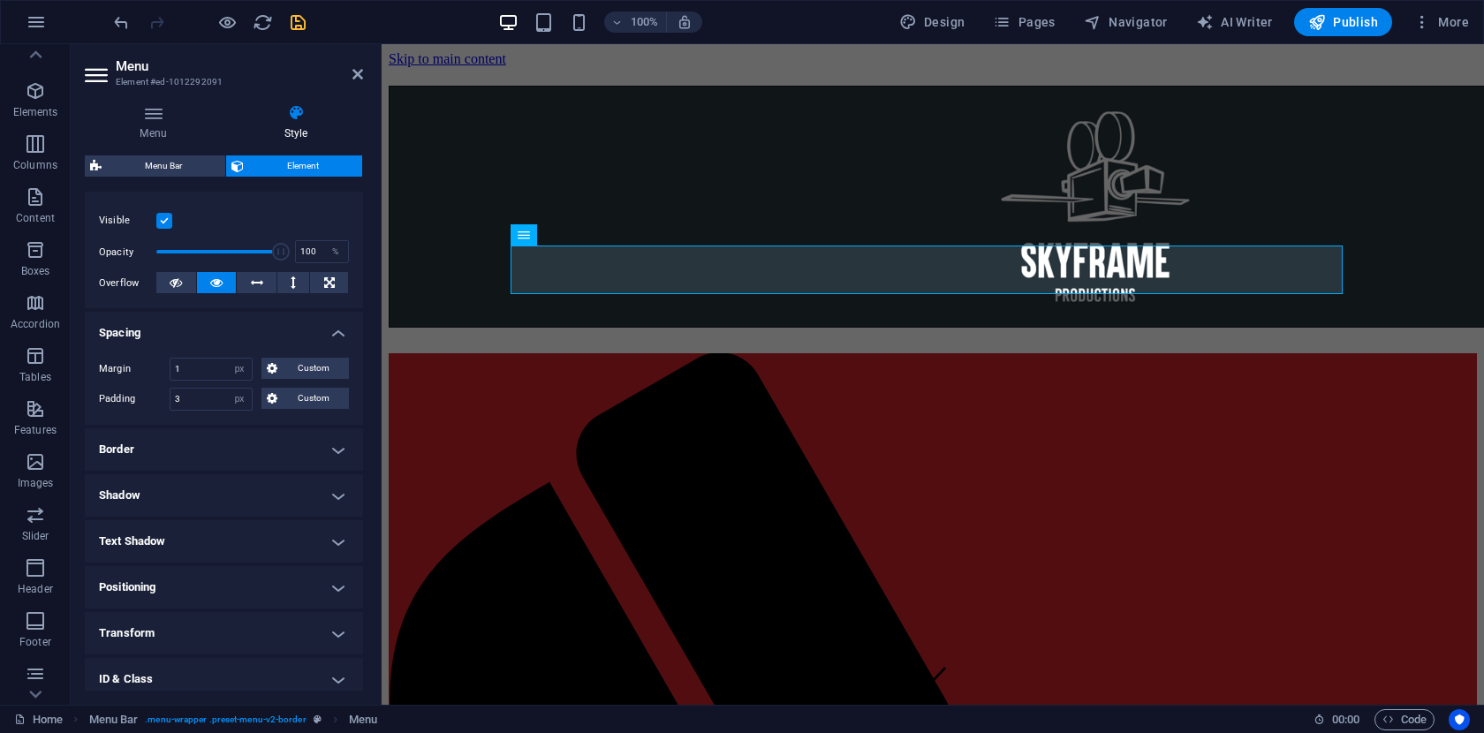
scroll to position [237, 0]
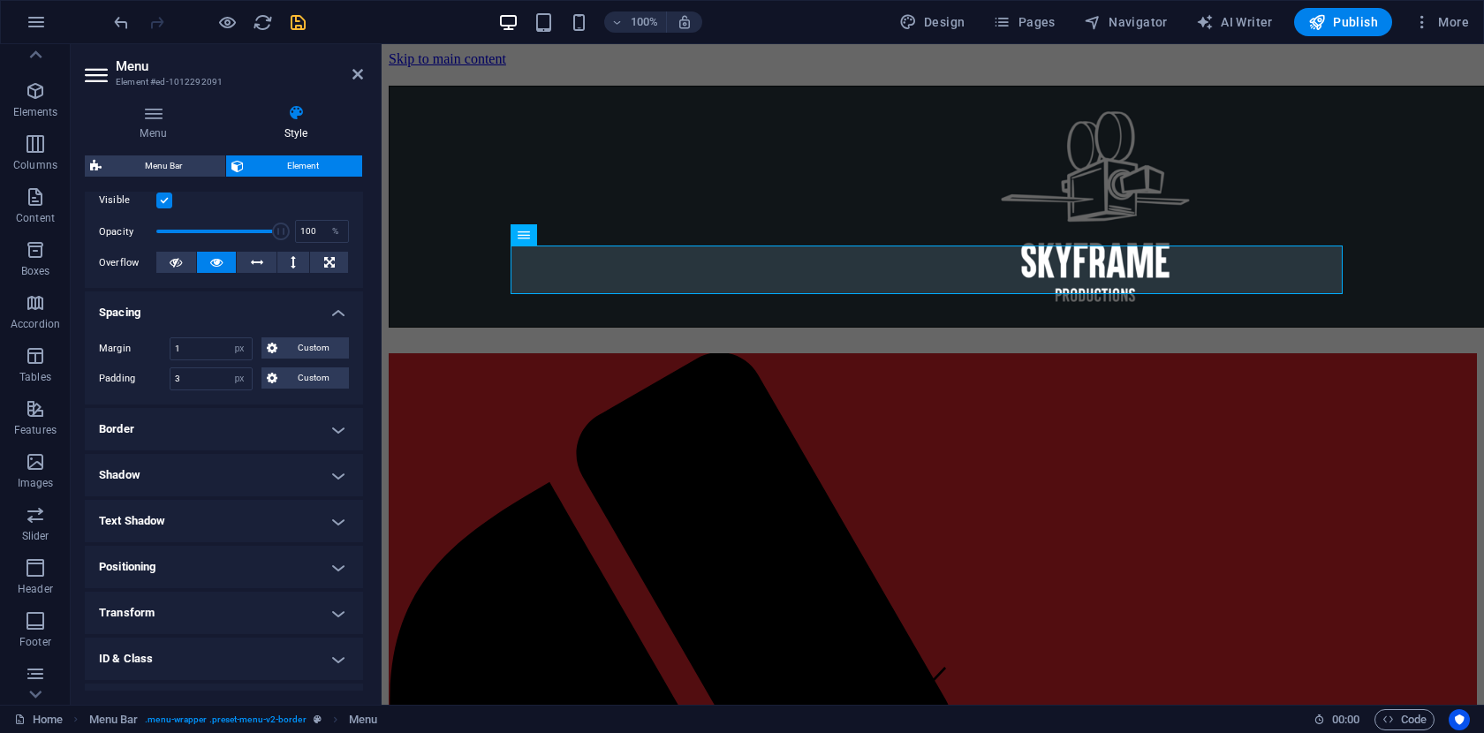
click at [326, 560] on h4 "Positioning" at bounding box center [224, 567] width 278 height 42
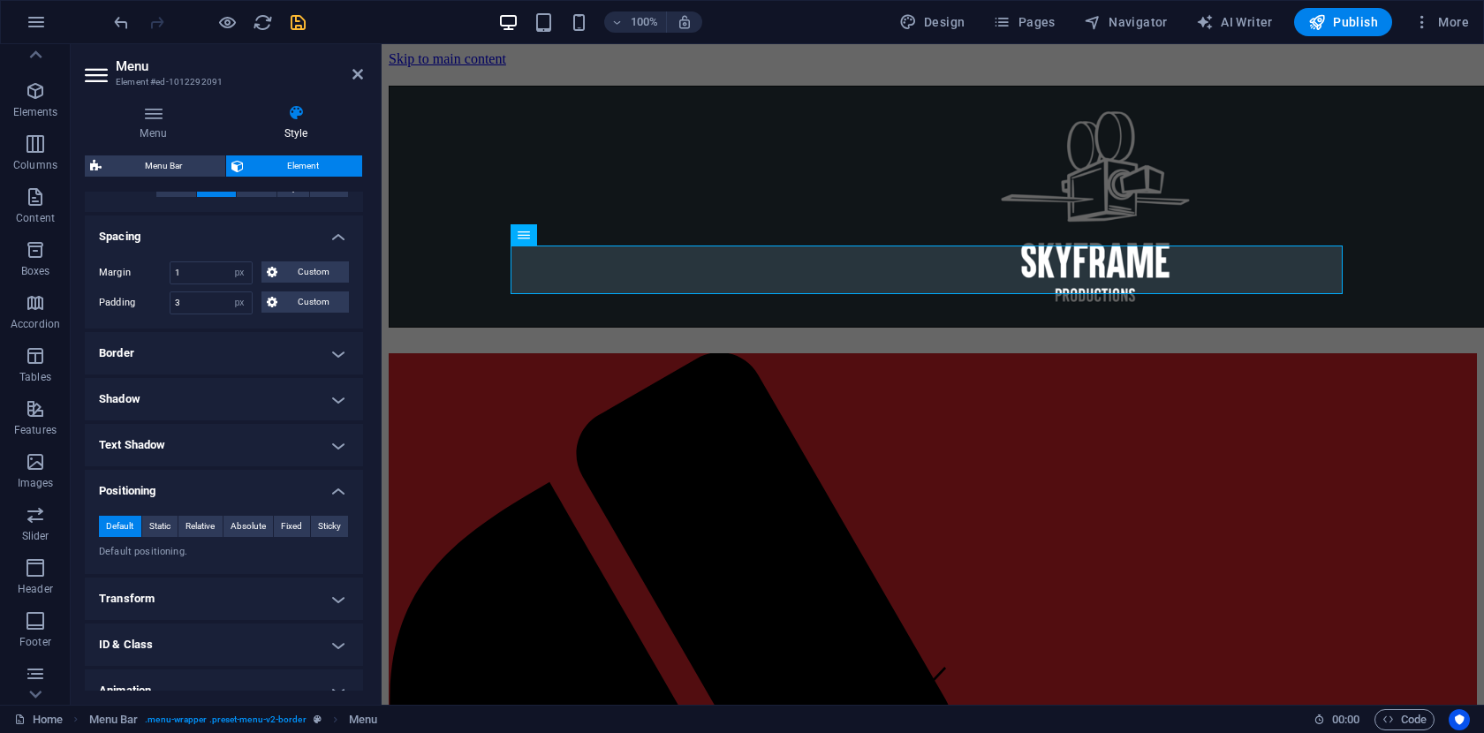
scroll to position [329, 0]
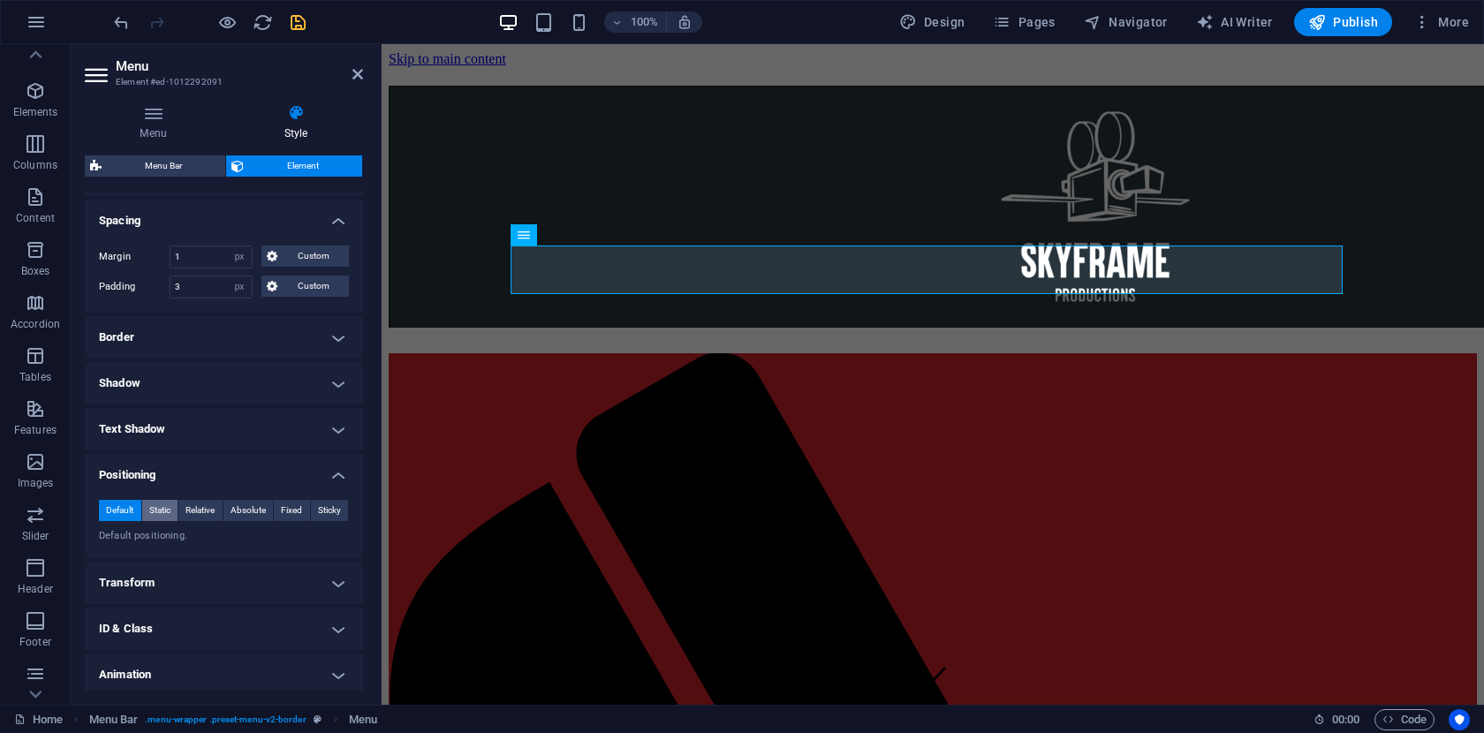
click at [163, 514] on span "Static" at bounding box center [159, 510] width 21 height 21
click at [198, 514] on span "Relative" at bounding box center [199, 510] width 29 height 21
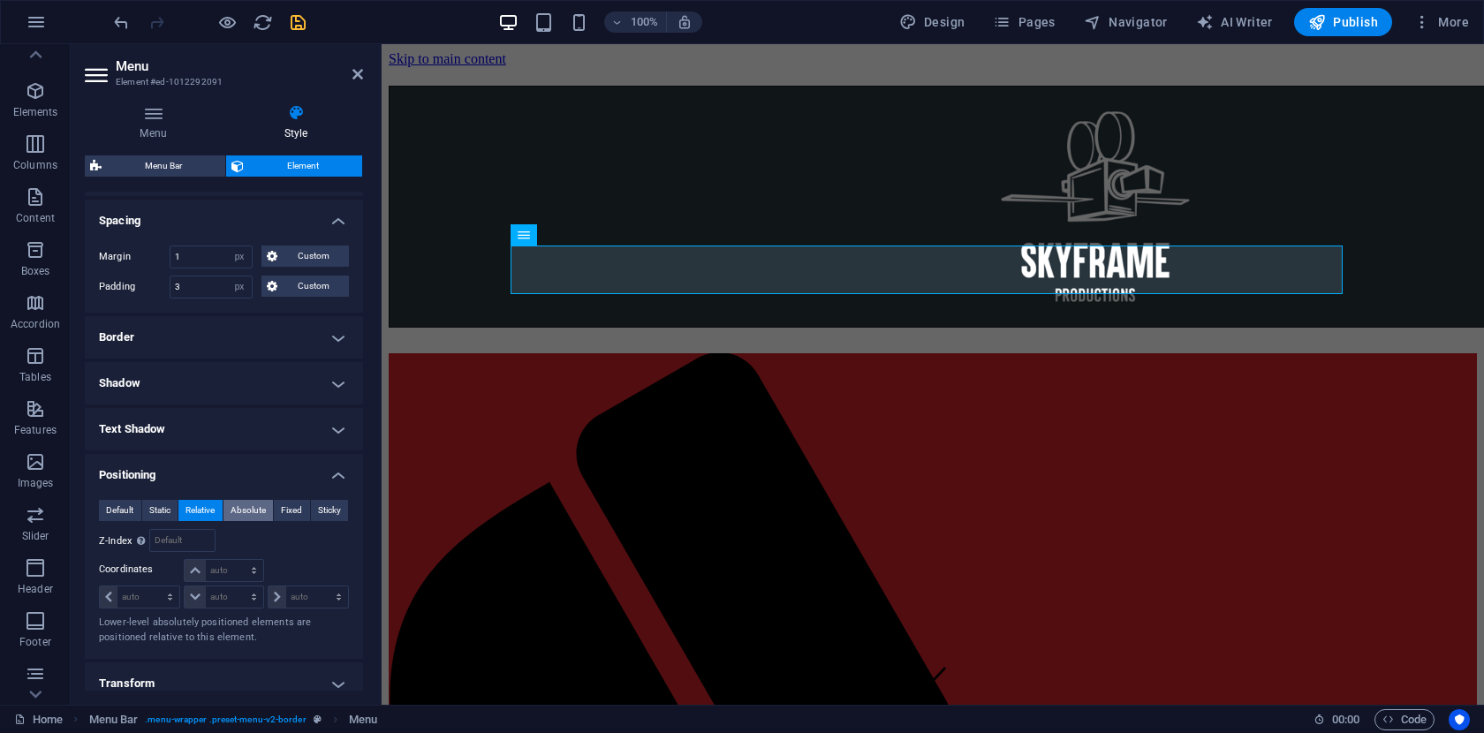
click at [249, 514] on span "Absolute" at bounding box center [248, 510] width 35 height 21
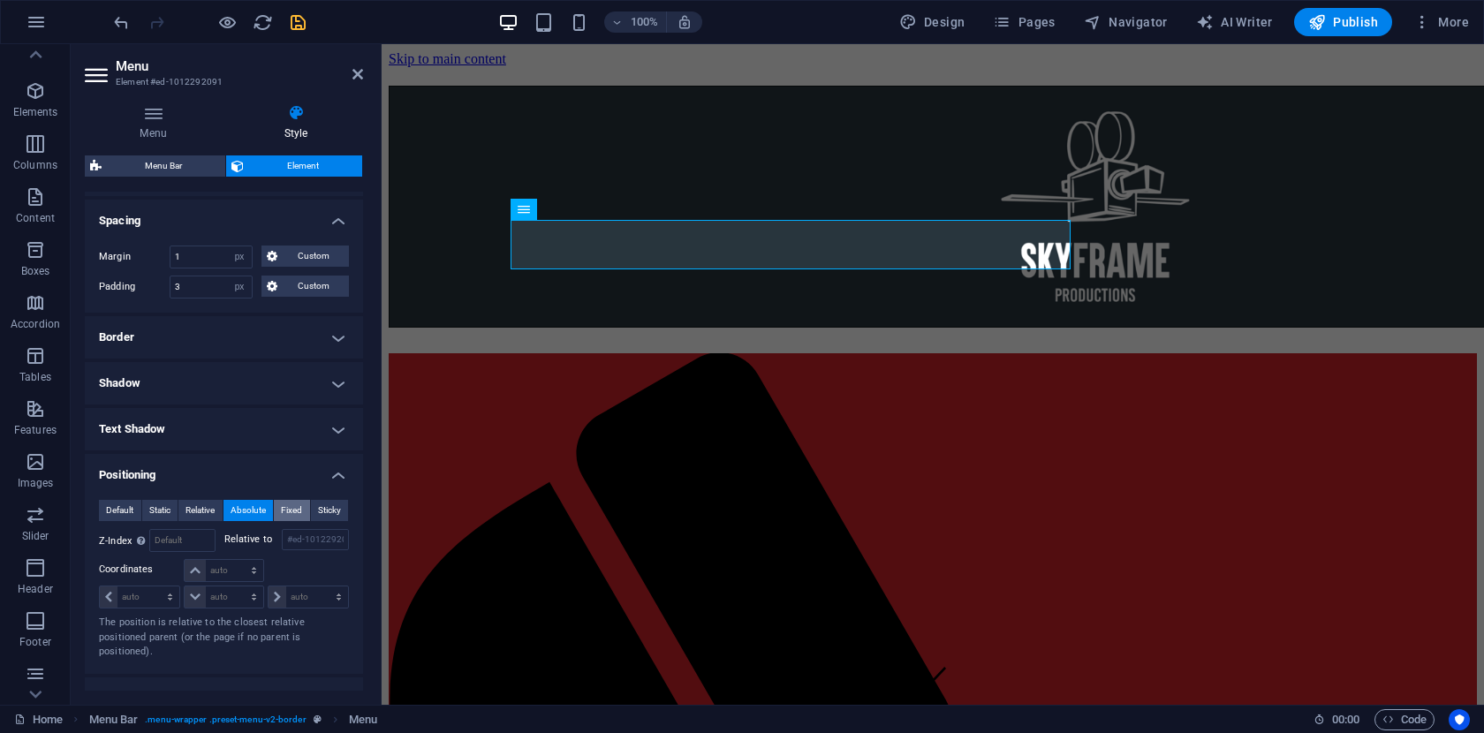
click at [293, 514] on span "Fixed" at bounding box center [291, 510] width 21 height 21
click at [331, 511] on span "Sticky" at bounding box center [329, 510] width 23 height 21
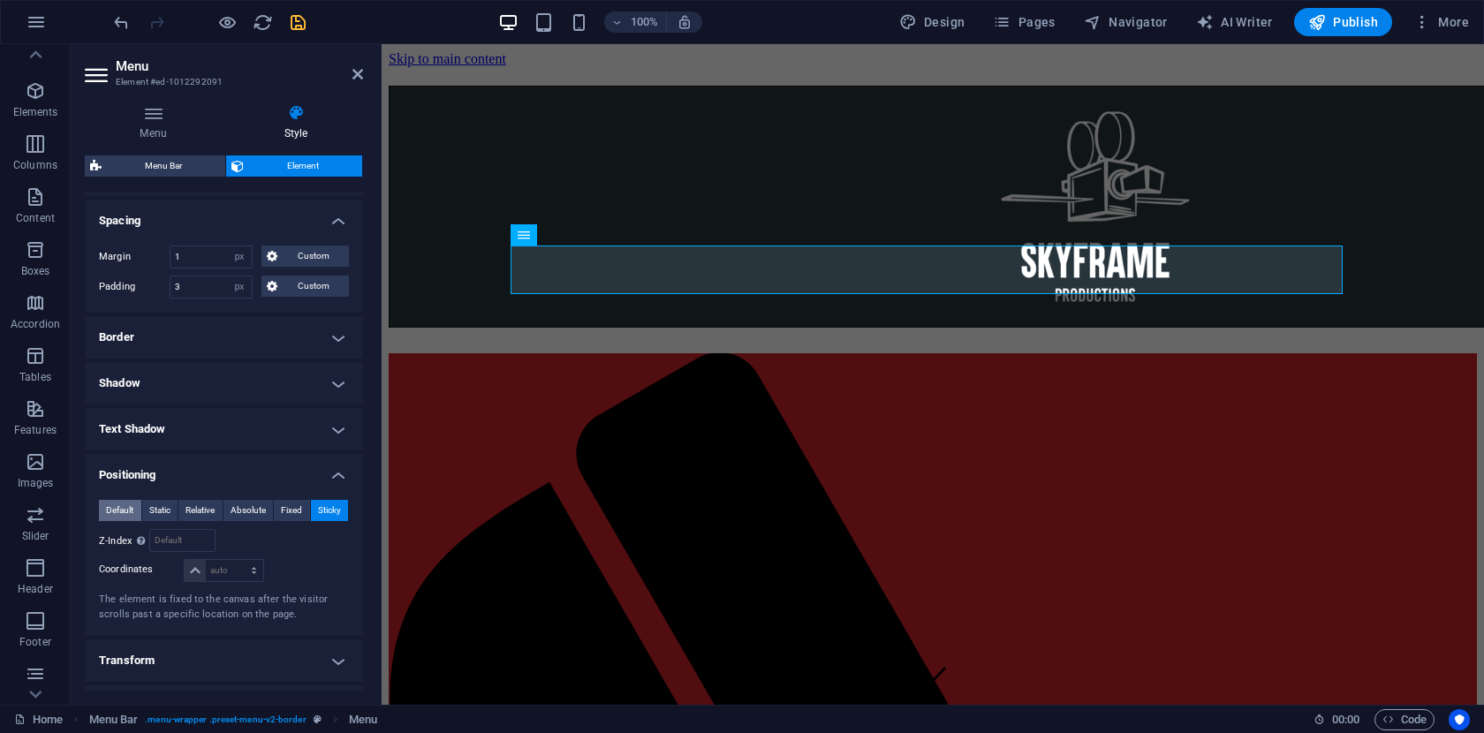
click at [122, 512] on span "Default" at bounding box center [119, 510] width 27 height 21
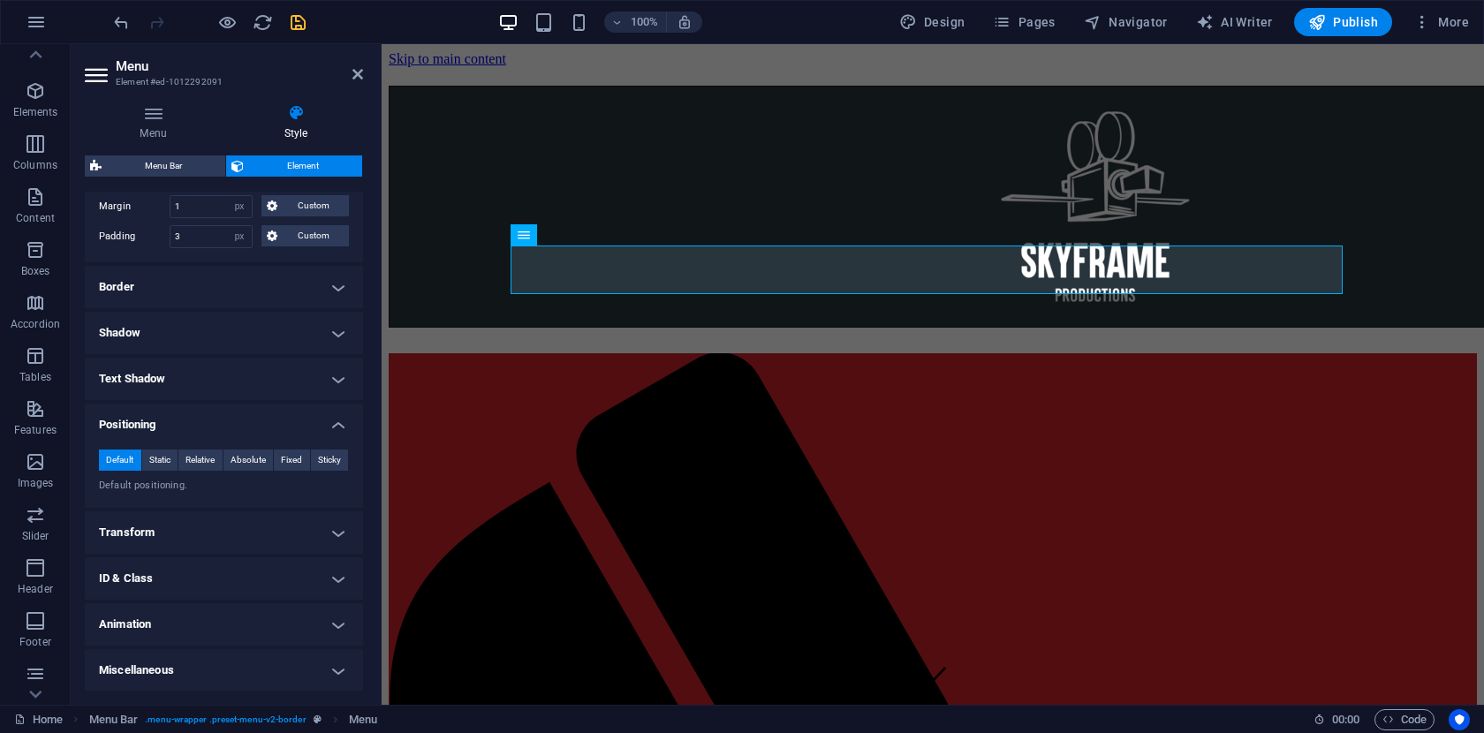
scroll to position [0, 0]
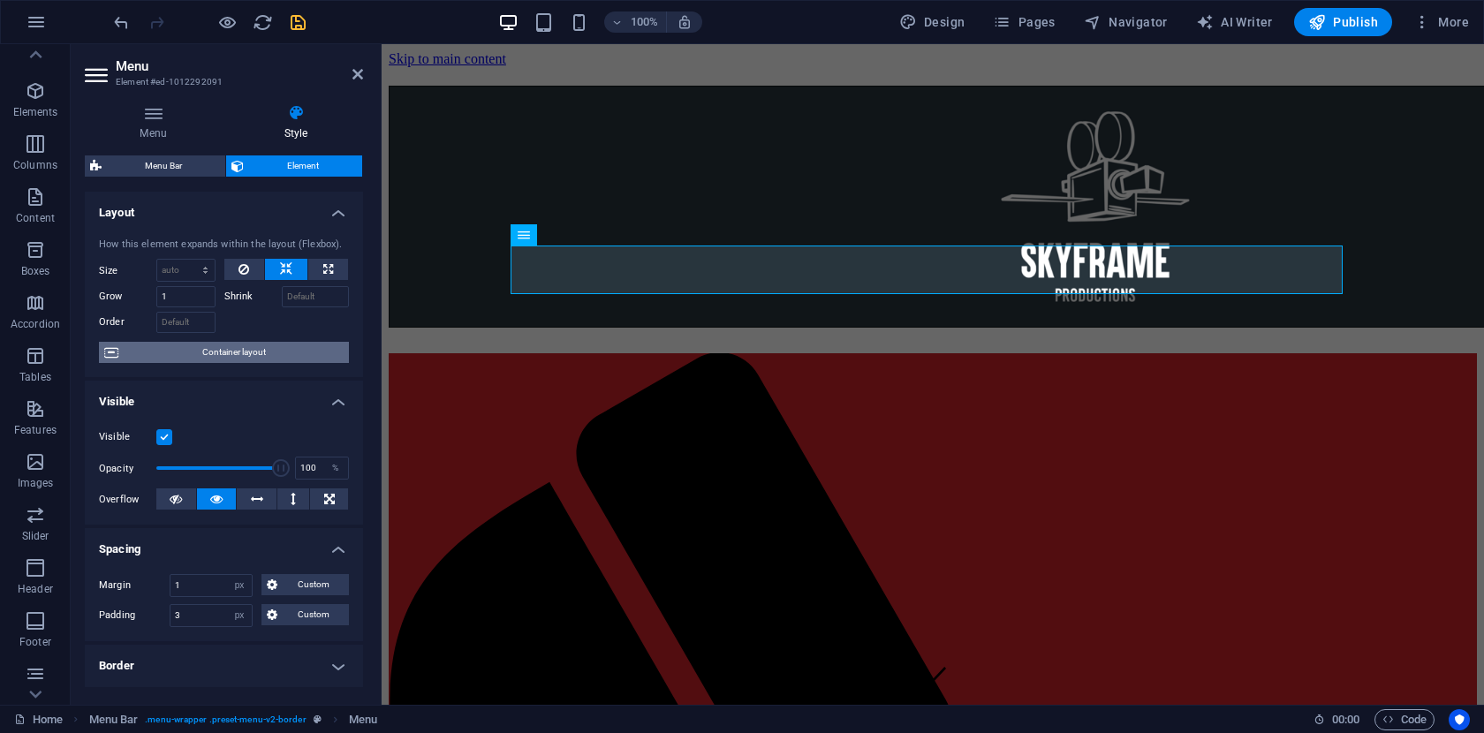
click at [262, 353] on span "Container layout" at bounding box center [234, 352] width 220 height 21
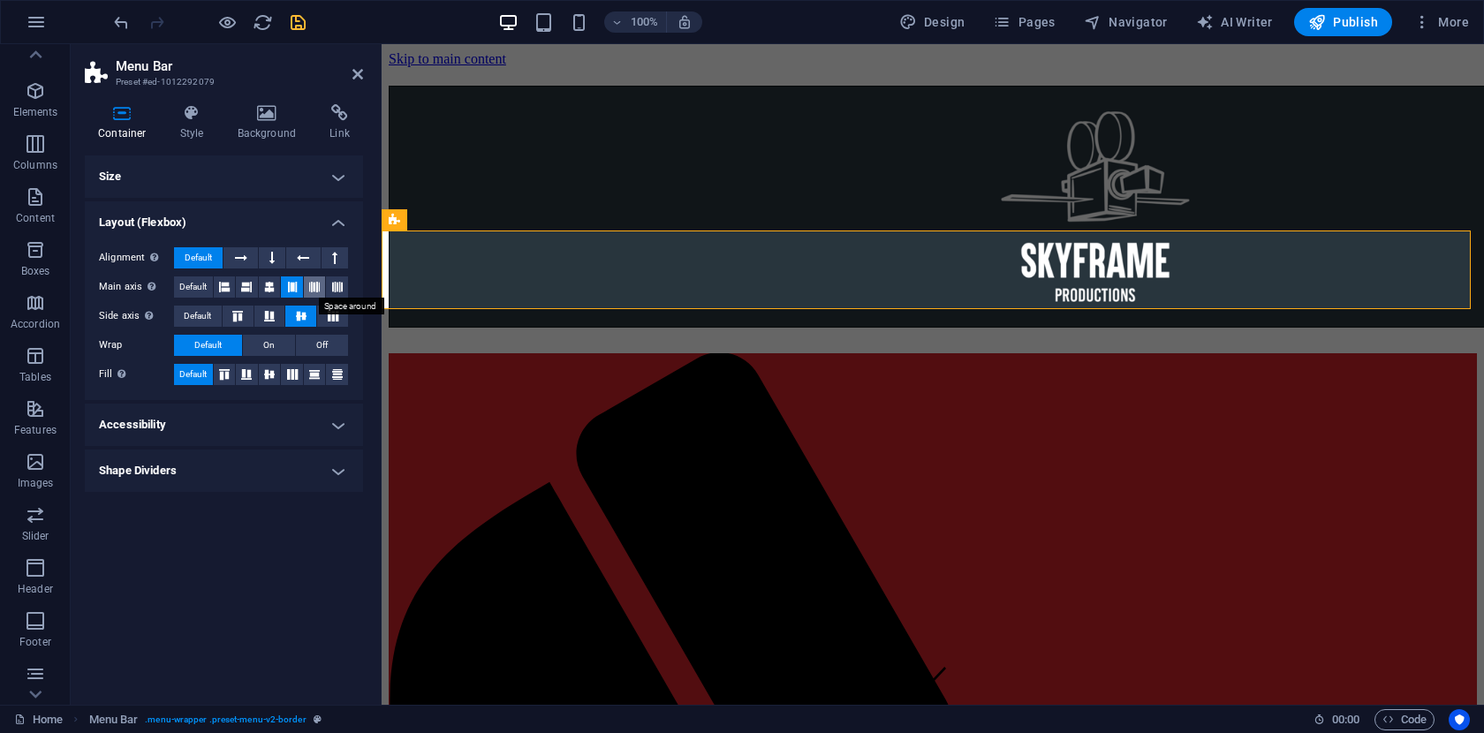
click at [320, 290] on button at bounding box center [315, 286] width 22 height 21
click at [342, 292] on icon at bounding box center [337, 286] width 11 height 21
click at [311, 288] on icon at bounding box center [314, 286] width 11 height 21
click at [291, 286] on icon at bounding box center [292, 286] width 11 height 21
click at [271, 287] on icon at bounding box center [269, 286] width 11 height 21
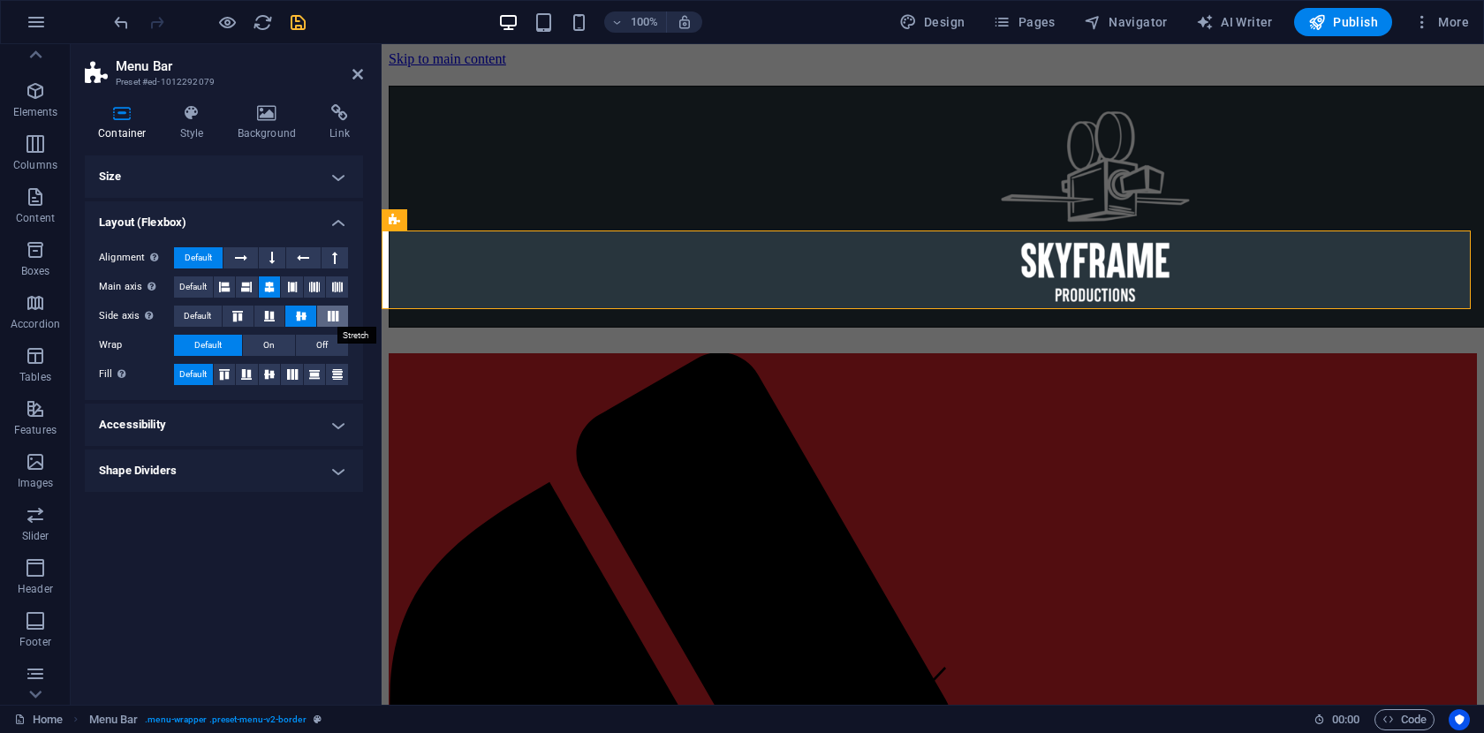
click at [333, 321] on icon at bounding box center [332, 316] width 21 height 11
click at [272, 317] on icon at bounding box center [269, 316] width 21 height 11
click at [239, 259] on icon at bounding box center [241, 257] width 12 height 21
click at [356, 73] on icon at bounding box center [357, 74] width 11 height 14
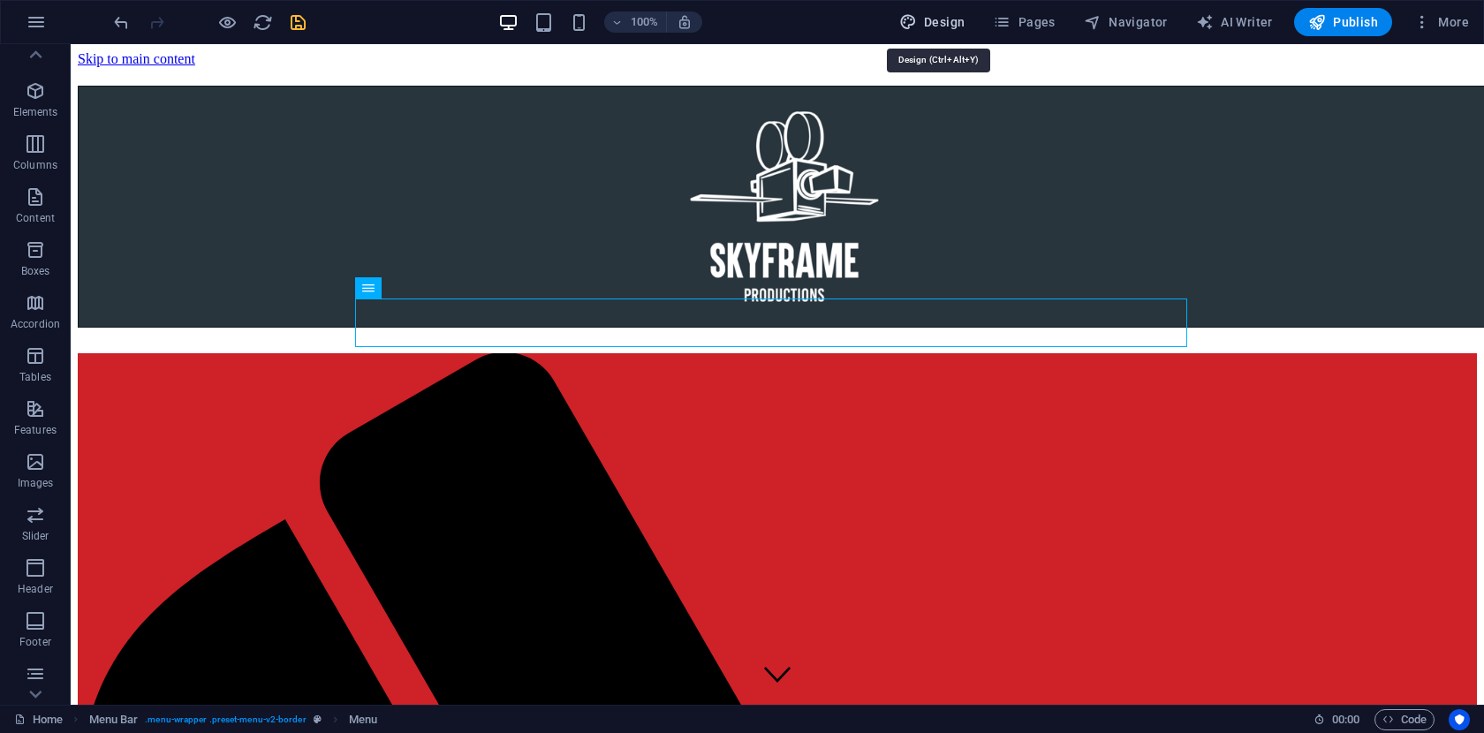
click at [931, 26] on span "Design" at bounding box center [932, 22] width 66 height 18
select select "px"
select select "300"
select select "px"
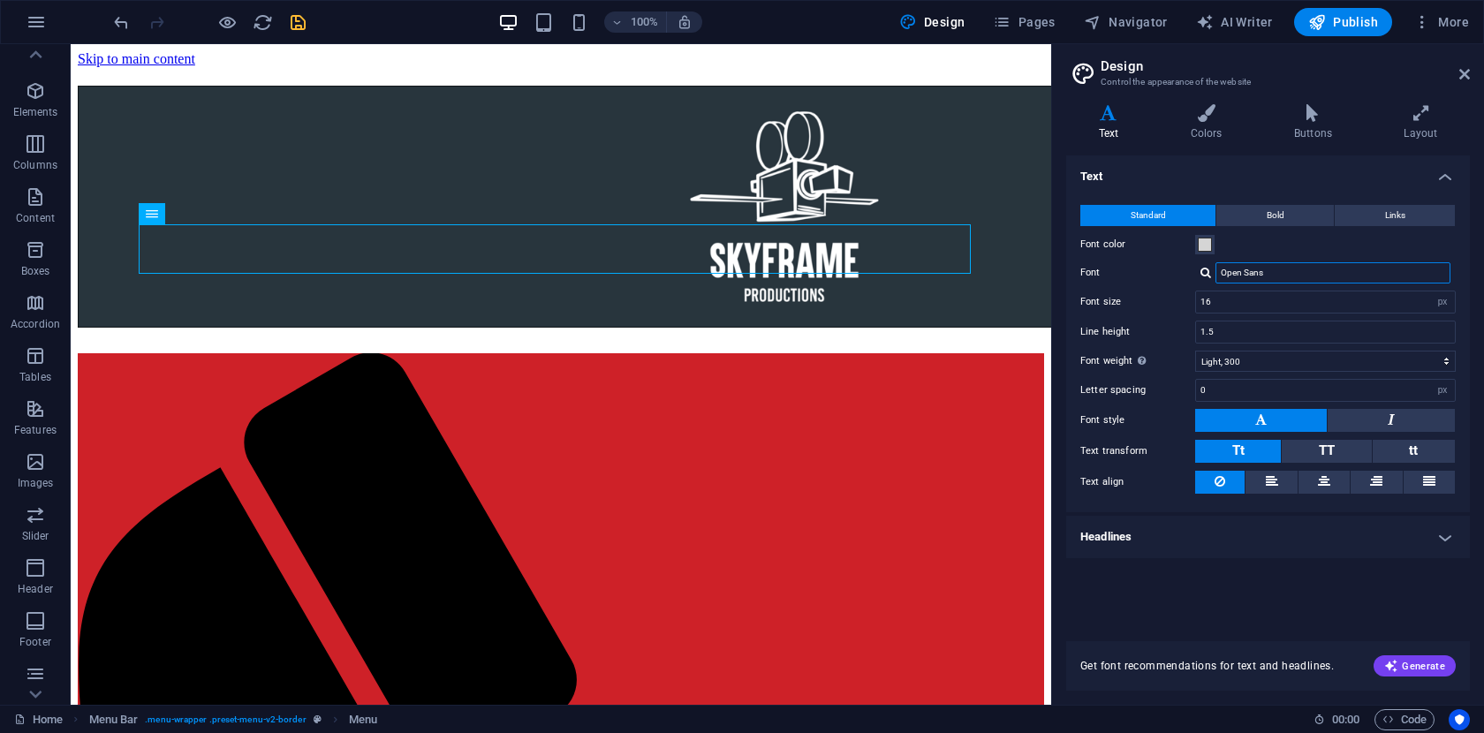
click at [1266, 275] on input "Open Sans" at bounding box center [1332, 272] width 235 height 21
click at [1261, 271] on input "Open Sans" at bounding box center [1332, 272] width 235 height 21
click at [294, 19] on icon "save" at bounding box center [298, 22] width 20 height 20
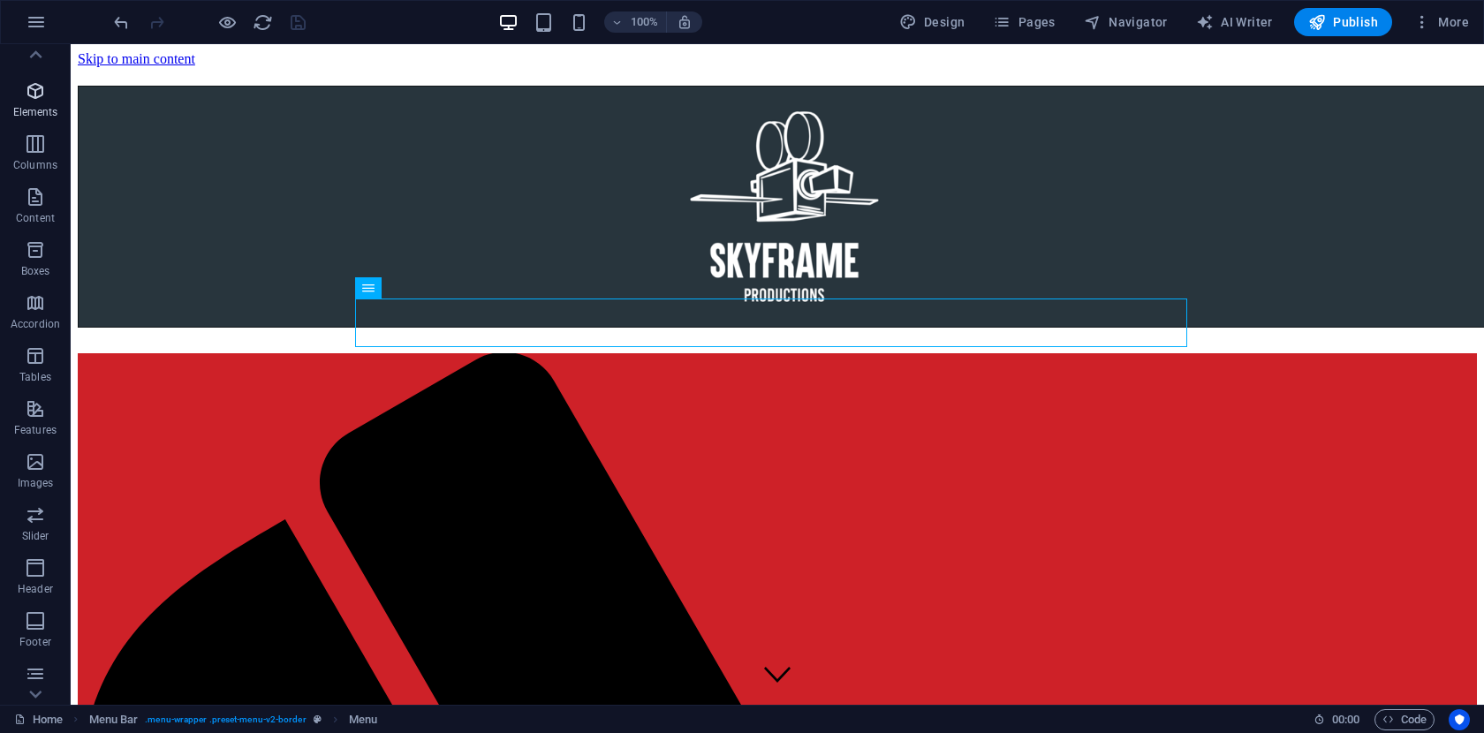
click at [35, 92] on icon "button" at bounding box center [35, 90] width 21 height 21
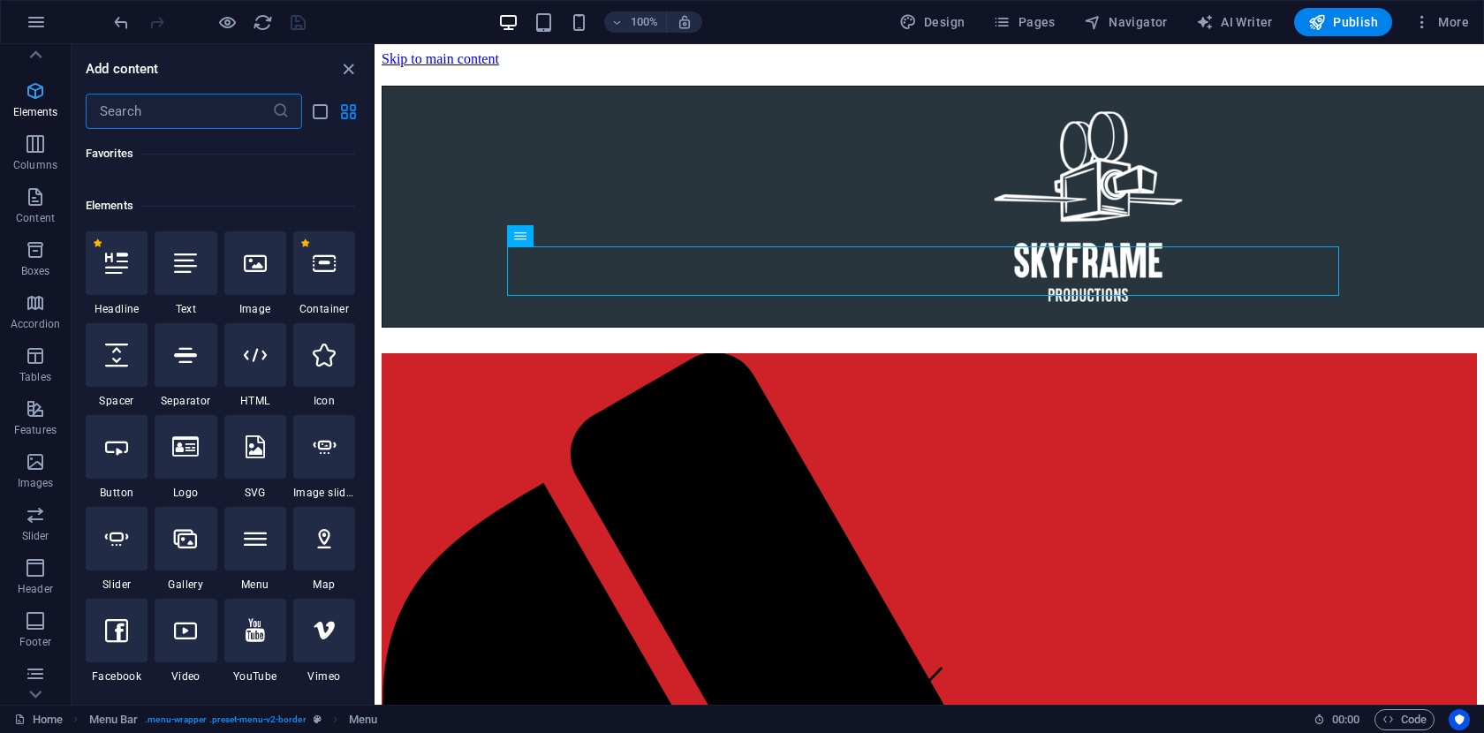
scroll to position [188, 0]
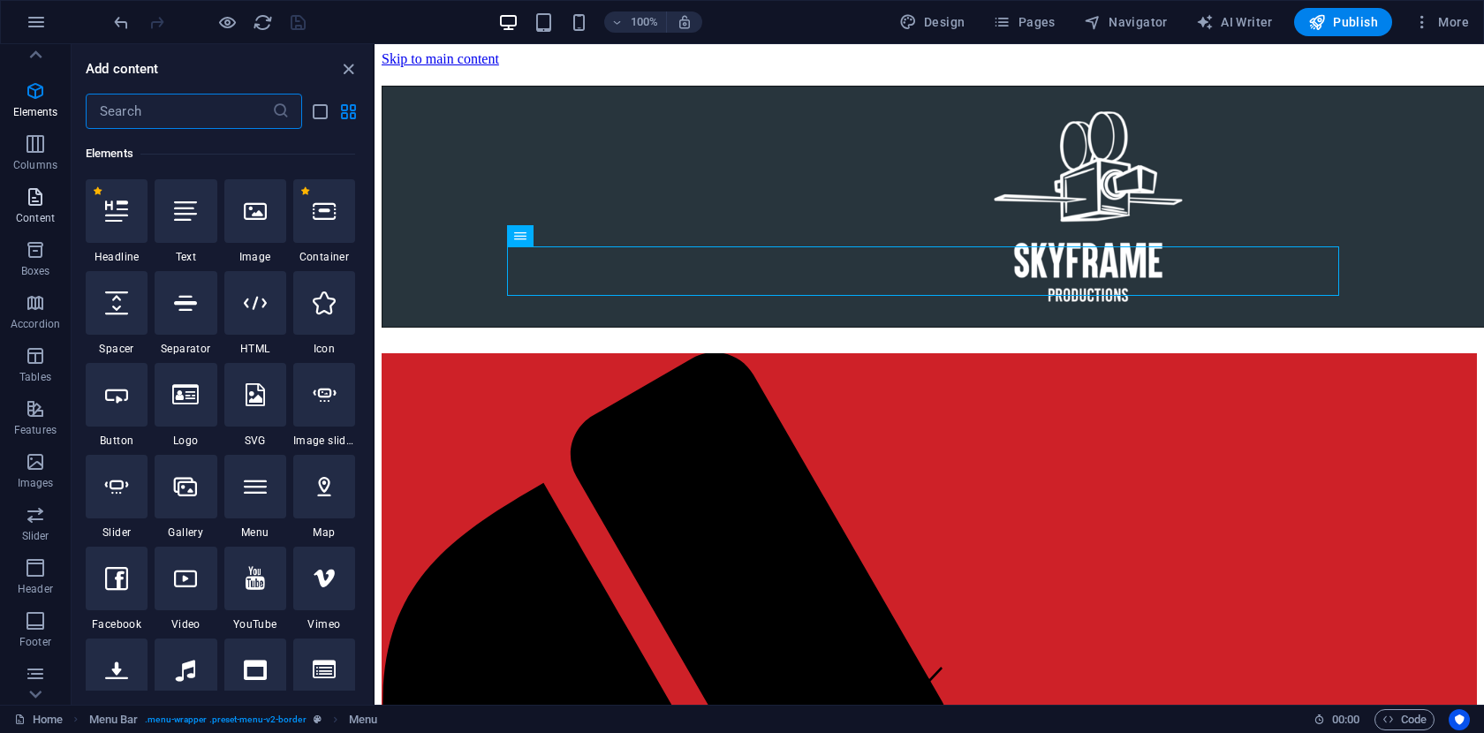
click at [36, 216] on p "Content" at bounding box center [35, 218] width 39 height 14
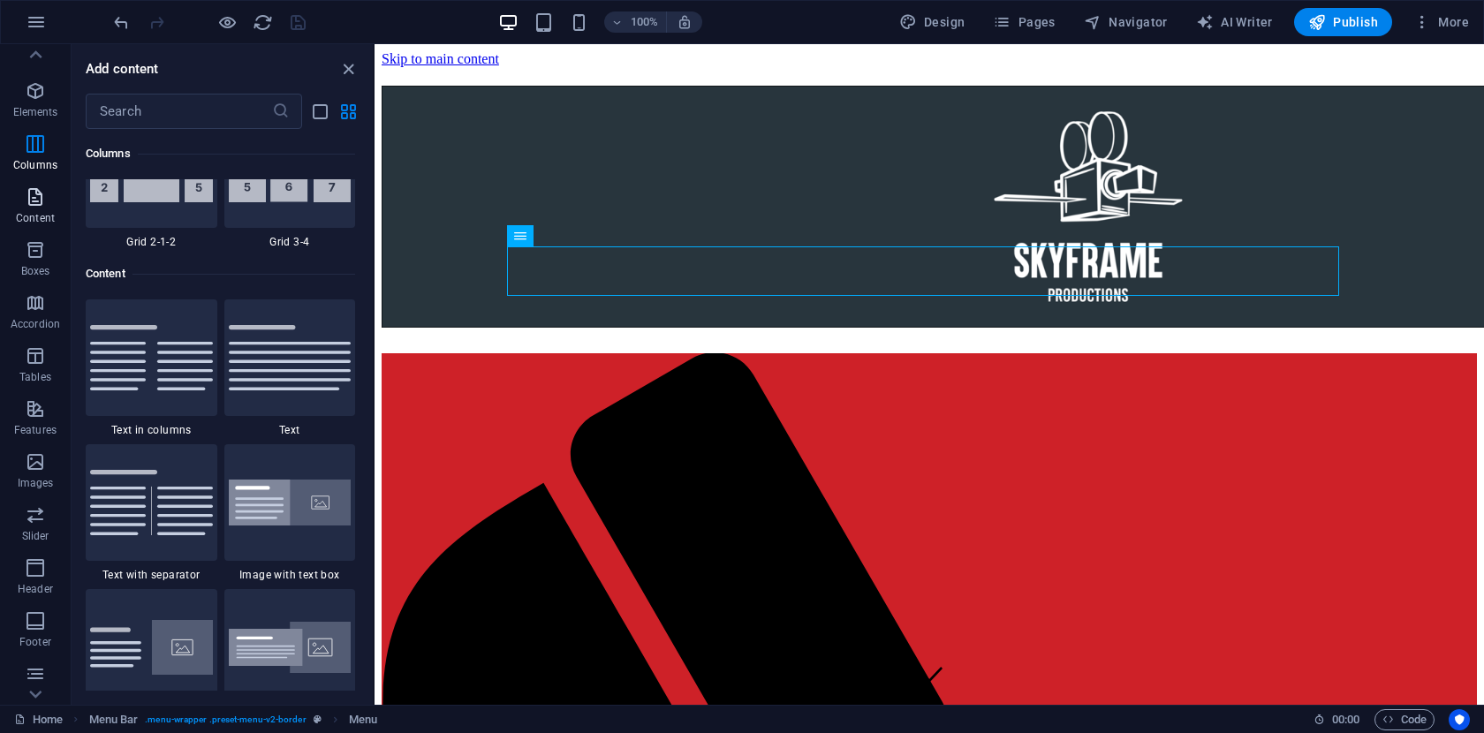
scroll to position [3090, 0]
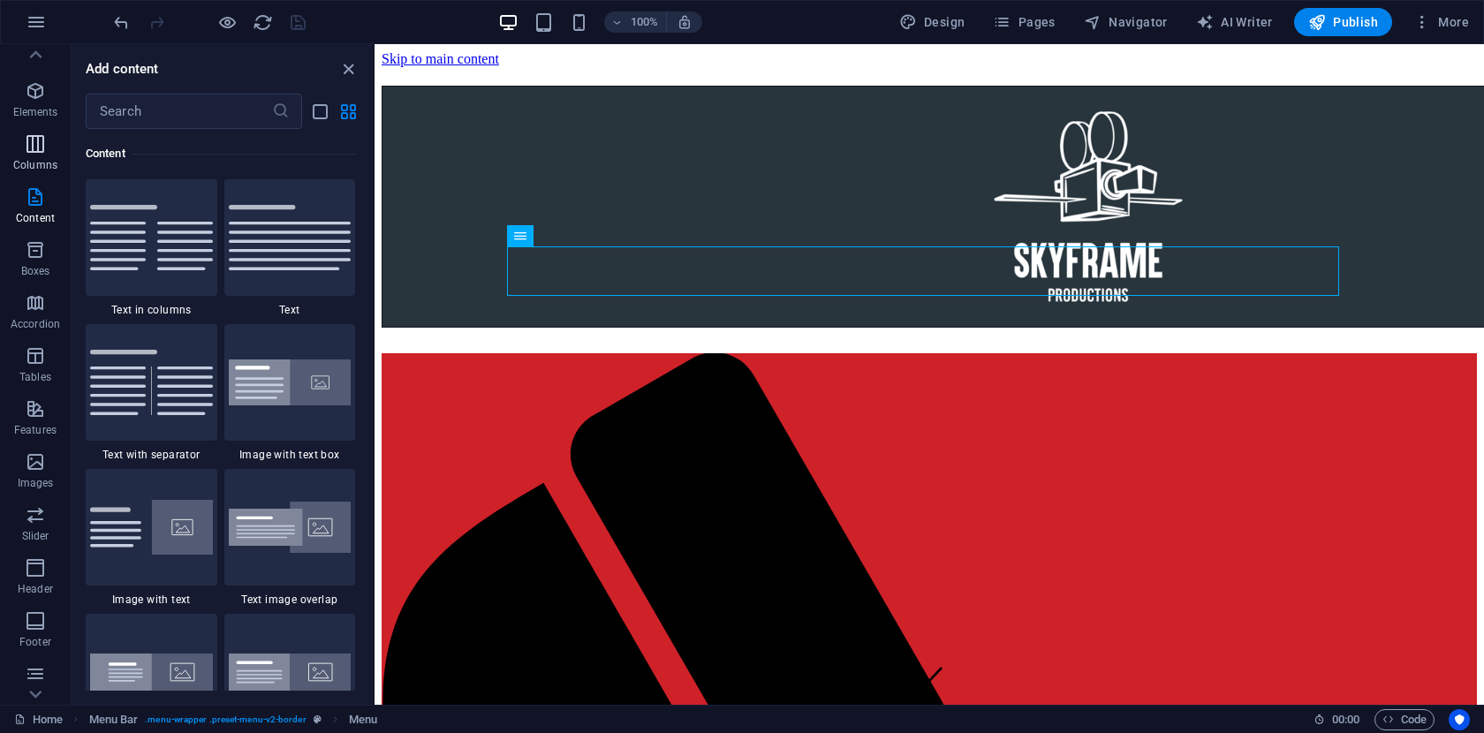
click at [47, 163] on p "Columns" at bounding box center [35, 165] width 44 height 14
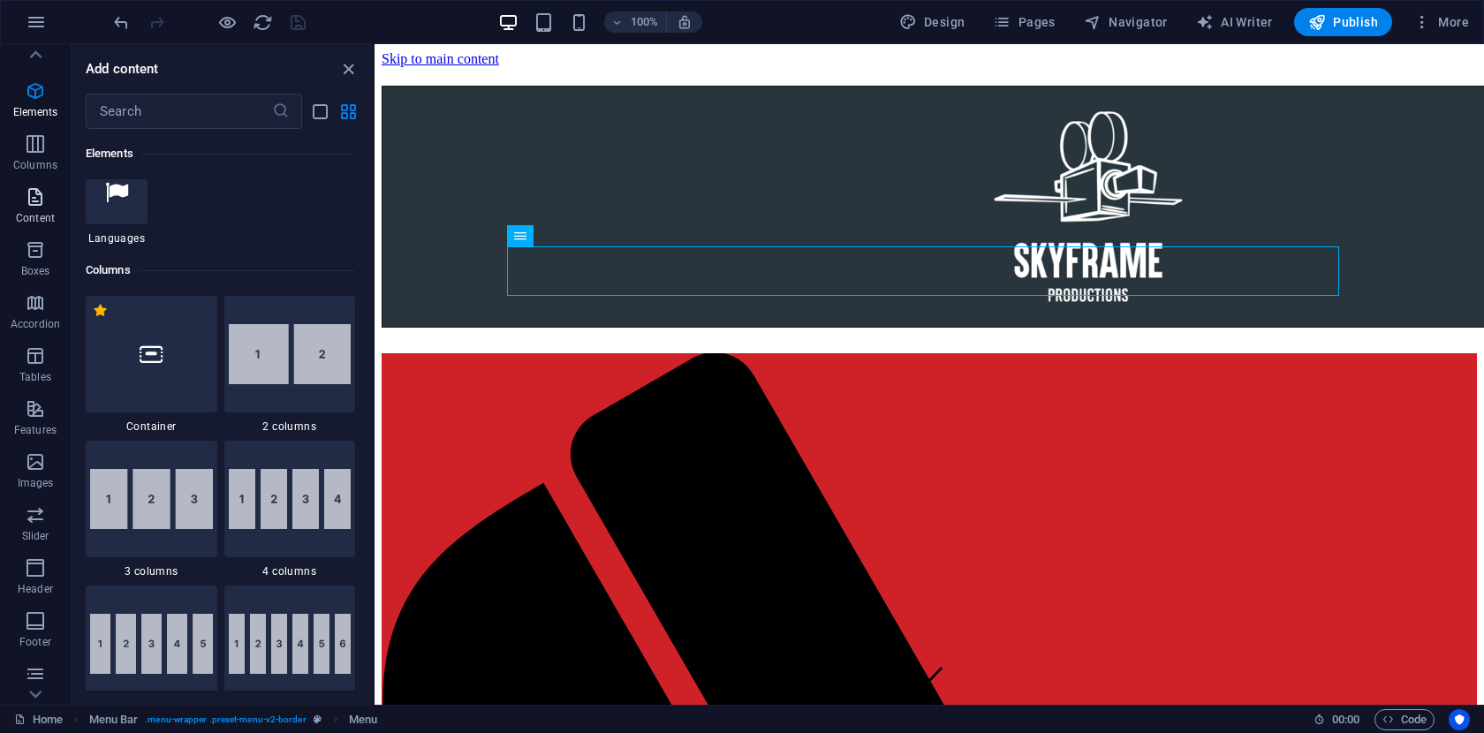
scroll to position [0, 0]
click at [42, 76] on p "Favorites" at bounding box center [34, 83] width 45 height 14
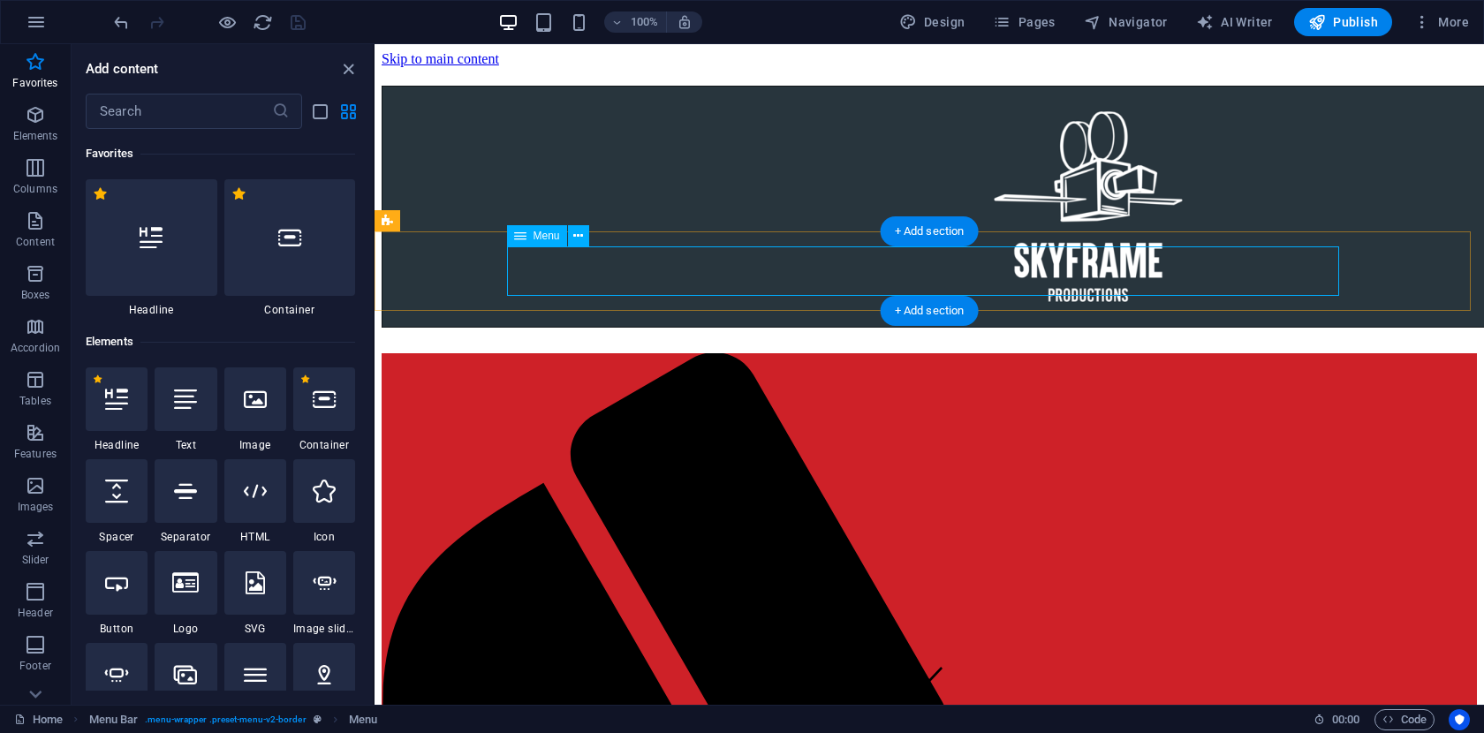
click at [577, 239] on icon at bounding box center [578, 236] width 10 height 19
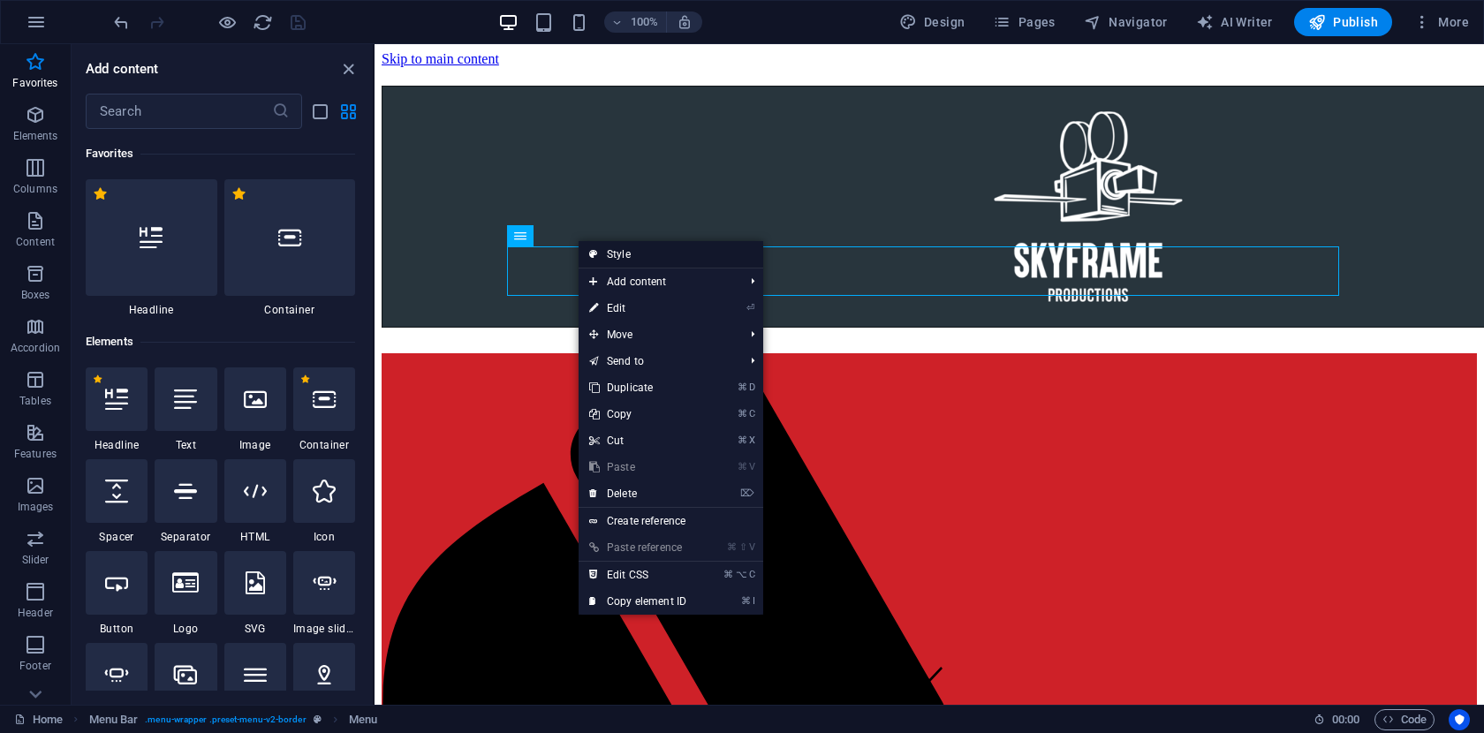
click at [618, 255] on link "Style" at bounding box center [670, 254] width 185 height 26
select select "rem"
select select "preset-menu-v2-border"
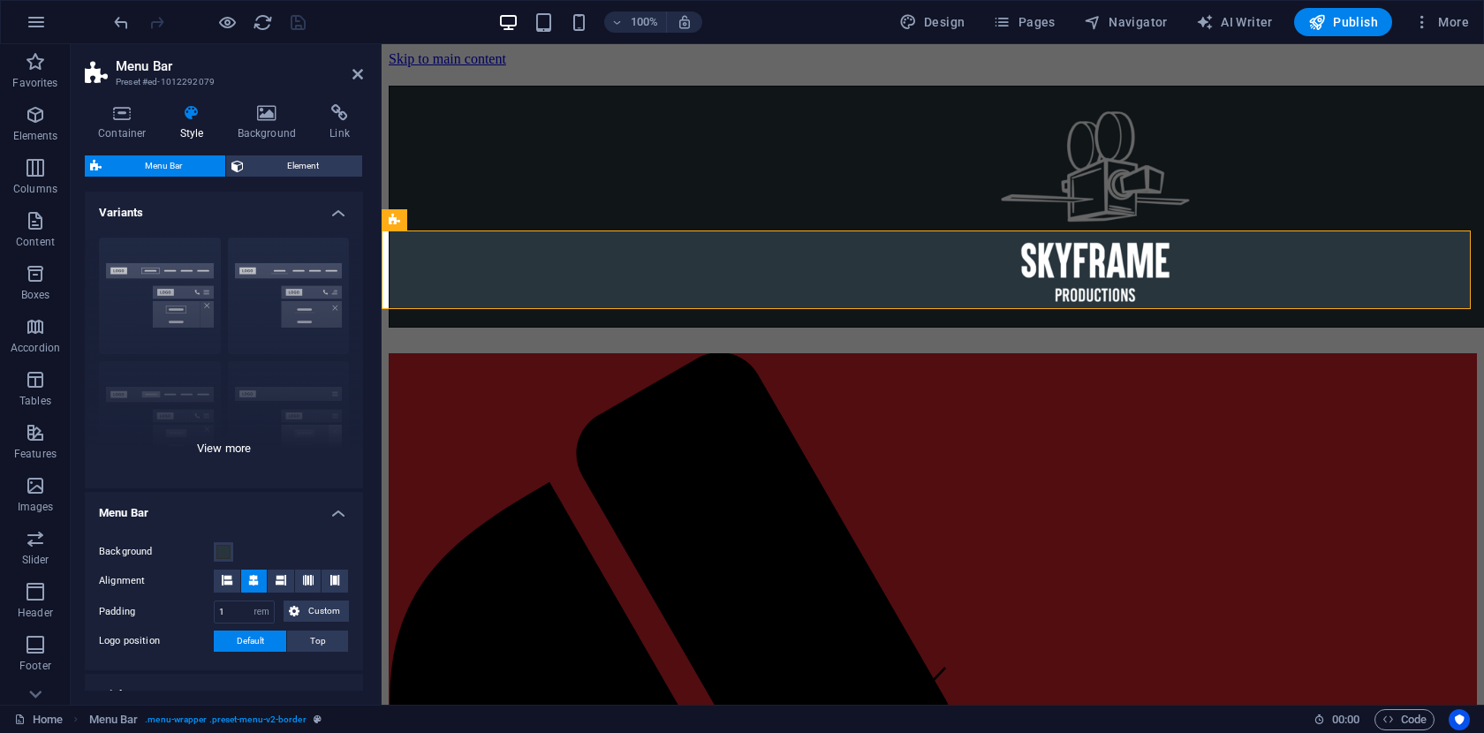
click at [292, 299] on div "Border Centered Default Fixed Loki Trigger Wide XXL" at bounding box center [224, 355] width 278 height 265
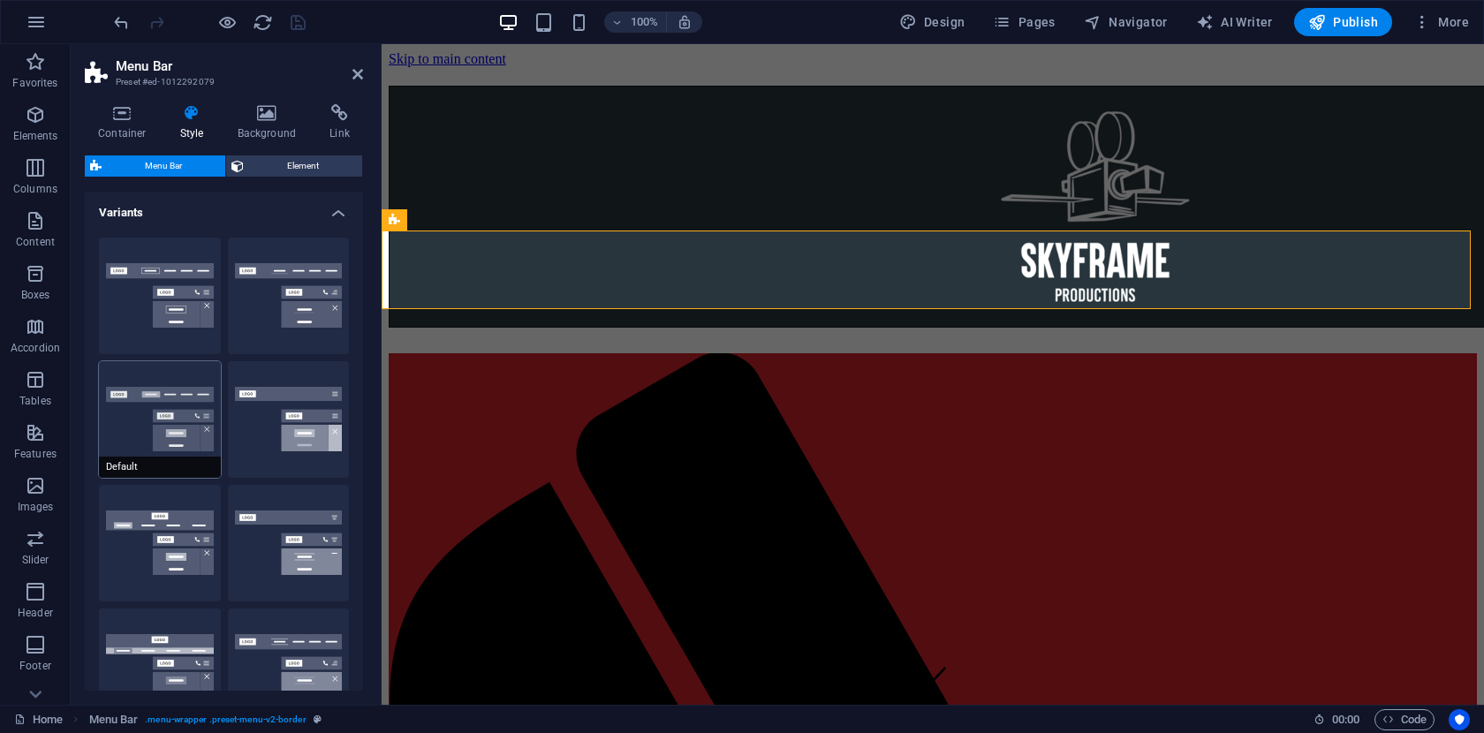
click at [162, 424] on button "Default" at bounding box center [160, 419] width 122 height 117
click at [258, 429] on button "Fixed" at bounding box center [289, 419] width 122 height 117
click at [288, 534] on button "Trigger" at bounding box center [289, 543] width 122 height 117
click at [153, 528] on button "Loki" at bounding box center [160, 543] width 122 height 117
type input "0"
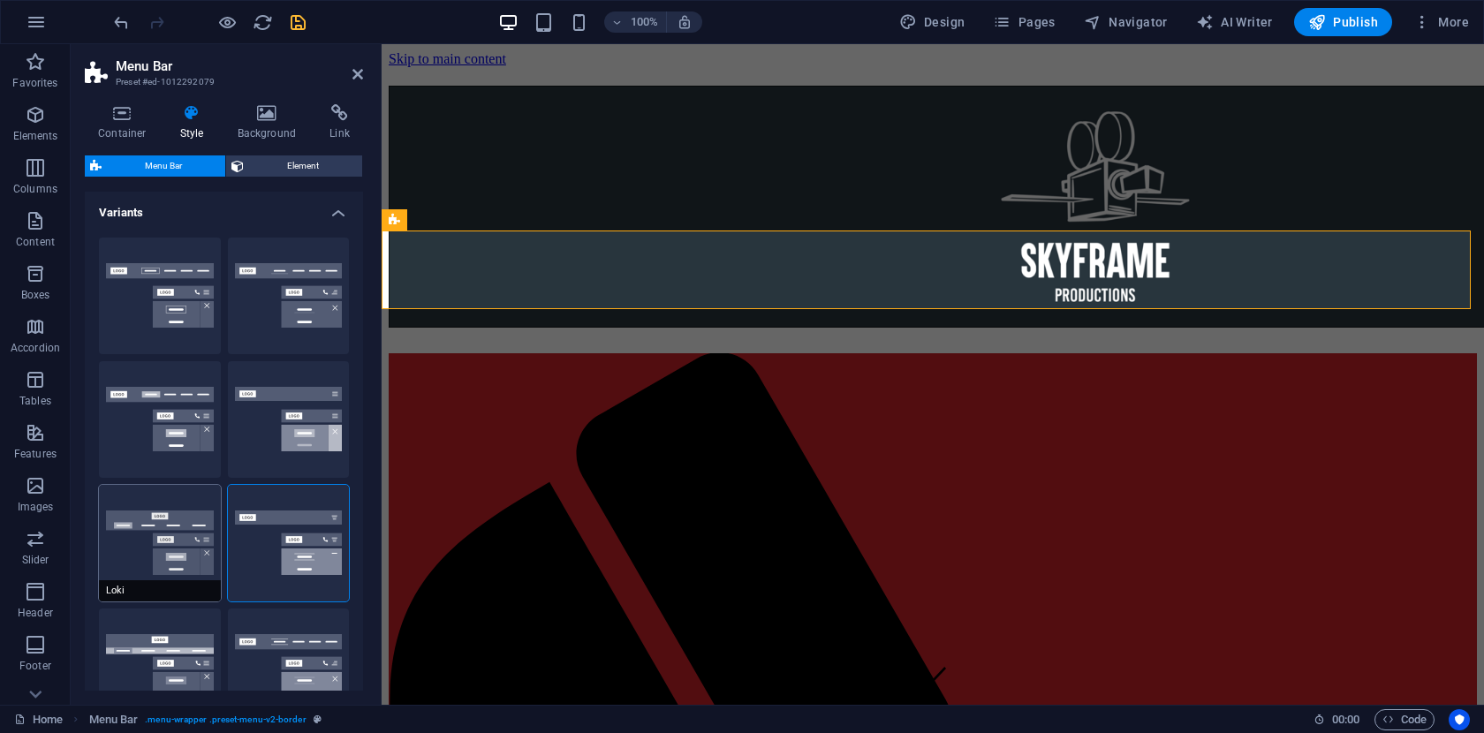
select select "DISABLED_OPTION_VALUE"
type input "2"
type input "1"
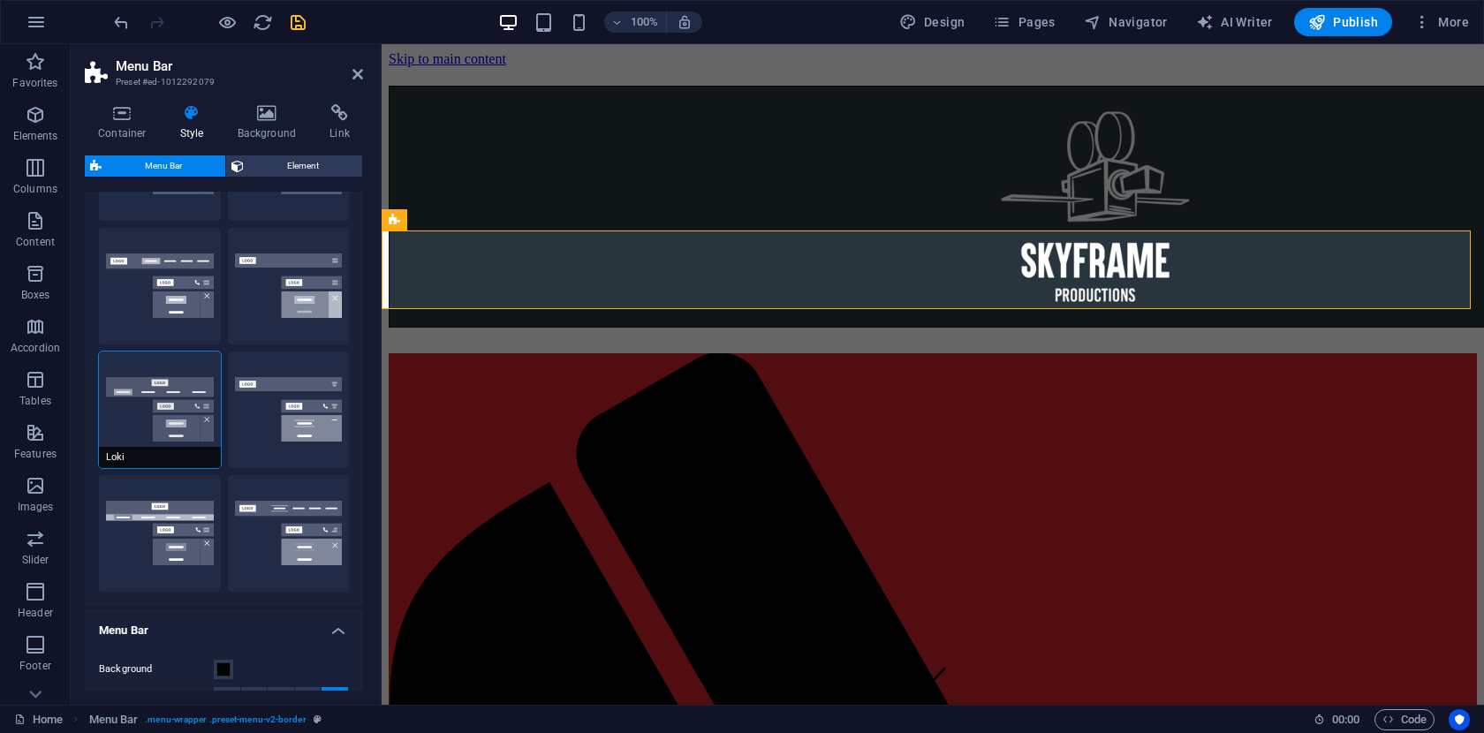
scroll to position [152, 0]
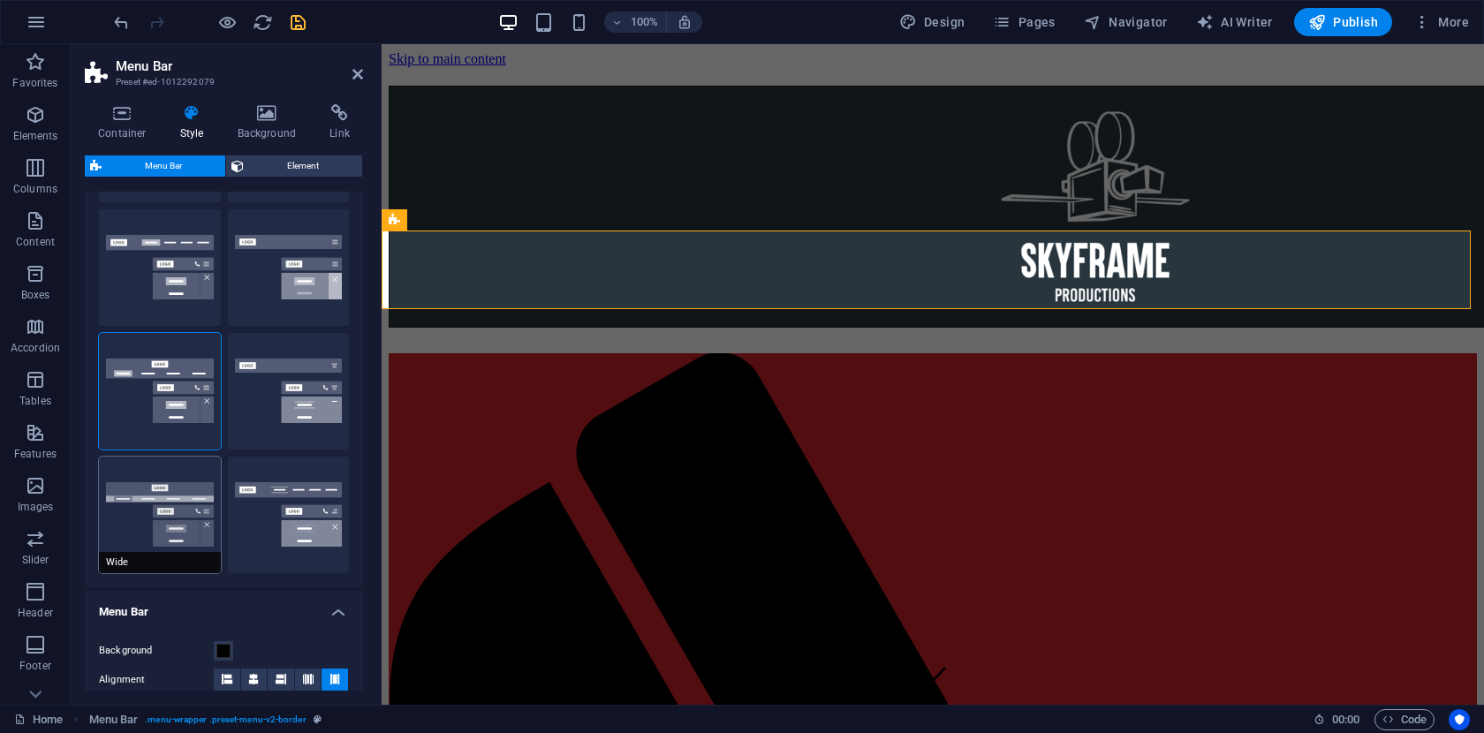
click at [178, 524] on button "Wide" at bounding box center [160, 515] width 122 height 117
type input "0"
type input "2"
select select "rem"
type input "2"
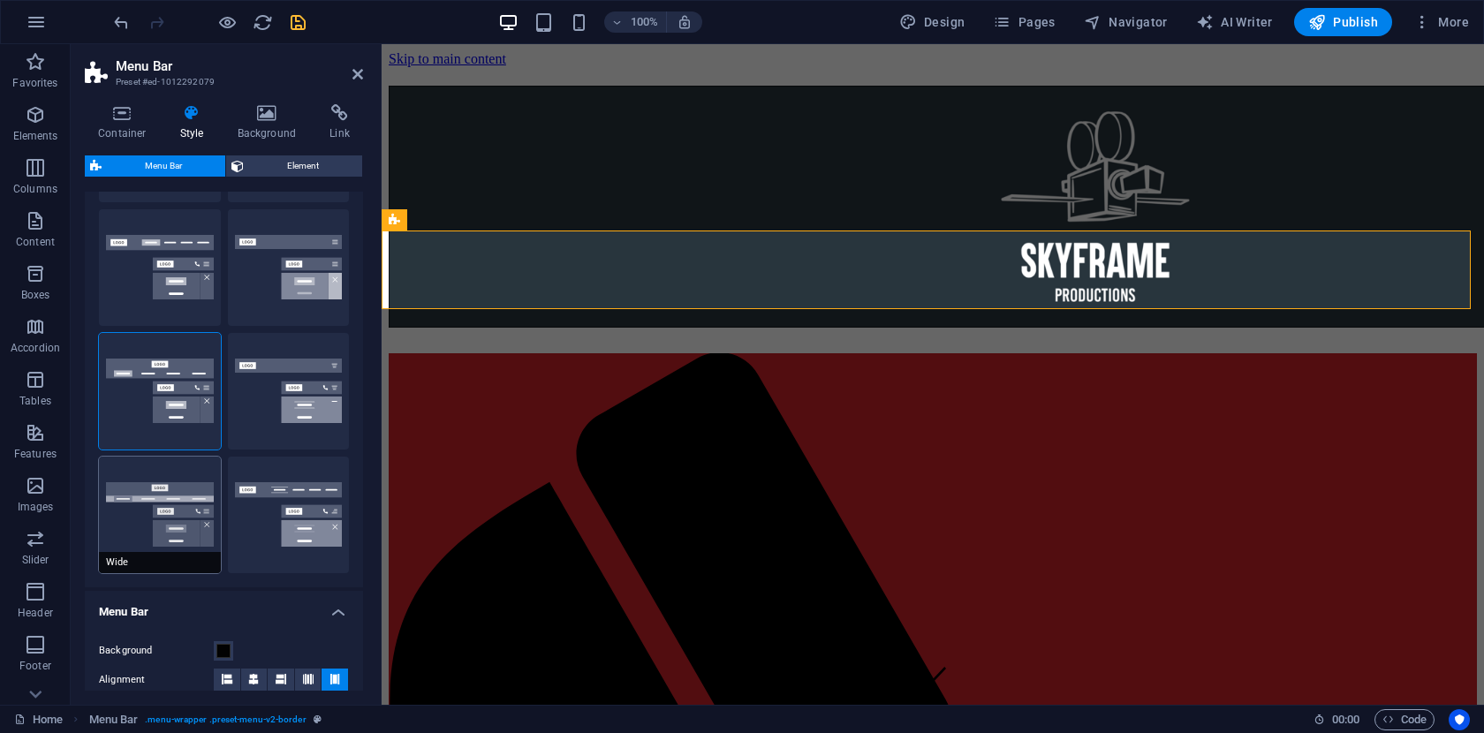
type input "2"
type input "0"
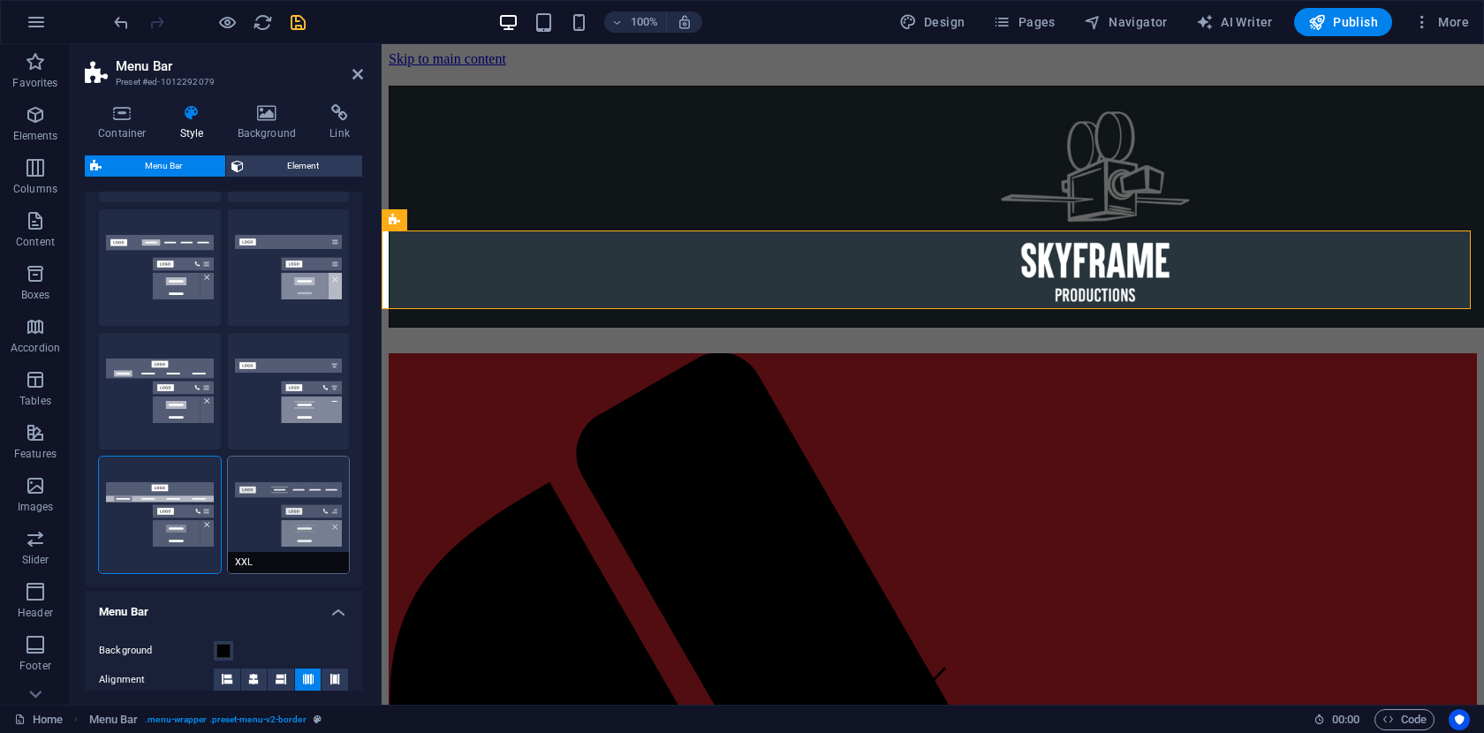
click at [278, 510] on button "XXL" at bounding box center [289, 515] width 122 height 117
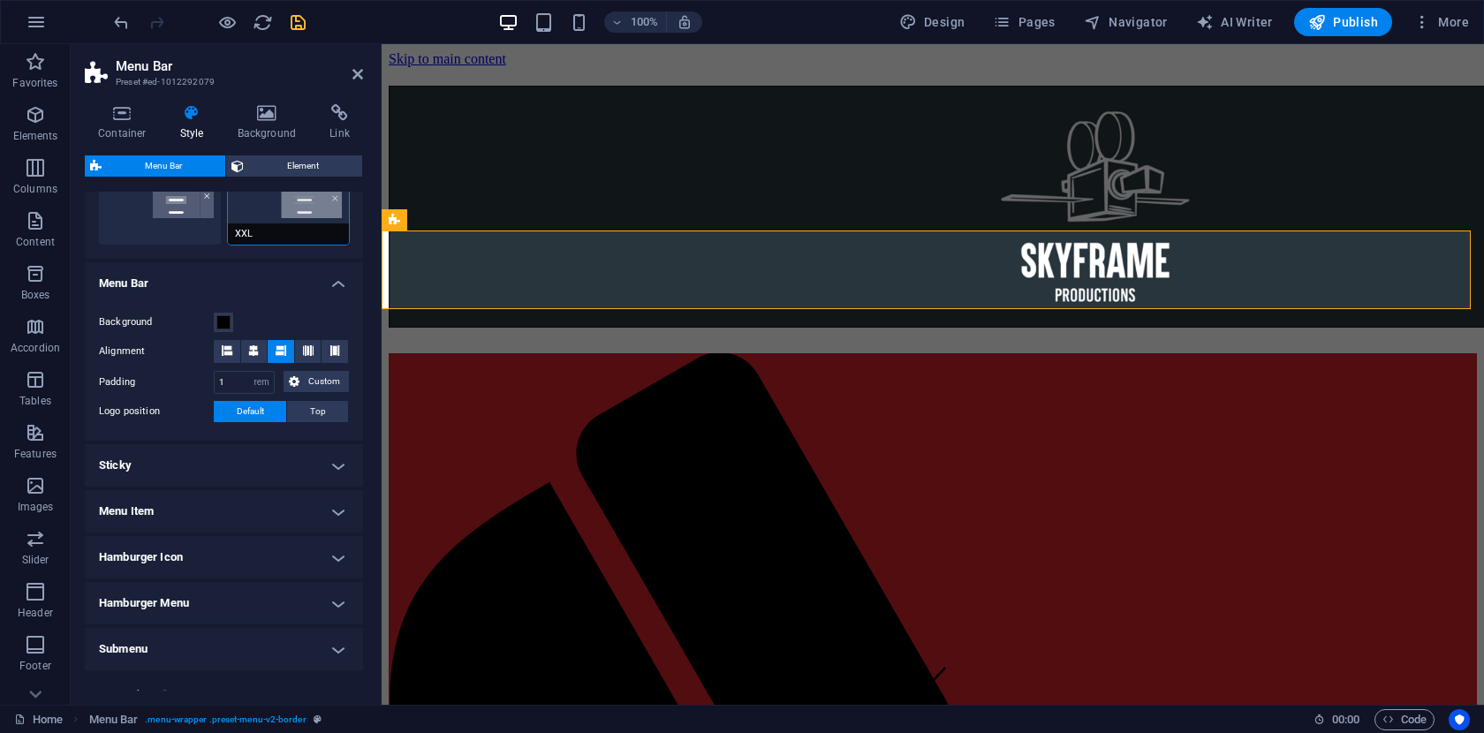
scroll to position [483, 0]
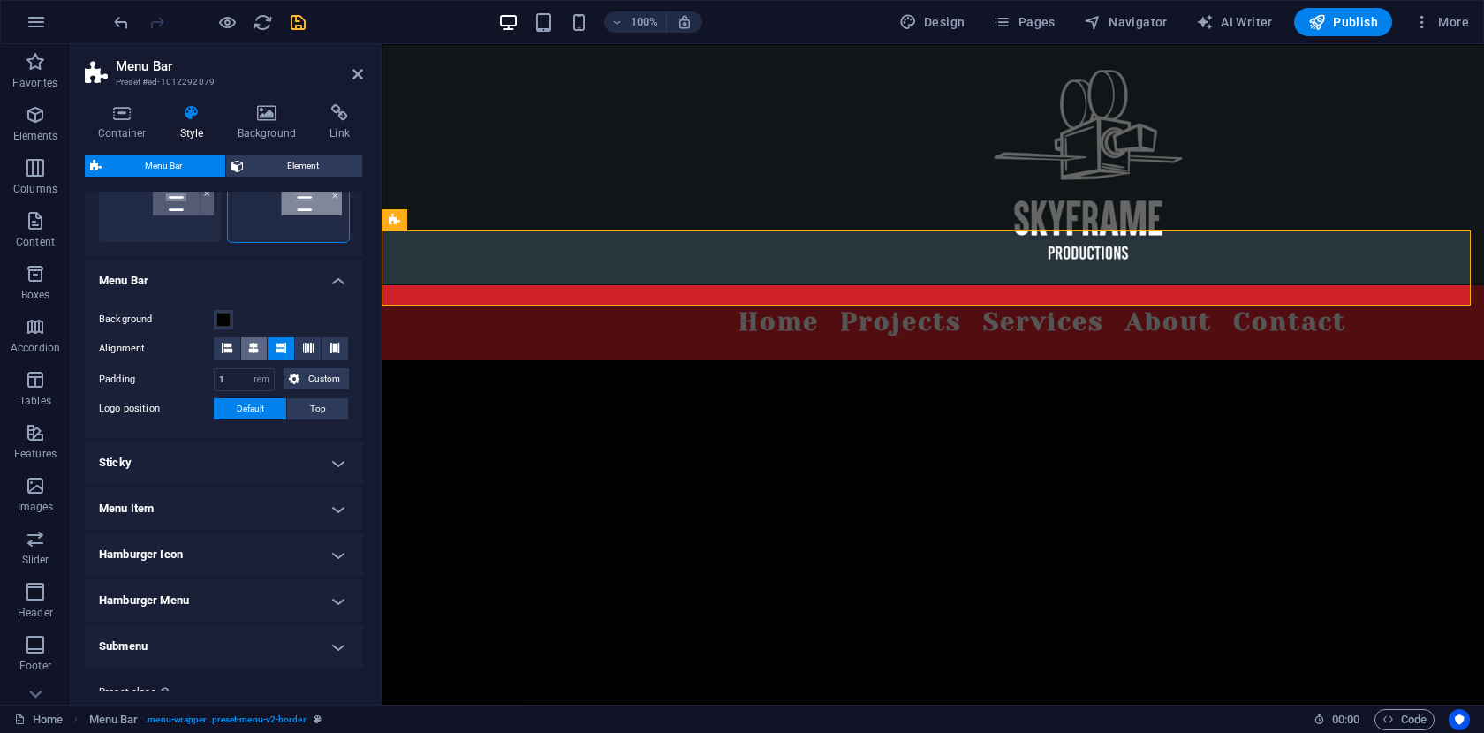
click at [256, 349] on icon at bounding box center [253, 348] width 11 height 11
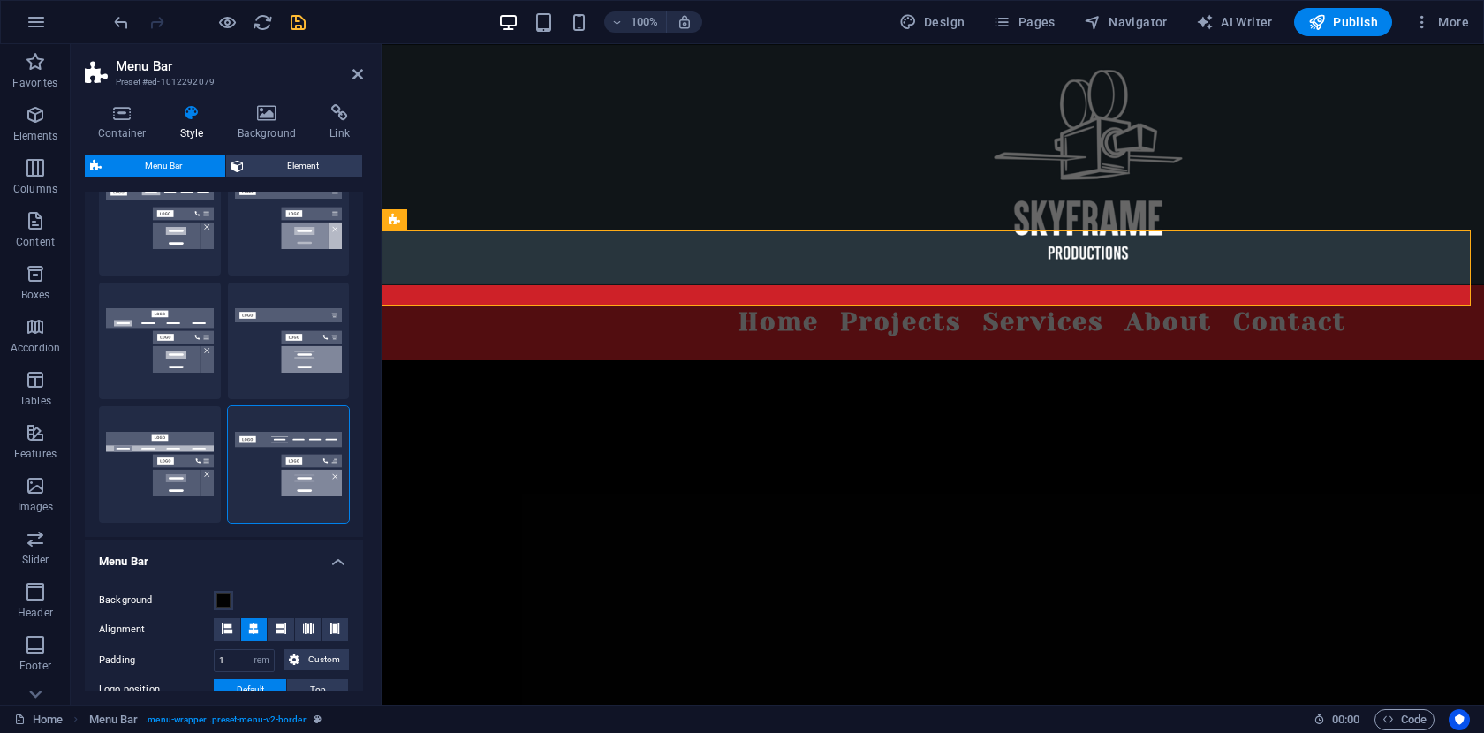
scroll to position [176, 0]
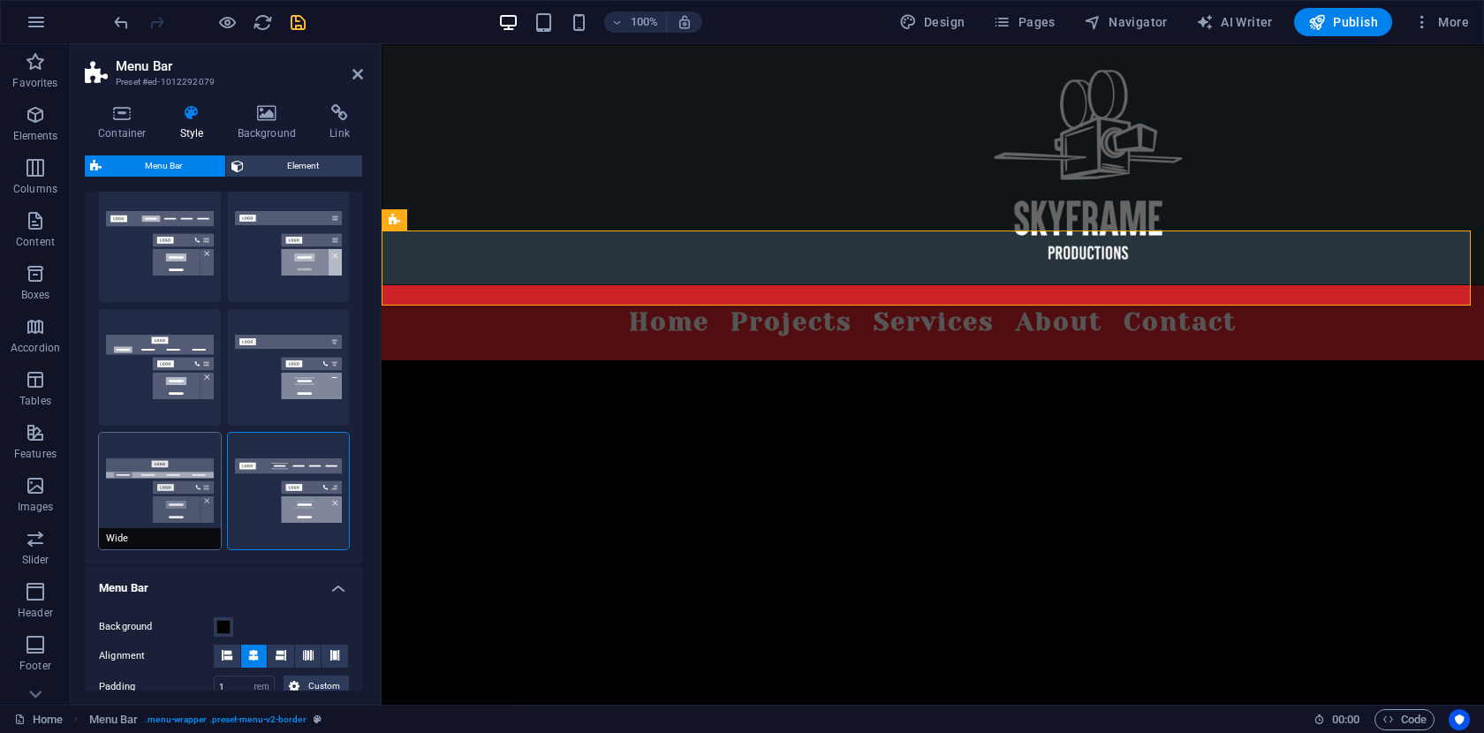
click at [182, 497] on button "Wide" at bounding box center [160, 491] width 122 height 117
type input "0"
type input "2"
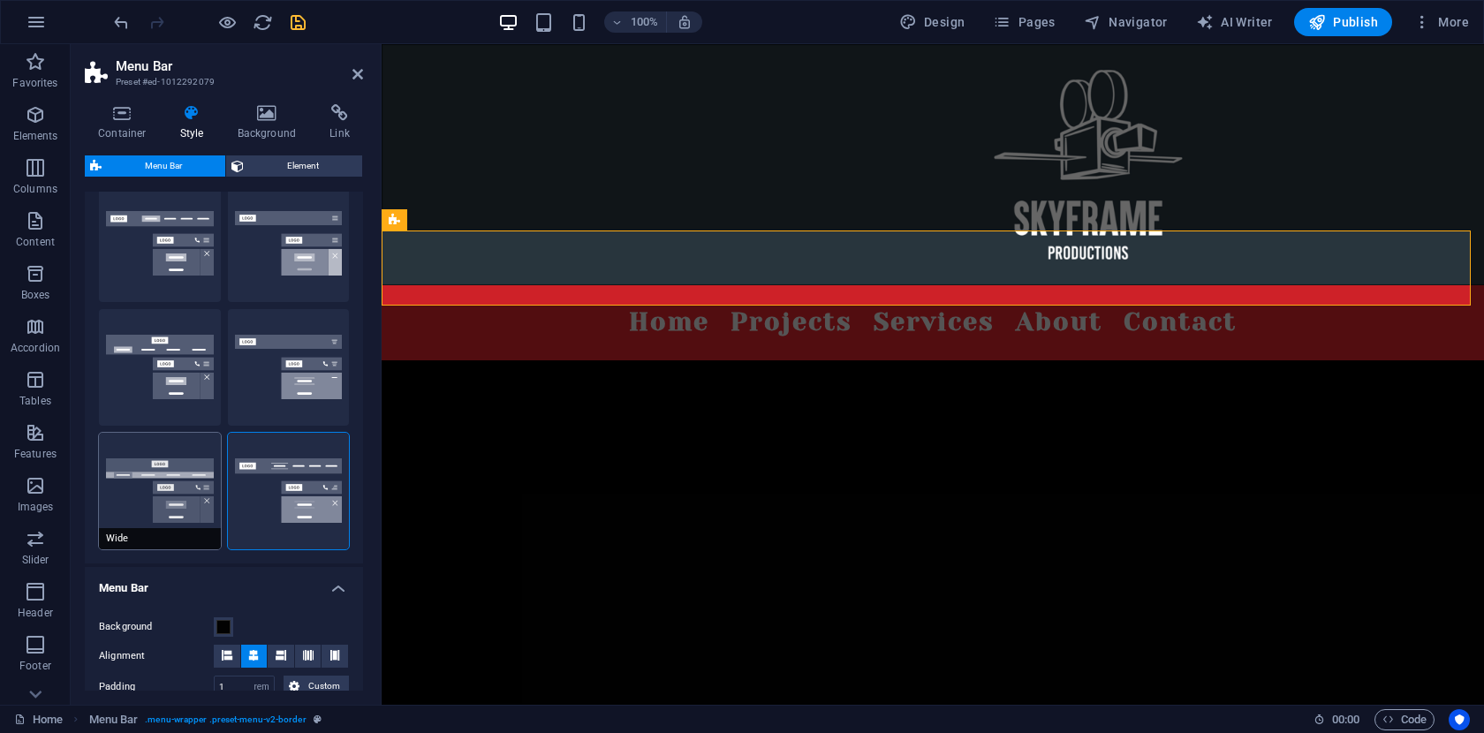
type input "2"
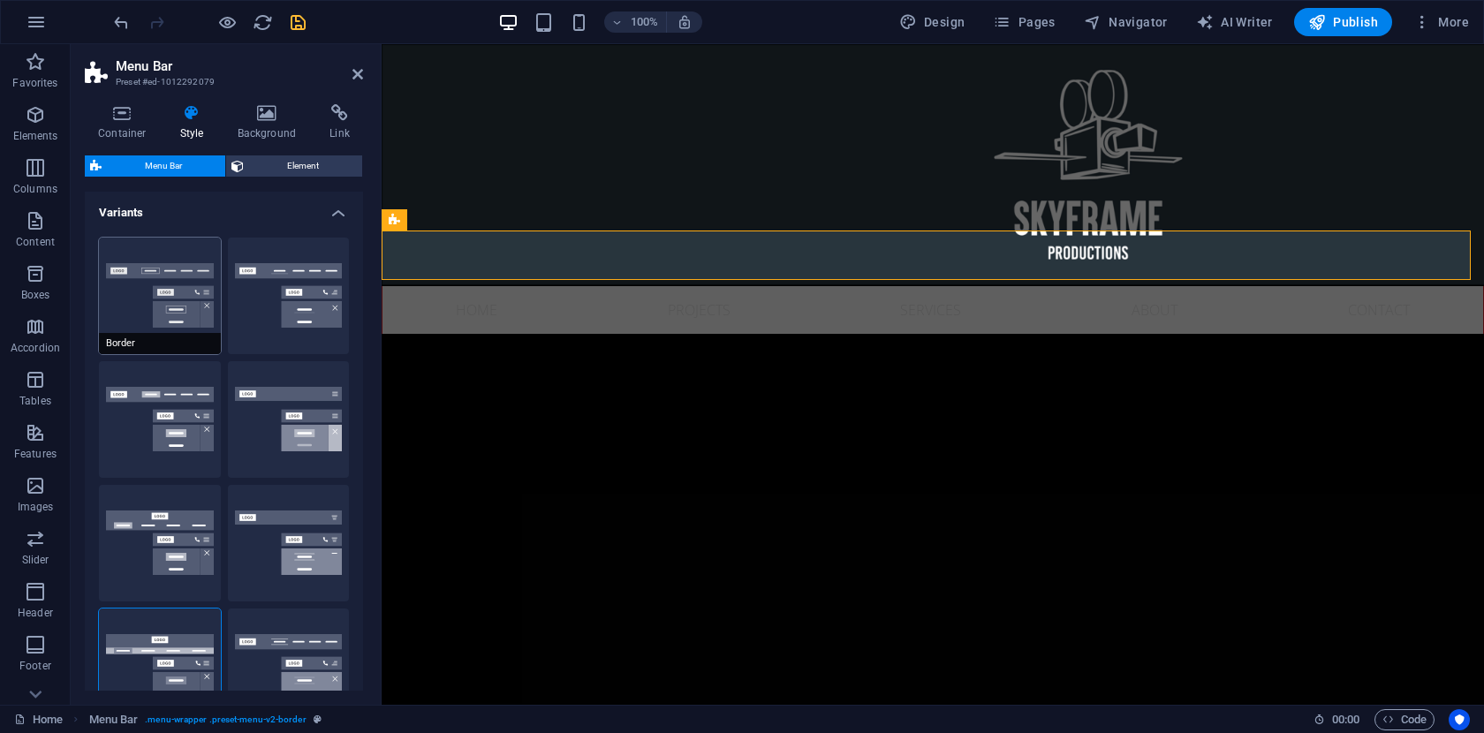
click at [196, 284] on button "Border" at bounding box center [160, 296] width 122 height 117
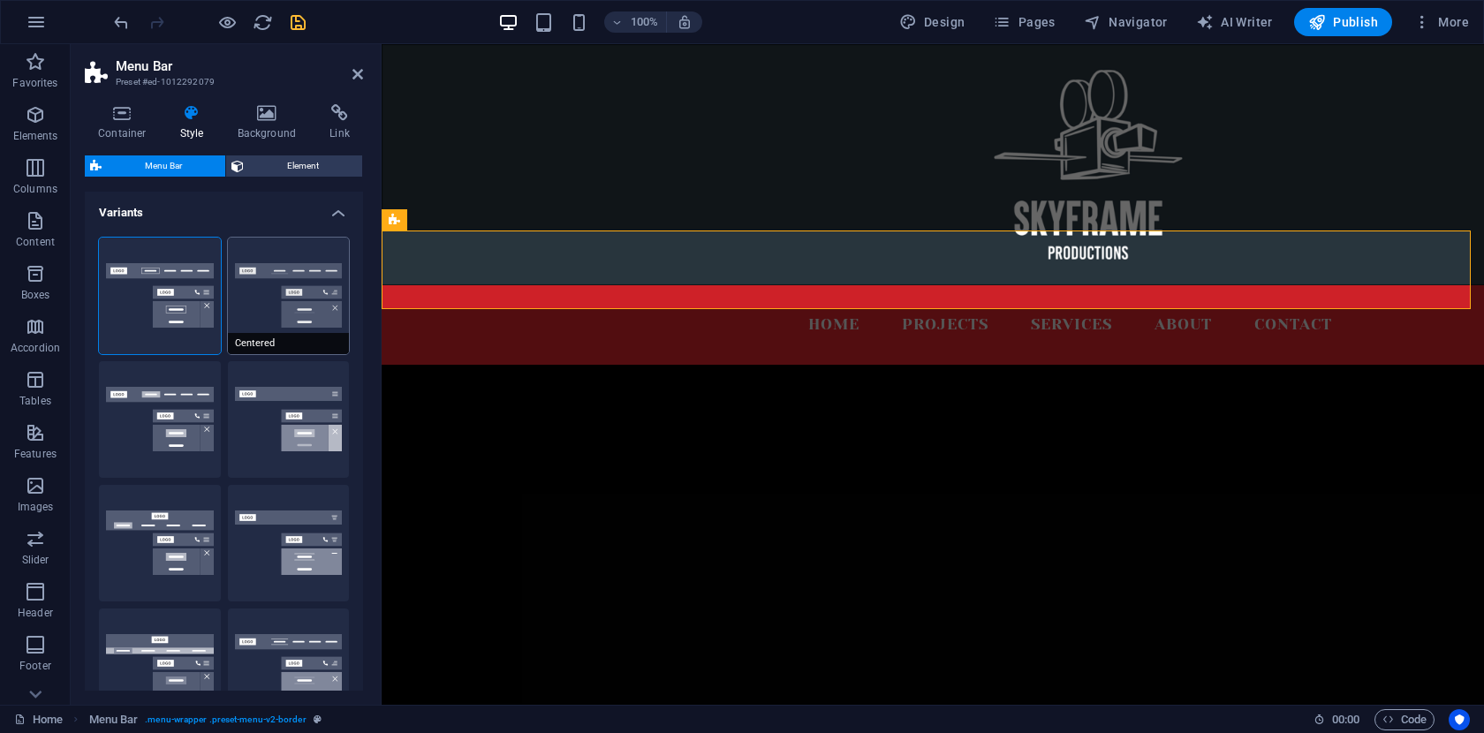
click at [299, 274] on button "Centered" at bounding box center [289, 296] width 122 height 117
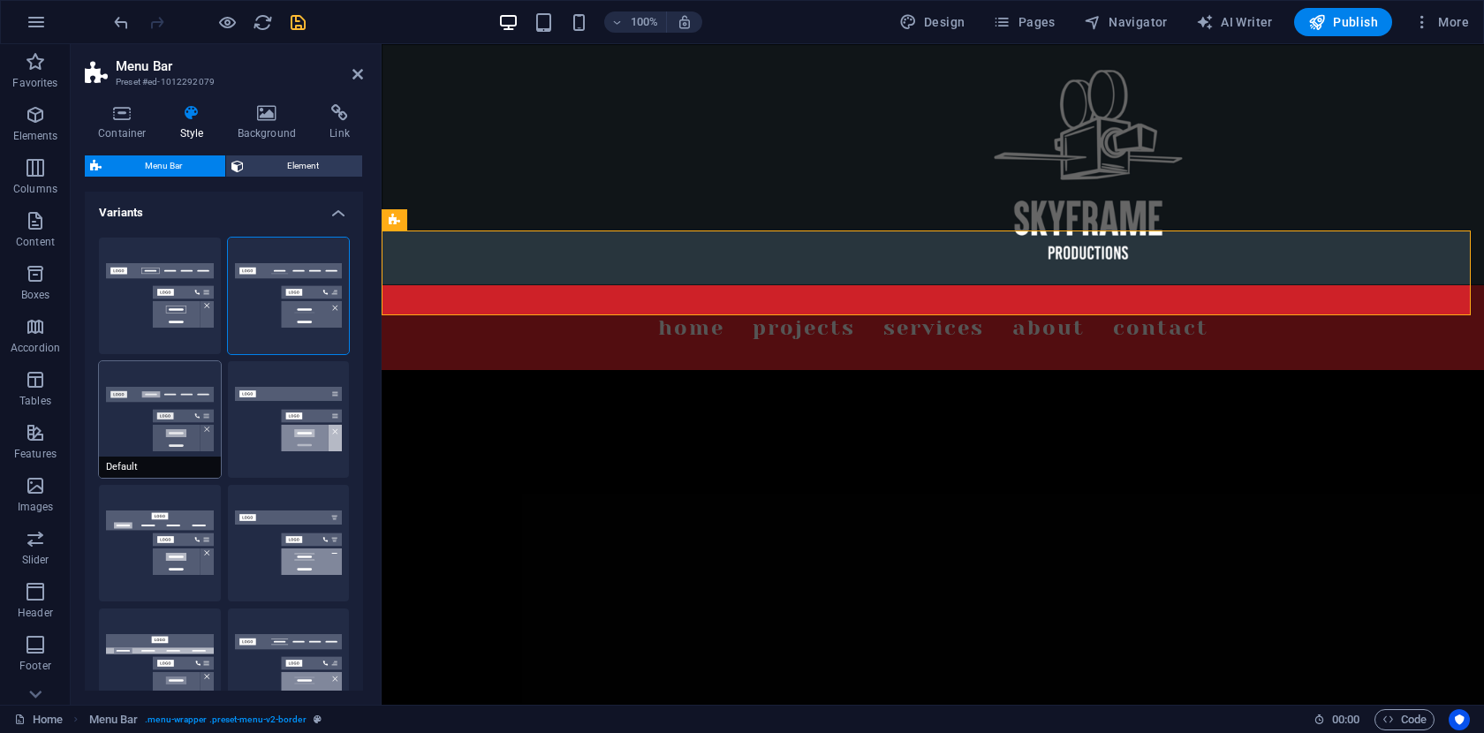
click at [174, 418] on button "Default" at bounding box center [160, 419] width 122 height 117
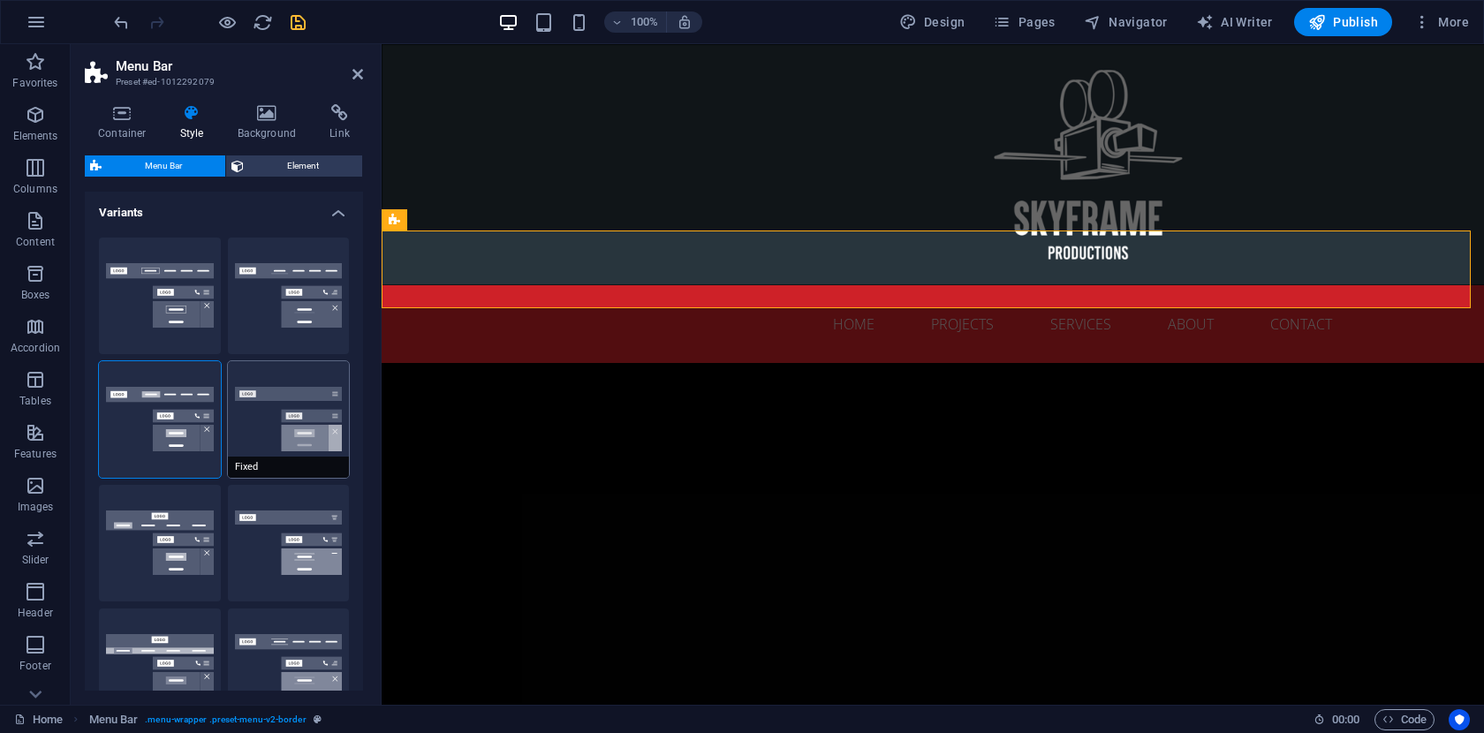
click at [287, 412] on button "Fixed" at bounding box center [289, 419] width 122 height 117
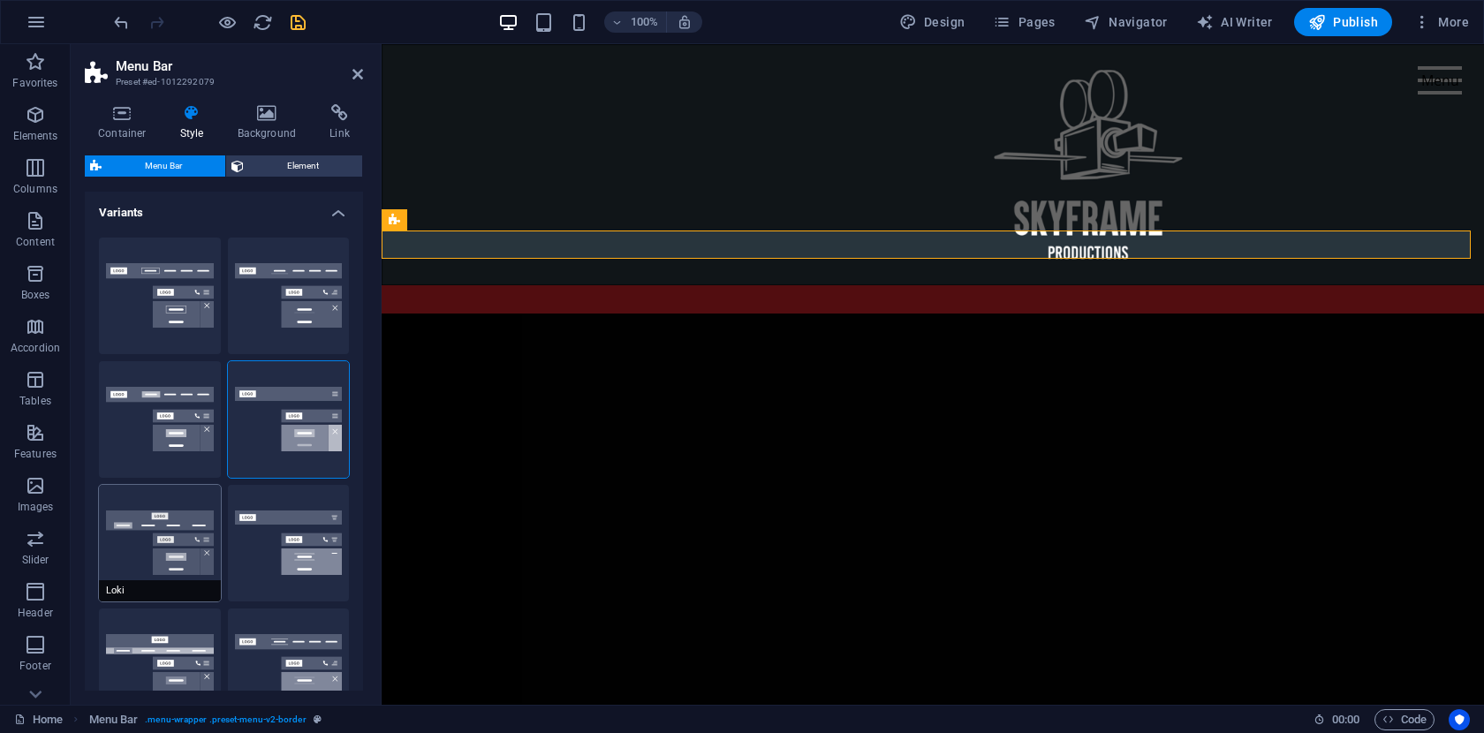
click at [181, 538] on button "Loki" at bounding box center [160, 543] width 122 height 117
type input "0"
select select "DISABLED_OPTION_VALUE"
type input "2"
type input "1"
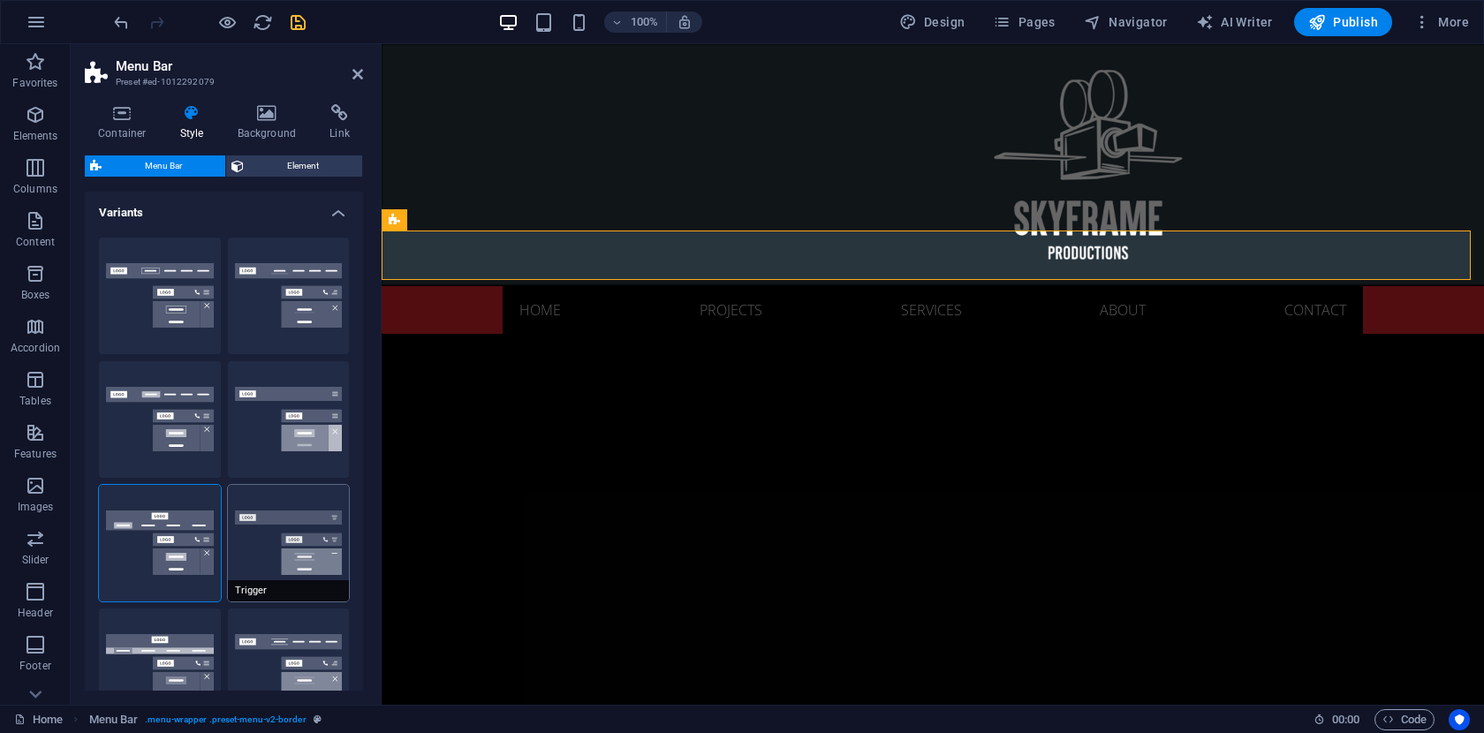
click at [270, 541] on button "Trigger" at bounding box center [289, 543] width 122 height 117
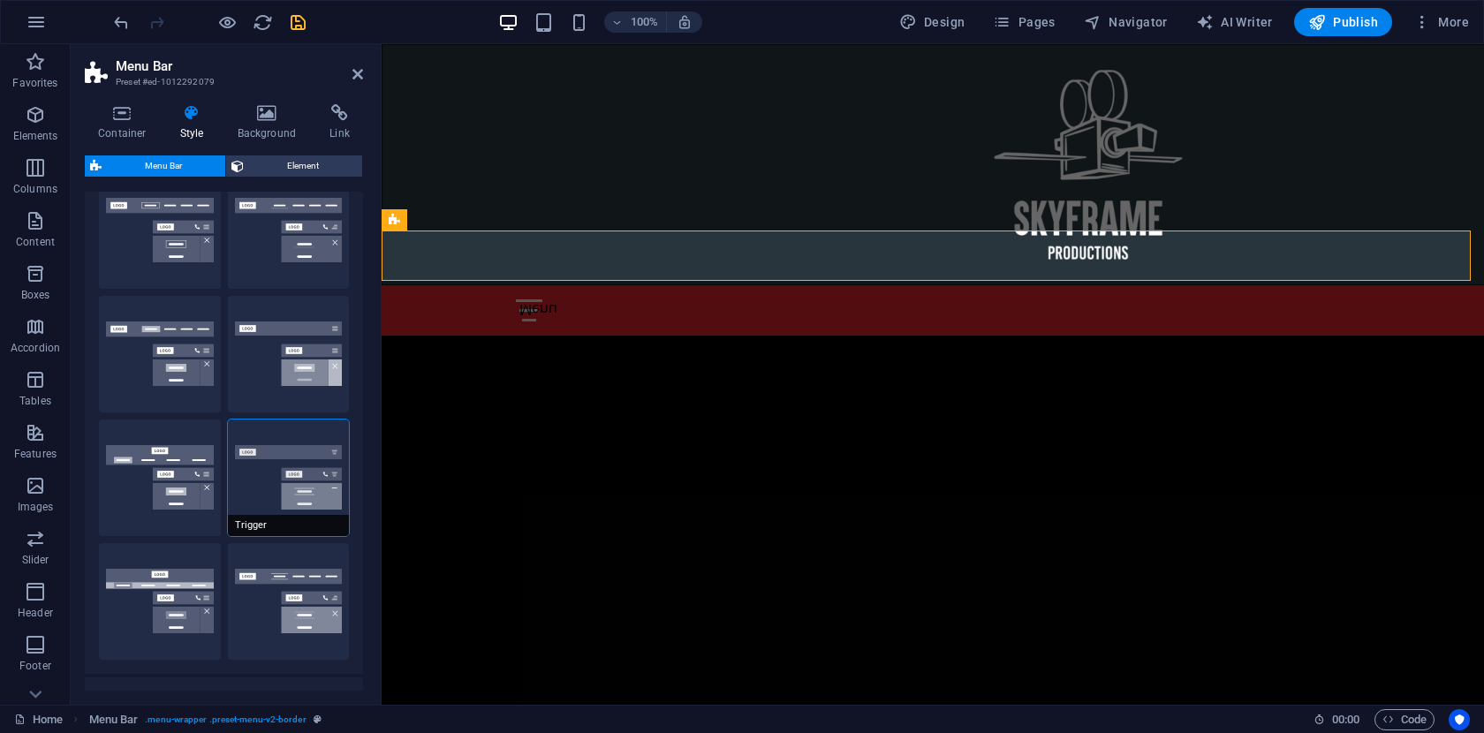
scroll to position [72, 0]
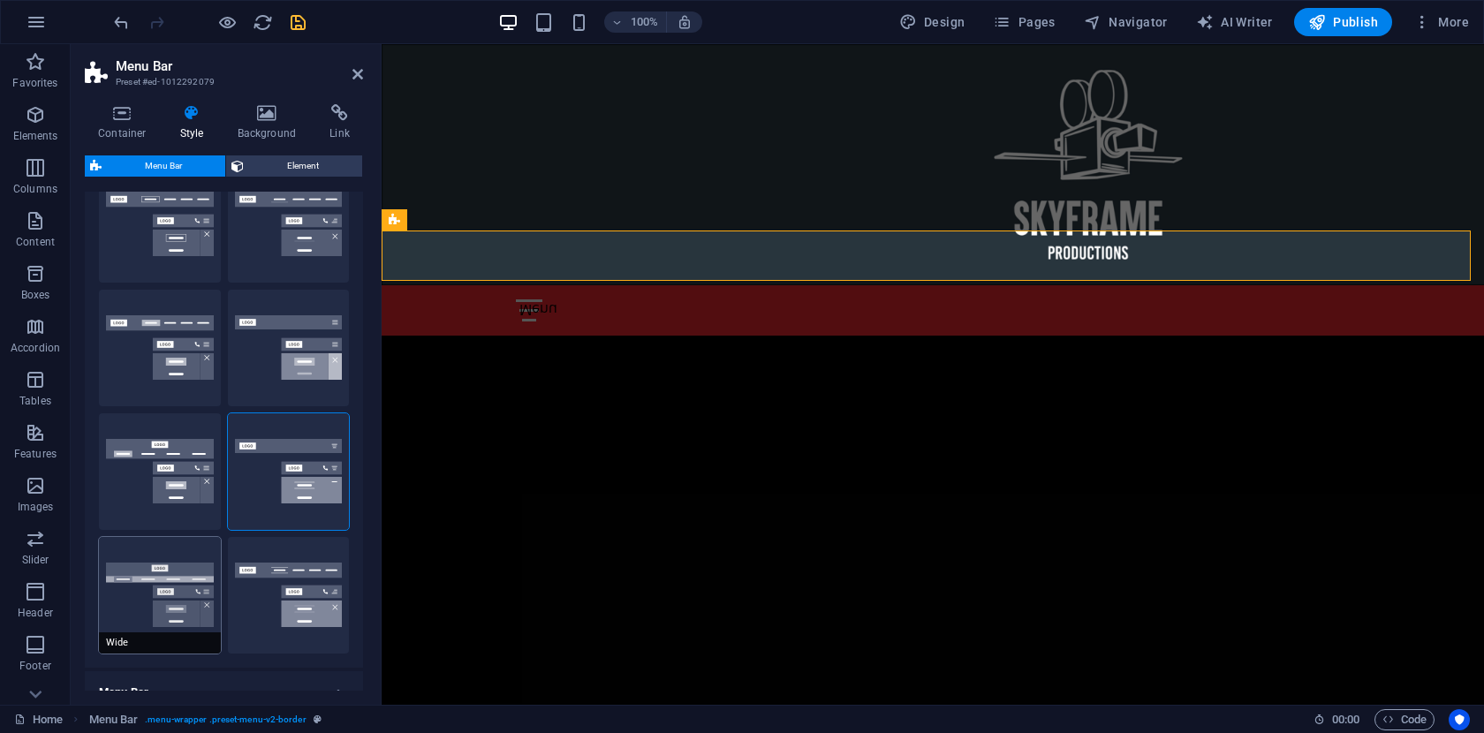
click at [171, 587] on button "Wide" at bounding box center [160, 595] width 122 height 117
type input "0"
type input "2"
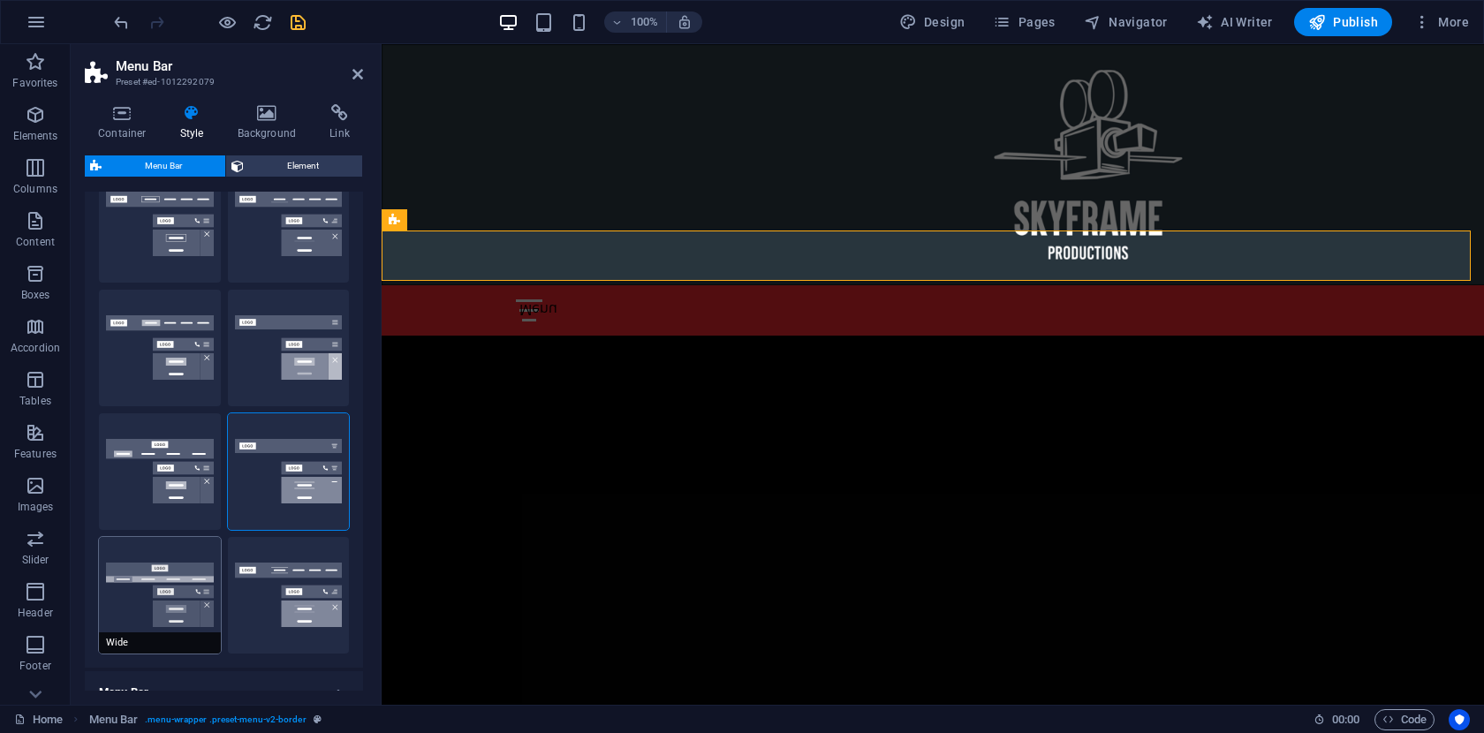
type input "2"
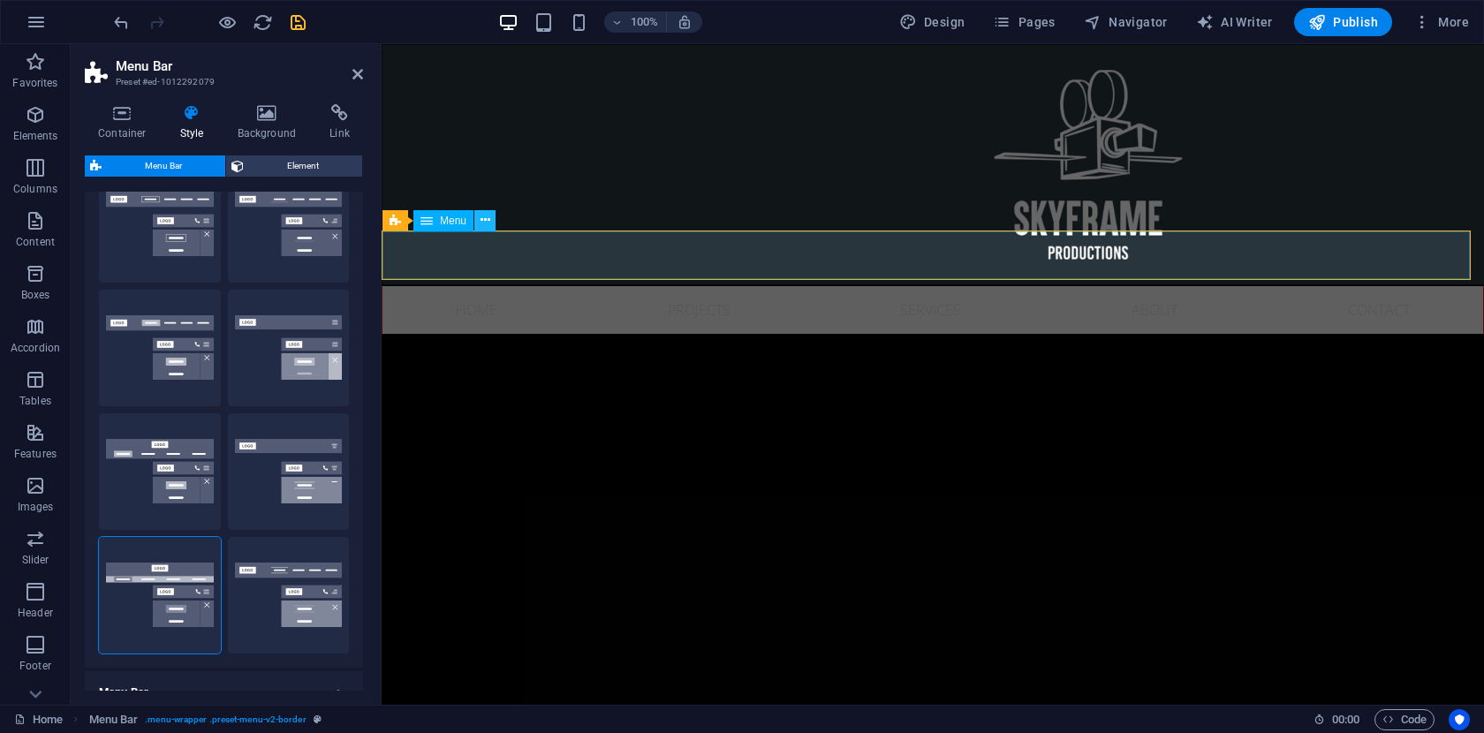
click at [485, 221] on icon at bounding box center [485, 220] width 10 height 19
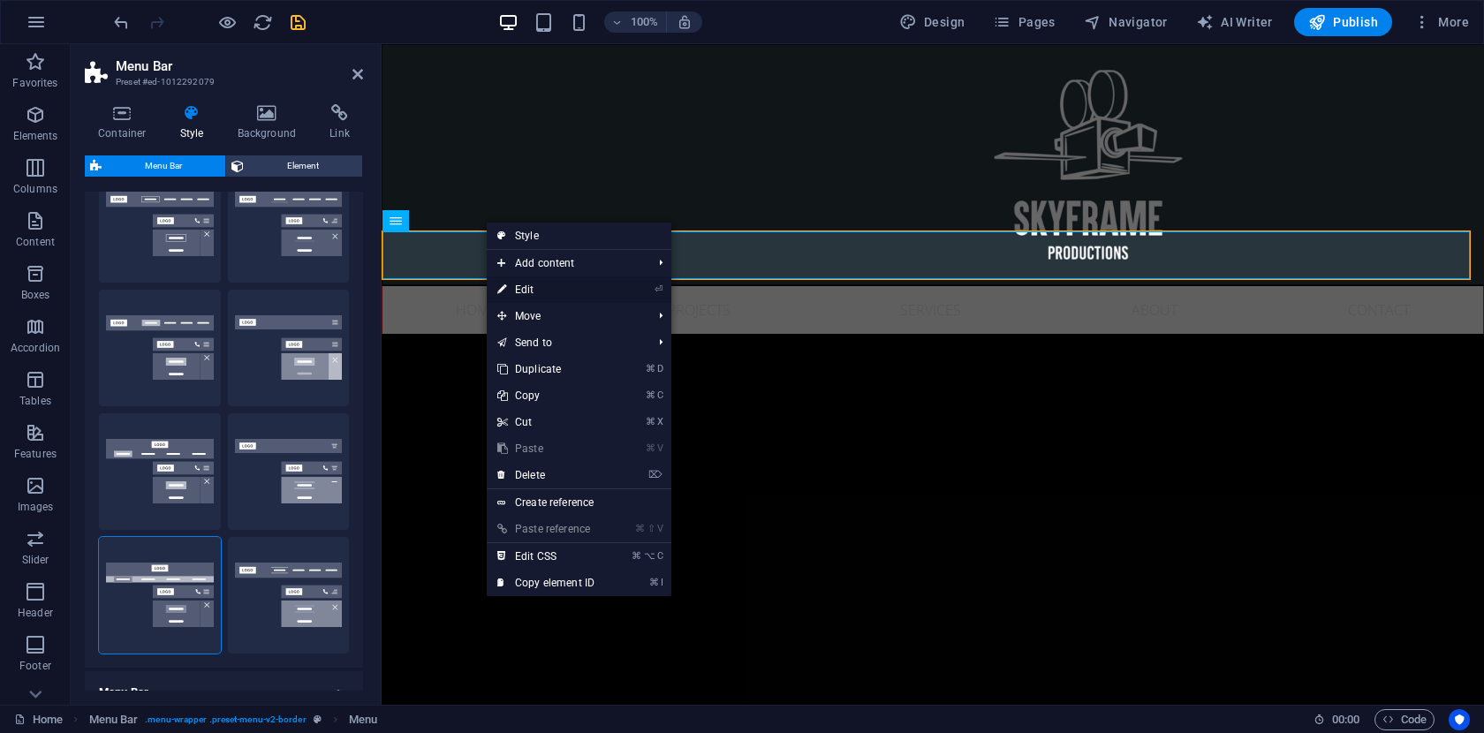
click at [549, 292] on link "⏎ Edit" at bounding box center [546, 289] width 118 height 26
select select "px"
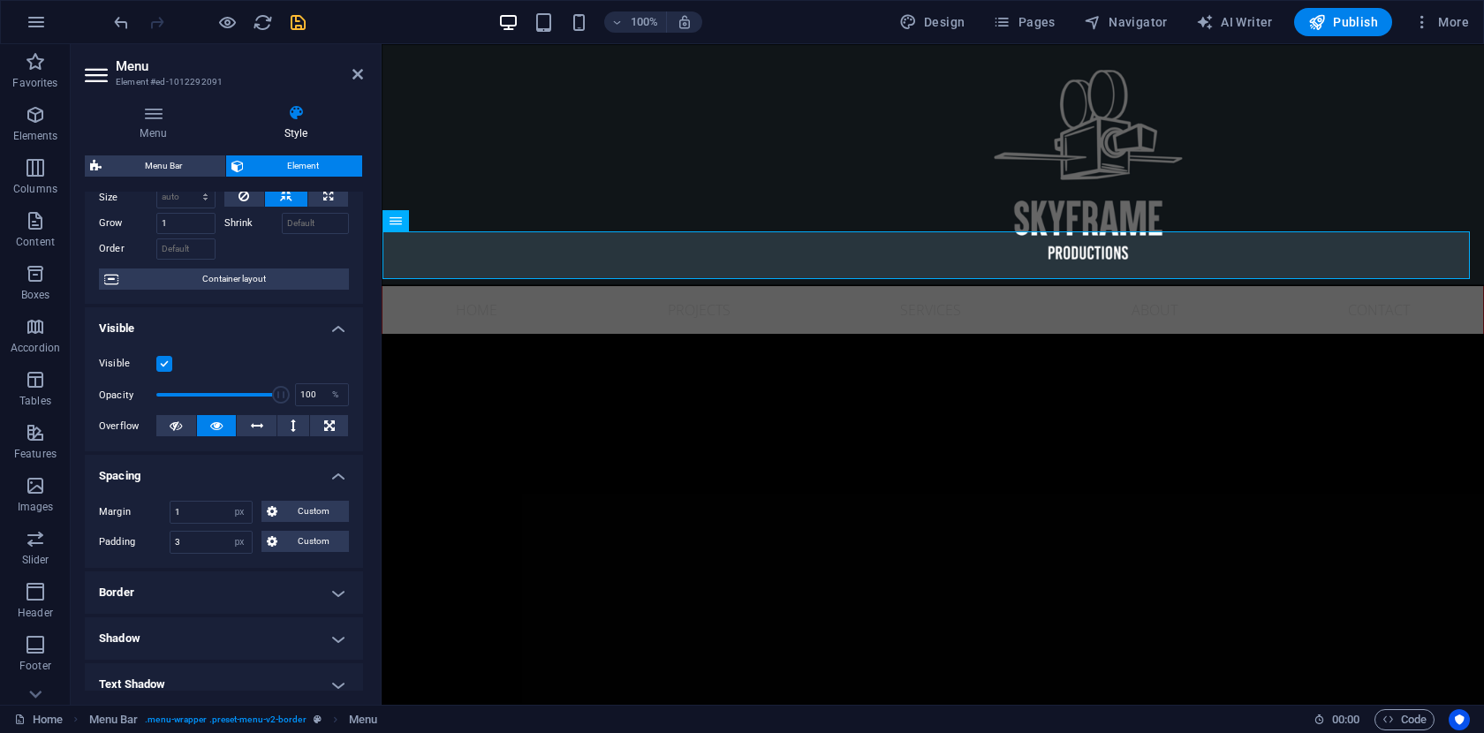
scroll to position [60, 0]
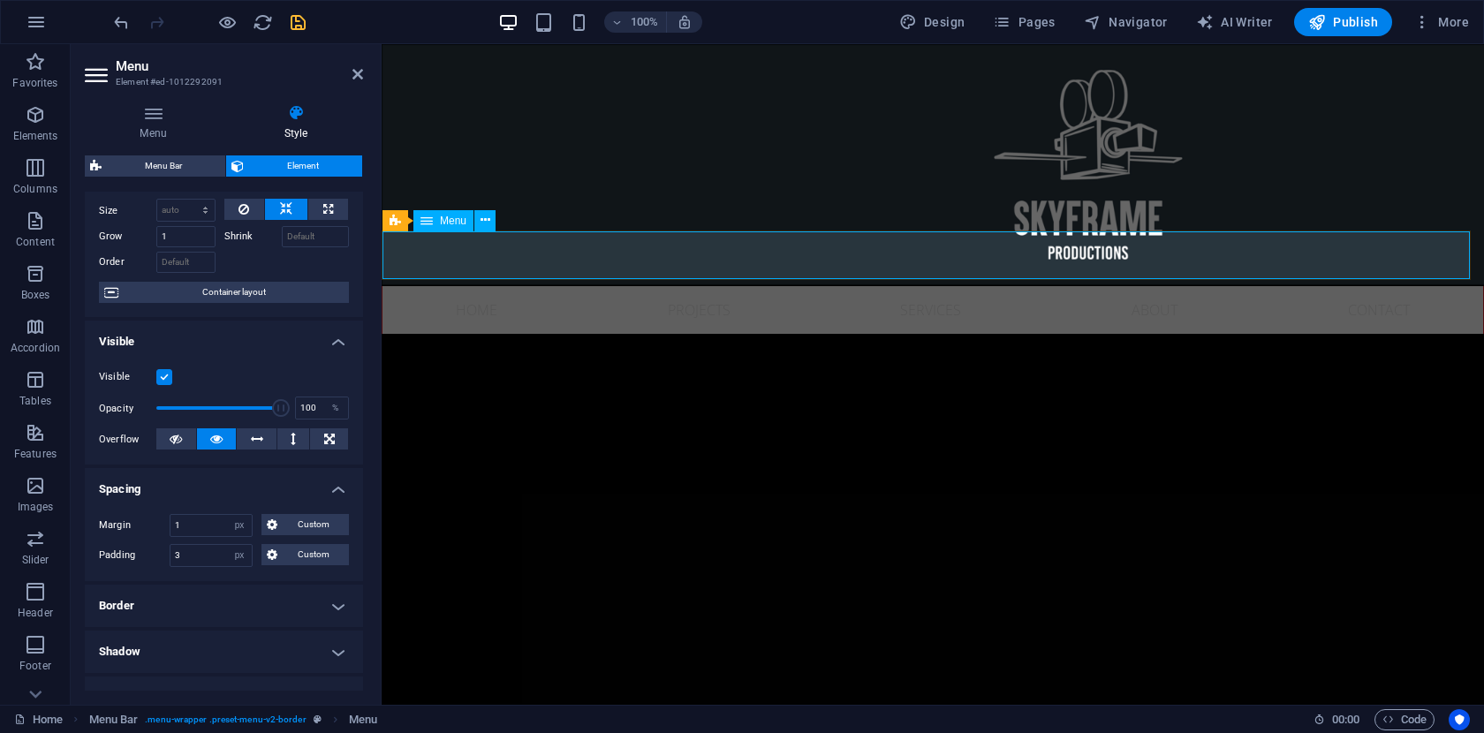
click at [510, 286] on nav "Home Projects Services About Contact" at bounding box center [932, 310] width 1100 height 48
click at [484, 228] on icon at bounding box center [485, 220] width 10 height 19
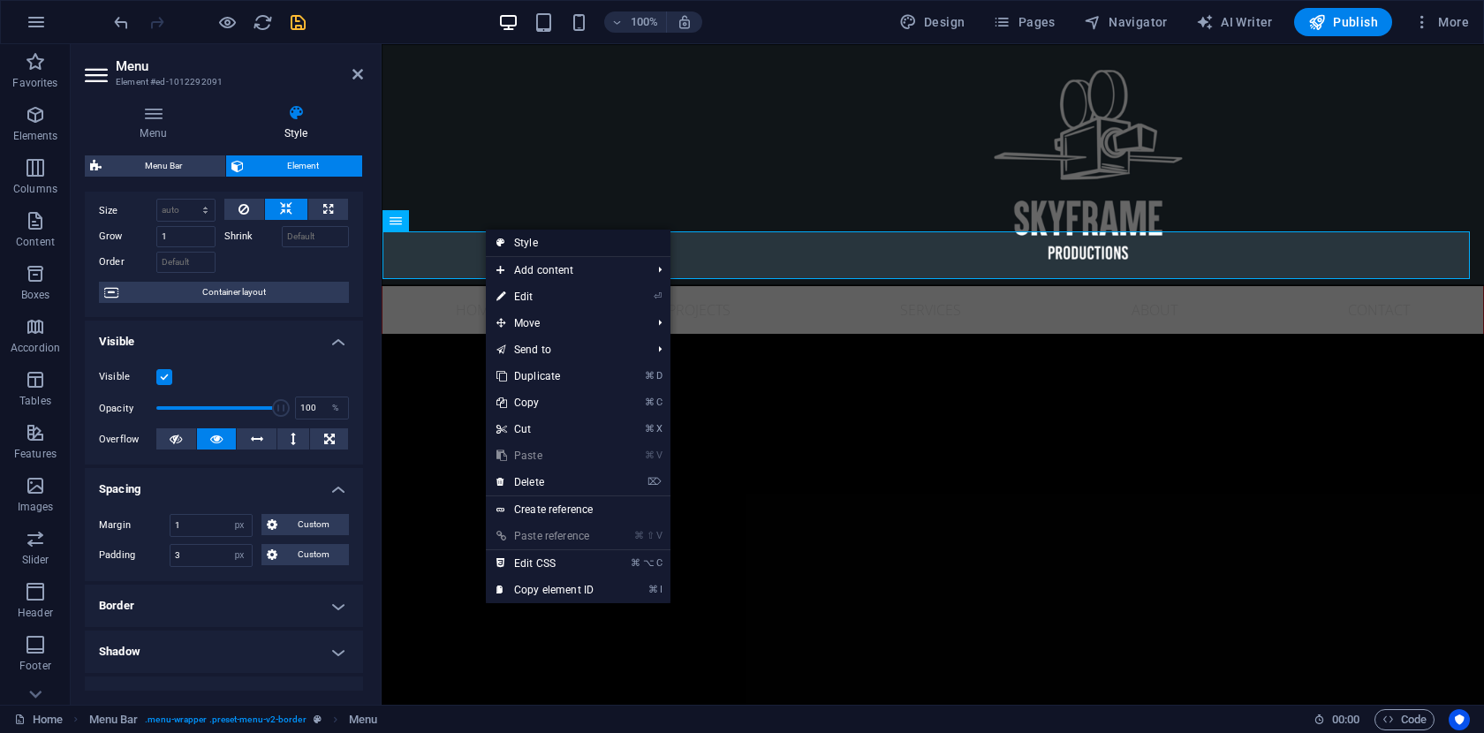
click at [544, 248] on link "Style" at bounding box center [578, 243] width 185 height 26
select select "rem"
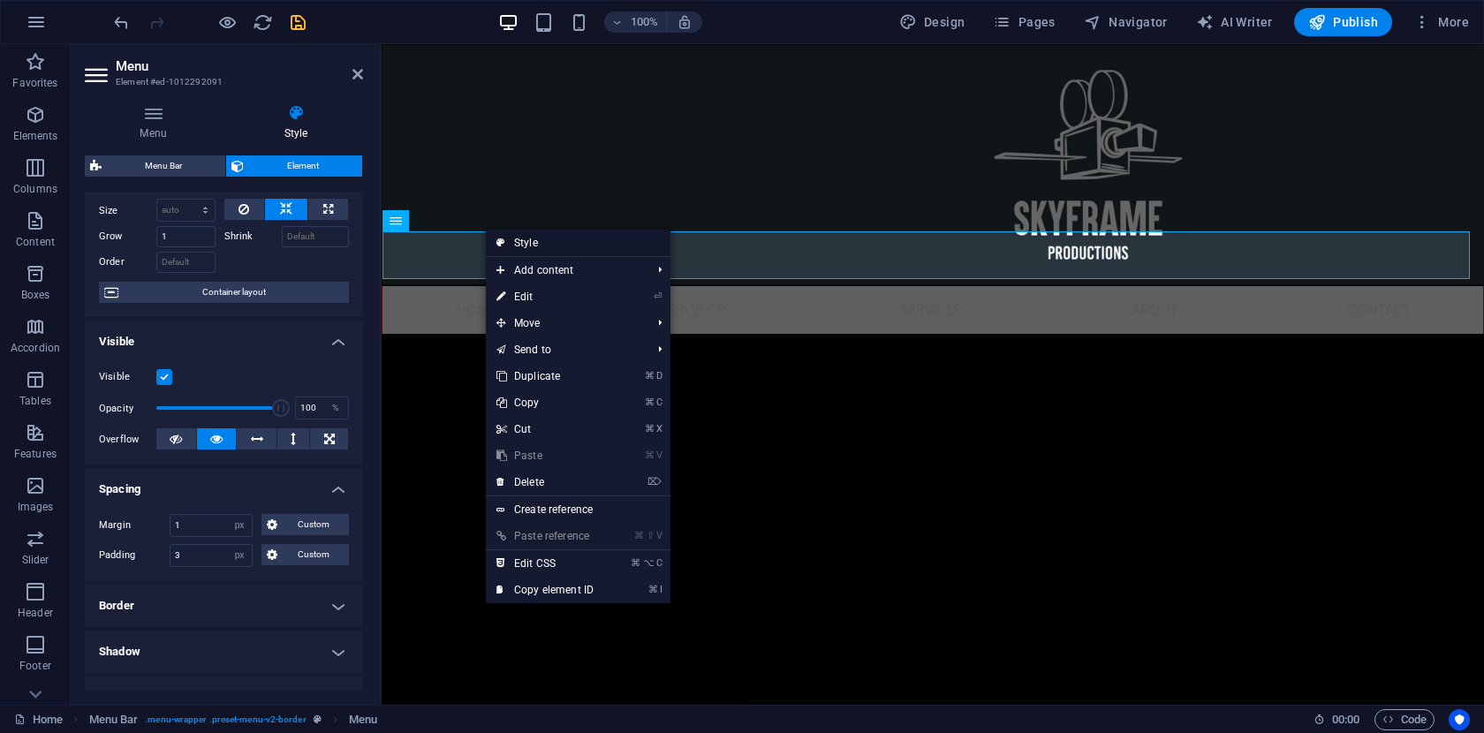
select select "rem"
select select "preset-menu-v2-border"
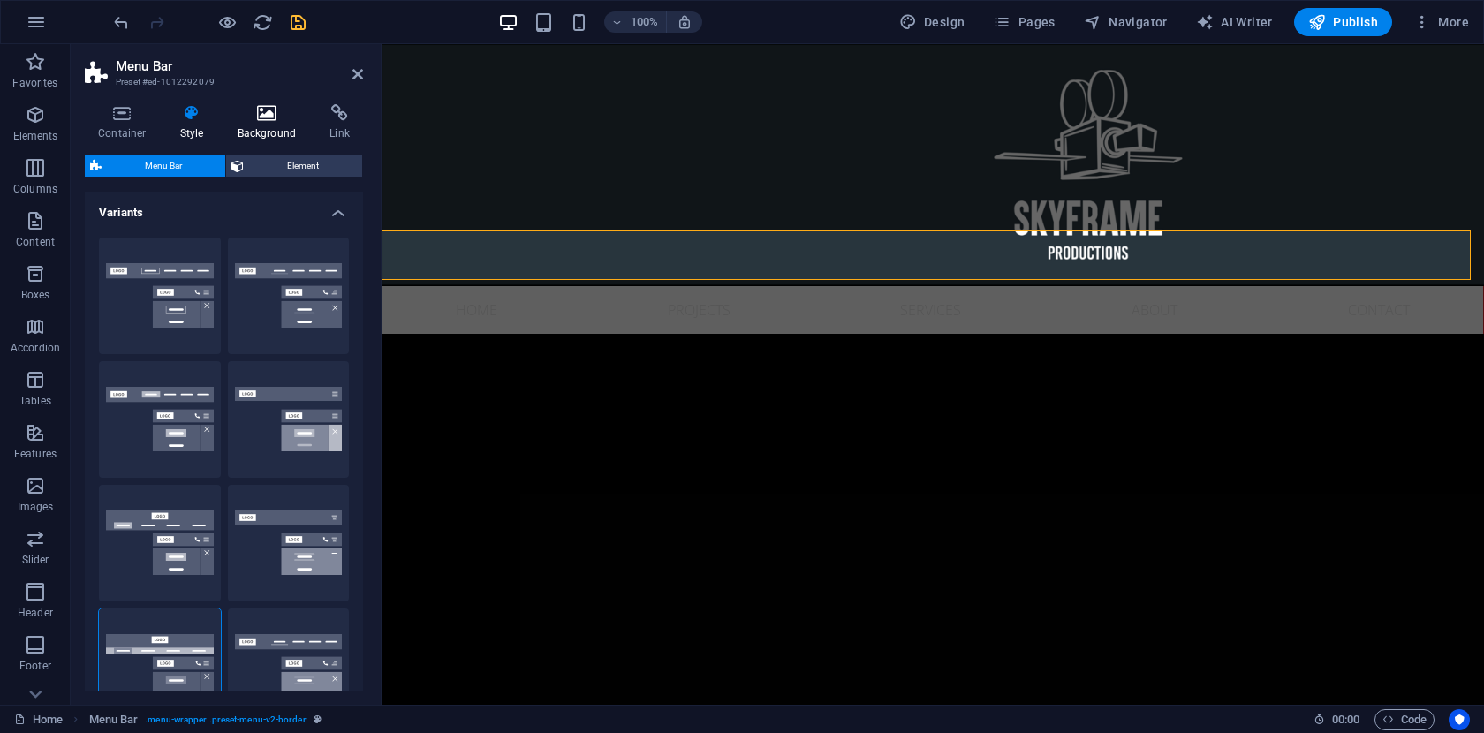
click at [265, 117] on icon at bounding box center [267, 113] width 86 height 18
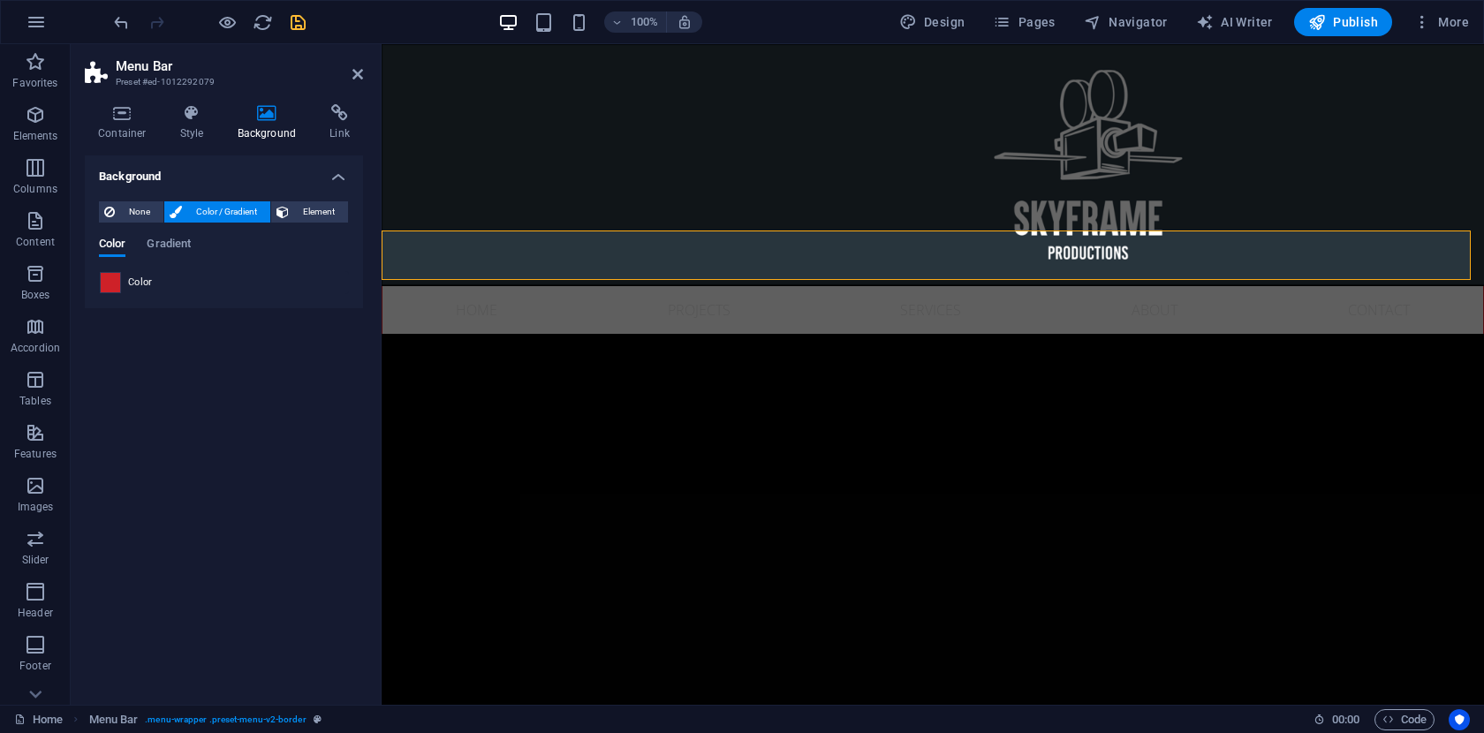
click at [113, 281] on span at bounding box center [110, 282] width 19 height 19
type input "#ce2128"
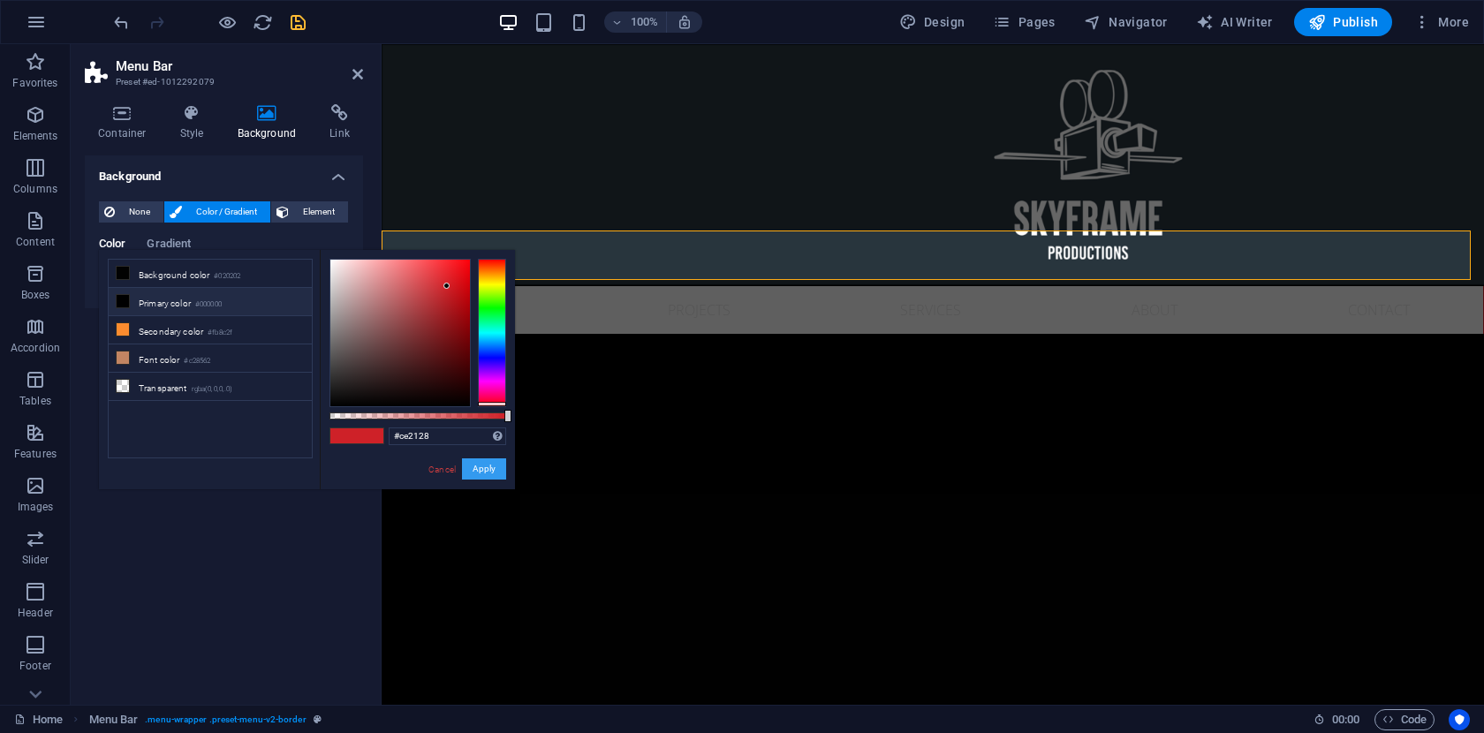
click at [493, 473] on button "Apply" at bounding box center [484, 468] width 44 height 21
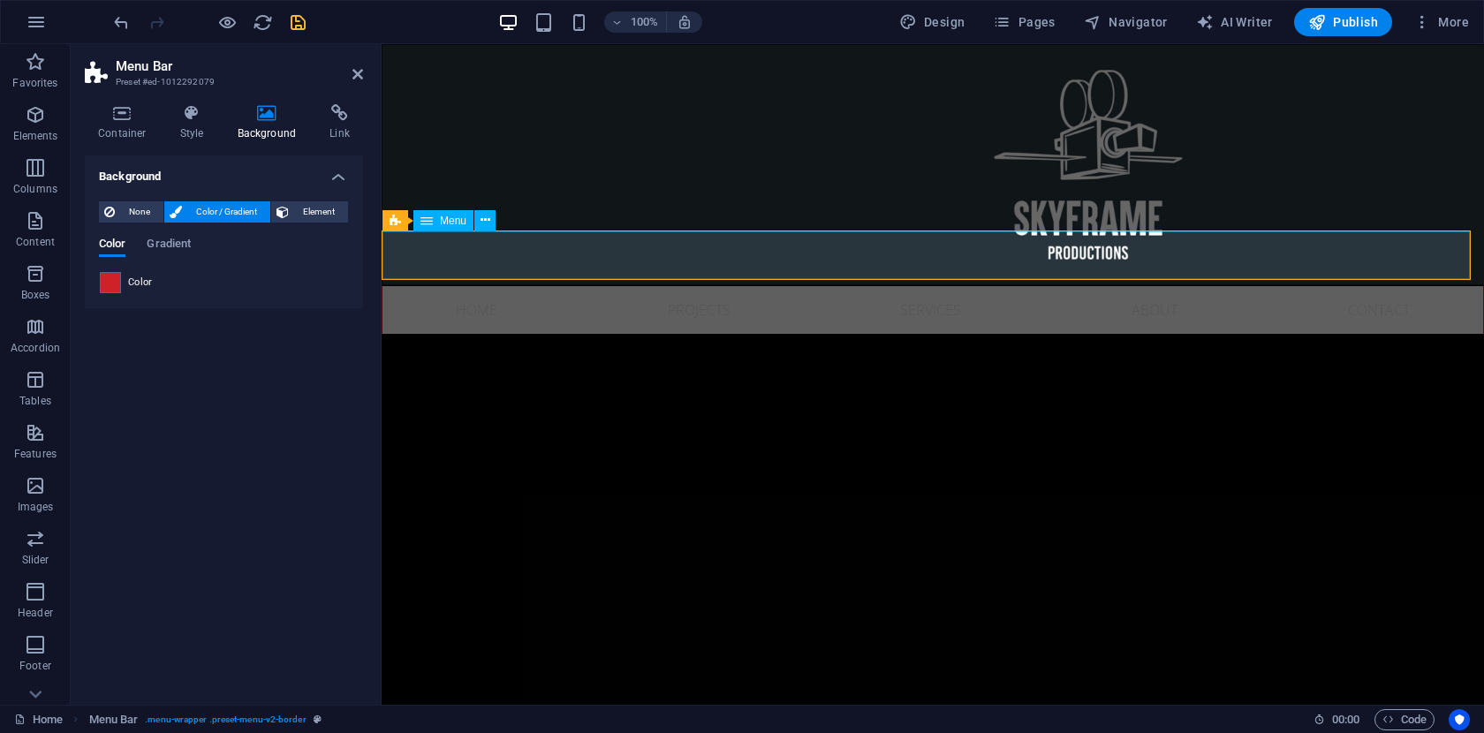
click at [495, 286] on nav "Home Projects Services About Contact" at bounding box center [932, 310] width 1100 height 48
click at [486, 220] on icon at bounding box center [485, 220] width 10 height 19
click at [532, 286] on nav "Home Projects Services About Contact" at bounding box center [932, 310] width 1100 height 48
click at [486, 217] on icon at bounding box center [485, 220] width 10 height 19
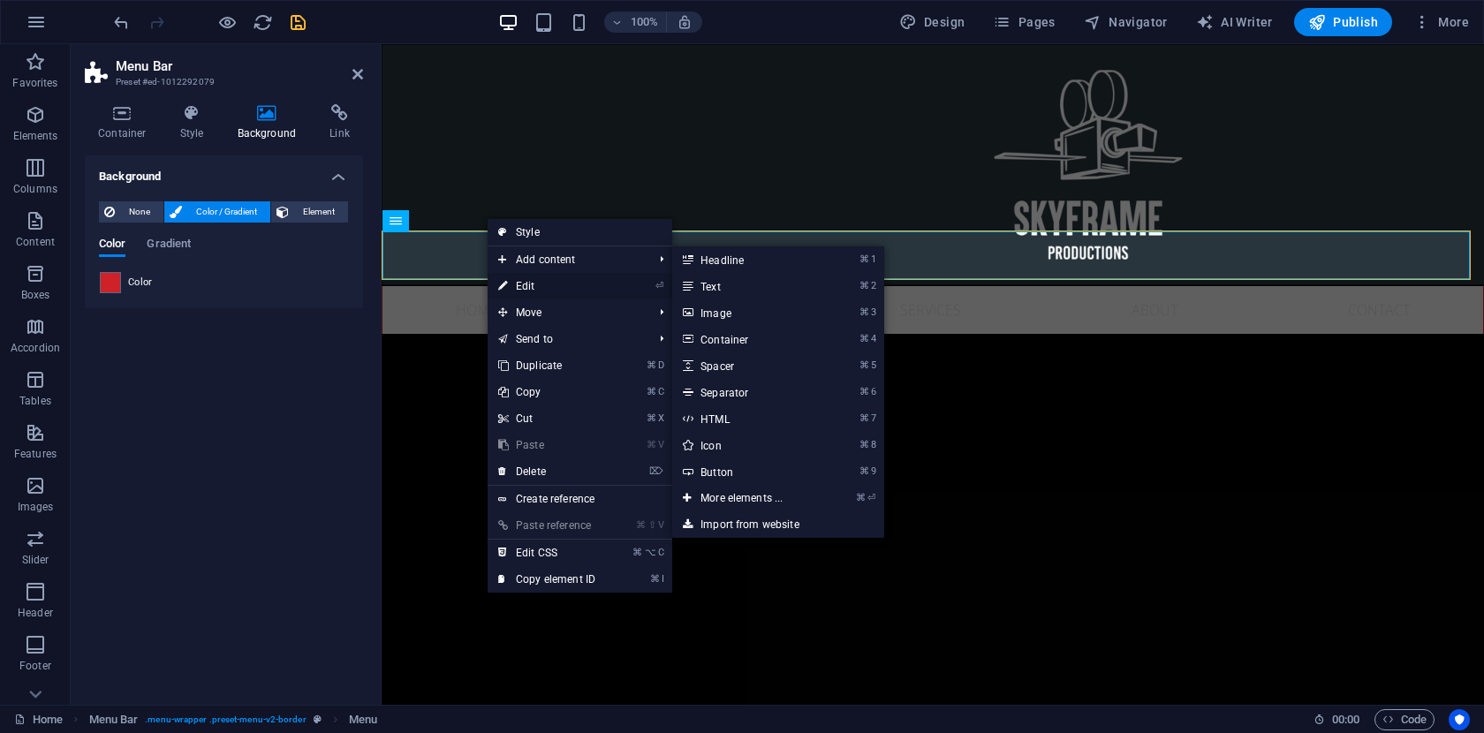
click at [543, 282] on link "⏎ Edit" at bounding box center [547, 286] width 118 height 26
select select "px"
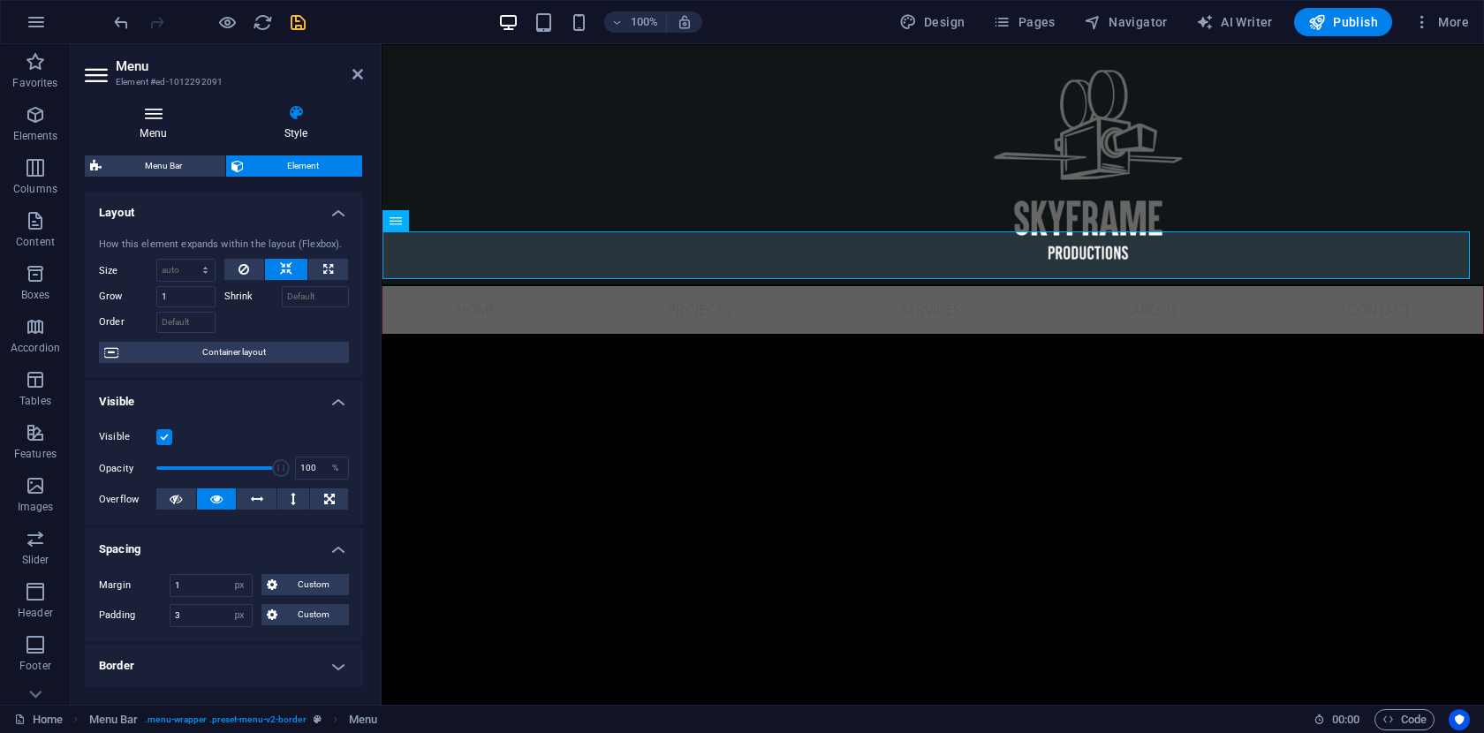
click at [154, 123] on h4 "Menu" at bounding box center [157, 122] width 144 height 37
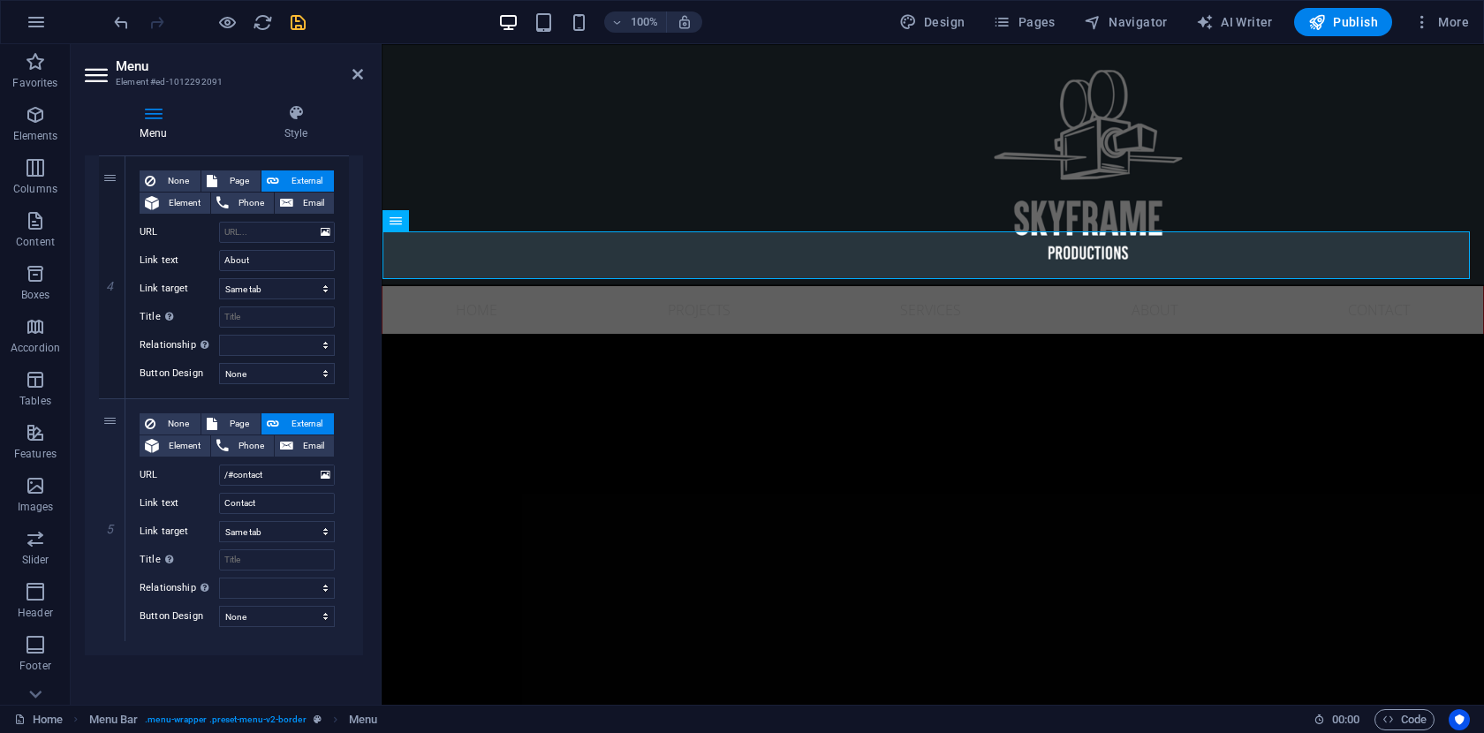
scroll to position [4, 0]
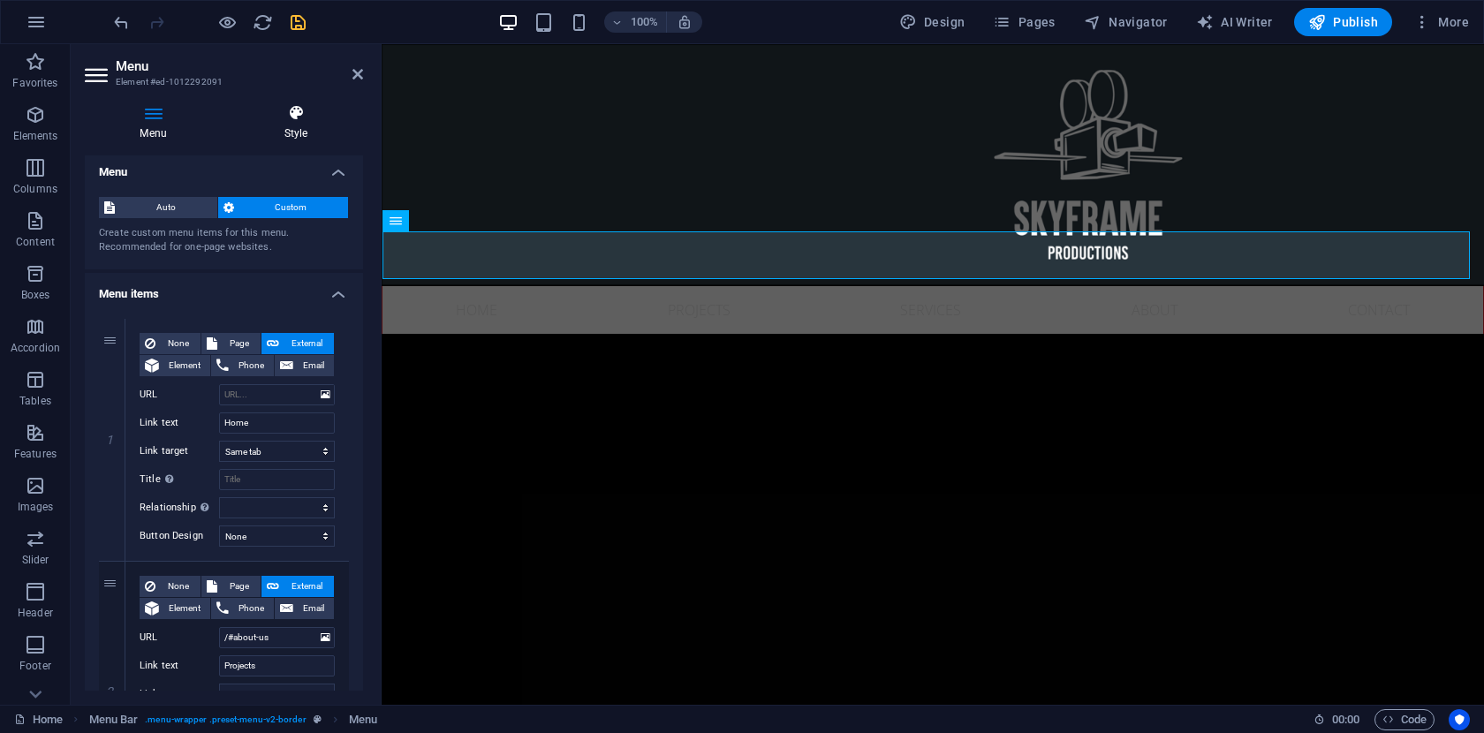
click at [301, 116] on icon at bounding box center [296, 113] width 134 height 18
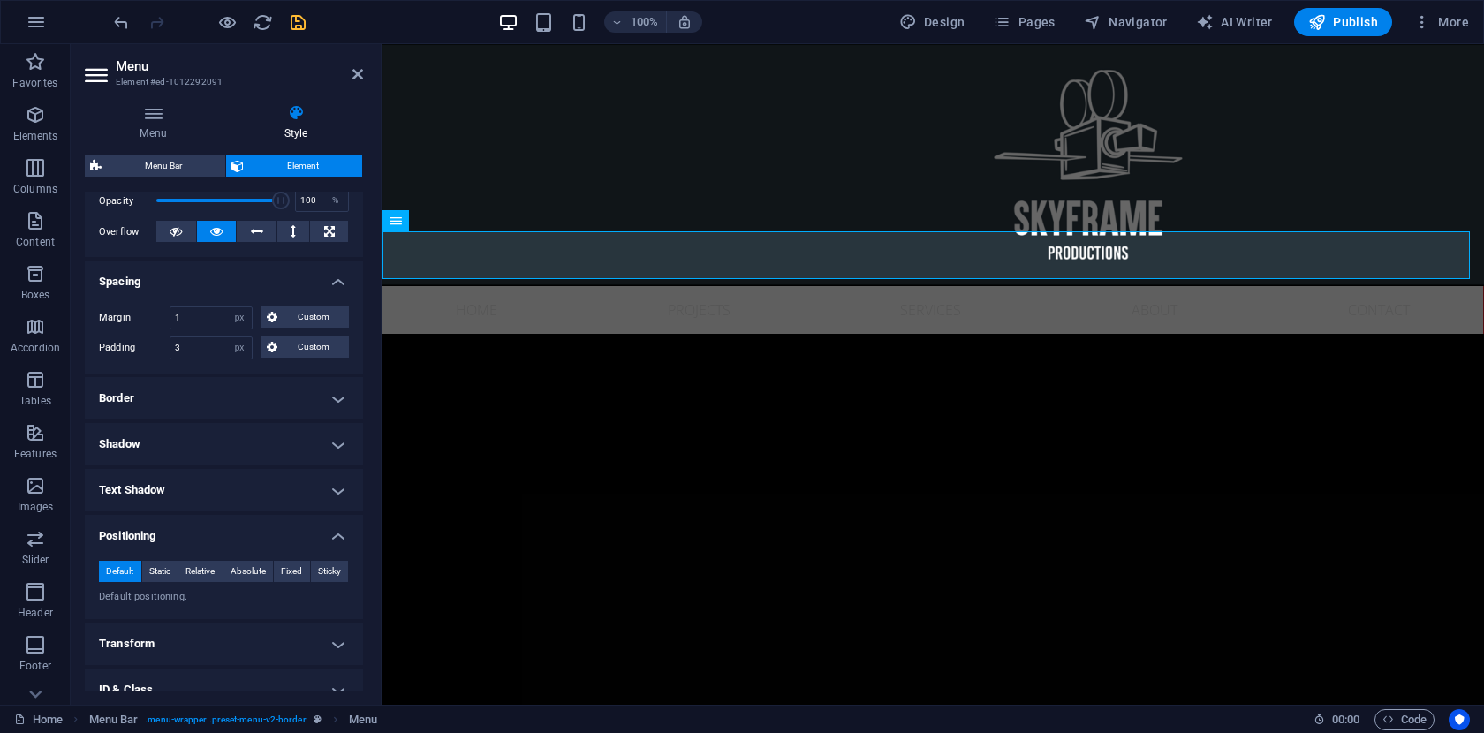
scroll to position [0, 0]
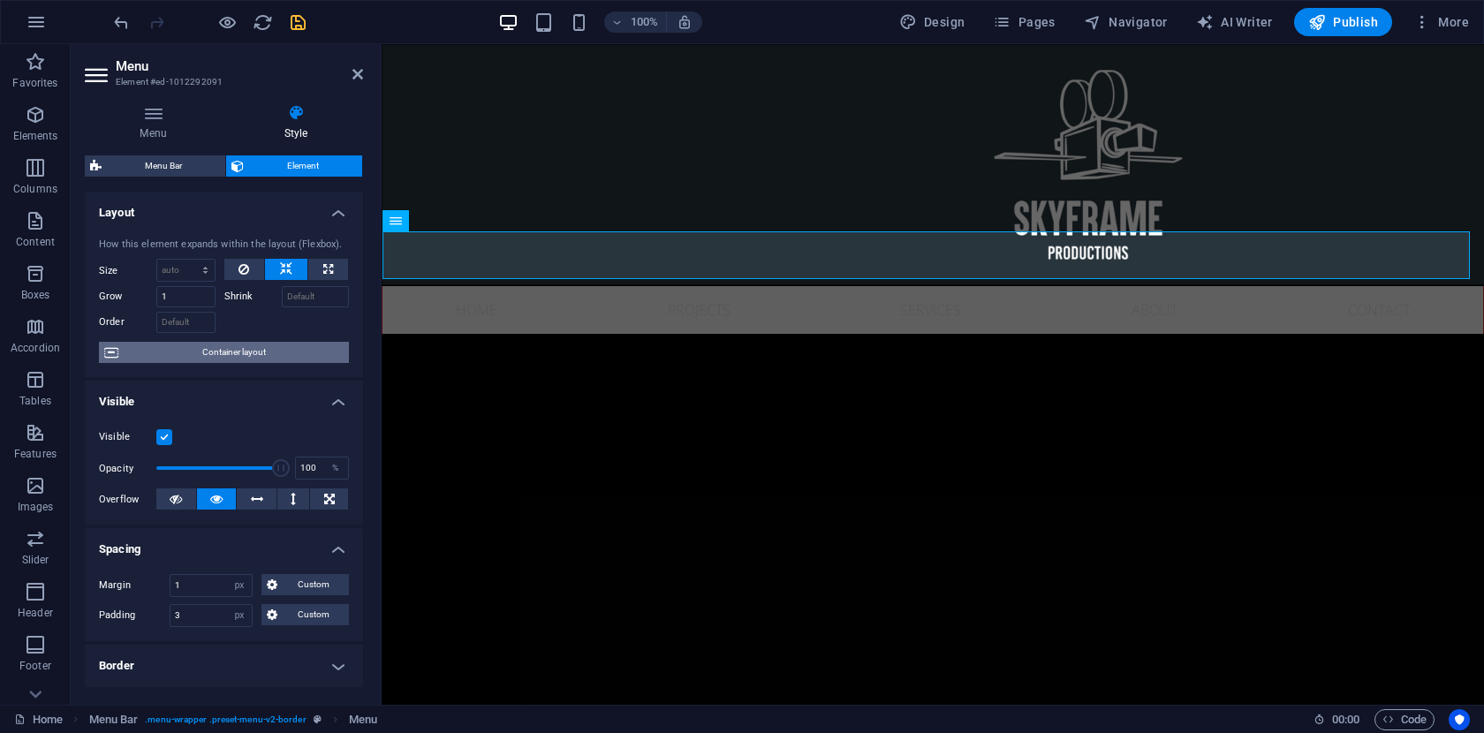
click at [246, 355] on span "Container layout" at bounding box center [234, 352] width 220 height 21
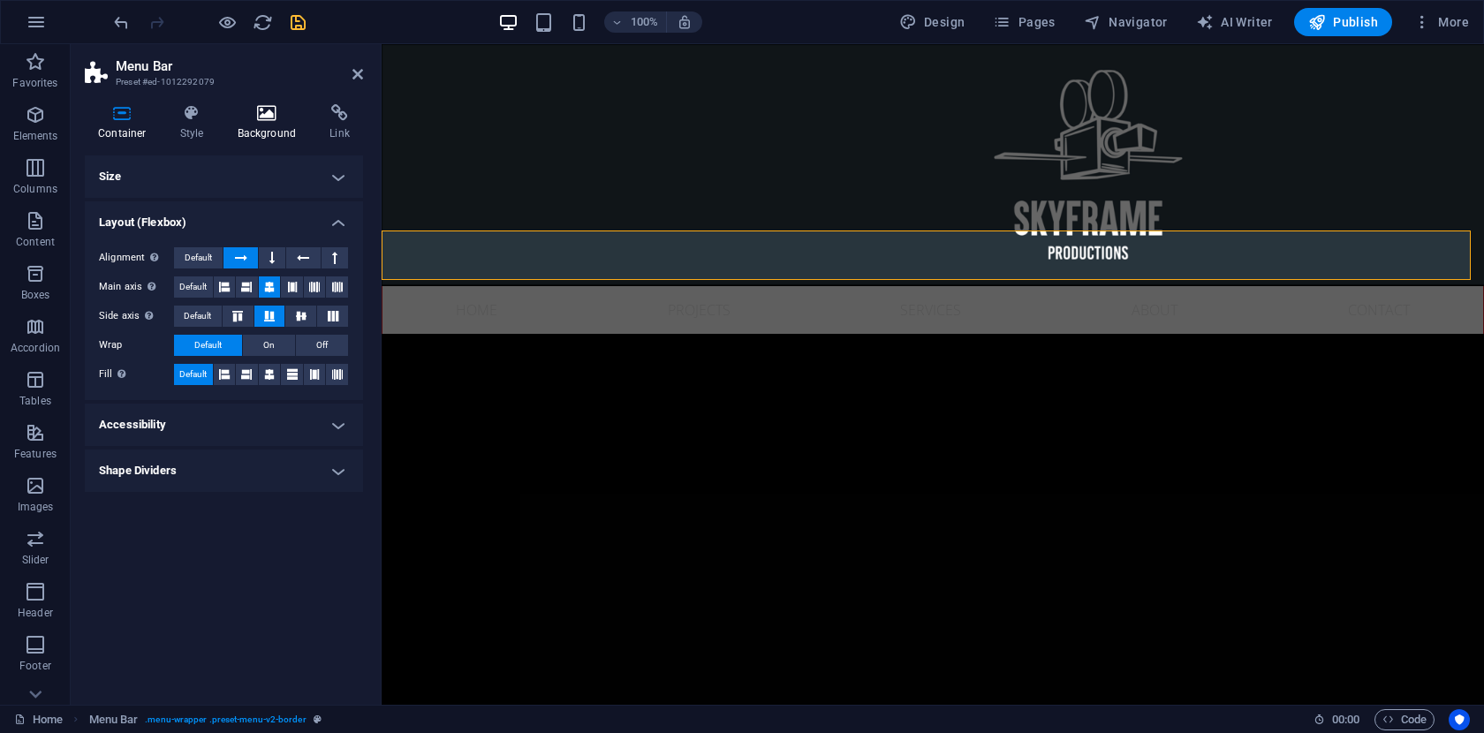
click at [267, 131] on h4 "Background" at bounding box center [270, 122] width 93 height 37
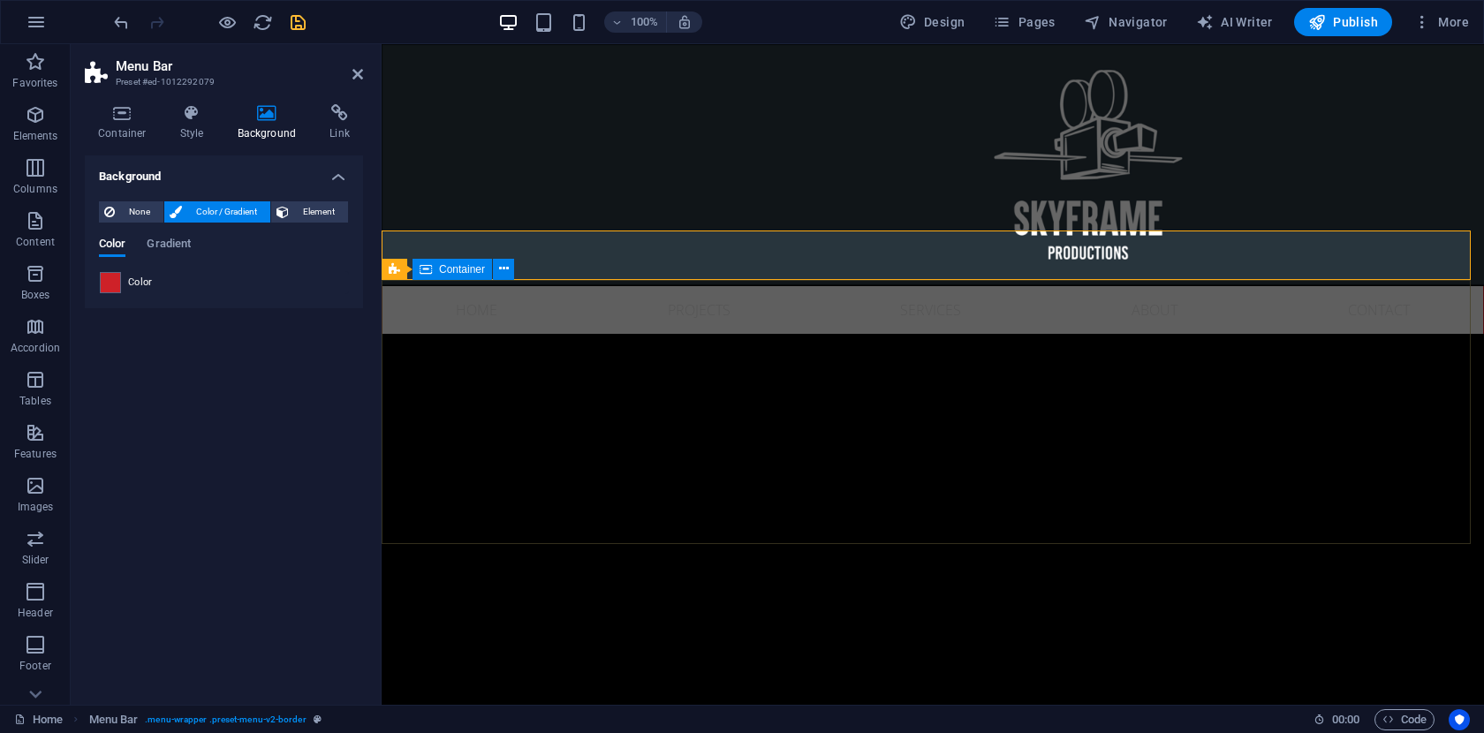
click at [457, 278] on div "Container" at bounding box center [451, 269] width 79 height 21
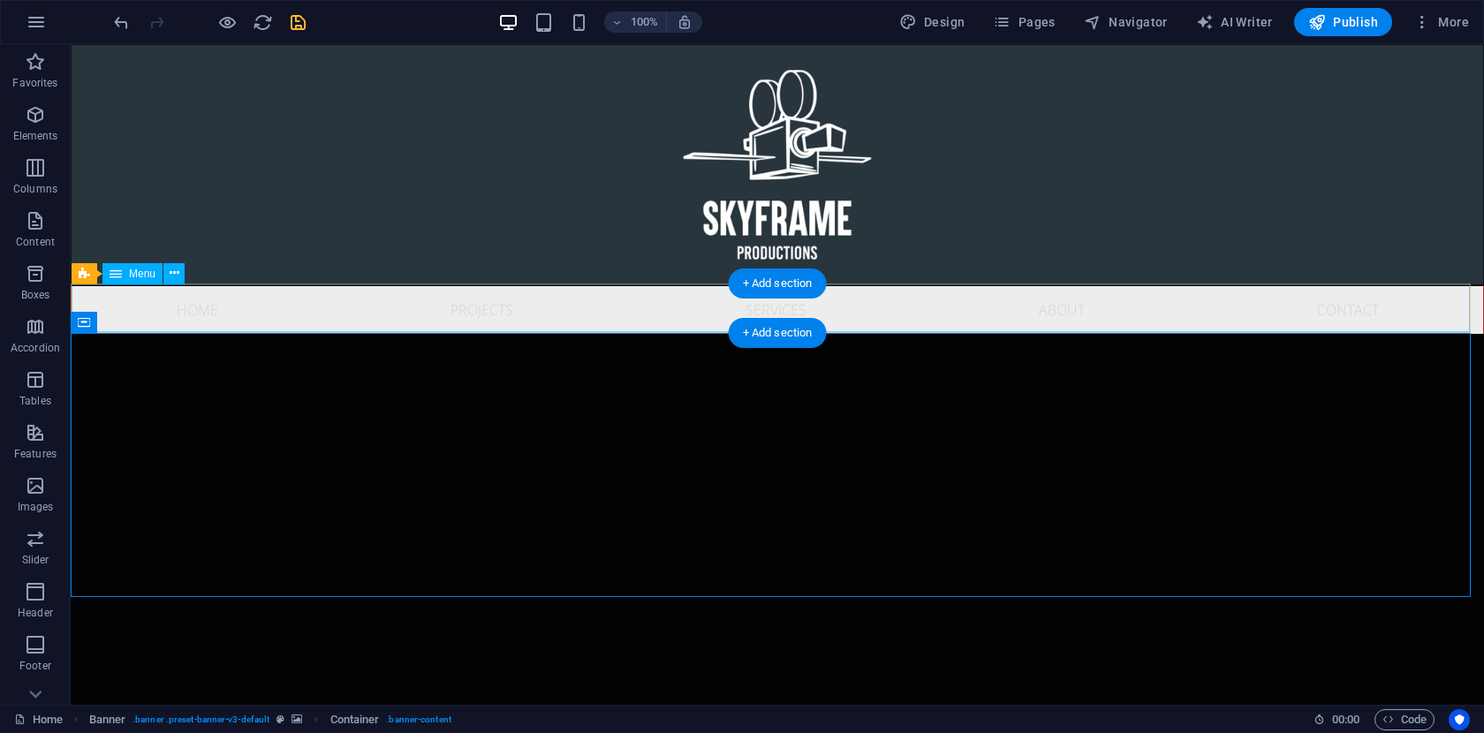
click at [491, 310] on nav "Home Projects Services About Contact" at bounding box center [777, 310] width 1411 height 48
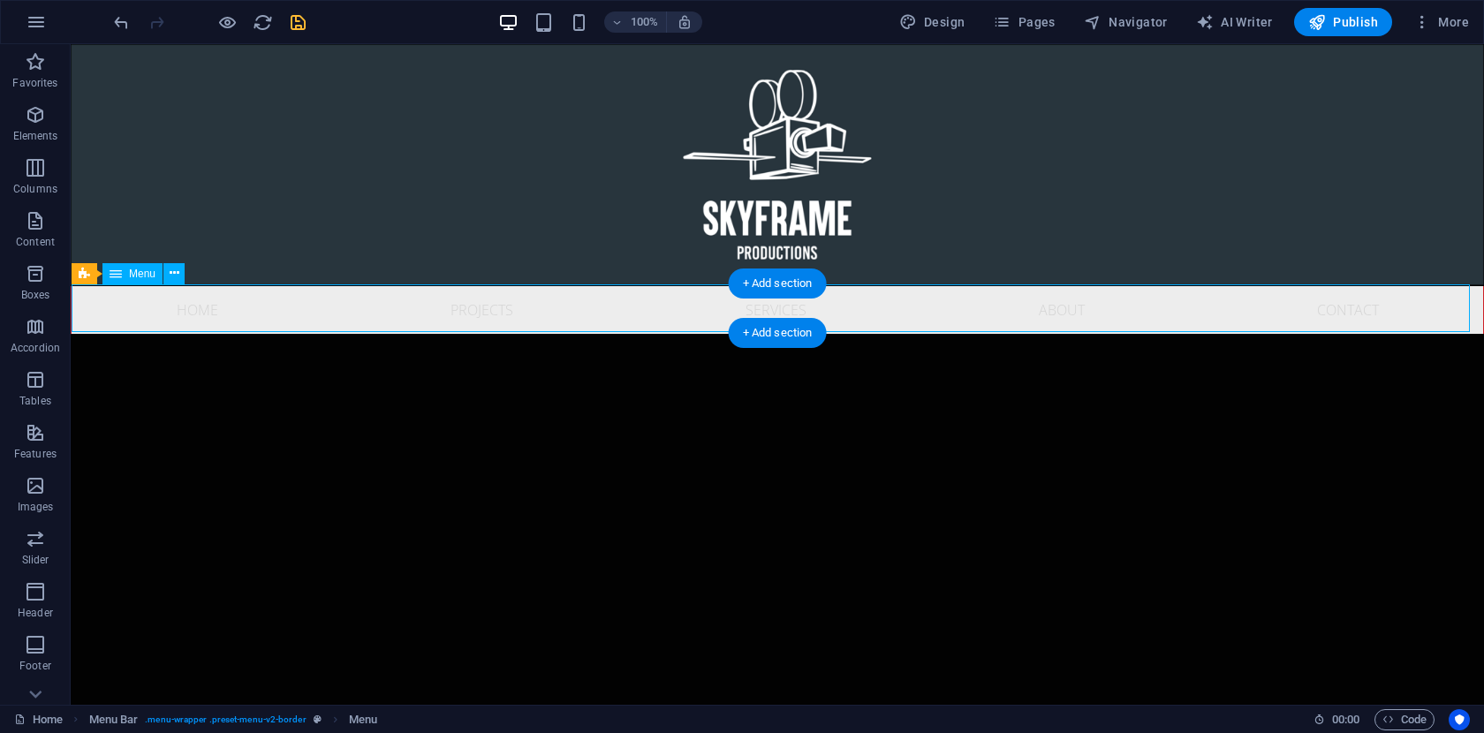
click at [450, 300] on nav "Home Projects Services About Contact" at bounding box center [777, 310] width 1411 height 48
select select "px"
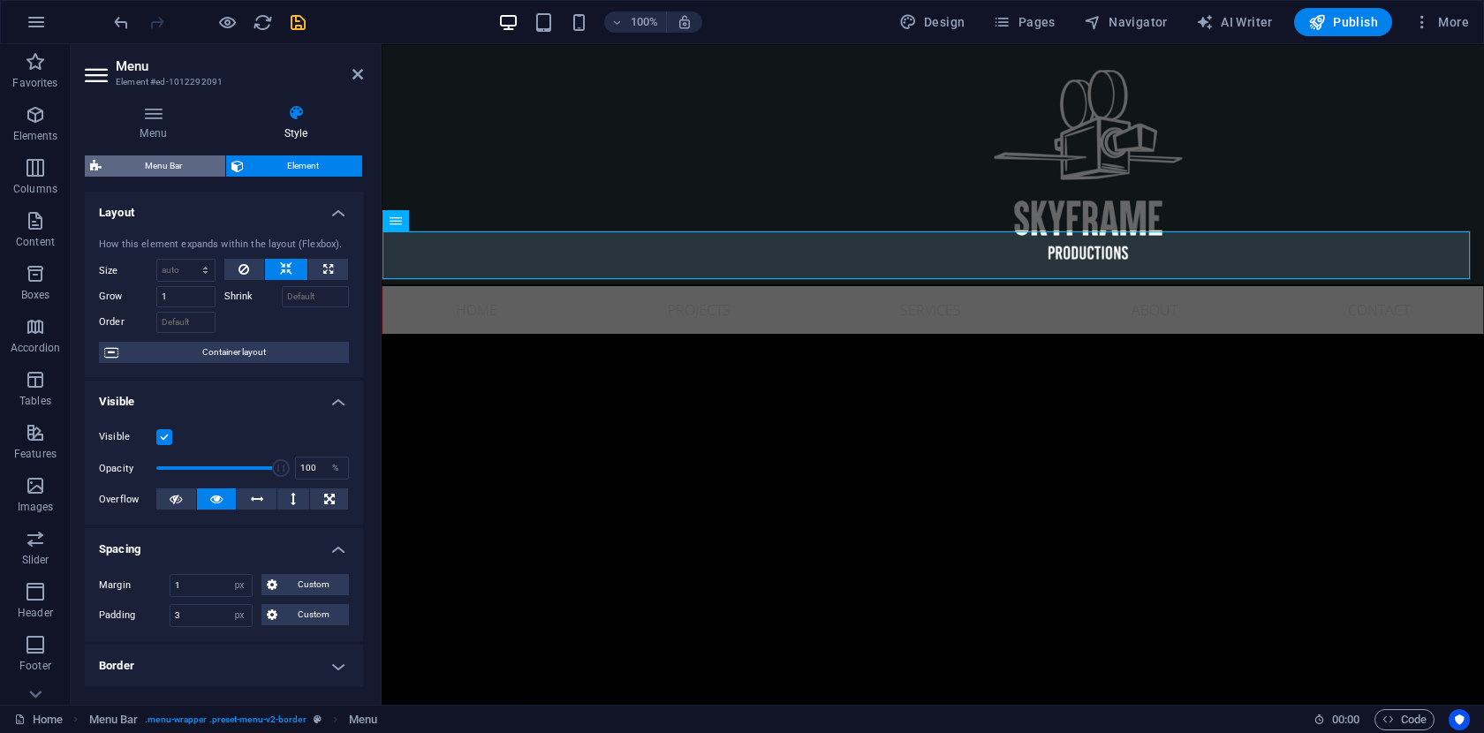
click at [193, 163] on span "Menu Bar" at bounding box center [163, 165] width 113 height 21
select select "rem"
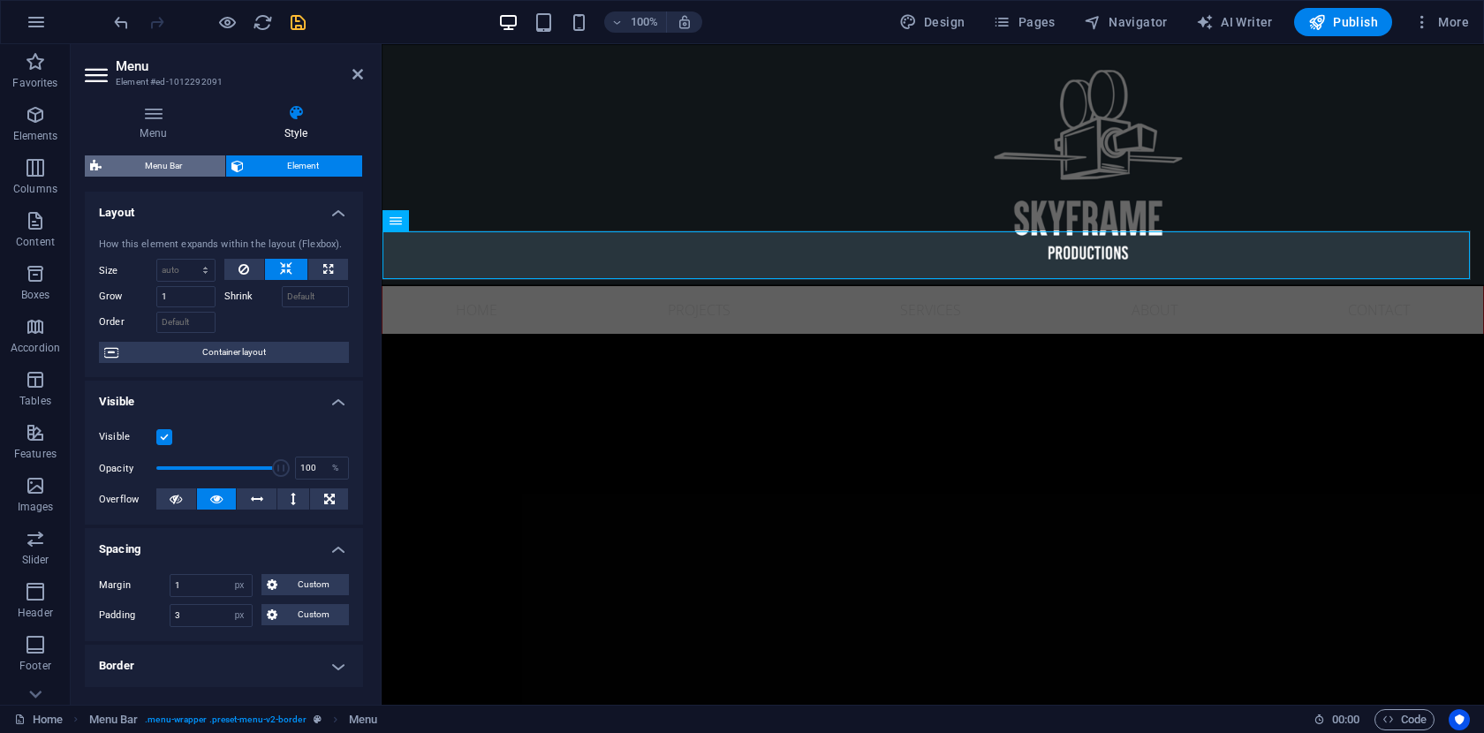
select select "rem"
select select "preset-menu-v2-border"
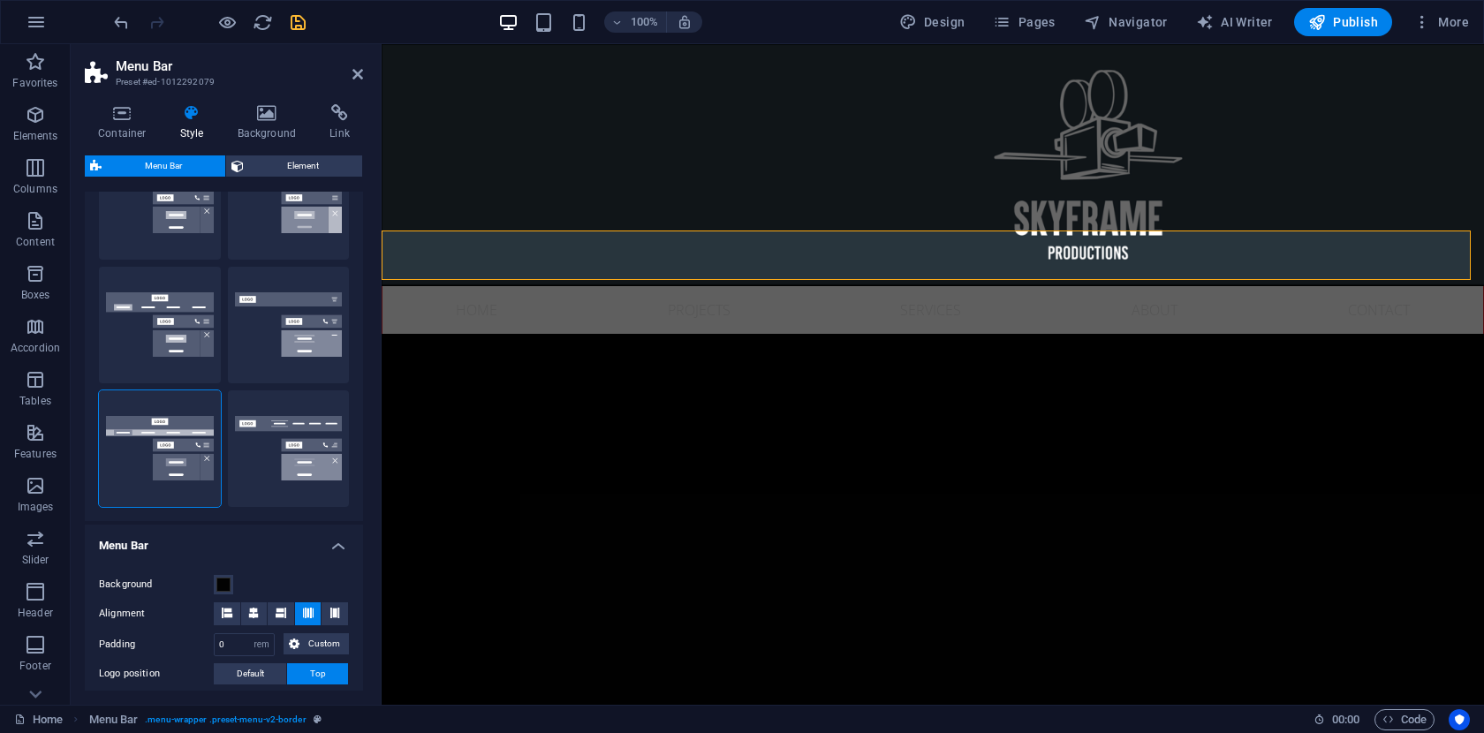
scroll to position [231, 0]
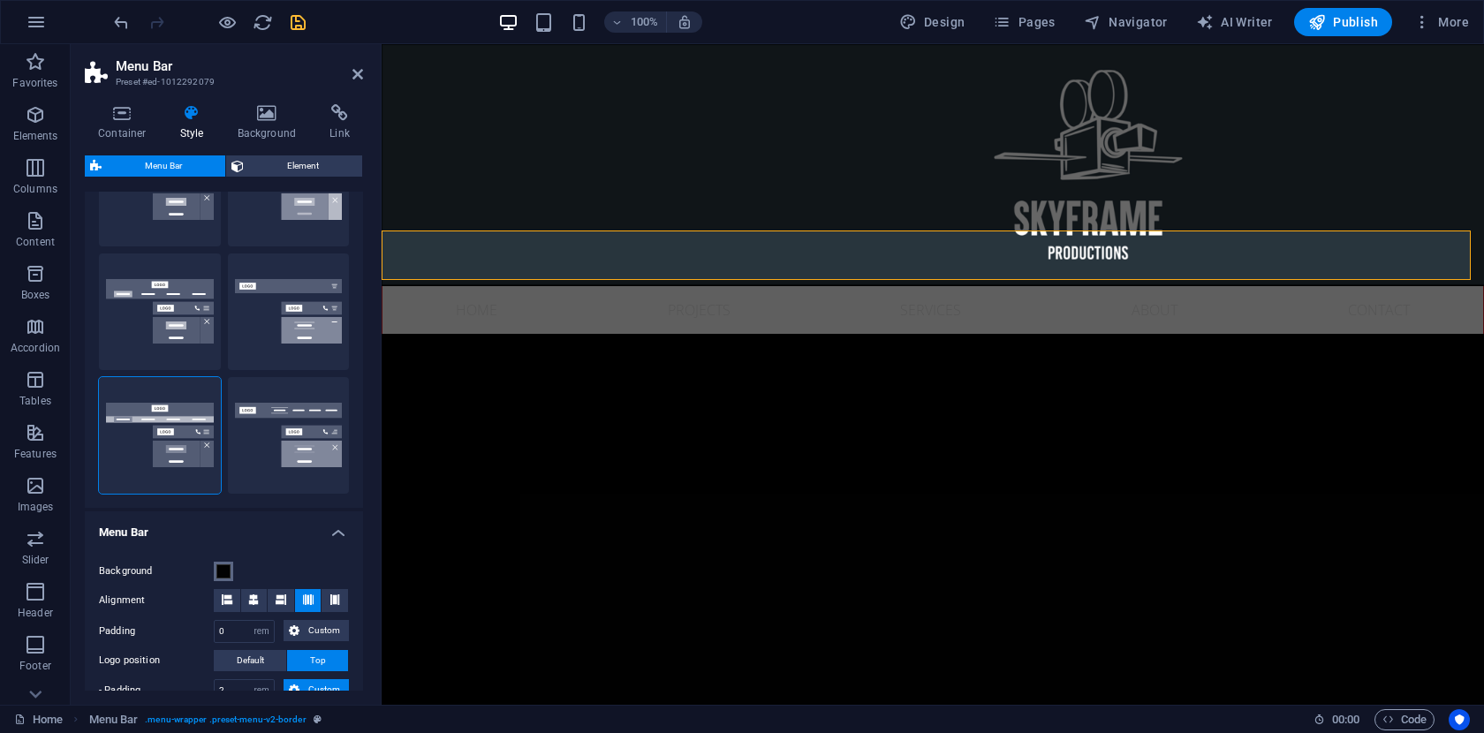
click at [223, 571] on span at bounding box center [223, 571] width 14 height 14
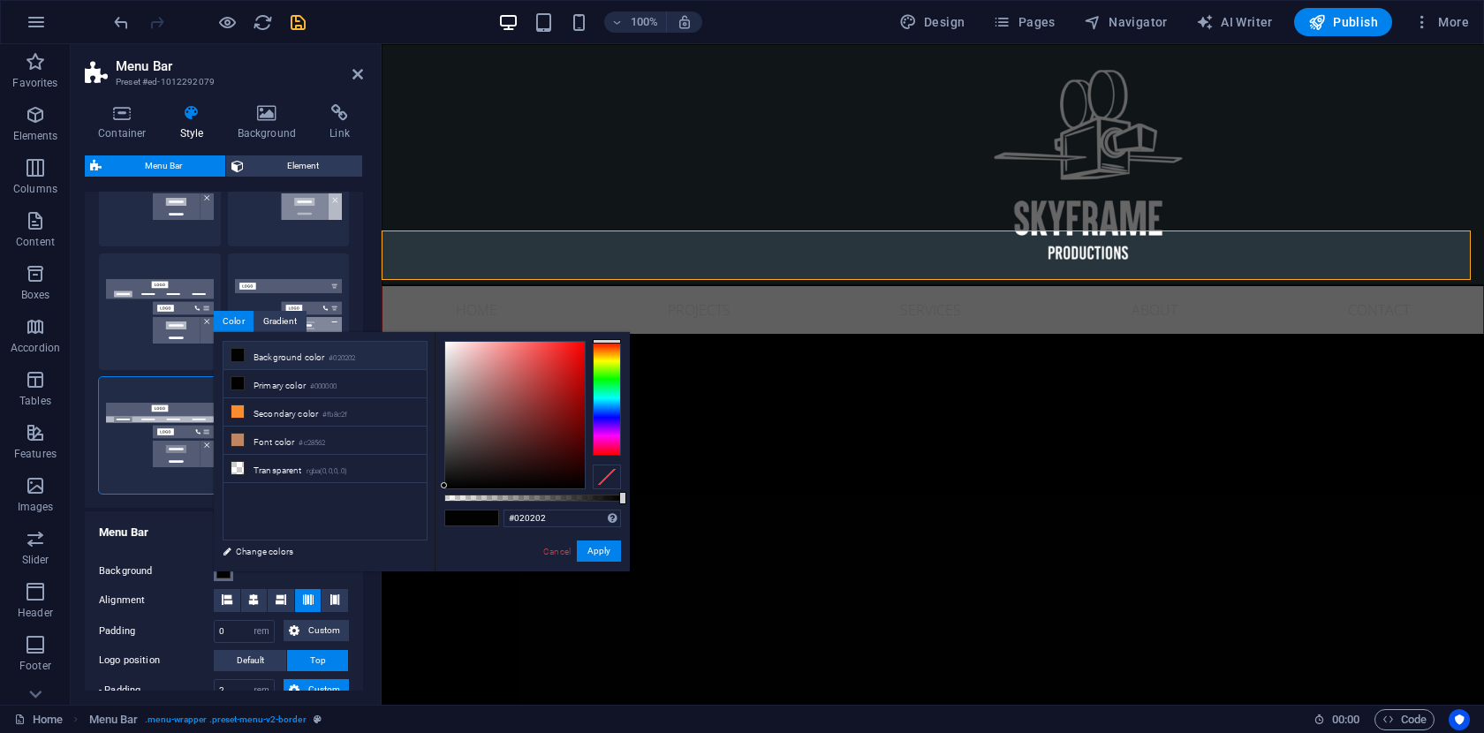
click at [223, 571] on span at bounding box center [223, 571] width 14 height 14
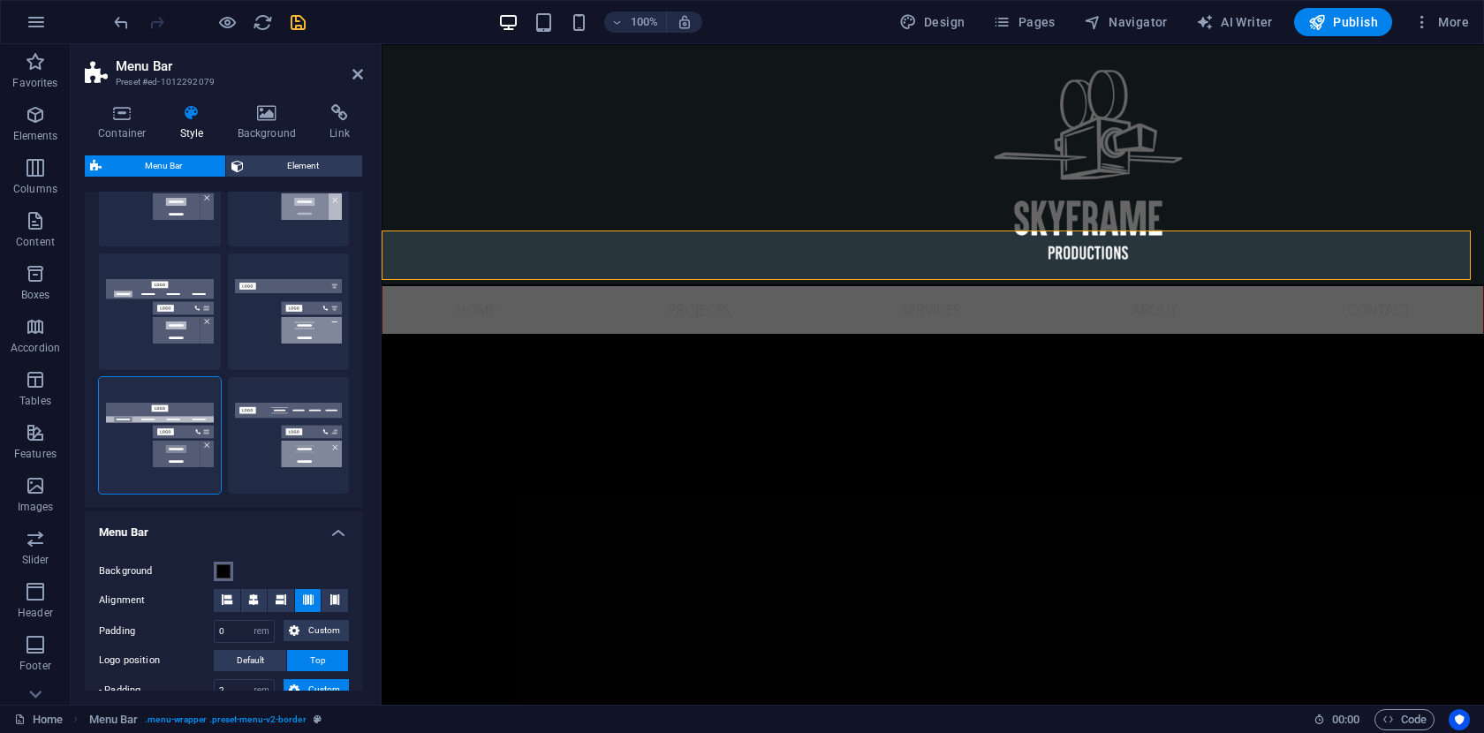
click at [223, 571] on span at bounding box center [223, 571] width 14 height 14
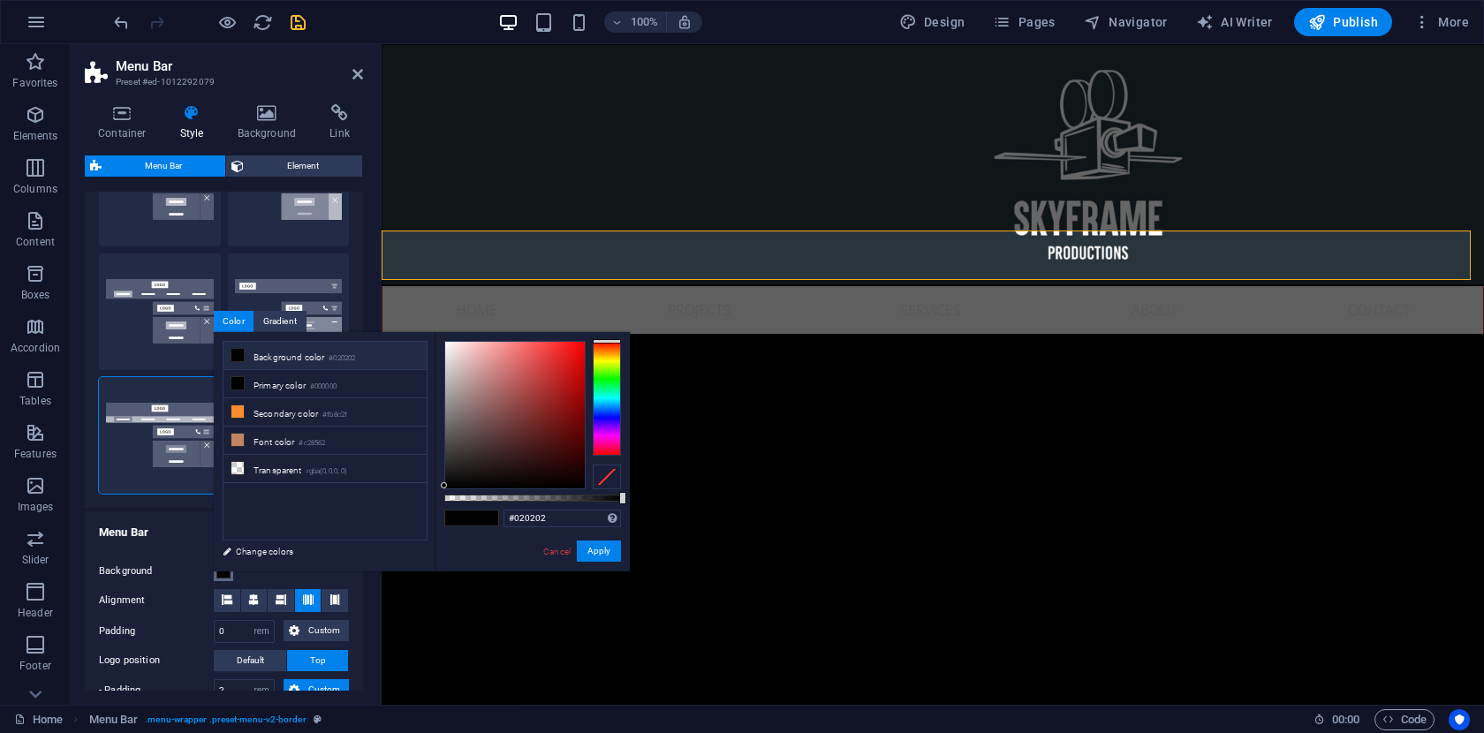
click at [223, 571] on span at bounding box center [223, 571] width 14 height 14
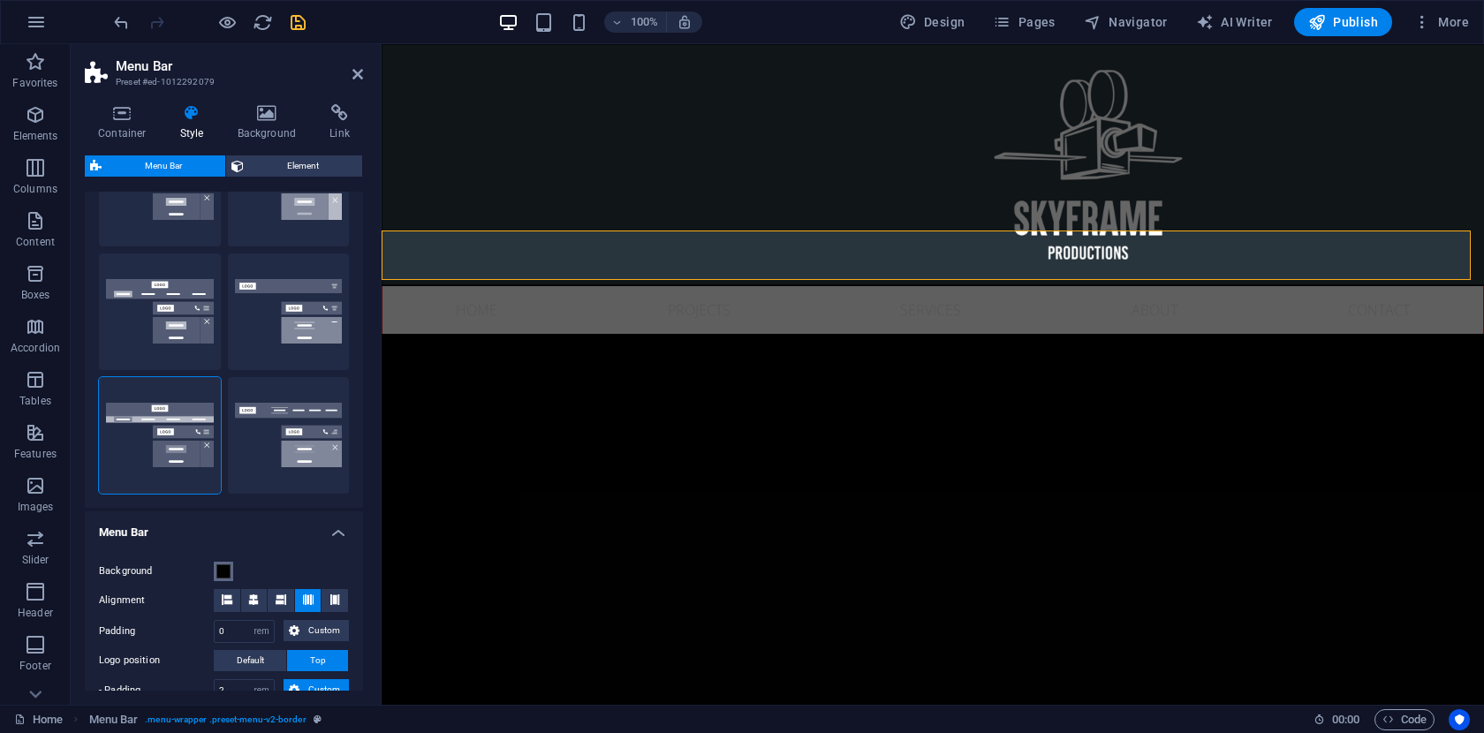
click at [223, 571] on span at bounding box center [223, 571] width 14 height 14
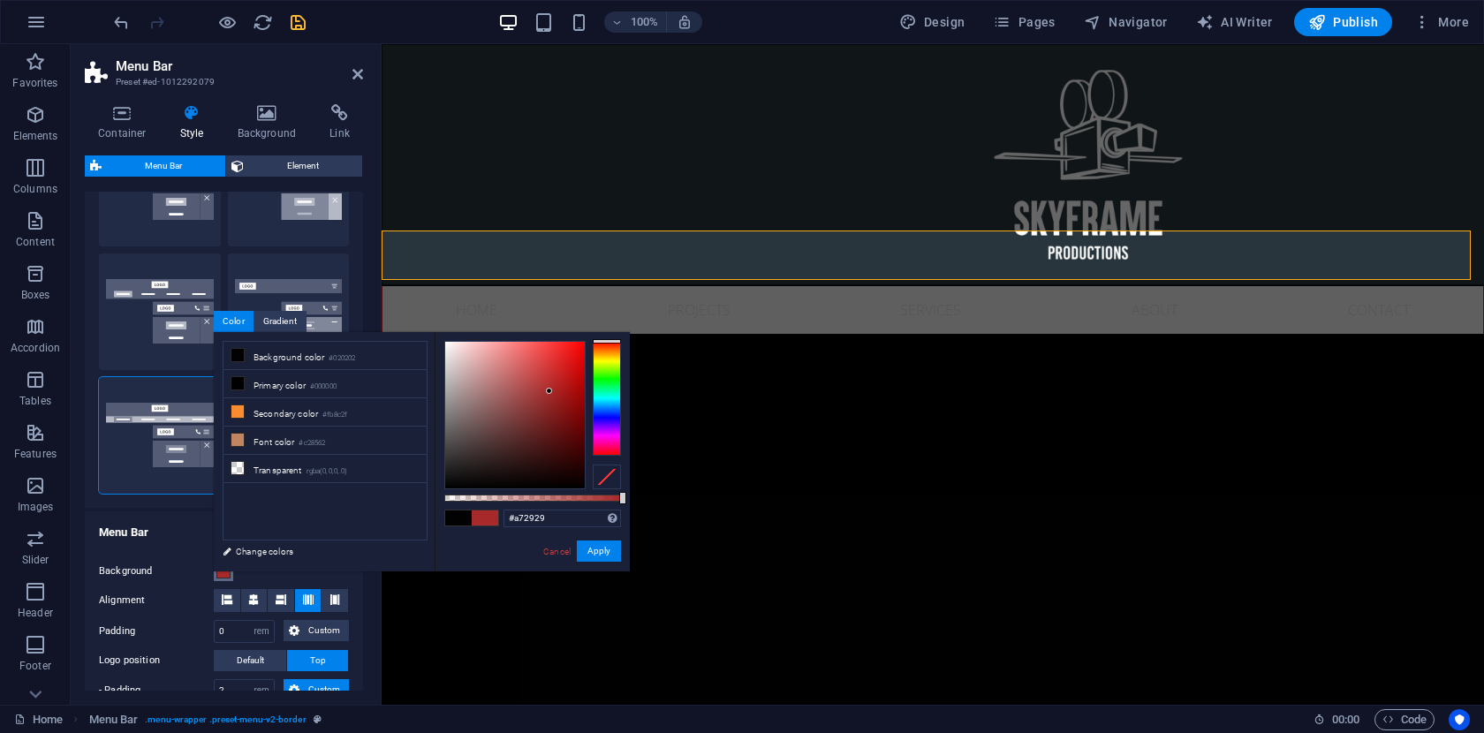
click at [549, 391] on div at bounding box center [515, 415] width 140 height 147
click at [557, 361] on div at bounding box center [515, 415] width 140 height 147
click at [483, 374] on div at bounding box center [515, 415] width 140 height 147
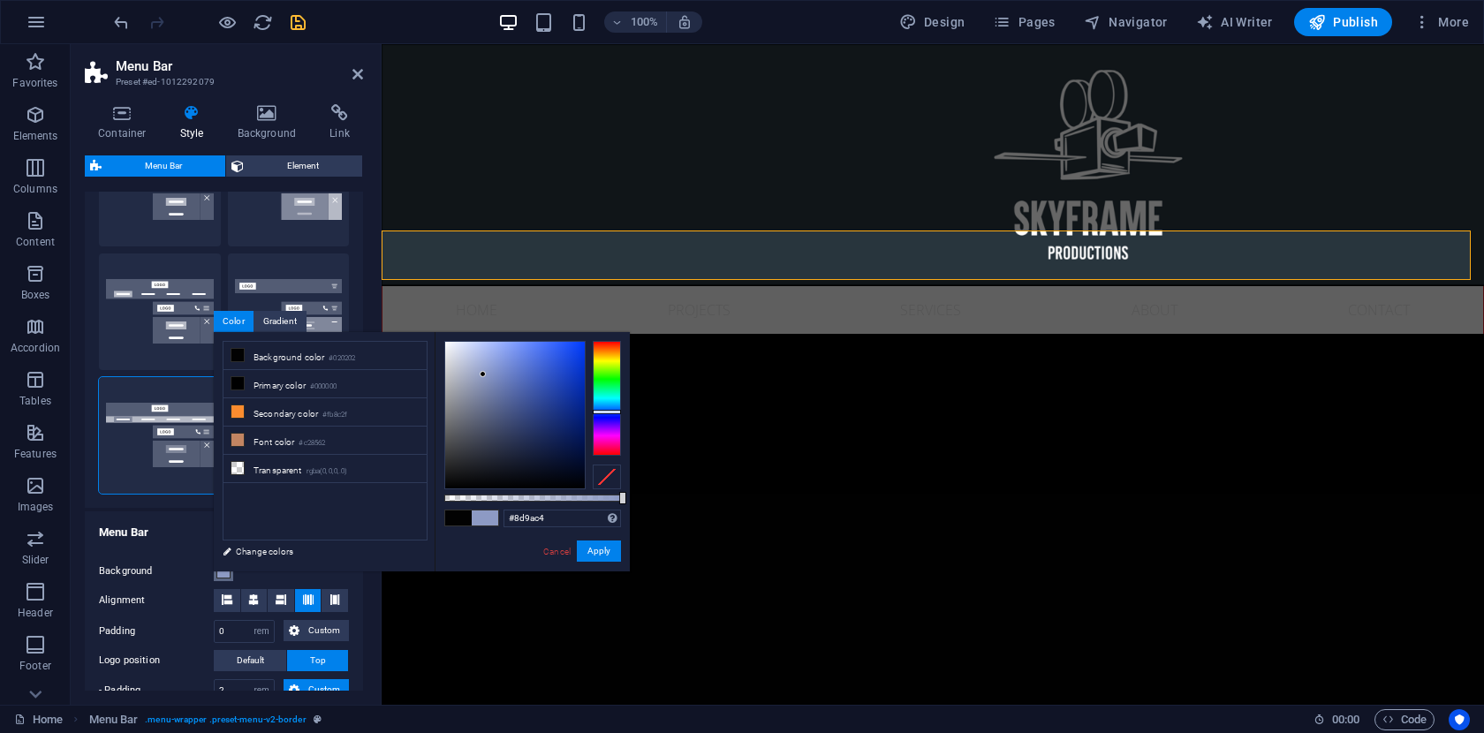
click at [611, 412] on div at bounding box center [607, 398] width 28 height 115
click at [532, 412] on div at bounding box center [515, 415] width 140 height 147
type input "#1a42c2"
click at [565, 375] on div at bounding box center [515, 415] width 140 height 147
click at [598, 550] on button "Apply" at bounding box center [599, 551] width 44 height 21
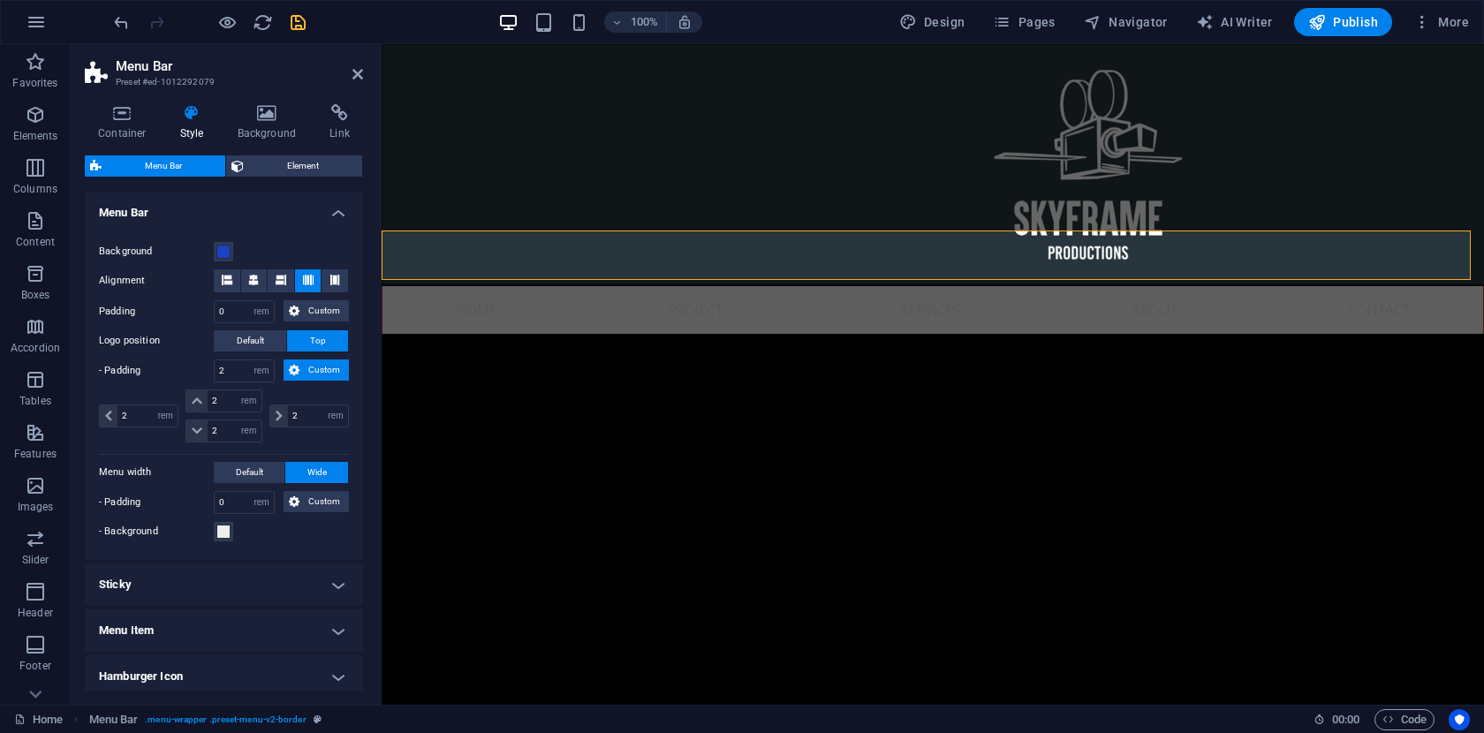
scroll to position [552, 0]
click at [223, 531] on span at bounding box center [223, 531] width 14 height 14
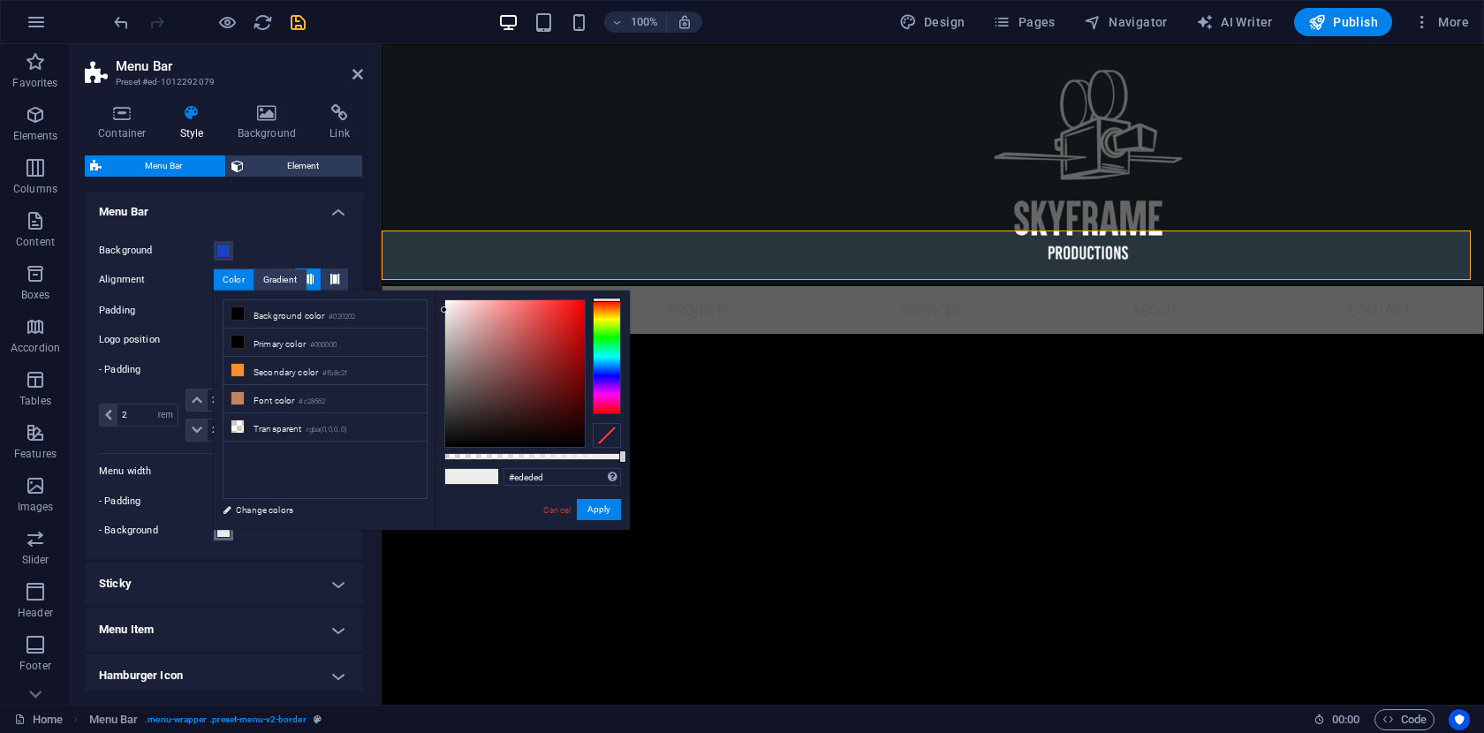
click at [223, 531] on span at bounding box center [223, 531] width 14 height 14
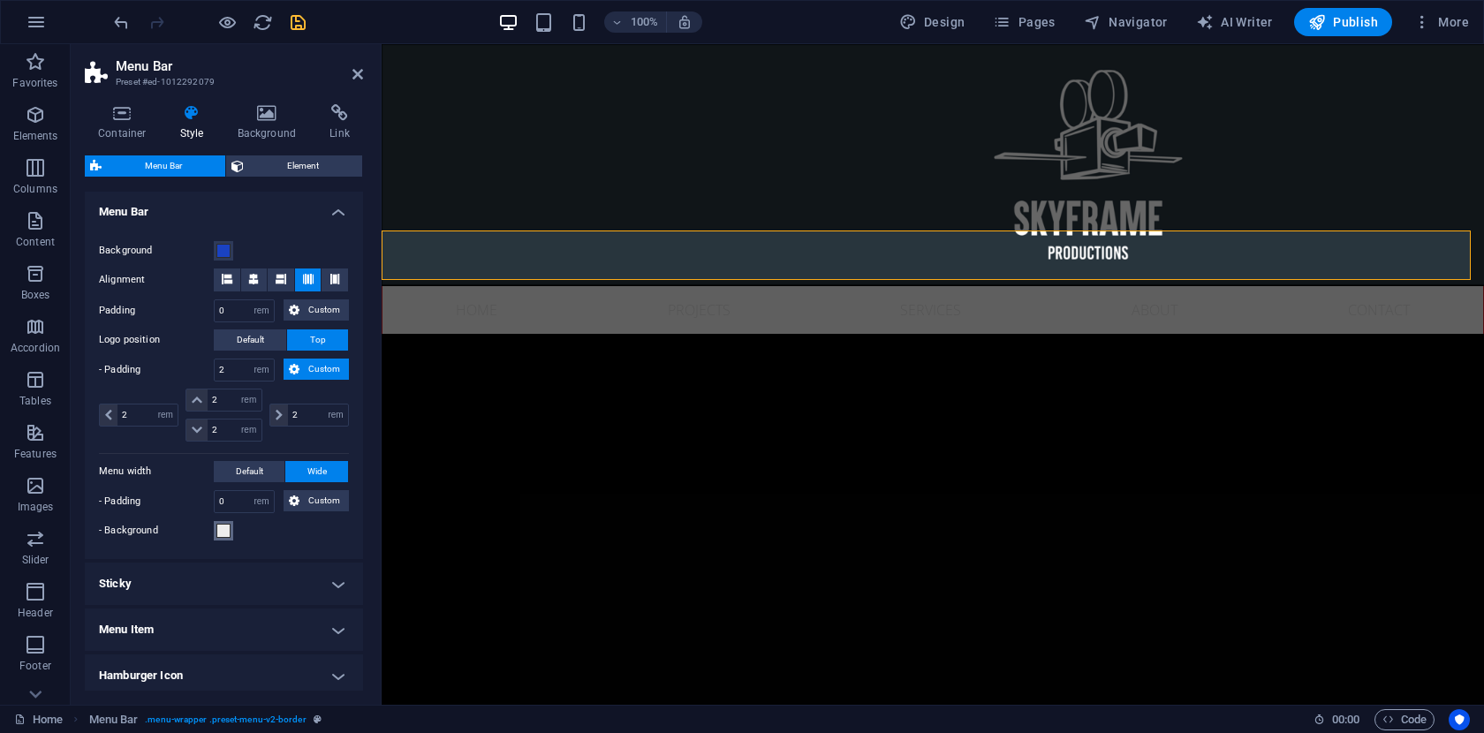
click at [223, 531] on span at bounding box center [223, 531] width 14 height 14
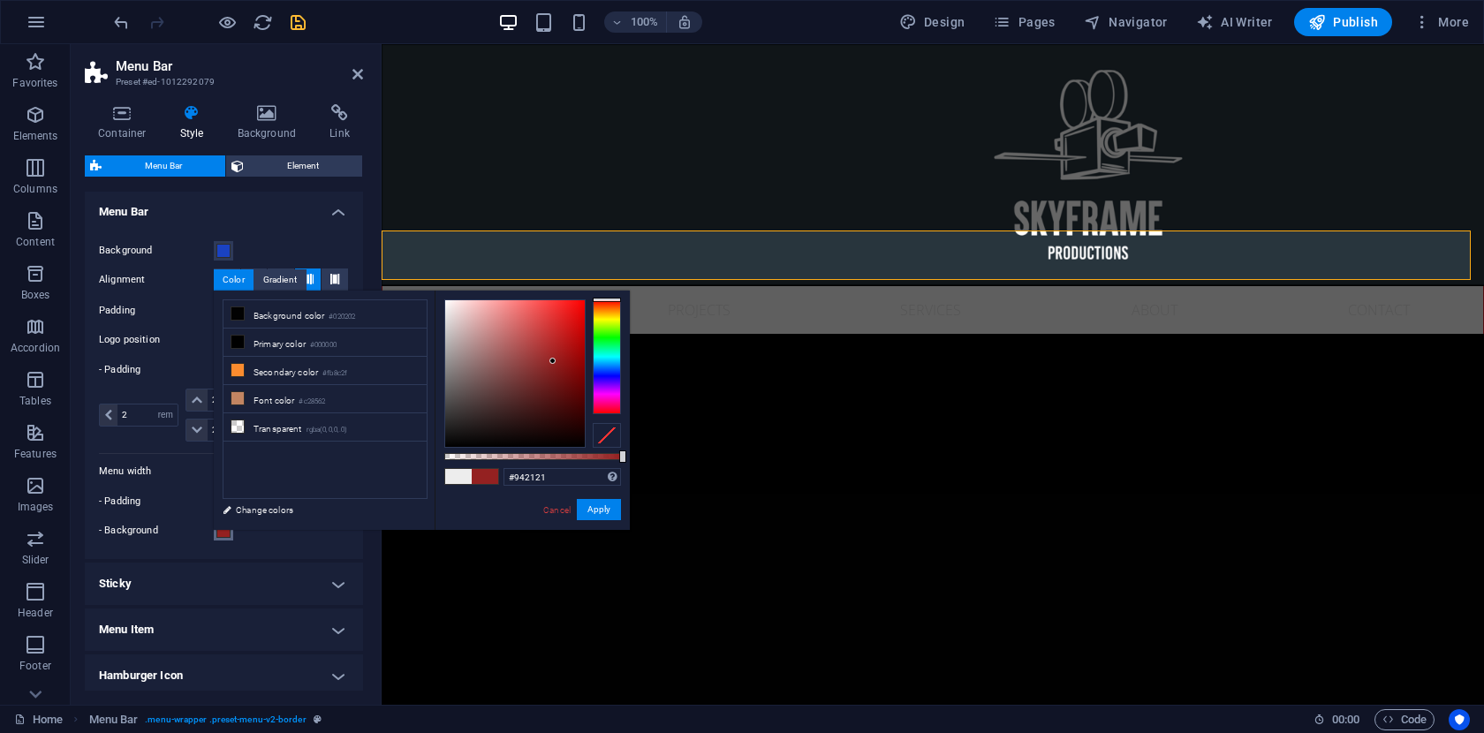
click at [553, 361] on div at bounding box center [515, 373] width 140 height 147
click at [569, 321] on div at bounding box center [515, 373] width 140 height 147
click at [322, 314] on li "Background color #020202" at bounding box center [324, 314] width 203 height 28
click at [548, 342] on div at bounding box center [515, 373] width 140 height 147
drag, startPoint x: 551, startPoint y: 475, endPoint x: 463, endPoint y: 475, distance: 88.3
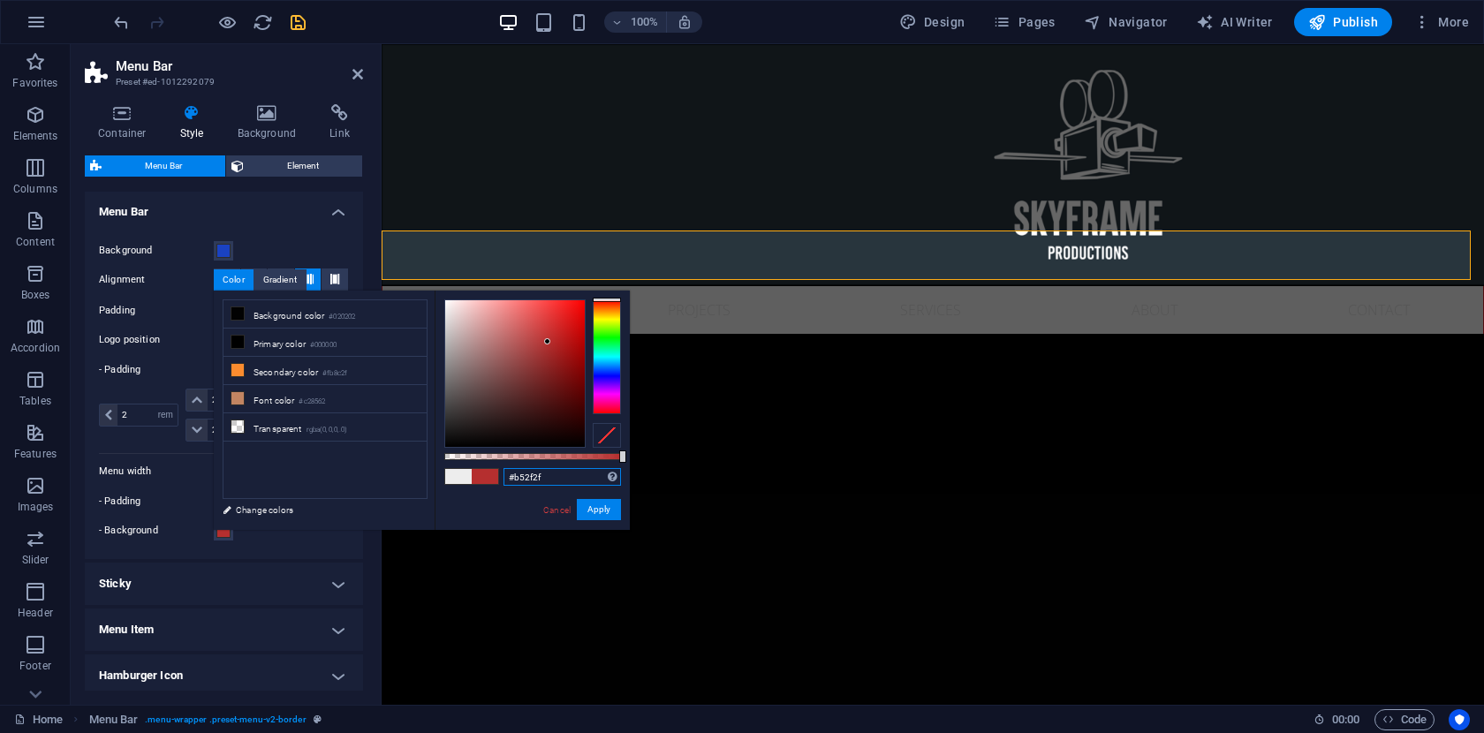
click at [463, 475] on div "#b52f2f Supported formats #0852ed rgb(8, 82, 237) rgba(8, 82, 237, 90%) hsv(221…" at bounding box center [532, 538] width 195 height 495
paste input "ce2128"
click at [600, 515] on button "Apply" at bounding box center [599, 509] width 44 height 21
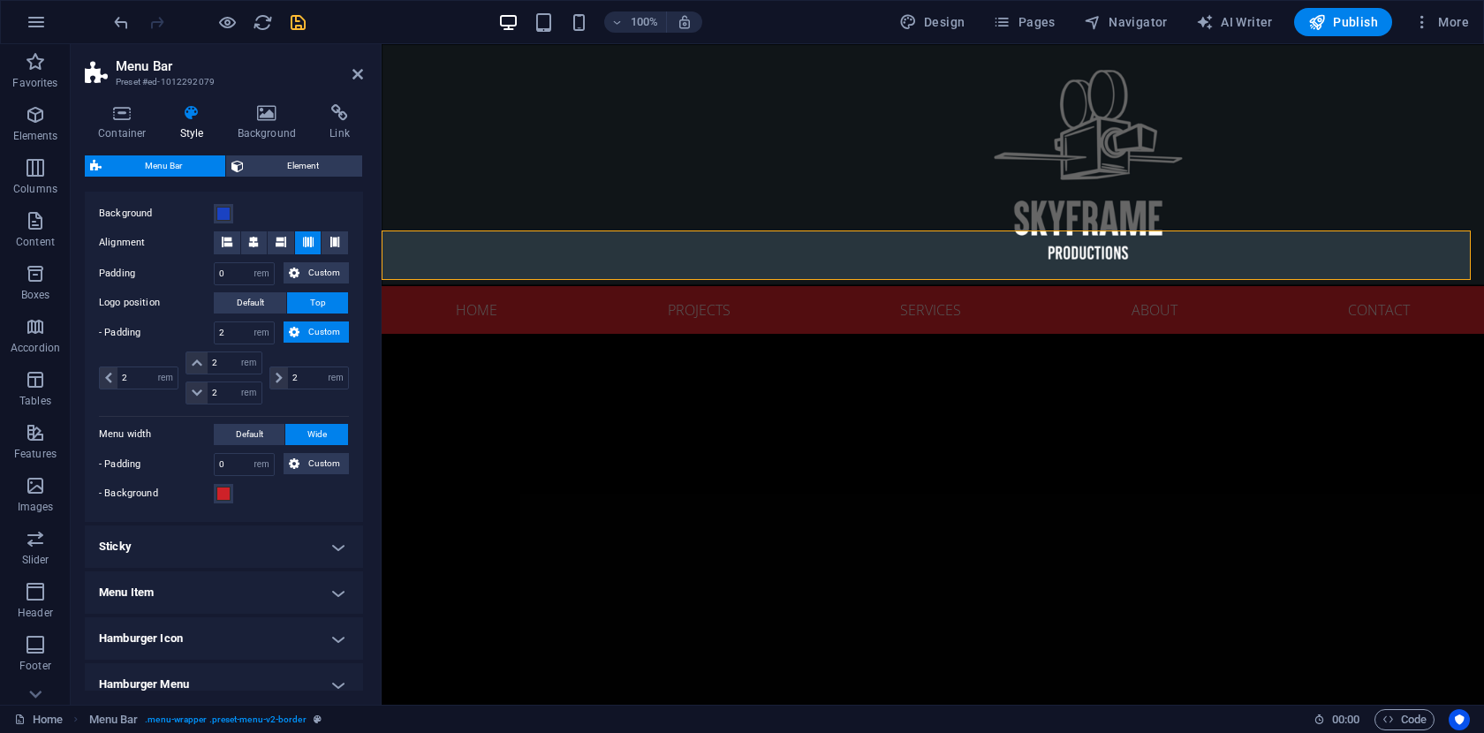
scroll to position [590, 0]
click at [260, 492] on div "- Background" at bounding box center [224, 492] width 250 height 21
click at [308, 465] on span "Custom" at bounding box center [324, 462] width 39 height 21
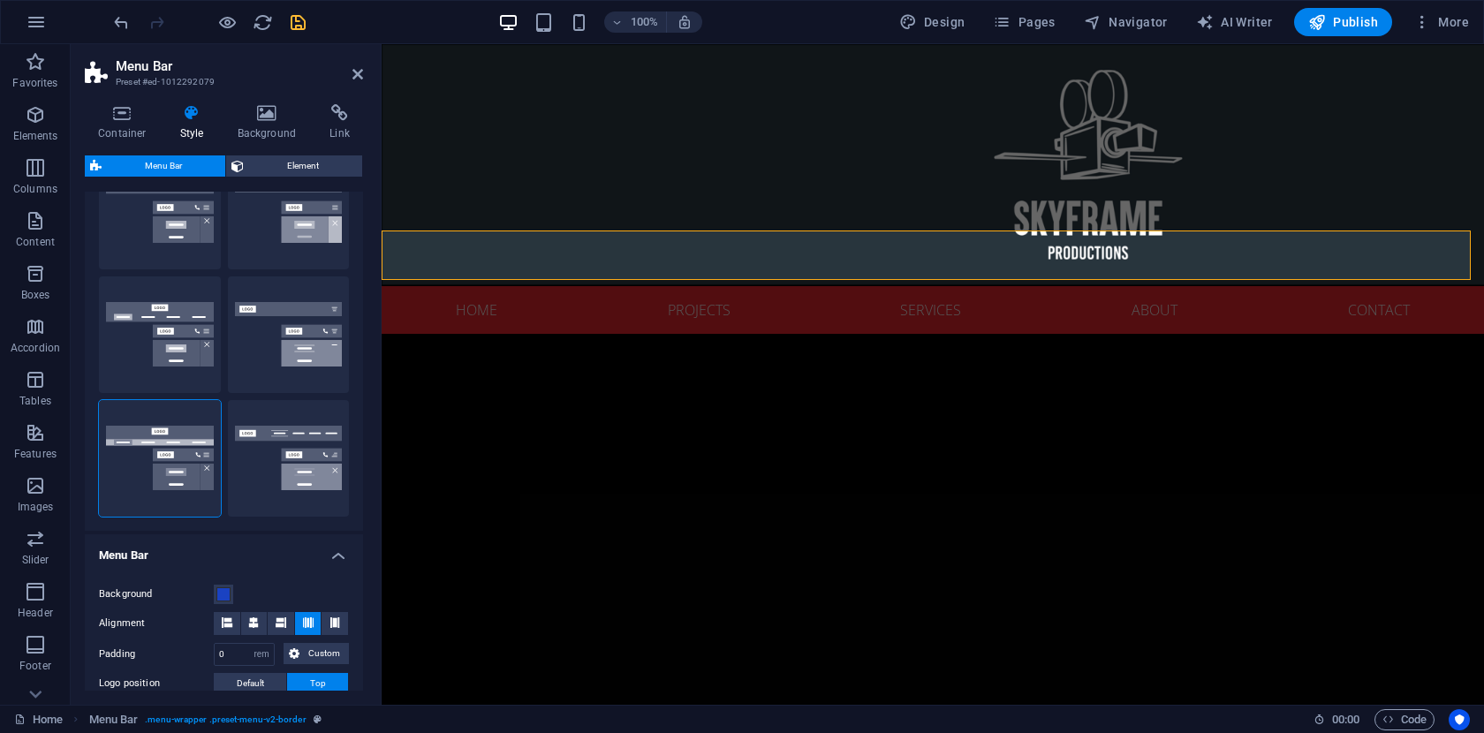
scroll to position [141, 0]
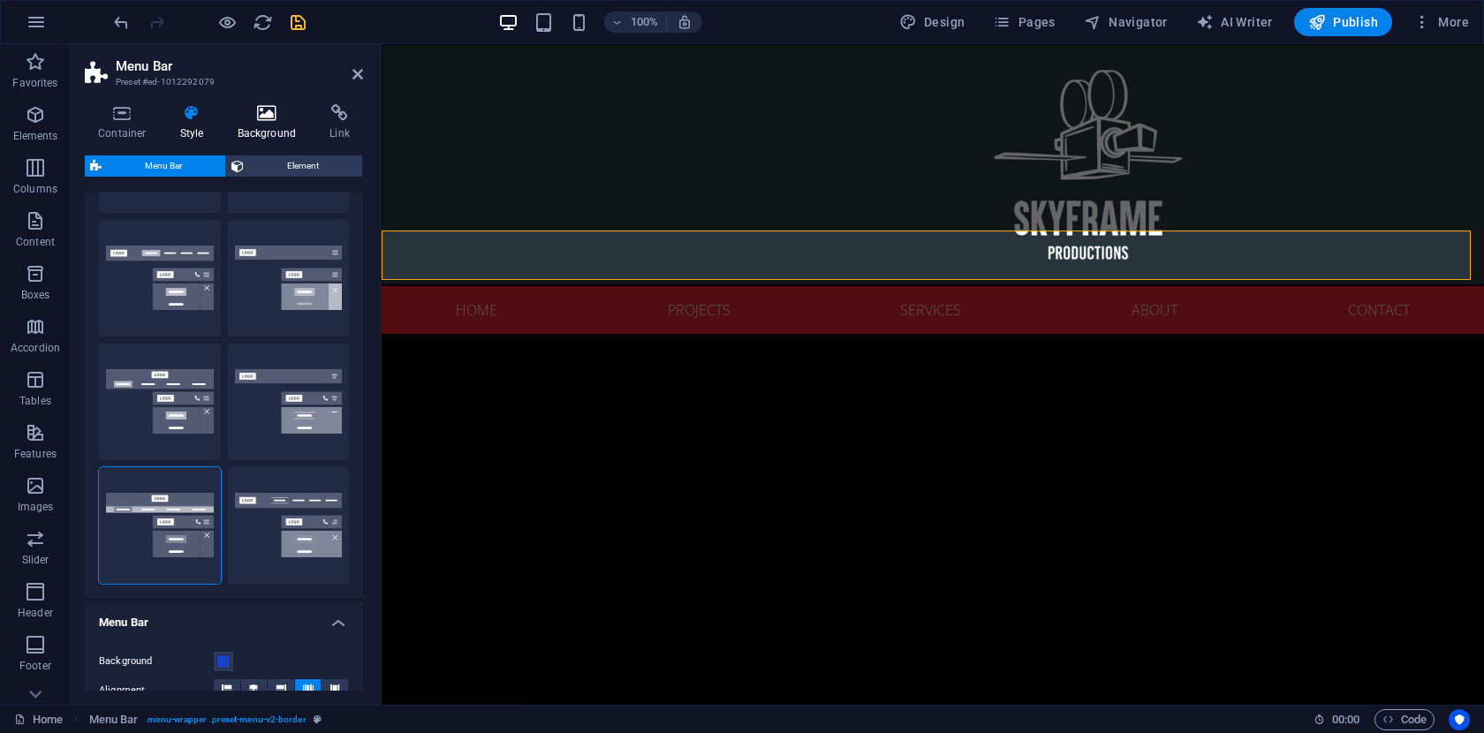
click at [269, 131] on h4 "Background" at bounding box center [270, 122] width 93 height 37
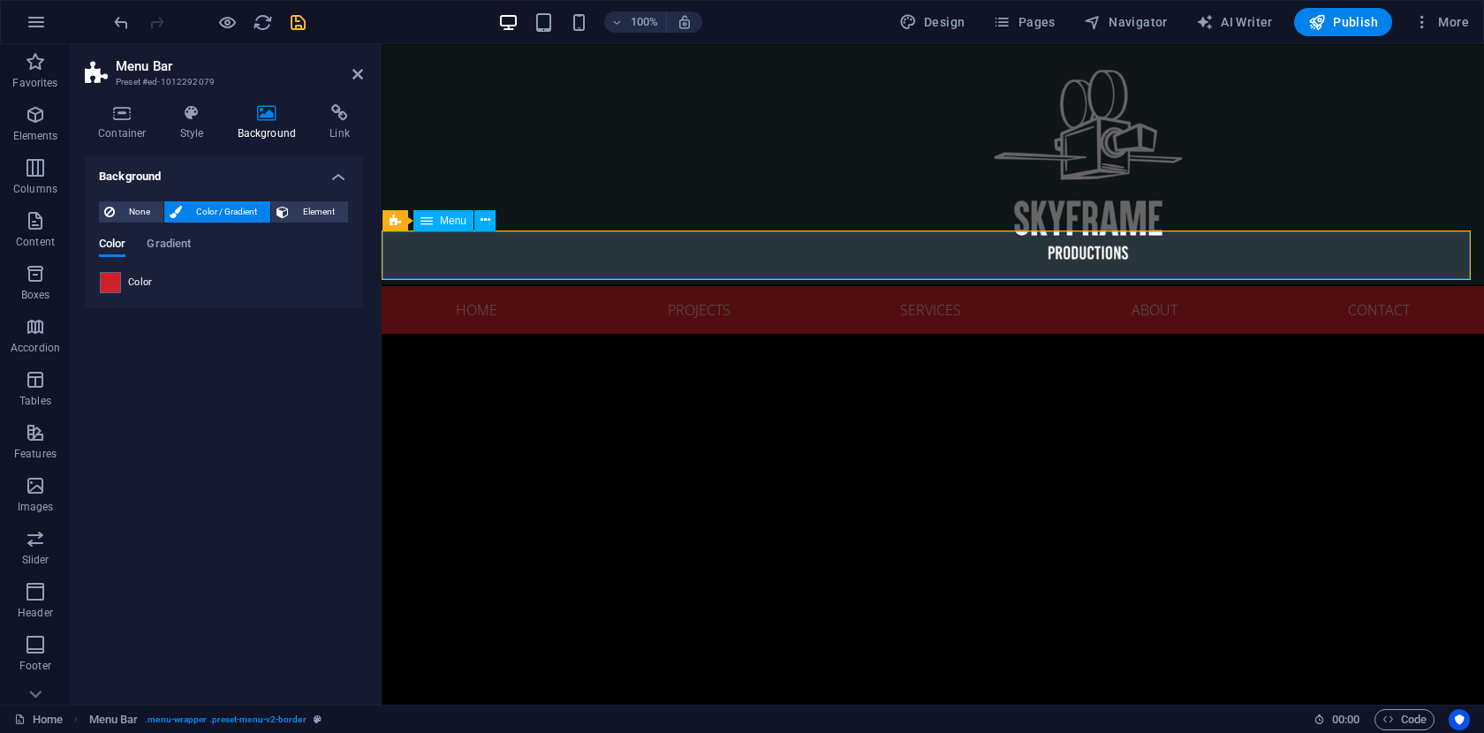
click at [415, 286] on nav "Home Projects Services About Contact" at bounding box center [932, 310] width 1100 height 48
click at [487, 222] on icon at bounding box center [485, 220] width 10 height 19
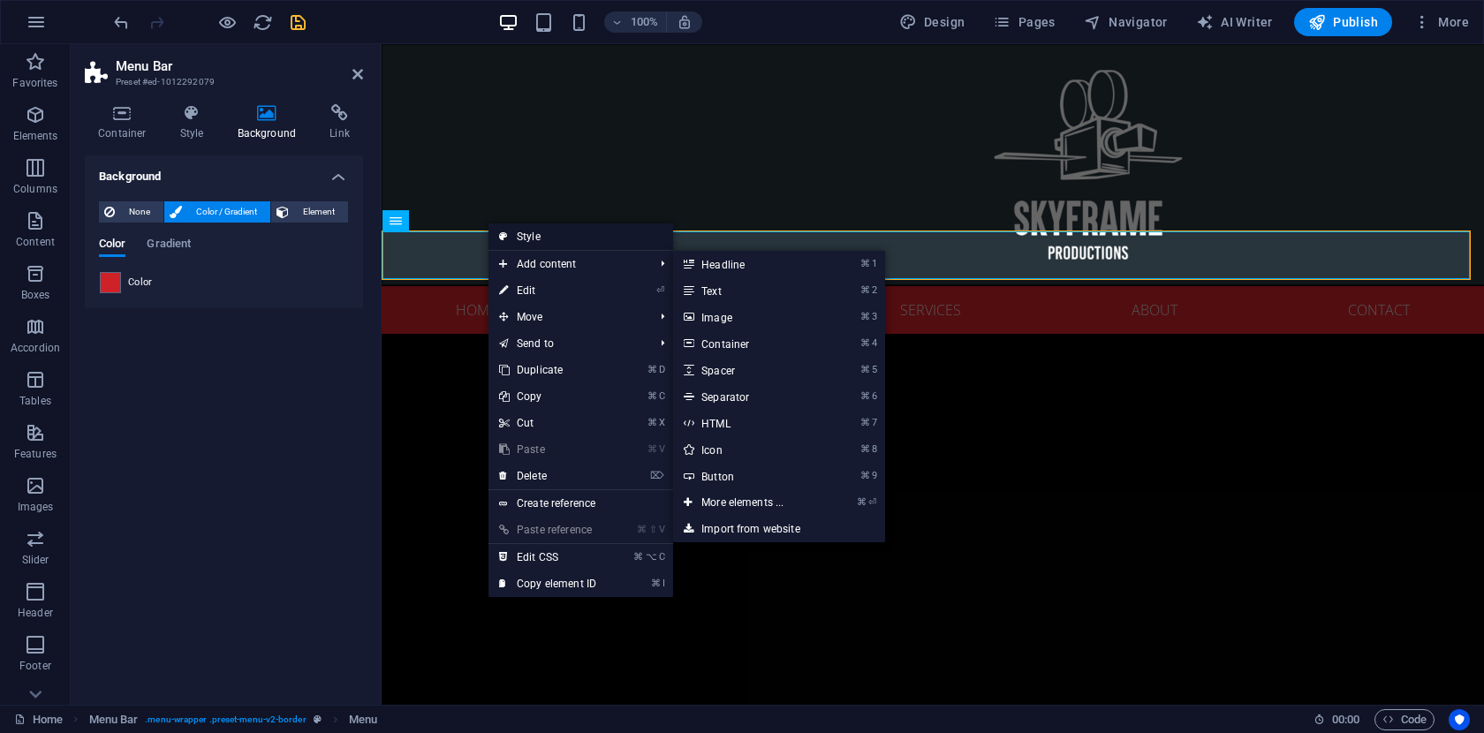
click at [546, 238] on link "Style" at bounding box center [580, 236] width 185 height 26
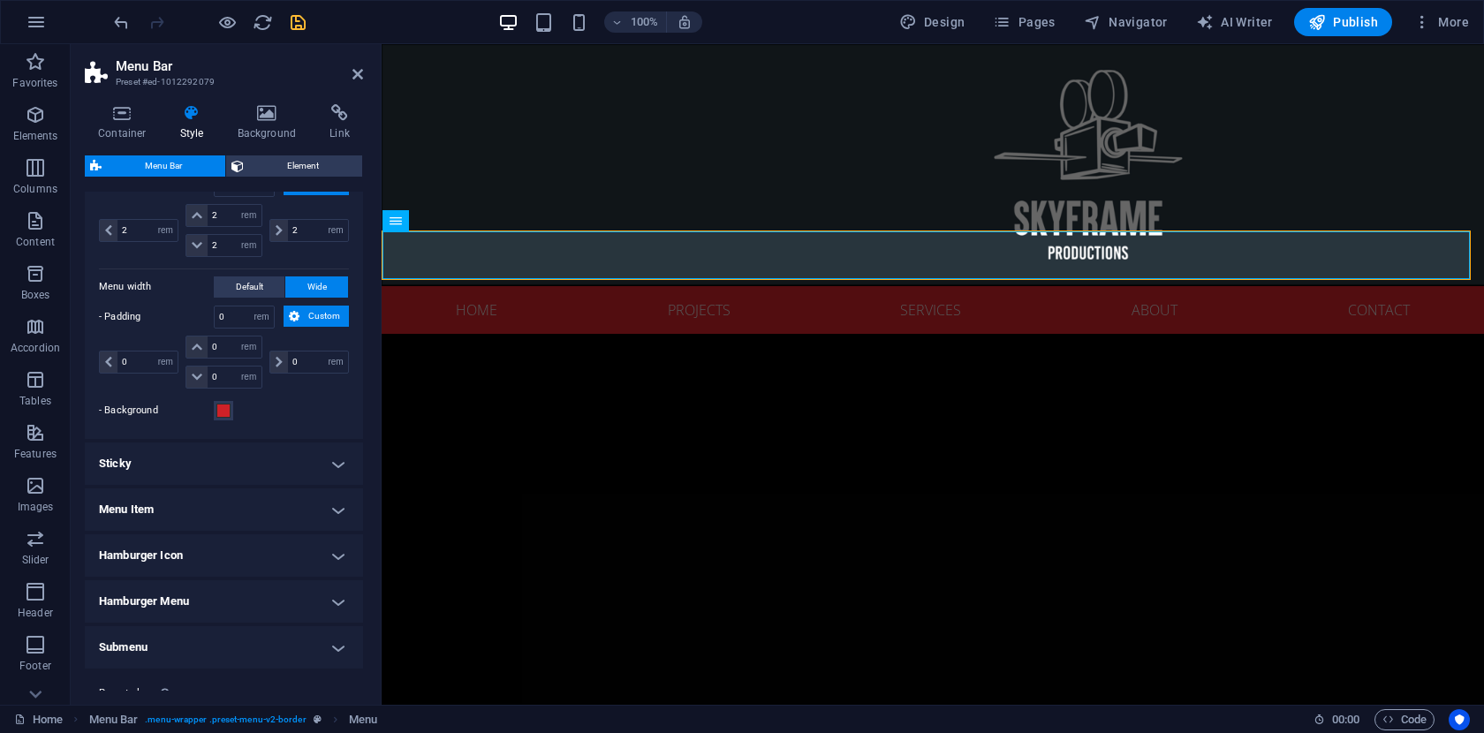
scroll to position [784, 0]
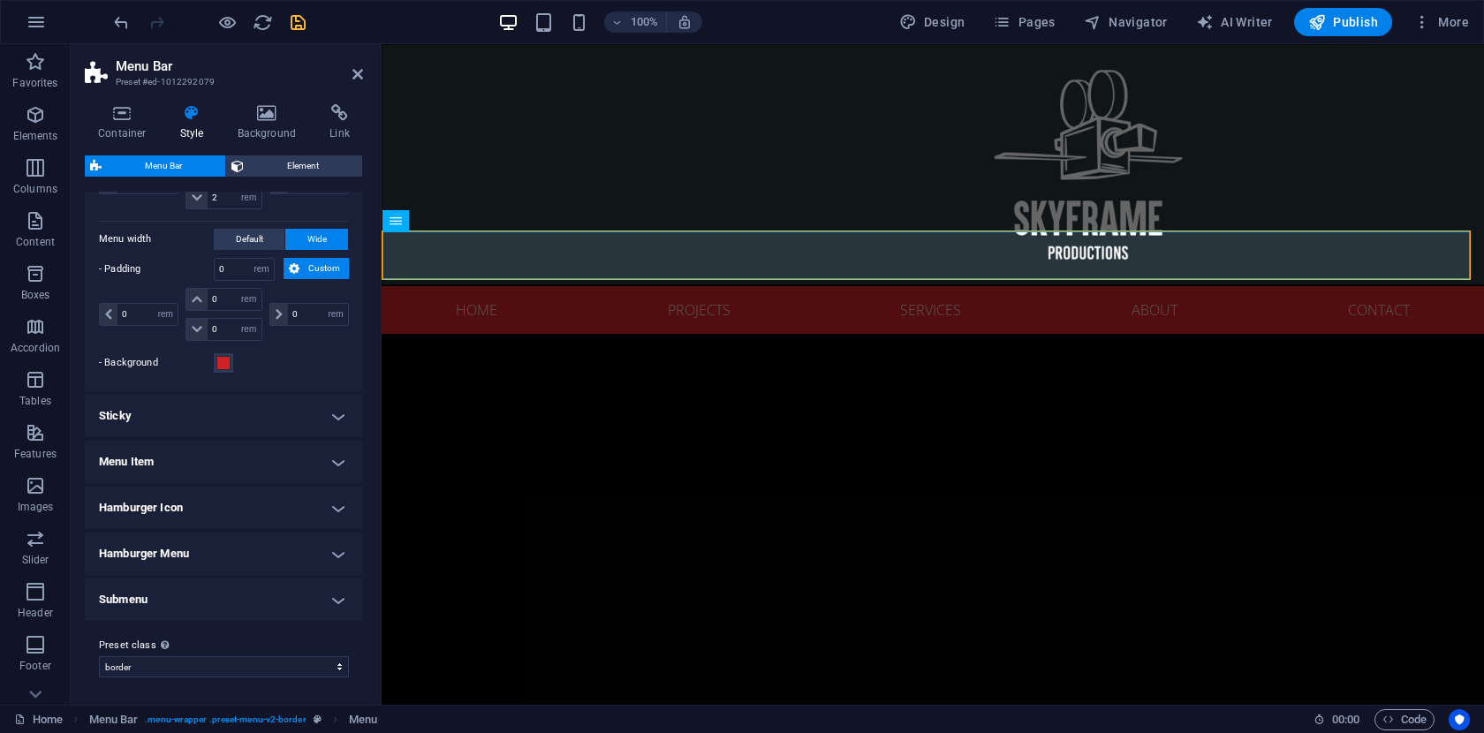
click at [330, 465] on h4 "Menu Item" at bounding box center [224, 462] width 278 height 42
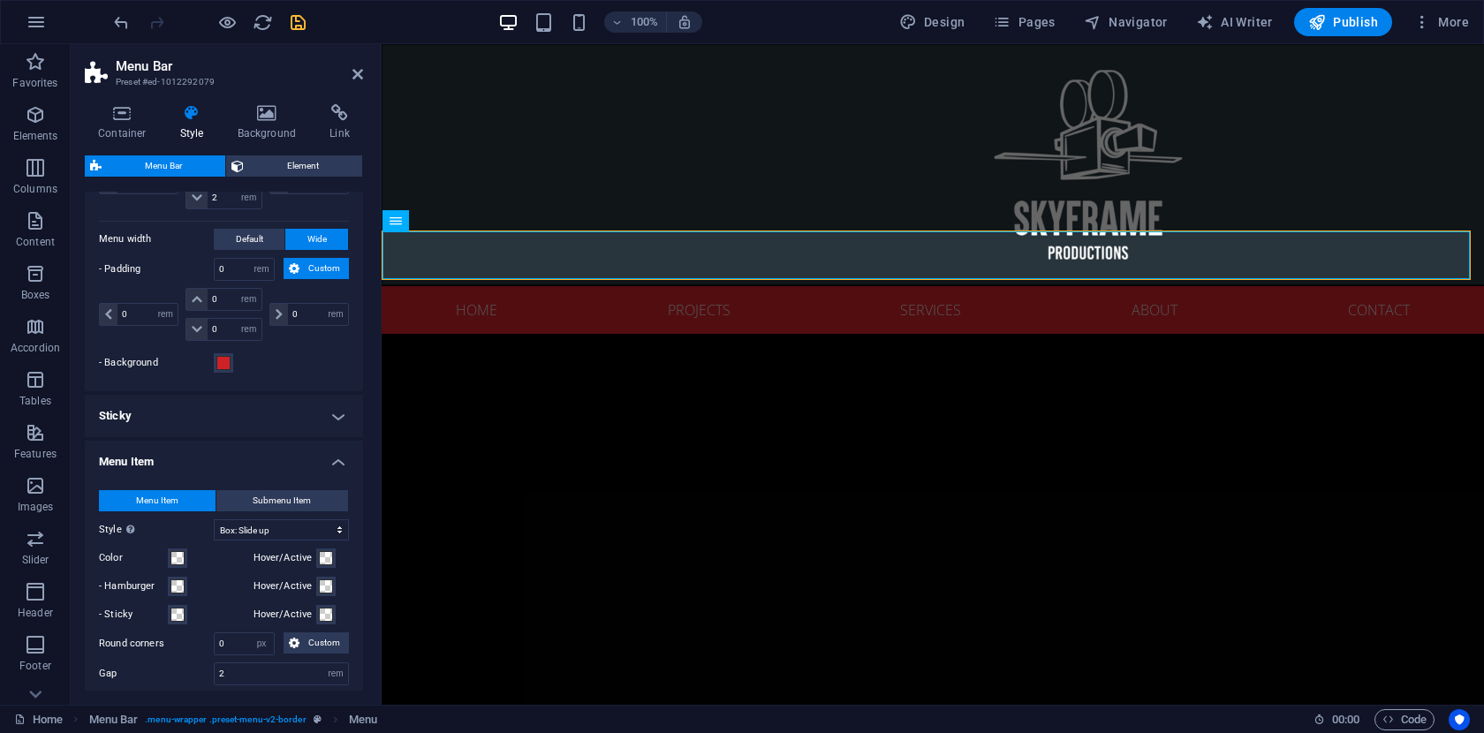
click at [336, 413] on h4 "Sticky" at bounding box center [224, 416] width 278 height 42
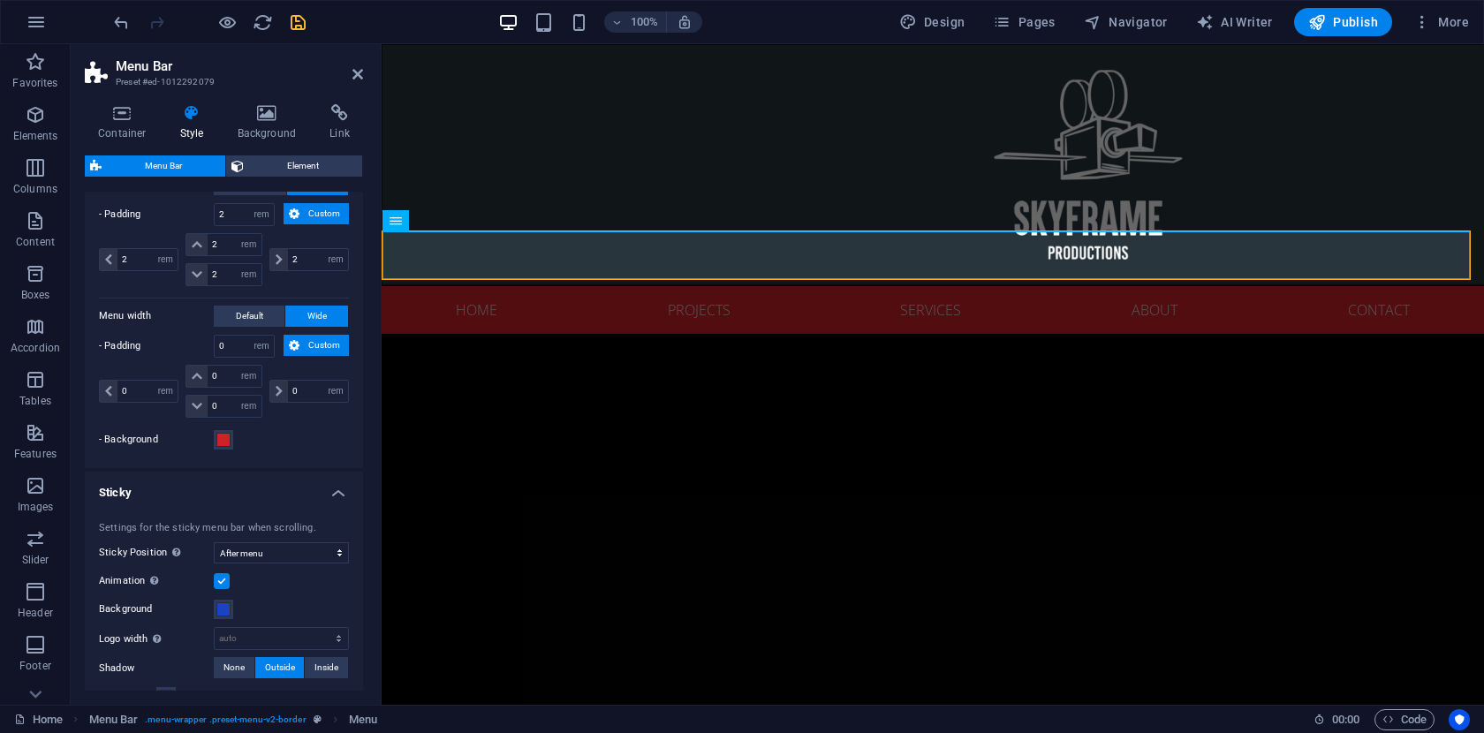
scroll to position [705, 0]
click at [222, 443] on span at bounding box center [223, 442] width 14 height 14
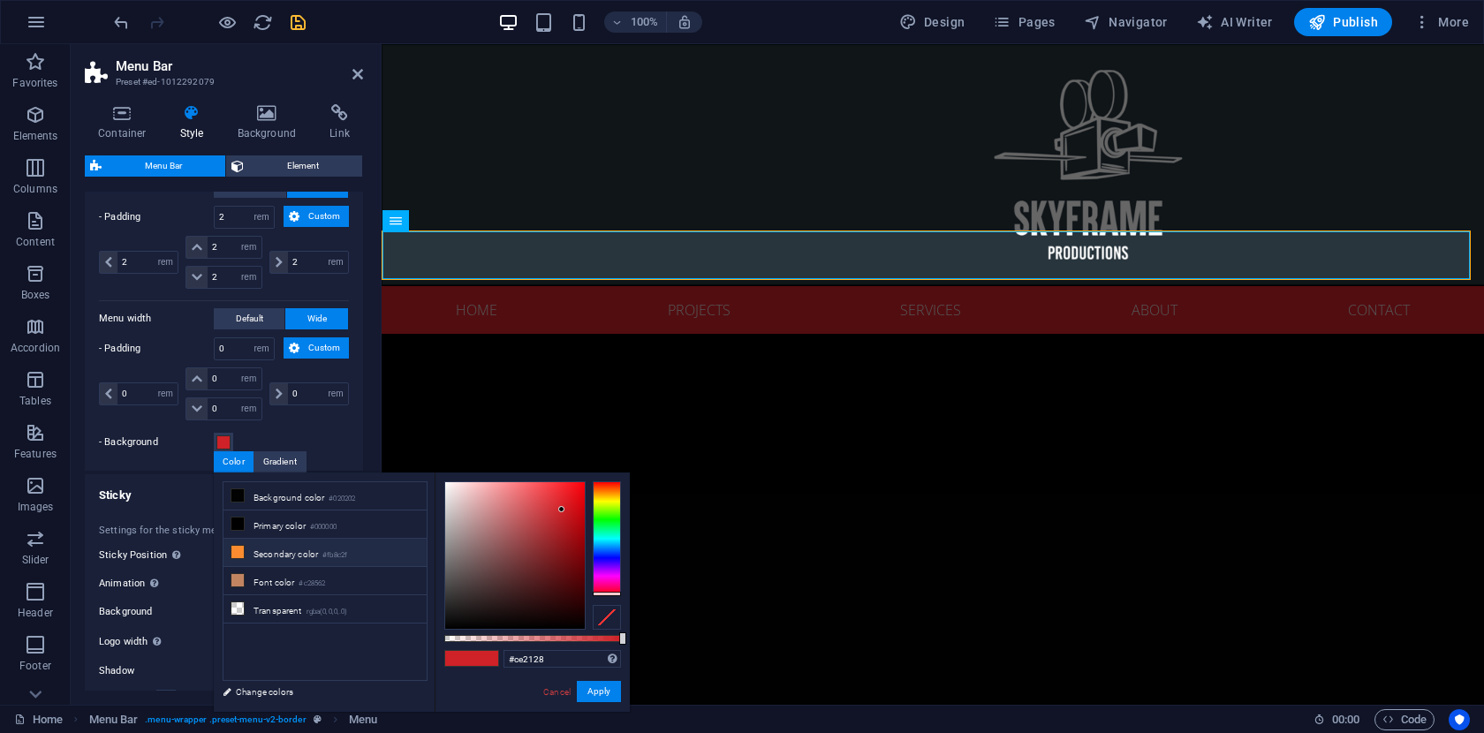
click at [306, 553] on li "Secondary color #fb8c2f" at bounding box center [324, 553] width 203 height 28
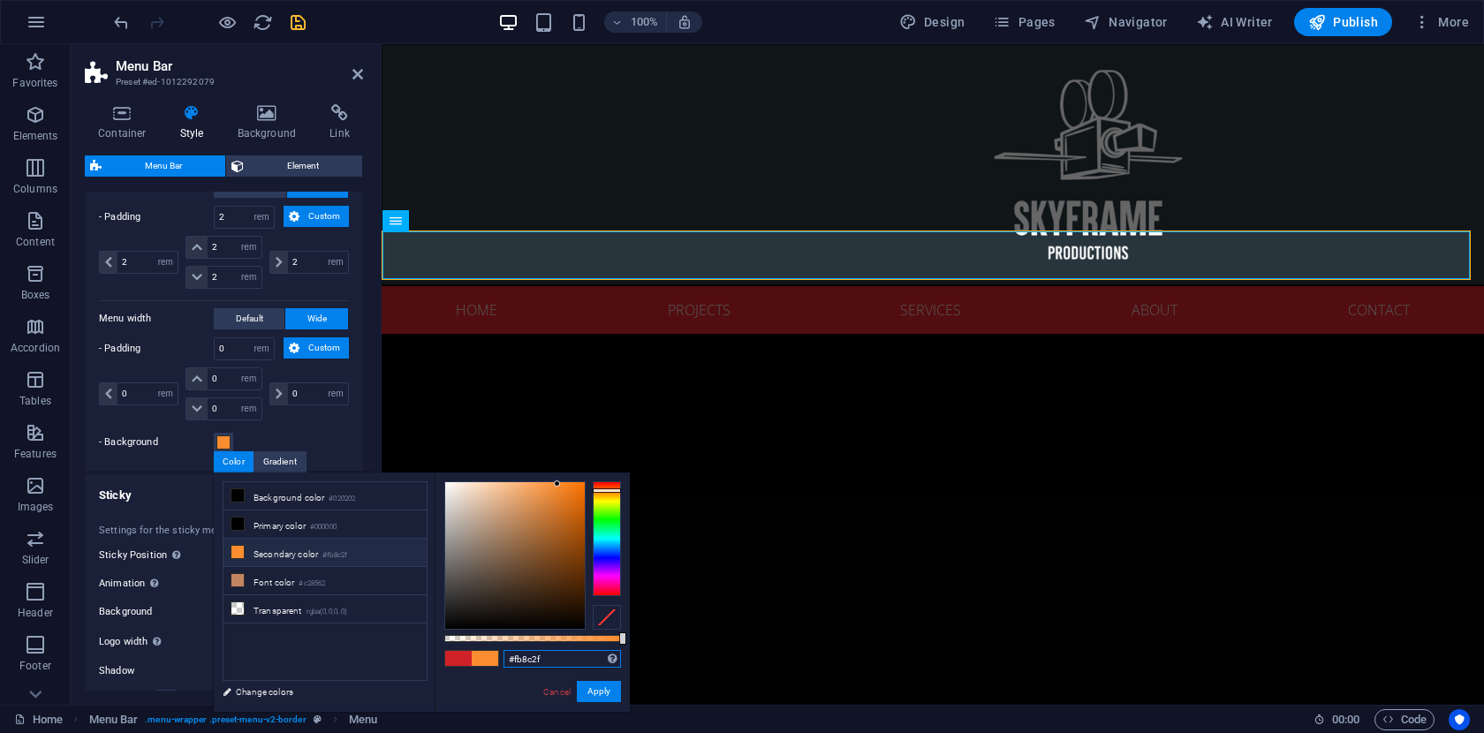
drag, startPoint x: 564, startPoint y: 657, endPoint x: 493, endPoint y: 657, distance: 71.5
click at [493, 657] on div "#fb8c2f Supported formats #0852ed rgb(8, 82, 237) rgba(8, 82, 237, 90%) hsv(221…" at bounding box center [532, 720] width 195 height 495
paste input "ce2128"
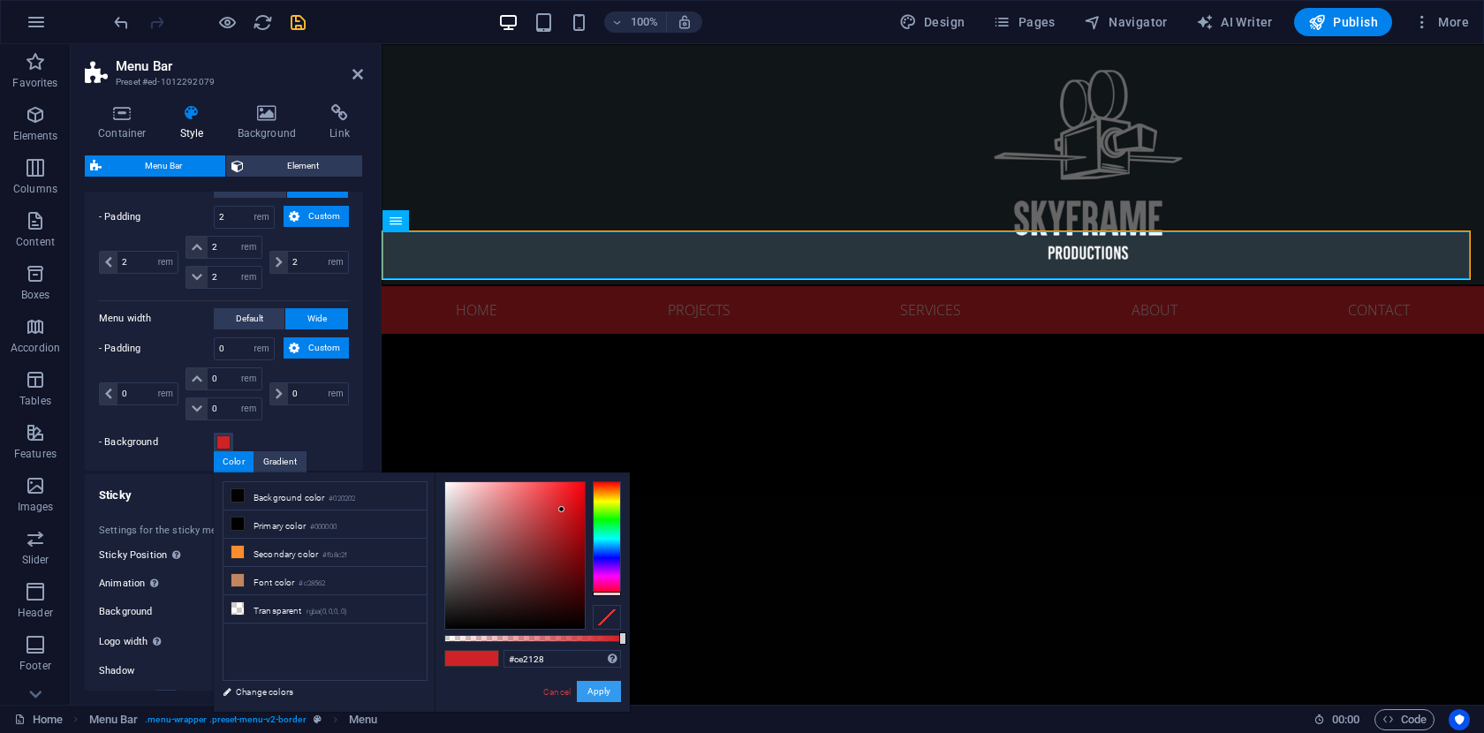
click at [603, 693] on button "Apply" at bounding box center [599, 691] width 44 height 21
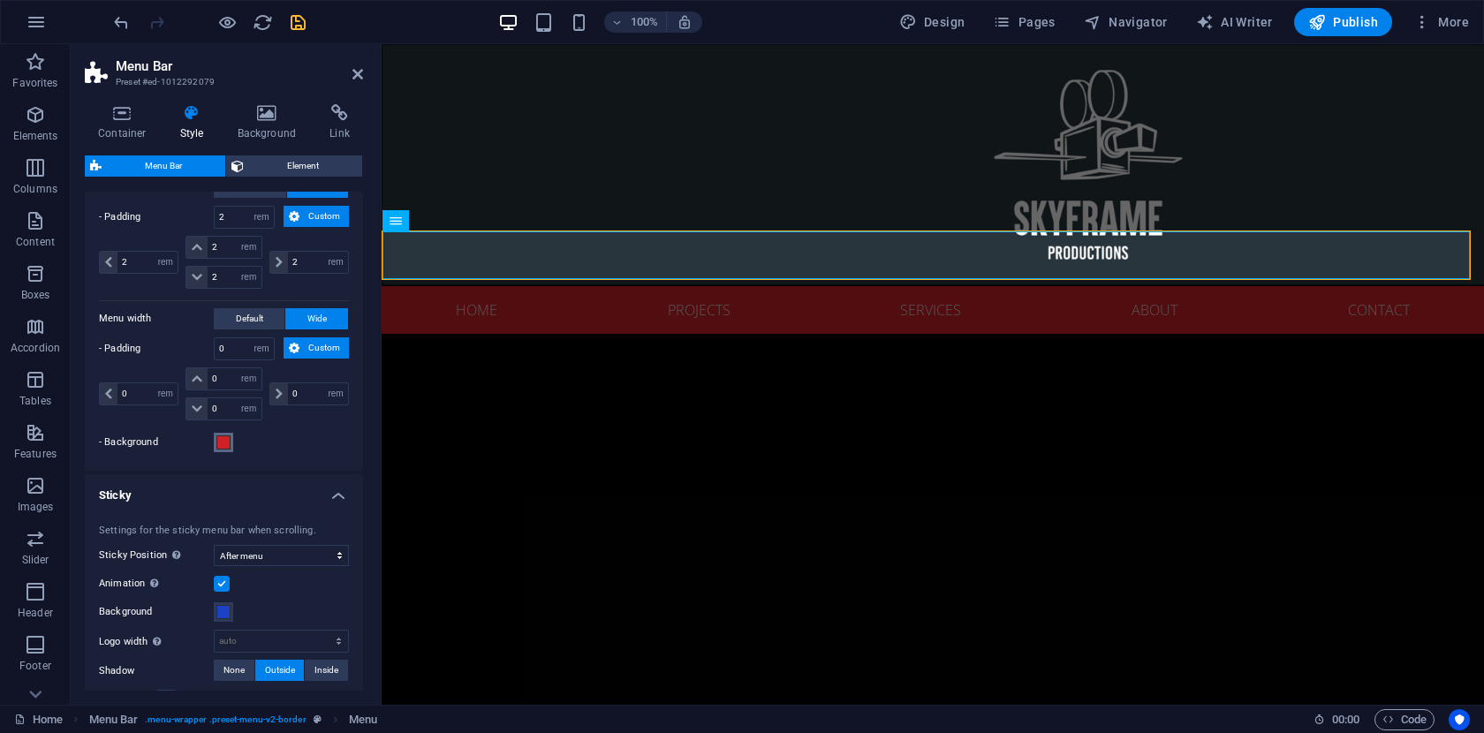
click at [225, 443] on span at bounding box center [223, 442] width 14 height 14
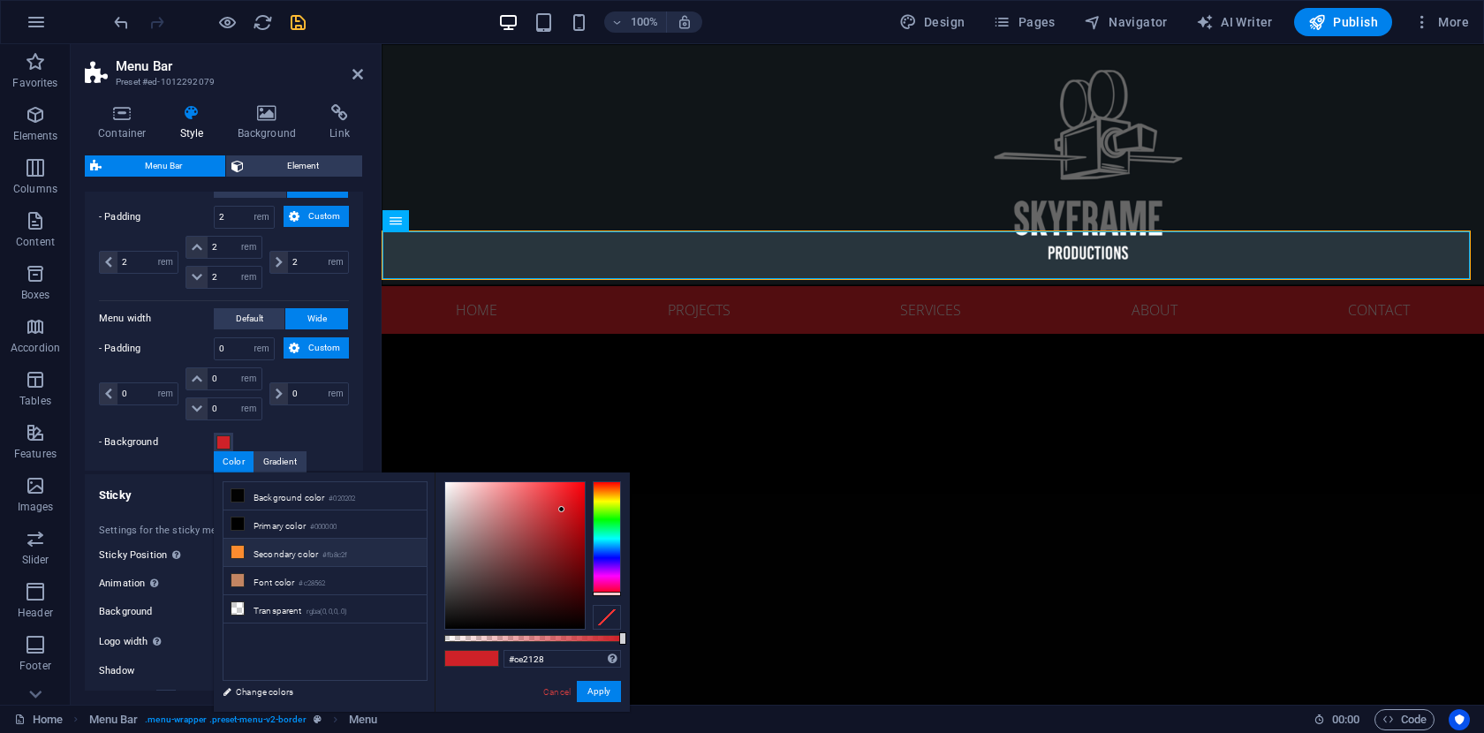
click at [291, 550] on li "Secondary color #fb8c2f" at bounding box center [324, 553] width 203 height 28
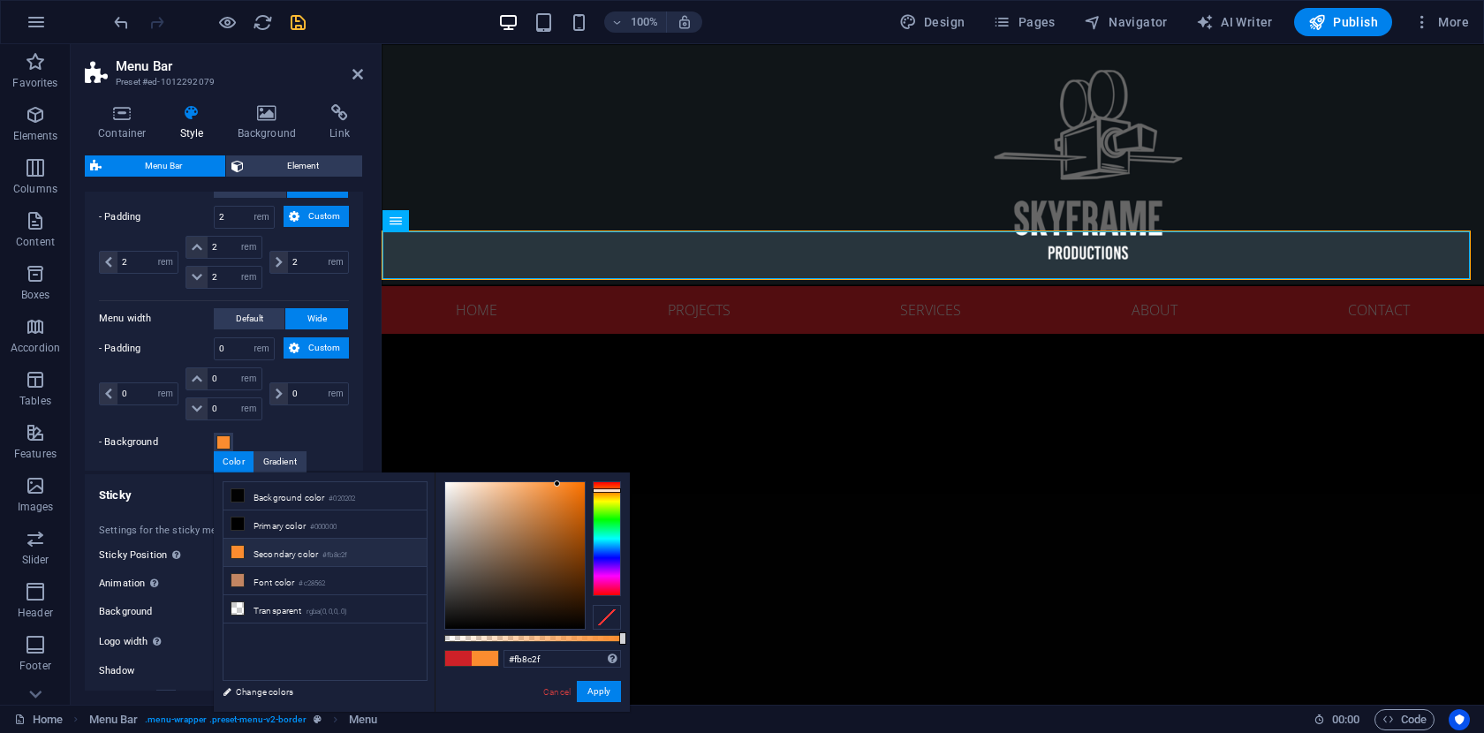
click at [481, 657] on span at bounding box center [485, 658] width 26 height 15
click at [458, 657] on span at bounding box center [458, 658] width 26 height 15
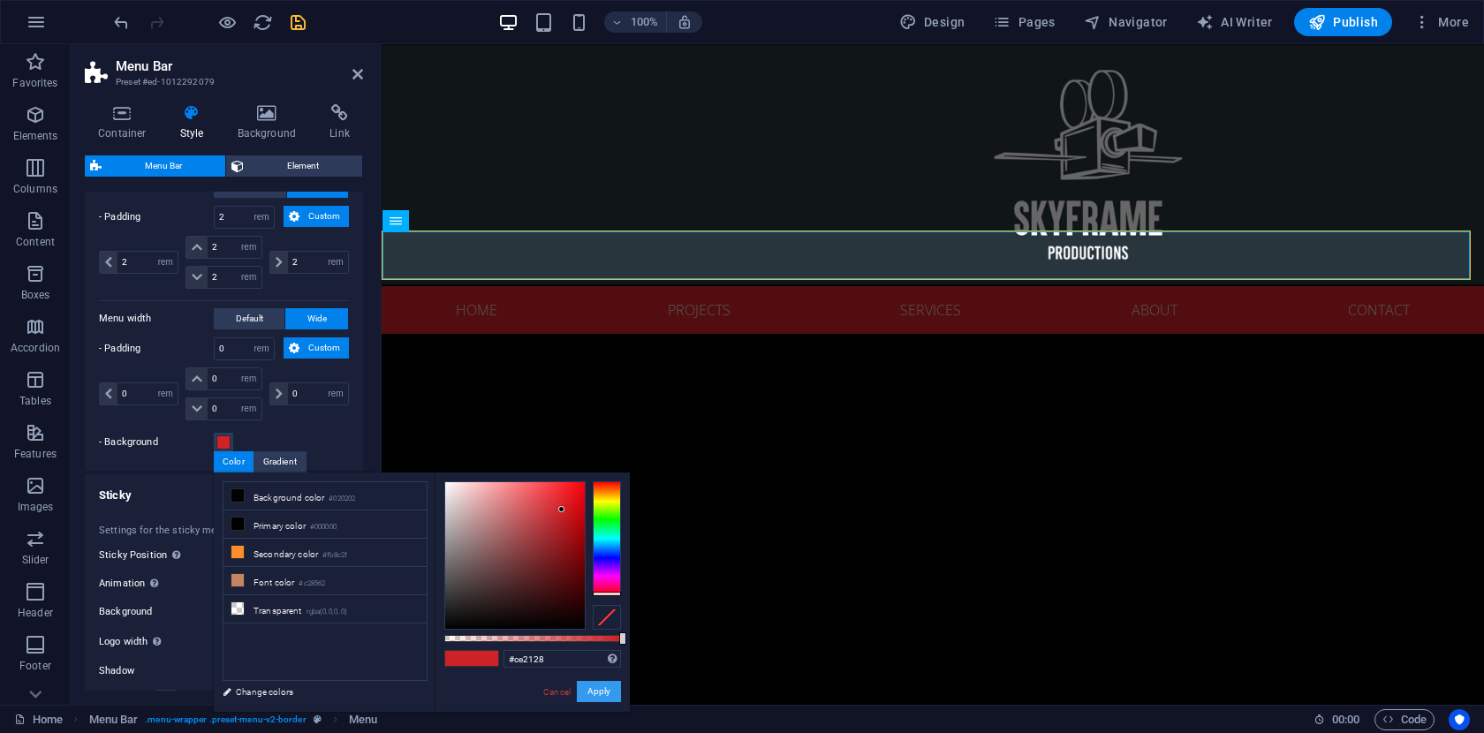
click at [599, 692] on button "Apply" at bounding box center [599, 691] width 44 height 21
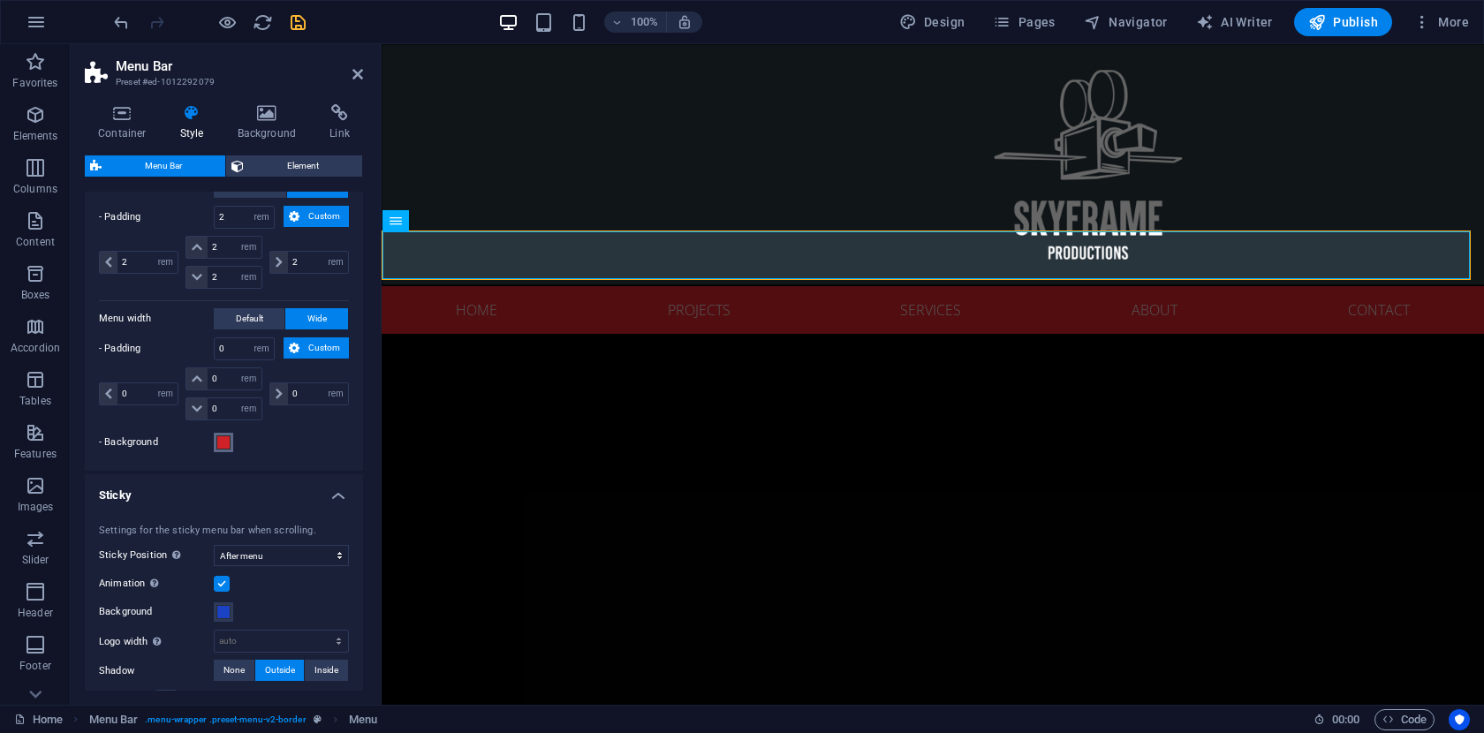
click at [223, 439] on span at bounding box center [223, 442] width 14 height 14
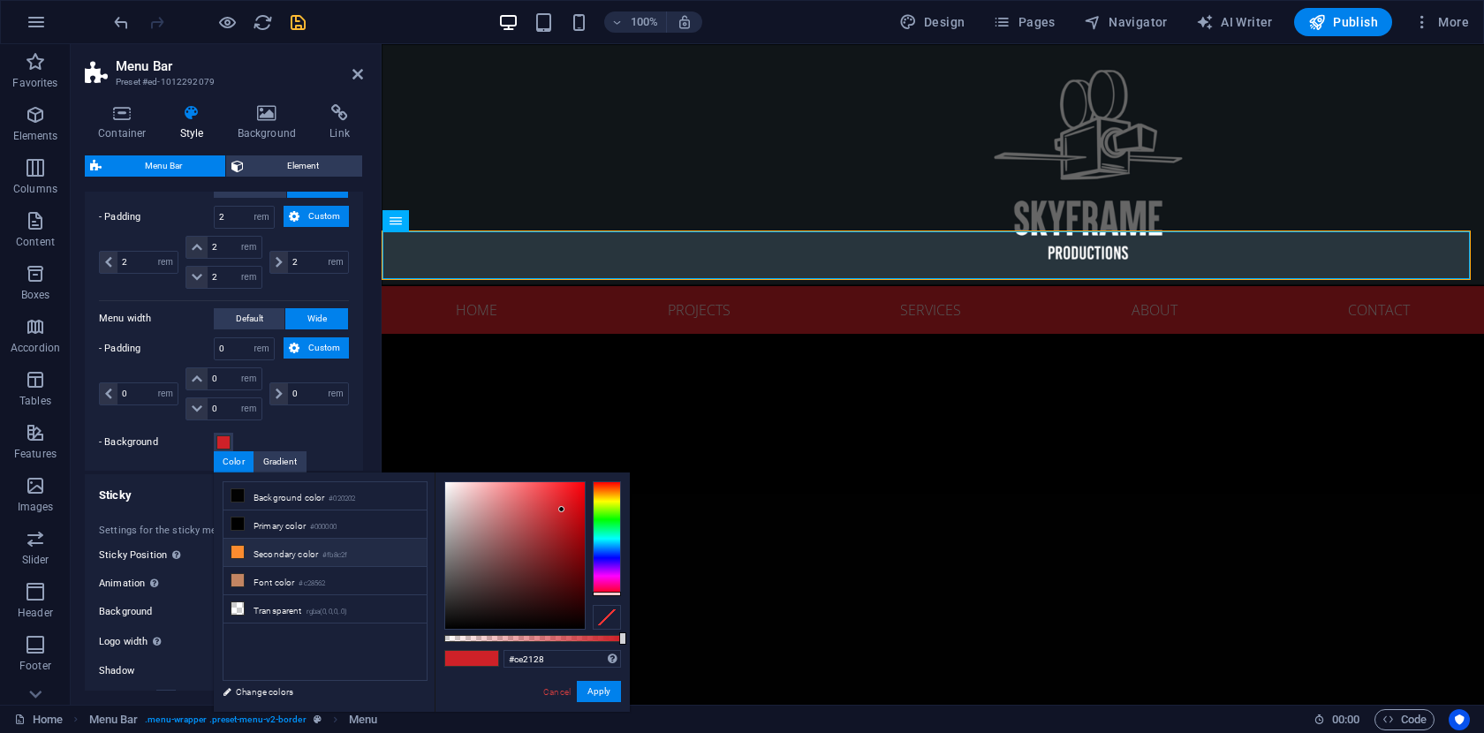
click at [269, 554] on li "Secondary color #fb8c2f" at bounding box center [324, 553] width 203 height 28
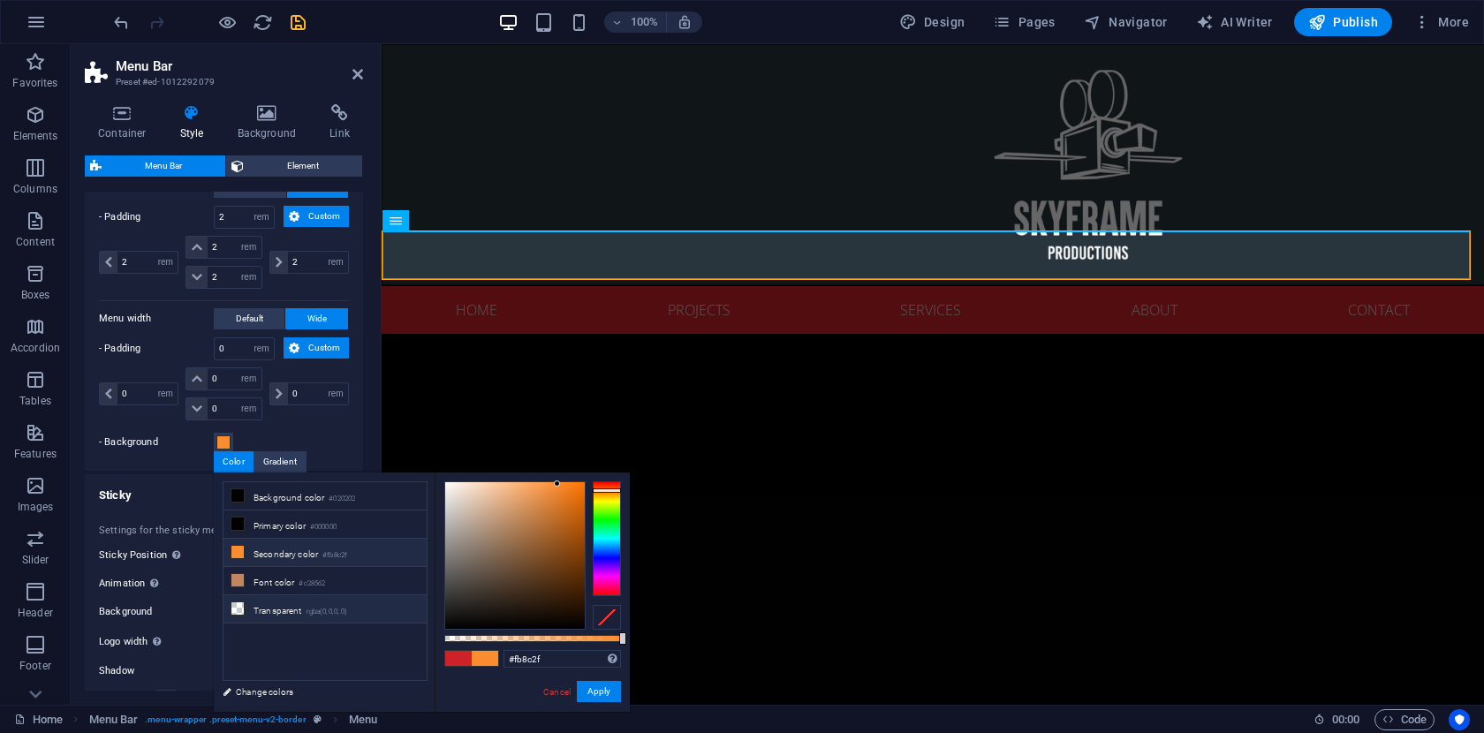
click at [281, 602] on li "Transparent rgba(0,0,0,.0)" at bounding box center [324, 609] width 203 height 28
type input "rgba(0, 0, 0, 0)"
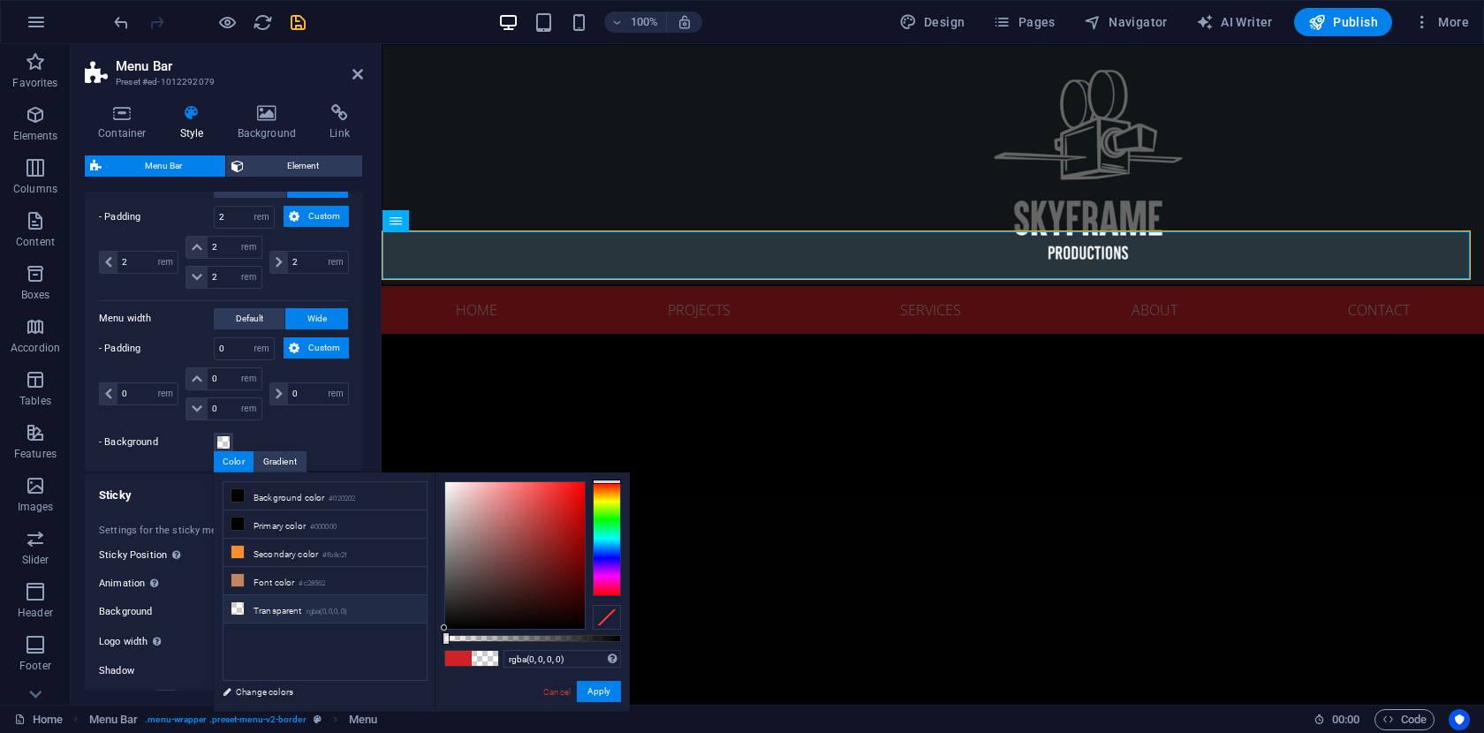
click at [285, 608] on li "Transparent rgba(0,0,0,.0)" at bounding box center [324, 609] width 203 height 28
click at [594, 692] on button "Apply" at bounding box center [599, 691] width 44 height 21
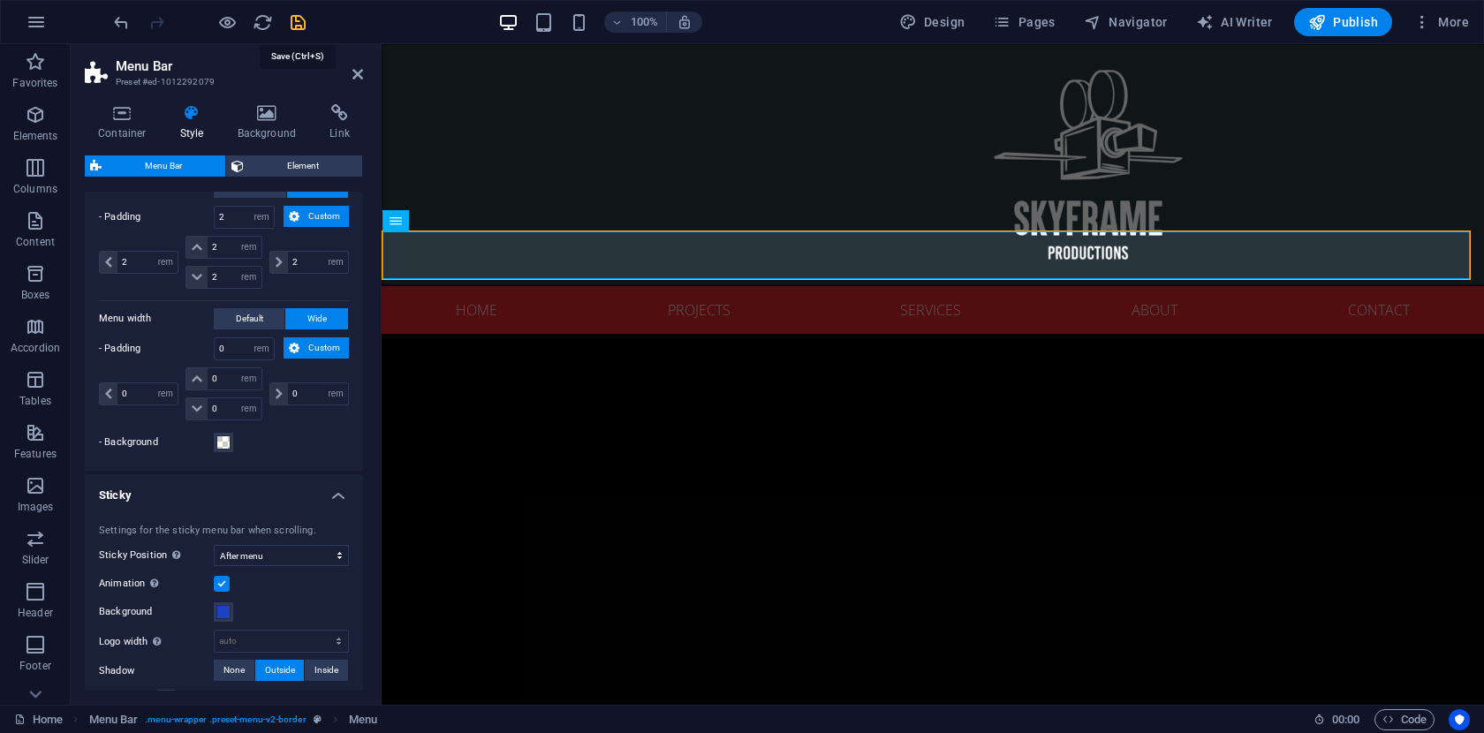
click at [293, 20] on icon "save" at bounding box center [298, 22] width 20 height 20
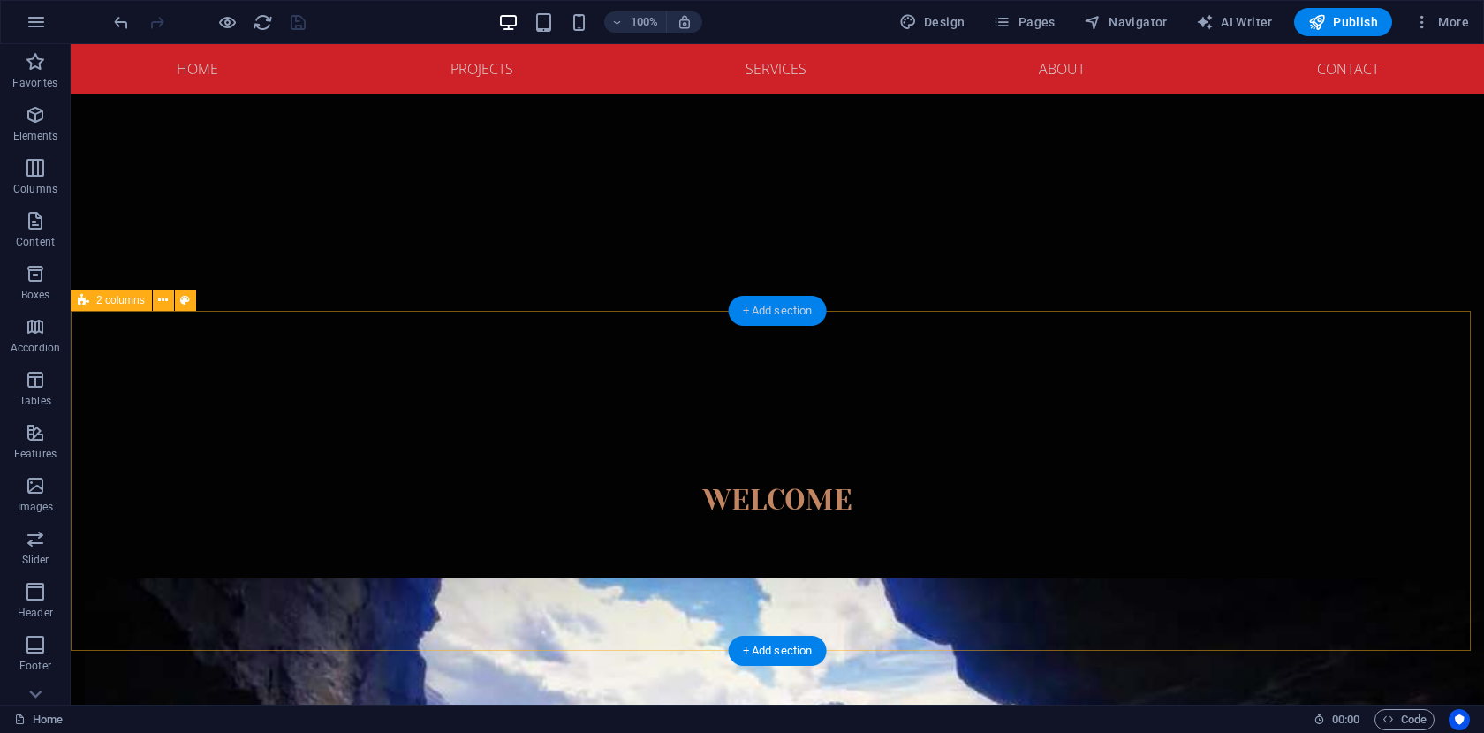
scroll to position [291, 0]
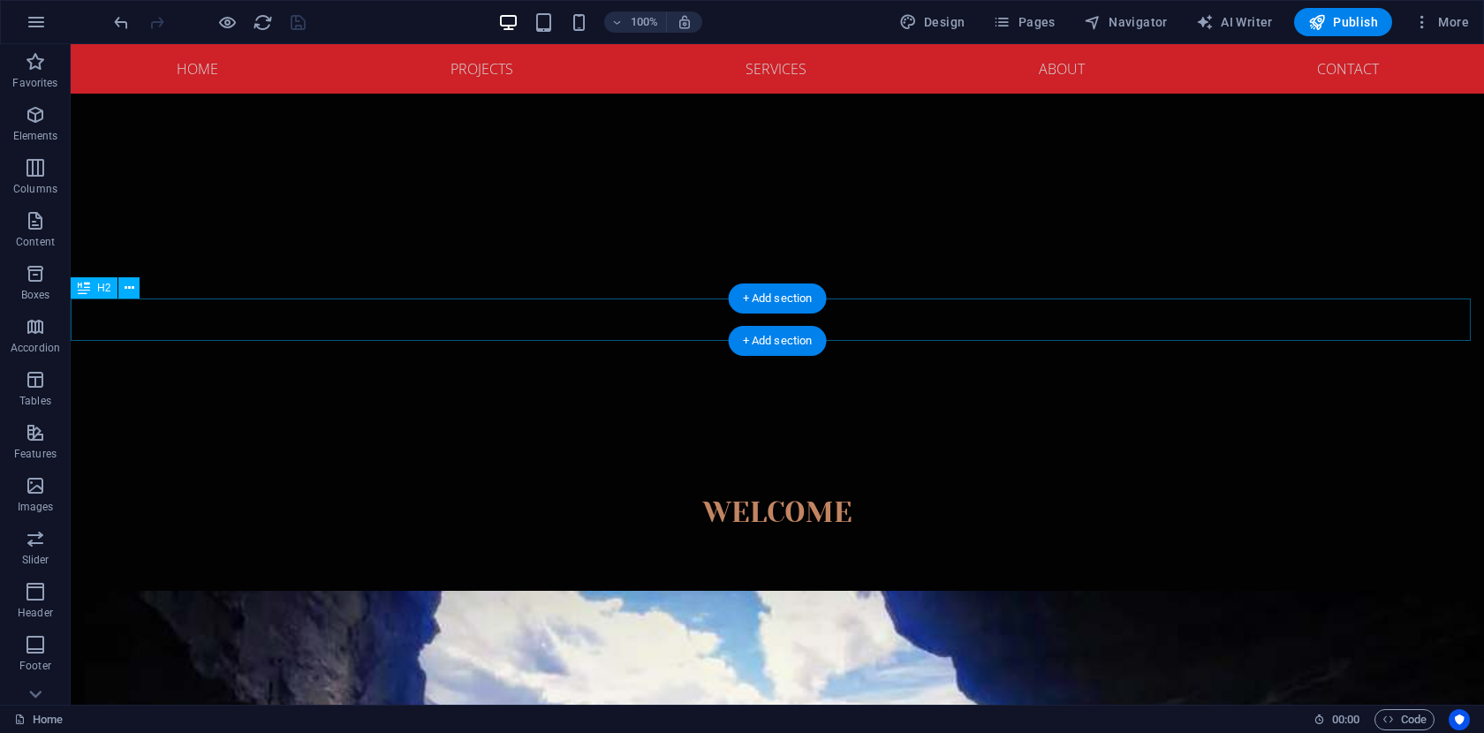
click at [781, 492] on div "Welcome" at bounding box center [777, 513] width 1413 height 42
click at [127, 291] on icon at bounding box center [130, 288] width 10 height 19
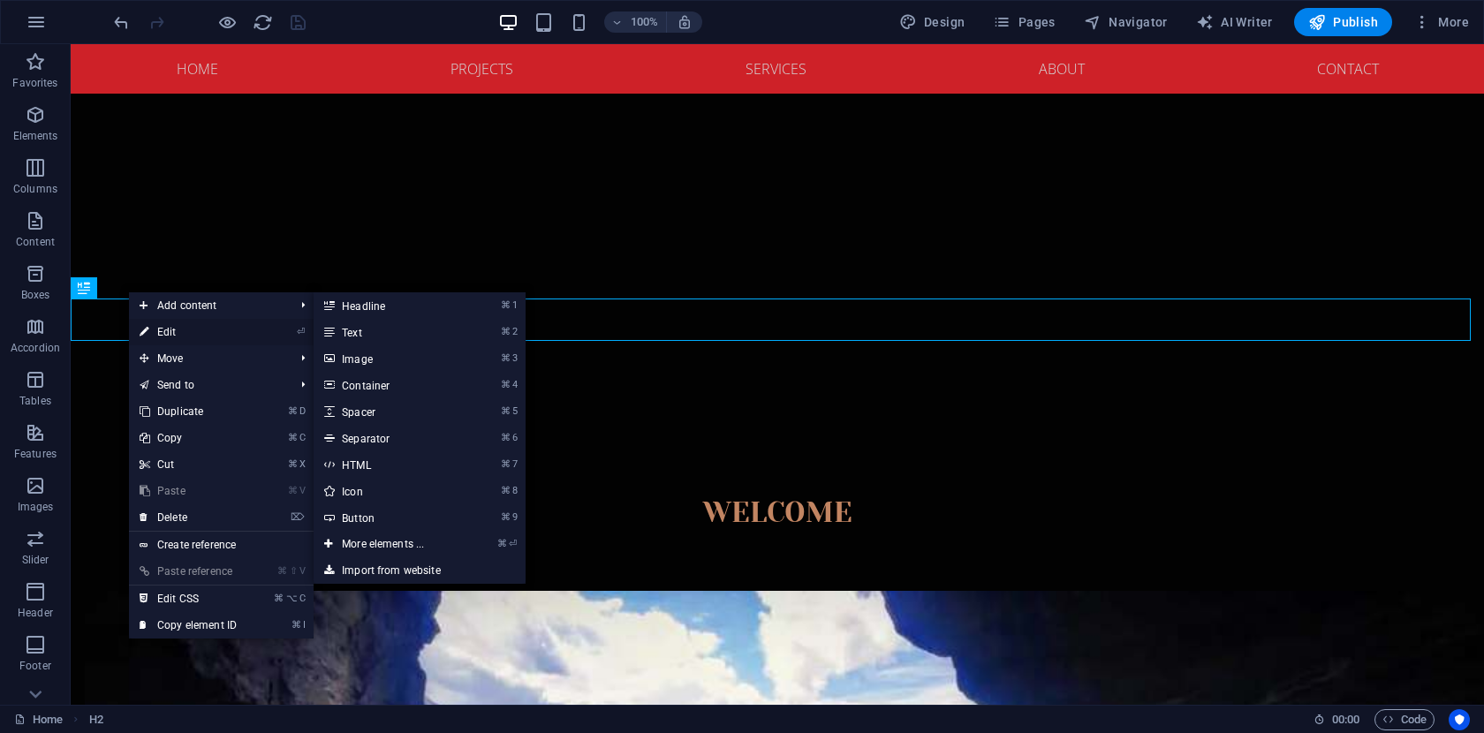
click at [170, 329] on link "⏎ Edit" at bounding box center [188, 332] width 118 height 26
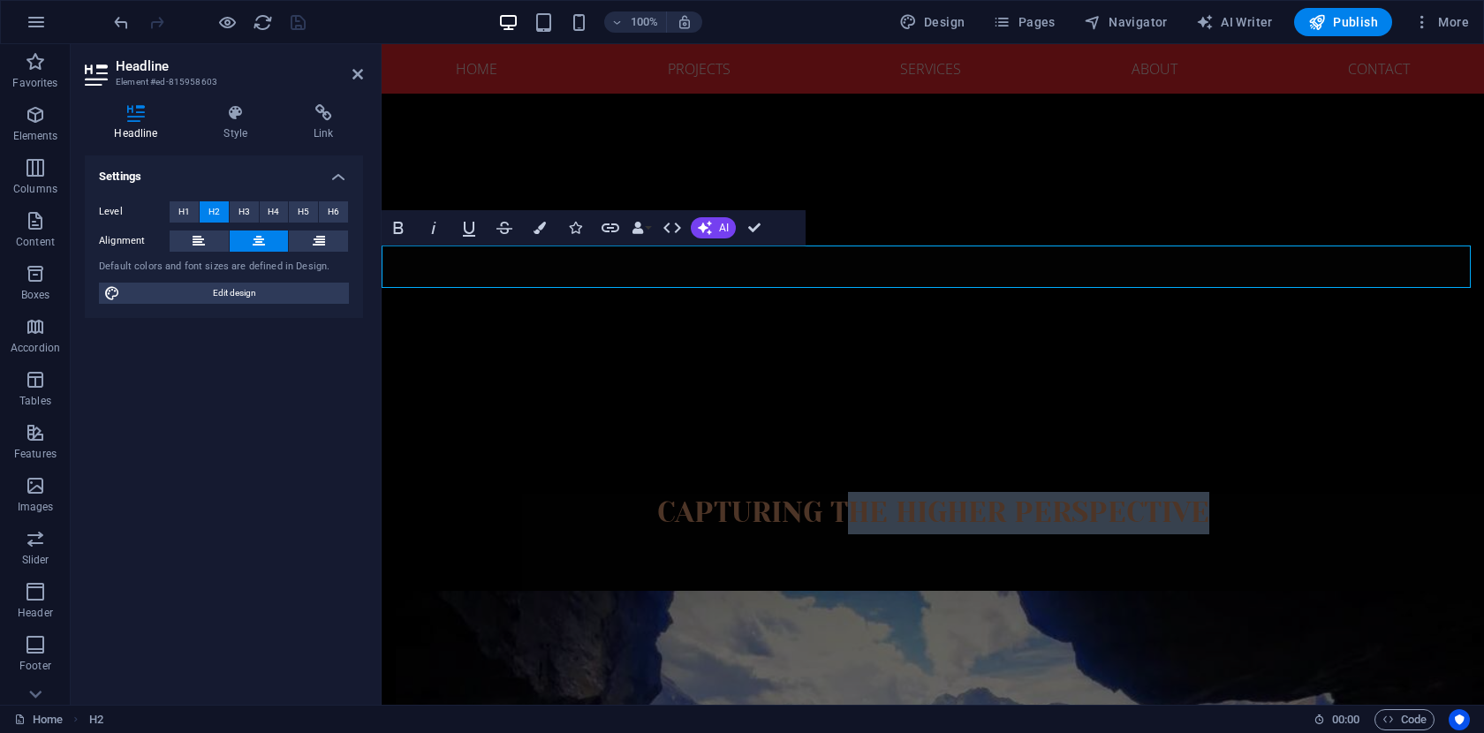
drag, startPoint x: 1205, startPoint y: 268, endPoint x: 839, endPoint y: 271, distance: 365.7
click at [839, 492] on h2 "capturing the higher perspective" at bounding box center [933, 513] width 1102 height 42
drag, startPoint x: 650, startPoint y: 270, endPoint x: 1191, endPoint y: 287, distance: 540.8
click at [1191, 492] on h2 "capturing the higher perspective" at bounding box center [933, 513] width 1102 height 42
click at [398, 223] on icon "button" at bounding box center [398, 227] width 21 height 21
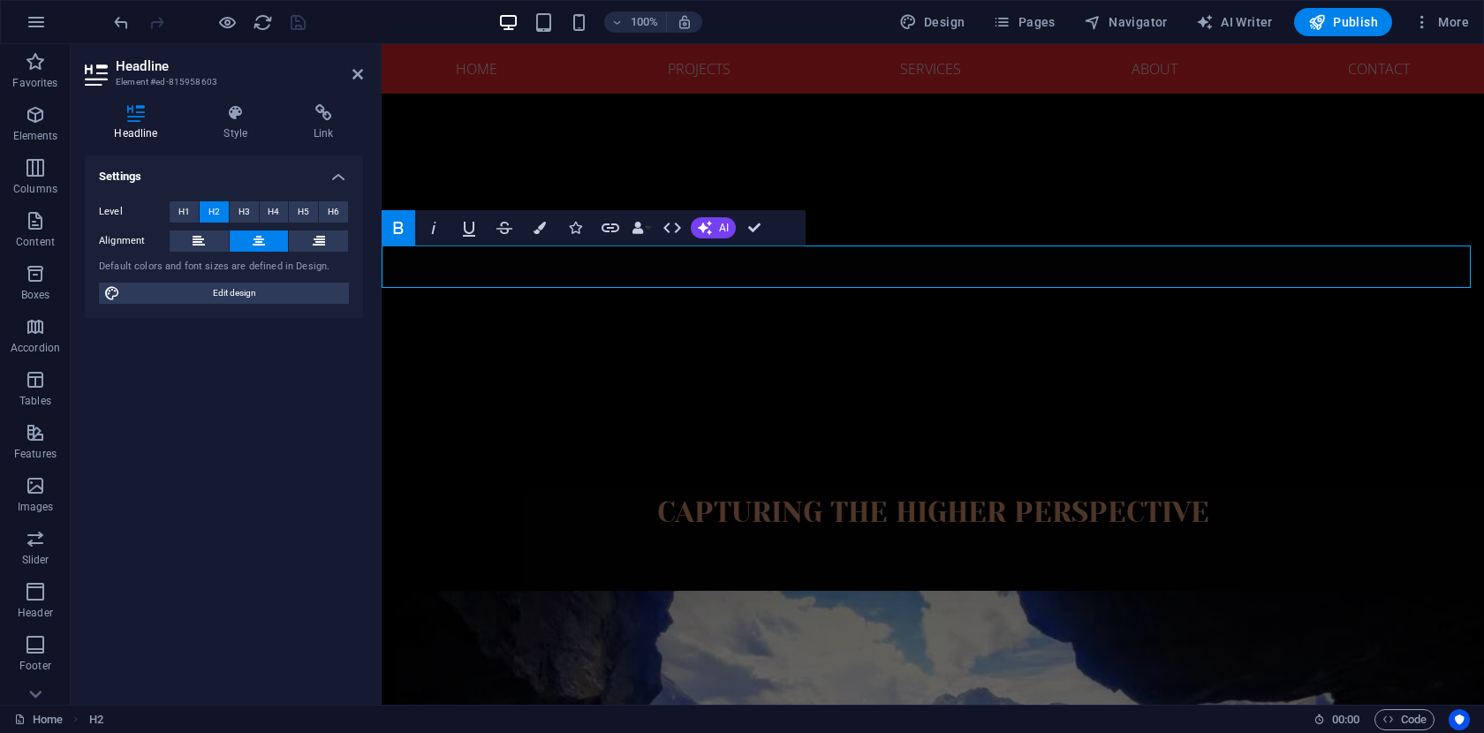
click at [398, 223] on icon "button" at bounding box center [398, 227] width 21 height 21
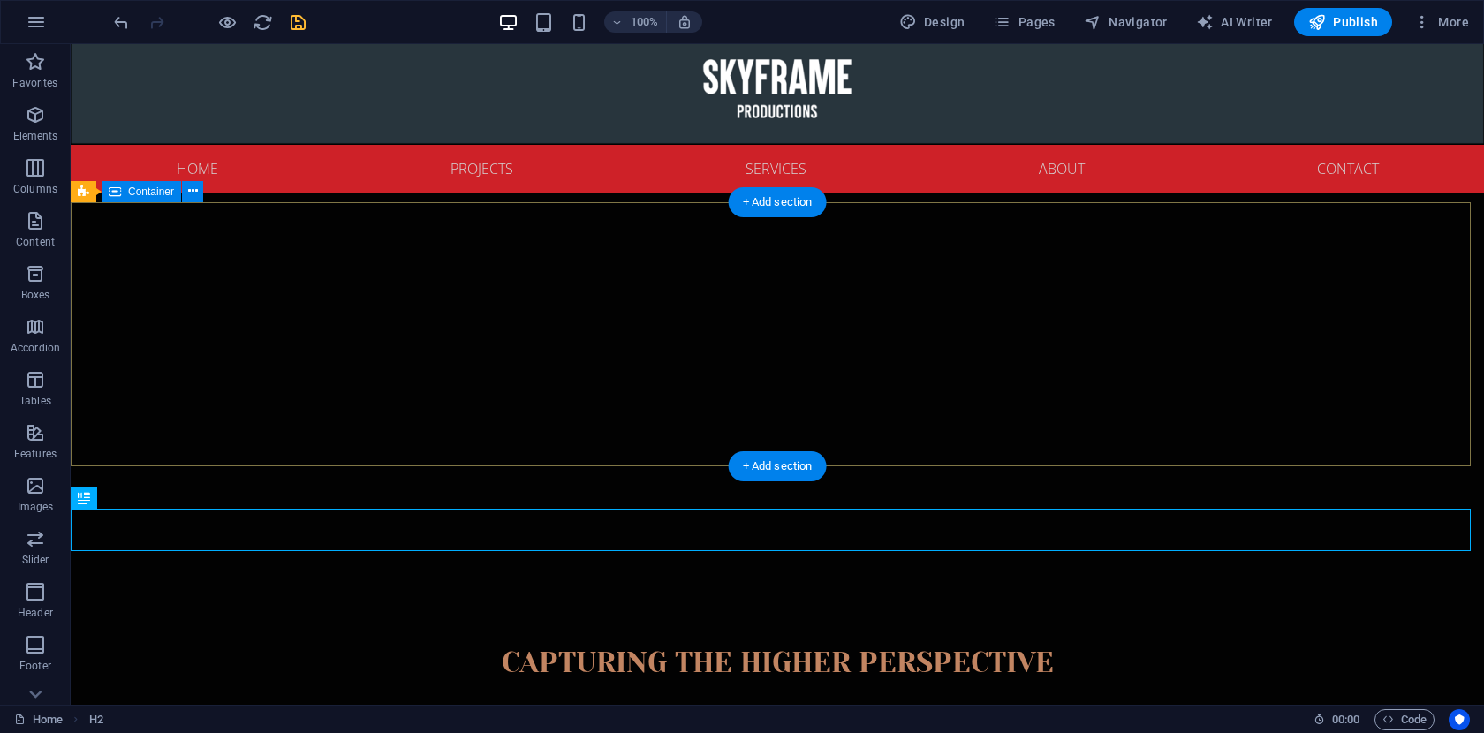
scroll to position [119, 0]
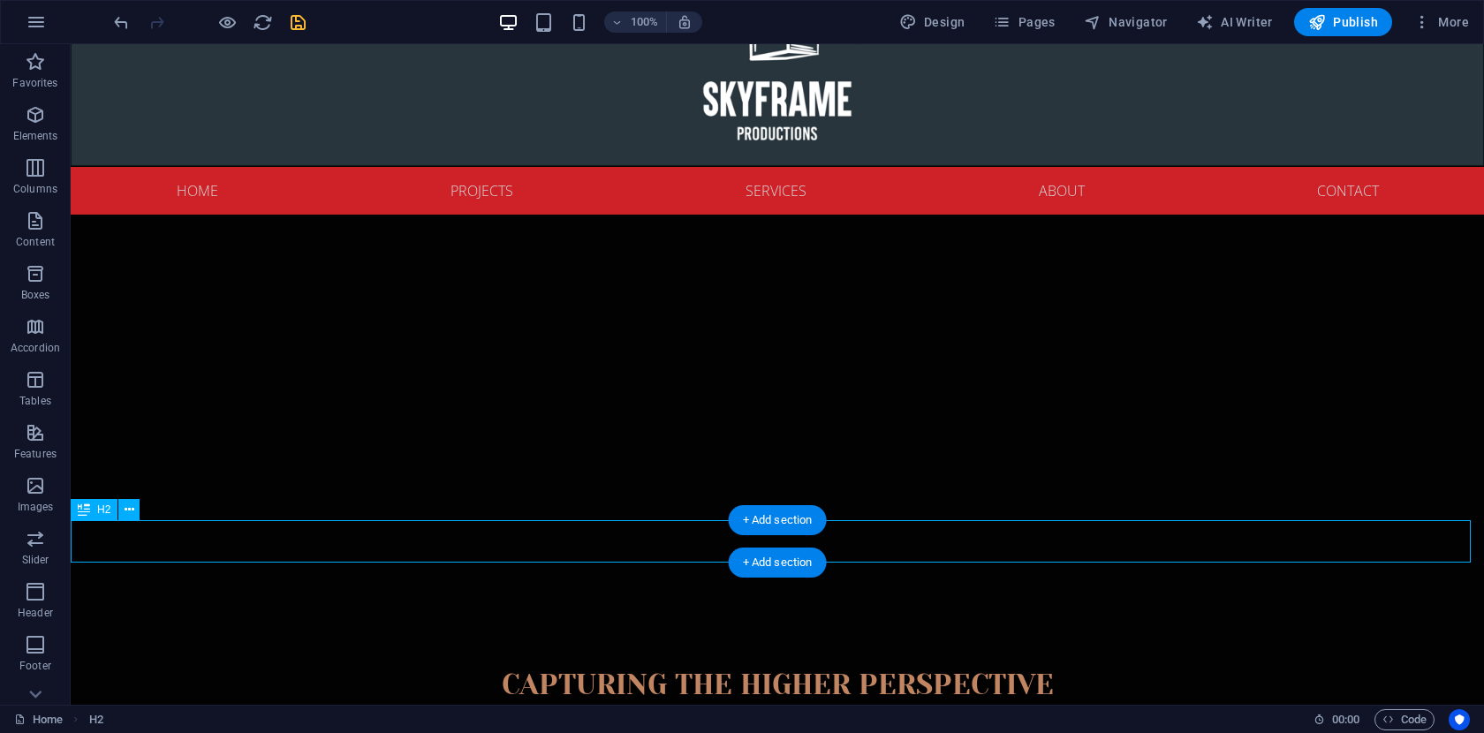
click at [543, 664] on div "capturing the higher perspective" at bounding box center [777, 685] width 1413 height 42
click at [126, 510] on icon at bounding box center [130, 510] width 10 height 19
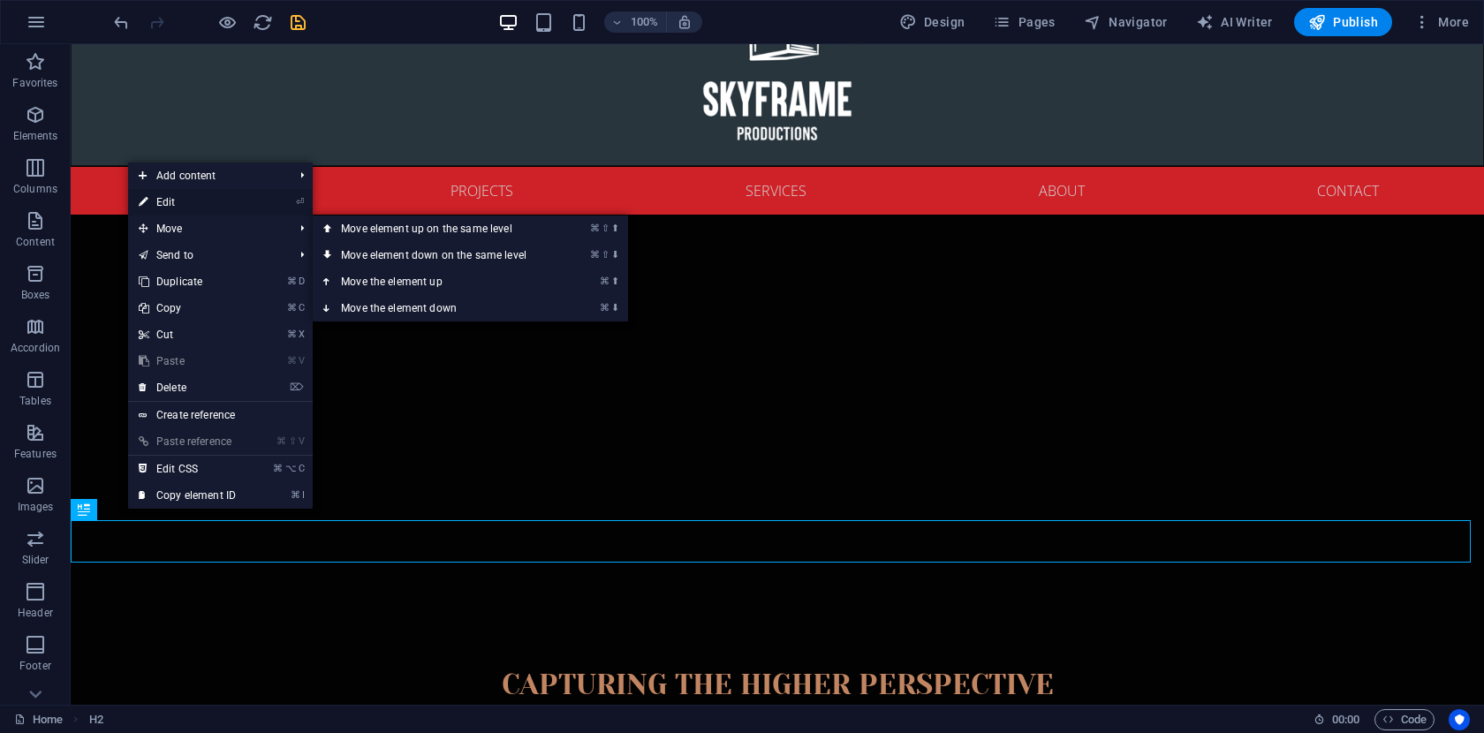
click at [213, 203] on link "⏎ Edit" at bounding box center [187, 202] width 118 height 26
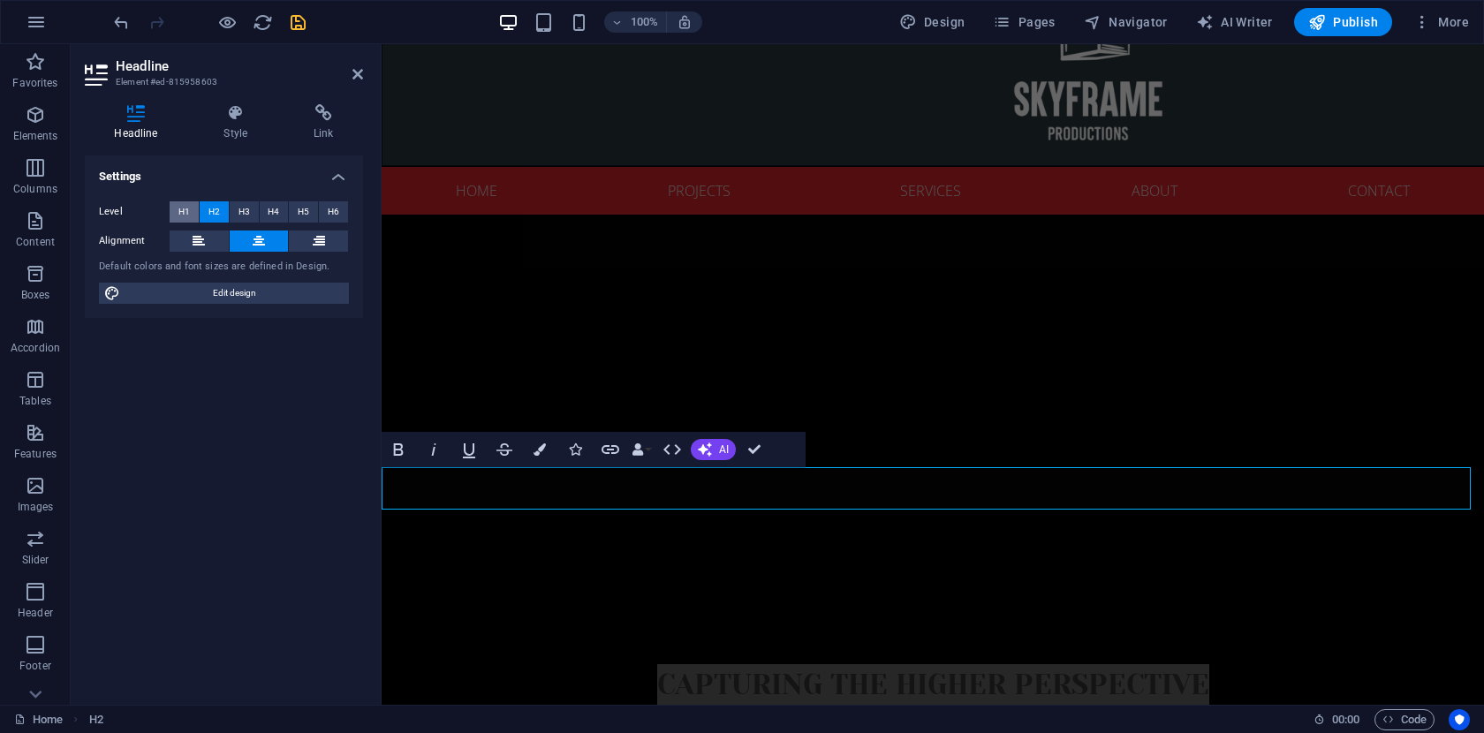
click at [180, 207] on span "H1" at bounding box center [183, 211] width 11 height 21
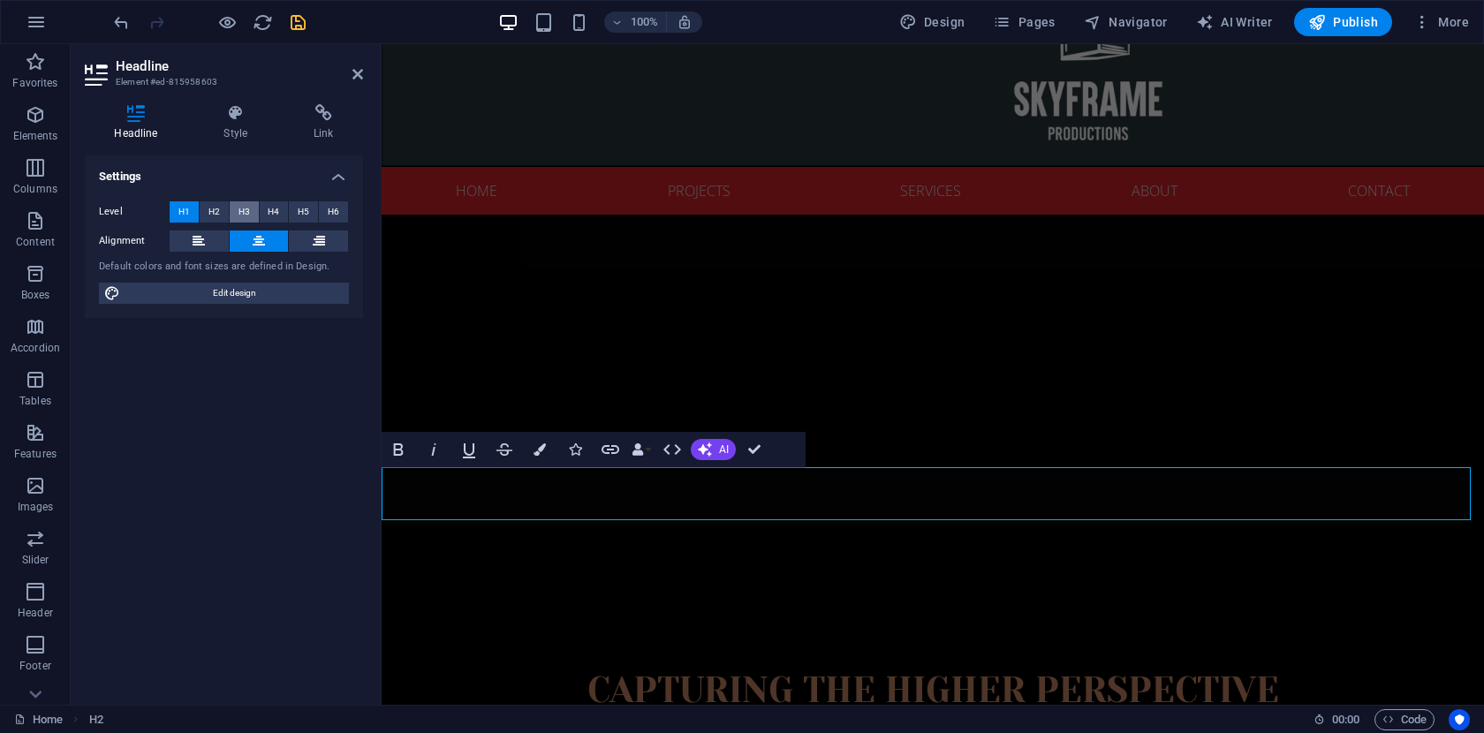
click at [244, 208] on span "H3" at bounding box center [243, 211] width 11 height 21
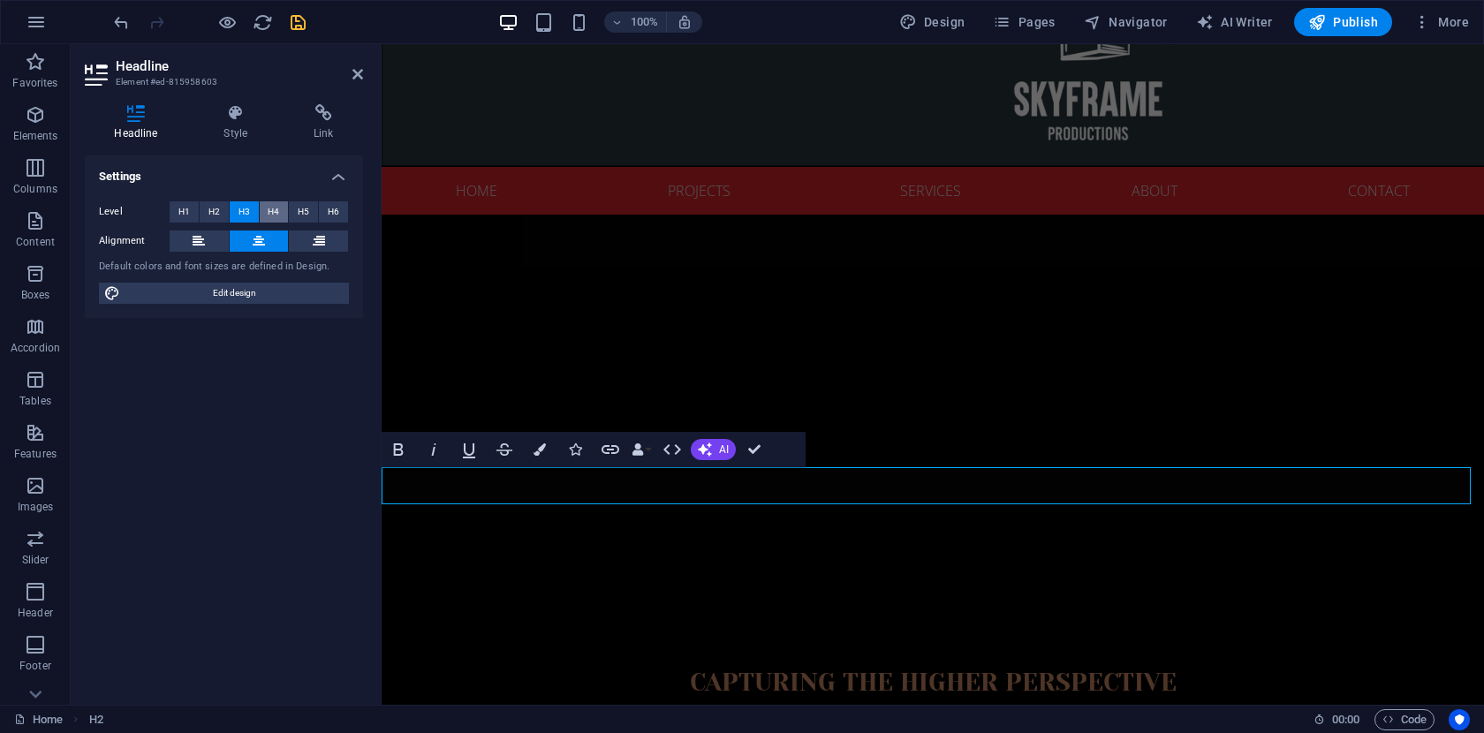
click at [275, 208] on span "H4" at bounding box center [273, 211] width 11 height 21
click at [295, 208] on button "H5" at bounding box center [303, 211] width 29 height 21
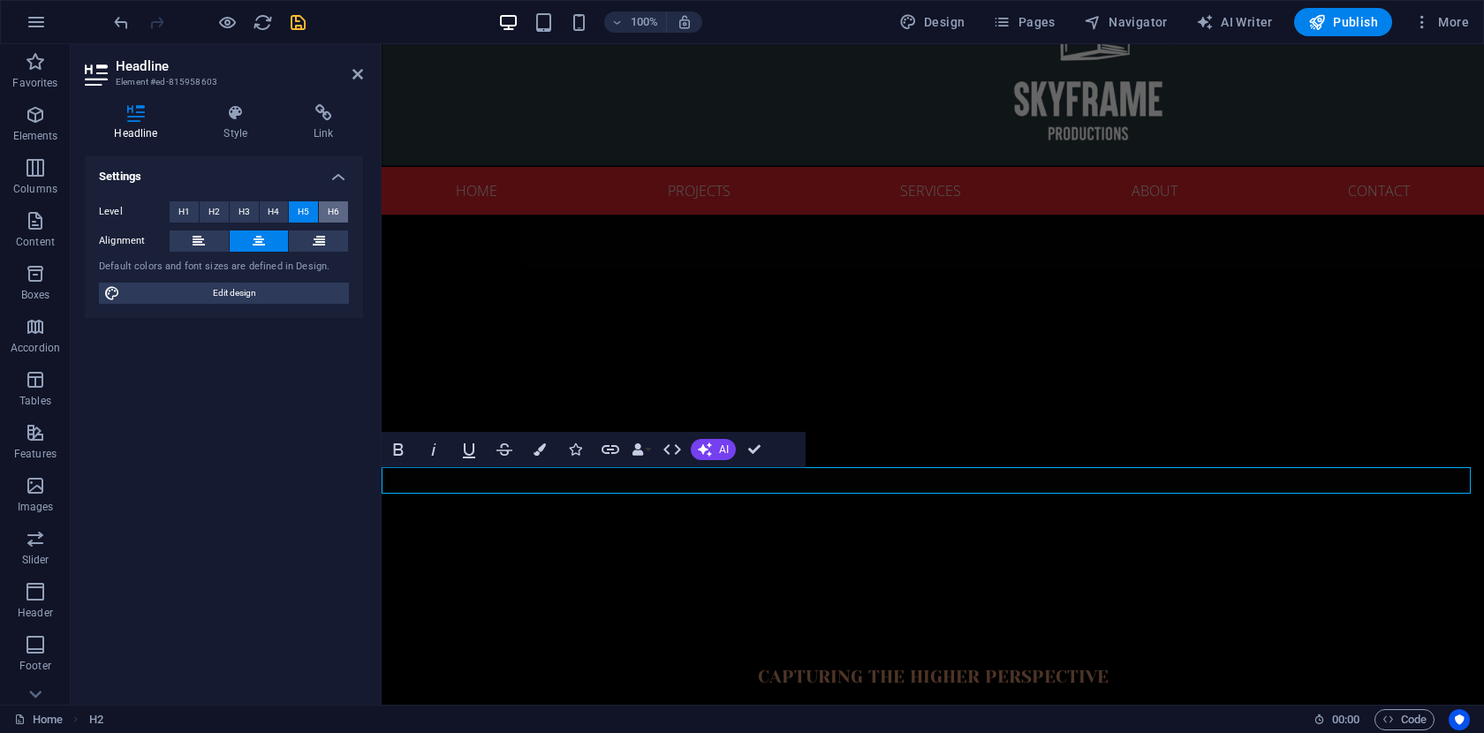
click at [327, 207] on button "H6" at bounding box center [333, 211] width 29 height 21
click at [211, 211] on span "H2" at bounding box center [213, 211] width 11 height 21
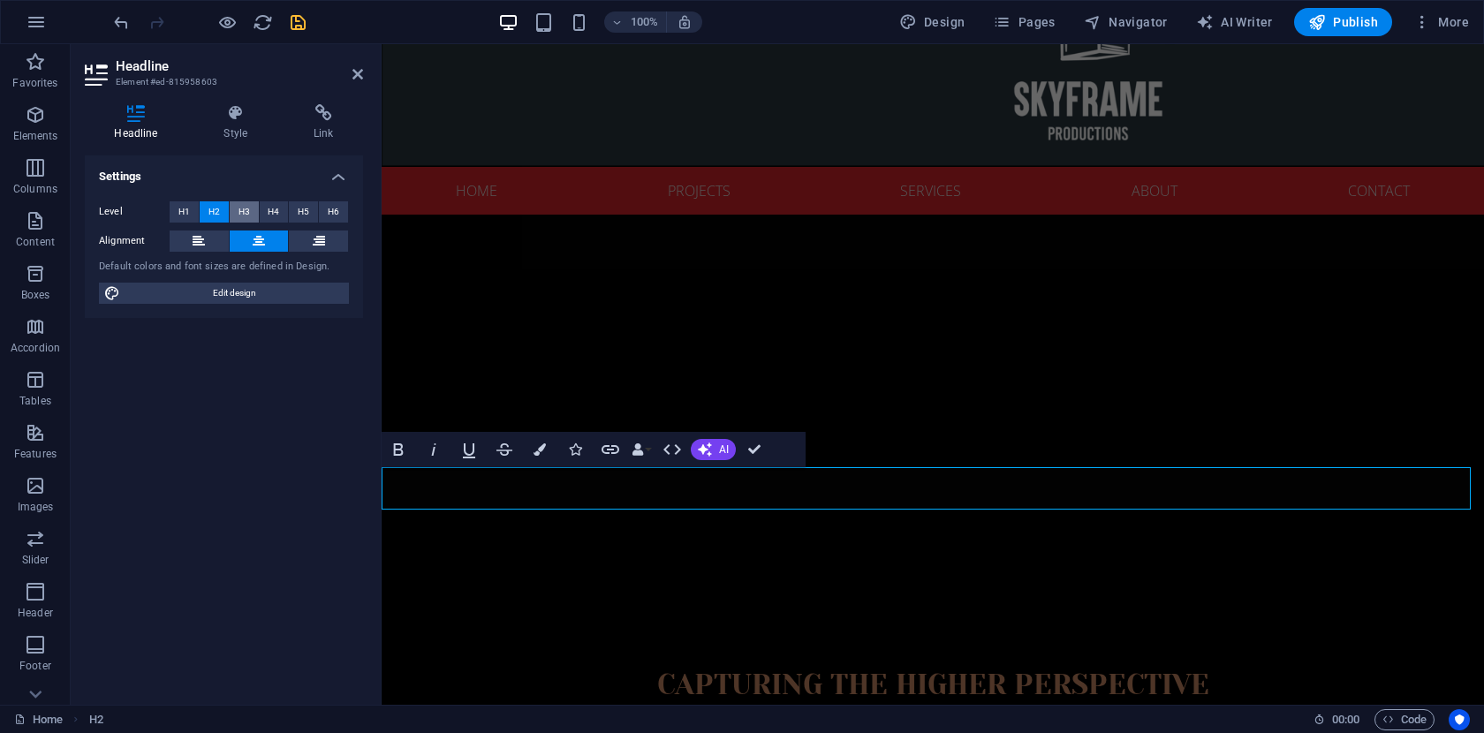
click at [241, 210] on span "H3" at bounding box center [243, 211] width 11 height 21
click at [231, 121] on icon at bounding box center [235, 113] width 83 height 18
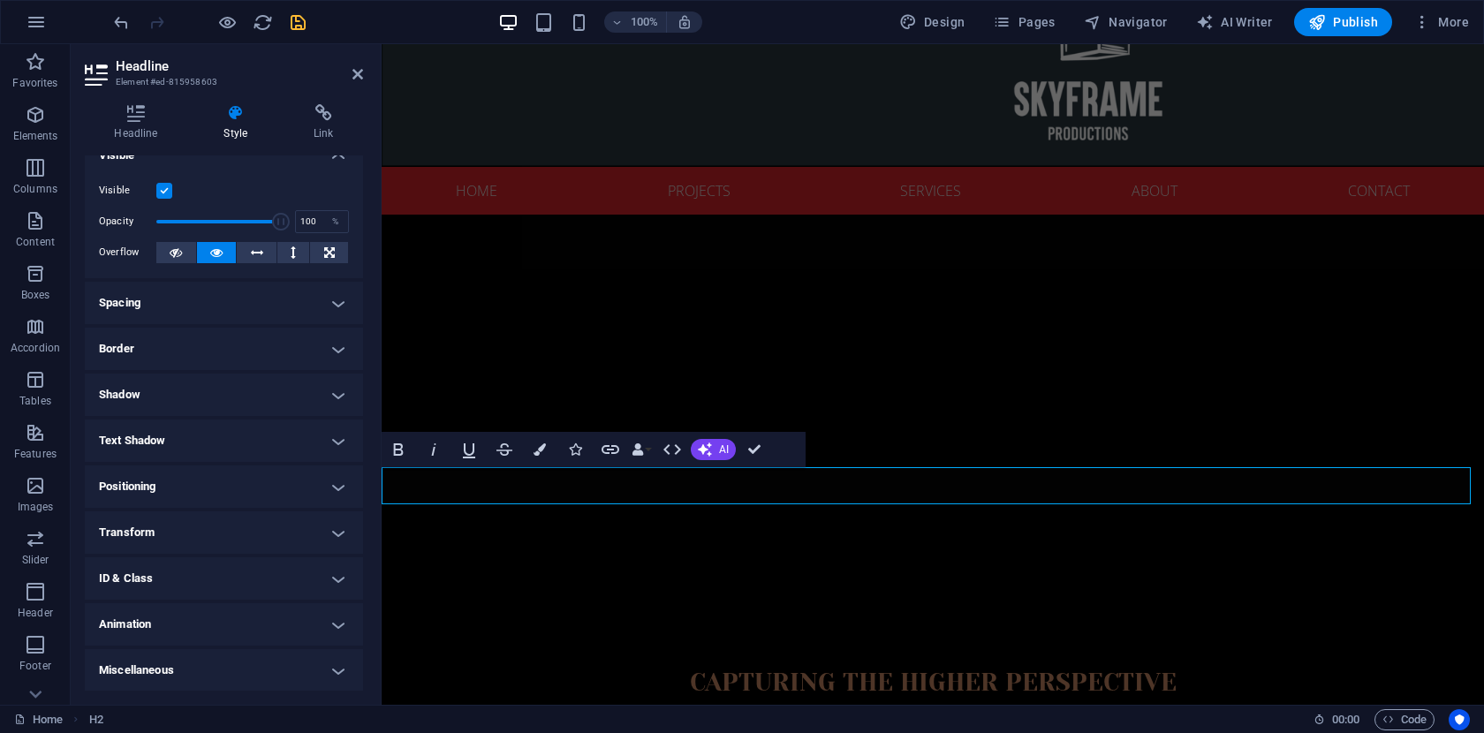
scroll to position [0, 0]
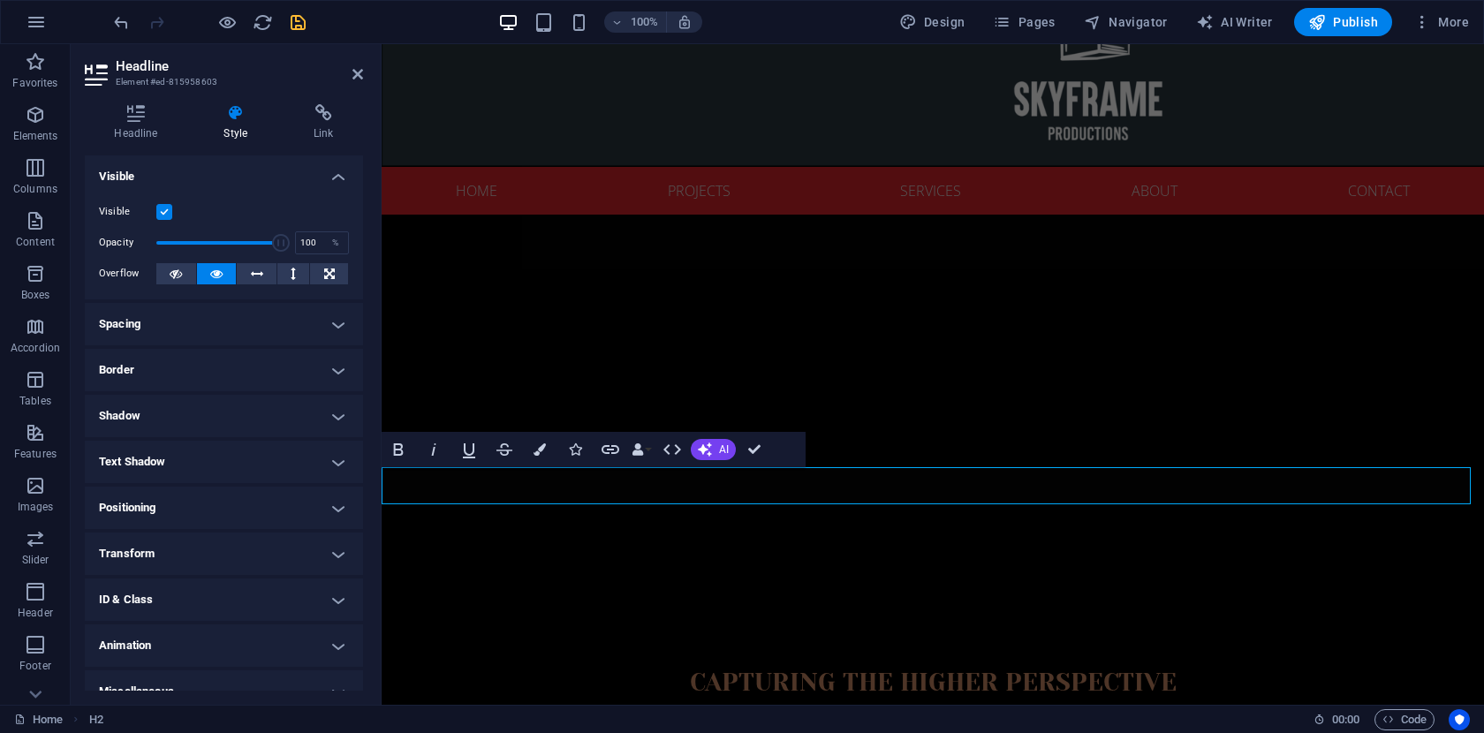
click at [160, 212] on label at bounding box center [164, 212] width 16 height 16
click at [0, 0] on input "Visible" at bounding box center [0, 0] width 0 height 0
click at [160, 212] on label at bounding box center [164, 212] width 16 height 16
click at [0, 0] on input "Visible" at bounding box center [0, 0] width 0 height 0
click at [334, 326] on h4 "Spacing" at bounding box center [224, 324] width 278 height 42
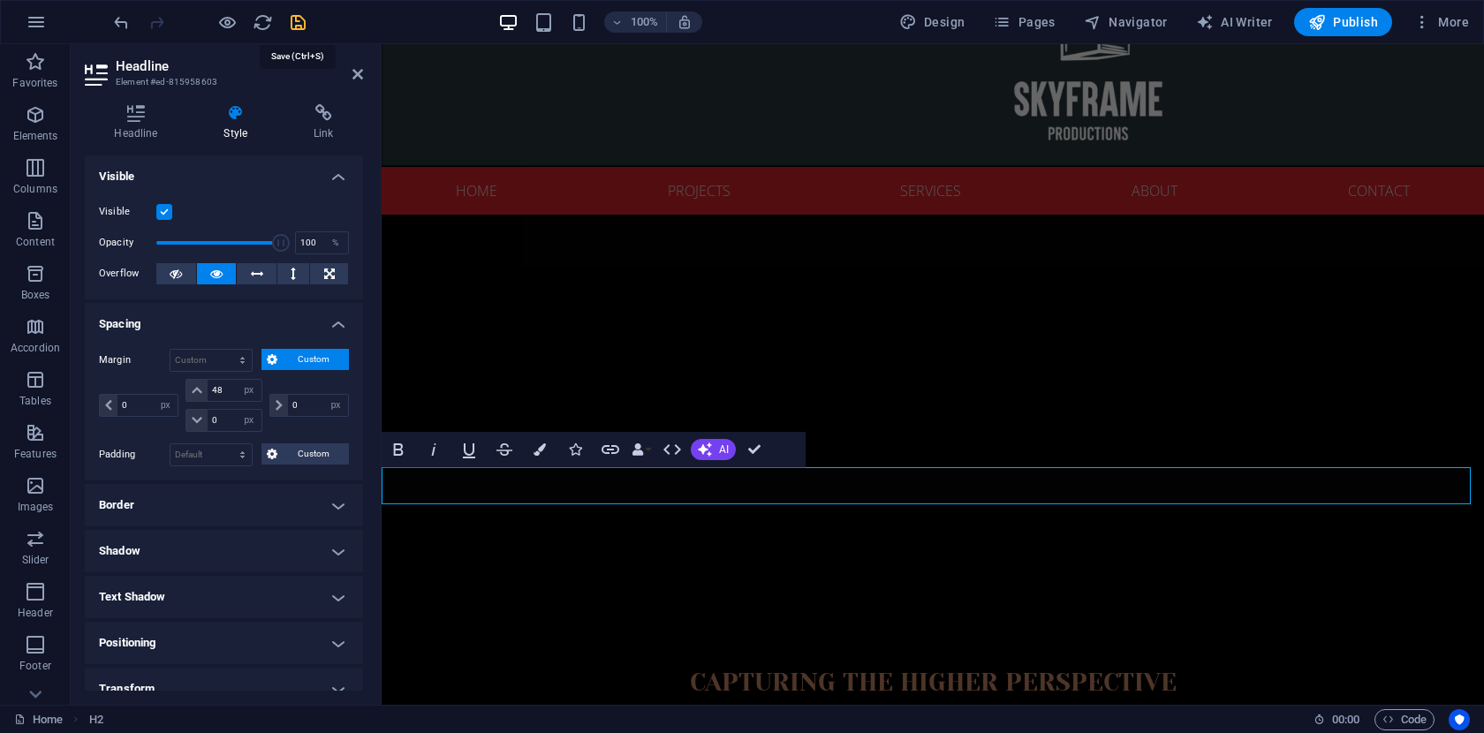
click at [294, 24] on icon "save" at bounding box center [298, 22] width 20 height 20
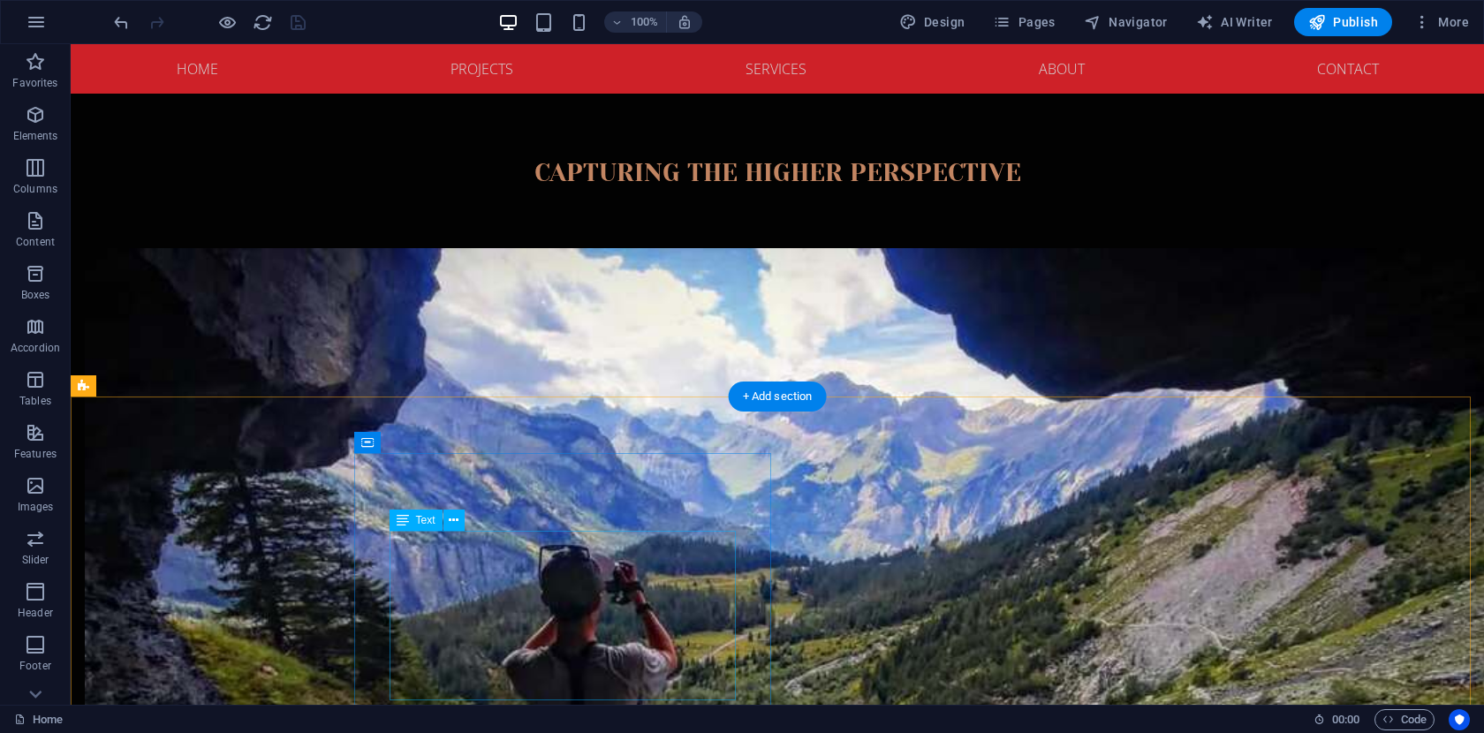
scroll to position [667, 0]
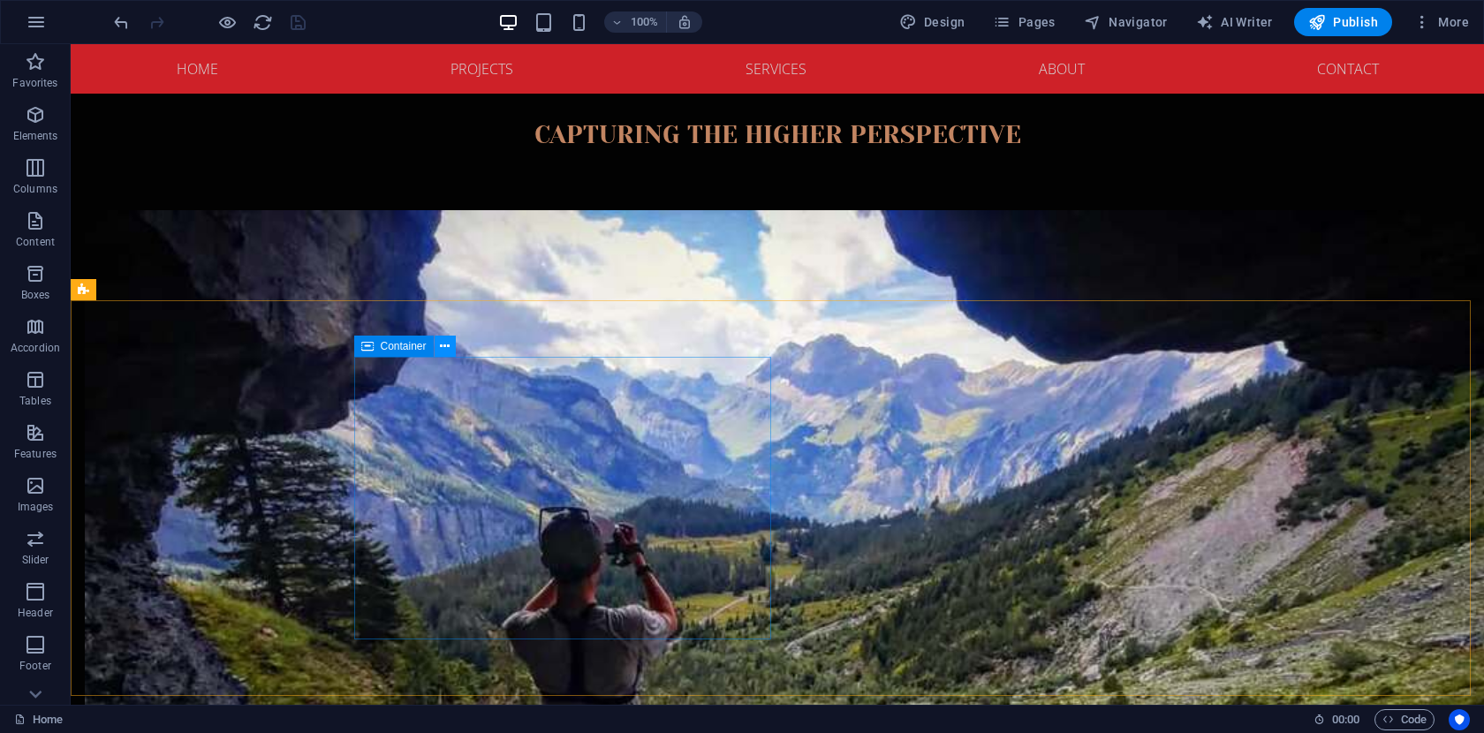
click at [448, 346] on icon at bounding box center [445, 346] width 10 height 19
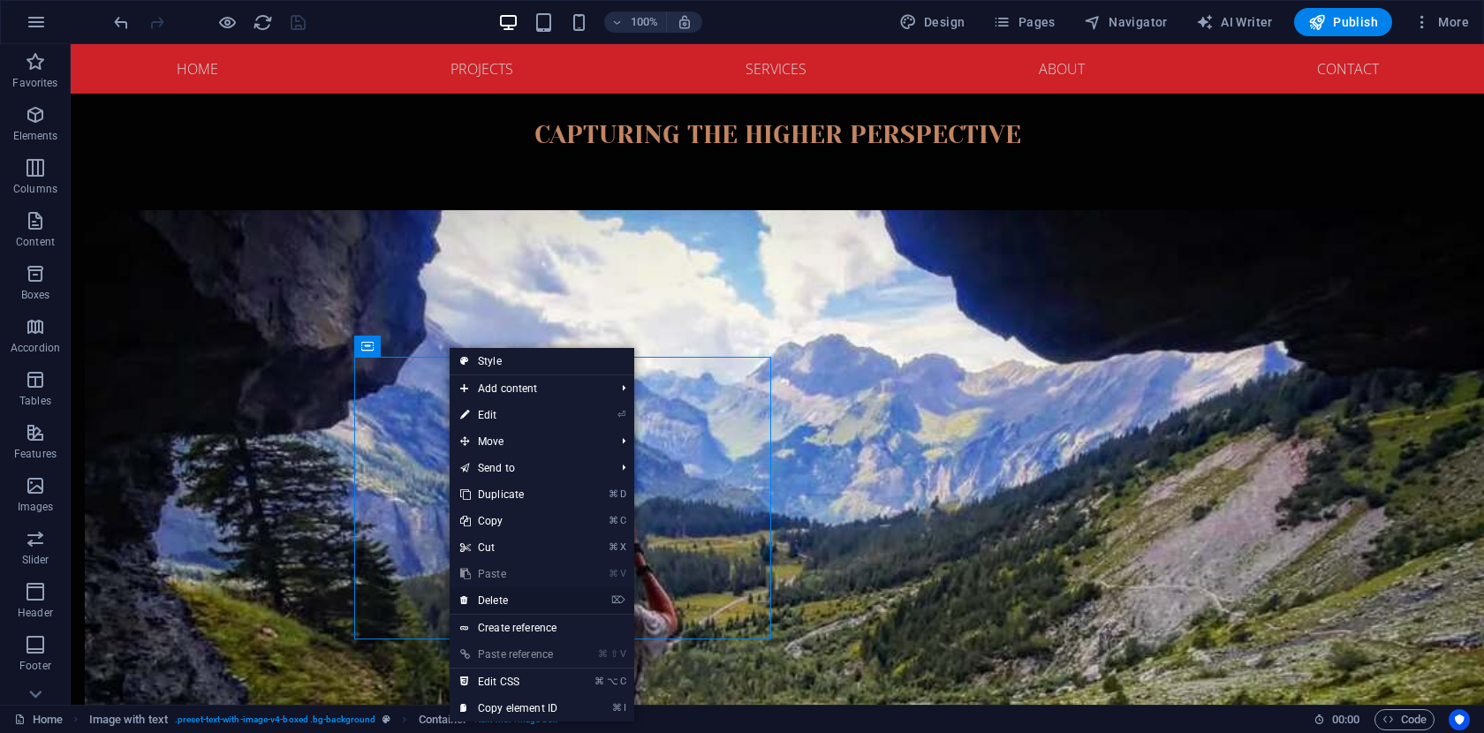
click at [519, 601] on link "⌦ Delete" at bounding box center [509, 600] width 118 height 26
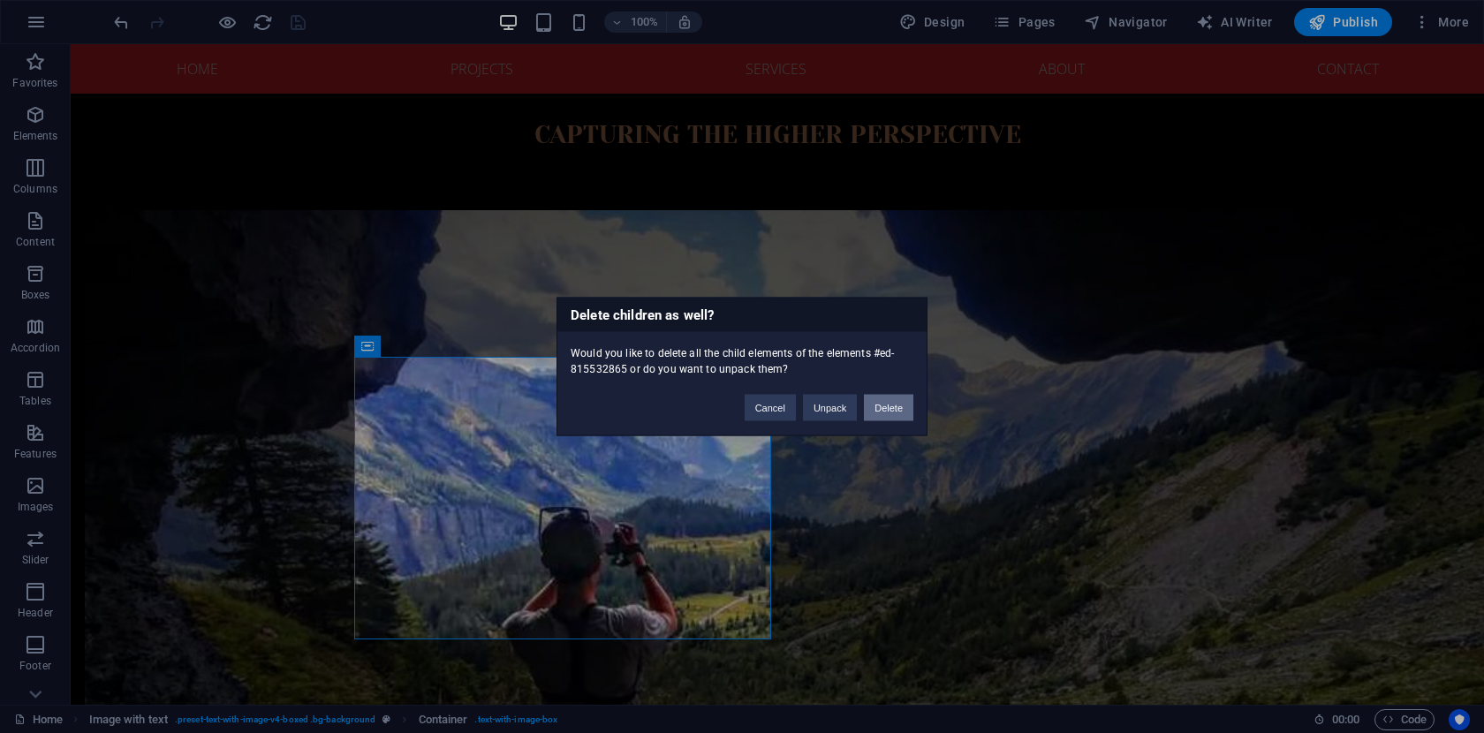
click at [899, 404] on button "Delete" at bounding box center [888, 408] width 49 height 26
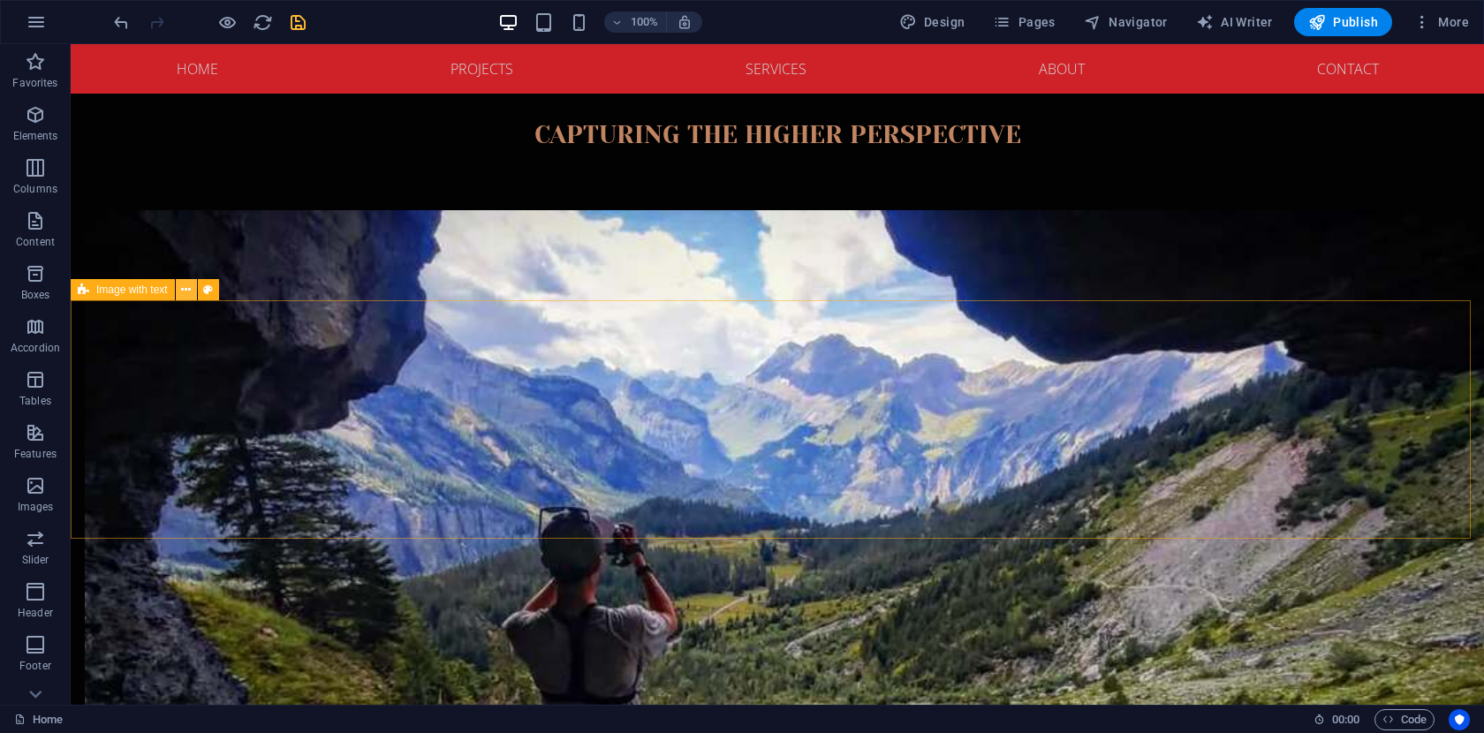
click at [185, 291] on icon at bounding box center [186, 290] width 10 height 19
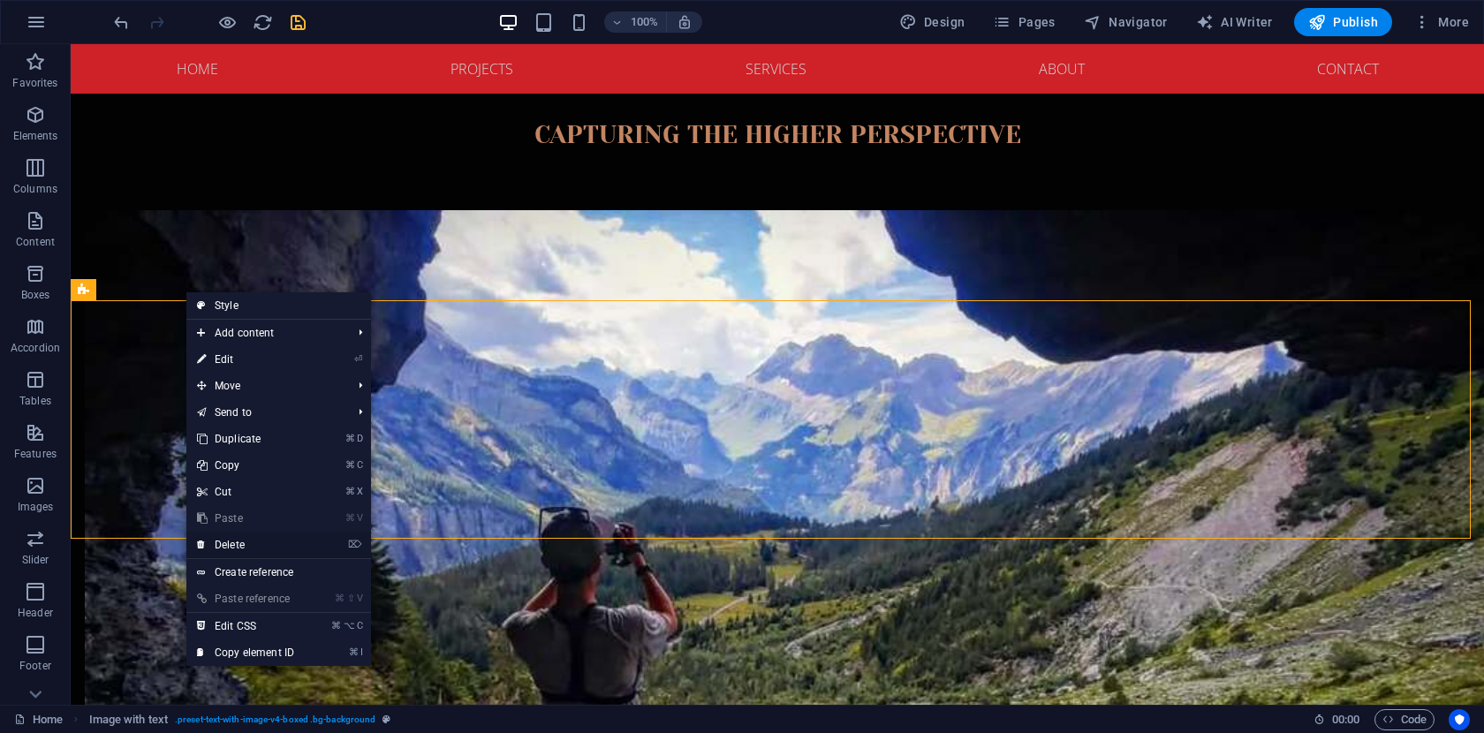
click at [264, 544] on link "⌦ Delete" at bounding box center [245, 545] width 118 height 26
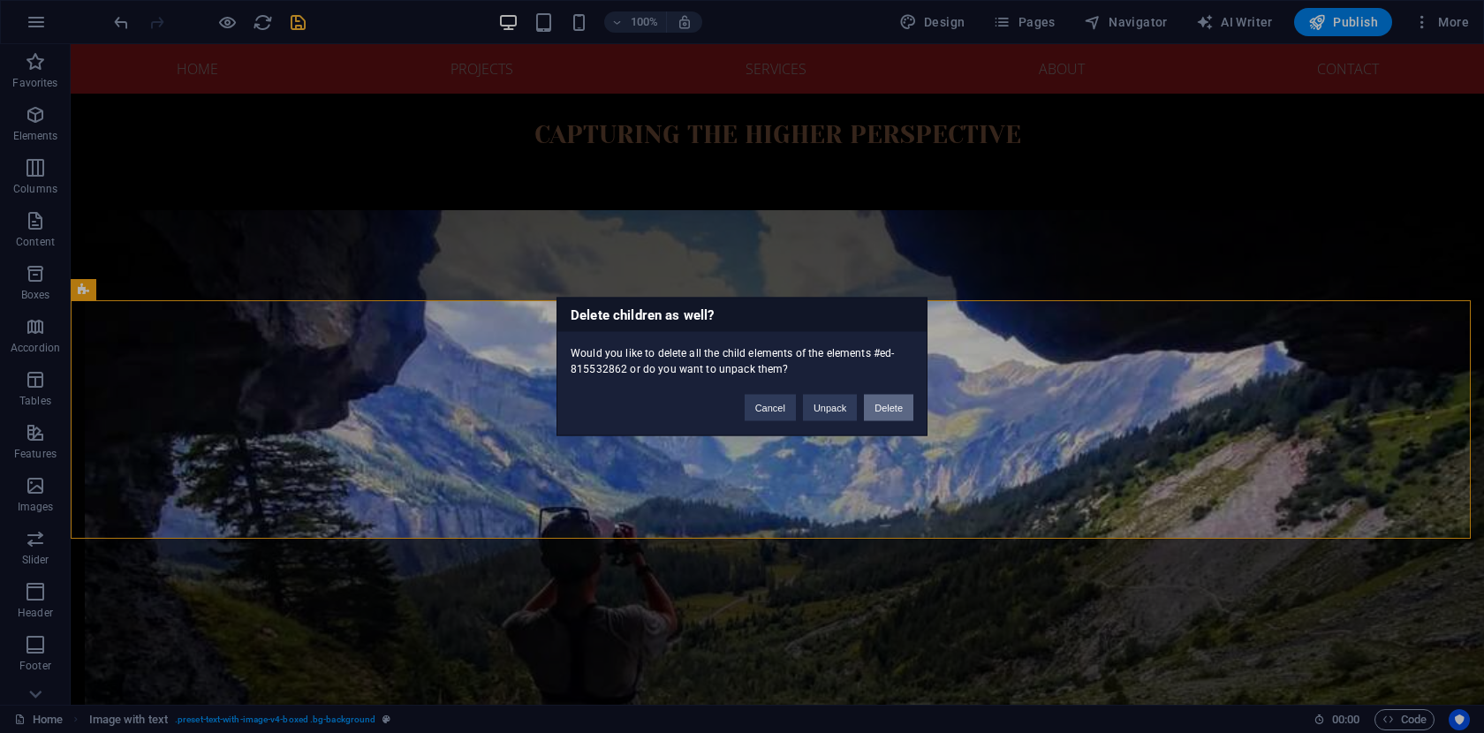
click at [889, 412] on button "Delete" at bounding box center [888, 408] width 49 height 26
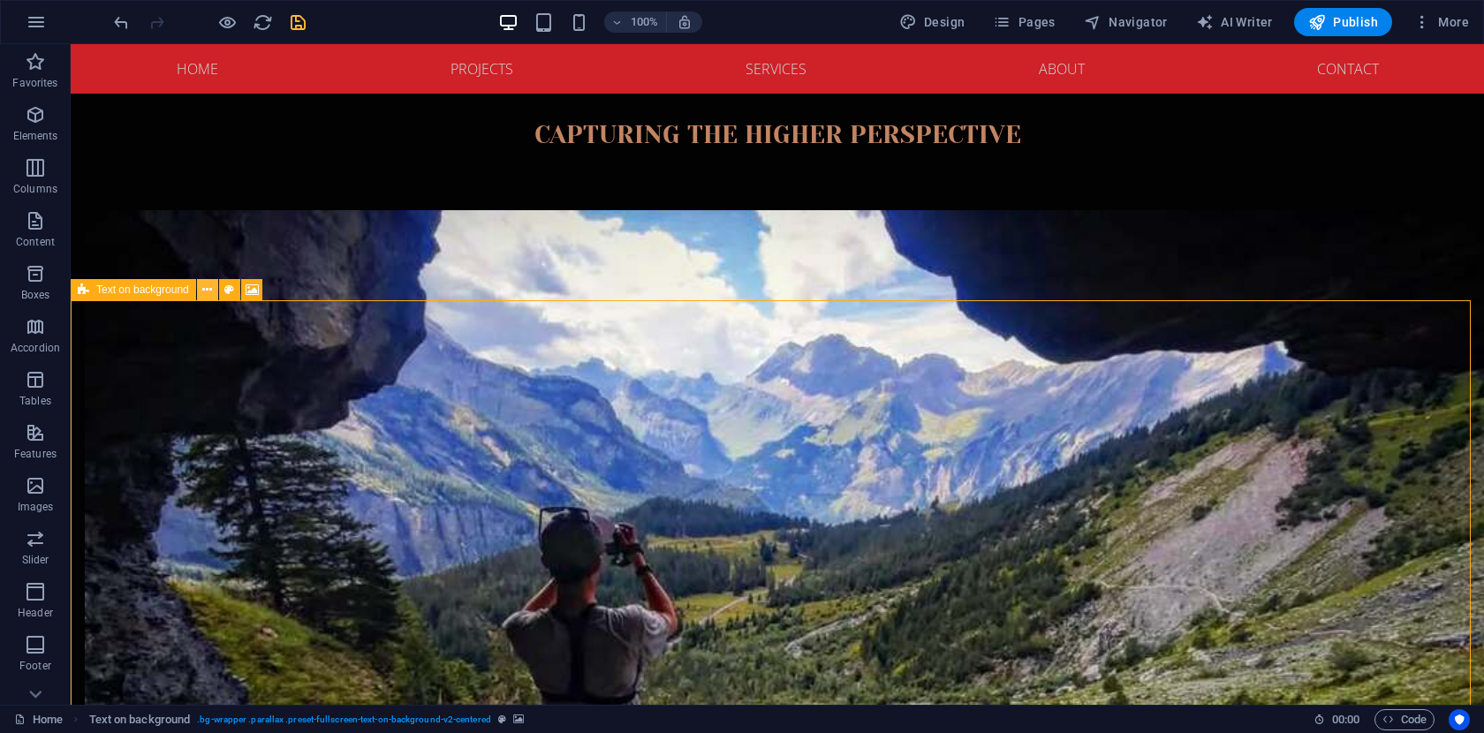
click at [204, 289] on icon at bounding box center [207, 290] width 10 height 19
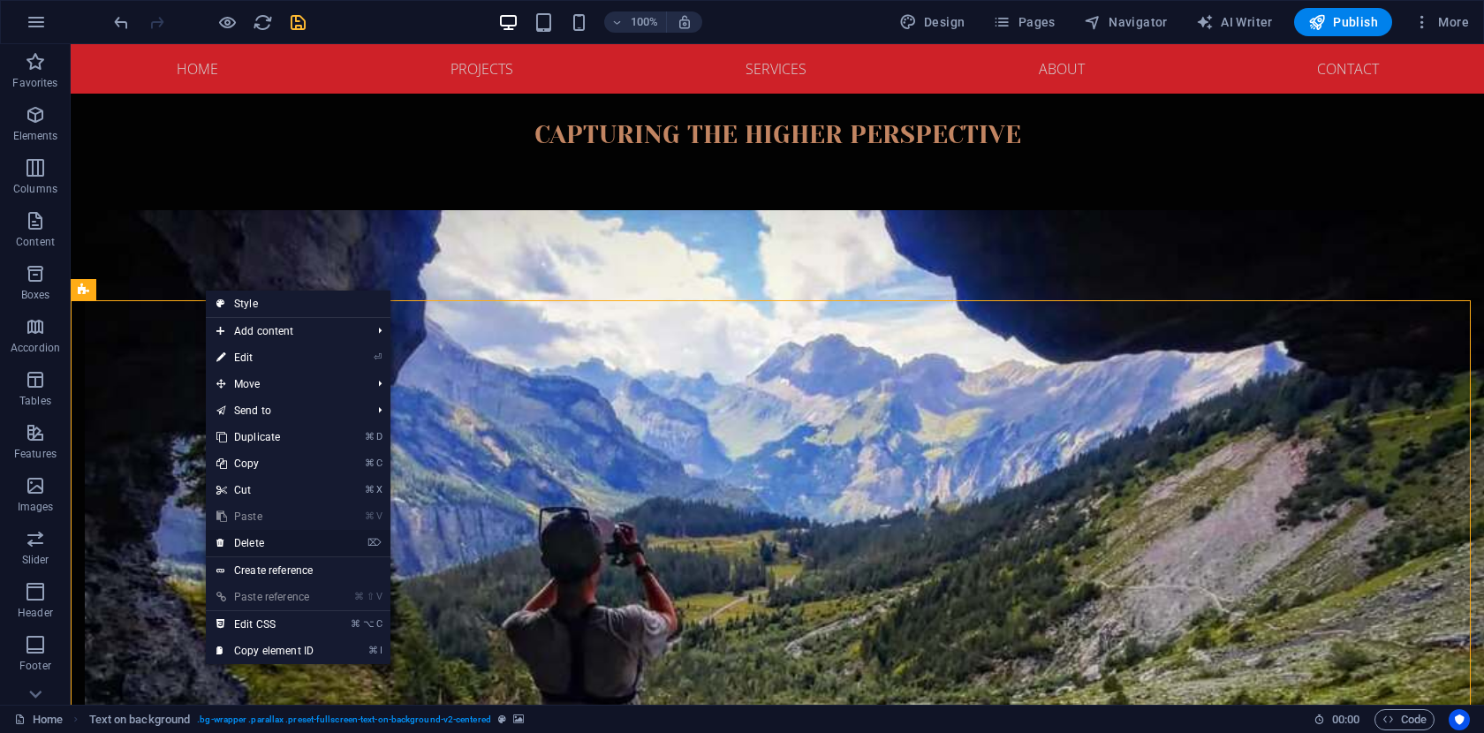
click at [275, 542] on link "⌦ Delete" at bounding box center [265, 543] width 118 height 26
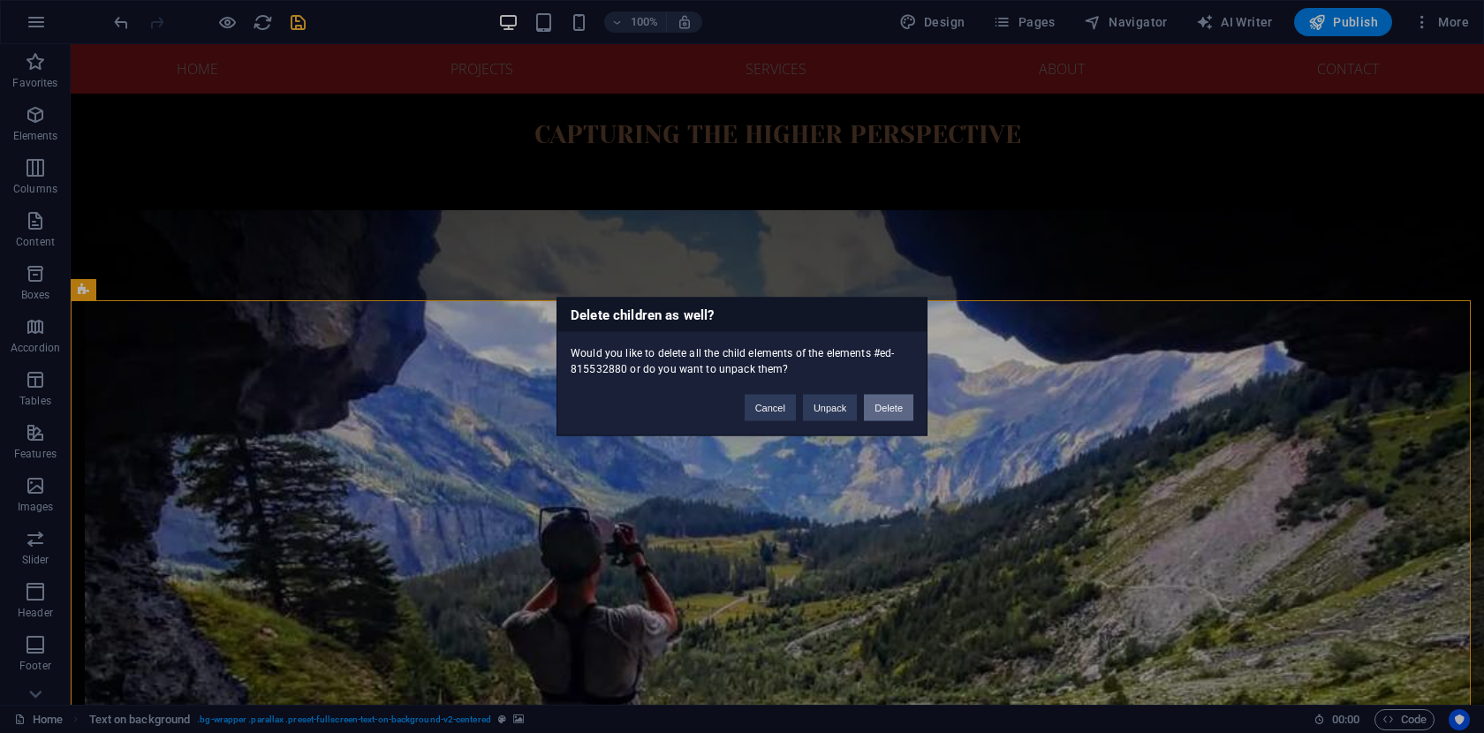
click at [880, 407] on button "Delete" at bounding box center [888, 408] width 49 height 26
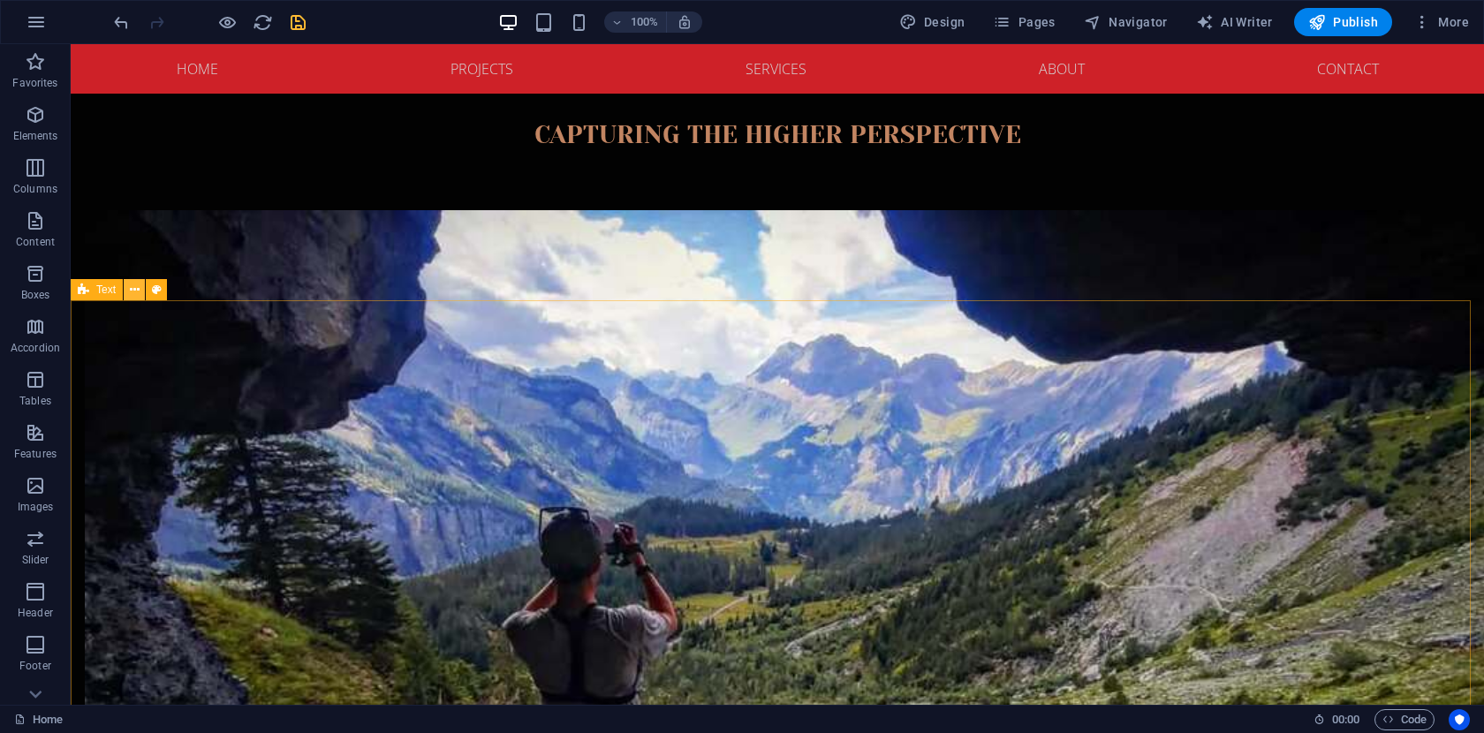
click at [132, 290] on icon at bounding box center [135, 290] width 10 height 19
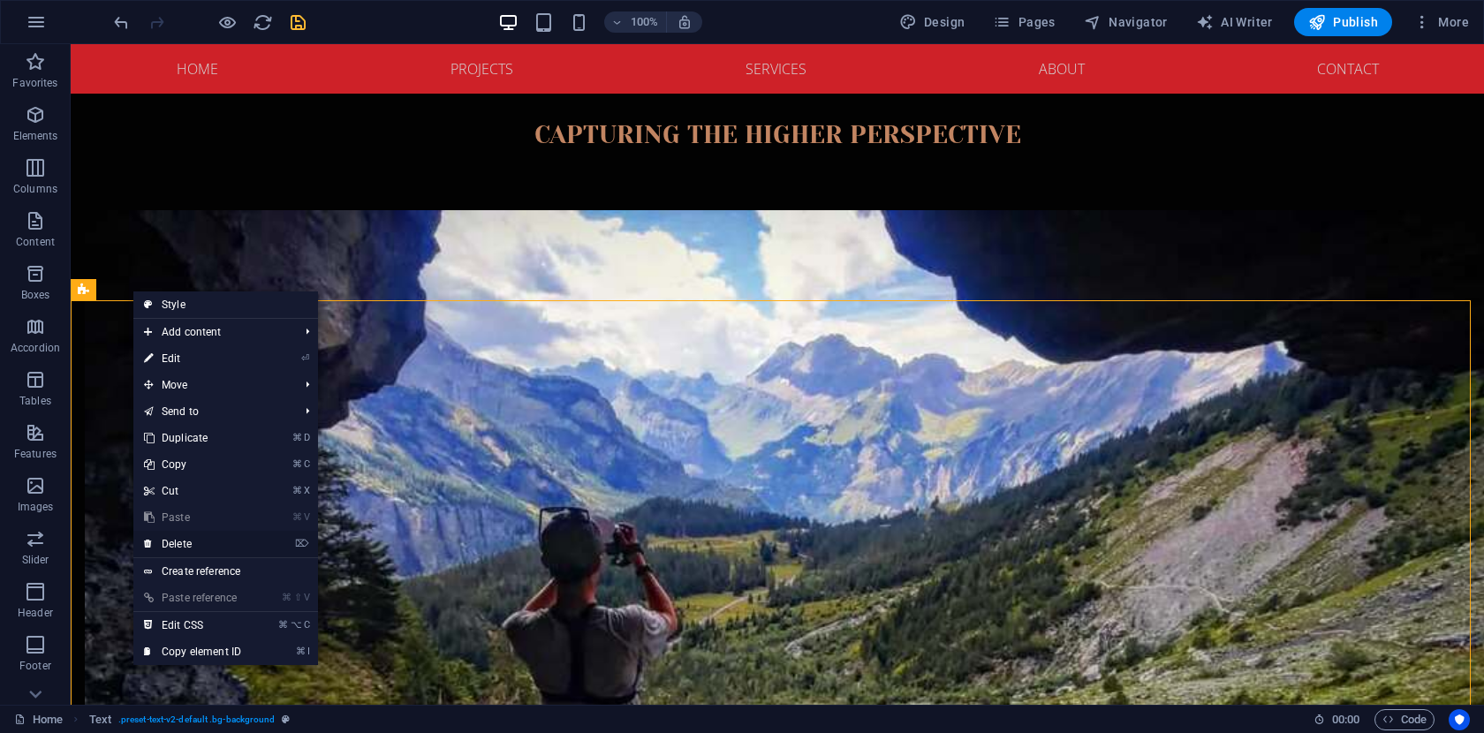
click at [205, 539] on link "⌦ Delete" at bounding box center [192, 544] width 118 height 26
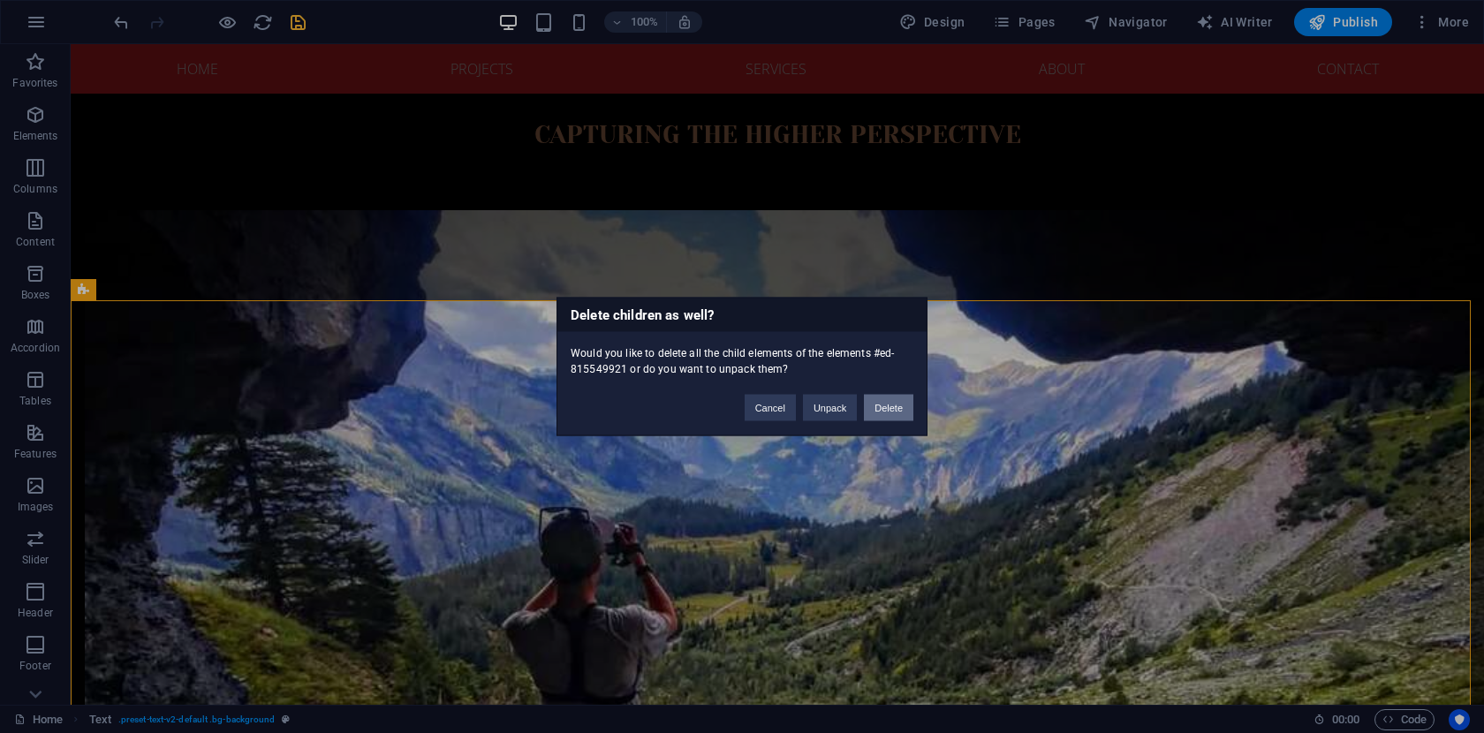
click at [893, 406] on button "Delete" at bounding box center [888, 408] width 49 height 26
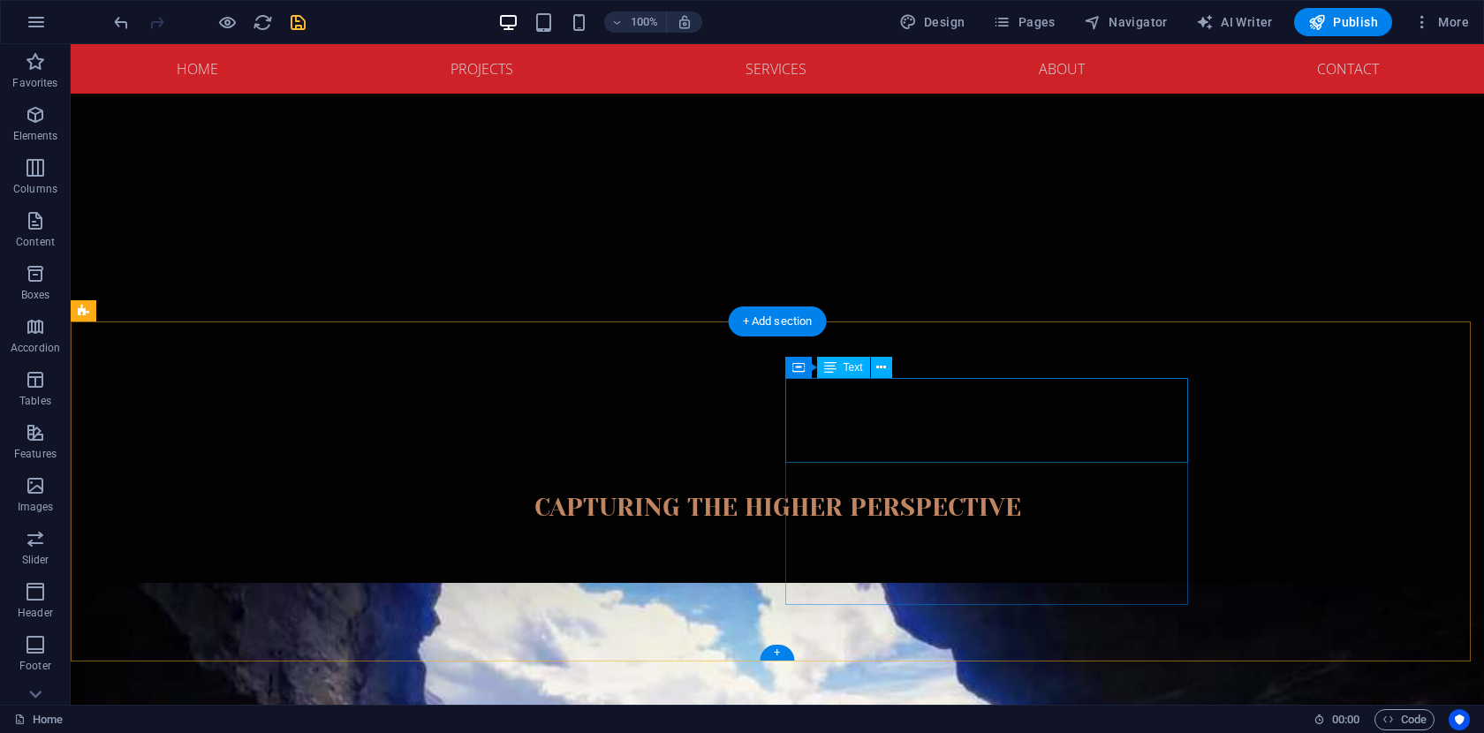
scroll to position [291, 0]
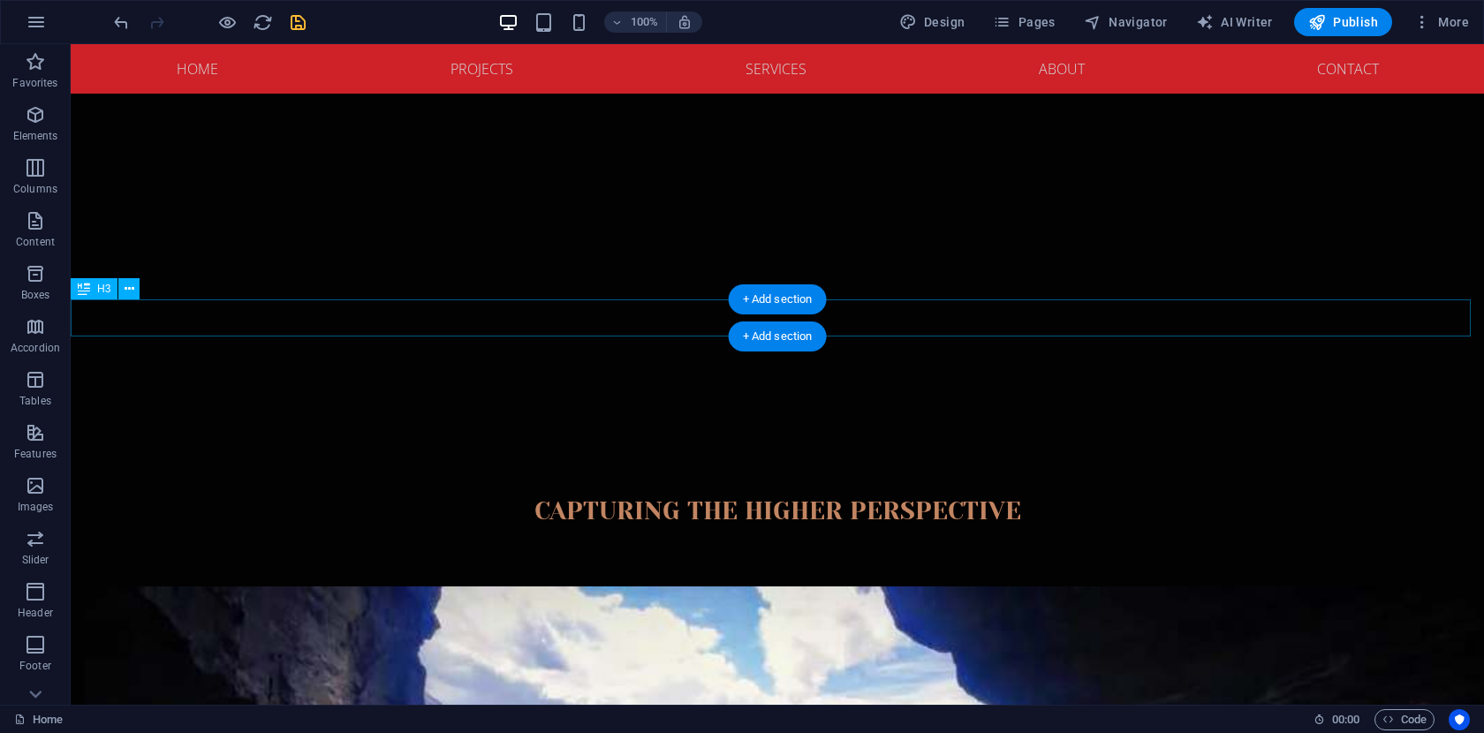
click at [836, 493] on div "capturing the higher perspective" at bounding box center [777, 511] width 1413 height 37
click at [129, 291] on icon at bounding box center [130, 289] width 10 height 19
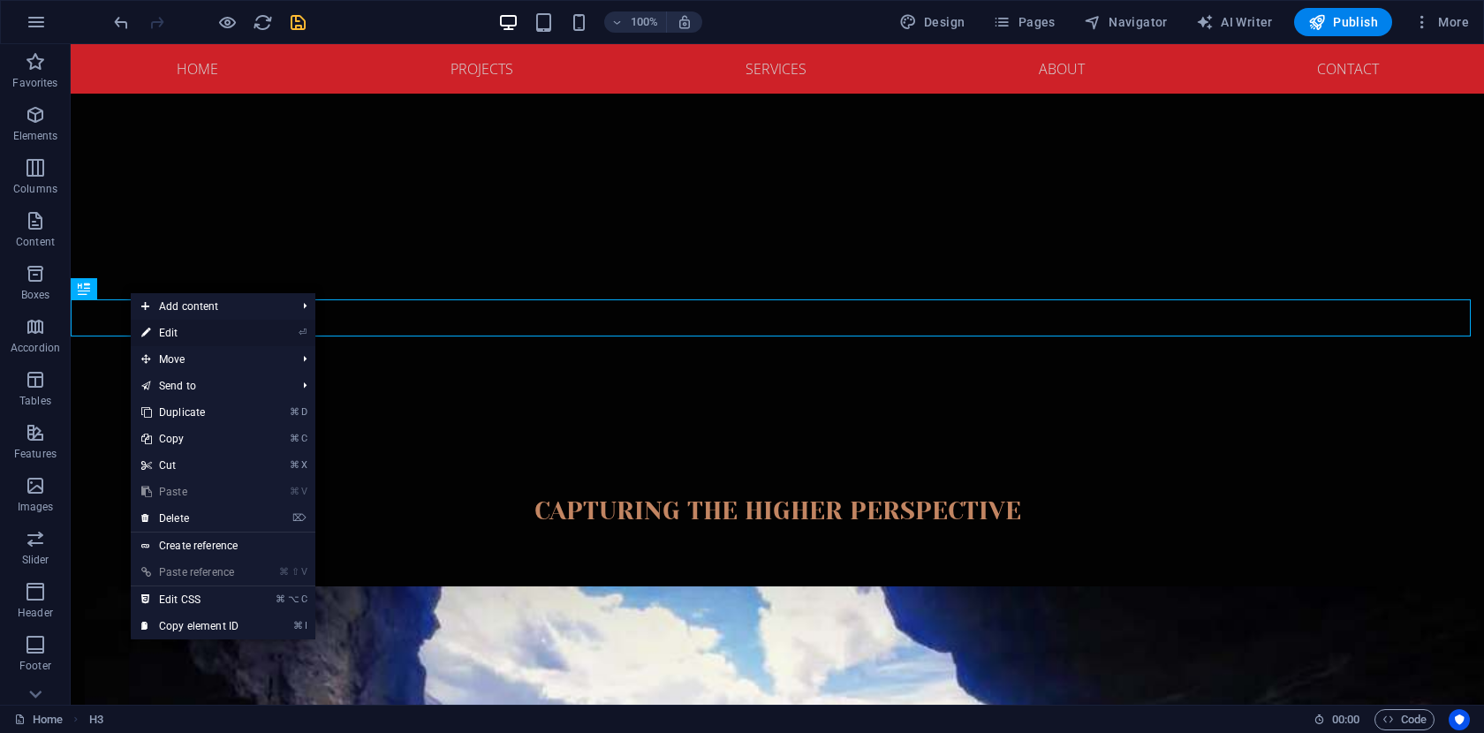
click at [182, 333] on link "⏎ Edit" at bounding box center [190, 333] width 118 height 26
select select "px"
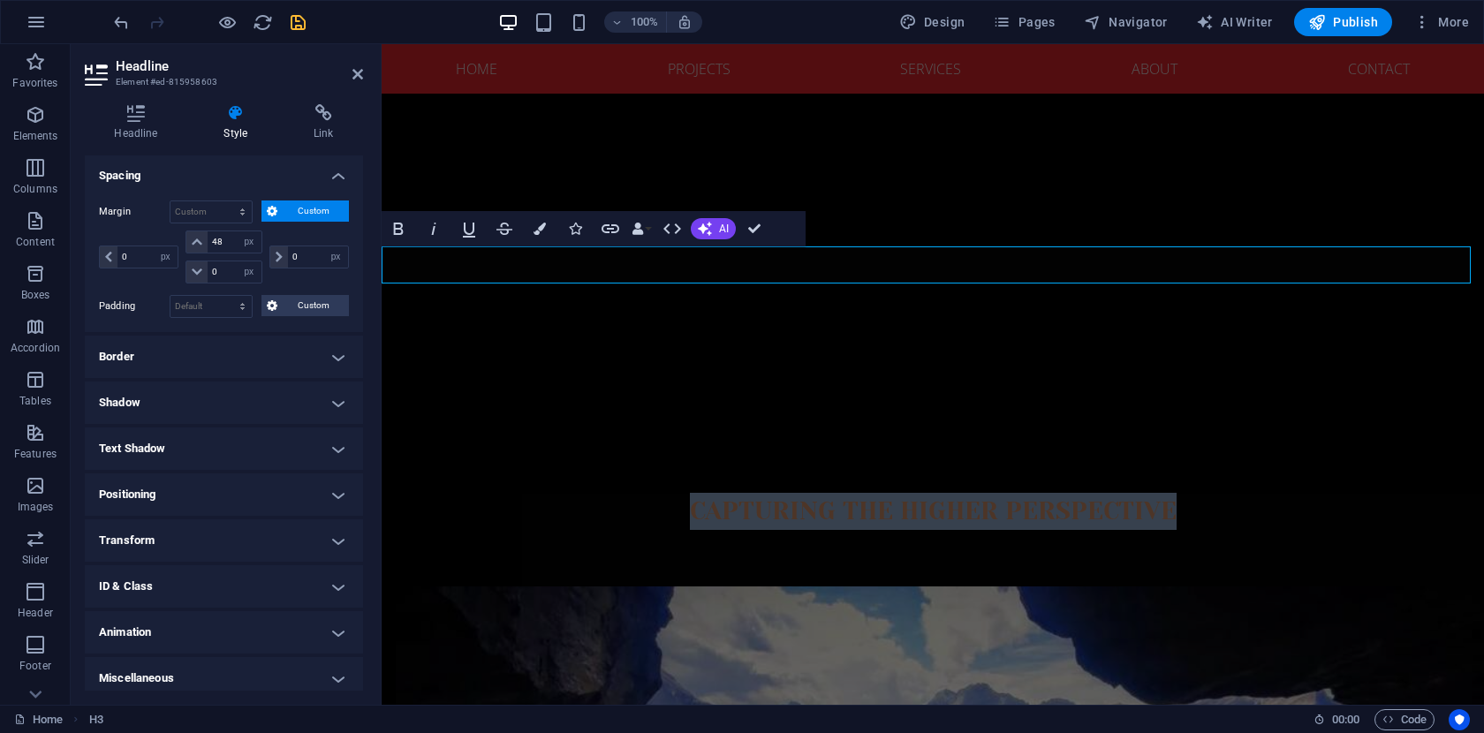
scroll to position [156, 0]
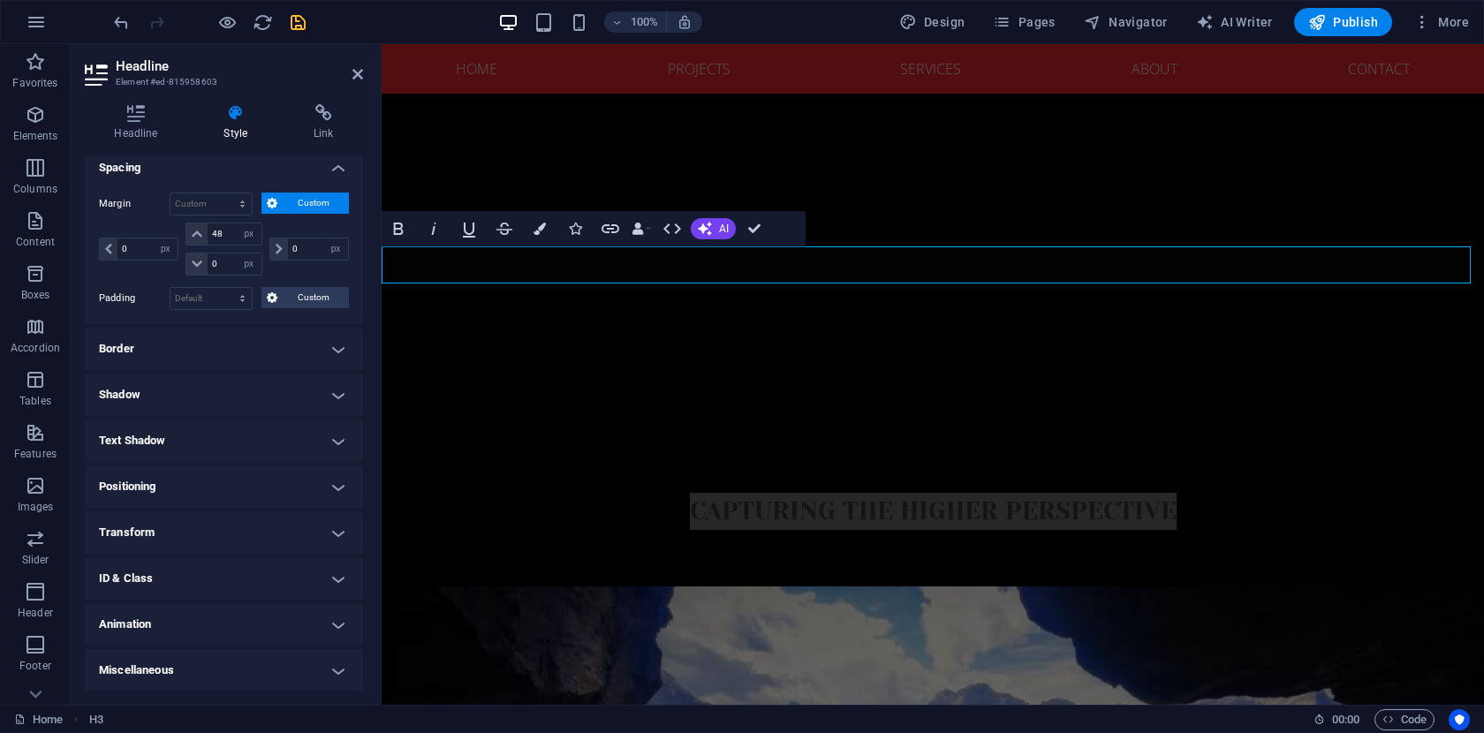
click at [331, 668] on h4 "Miscellaneous" at bounding box center [224, 670] width 278 height 42
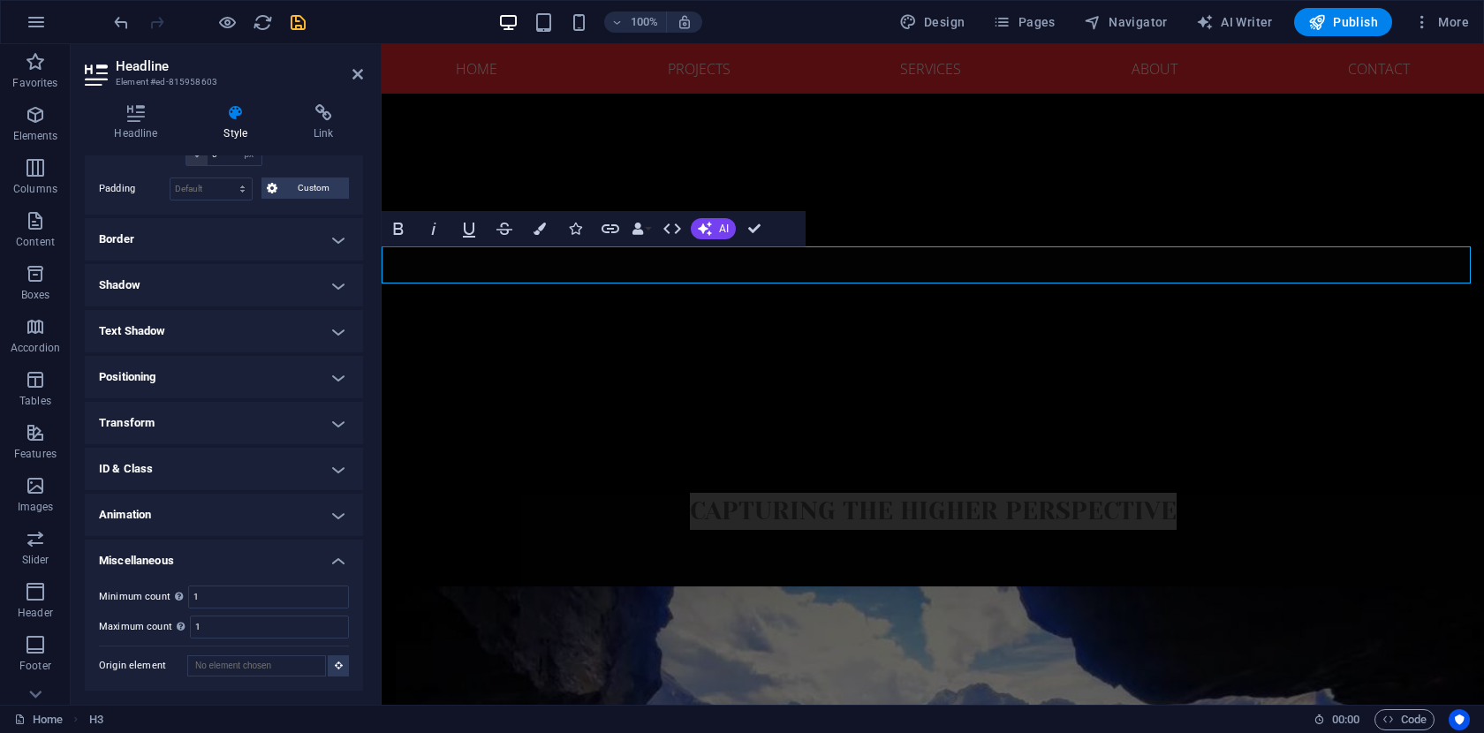
scroll to position [0, 0]
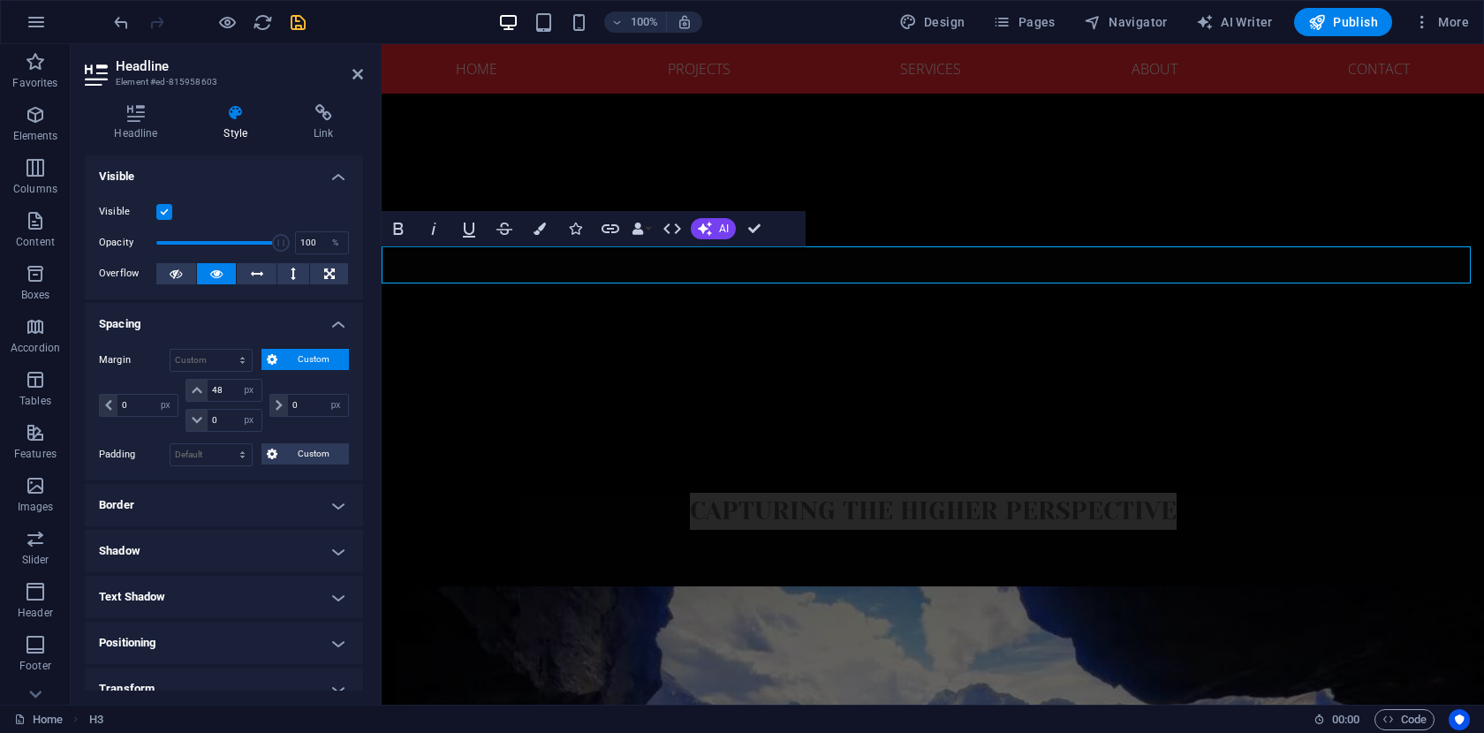
click at [329, 325] on h4 "Spacing" at bounding box center [224, 319] width 278 height 32
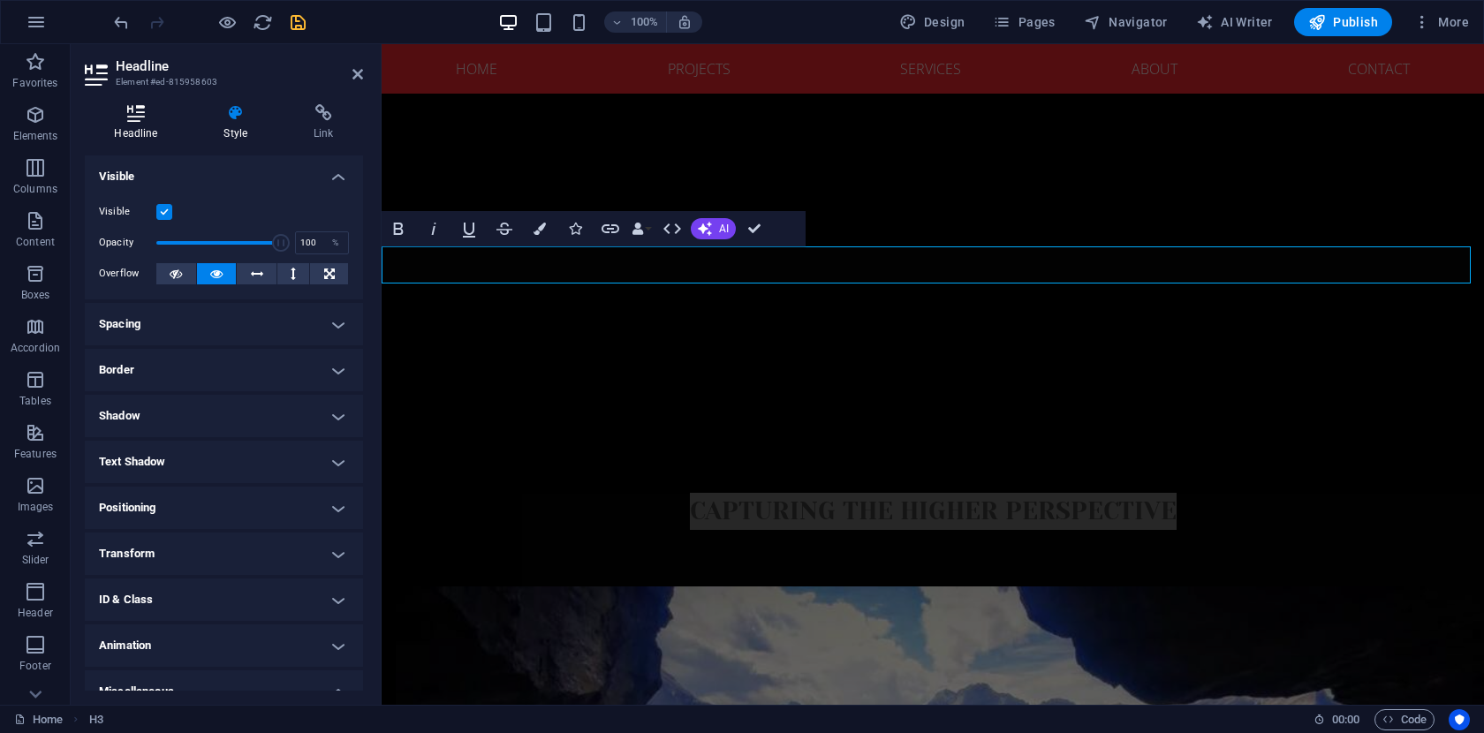
click at [143, 120] on icon at bounding box center [136, 113] width 102 height 18
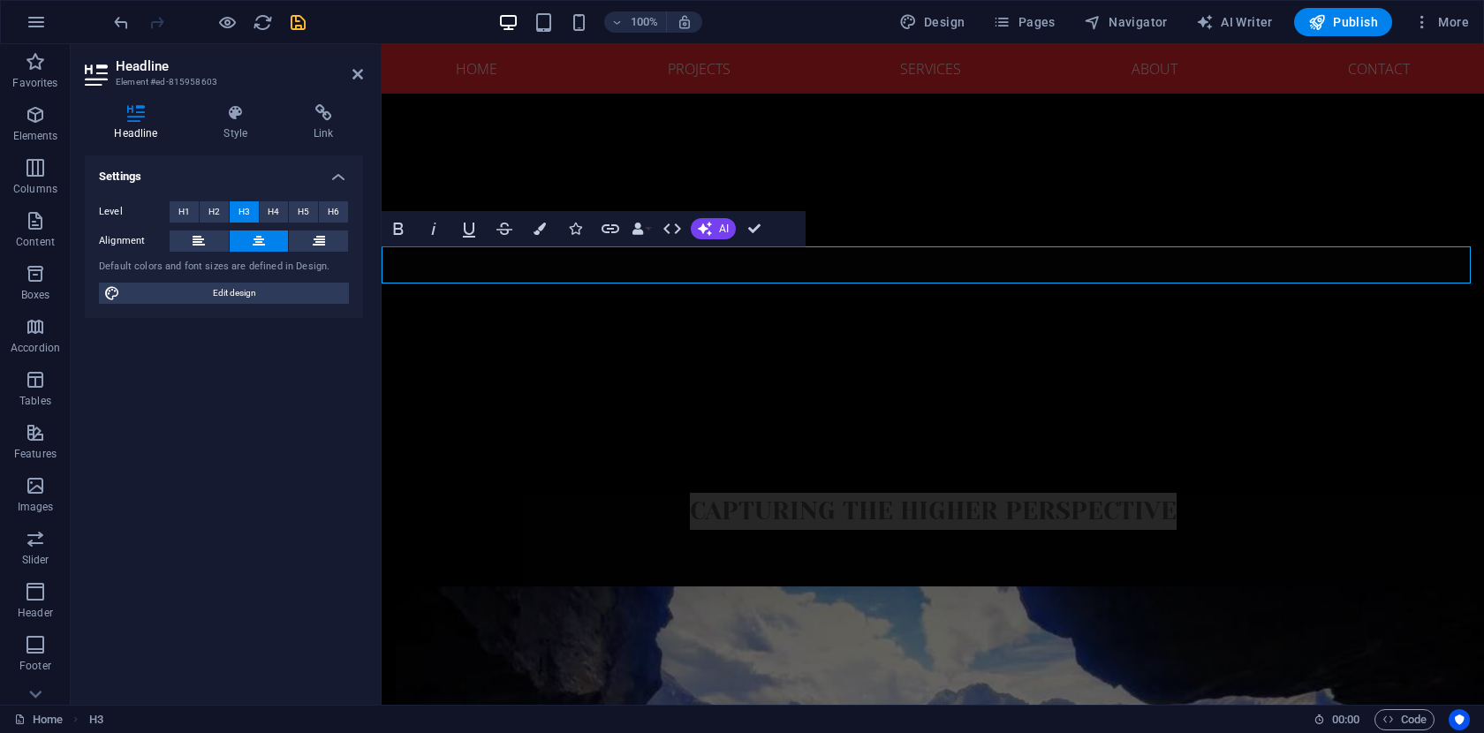
click at [333, 174] on h4 "Settings" at bounding box center [224, 171] width 278 height 32
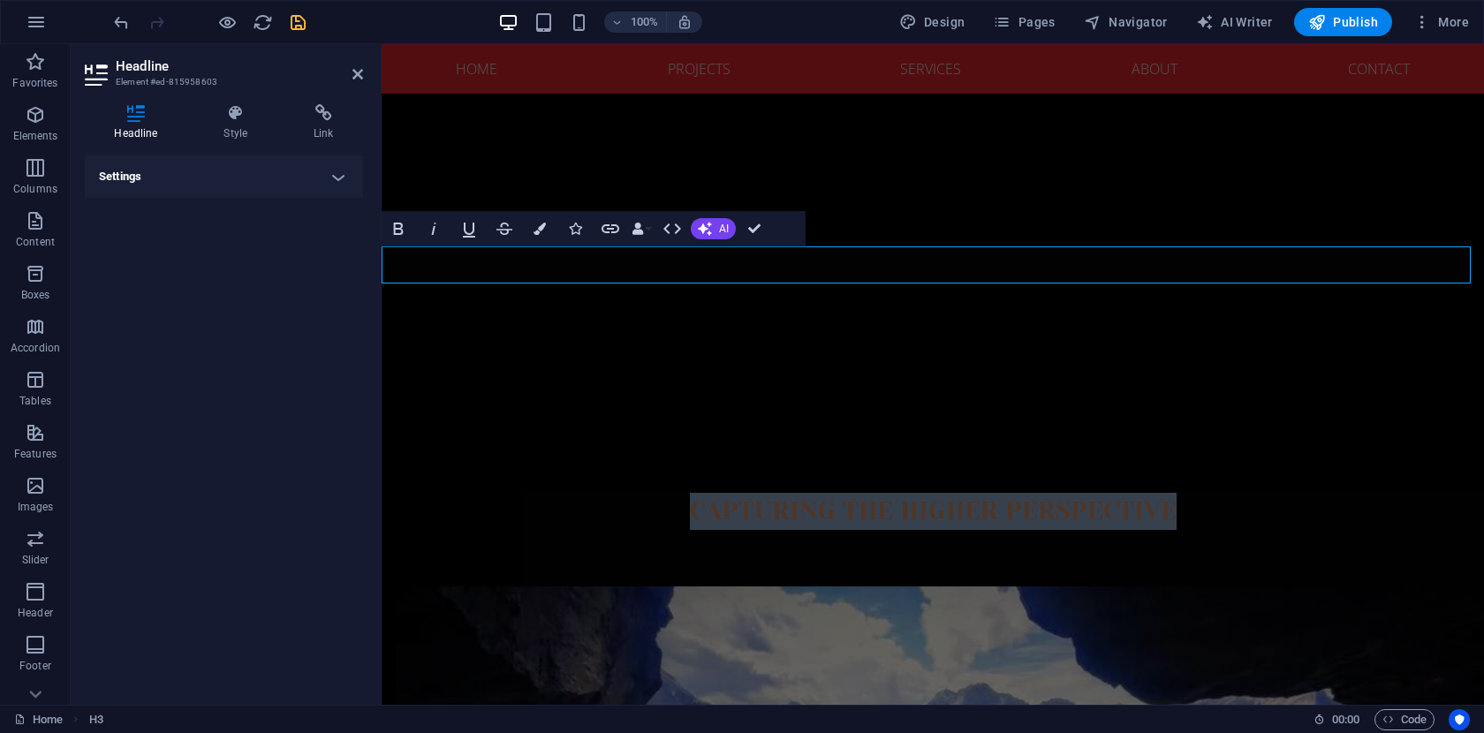
click at [533, 493] on h3 "capturing the higher perspective" at bounding box center [933, 511] width 1102 height 37
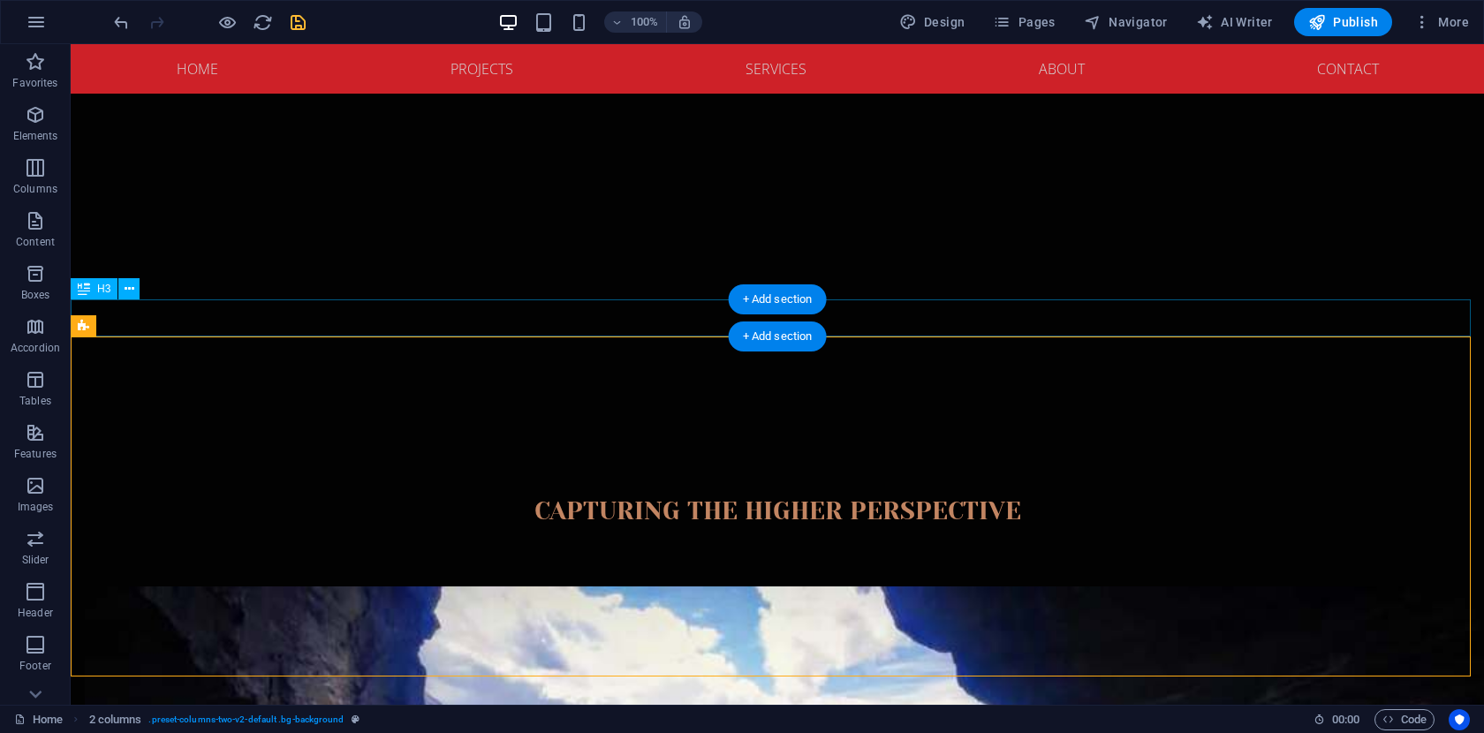
click at [503, 493] on div "capturing the higher perspective" at bounding box center [777, 511] width 1413 height 37
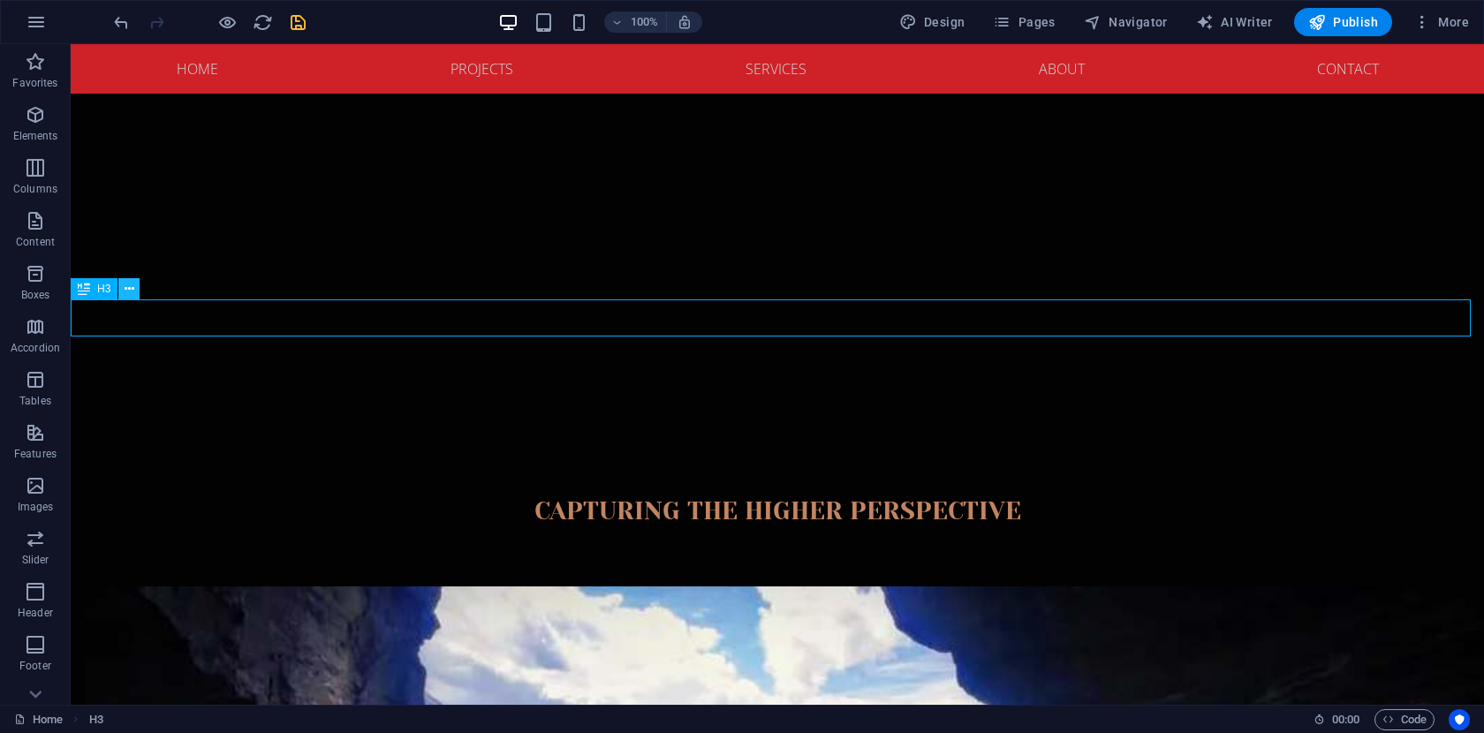
click at [129, 285] on icon at bounding box center [130, 289] width 10 height 19
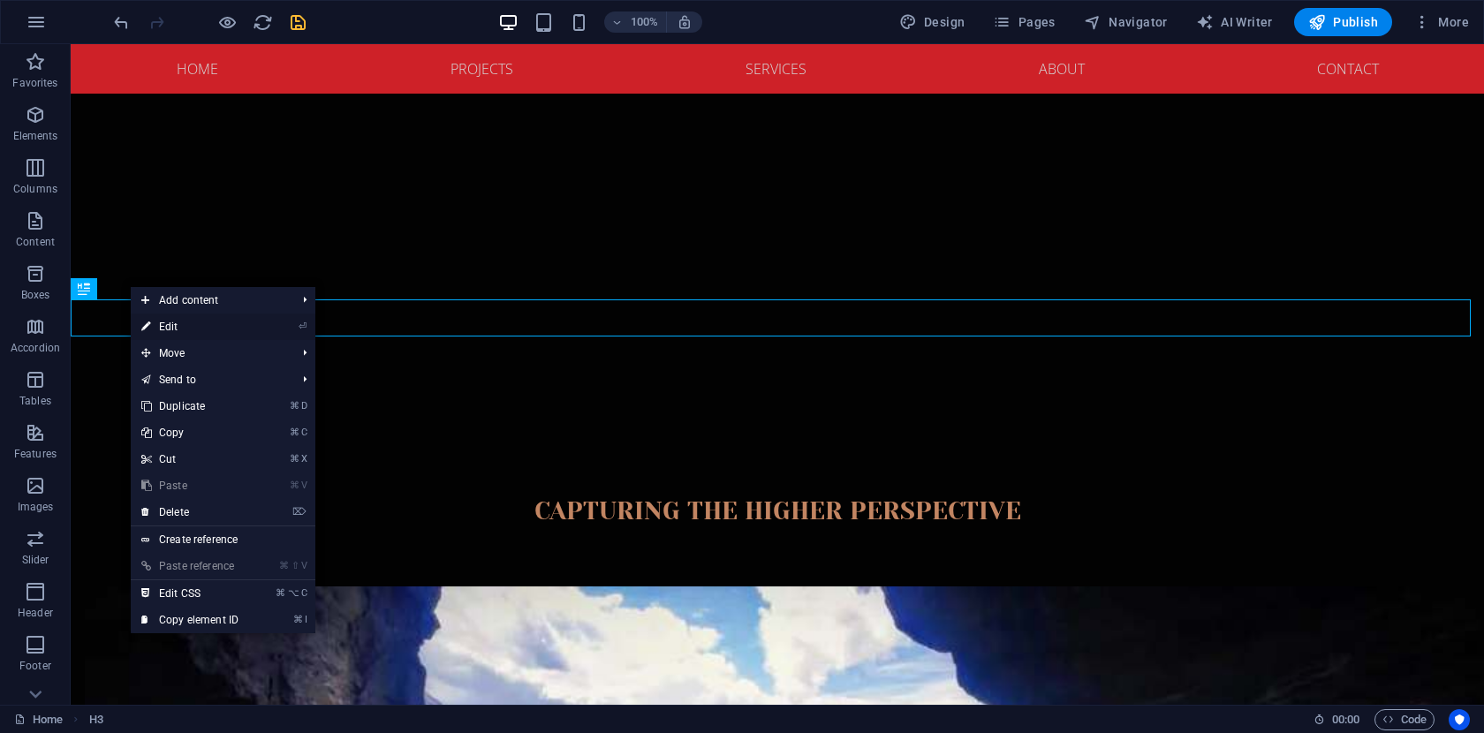
click at [190, 326] on link "⏎ Edit" at bounding box center [190, 327] width 118 height 26
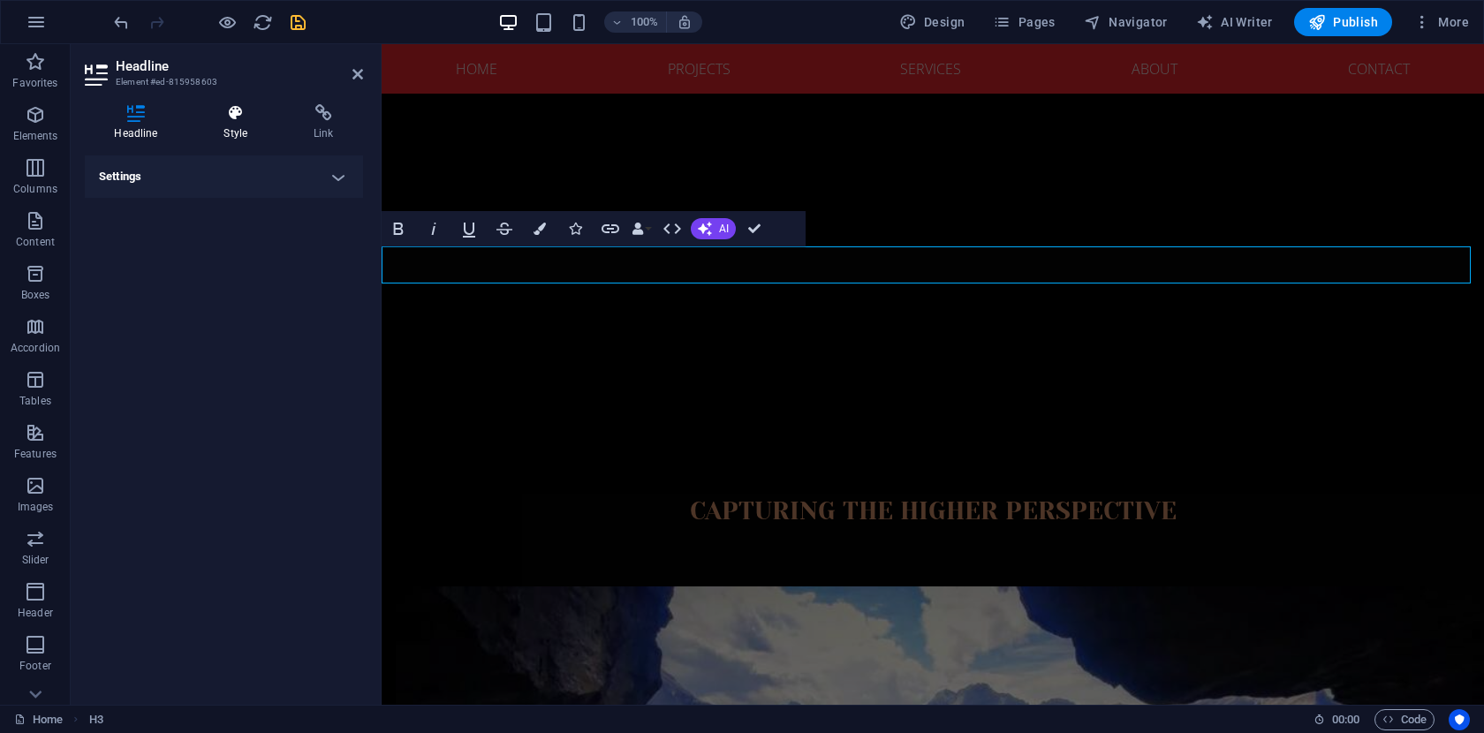
click at [235, 131] on h4 "Style" at bounding box center [239, 122] width 90 height 37
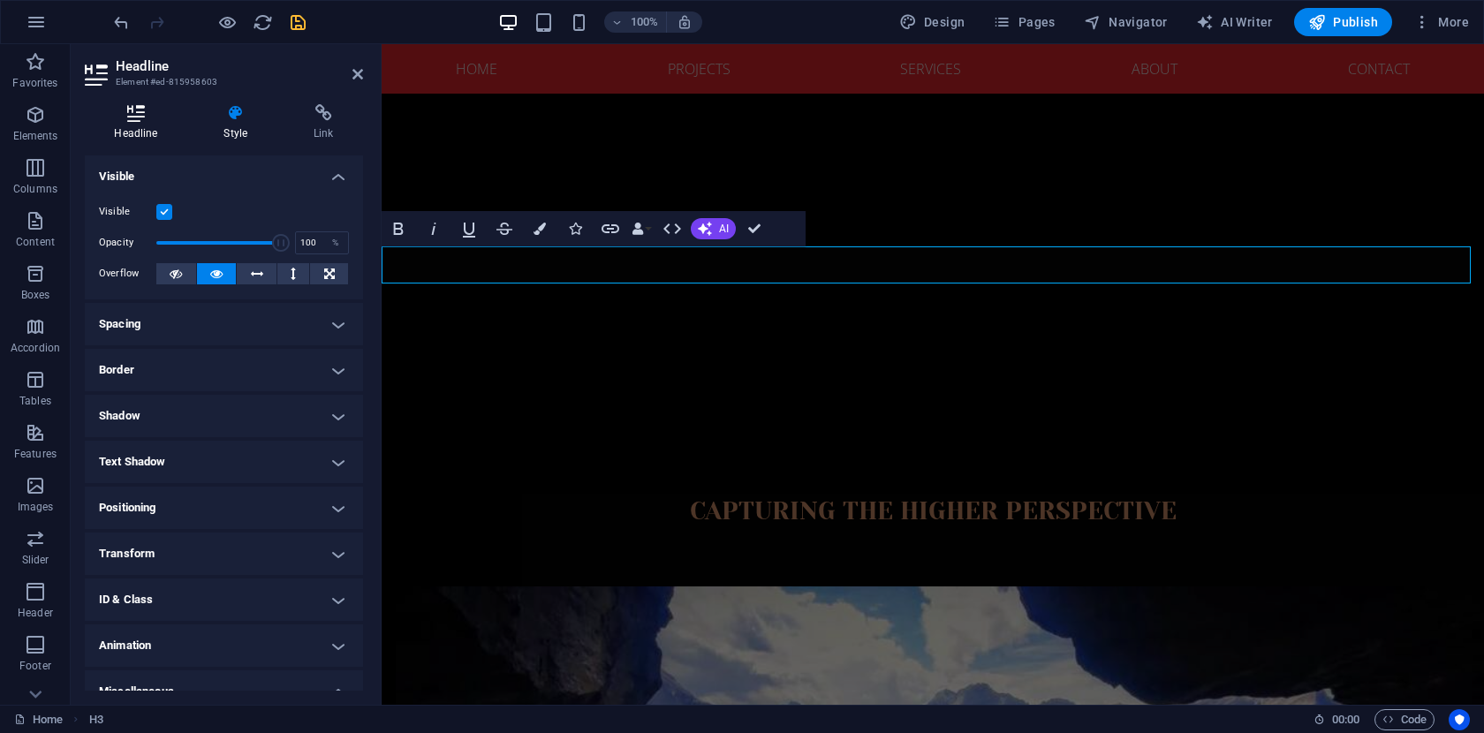
click at [153, 122] on h4 "Headline" at bounding box center [140, 122] width 110 height 37
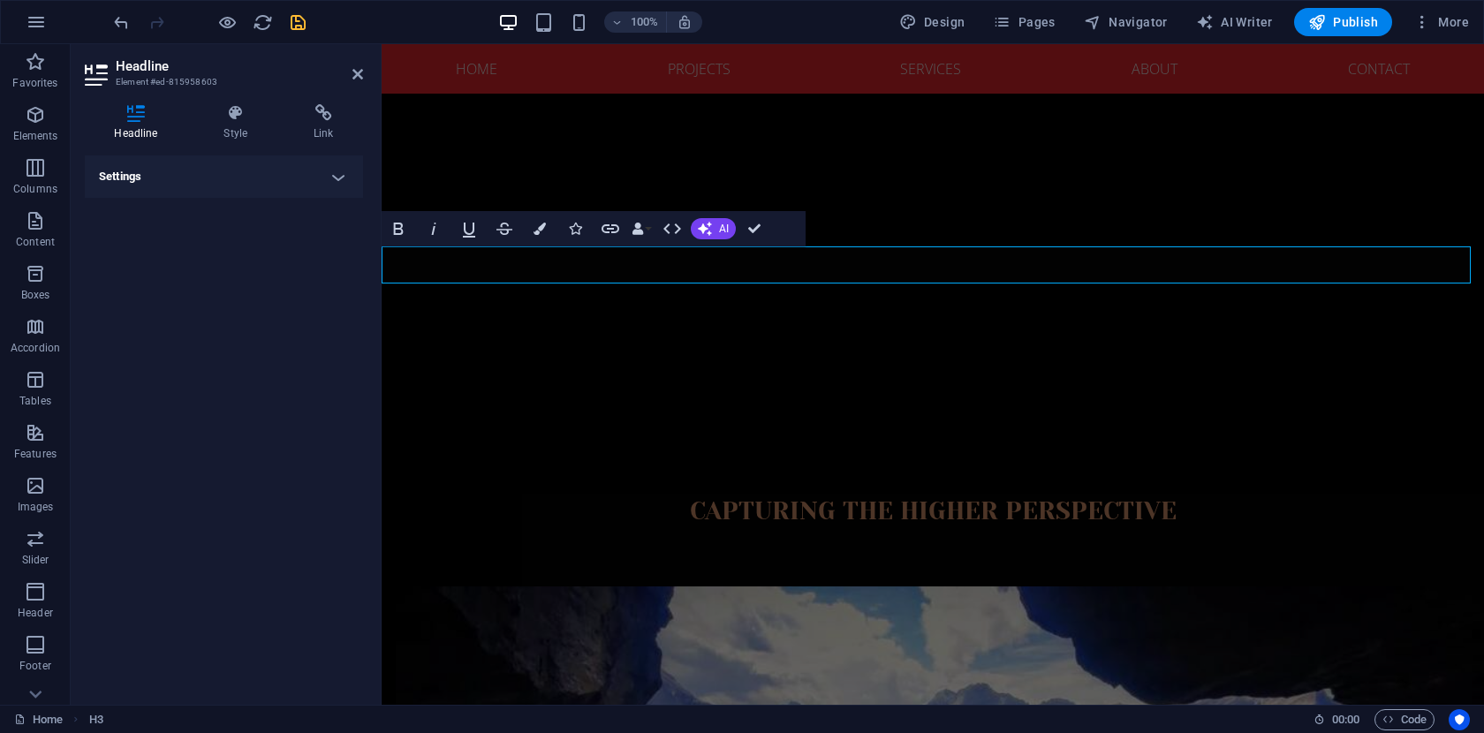
click at [292, 166] on h4 "Settings" at bounding box center [224, 176] width 278 height 42
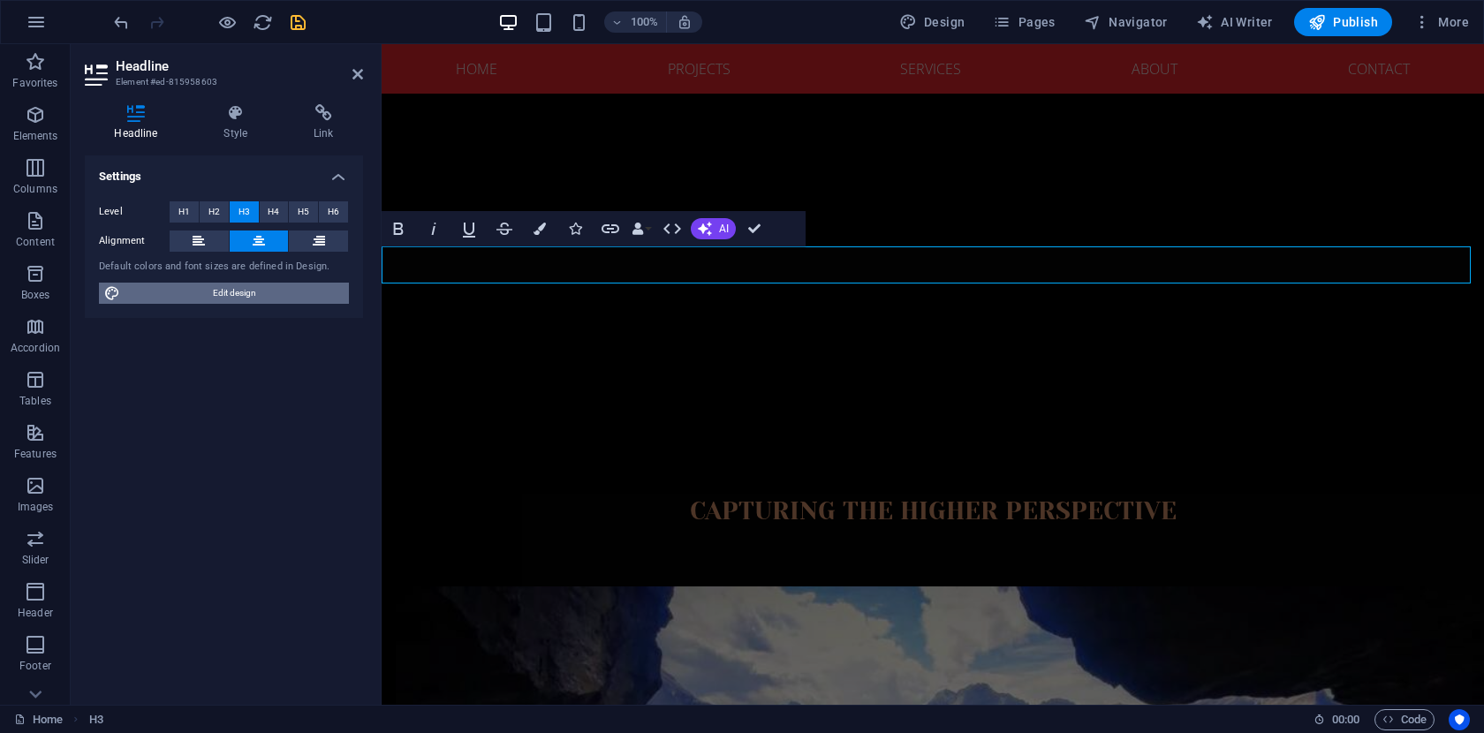
click at [246, 296] on span "Edit design" at bounding box center [234, 293] width 218 height 21
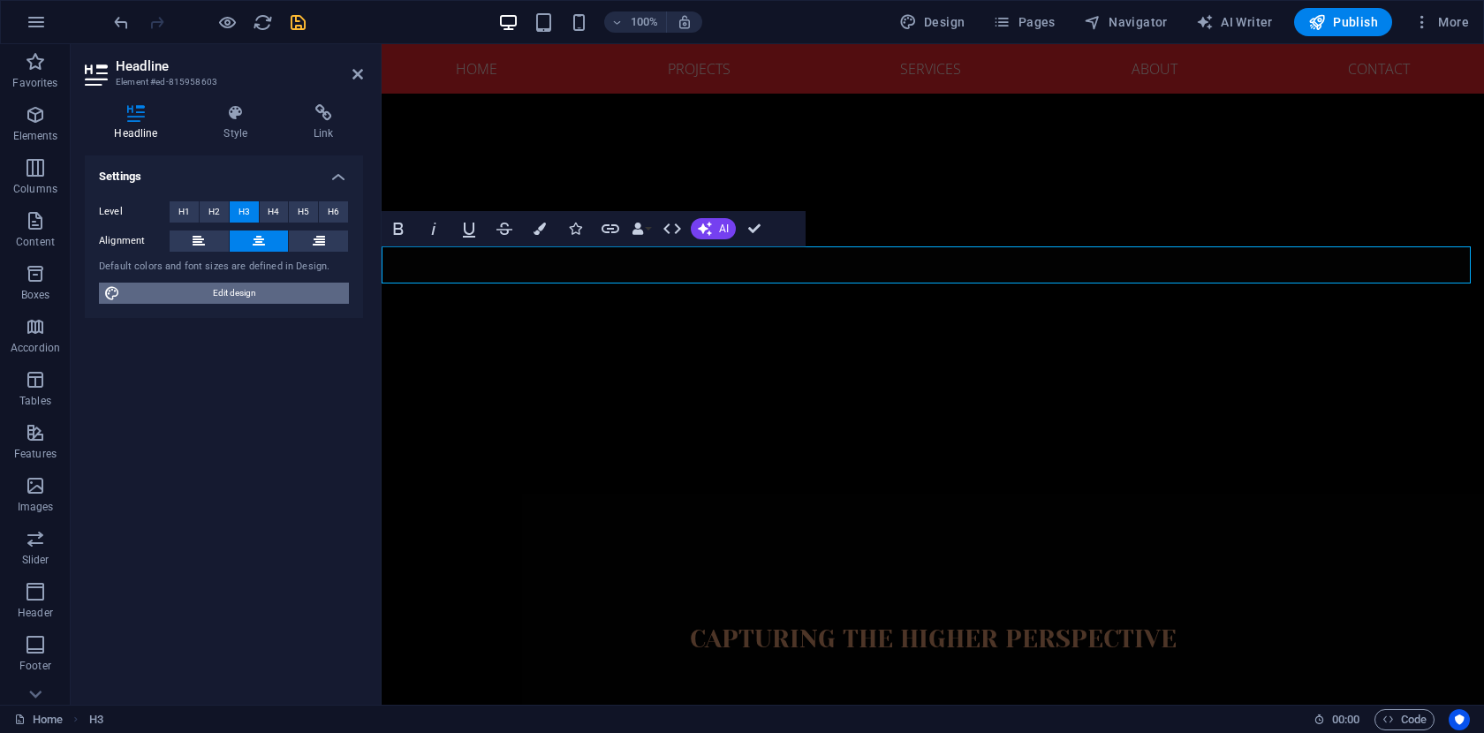
select select "px"
select select "300"
select select "px"
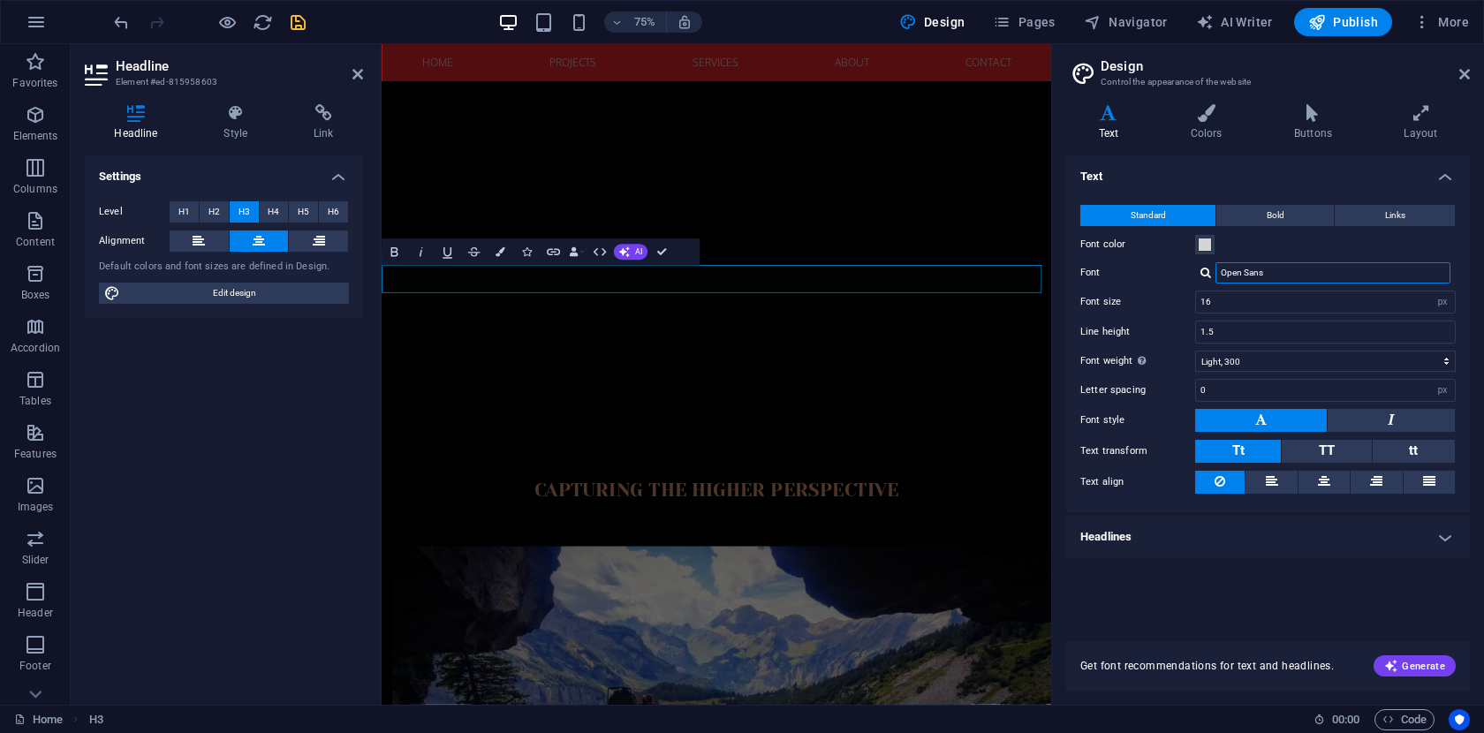
click at [1297, 275] on input "Open Sans" at bounding box center [1332, 272] width 235 height 21
drag, startPoint x: 1297, startPoint y: 275, endPoint x: 1189, endPoint y: 272, distance: 107.8
click at [1189, 272] on div "Font Open Sans" at bounding box center [1267, 272] width 375 height 21
type input "h"
click at [1207, 246] on span at bounding box center [1205, 245] width 14 height 14
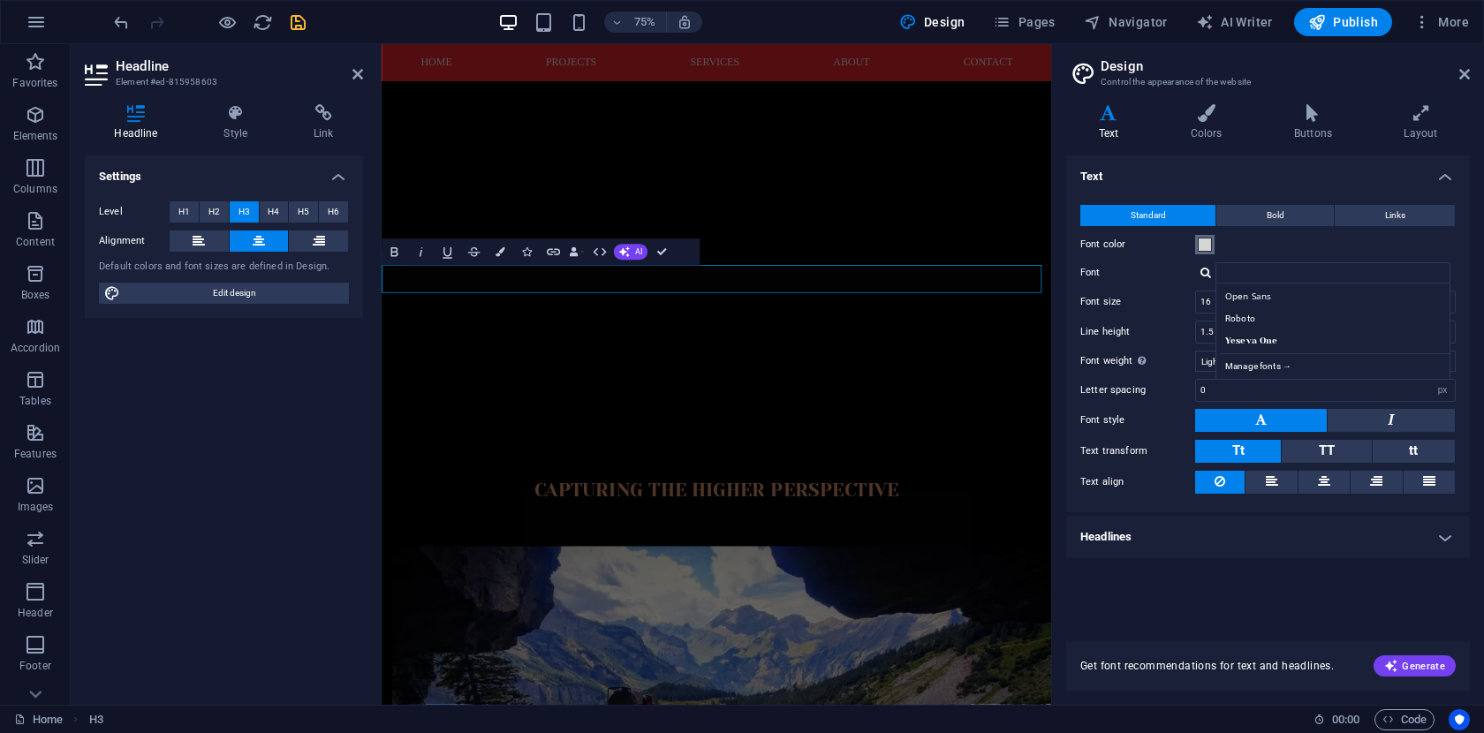
click at [1207, 246] on span at bounding box center [1205, 245] width 14 height 14
click at [1163, 372] on div "Standard Bold Links Font color Font Open Sans Roboto Yeseva One Manage fonts → …" at bounding box center [1267, 349] width 411 height 325
click at [1265, 299] on div "Open Sans" at bounding box center [1336, 296] width 233 height 19
click at [1268, 273] on input "Open Sans" at bounding box center [1332, 272] width 235 height 21
click at [1274, 275] on input "Open Sans" at bounding box center [1332, 272] width 235 height 21
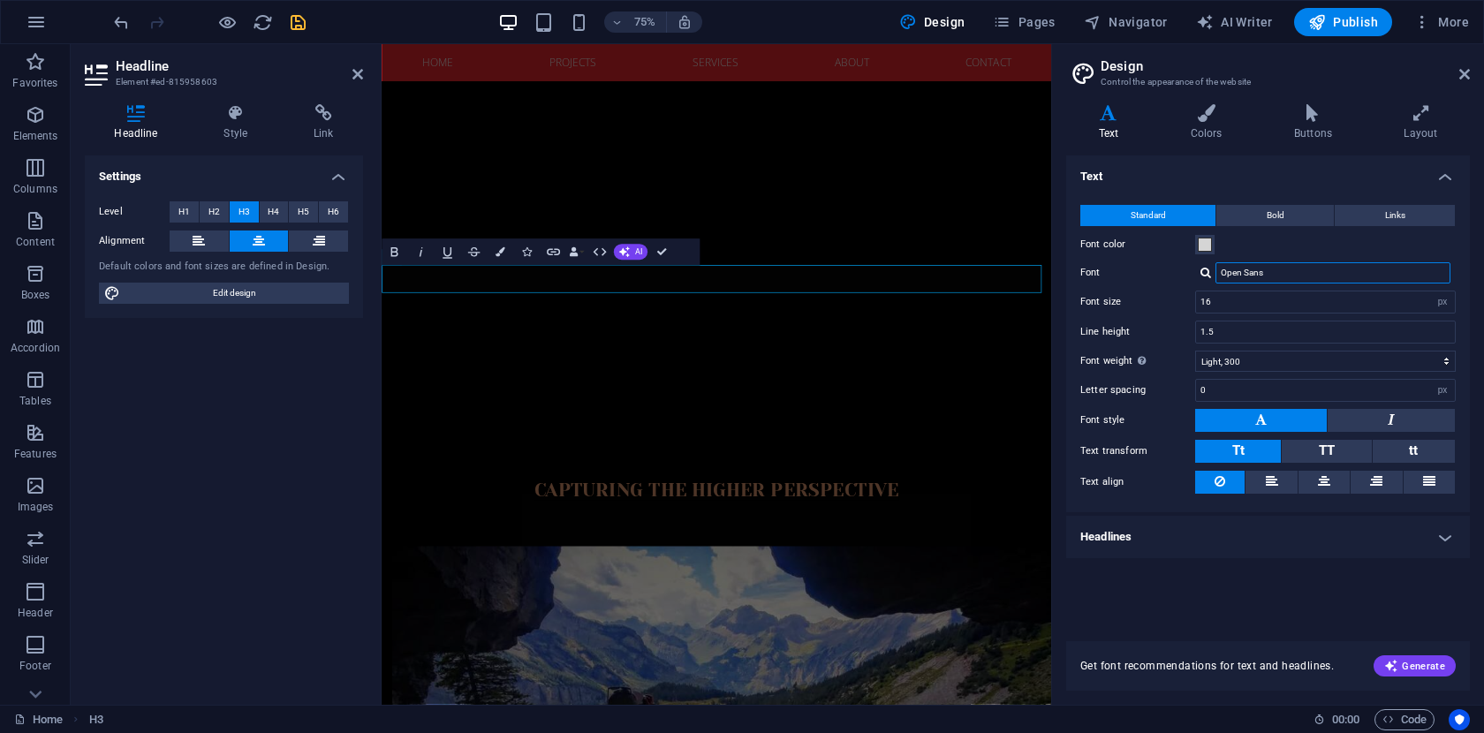
click at [1274, 275] on input "Open Sans" at bounding box center [1332, 272] width 235 height 21
drag, startPoint x: 1277, startPoint y: 275, endPoint x: 1218, endPoint y: 275, distance: 59.2
click at [1221, 275] on input "Open Sans" at bounding box center [1332, 272] width 235 height 21
click at [1259, 298] on div "Roboto" at bounding box center [1336, 296] width 233 height 19
type input "Roboto"
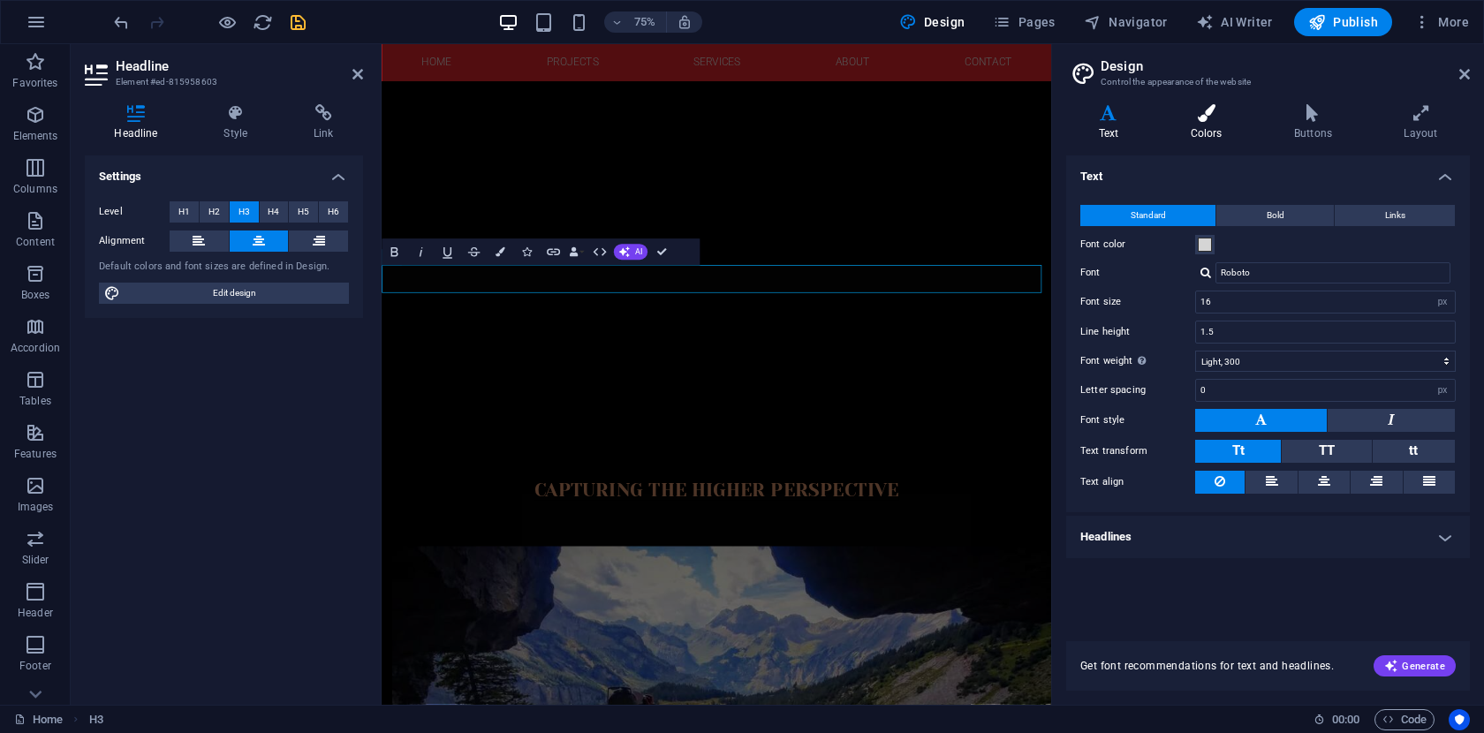
click at [1212, 122] on h4 "Colors" at bounding box center [1209, 122] width 103 height 37
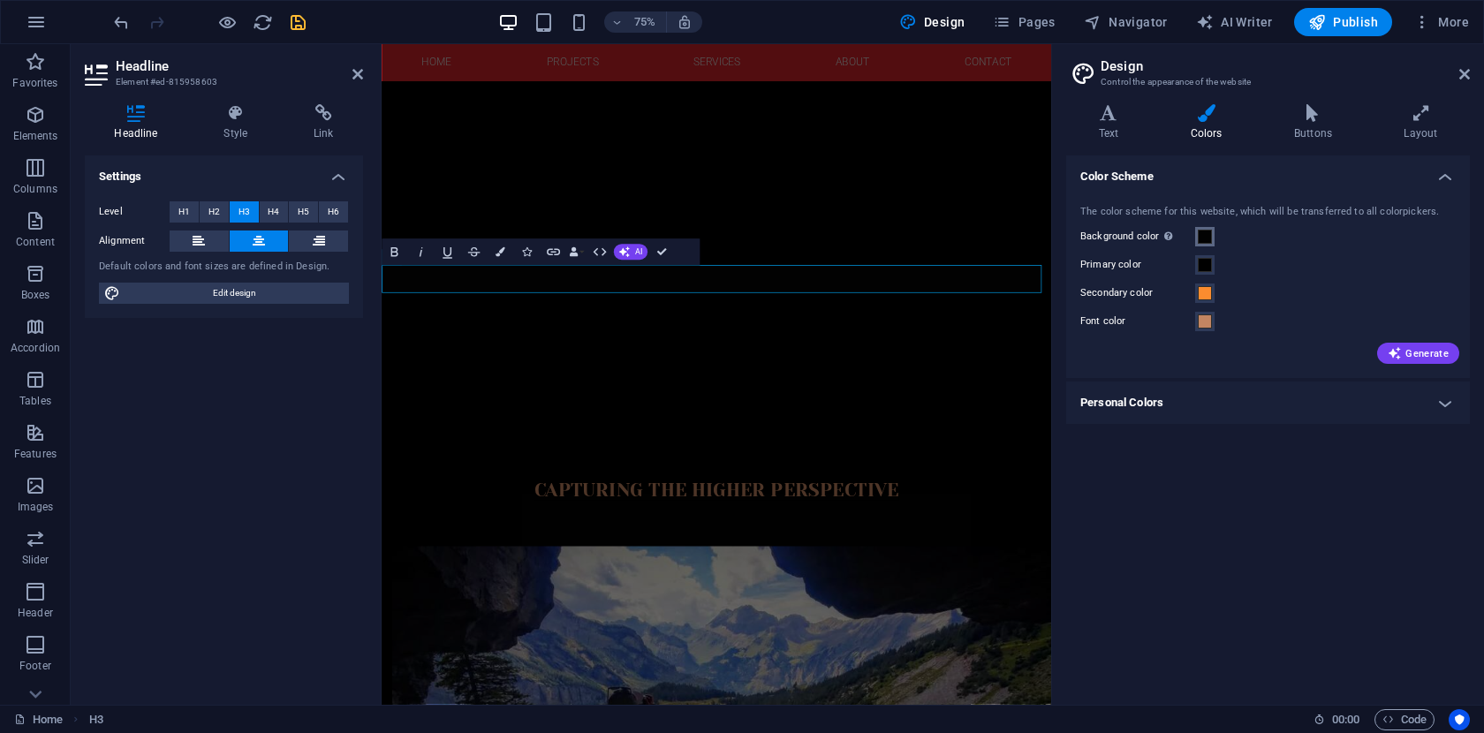
click at [1204, 235] on span at bounding box center [1205, 237] width 14 height 14
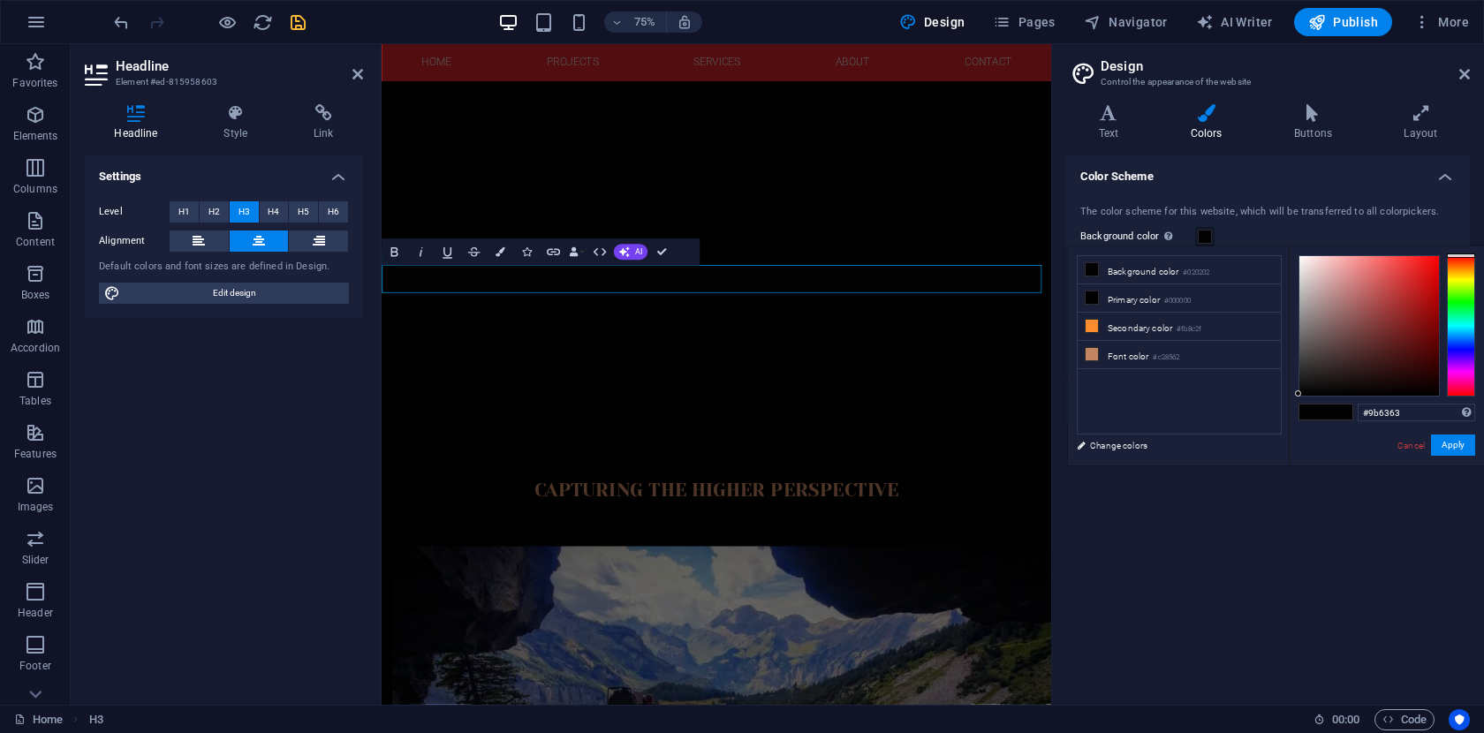
click at [1349, 310] on div at bounding box center [1369, 326] width 140 height 140
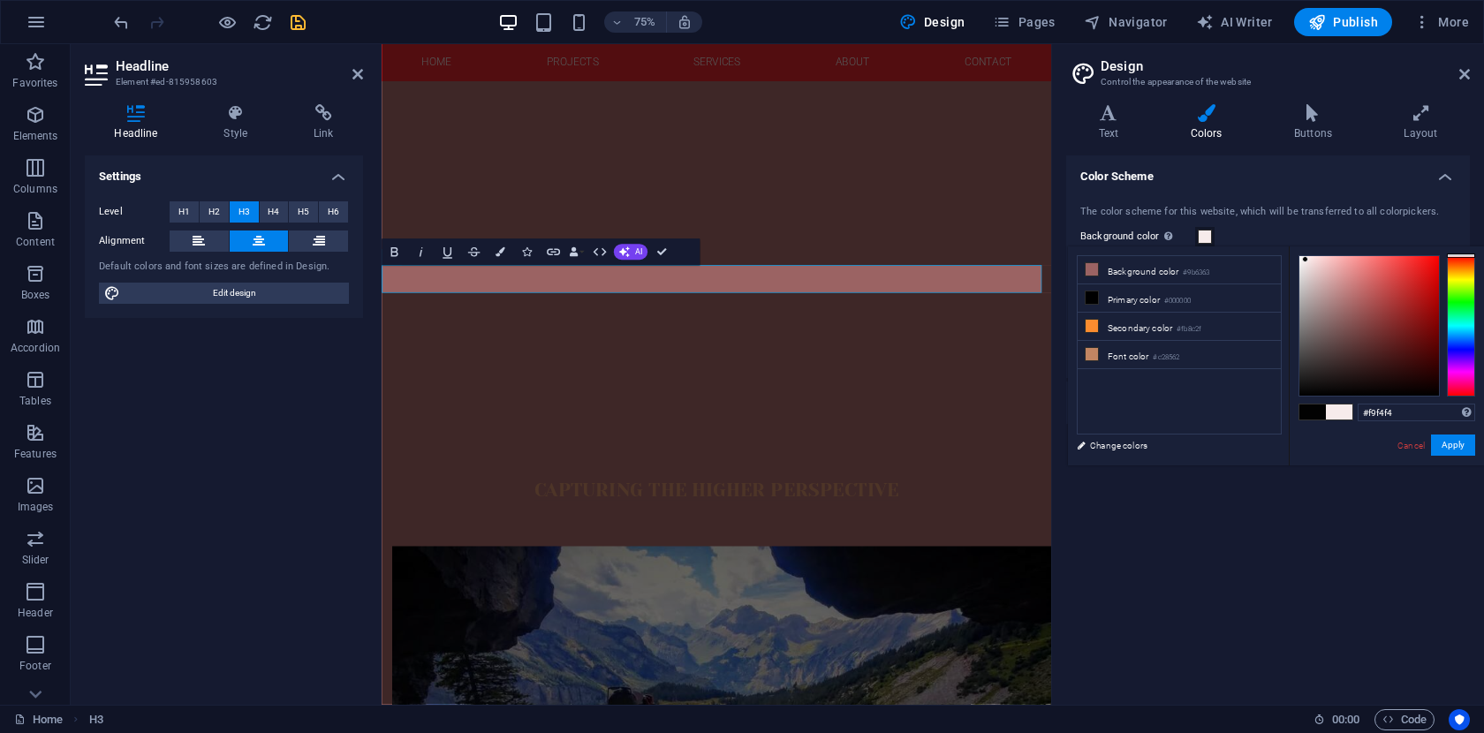
type input "#ffffff"
drag, startPoint x: 1305, startPoint y: 260, endPoint x: 1271, endPoint y: 240, distance: 39.5
click at [1271, 240] on body "skyframefpv.com Home Favorites Elements Columns Content Boxes Accordion Tables …" at bounding box center [742, 366] width 1484 height 733
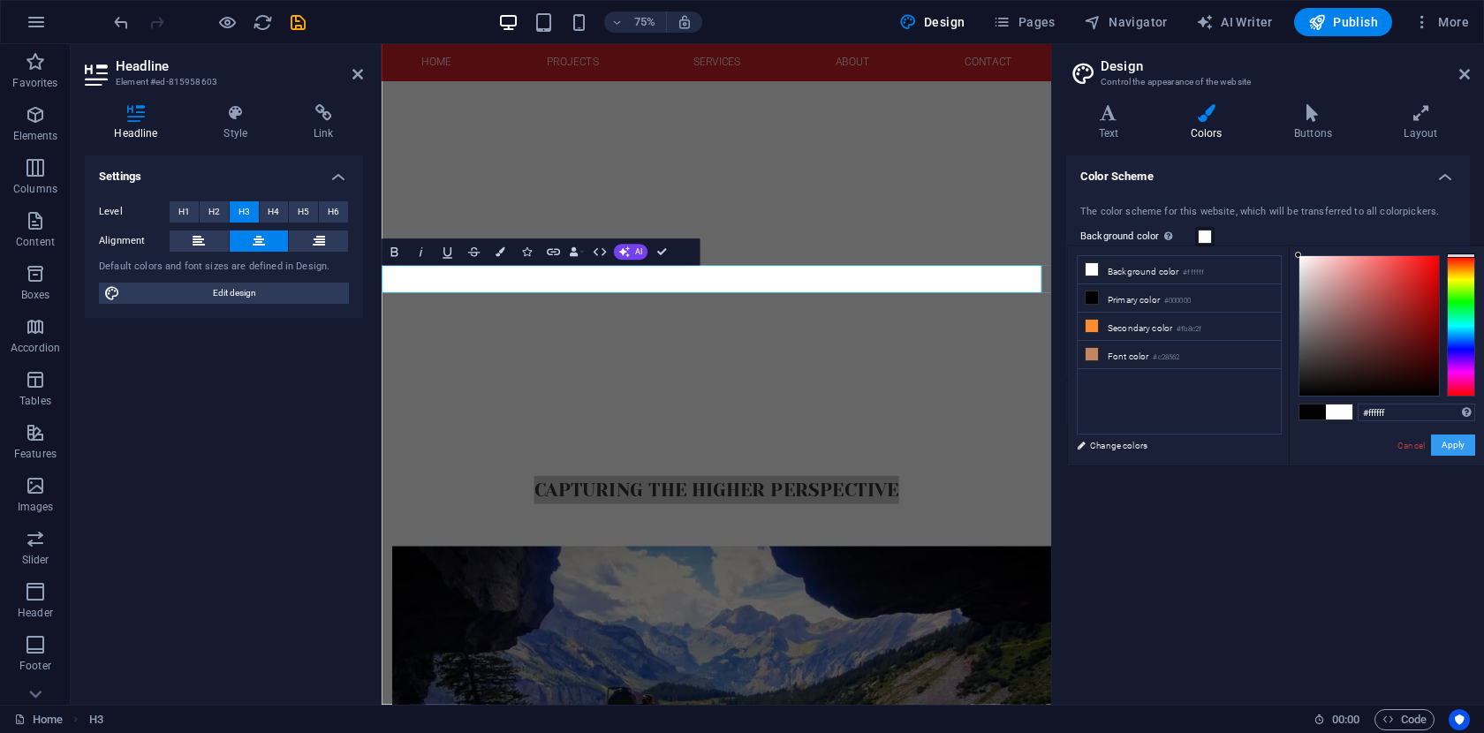
click at [1448, 447] on button "Apply" at bounding box center [1453, 445] width 44 height 21
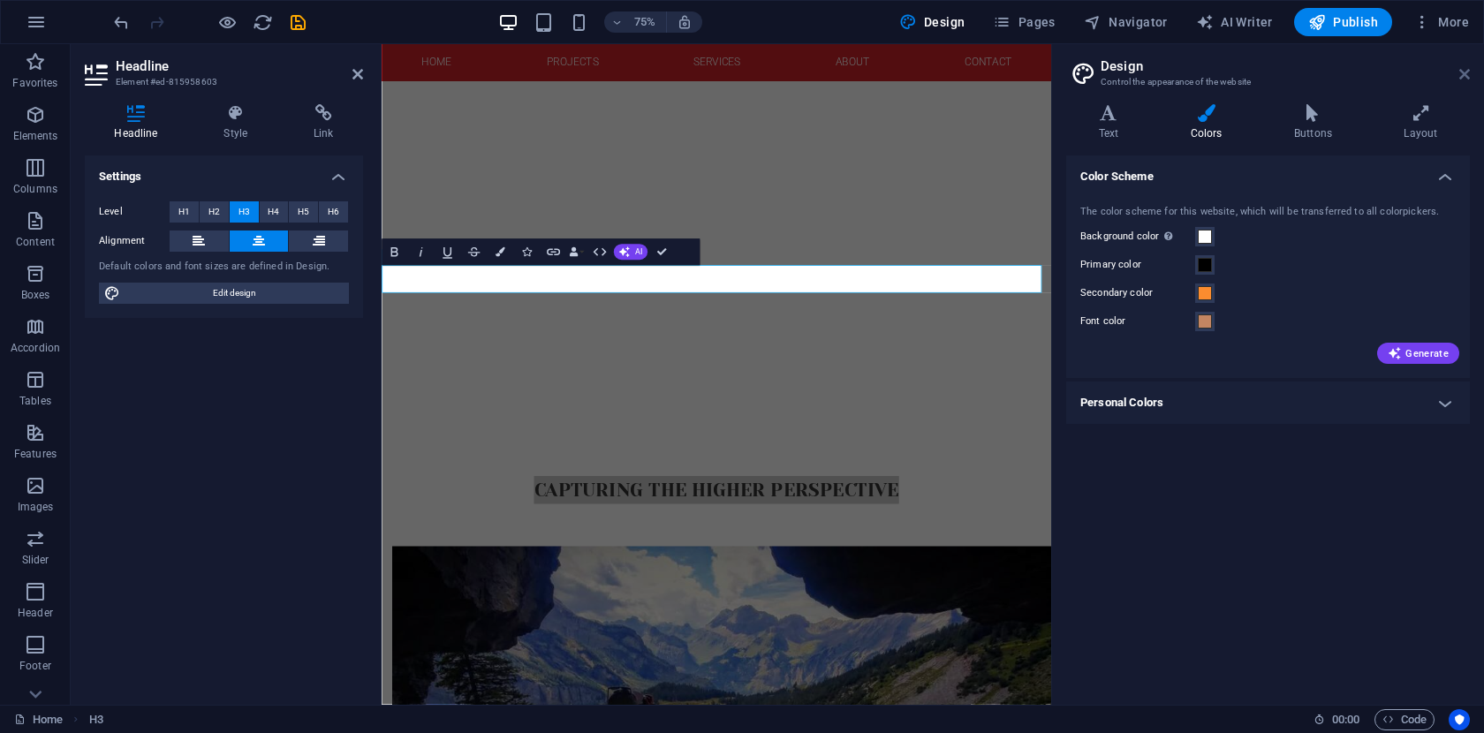
click at [1465, 72] on icon at bounding box center [1464, 74] width 11 height 14
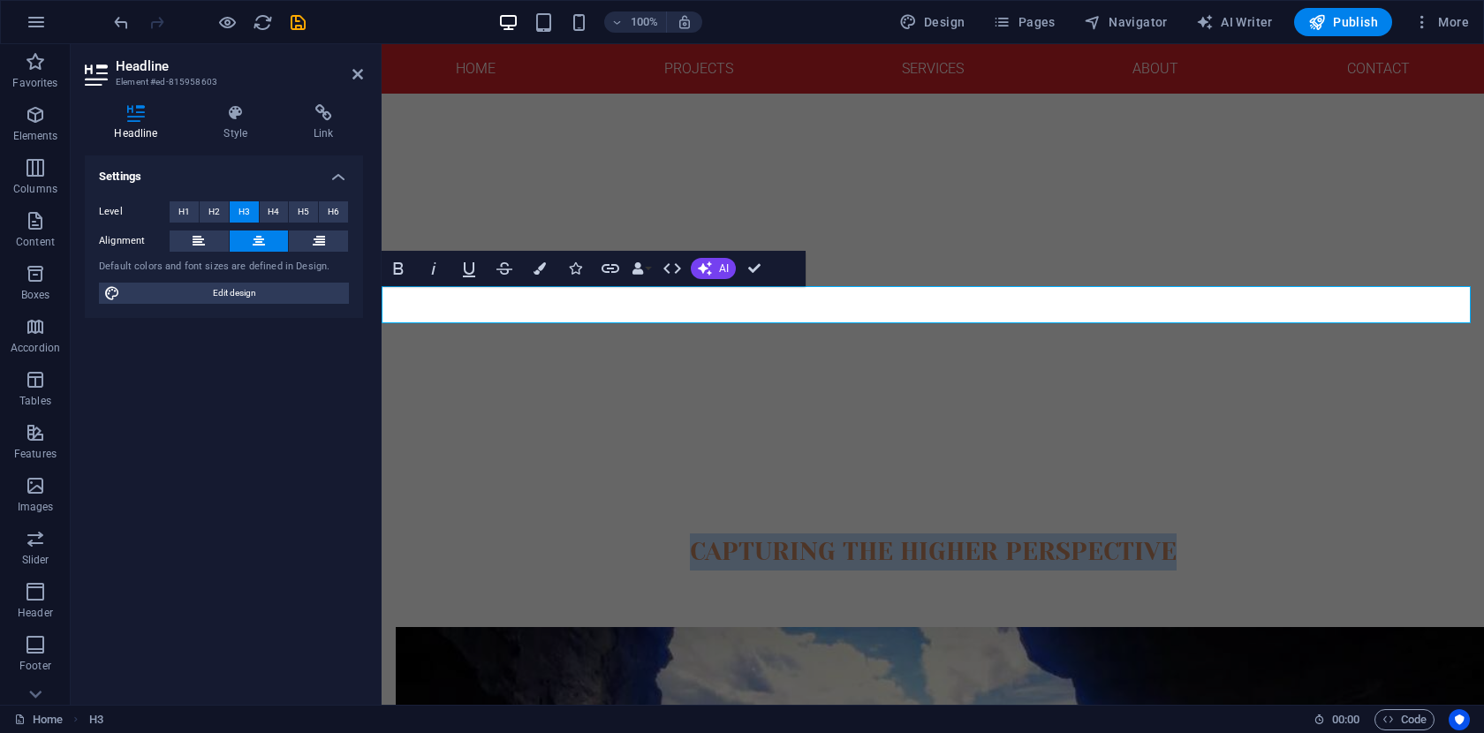
click at [997, 537] on span "capturing the higher perspective" at bounding box center [933, 551] width 487 height 29
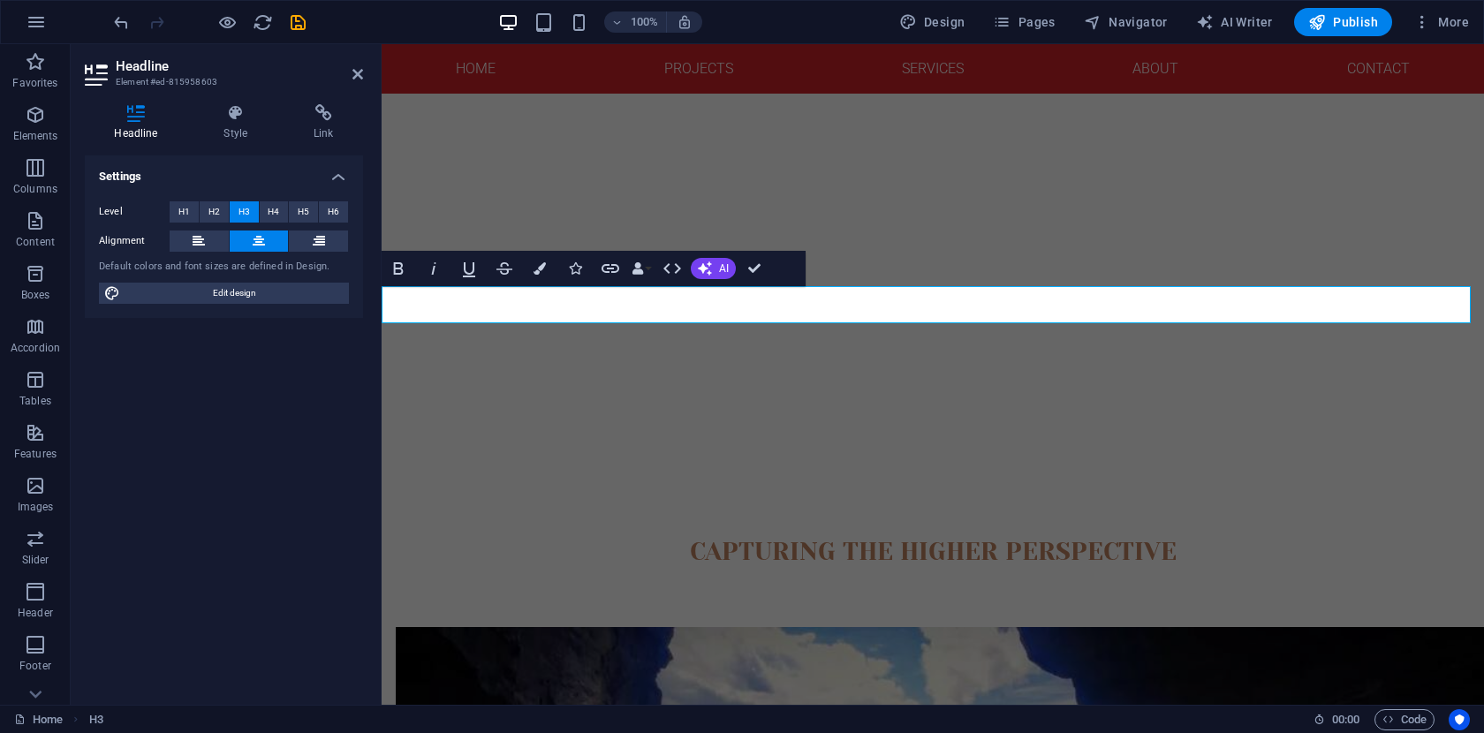
click at [341, 501] on div "Settings Level H1 H2 H3 H4 H5 H6 Alignment Default colors and font sizes are de…" at bounding box center [224, 422] width 278 height 535
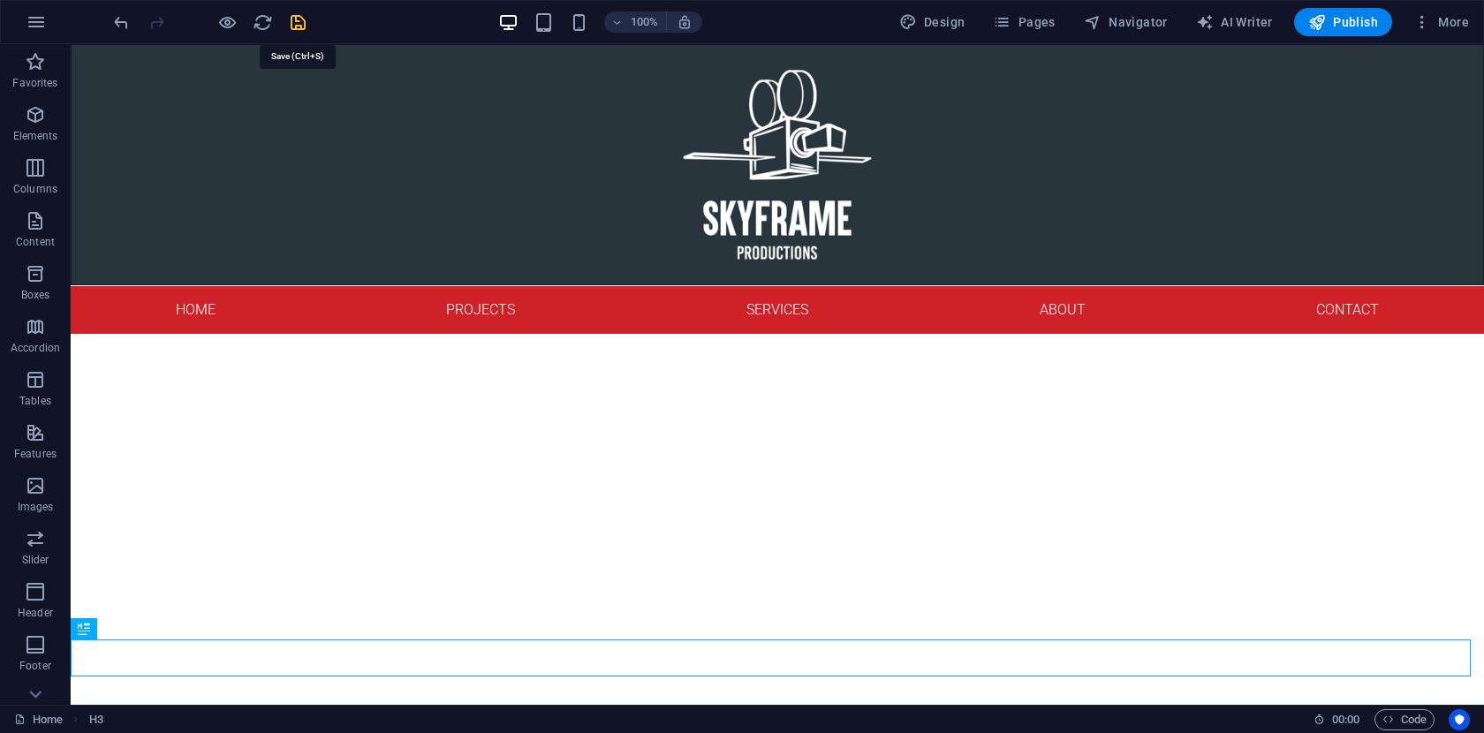
click at [299, 25] on icon "save" at bounding box center [298, 22] width 20 height 20
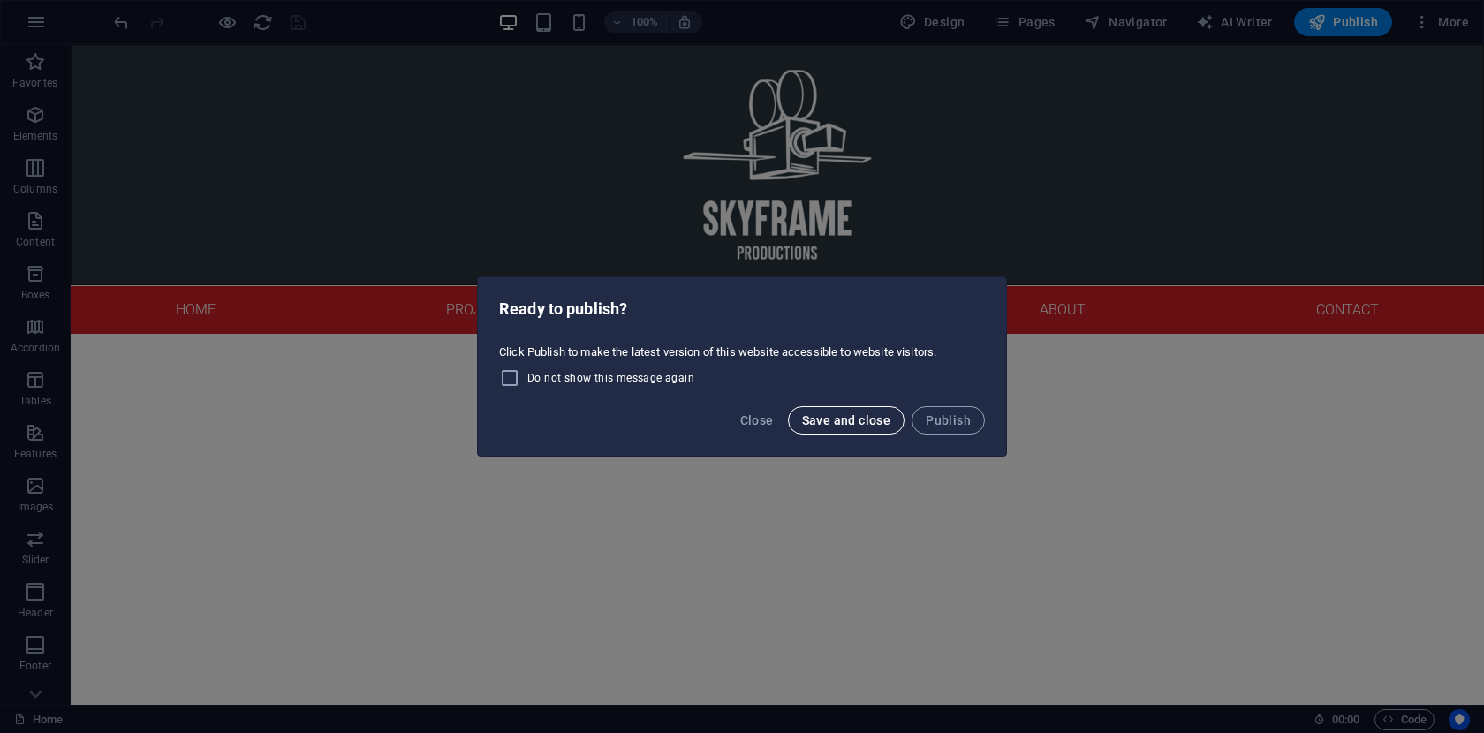
click at [862, 423] on span "Save and close" at bounding box center [846, 420] width 89 height 14
